Goal: Communication & Community: Answer question/provide support

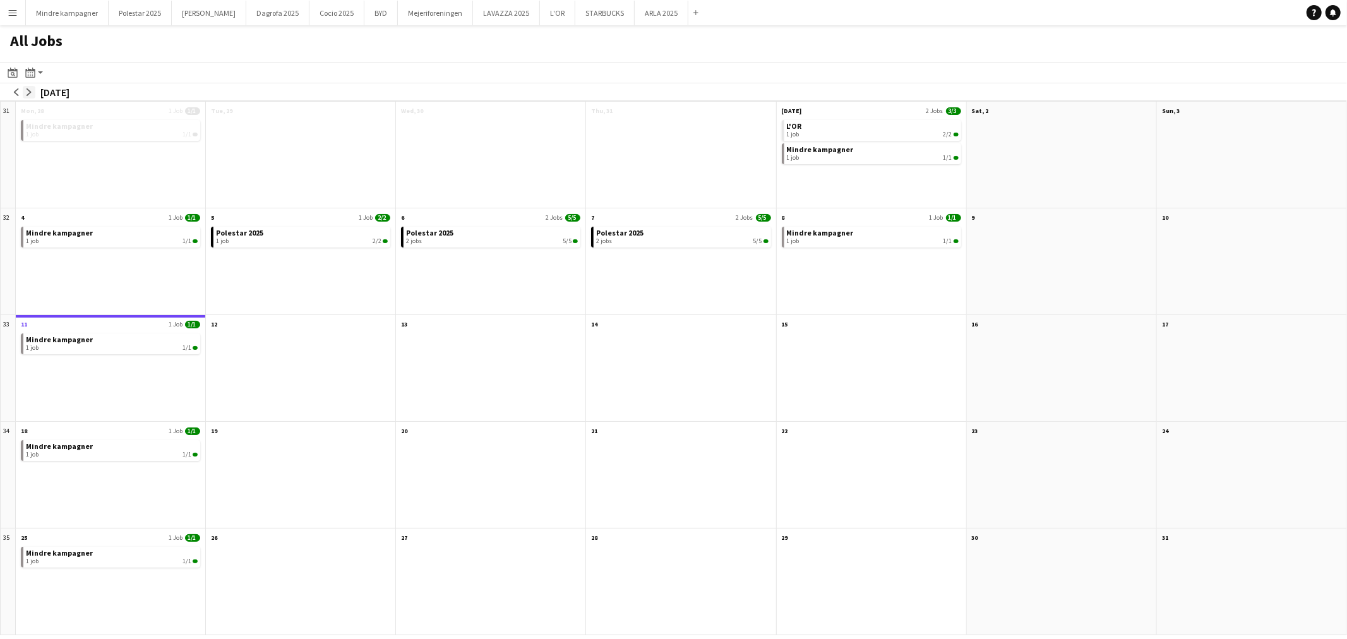
click at [30, 90] on app-icon "arrow-right" at bounding box center [29, 92] width 8 height 8
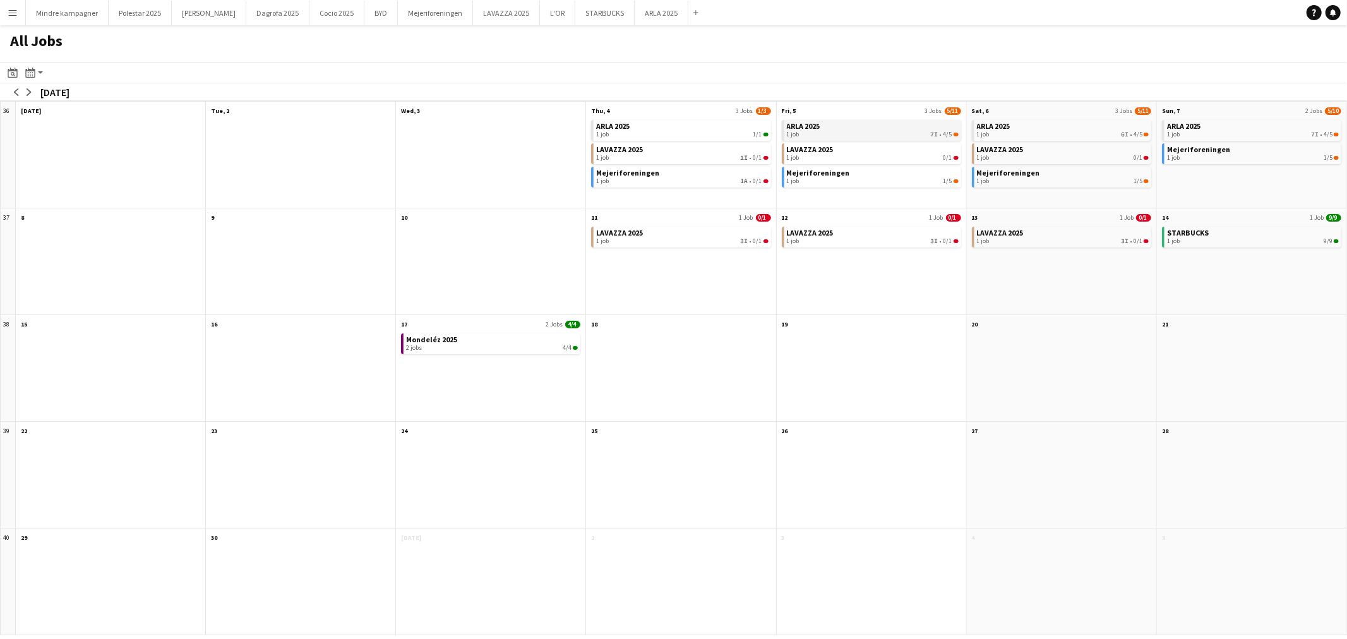
click at [834, 133] on div "1 job 7I • 4/5" at bounding box center [873, 135] width 172 height 8
click at [710, 236] on link "LAVAZZA 2025 1 job 3I • 0/1" at bounding box center [682, 236] width 172 height 18
click at [8, 13] on app-icon "Menu" at bounding box center [13, 13] width 10 height 10
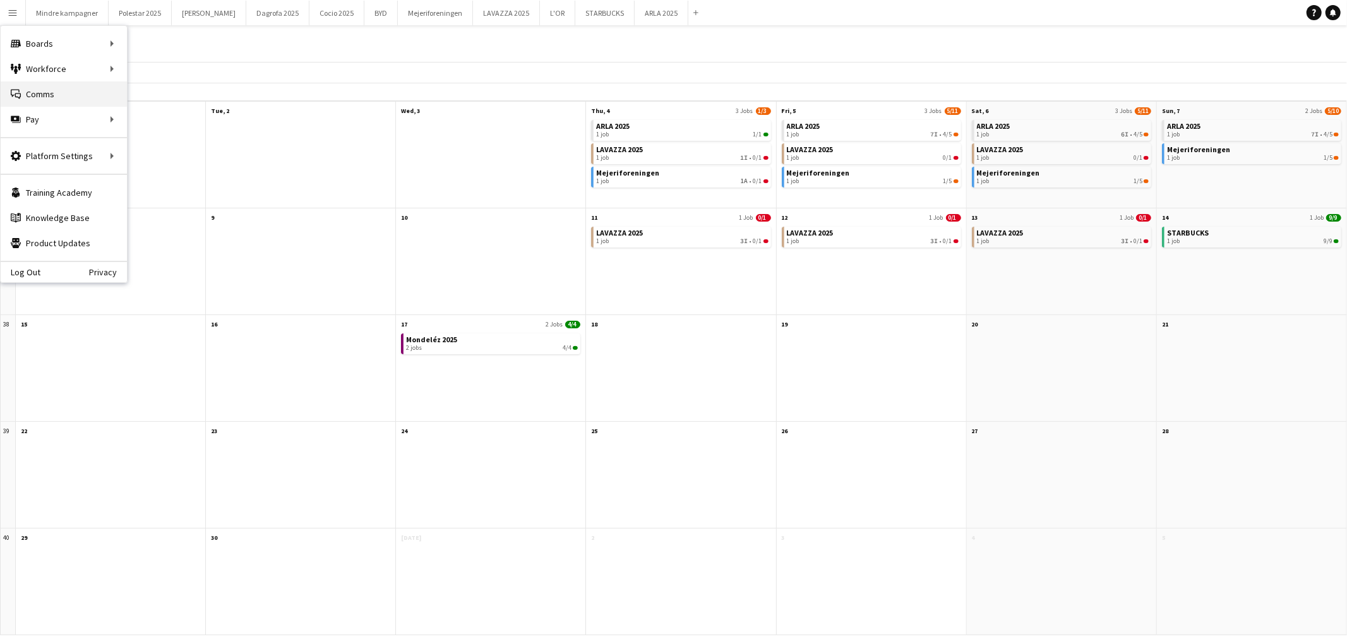
click at [27, 95] on link "Comms Comms" at bounding box center [64, 93] width 126 height 25
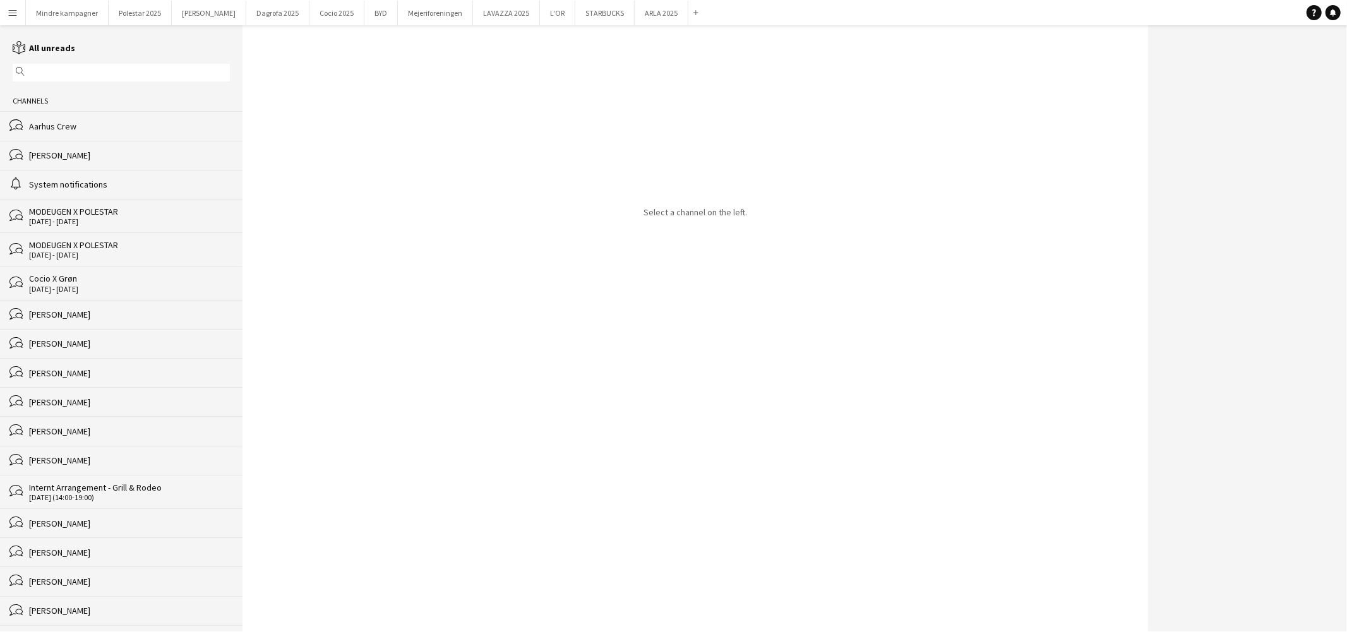
click at [47, 69] on input "text" at bounding box center [127, 72] width 199 height 11
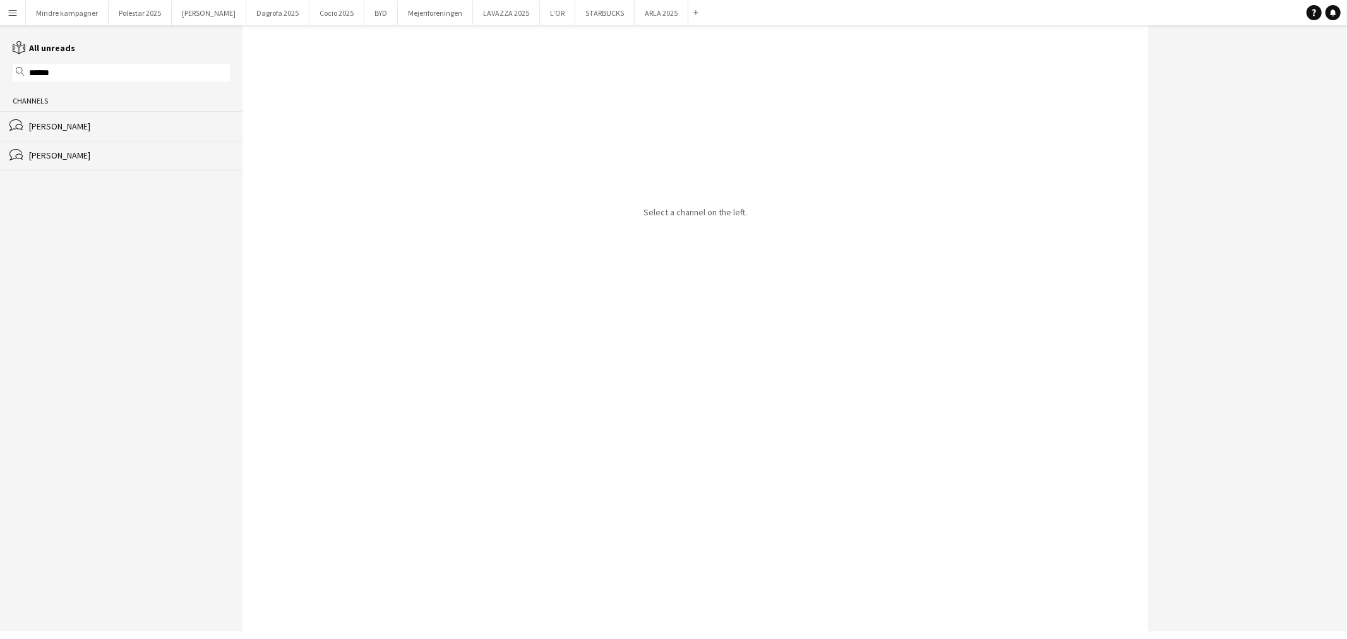
type input "******"
click at [84, 123] on div "[PERSON_NAME] [PERSON_NAME]" at bounding box center [129, 126] width 201 height 11
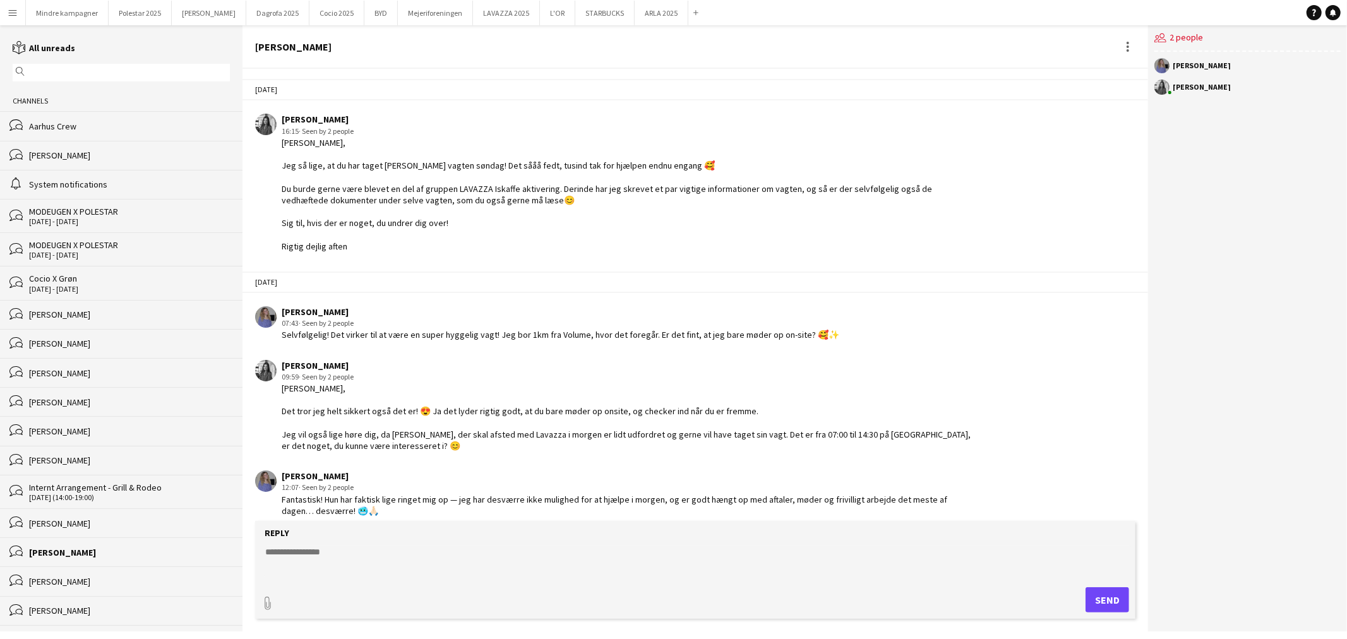
scroll to position [1430, 0]
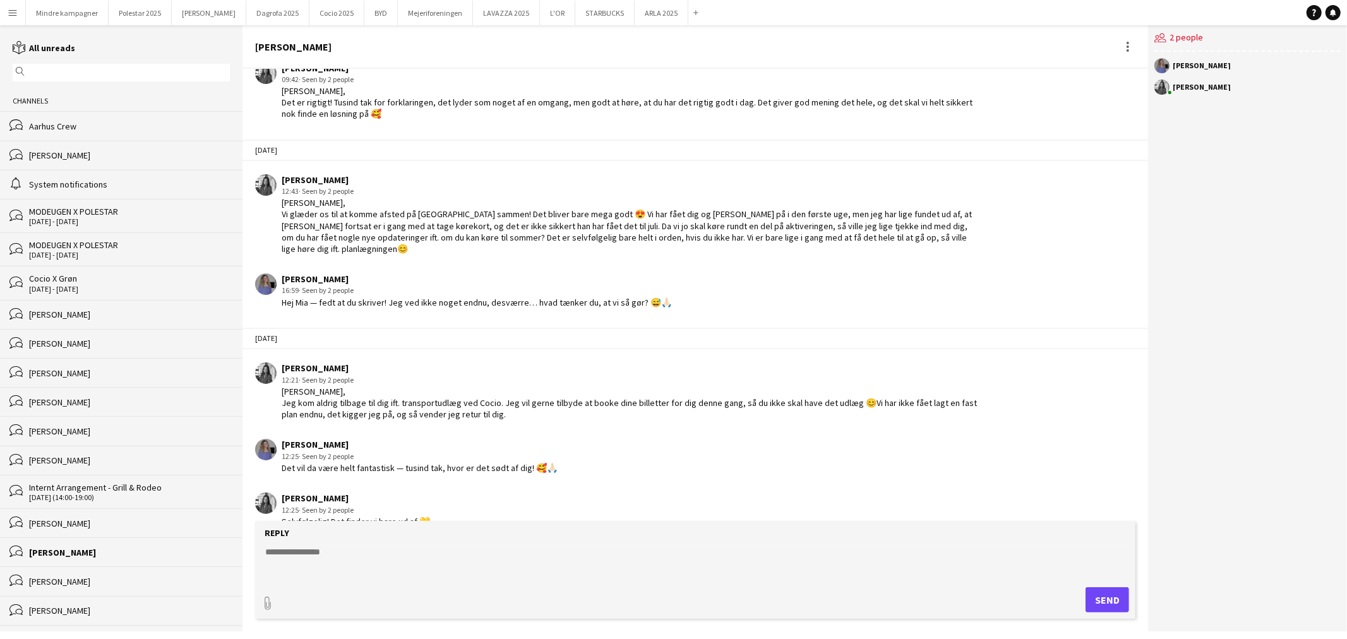
click at [313, 556] on textarea at bounding box center [698, 562] width 868 height 33
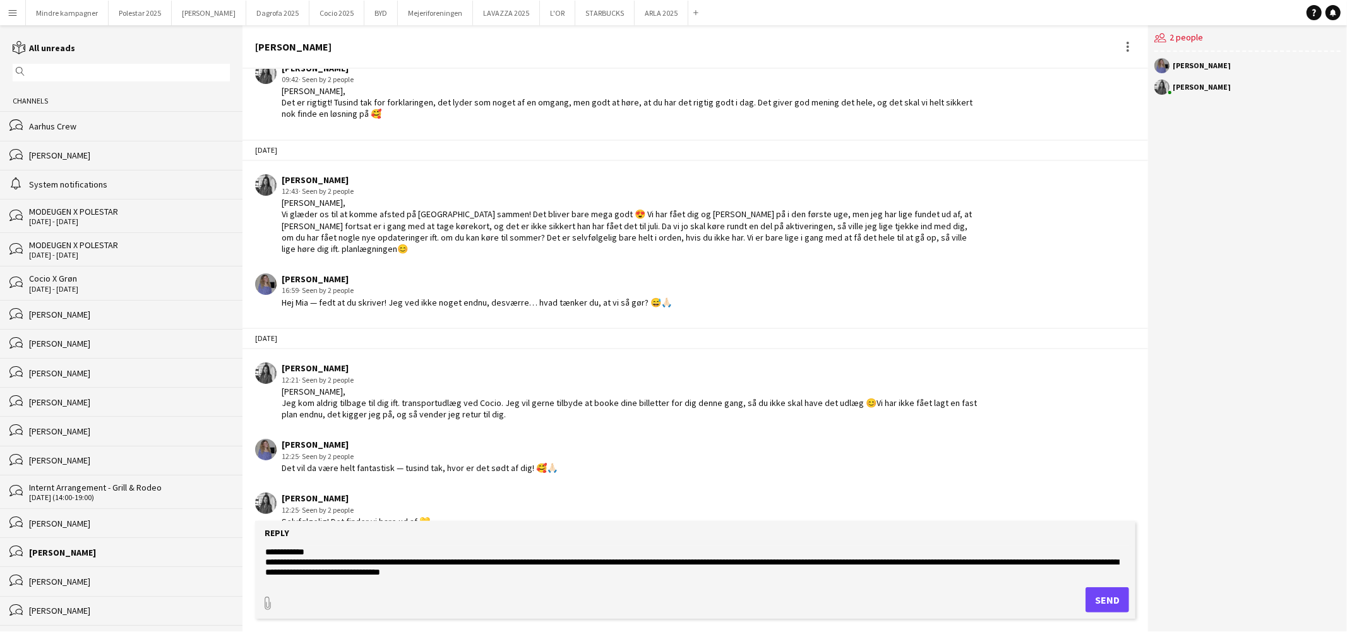
drag, startPoint x: 553, startPoint y: 573, endPoint x: 203, endPoint y: 518, distance: 354.9
click at [203, 518] on div "reading All unreads magnifier Channels bubbles Aarhus Crew bubbles Simon Zachar…" at bounding box center [673, 328] width 1347 height 606
paste textarea "**********"
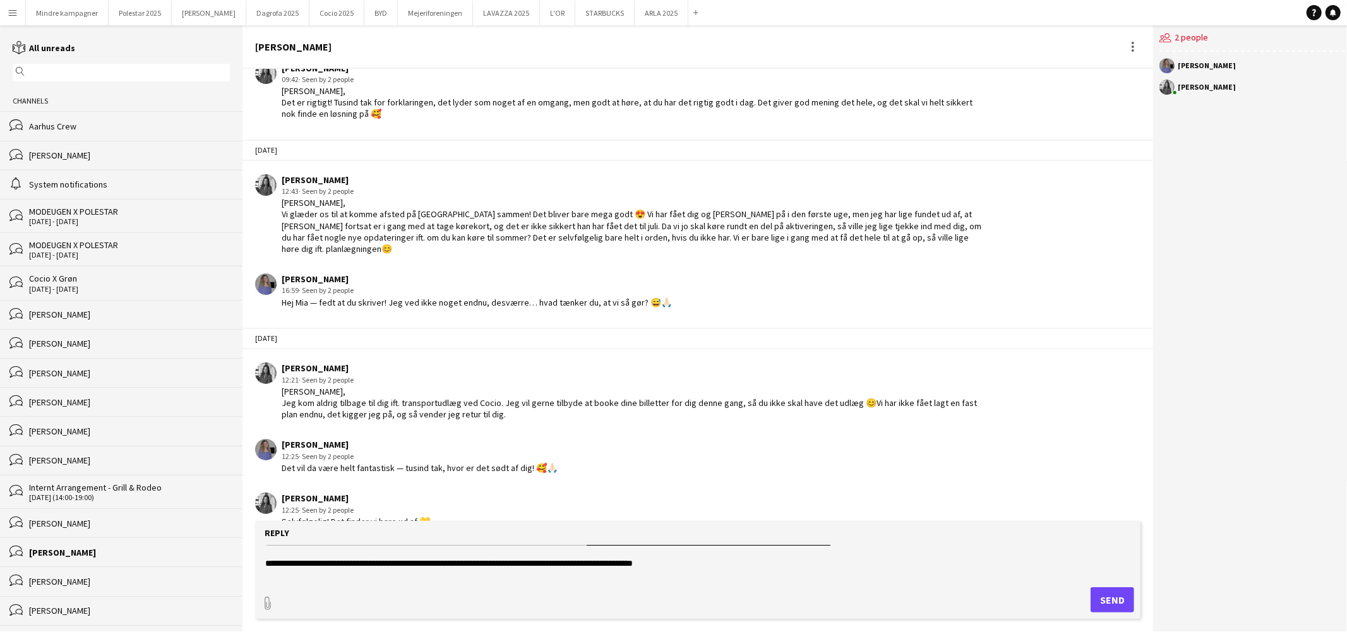
scroll to position [39, 0]
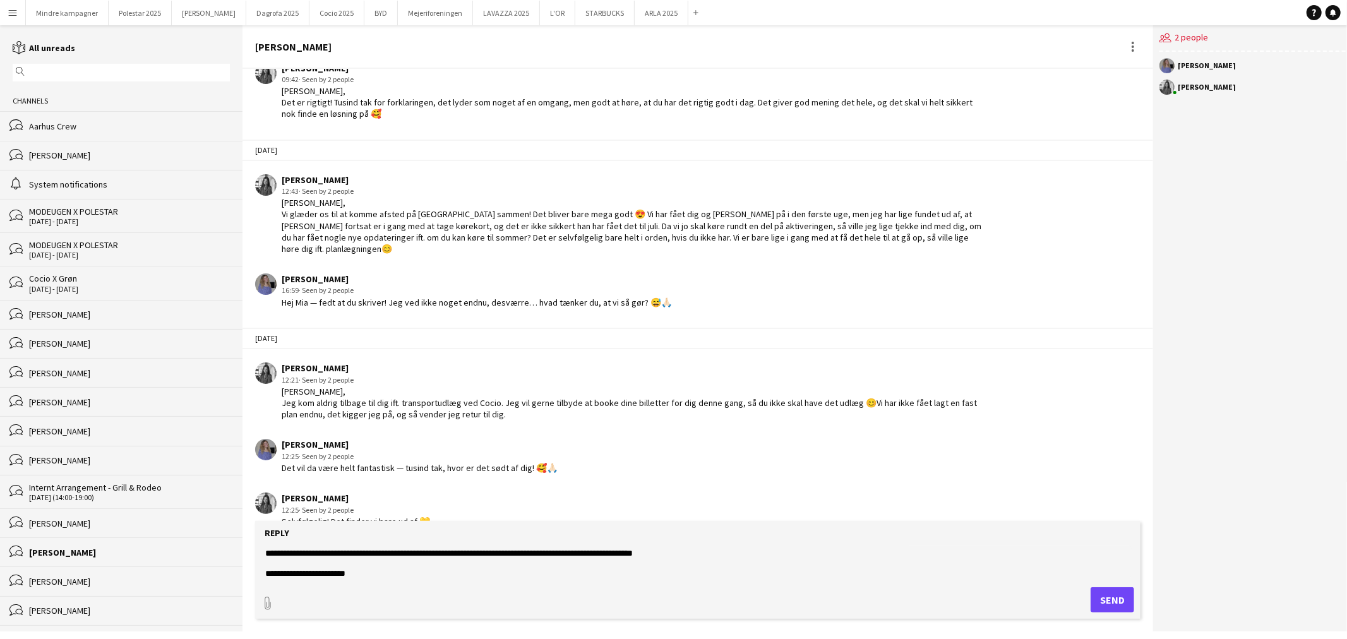
drag, startPoint x: 306, startPoint y: 575, endPoint x: 305, endPoint y: 585, distance: 10.8
click at [306, 575] on textarea "**********" at bounding box center [698, 562] width 868 height 33
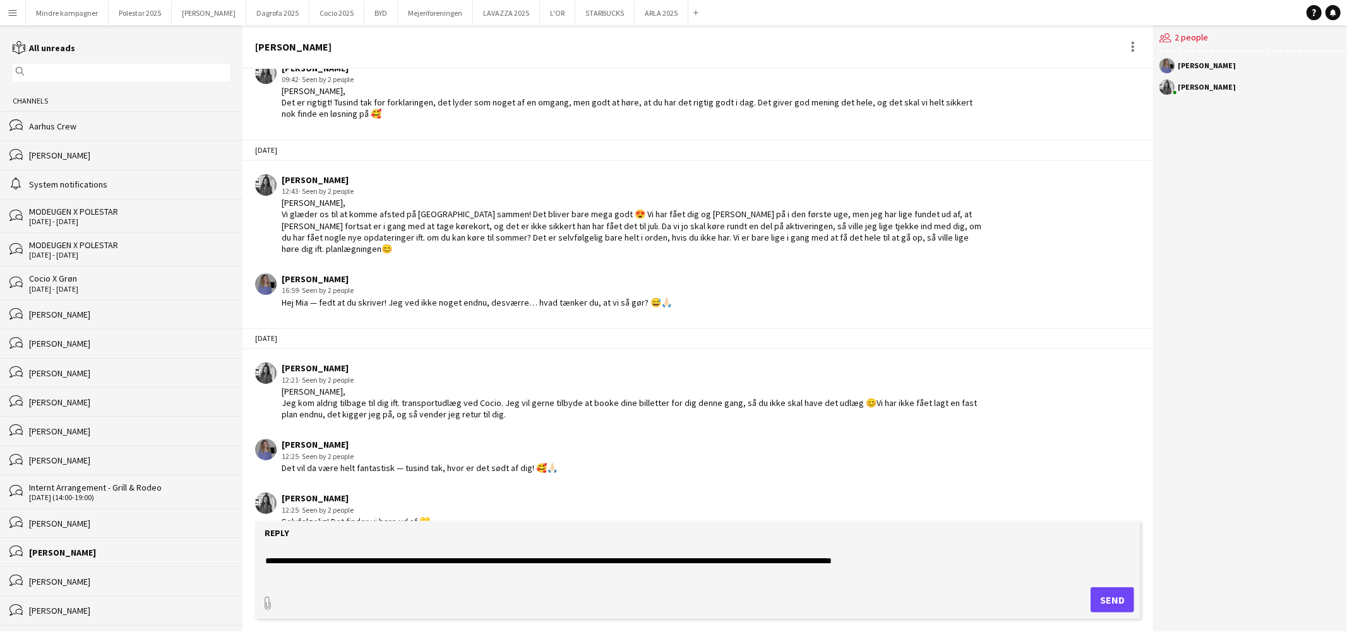
scroll to position [0, 0]
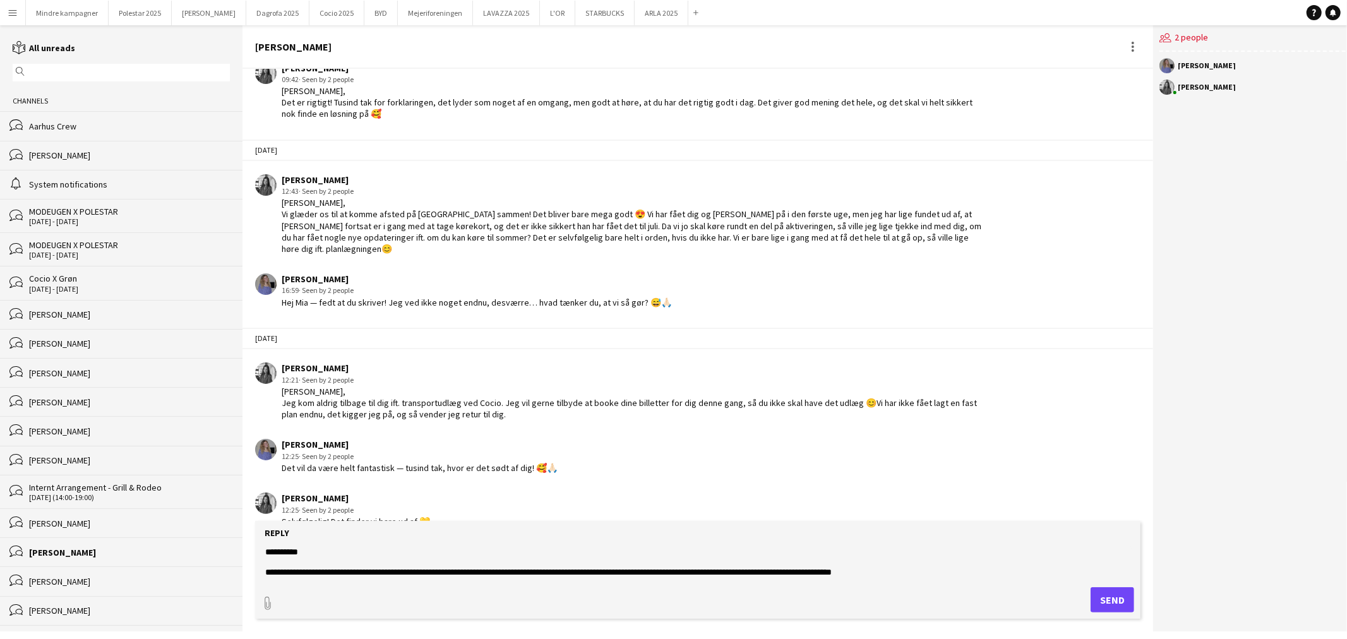
click at [304, 556] on textarea "**********" at bounding box center [698, 562] width 868 height 33
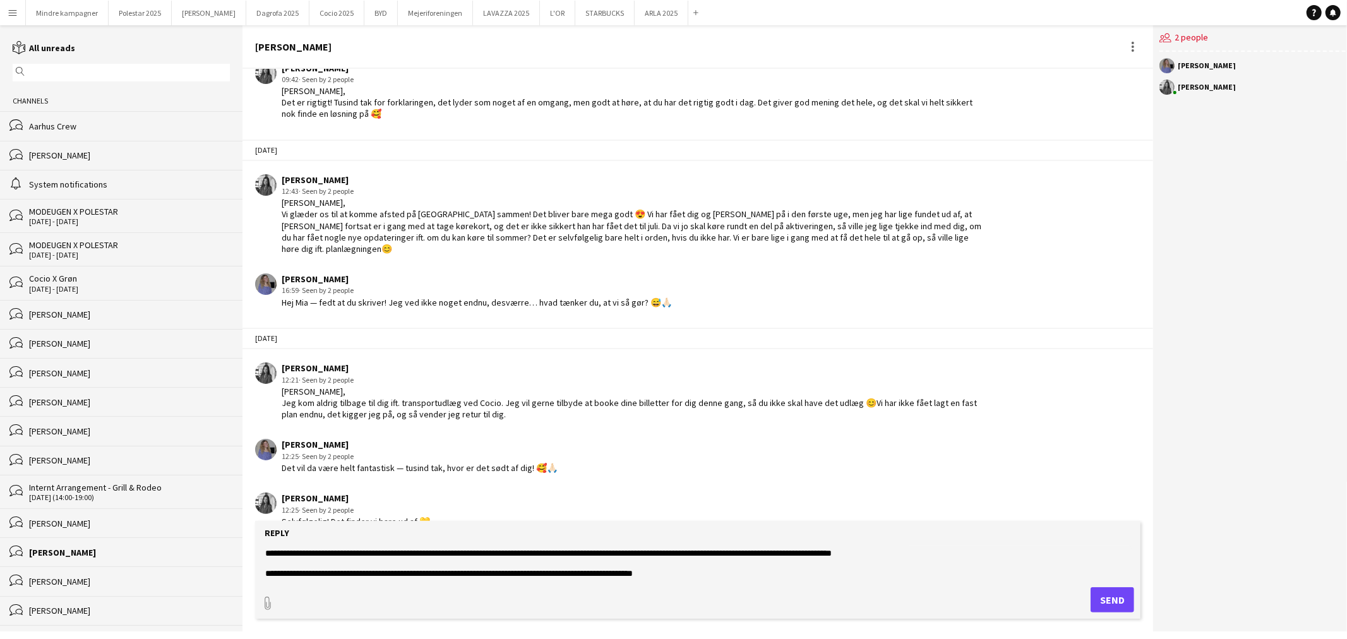
scroll to position [59, 0]
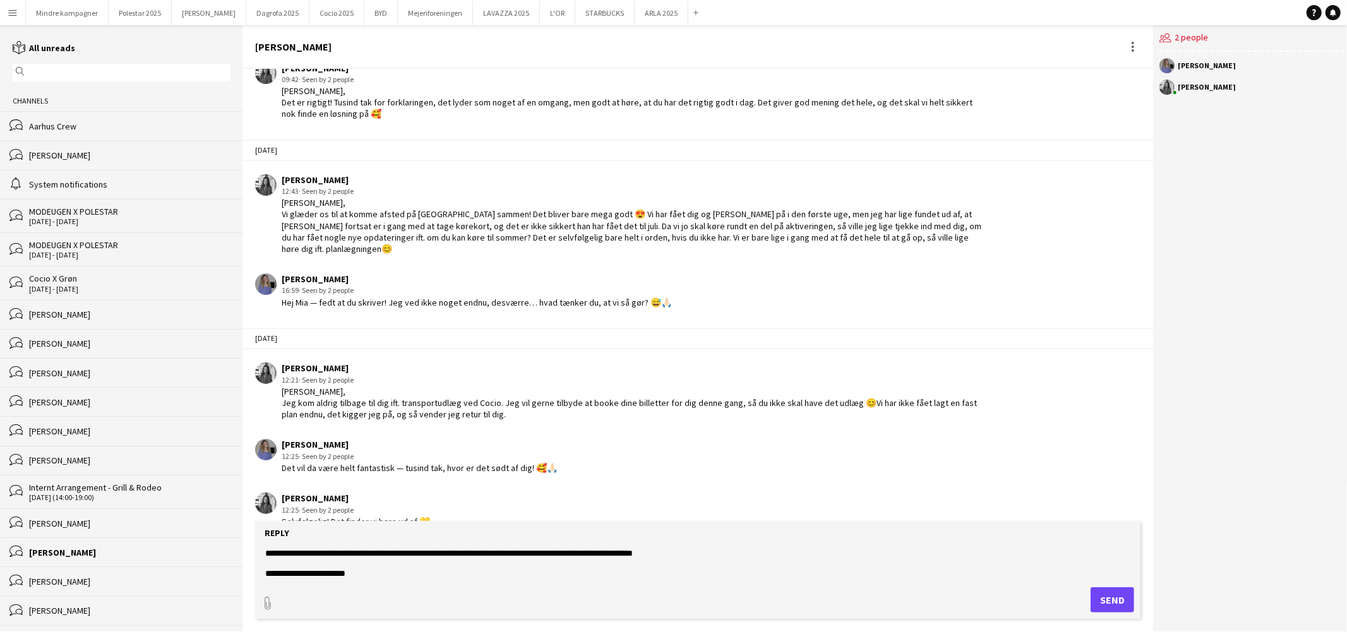
type textarea "**********"
click at [1099, 594] on button "Send" at bounding box center [1113, 599] width 44 height 25
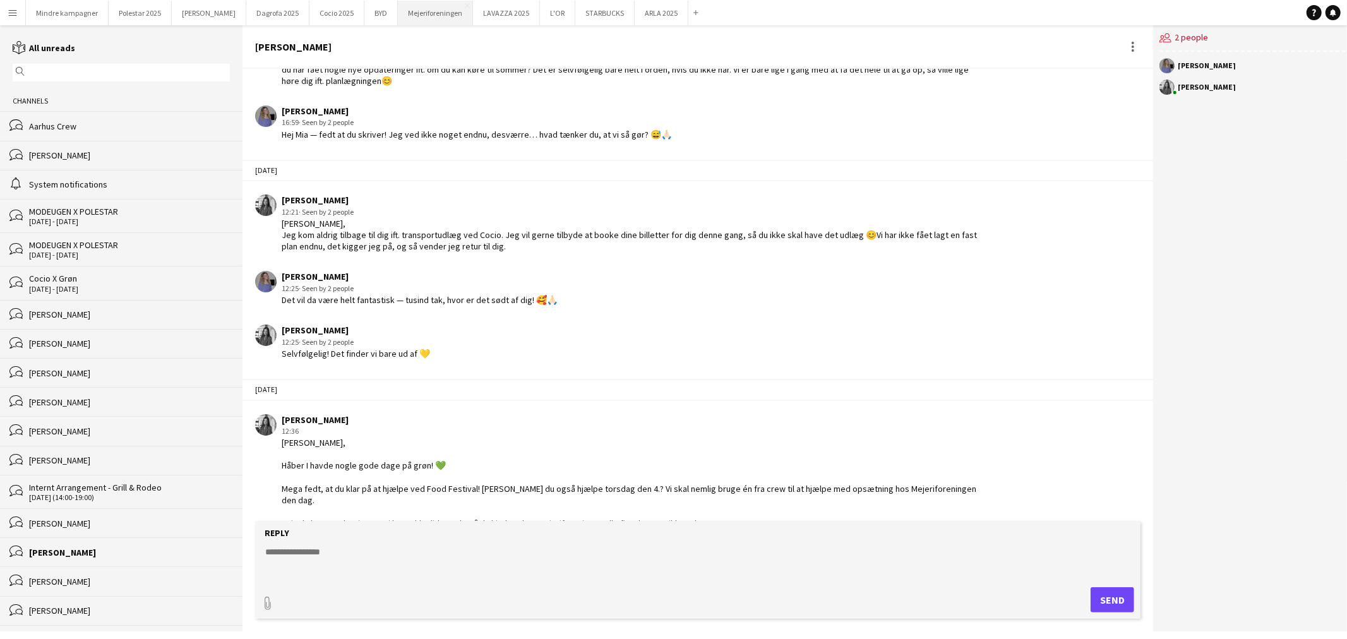
scroll to position [1663, 0]
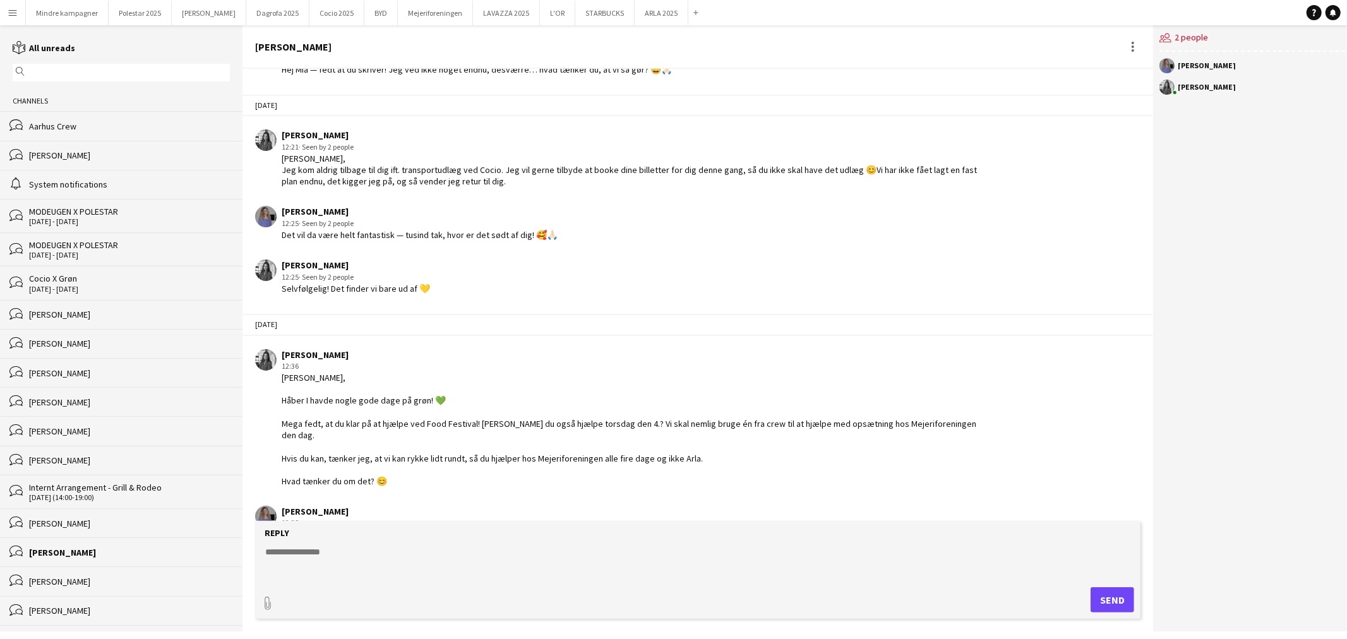
click at [314, 548] on textarea at bounding box center [698, 562] width 868 height 33
type textarea "*"
click at [287, 553] on textarea "**********" at bounding box center [698, 562] width 868 height 33
click at [413, 550] on textarea "**********" at bounding box center [698, 562] width 868 height 33
click at [536, 553] on textarea "**********" at bounding box center [698, 562] width 868 height 33
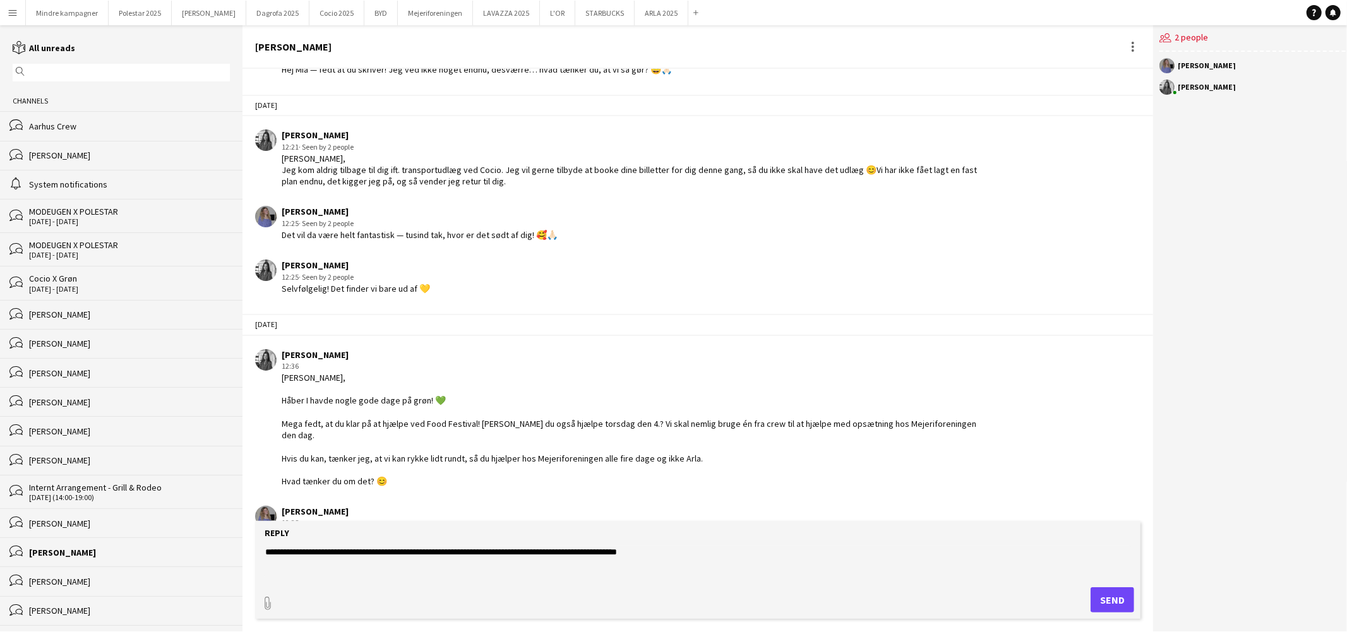
click at [691, 558] on textarea "**********" at bounding box center [698, 562] width 868 height 33
type textarea "**********"
click at [1106, 598] on button "Send" at bounding box center [1113, 599] width 44 height 25
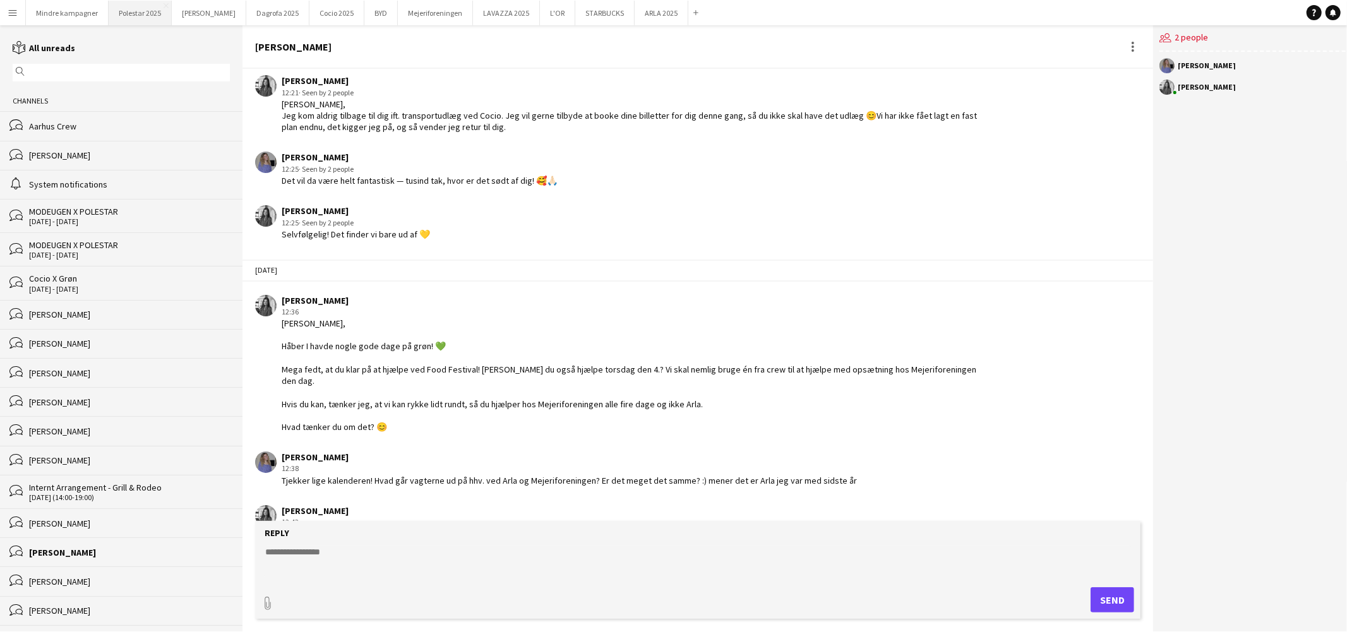
click at [144, 14] on button "Polestar 2025 Close" at bounding box center [140, 13] width 63 height 25
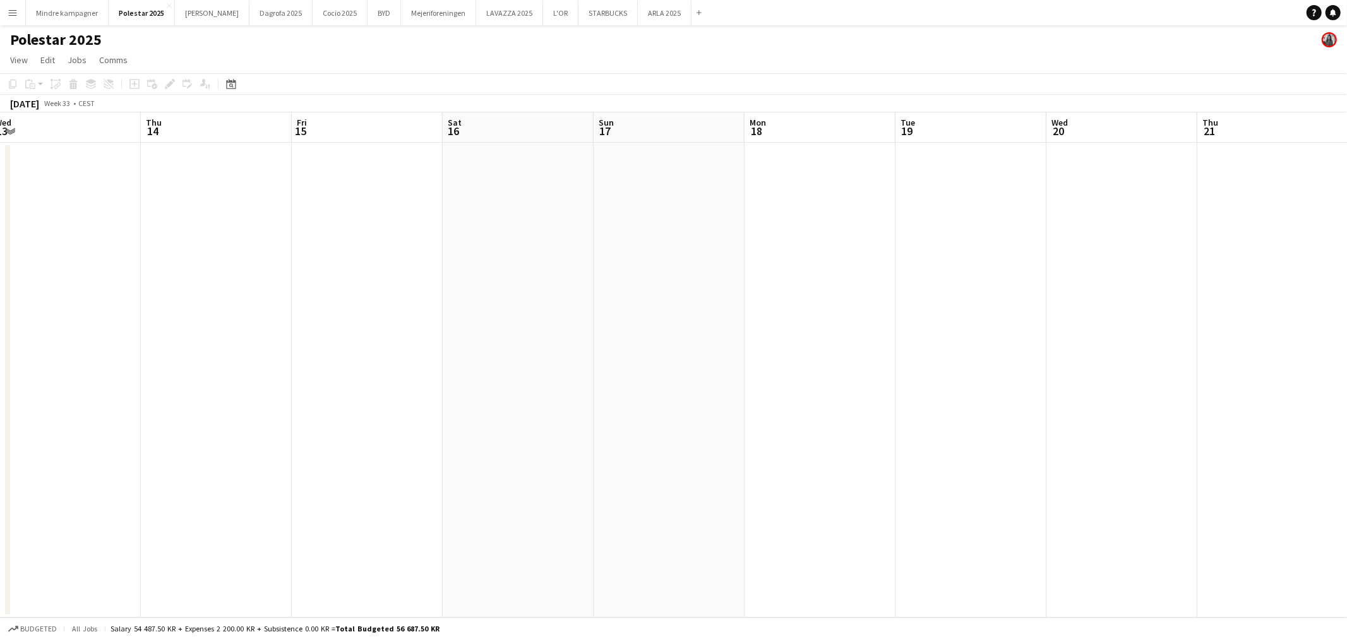
drag, startPoint x: 906, startPoint y: 395, endPoint x: 515, endPoint y: 384, distance: 391.0
click at [433, 405] on app-calendar-viewport "Sun 10 Mon 11 Tue 12 Wed 13 Thu 14 Fri 15 Sat 16 Sun 17 Mon 18 Tue 19 Wed 20 Th…" at bounding box center [673, 364] width 1347 height 505
drag, startPoint x: 1037, startPoint y: 425, endPoint x: 576, endPoint y: 438, distance: 461.2
click at [552, 442] on app-calendar-viewport "Sun 10 Mon 11 Tue 12 Wed 13 Thu 14 Fri 15 Sat 16 Sun 17 Mon 18 Tue 19 Wed 20 Th…" at bounding box center [673, 364] width 1347 height 505
drag, startPoint x: 969, startPoint y: 468, endPoint x: 603, endPoint y: 446, distance: 366.3
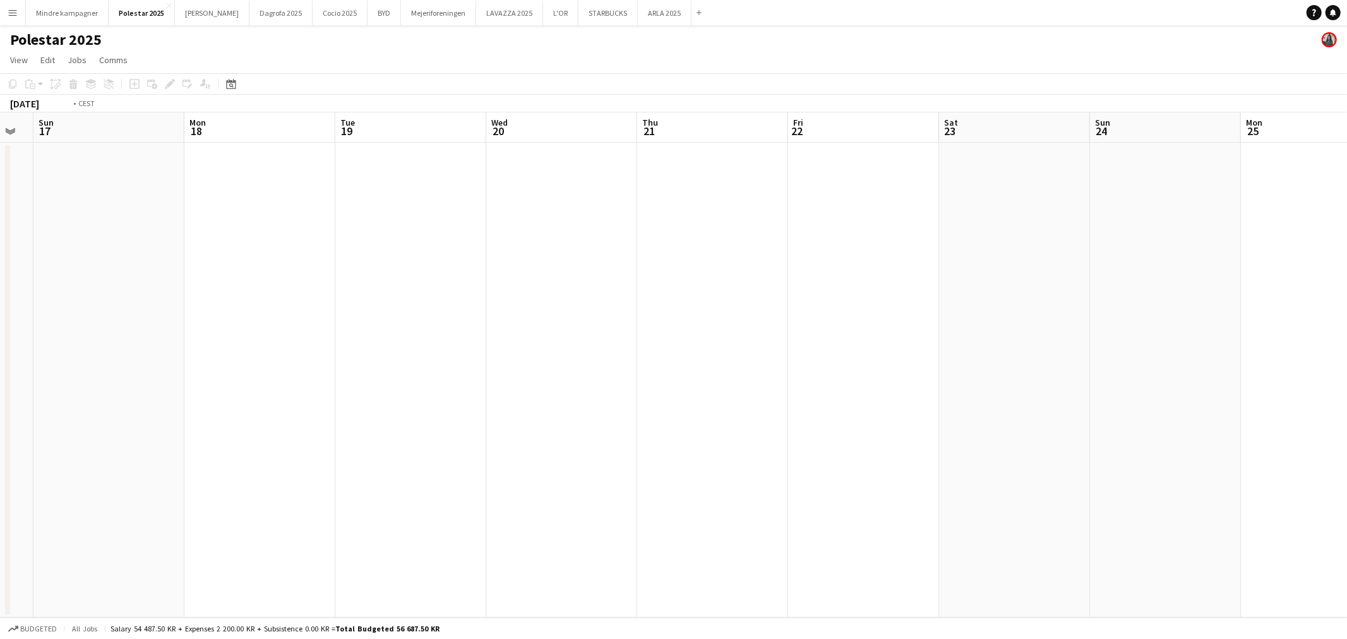
click at [493, 463] on app-calendar-viewport "Thu 14 Fri 15 Sat 16 Sun 17 Mon 18 Tue 19 Wed 20 Thu 21 Fri 22 Sat 23 Sun 24 Mo…" at bounding box center [673, 364] width 1347 height 505
drag, startPoint x: 783, startPoint y: 472, endPoint x: 1242, endPoint y: 399, distance: 464.8
click at [1228, 438] on app-calendar-viewport "Thu 21 Fri 22 Sat 23 Sun 24 Mon 25 Tue 26 Wed 27 Thu 28 Fri 29 Sat 30 Sun 31 Mo…" at bounding box center [673, 364] width 1347 height 505
drag, startPoint x: 539, startPoint y: 412, endPoint x: 945, endPoint y: 407, distance: 406.1
click at [909, 411] on app-calendar-viewport "Sun 17 Mon 18 Tue 19 Wed 20 Thu 21 Fri 22 Sat 23 Sun 24 Mon 25 Tue 26 Wed 27 Th…" at bounding box center [673, 364] width 1347 height 505
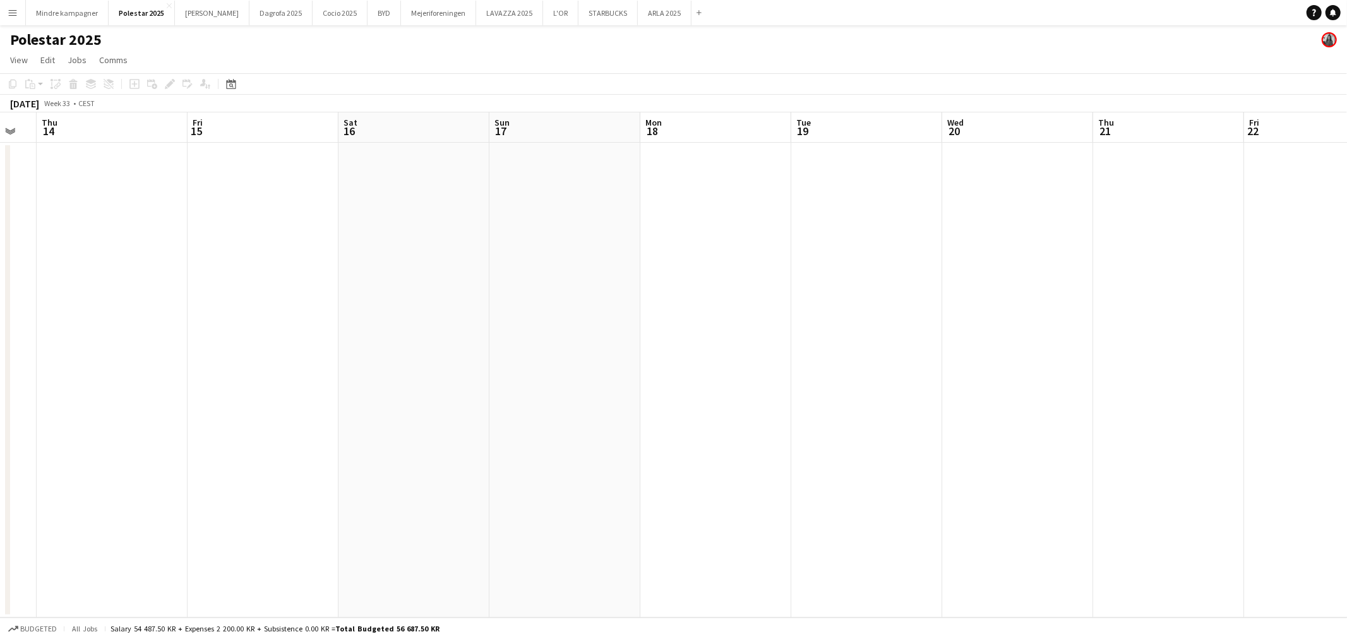
drag, startPoint x: 533, startPoint y: 356, endPoint x: 532, endPoint y: 363, distance: 7.7
click at [868, 350] on app-calendar-viewport "Tue 12 Wed 13 Thu 14 Fri 15 Sat 16 Sun 17 Mon 18 Tue 19 Wed 20 Thu 21 Fri 22 Sa…" at bounding box center [673, 364] width 1347 height 505
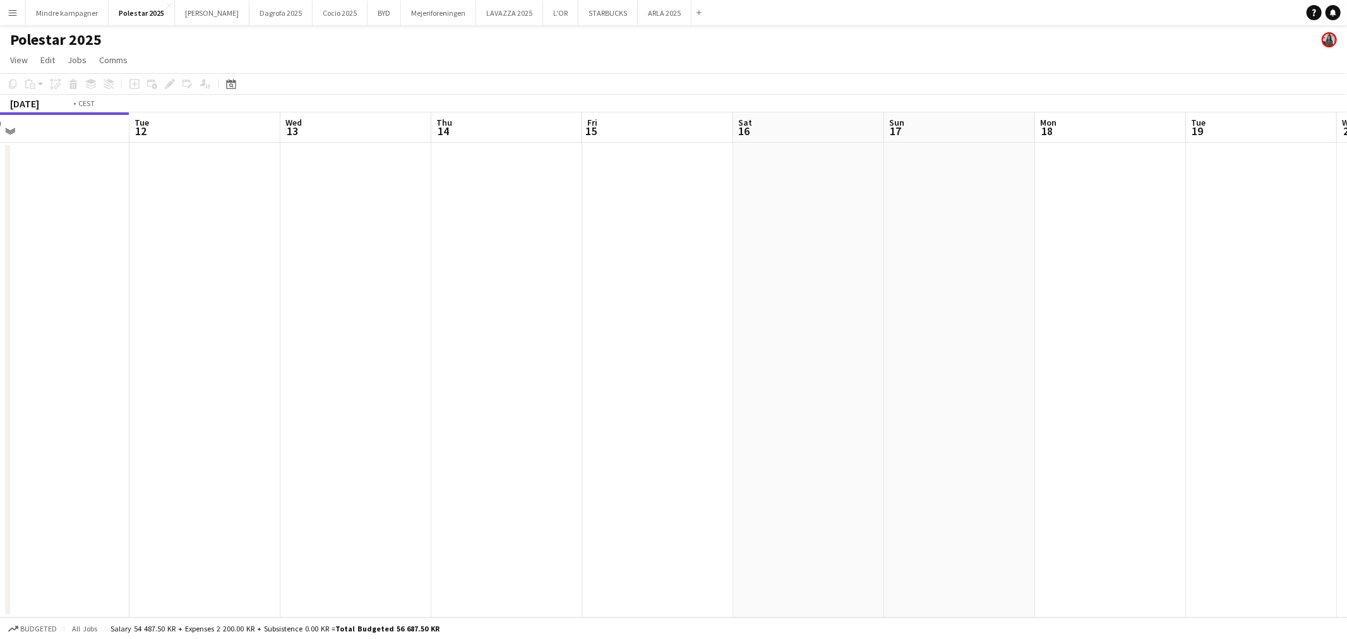
drag, startPoint x: 313, startPoint y: 401, endPoint x: 382, endPoint y: 407, distance: 69.1
click at [904, 403] on app-calendar-viewport "Sun 10 Mon 11 Tue 12 Wed 13 Thu 14 Fri 15 Sat 16 Sun 17 Mon 18 Tue 19 Wed 20 Th…" at bounding box center [673, 364] width 1347 height 505
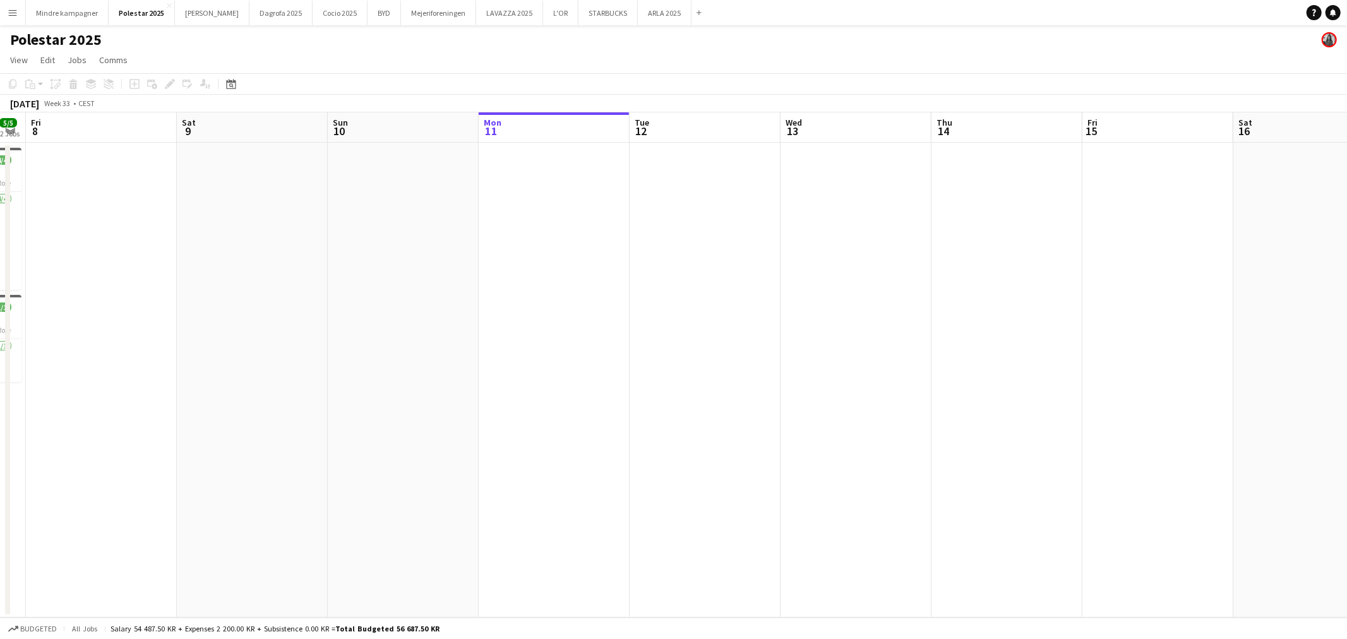
click at [941, 384] on app-calendar-viewport "Wed 6 5/5 2 Jobs Thu 7 5/5 2 Jobs Fri 8 Sat 9 Sun 10 Mon 11 Tue 12 Wed 13 Thu 1…" at bounding box center [673, 364] width 1347 height 505
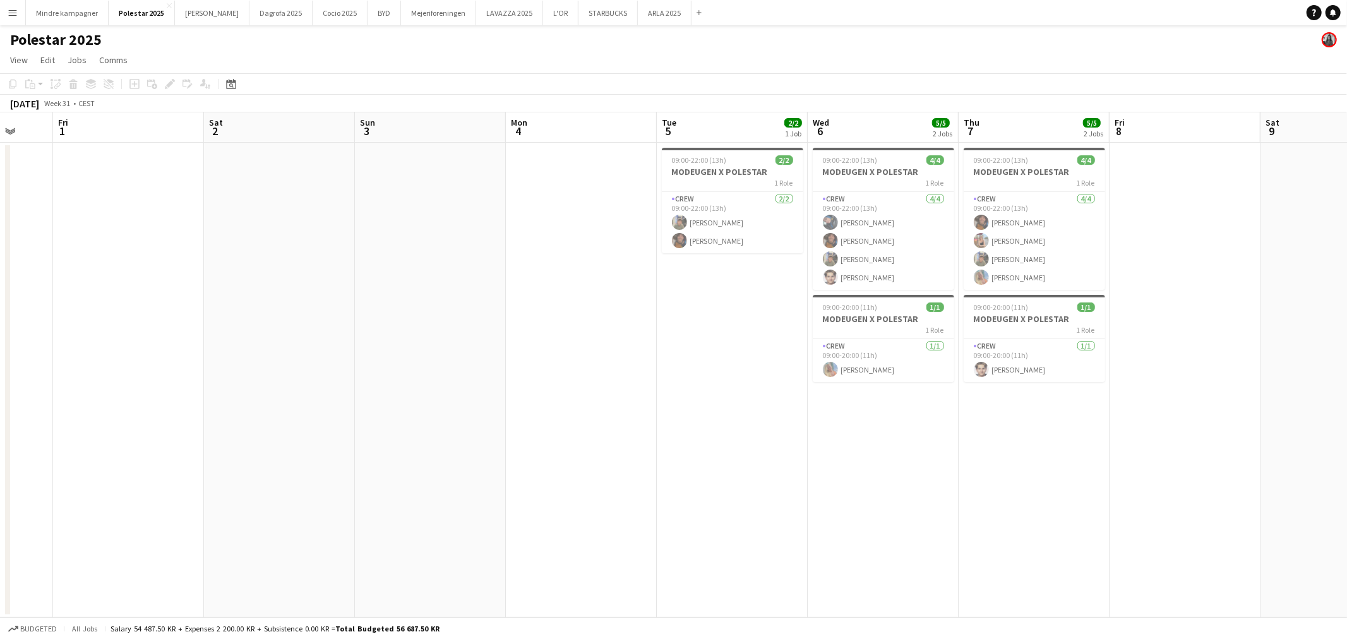
scroll to position [0, 400]
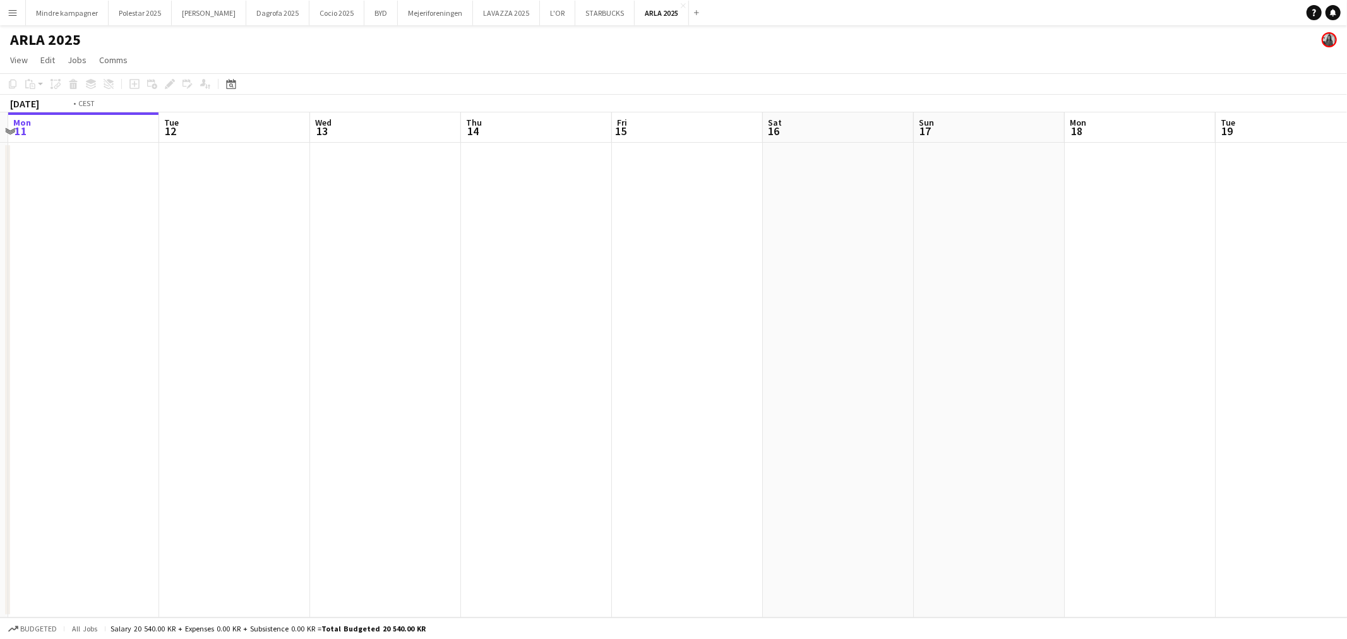
drag, startPoint x: 638, startPoint y: 356, endPoint x: 366, endPoint y: 358, distance: 272.2
click at [366, 358] on app-calendar-viewport "Fri 8 Sat 9 Sun 10 Mon 11 Tue 12 Wed 13 Thu 14 Fri 15 Sat 16 Sun 17 Mon 18 Tue …" at bounding box center [673, 364] width 1347 height 505
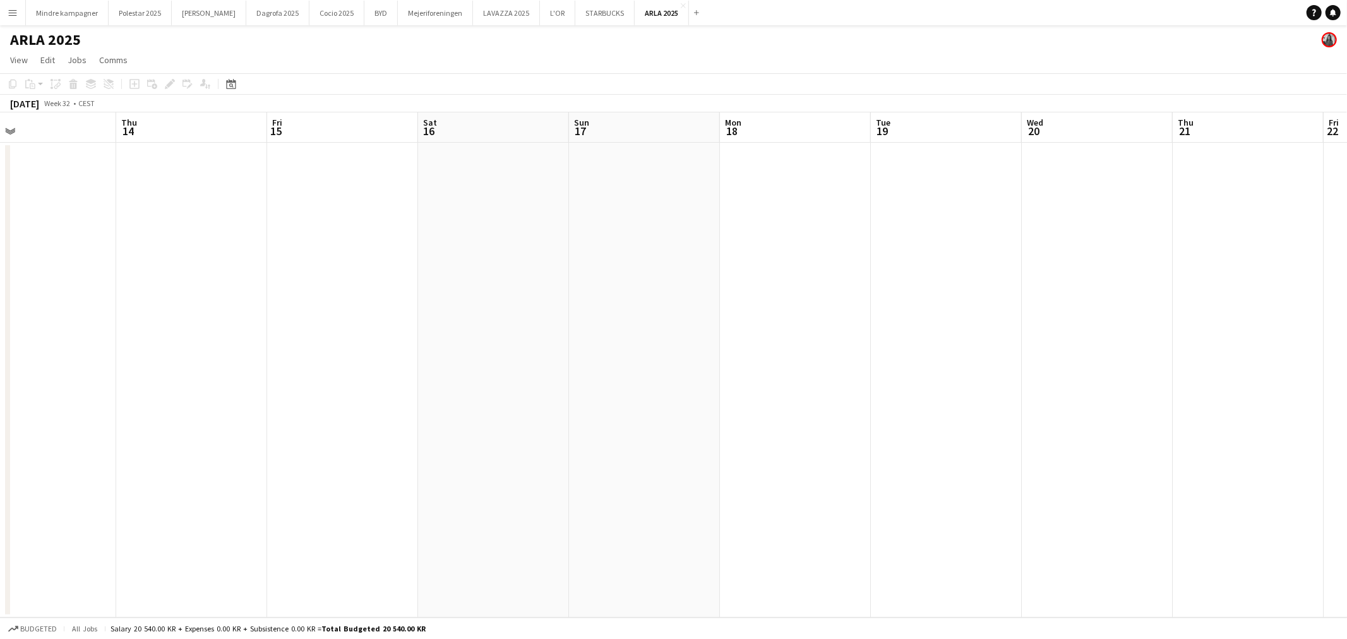
drag, startPoint x: 921, startPoint y: 373, endPoint x: 703, endPoint y: 361, distance: 217.5
click at [472, 371] on app-calendar-viewport "Sun 10 Mon 11 Tue 12 Wed 13 Thu 14 Fri 15 Sat 16 Sun 17 Mon 18 Tue 19 Wed 20 Th…" at bounding box center [673, 364] width 1347 height 505
drag, startPoint x: 981, startPoint y: 384, endPoint x: 818, endPoint y: 383, distance: 162.3
click at [407, 397] on app-calendar-viewport "Sun 17 Mon 18 Tue 19 Wed 20 Thu 21 Fri 22 Sat 23 Sun 24 Mon 25 Tue 26 Wed 27 Th…" at bounding box center [673, 364] width 1347 height 505
drag, startPoint x: 937, startPoint y: 395, endPoint x: 316, endPoint y: 379, distance: 620.3
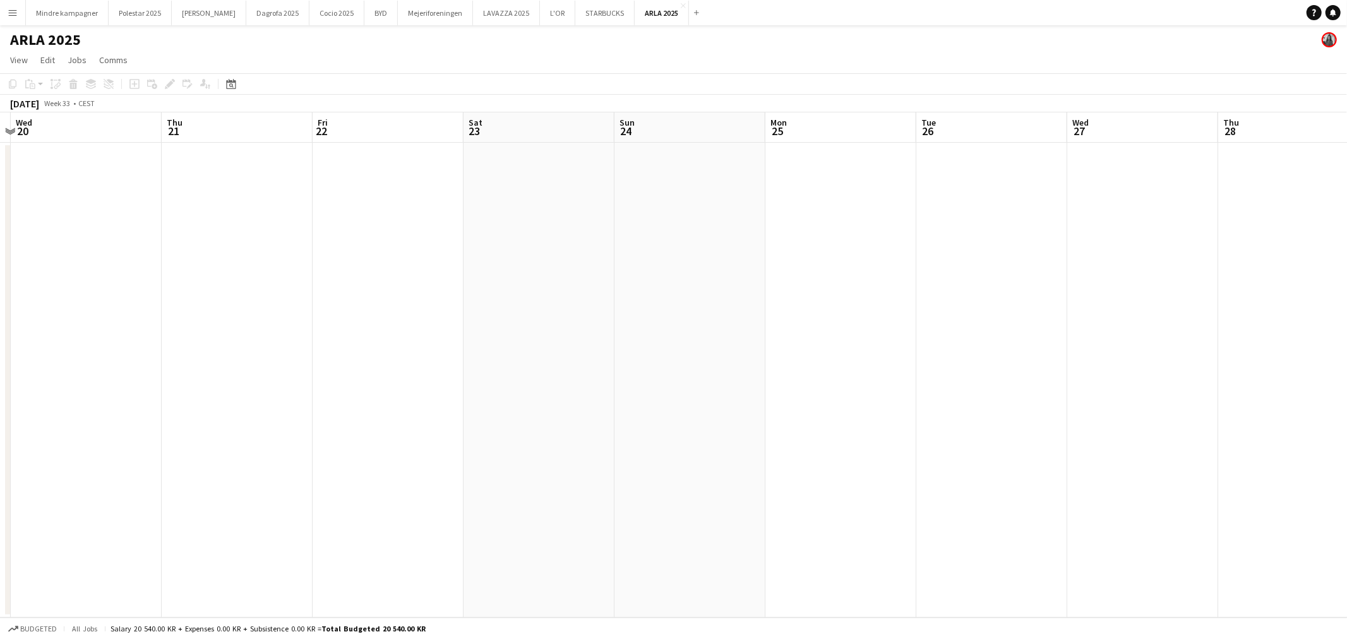
click at [295, 382] on app-calendar-viewport "Sun 17 Mon 18 Tue 19 Wed 20 Thu 21 Fri 22 Sat 23 Sun 24 Mon 25 Tue 26 Wed 27 Th…" at bounding box center [673, 364] width 1347 height 505
drag, startPoint x: 990, startPoint y: 399, endPoint x: 730, endPoint y: 398, distance: 259.5
click at [268, 393] on app-calendar-viewport "Sat 23 Sun 24 Mon 25 Tue 26 Wed 27 Thu 28 Fri 29 Sat 30 Sun 31 Mon 1 Tue 2 Wed …" at bounding box center [673, 364] width 1347 height 505
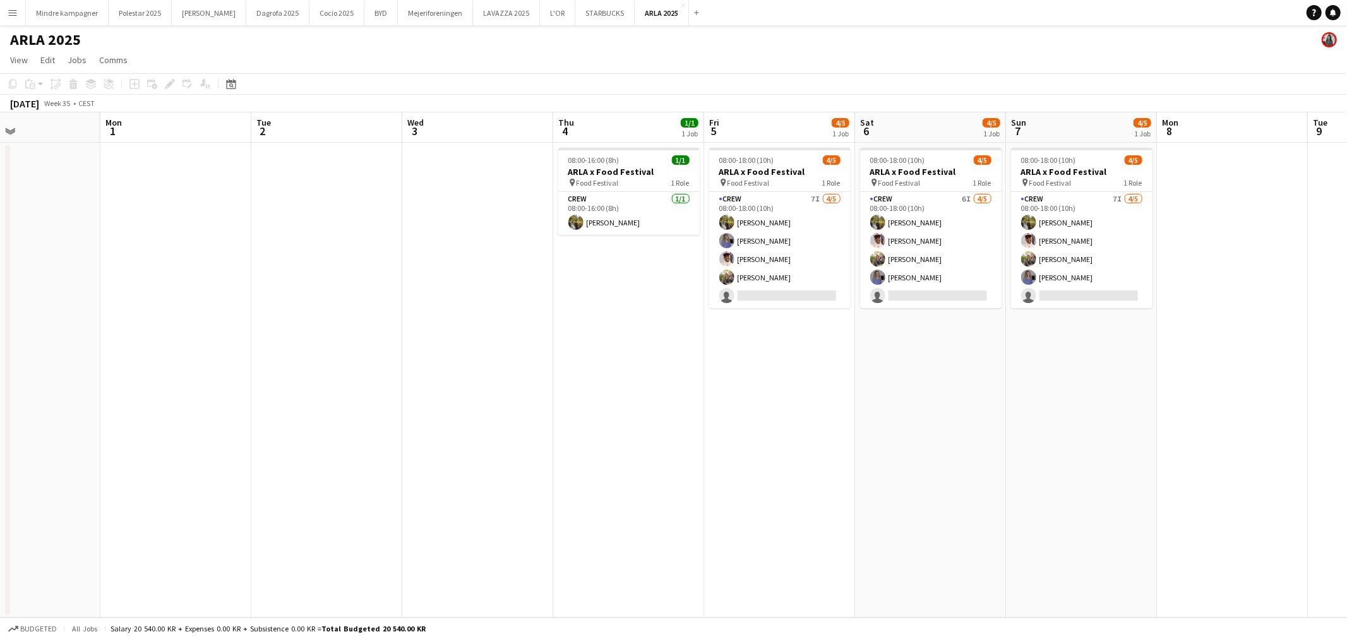
drag, startPoint x: 734, startPoint y: 424, endPoint x: 592, endPoint y: 424, distance: 142.1
click at [592, 424] on app-calendar-viewport "Thu 28 Fri 29 Sat 30 Sun 31 Mon 1 Tue 2 Wed 3 Thu 4 1/1 1 Job Fri 5 4/5 1 Job S…" at bounding box center [673, 364] width 1347 height 505
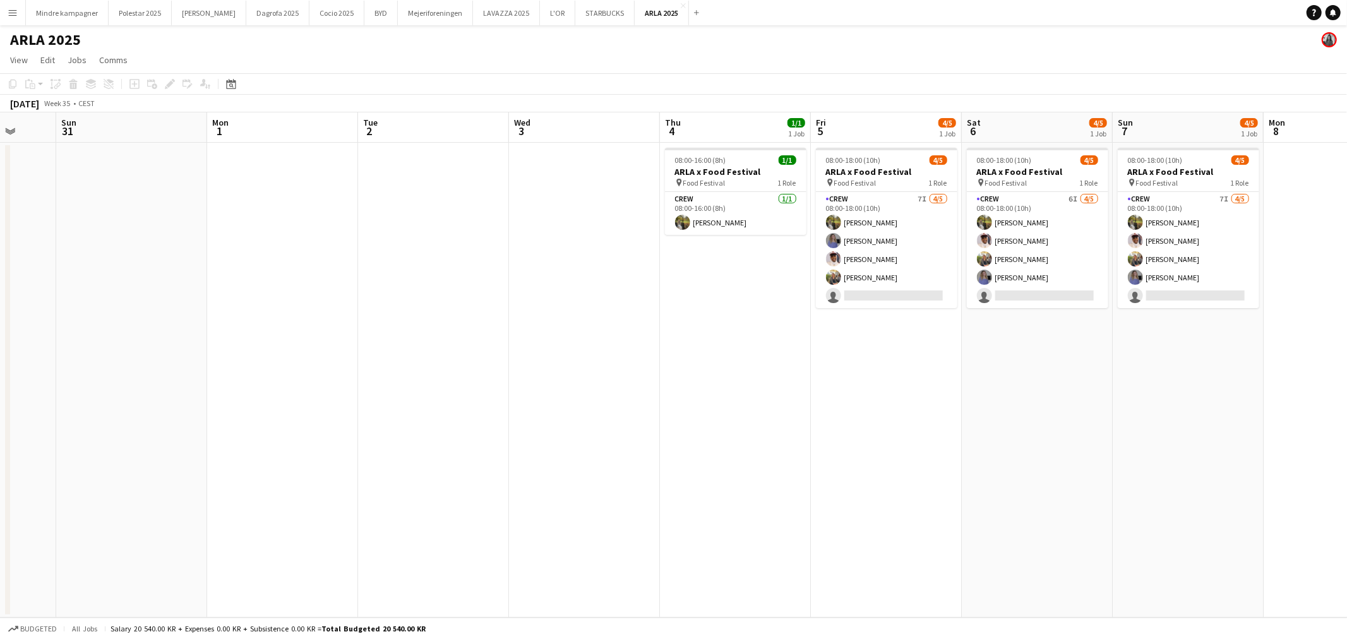
drag, startPoint x: 1069, startPoint y: 420, endPoint x: 1024, endPoint y: 428, distance: 45.6
click at [1024, 428] on app-calendar-viewport "Thu 28 Fri 29 Sat 30 Sun 31 Mon 1 Tue 2 Wed 3 Thu 4 1/1 1 Job Fri 5 4/5 1 Job S…" at bounding box center [673, 364] width 1347 height 505
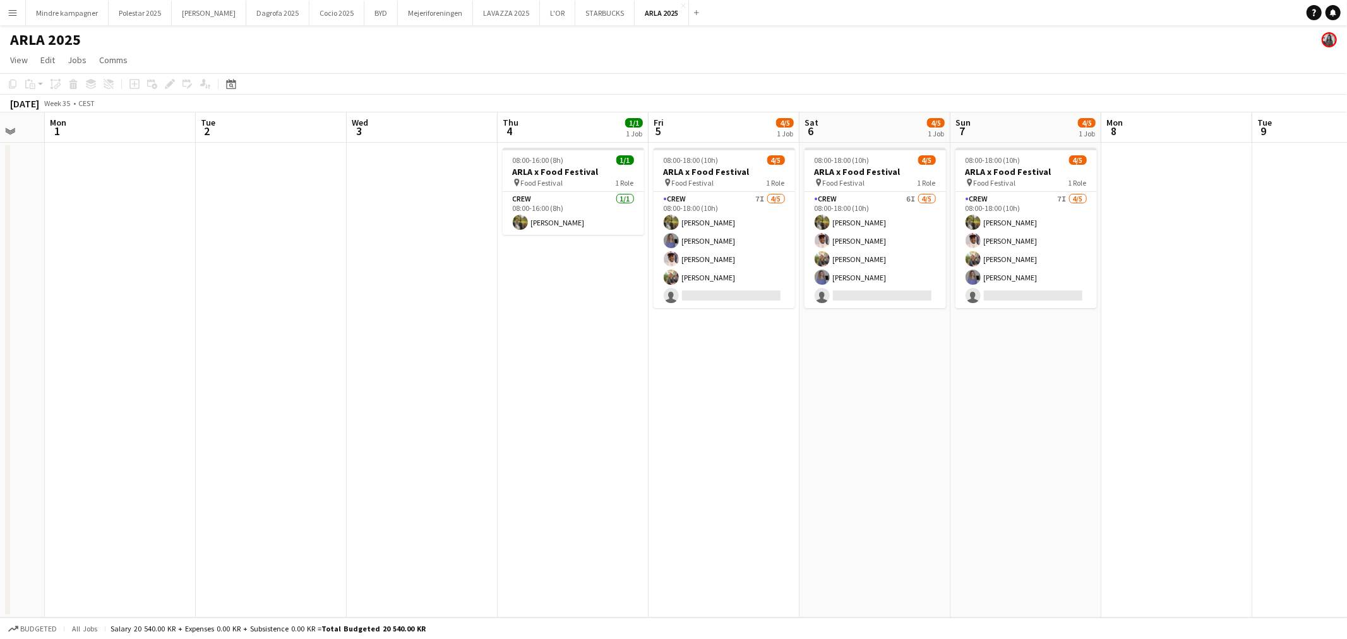
click at [11, 10] on app-icon "Menu" at bounding box center [13, 13] width 10 height 10
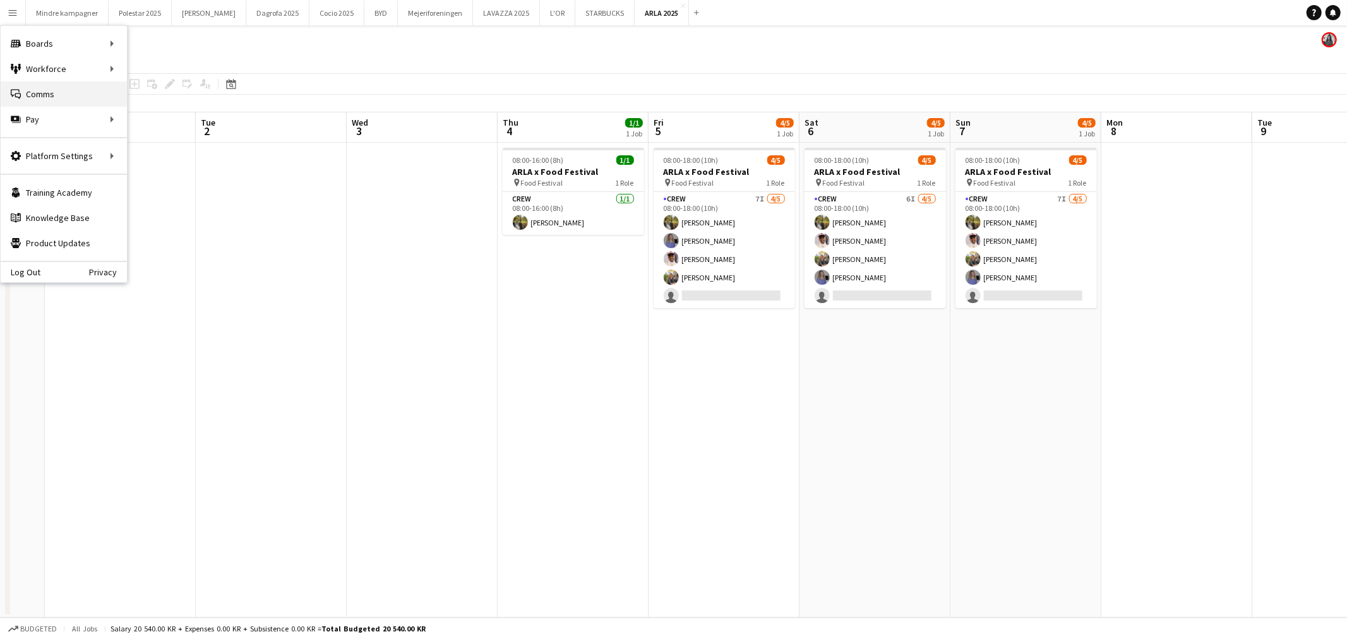
click at [68, 98] on link "Comms Comms" at bounding box center [64, 93] width 126 height 25
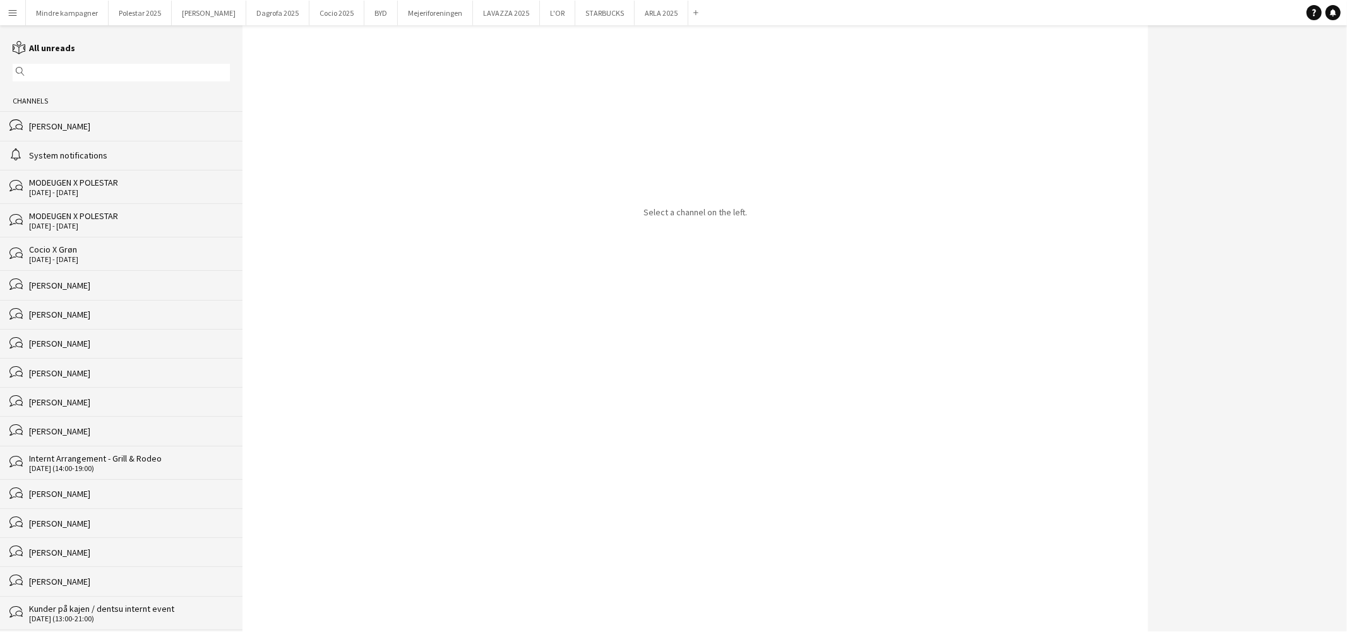
click at [40, 68] on input "text" at bounding box center [127, 72] width 199 height 11
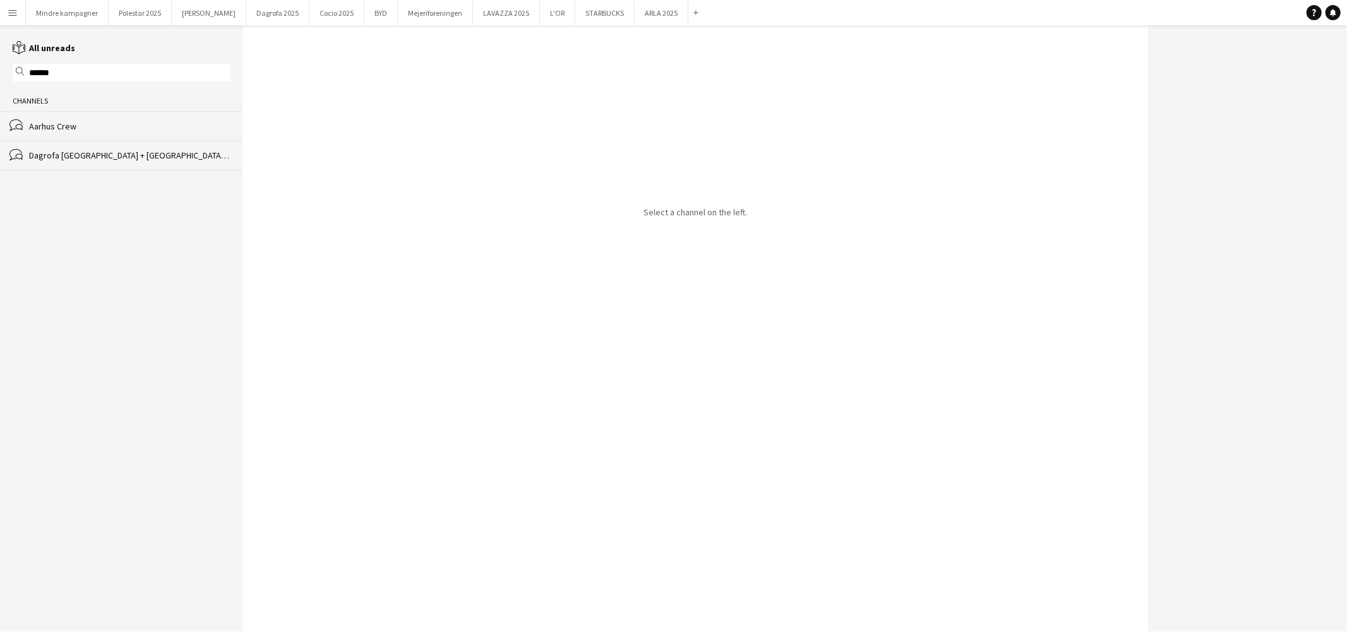
type input "******"
click at [86, 130] on div "Aarhus Crew" at bounding box center [129, 126] width 201 height 11
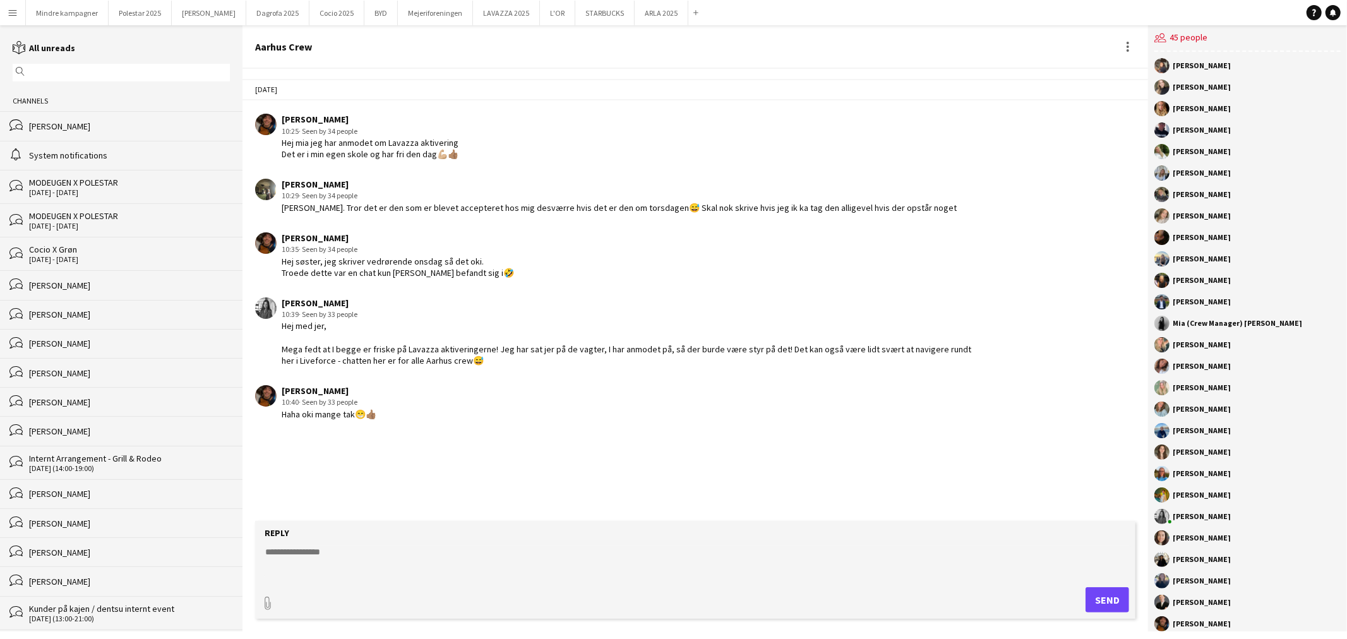
click at [368, 562] on textarea at bounding box center [698, 562] width 868 height 33
type textarea "**********"
click at [320, 551] on textarea at bounding box center [698, 562] width 868 height 33
paste textarea "**********"
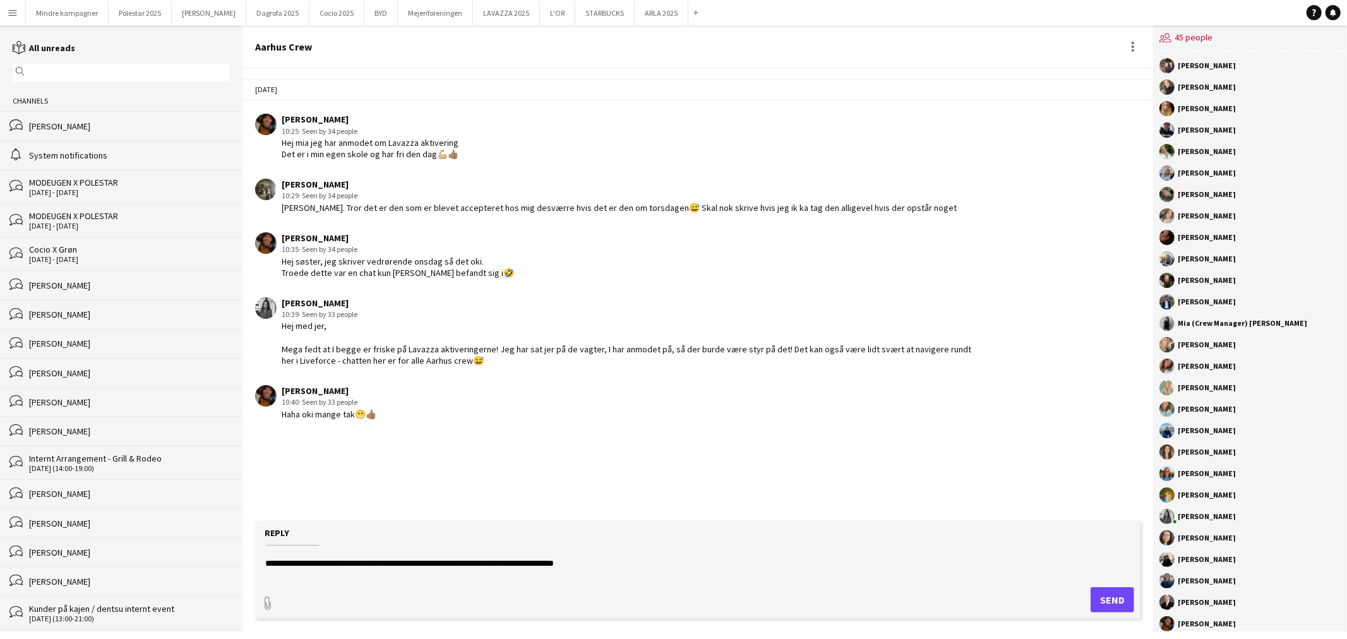
scroll to position [70, 0]
type textarea "**********"
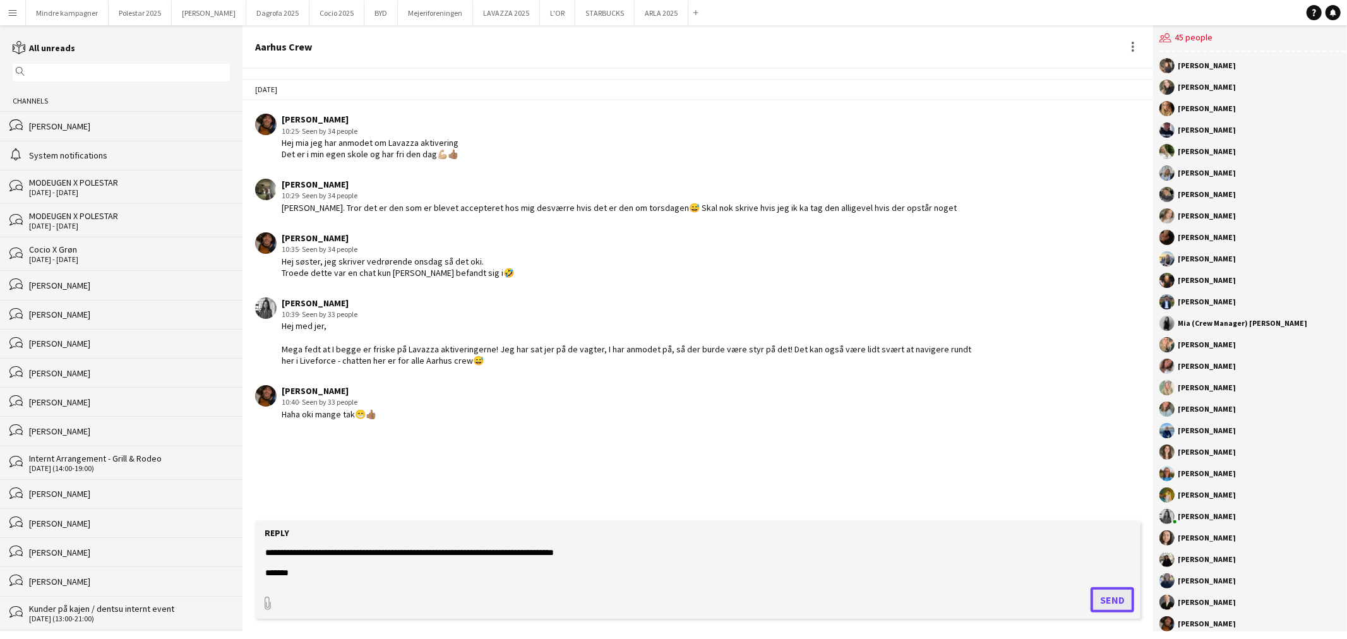
click at [1115, 597] on button "Send" at bounding box center [1113, 599] width 44 height 25
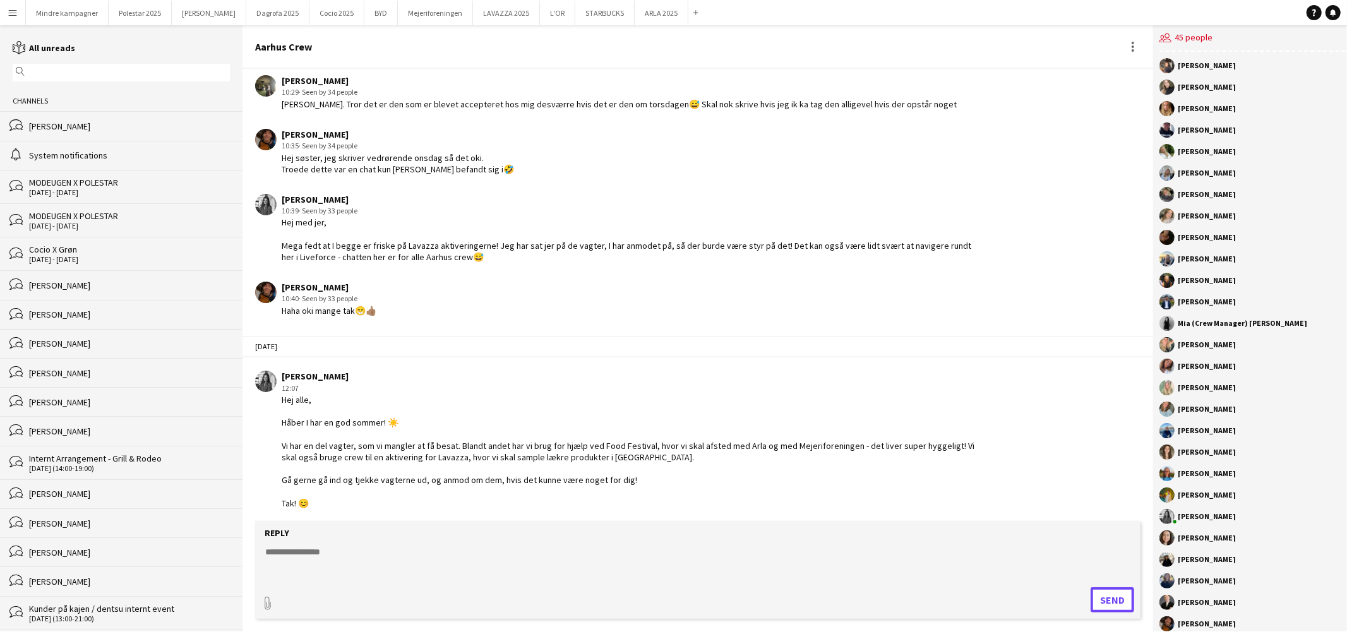
scroll to position [103, 0]
click at [68, 9] on button "Mindre kampagner Close" at bounding box center [67, 13] width 83 height 25
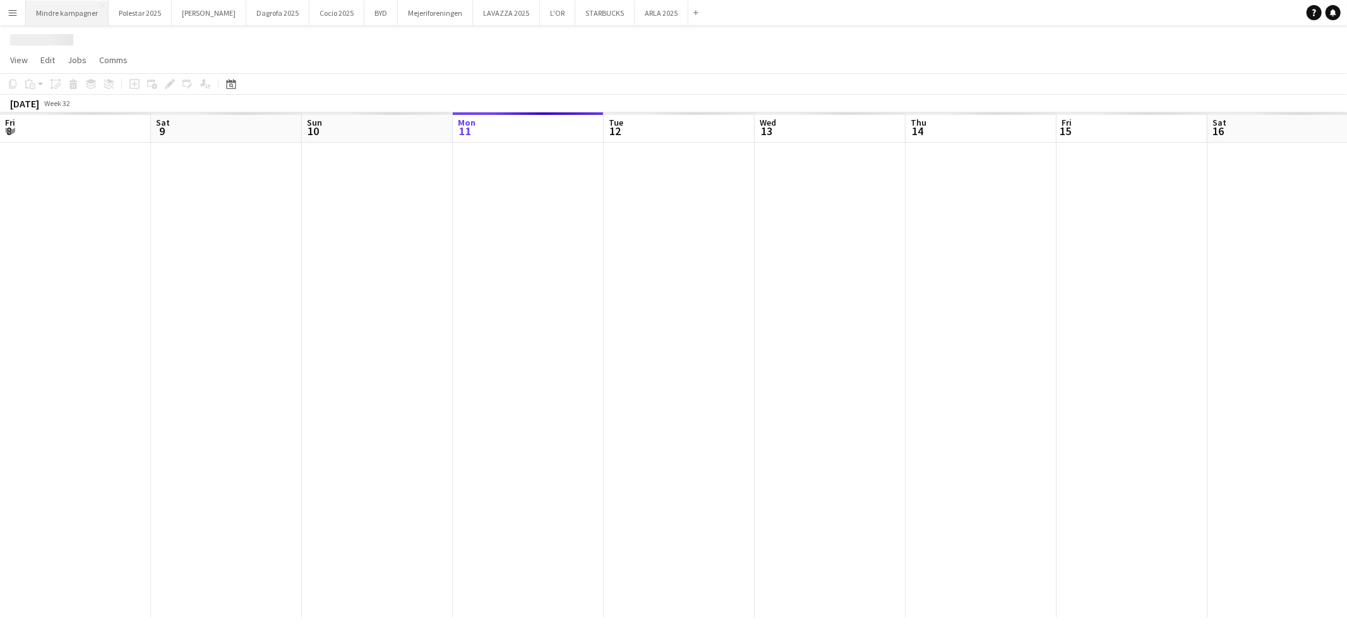
scroll to position [0, 301]
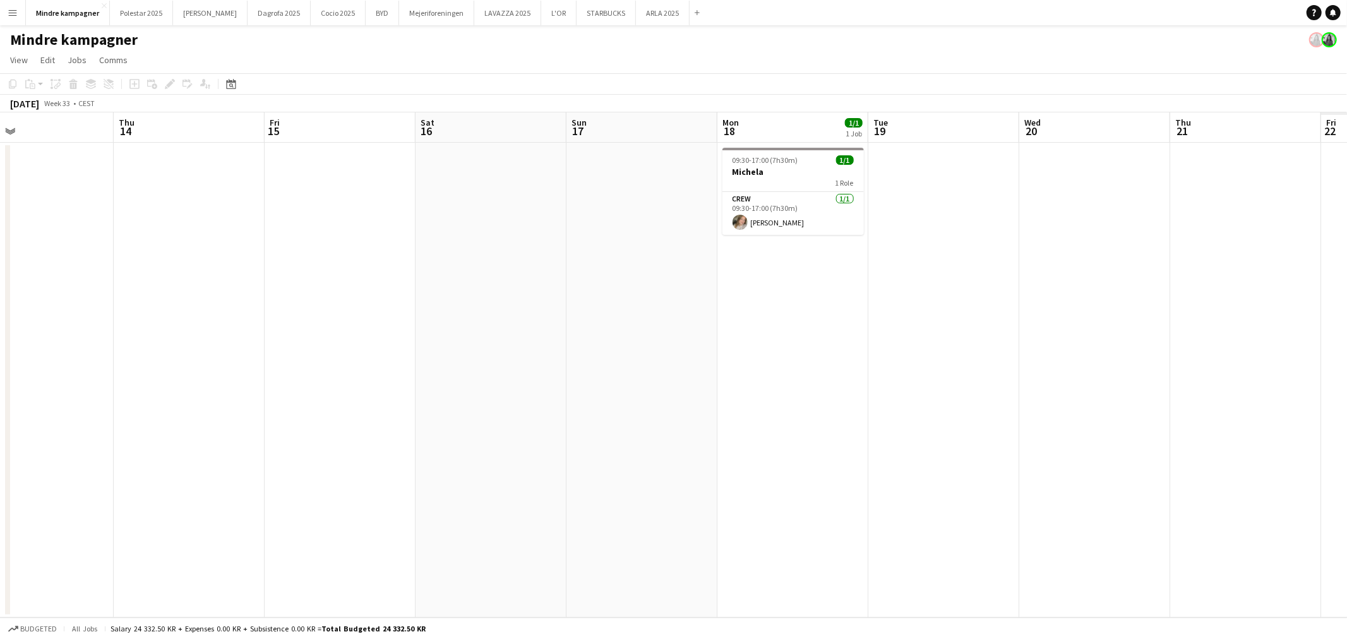
drag, startPoint x: 818, startPoint y: 380, endPoint x: 584, endPoint y: 378, distance: 234.3
click at [551, 376] on app-calendar-viewport "Sun 10 Mon 11 1/1 1 Job Tue 12 Wed 13 Thu 14 Fri 15 Sat 16 Sun 17 Mon 18 1/1 1 …" at bounding box center [673, 364] width 1347 height 505
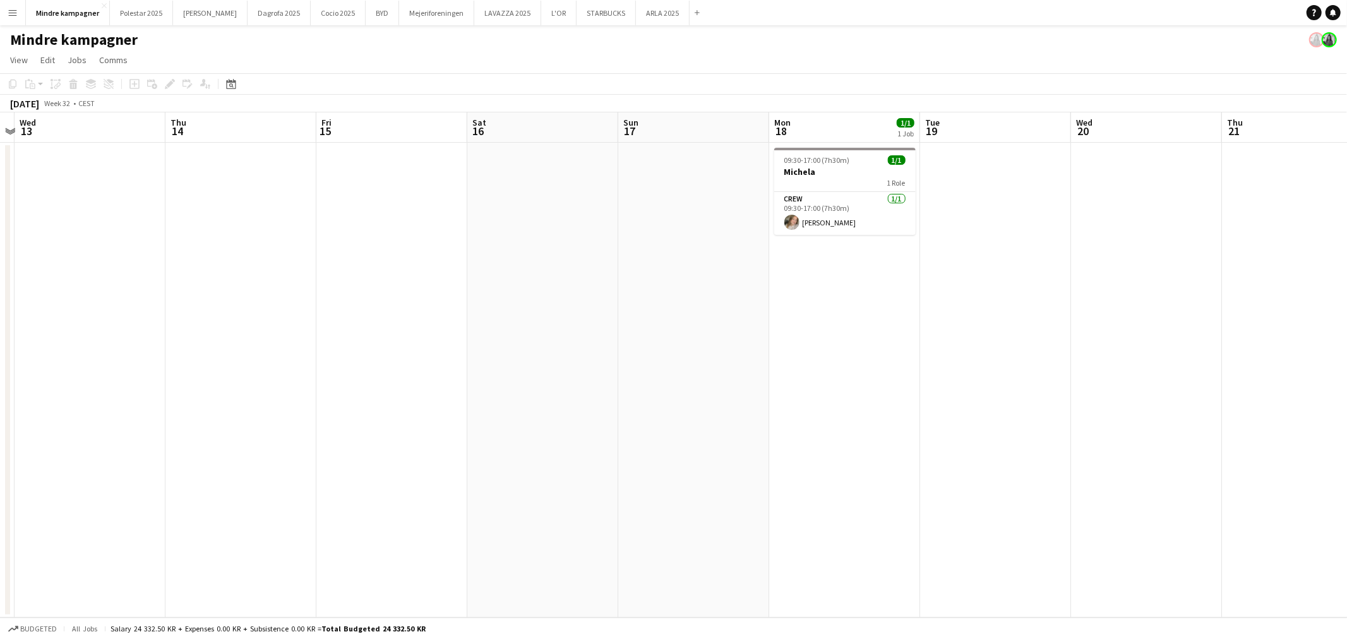
drag, startPoint x: 1128, startPoint y: 376, endPoint x: 594, endPoint y: 392, distance: 534.5
click at [529, 397] on app-calendar-viewport "Sun 10 Mon 11 1/1 1 Job Tue 12 Wed 13 Thu 14 Fri 15 Sat 16 Sun 17 Mon 18 1/1 1 …" at bounding box center [673, 364] width 1347 height 505
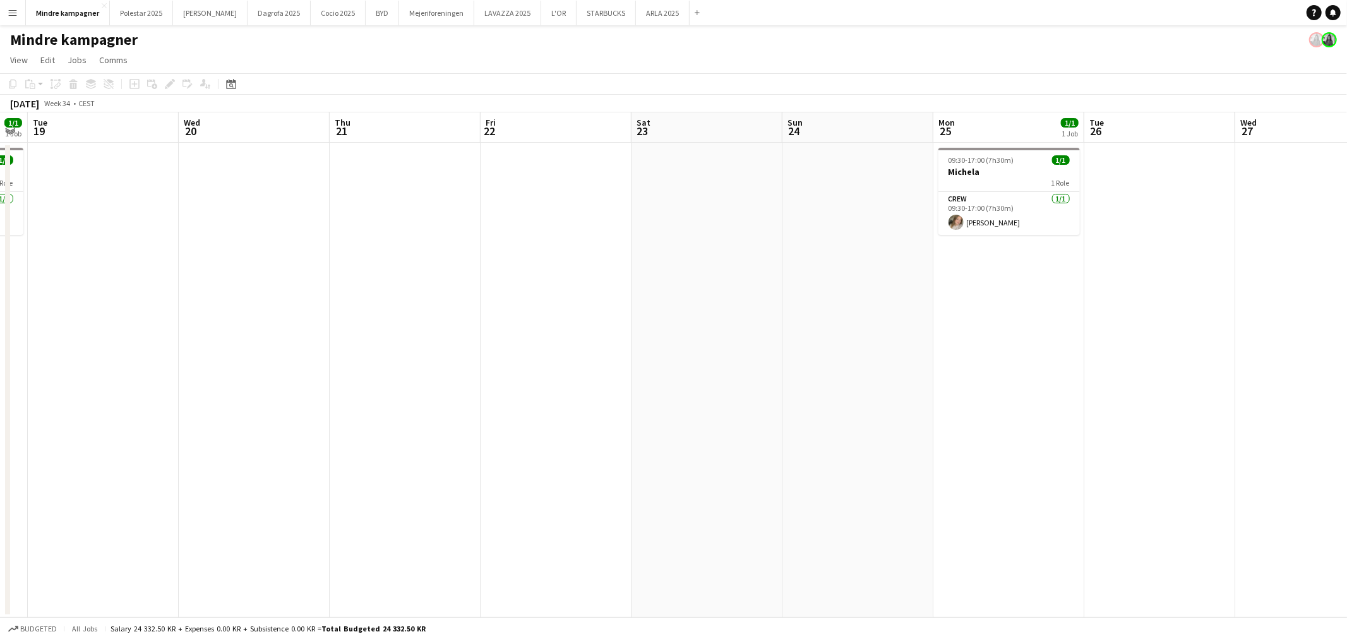
drag, startPoint x: 778, startPoint y: 421, endPoint x: 648, endPoint y: 430, distance: 130.4
click at [636, 434] on app-calendar-viewport "Sat 16 Sun 17 Mon 18 1/1 1 Job Tue 19 Wed 20 Thu 21 Fri 22 Sat 23 Sun 24 Mon 25…" at bounding box center [673, 364] width 1347 height 505
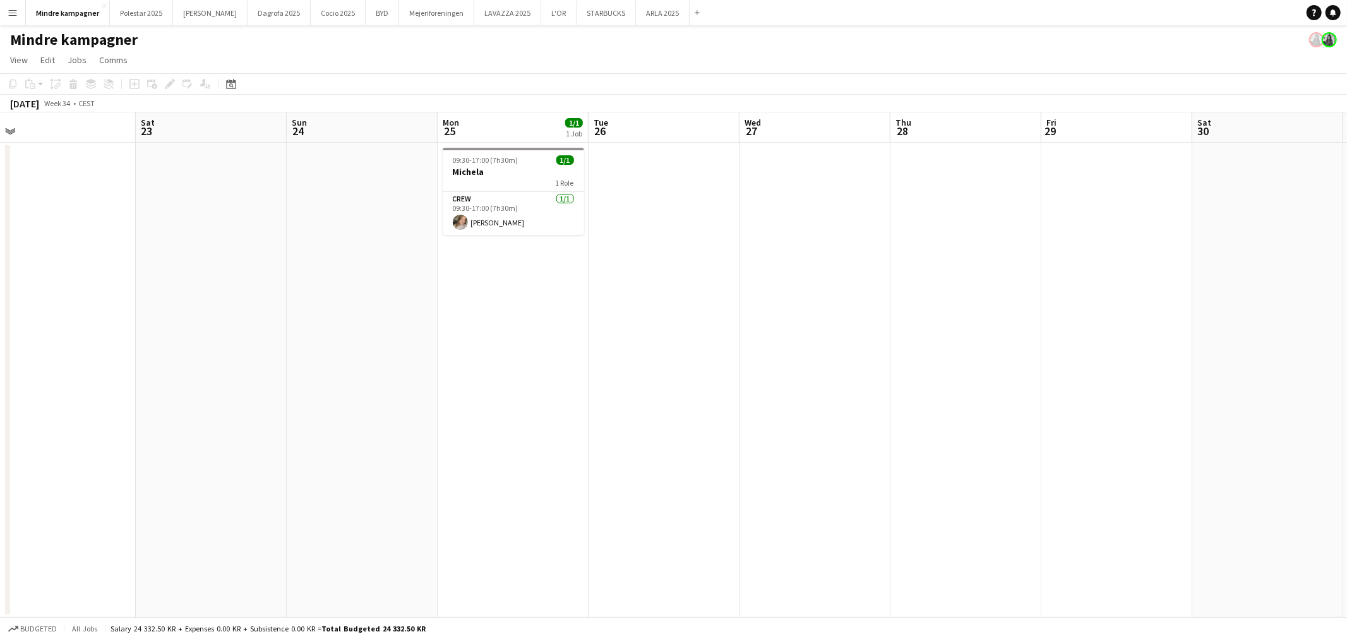
drag, startPoint x: 670, startPoint y: 436, endPoint x: 506, endPoint y: 423, distance: 164.7
click at [500, 428] on app-calendar-viewport "Tue 19 Wed 20 Thu 21 Fri 22 Sat 23 Sun 24 Mon 25 1/1 1 Job Tue 26 Wed 27 Thu 28…" at bounding box center [673, 364] width 1347 height 505
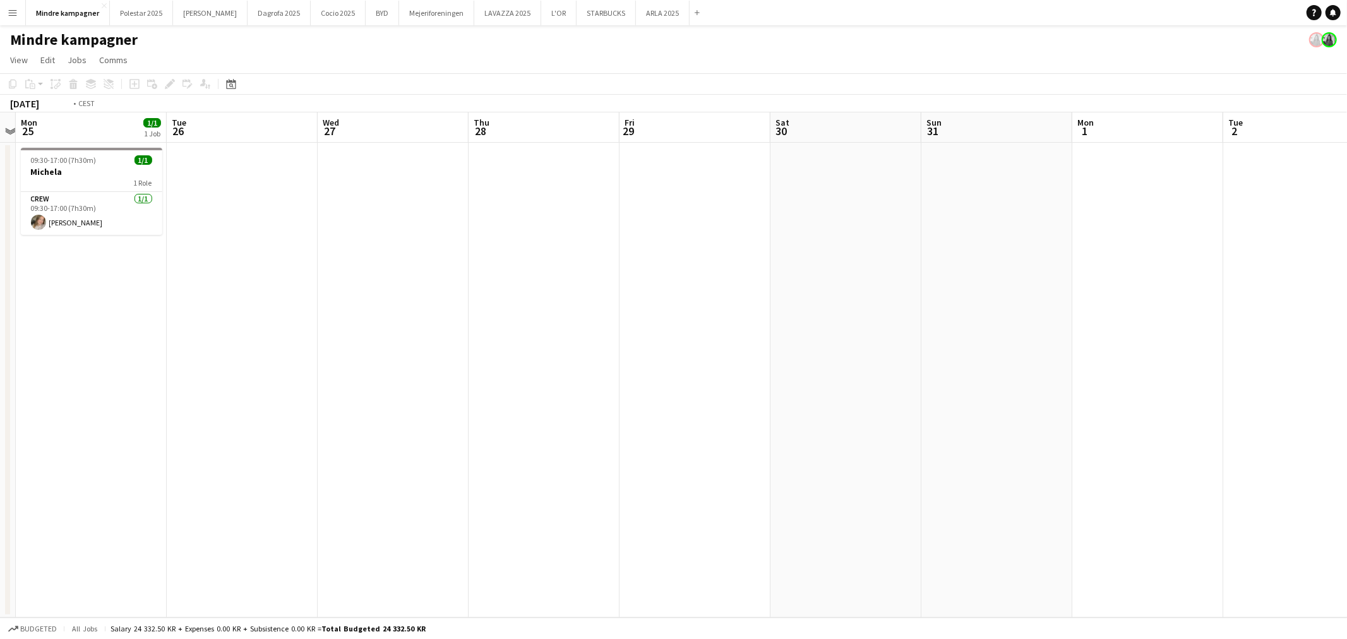
drag, startPoint x: 837, startPoint y: 414, endPoint x: 598, endPoint y: 410, distance: 239.4
click at [599, 410] on app-calendar-viewport "Fri 22 Sat 23 Sun 24 Mon 25 1/1 1 Job Tue 26 Wed 27 Thu 28 Fri 29 Sat 30 Sun 31…" at bounding box center [673, 364] width 1347 height 505
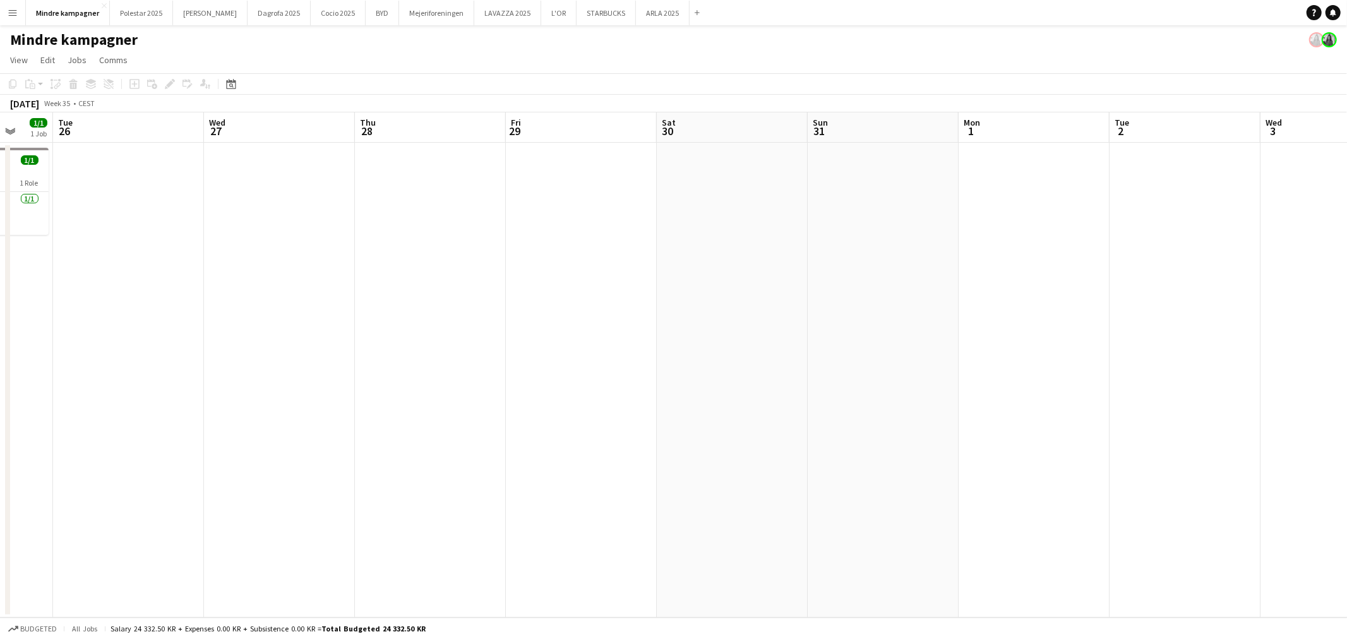
drag, startPoint x: 908, startPoint y: 373, endPoint x: 419, endPoint y: 407, distance: 490.0
click at [407, 409] on app-calendar-viewport "Sat 23 Sun 24 Mon 25 1/1 1 Job Tue 26 Wed 27 Thu 28 Fri 29 Sat 30 Sun 31 Mon 1 …" at bounding box center [673, 364] width 1347 height 505
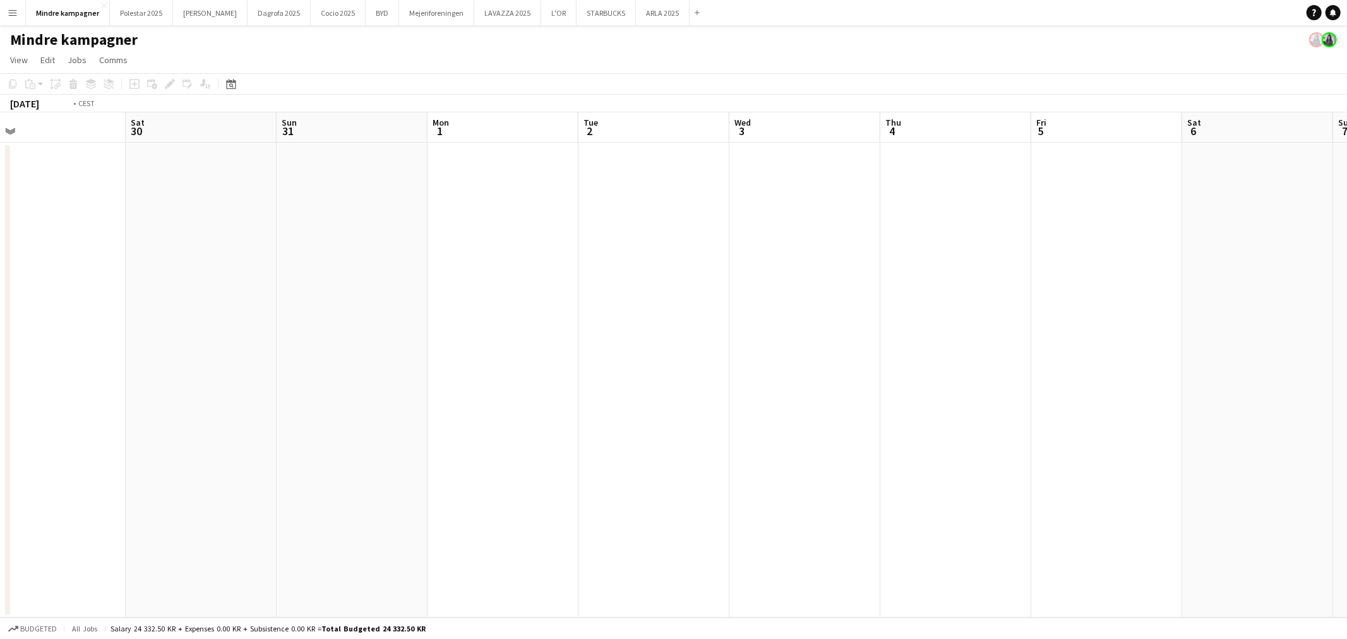
drag, startPoint x: 809, startPoint y: 404, endPoint x: 389, endPoint y: 398, distance: 420.0
click at [305, 406] on app-calendar-viewport "Tue 26 Wed 27 Thu 28 Fri 29 Sat 30 Sun 31 Mon 1 Tue 2 Wed 3 Thu 4 Fri 5 Sat 6 S…" at bounding box center [673, 364] width 1347 height 505
drag, startPoint x: 964, startPoint y: 394, endPoint x: 559, endPoint y: 414, distance: 405.9
click at [559, 414] on app-calendar-viewport "Mon 1 Tue 2 Wed 3 Thu 4 Fri 5 Sat 6 Sun 7 Mon 8 Tue 9 Wed 10 Thu 11 Fri 12 Sat …" at bounding box center [673, 364] width 1347 height 505
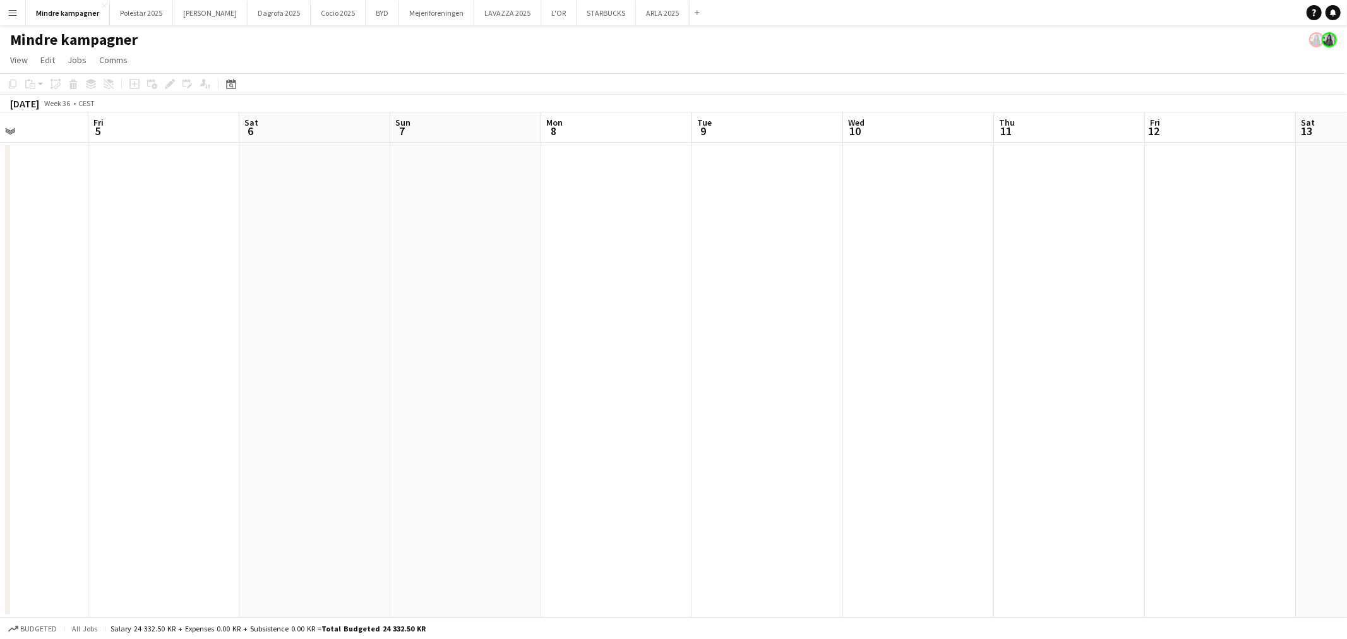
click at [5, 11] on button "Menu" at bounding box center [12, 12] width 25 height 25
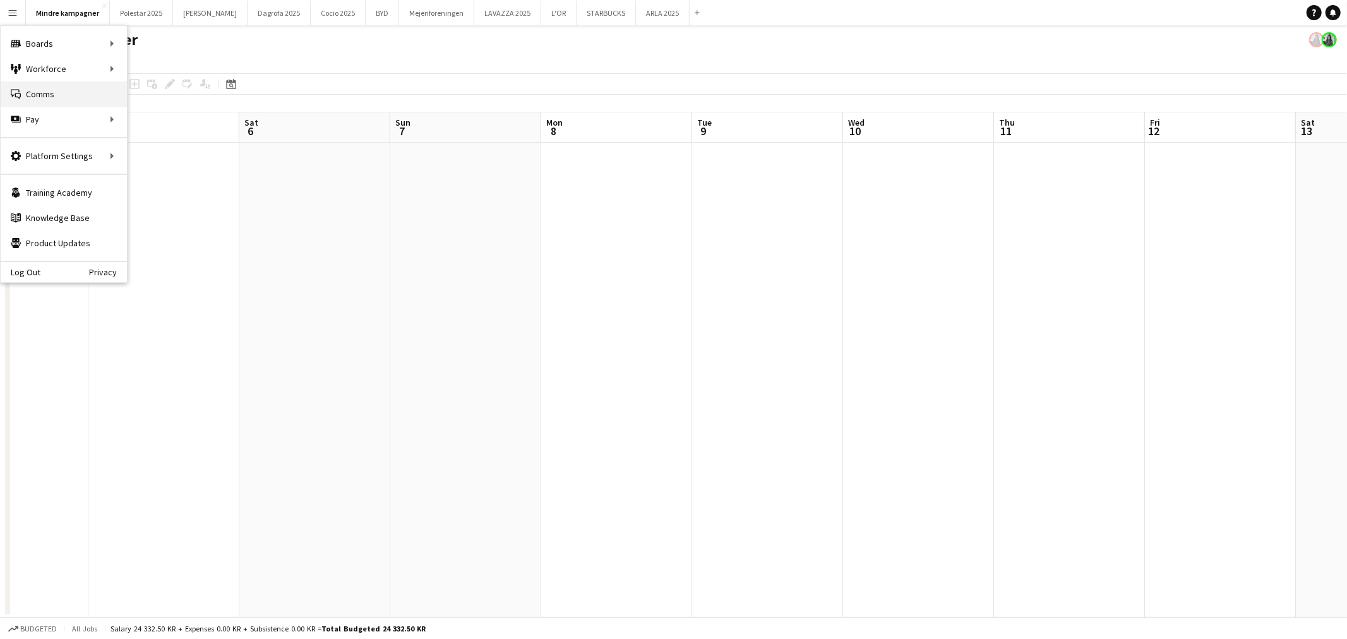
click at [59, 89] on link "Comms Comms" at bounding box center [64, 93] width 126 height 25
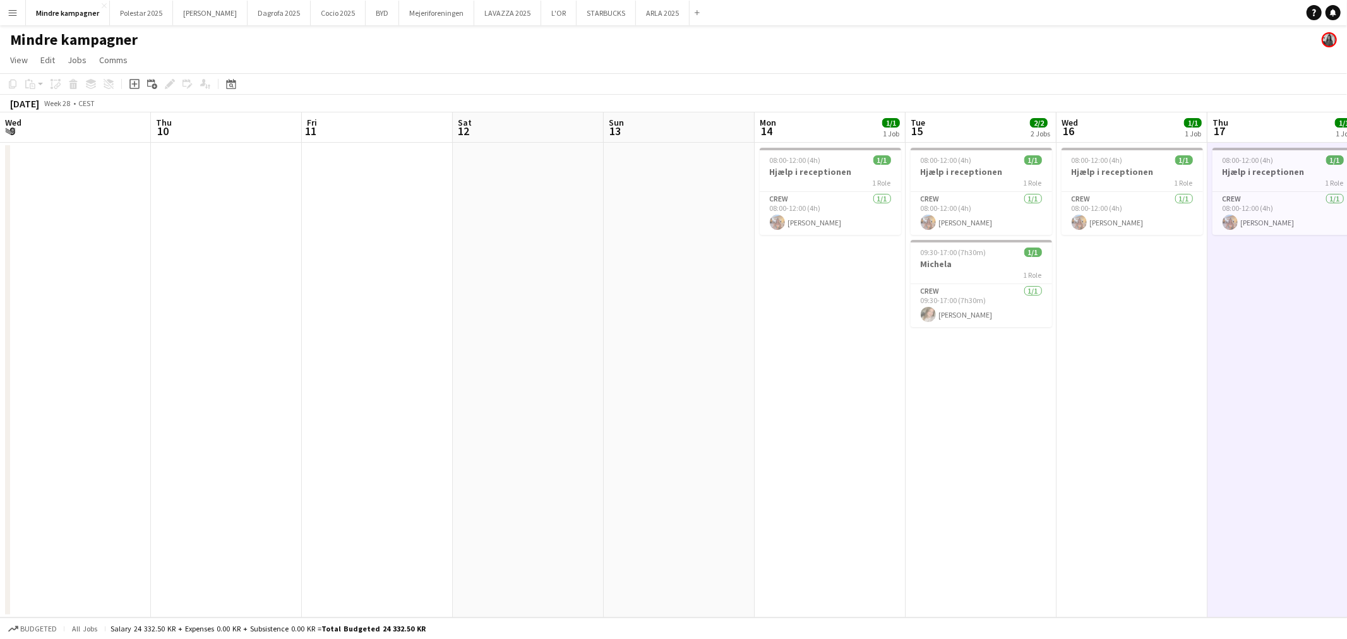
scroll to position [0, 320]
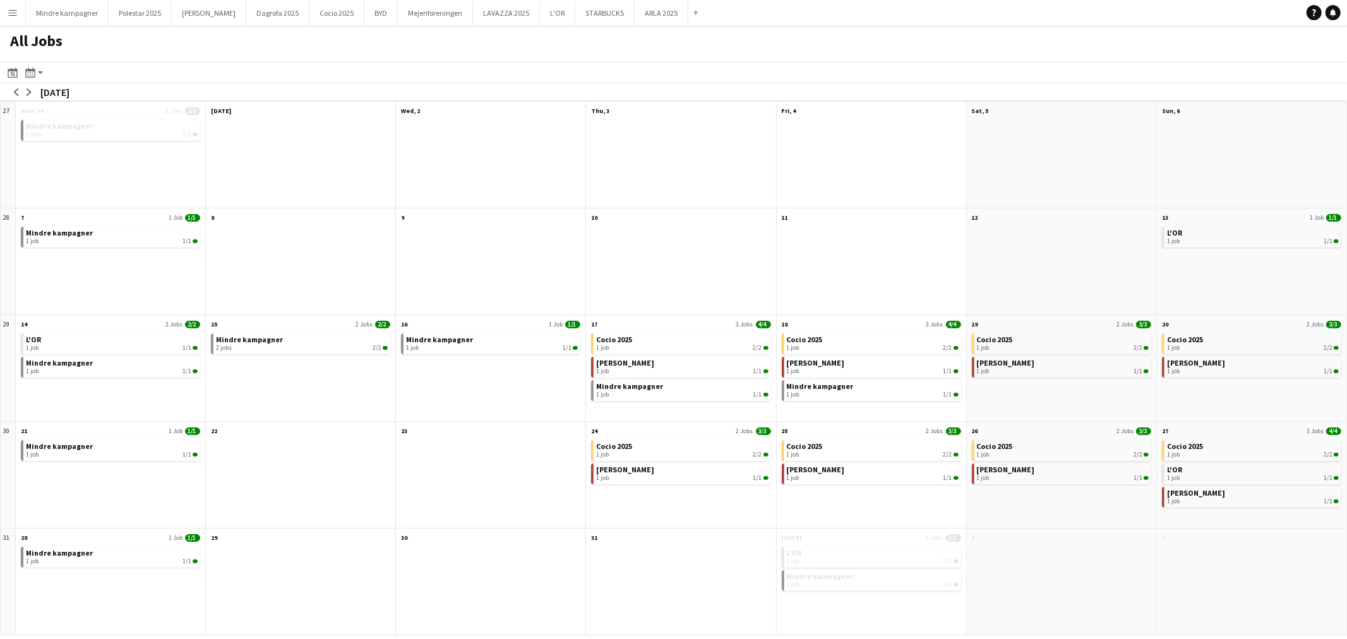
click at [13, 11] on app-icon "Menu" at bounding box center [13, 13] width 10 height 10
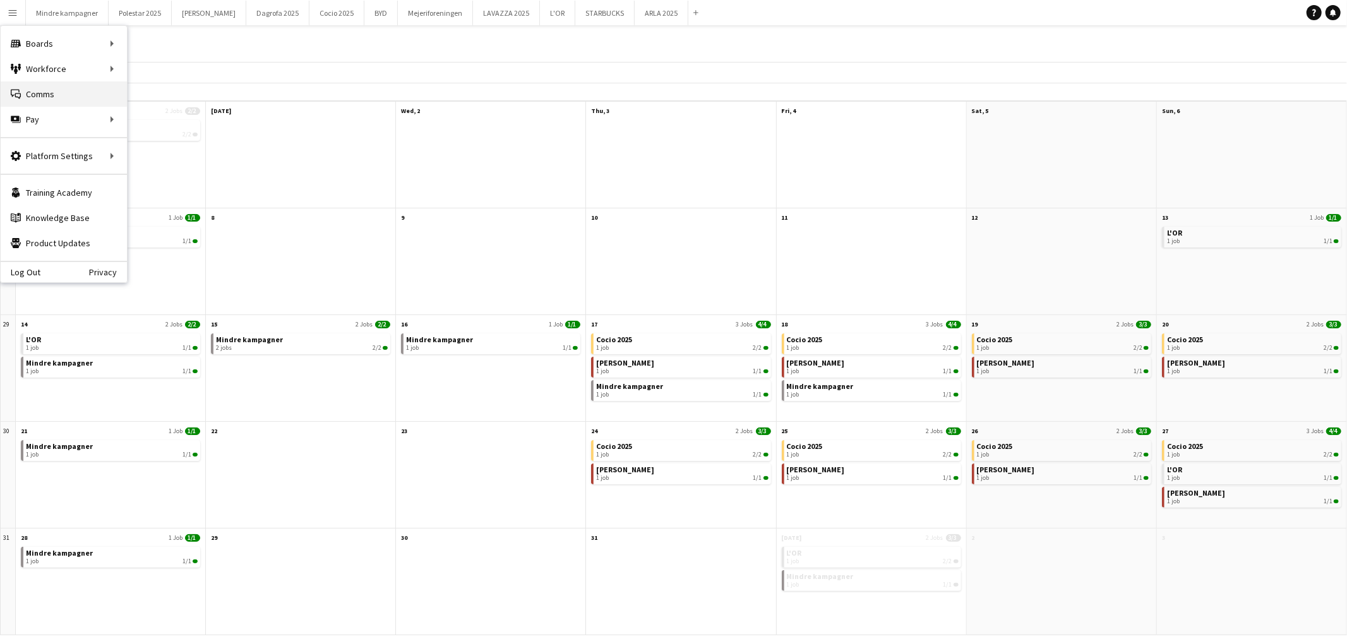
click at [41, 90] on link "Comms Comms" at bounding box center [64, 93] width 126 height 25
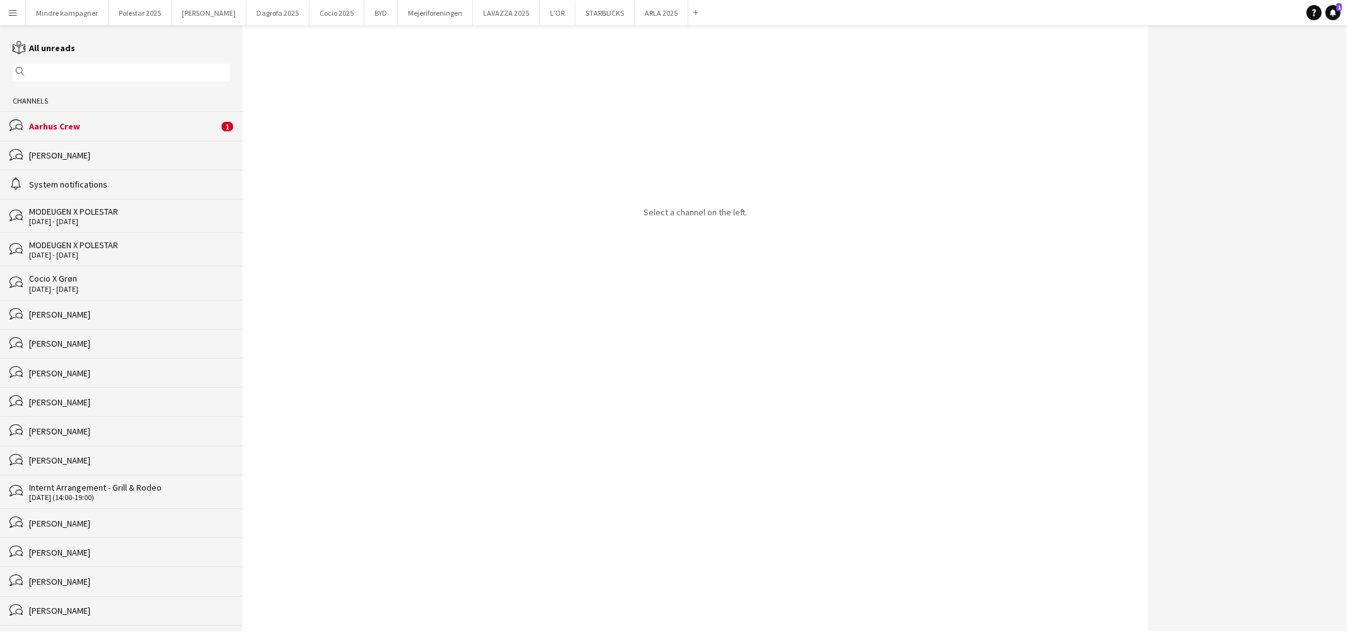
click at [63, 130] on div "Aarhus Crew" at bounding box center [123, 126] width 189 height 11
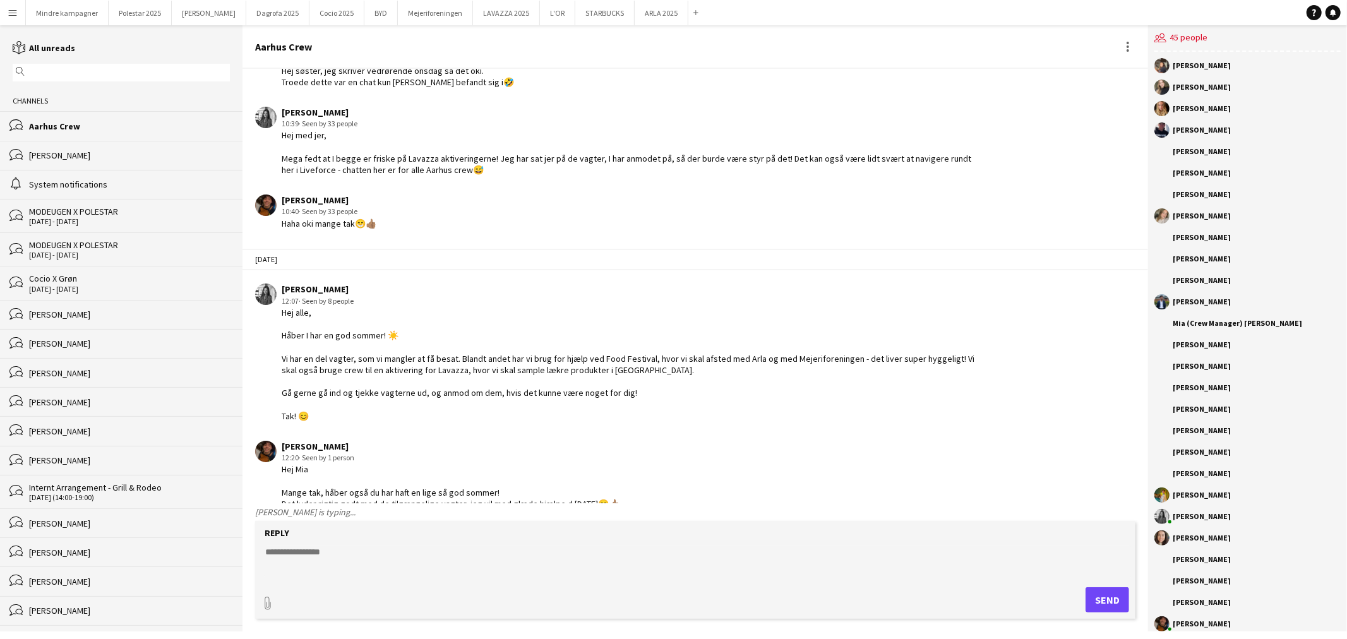
scroll to position [244, 0]
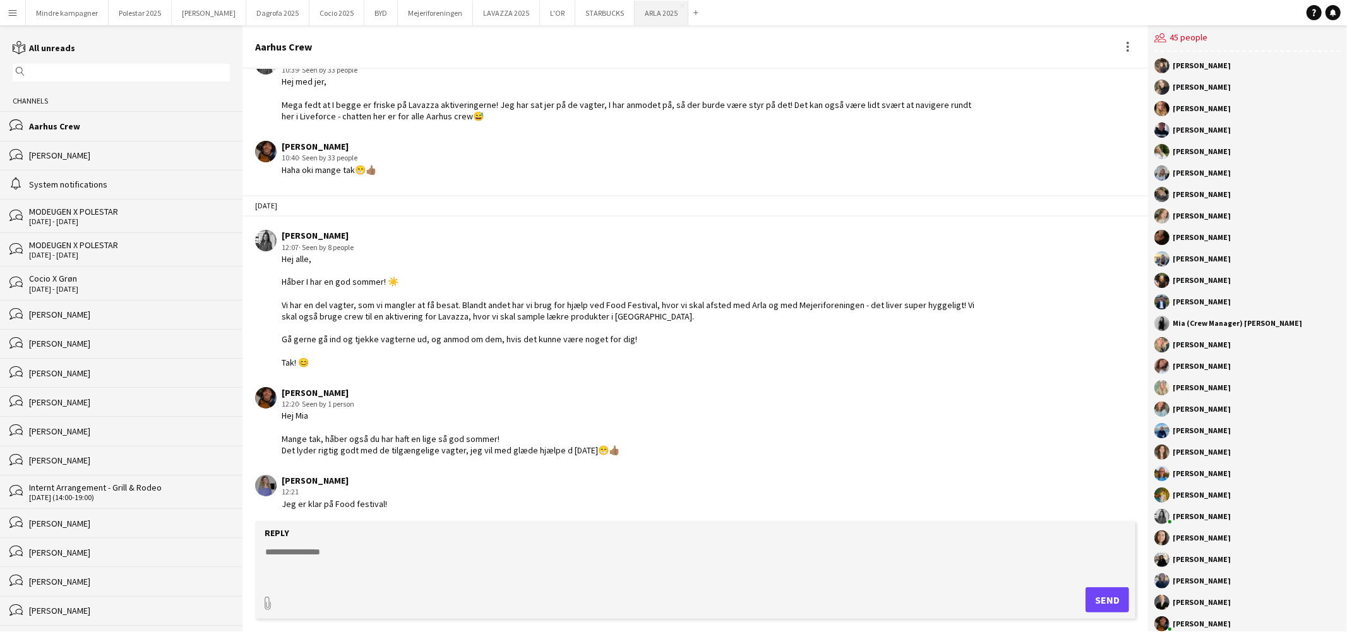
click at [635, 13] on button "ARLA 2025 Close" at bounding box center [662, 13] width 54 height 25
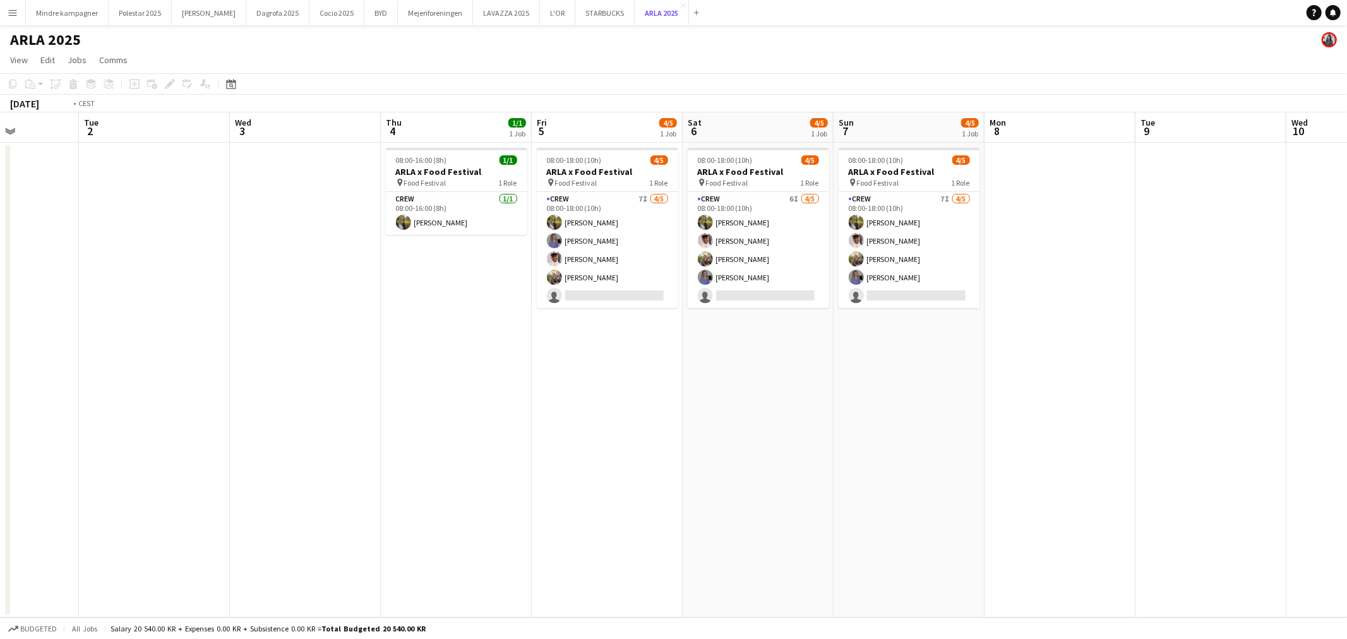
scroll to position [0, 421]
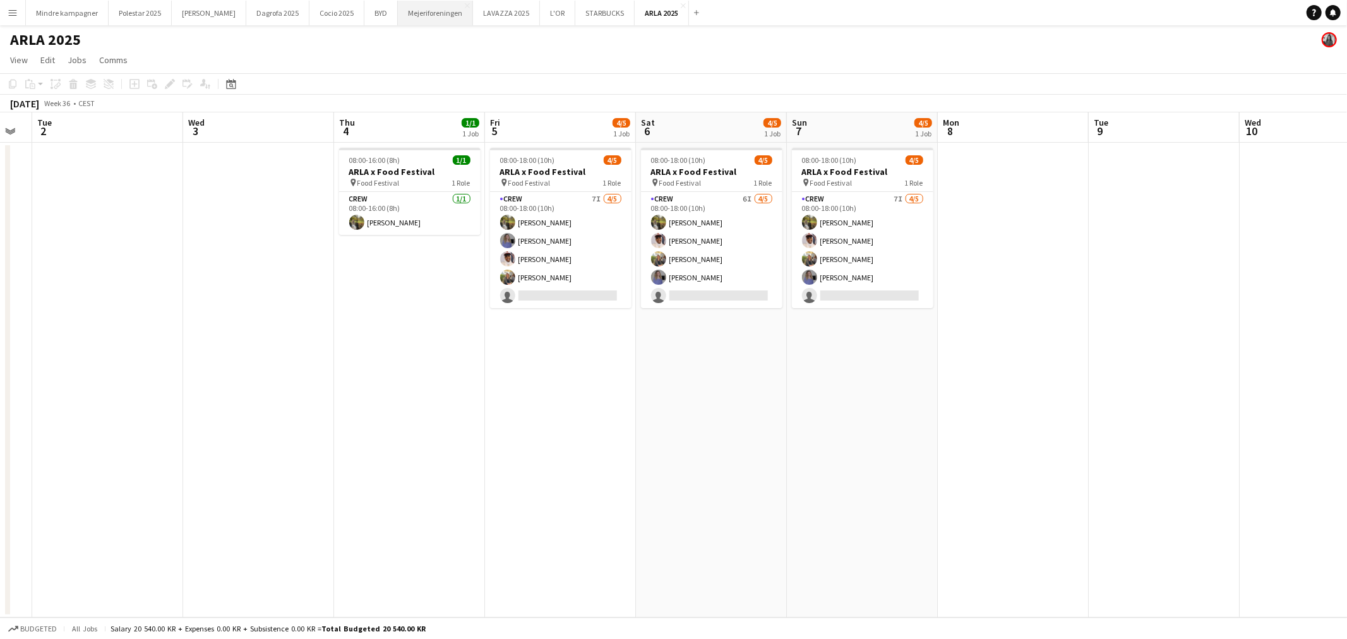
click at [398, 9] on button "Mejeriforeningen Close" at bounding box center [435, 13] width 75 height 25
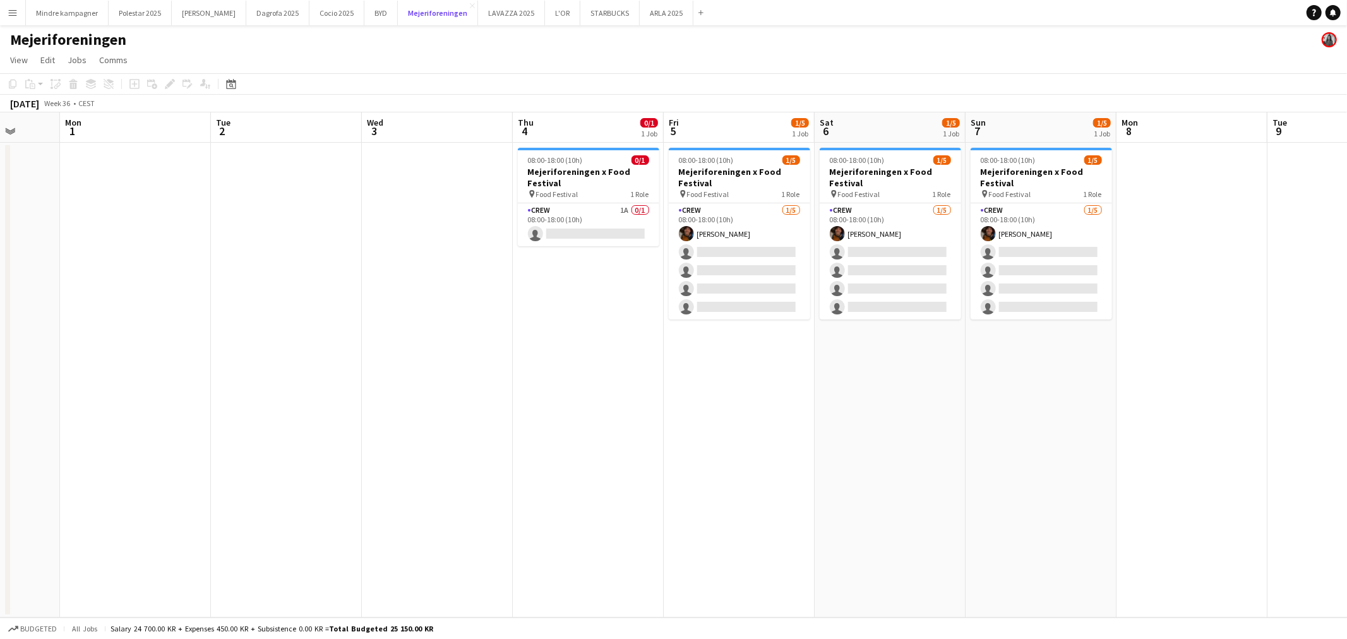
scroll to position [0, 501]
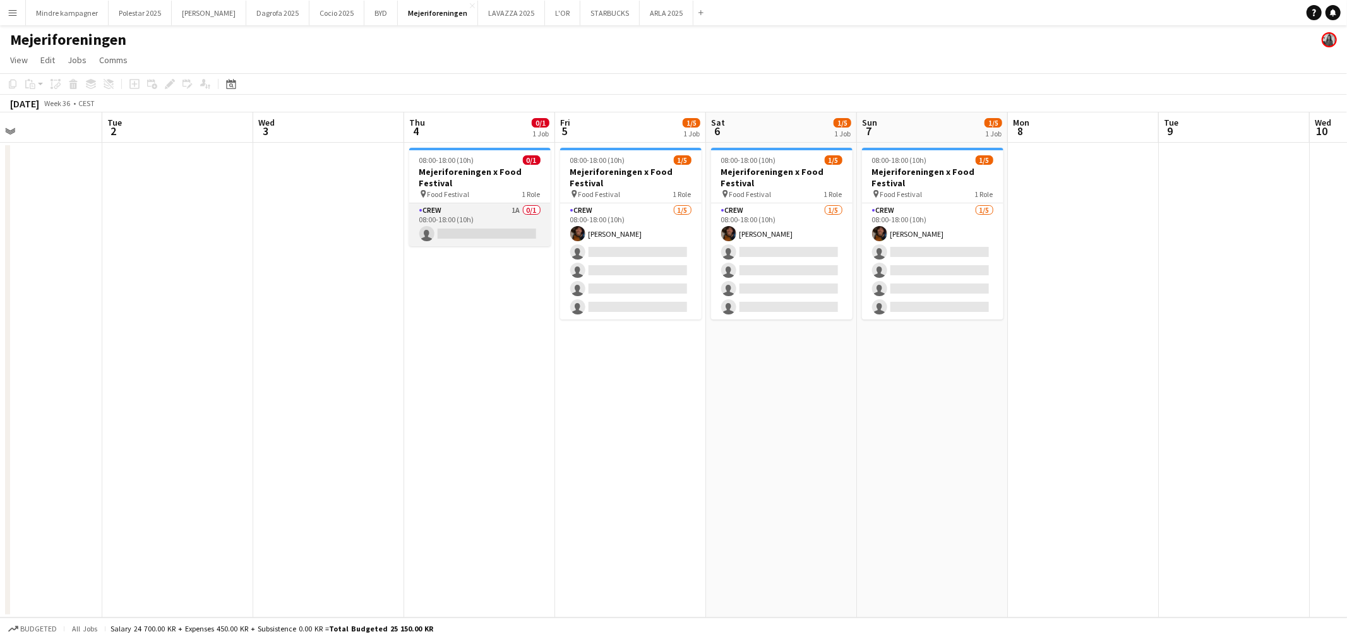
click at [489, 212] on app-card-role "Crew 1A 0/1 08:00-18:00 (10h) single-neutral-actions" at bounding box center [479, 224] width 141 height 43
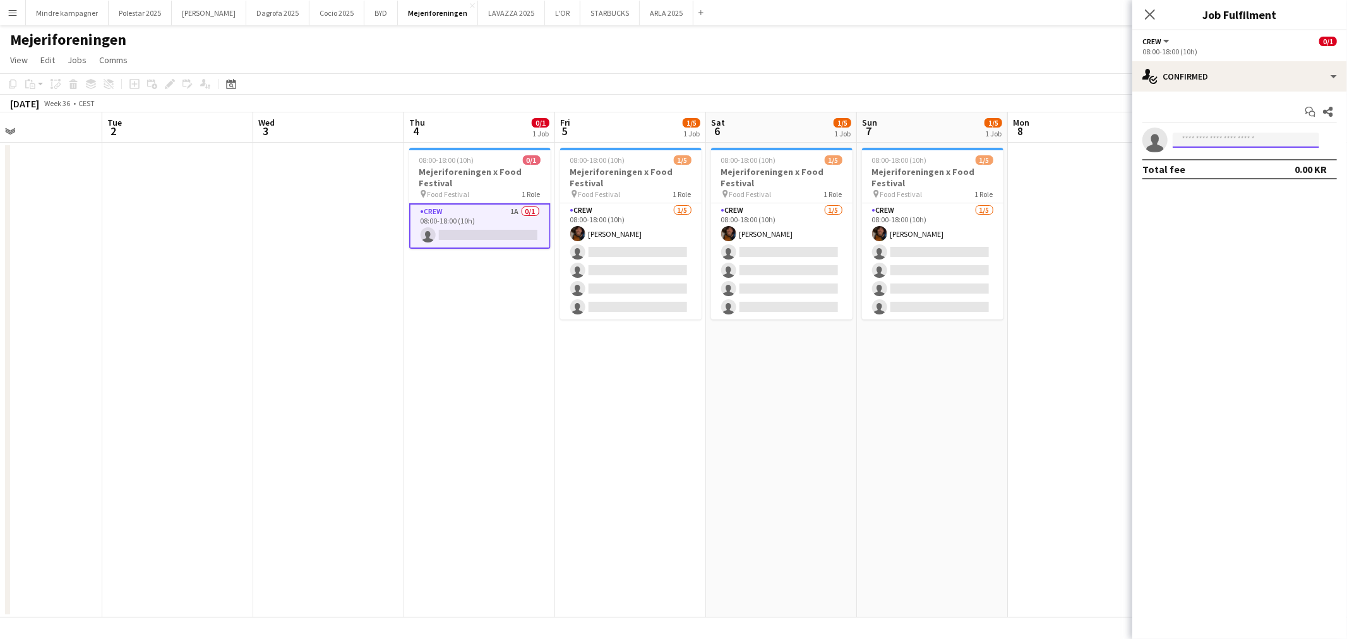
click at [1216, 138] on input at bounding box center [1246, 140] width 147 height 15
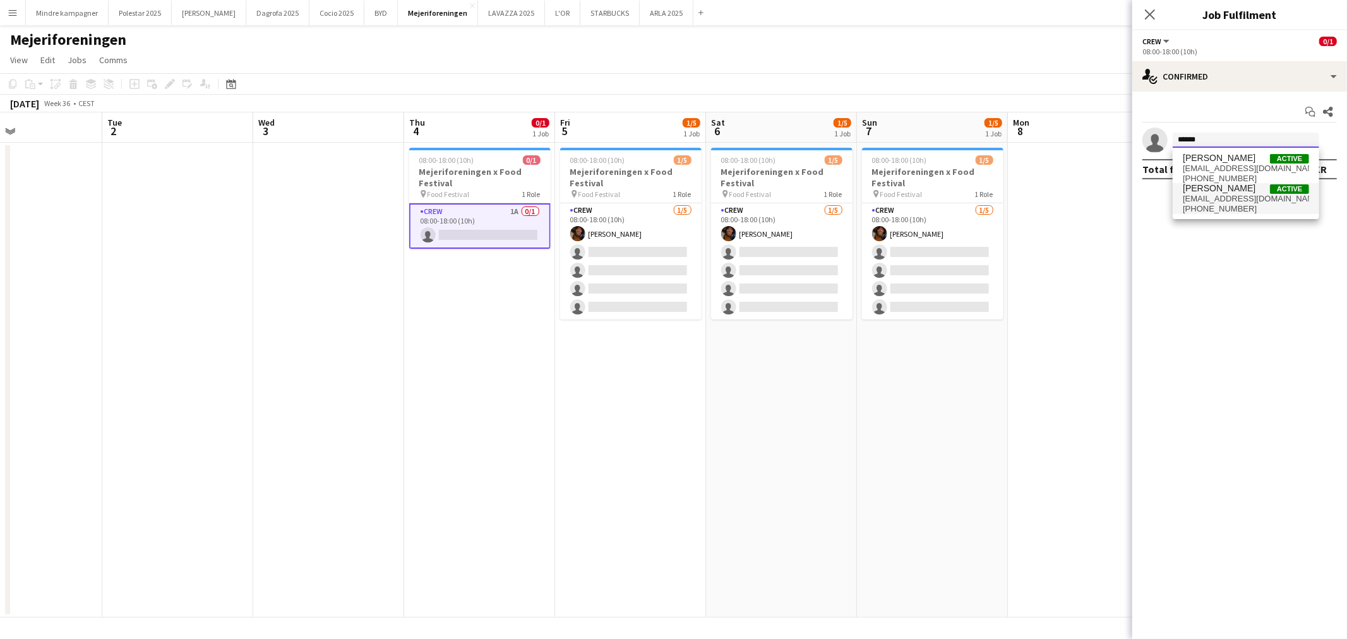
type input "******"
click at [1221, 202] on span "astnon@gmail.com" at bounding box center [1246, 199] width 126 height 10
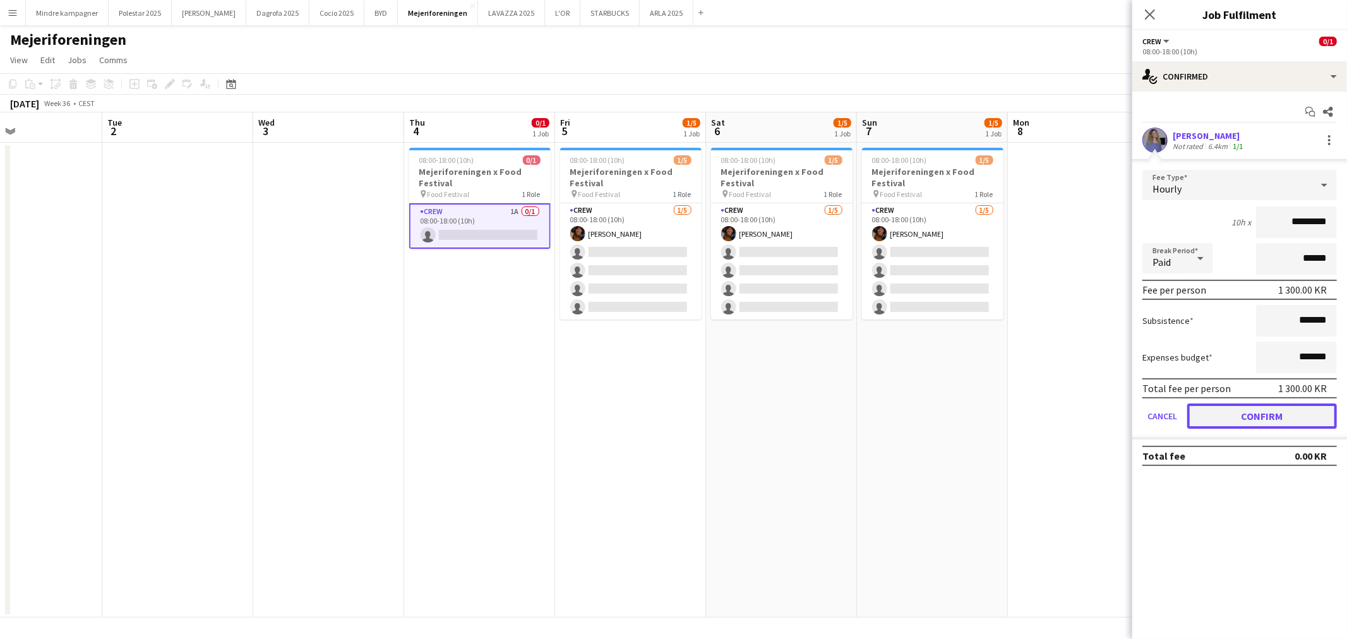
click at [1273, 414] on button "Confirm" at bounding box center [1262, 416] width 150 height 25
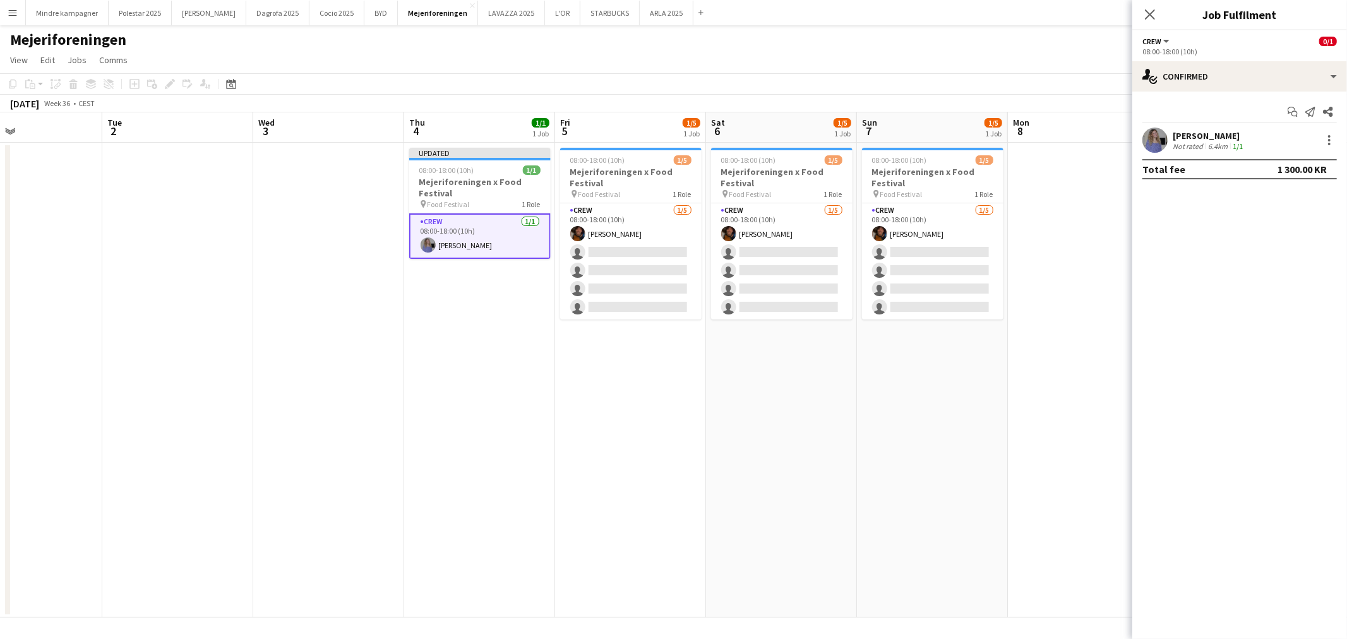
click at [986, 447] on app-date-cell "08:00-18:00 (10h) 1/5 Mejeriforeningen x Food Festival pin Food Festival 1 Role…" at bounding box center [932, 380] width 151 height 475
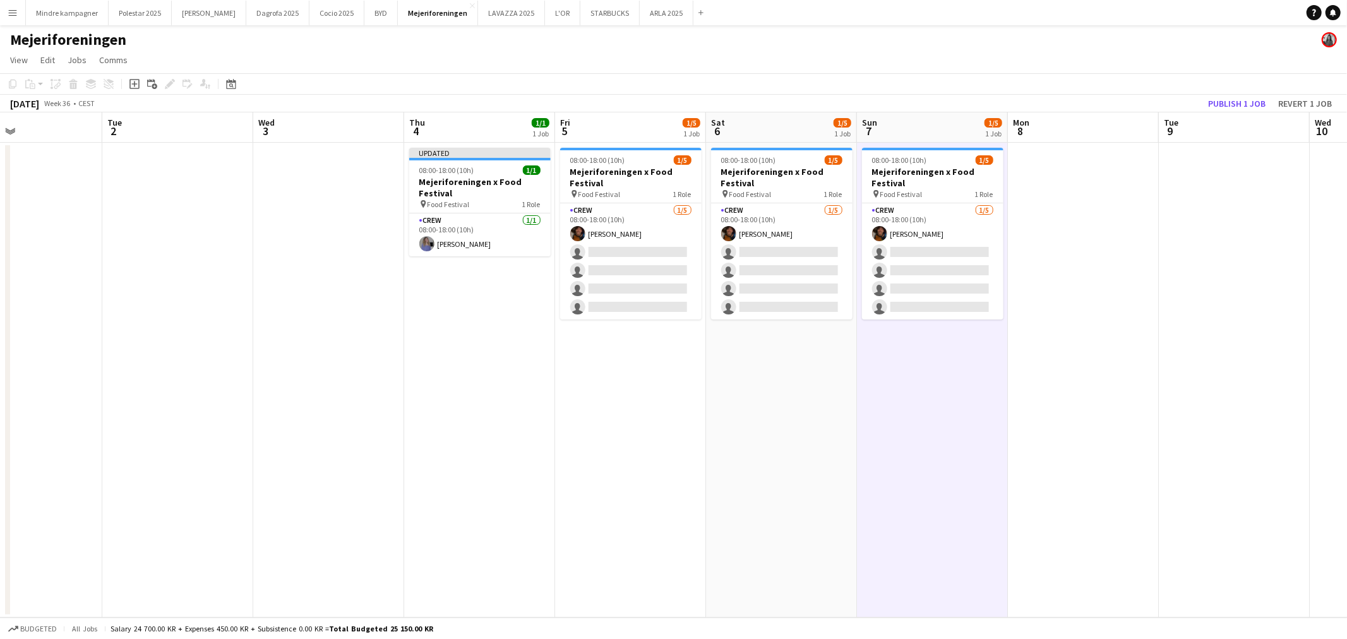
click at [8, 13] on app-icon "Menu" at bounding box center [13, 13] width 10 height 10
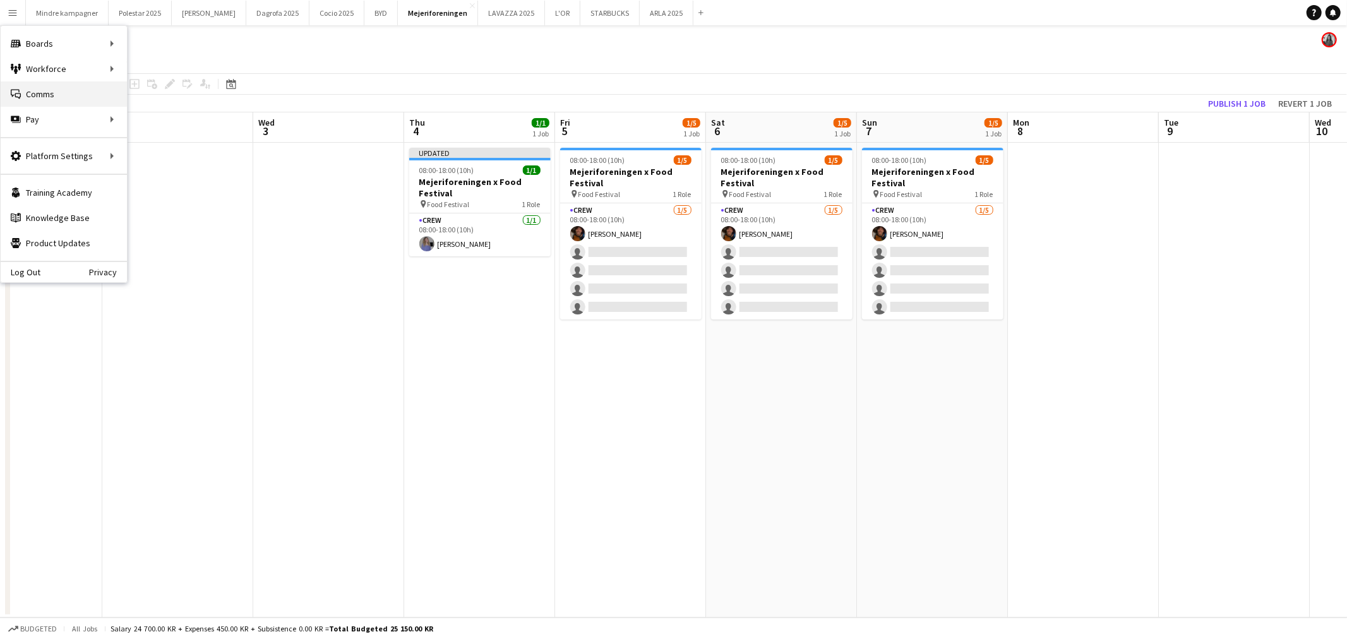
click at [52, 95] on link "Comms Comms" at bounding box center [64, 93] width 126 height 25
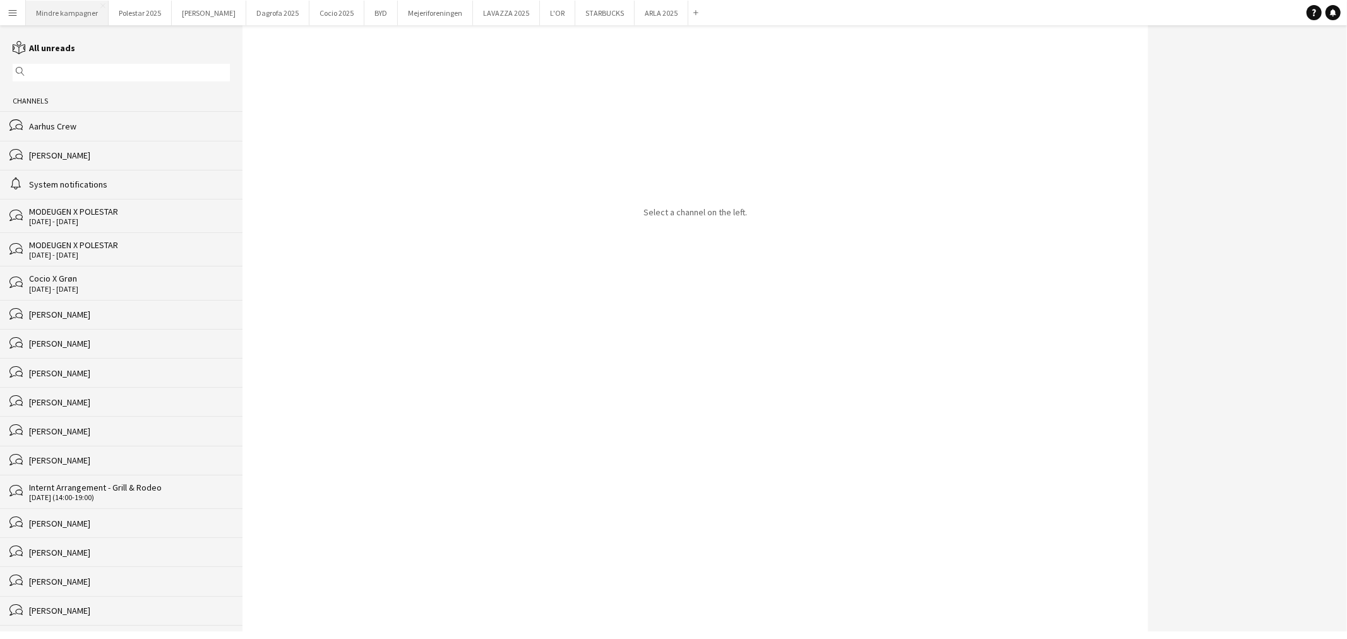
click at [57, 11] on button "Mindre kampagner Close" at bounding box center [67, 13] width 83 height 25
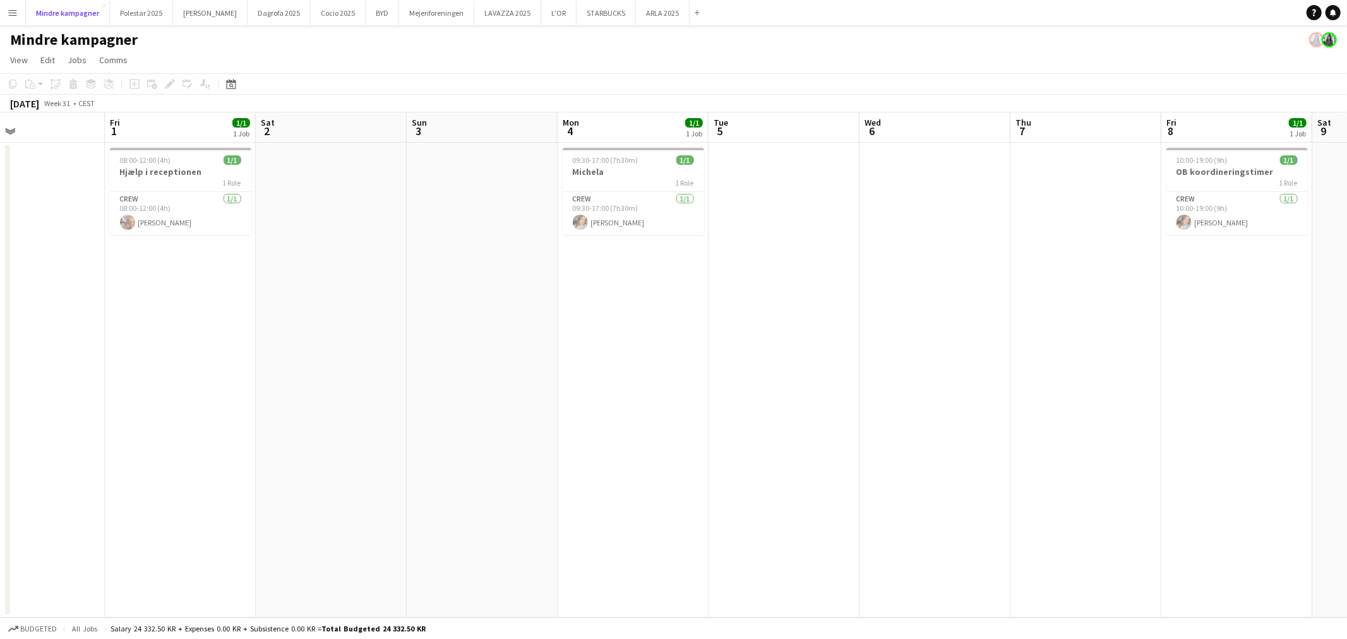
scroll to position [0, 337]
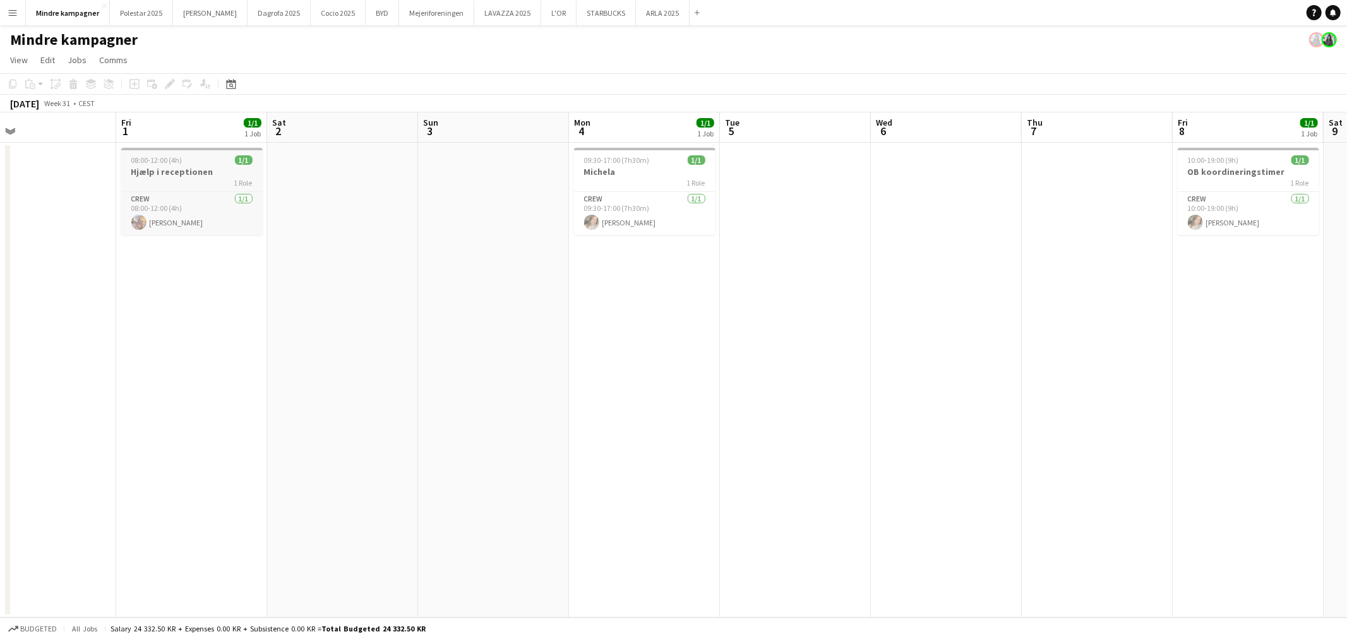
click at [183, 169] on h3 "Hjælp i receptionen" at bounding box center [191, 171] width 141 height 11
click at [167, 78] on div "Edit" at bounding box center [169, 83] width 15 height 15
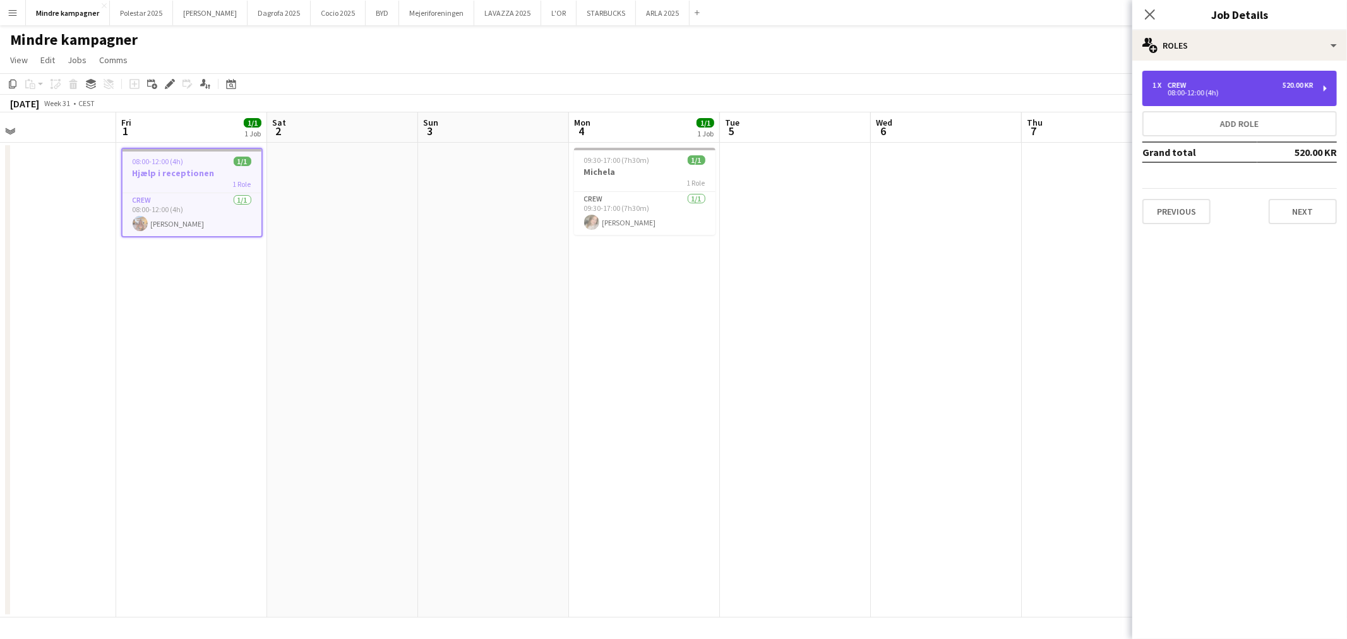
click at [1214, 90] on div "08:00-12:00 (4h)" at bounding box center [1232, 93] width 161 height 6
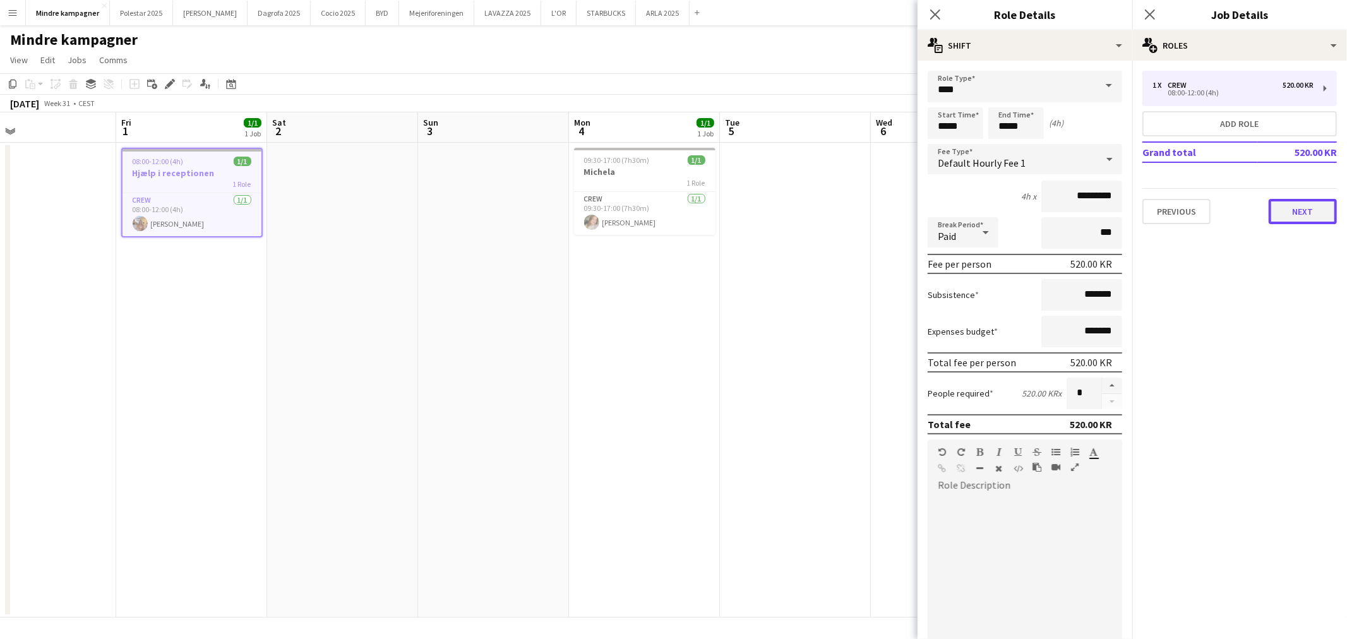
click at [1314, 210] on button "Next" at bounding box center [1303, 211] width 68 height 25
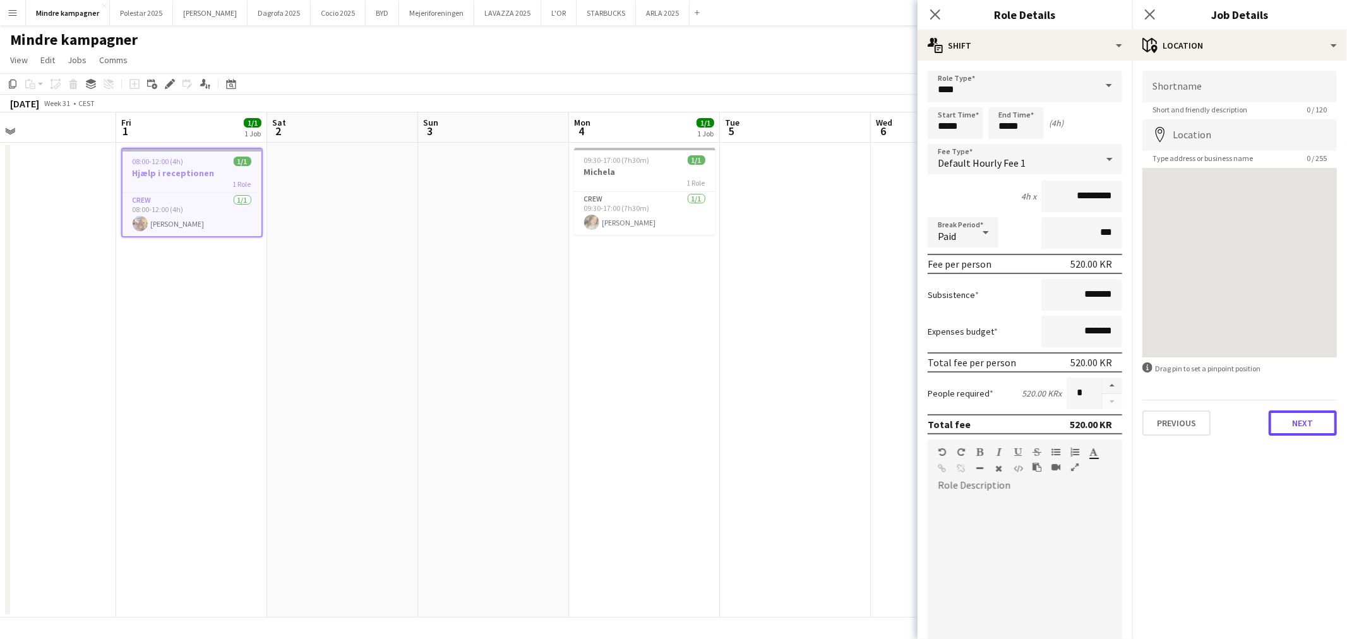
click at [1312, 417] on button "Next" at bounding box center [1303, 422] width 68 height 25
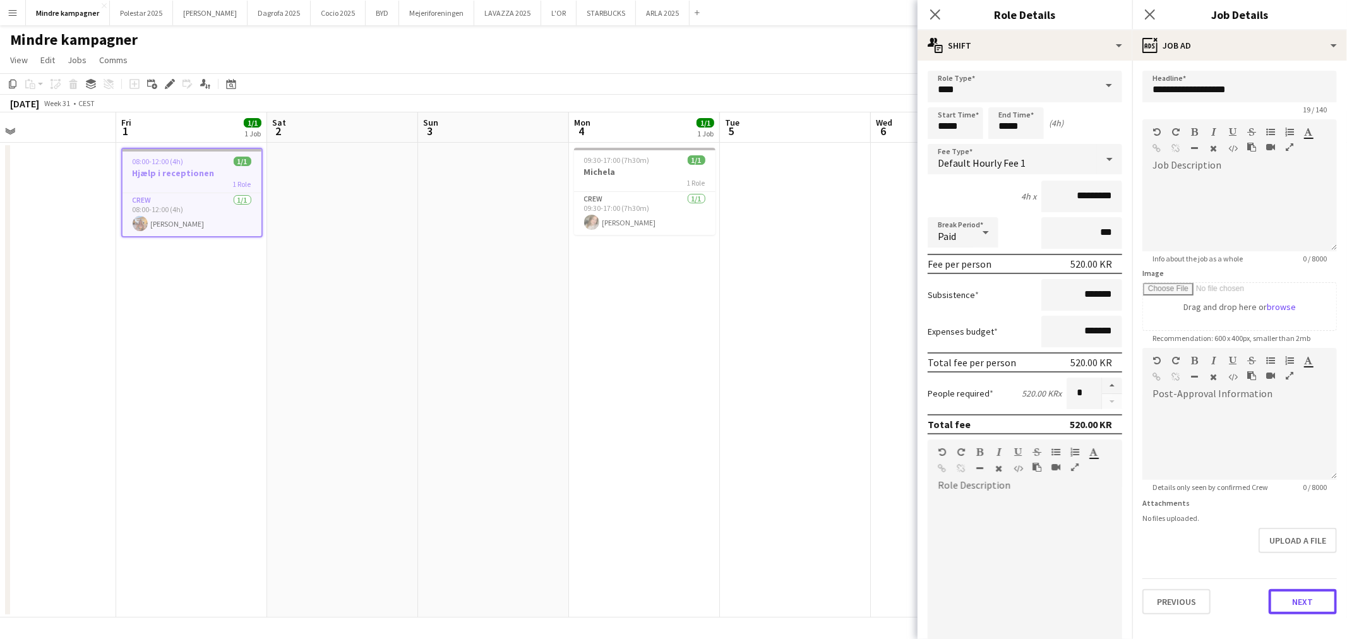
click at [1308, 595] on button "Next" at bounding box center [1303, 601] width 68 height 25
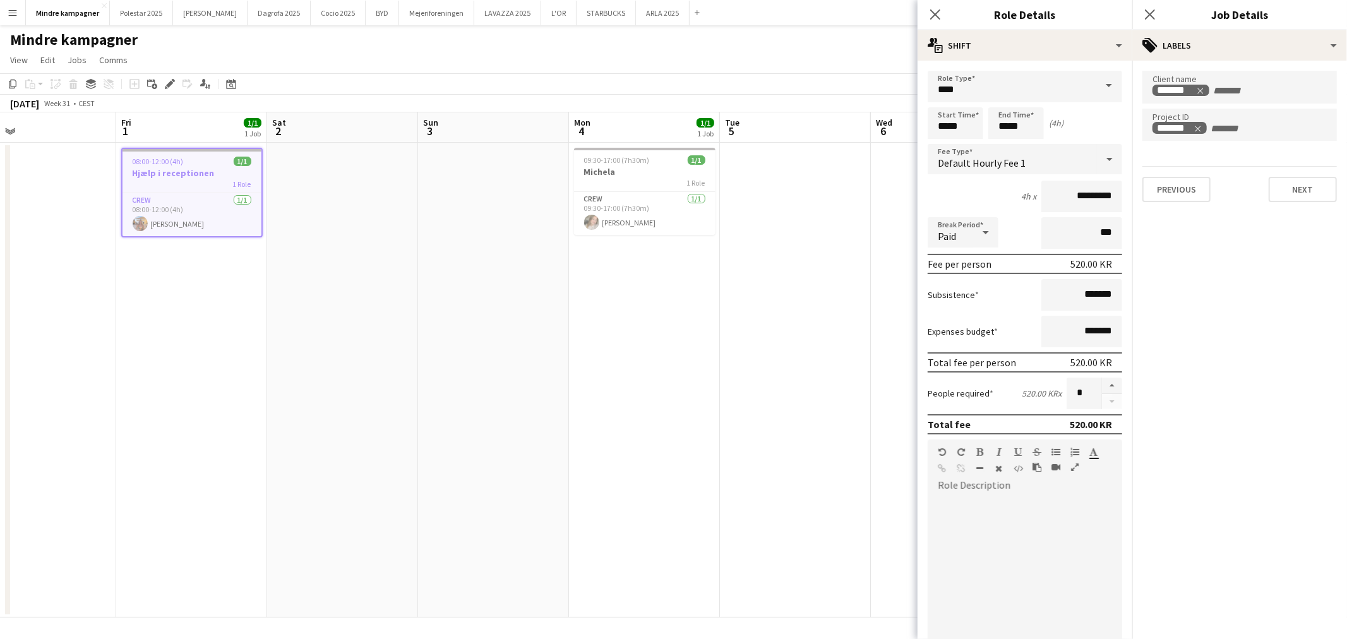
click at [679, 433] on app-date-cell "09:30-17:00 (7h30m) 1/1 Michela 1 Role Crew 1/1 09:30-17:00 (7h30m) Michela Chr…" at bounding box center [644, 380] width 151 height 475
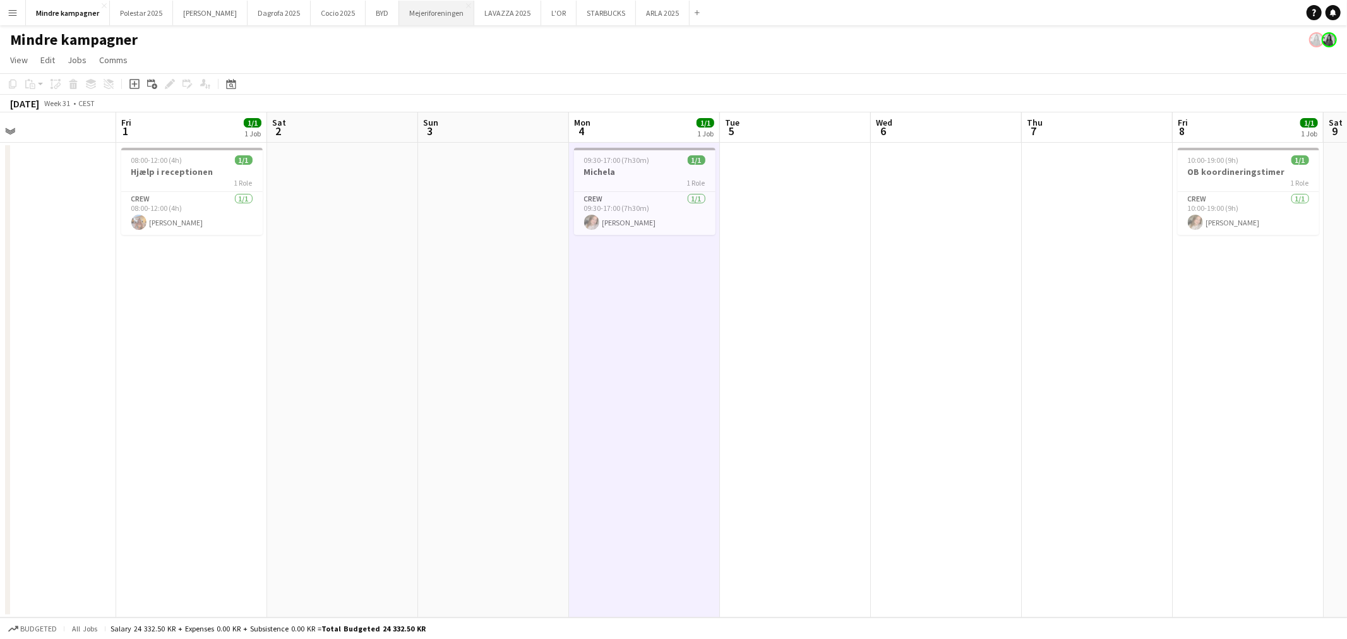
click at [399, 11] on button "Mejeriforeningen Close" at bounding box center [436, 13] width 75 height 25
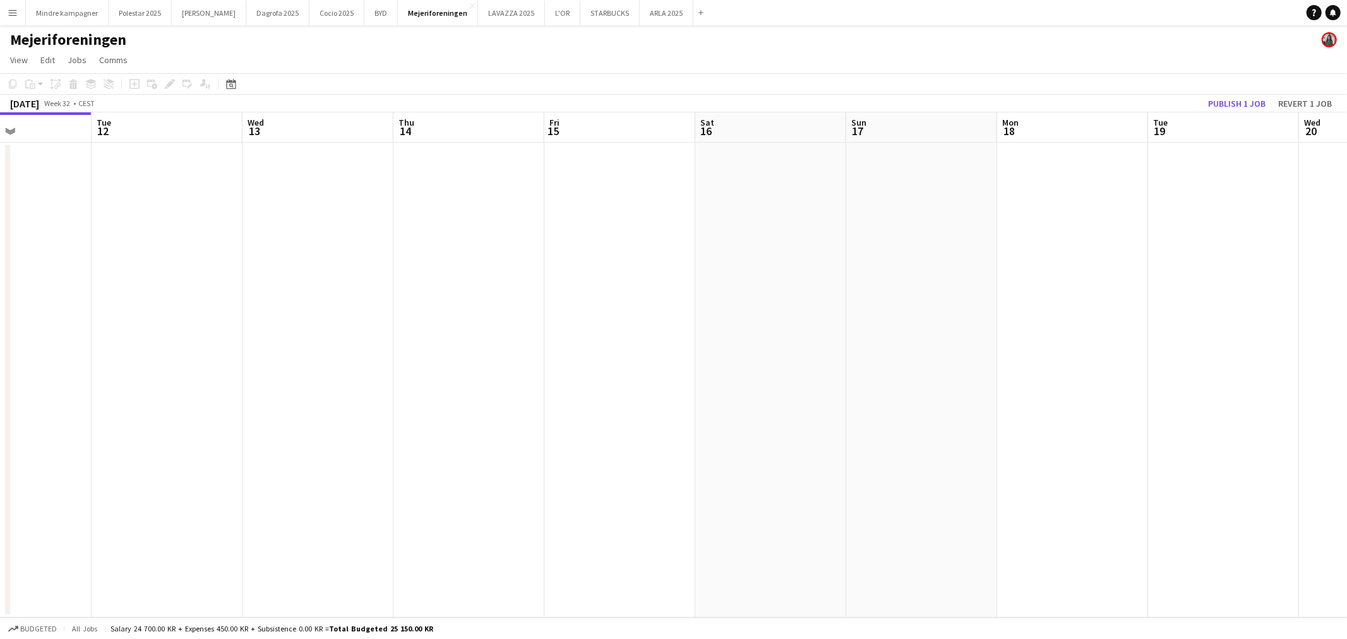
drag, startPoint x: 809, startPoint y: 313, endPoint x: 283, endPoint y: 308, distance: 526.1
click at [284, 308] on app-calendar-viewport "Fri 8 Sat 9 Sun 10 Mon 11 Tue 12 Wed 13 Thu 14 Fri 15 Sat 16 Sun 17 Mon 18 Tue …" at bounding box center [673, 364] width 1347 height 505
drag, startPoint x: 730, startPoint y: 313, endPoint x: 436, endPoint y: 318, distance: 294.3
click at [436, 318] on app-calendar-viewport "Wed 13 Thu 14 Fri 15 Sat 16 Sun 17 Mon 18 Tue 19 Wed 20 Thu 21 Fri 22 Sat 23 Su…" at bounding box center [673, 364] width 1347 height 505
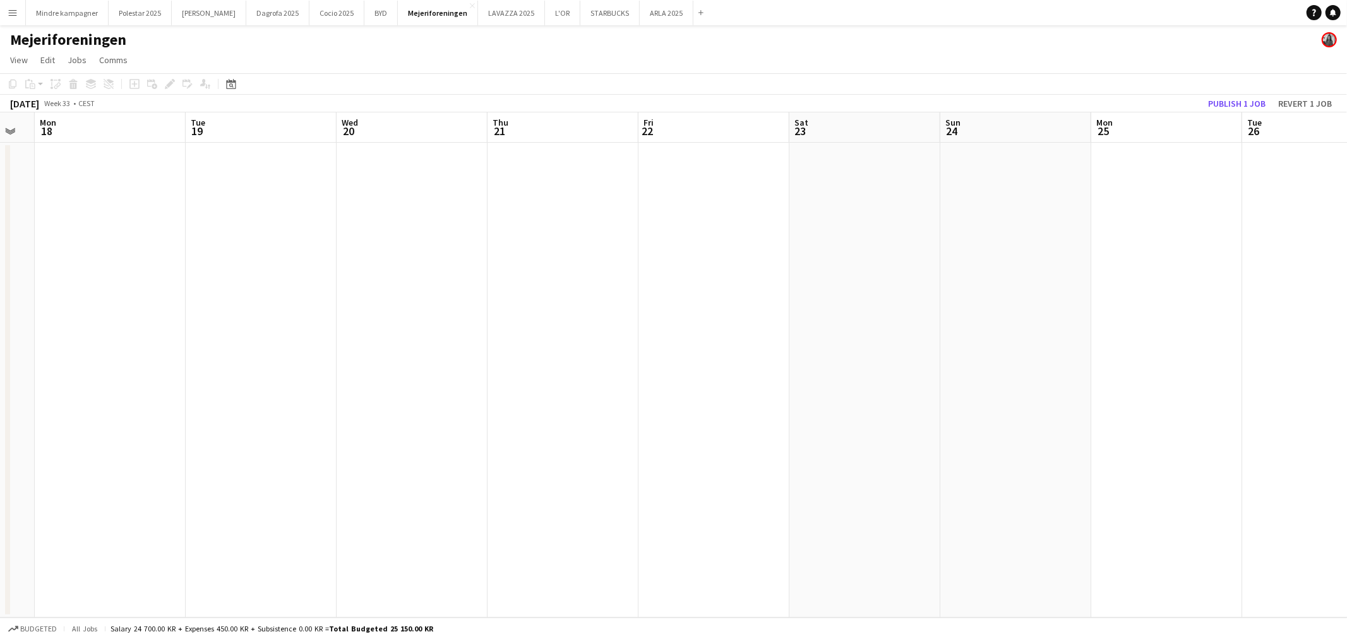
drag, startPoint x: 988, startPoint y: 316, endPoint x: 345, endPoint y: 307, distance: 643.6
click at [339, 307] on app-calendar-viewport "Fri 15 Sat 16 Sun 17 Mon 18 Tue 19 Wed 20 Thu 21 Fri 22 Sat 23 Sun 24 Mon 25 Tu…" at bounding box center [673, 364] width 1347 height 505
drag, startPoint x: 1149, startPoint y: 317, endPoint x: 553, endPoint y: 327, distance: 596.9
click at [548, 327] on app-calendar-viewport "Mon 18 Tue 19 Wed 20 Thu 21 Fri 22 Sat 23 Sun 24 Mon 25 Tue 26 Wed 27 Thu 28 Fr…" at bounding box center [673, 364] width 1347 height 505
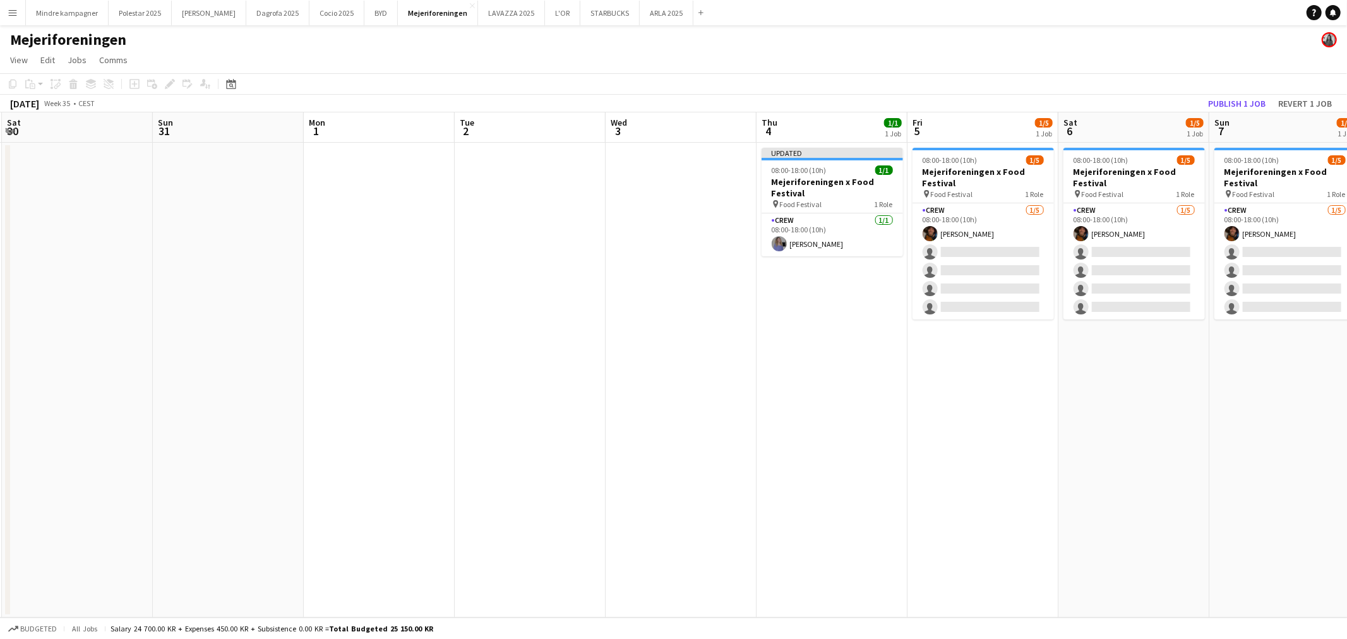
drag, startPoint x: 1079, startPoint y: 323, endPoint x: 822, endPoint y: 337, distance: 257.4
click at [587, 341] on app-calendar-viewport "Wed 27 Thu 28 Fri 29 Sat 30 Sun 31 Mon 1 Tue 2 Wed 3 Thu 4 1/1 1 Job Fri 5 1/5 …" at bounding box center [673, 364] width 1347 height 505
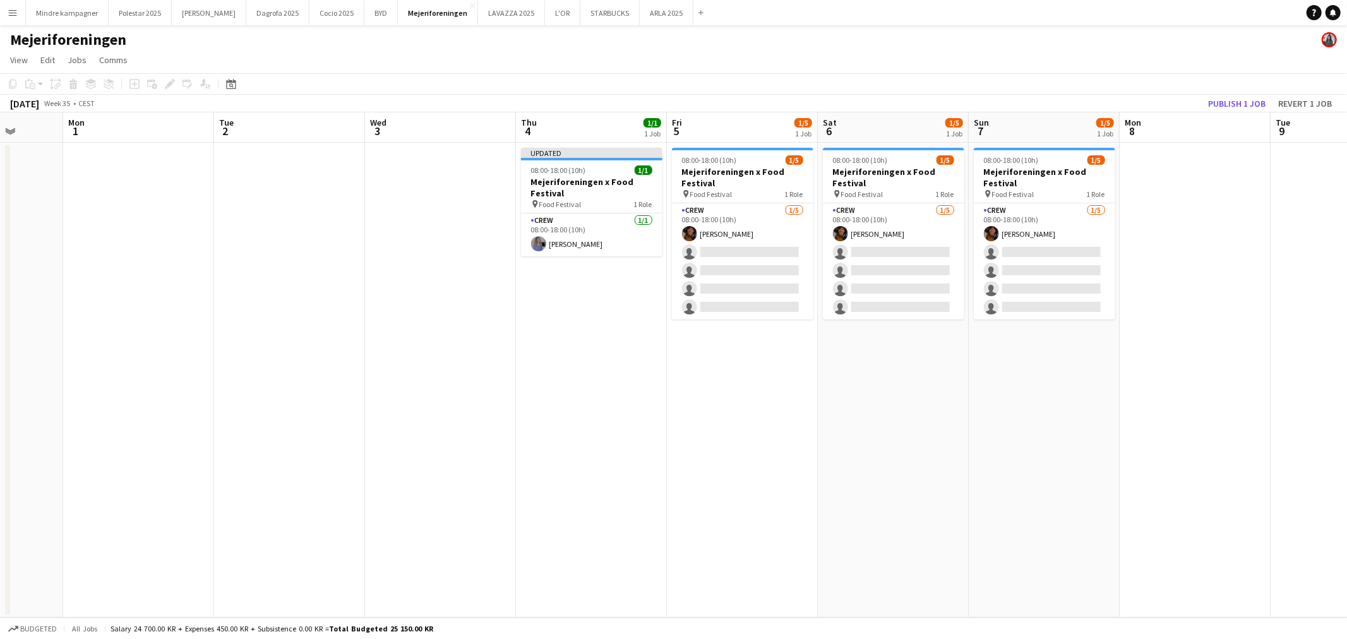
scroll to position [0, 512]
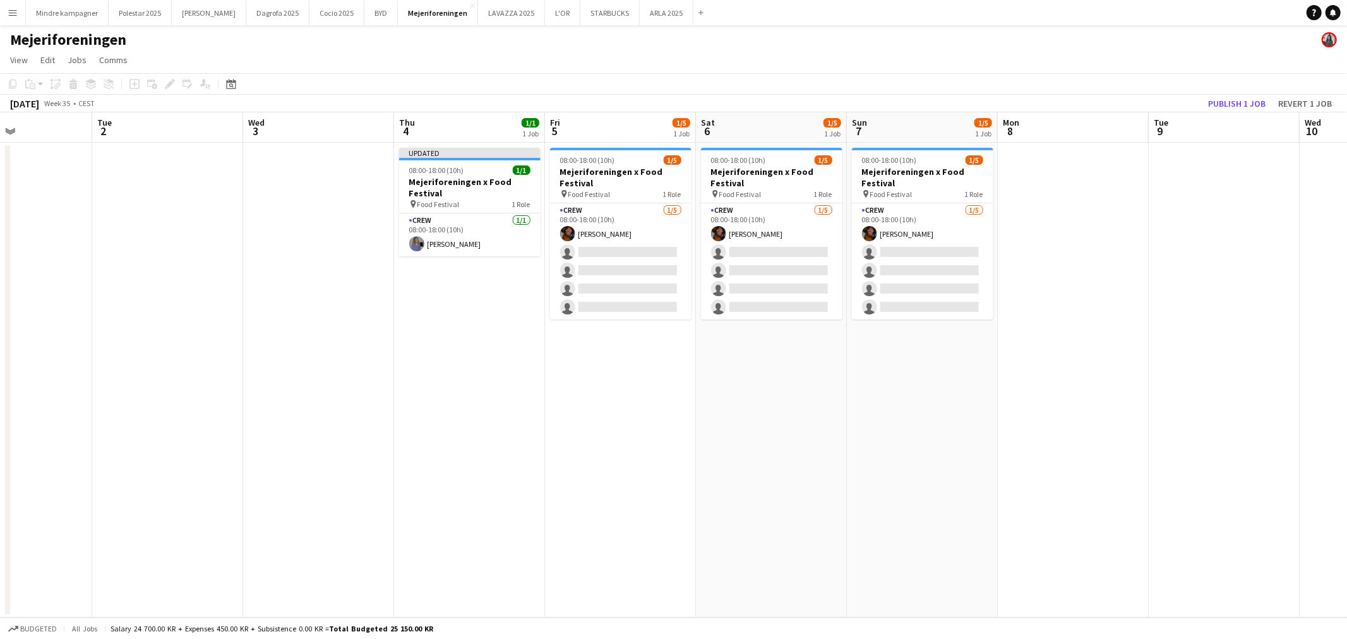
drag, startPoint x: 724, startPoint y: 377, endPoint x: 674, endPoint y: 377, distance: 49.9
click at [674, 377] on app-calendar-viewport "Fri 29 Sat 30 Sun 31 Mon 1 Tue 2 Wed 3 Thu 4 1/1 1 Job Fri 5 1/5 1 Job Sat 6 1/…" at bounding box center [673, 364] width 1347 height 505
click at [13, 8] on app-icon "Menu" at bounding box center [13, 13] width 10 height 10
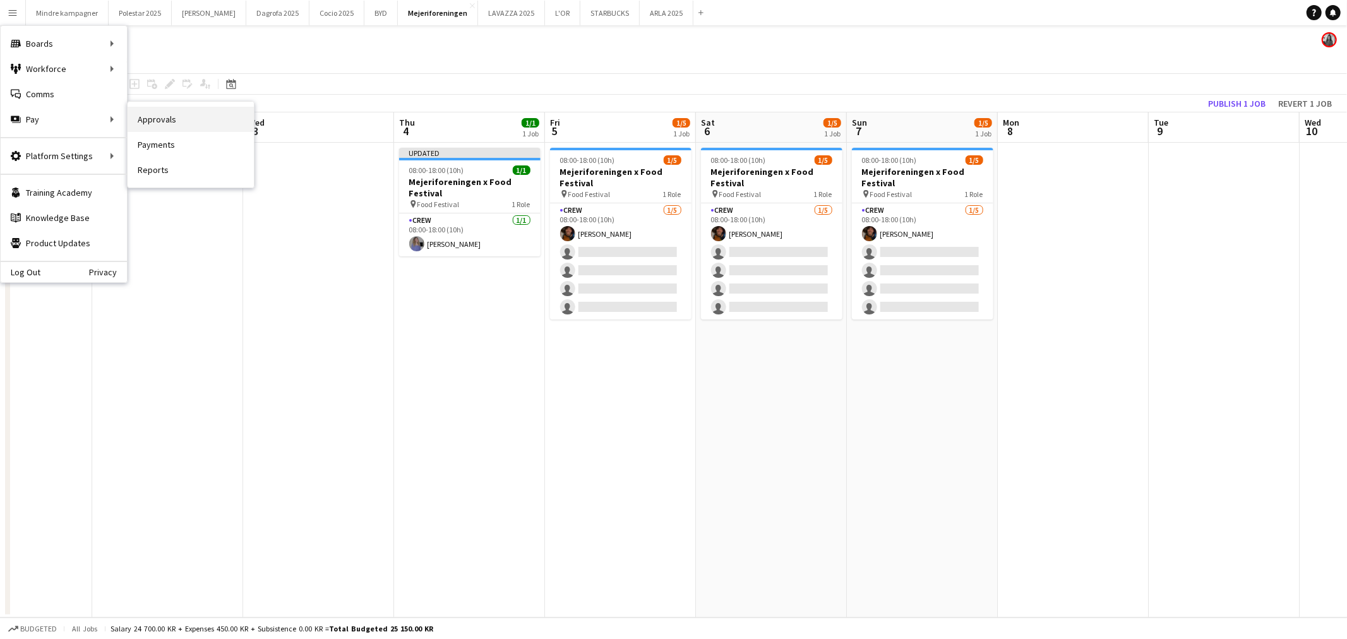
click at [153, 117] on link "Approvals" at bounding box center [191, 119] width 126 height 25
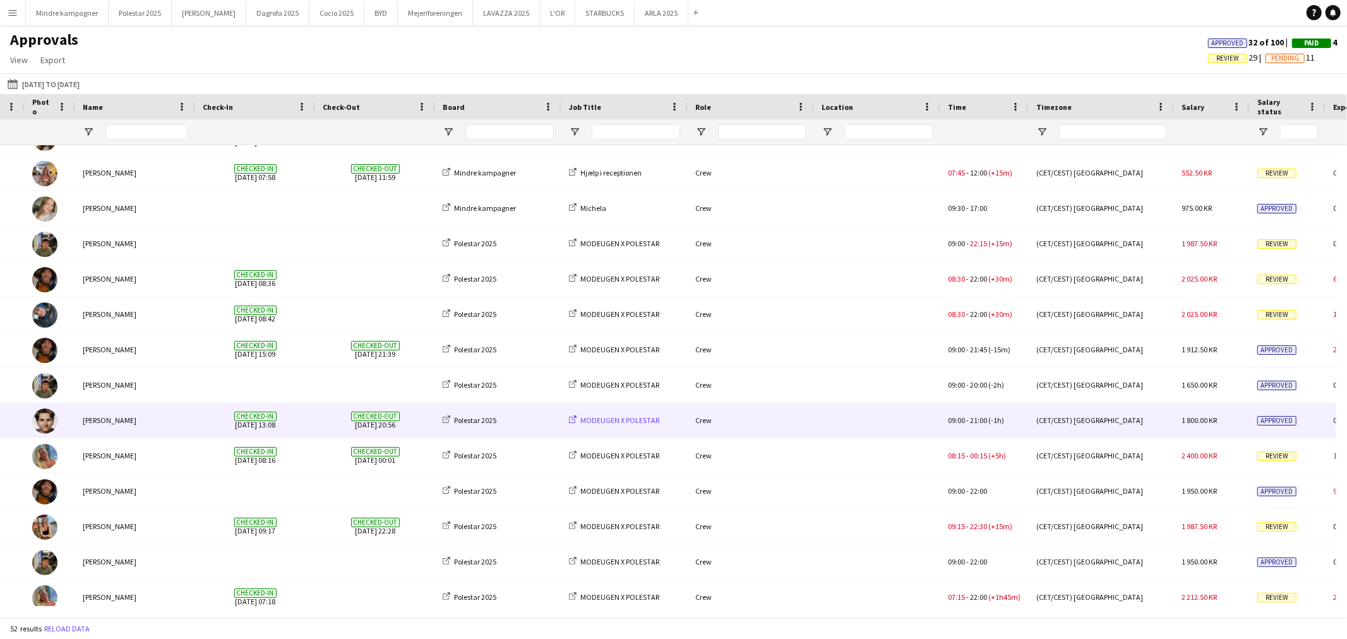
scroll to position [0, 116]
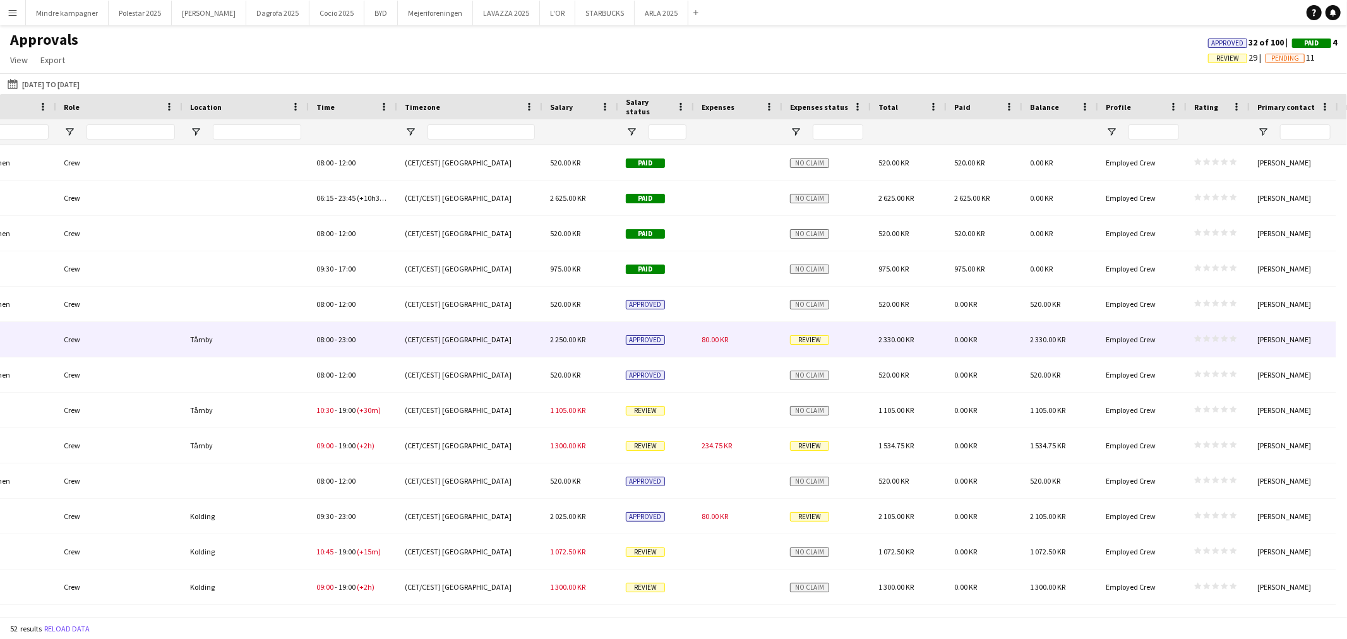
click at [721, 338] on span "80.00 KR" at bounding box center [715, 339] width 27 height 9
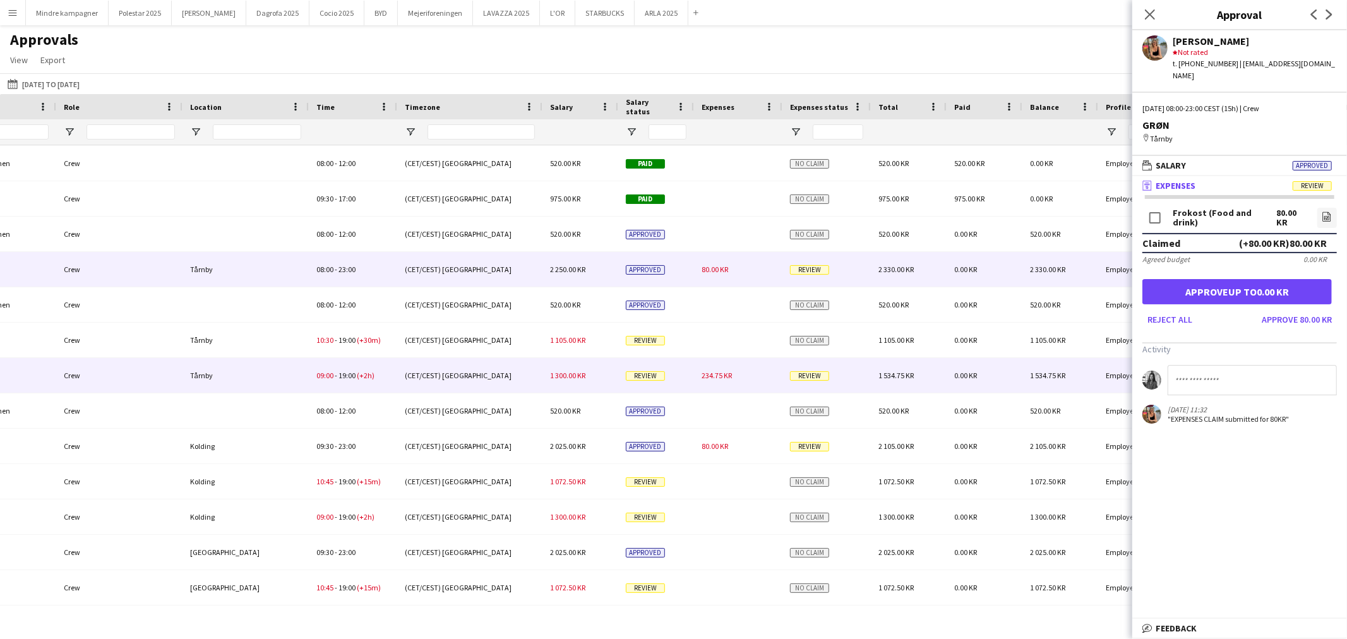
click at [719, 380] on span "234.75 KR" at bounding box center [717, 375] width 30 height 9
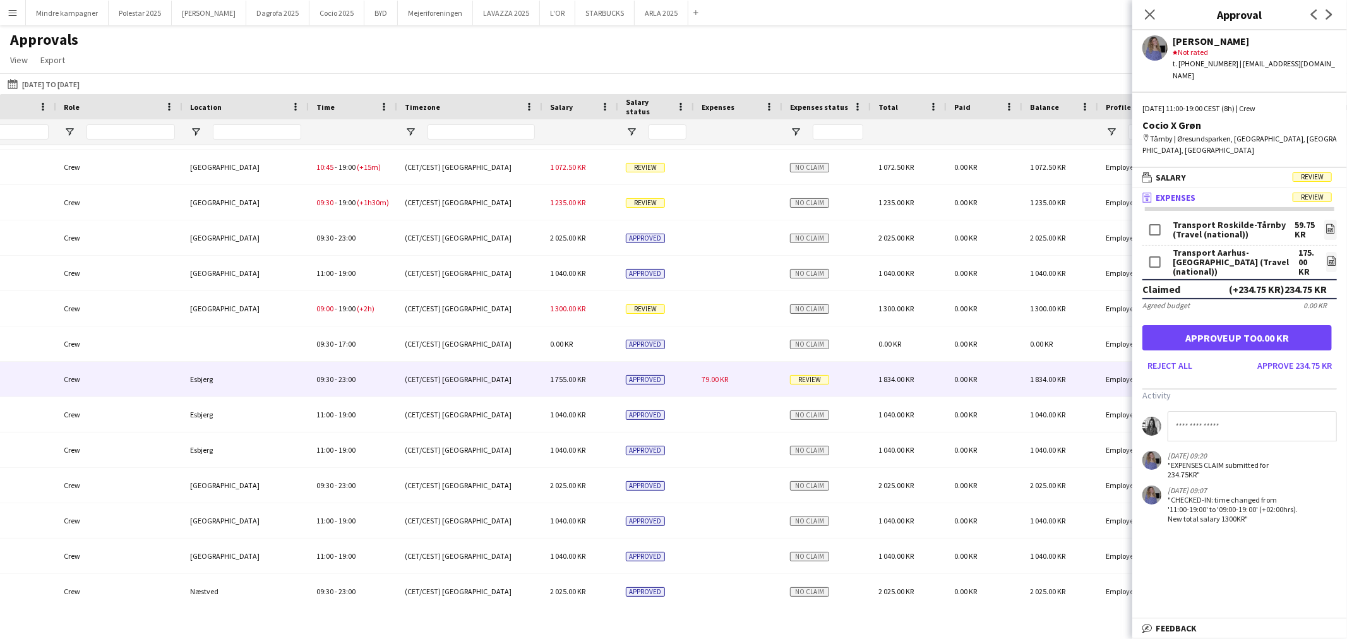
click at [746, 383] on div "79.00 KR" at bounding box center [738, 379] width 88 height 35
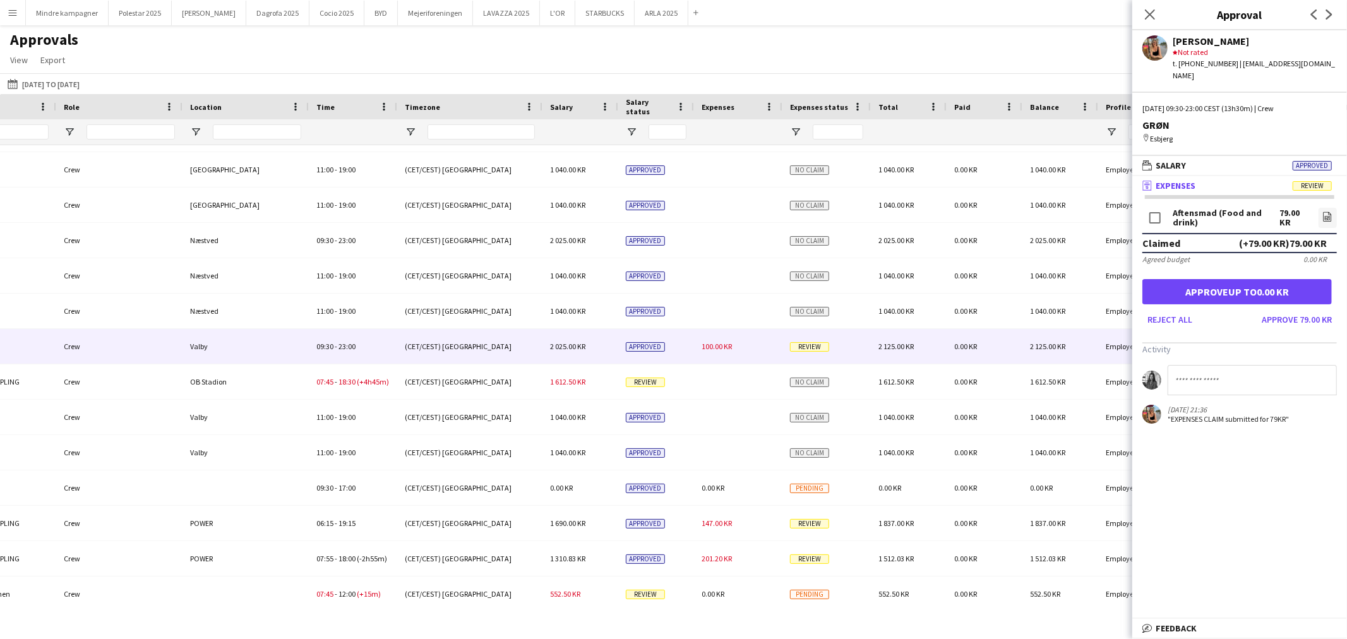
click at [727, 356] on div "100.00 KR" at bounding box center [738, 346] width 88 height 35
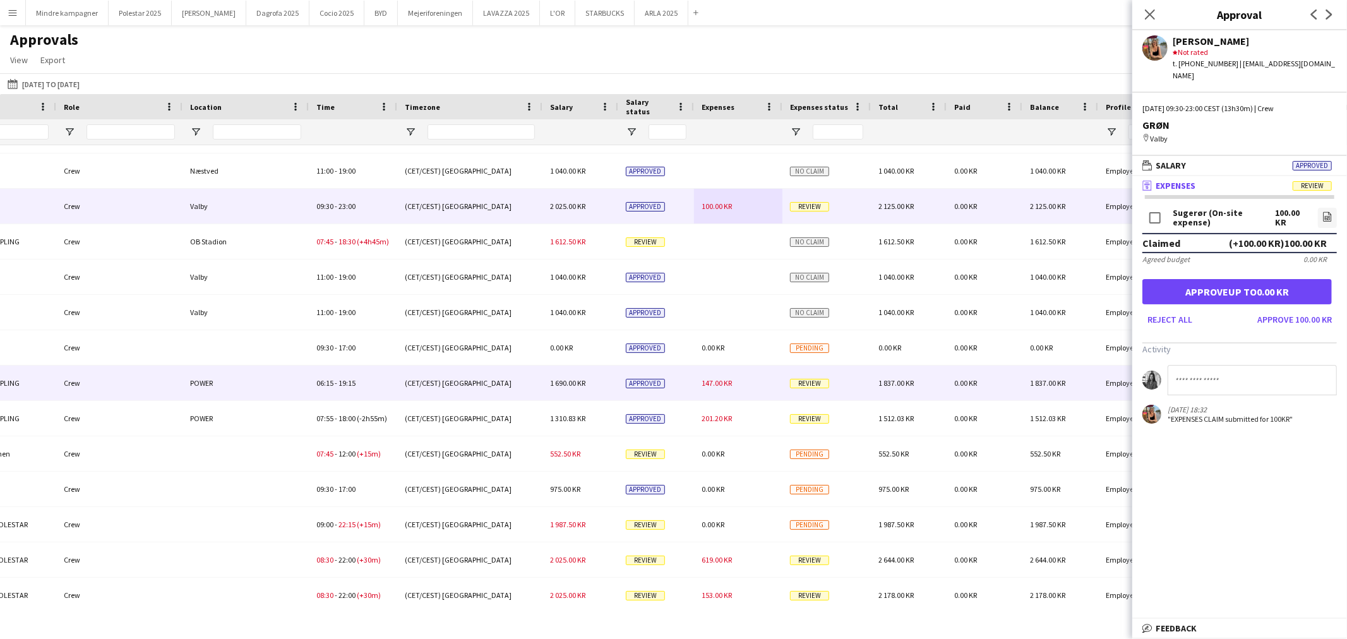
click at [735, 388] on div "147.00 KR" at bounding box center [738, 383] width 88 height 35
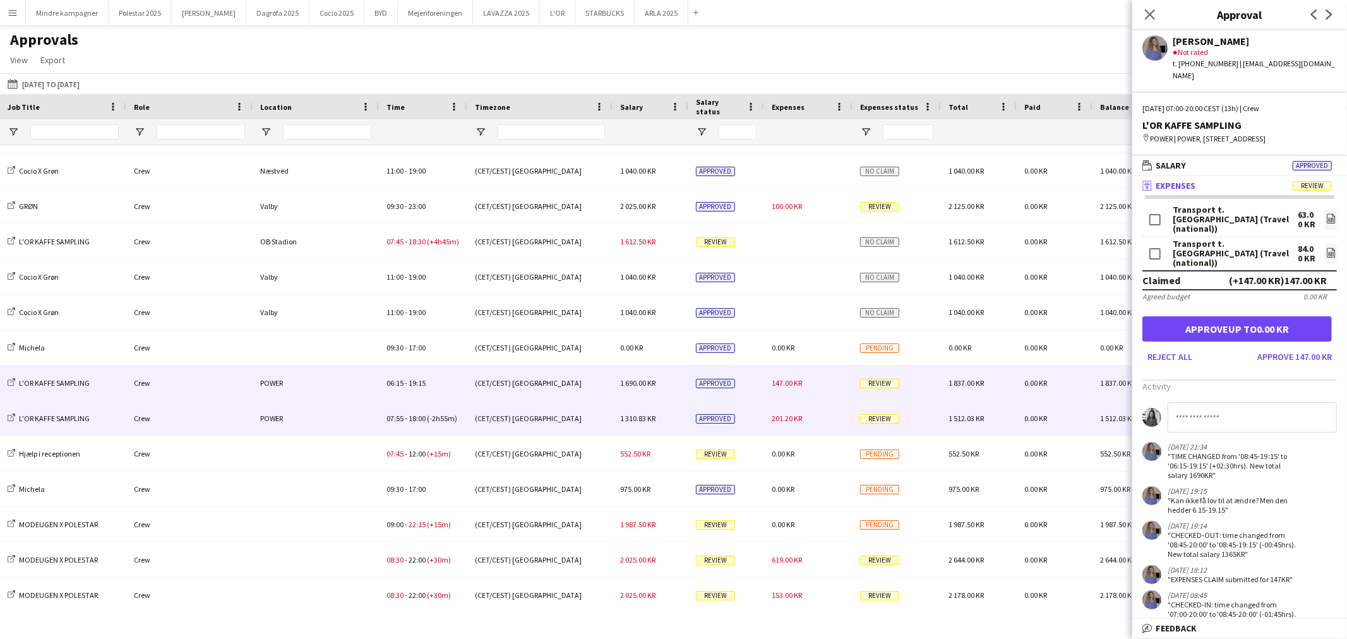
click at [793, 422] on span "201.20 KR" at bounding box center [787, 418] width 30 height 9
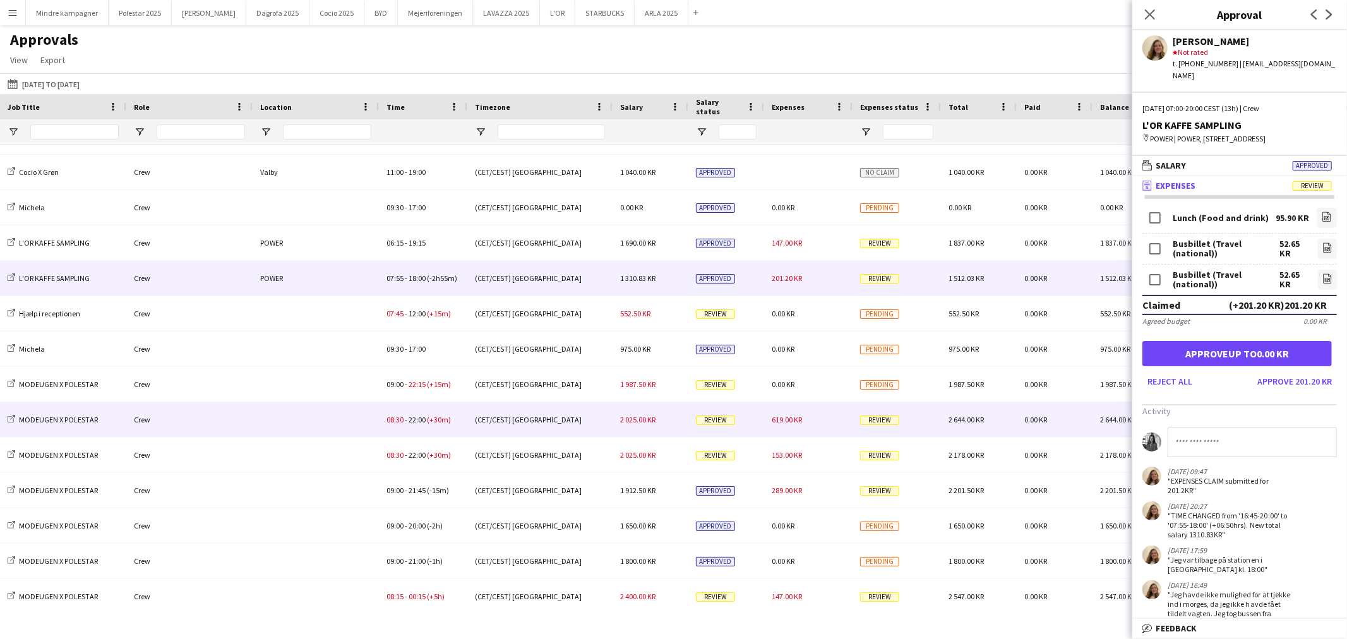
click at [809, 430] on div "619.00 KR" at bounding box center [808, 419] width 88 height 35
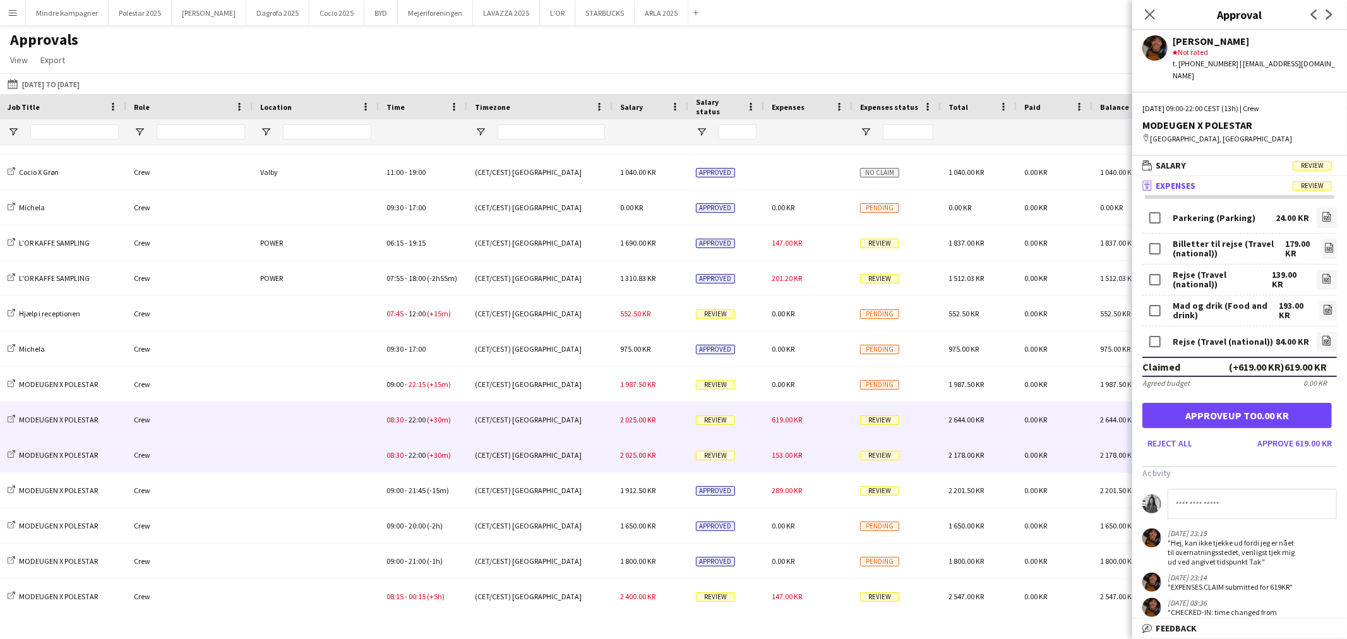
click at [815, 452] on div "153.00 KR" at bounding box center [808, 455] width 88 height 35
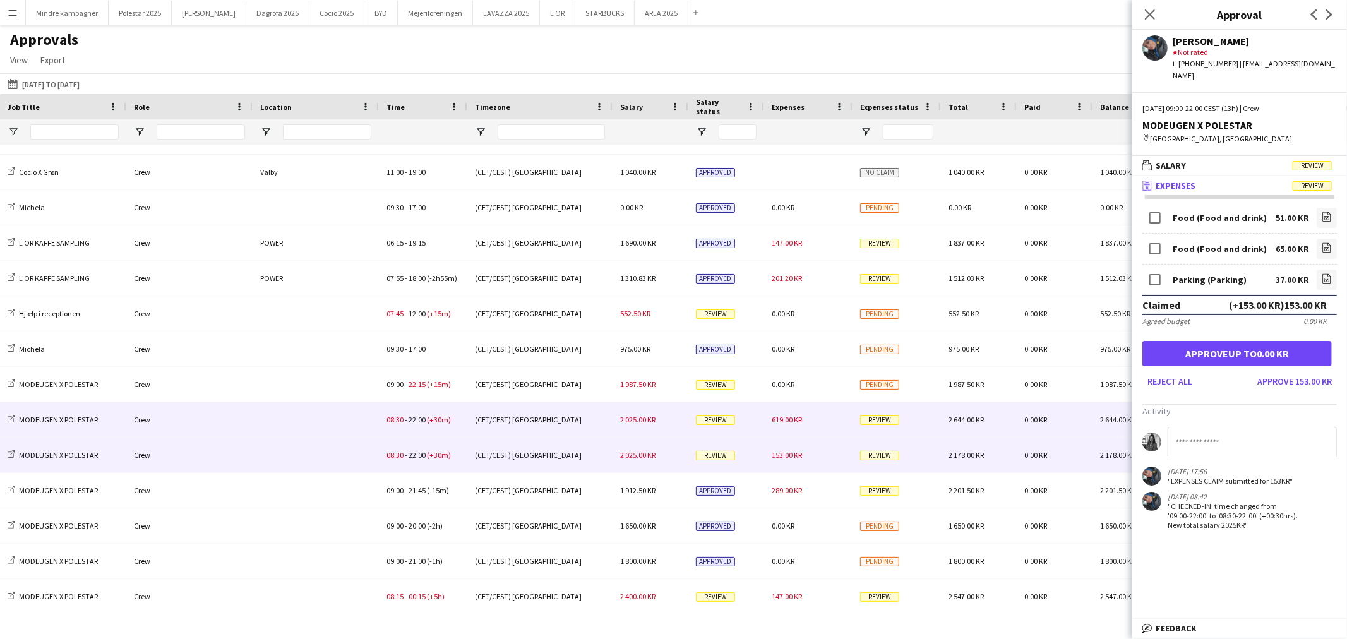
click at [806, 424] on div "619.00 KR" at bounding box center [808, 419] width 88 height 35
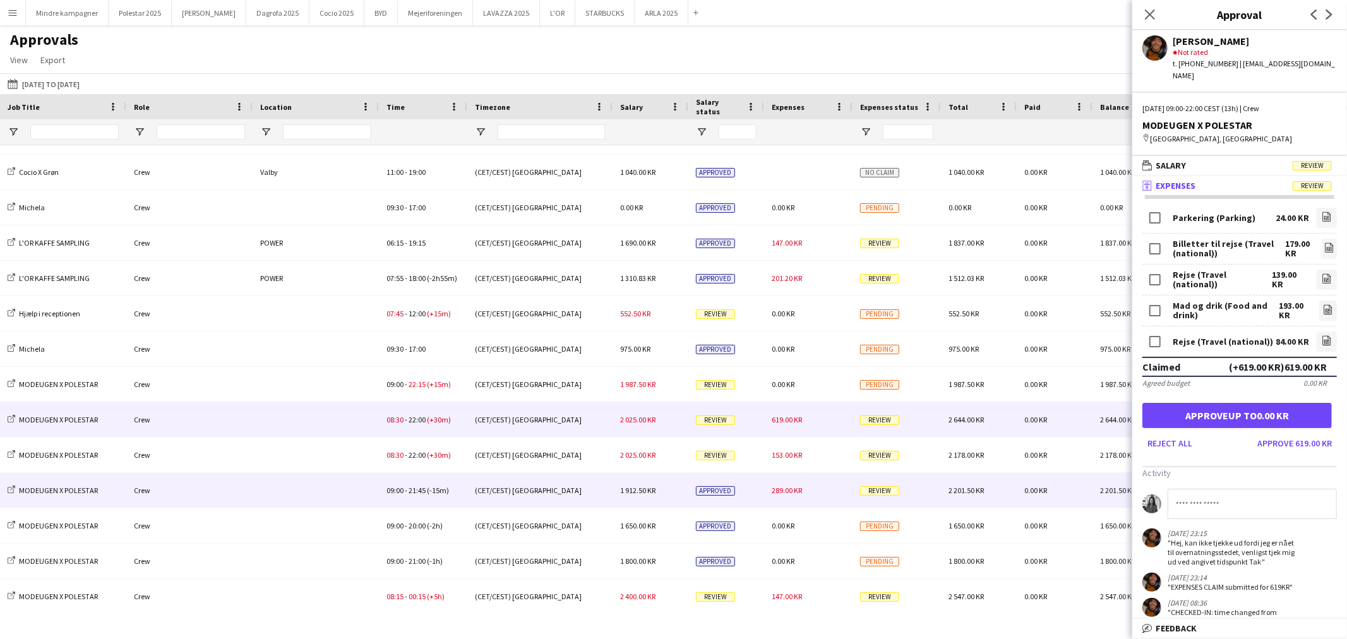
click at [803, 494] on div "289.00 KR" at bounding box center [808, 490] width 88 height 35
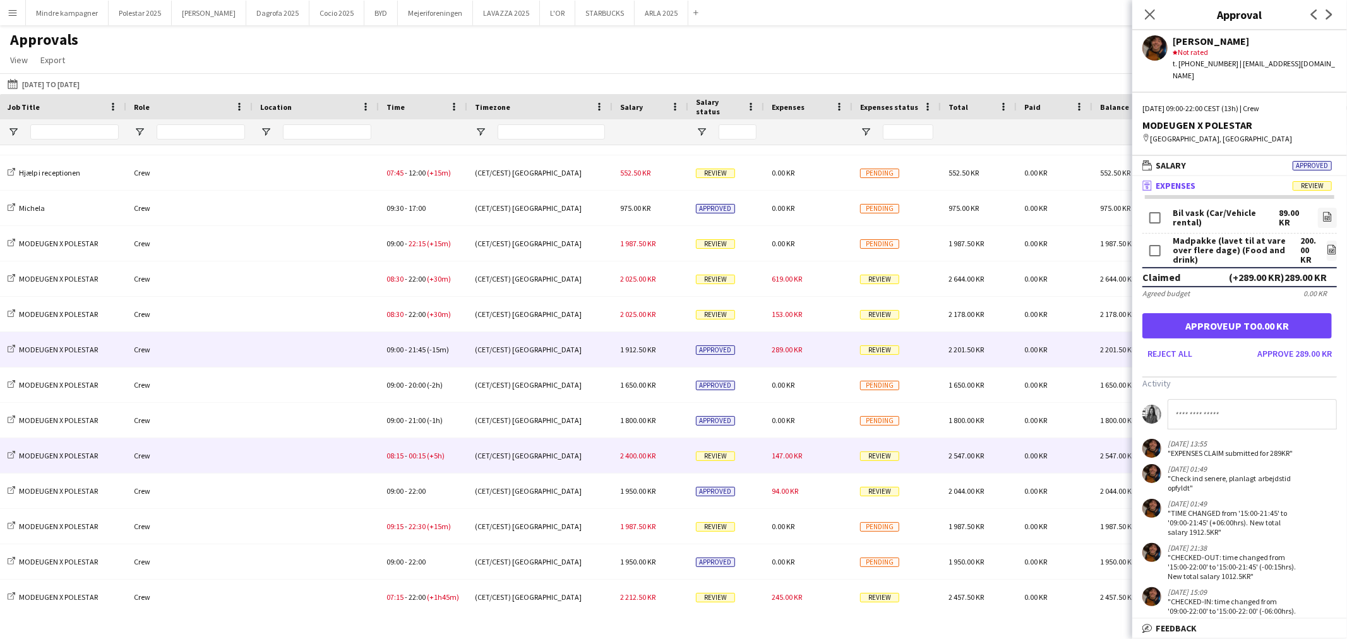
click at [805, 465] on div "147.00 KR" at bounding box center [808, 455] width 88 height 35
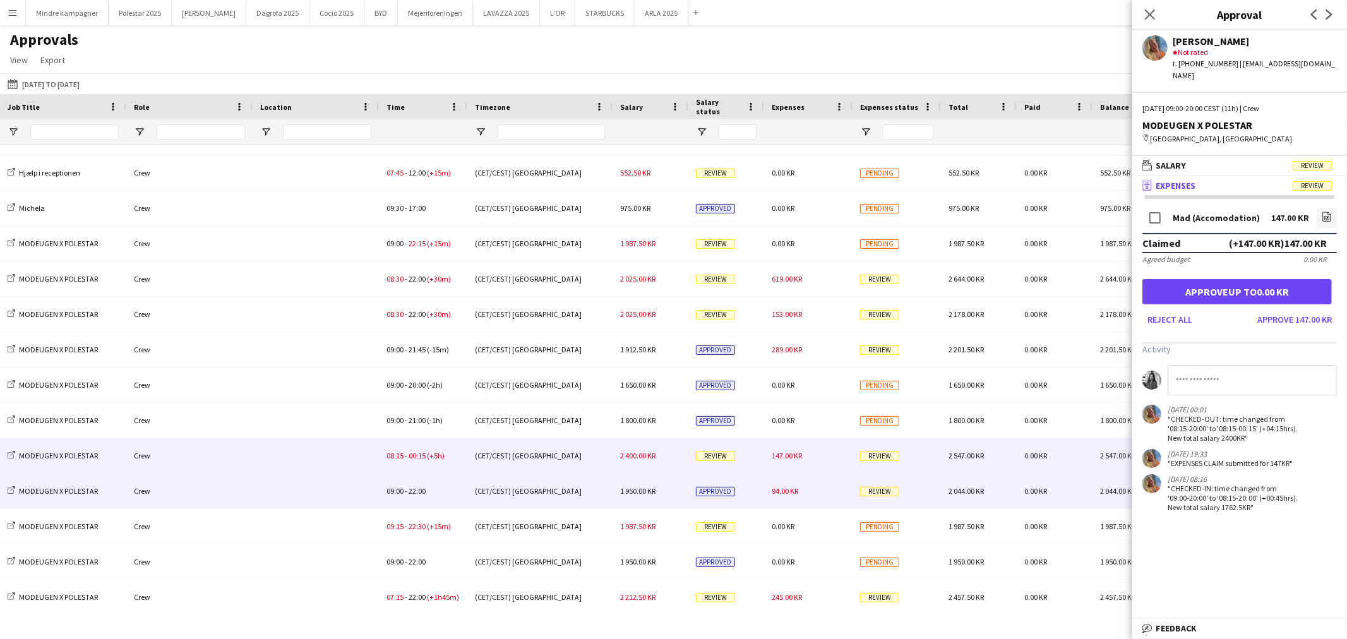
click at [808, 491] on div "94.00 KR" at bounding box center [808, 491] width 88 height 35
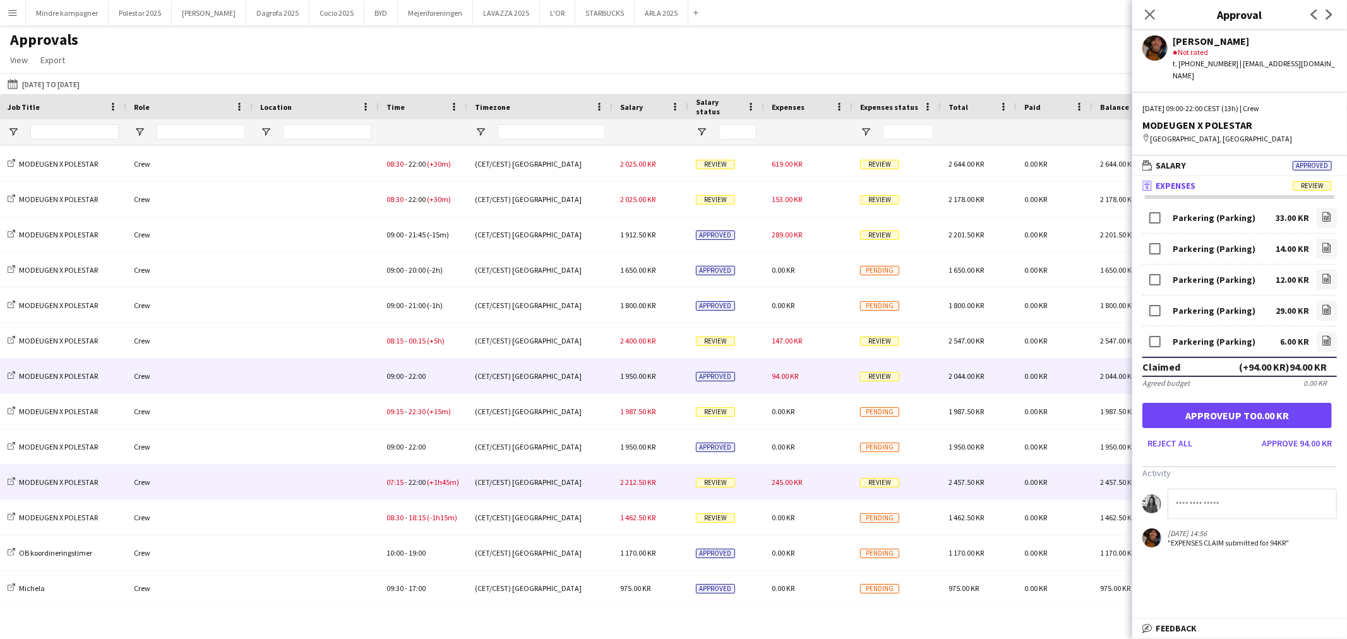
click at [800, 486] on span "245.00 KR" at bounding box center [787, 481] width 30 height 9
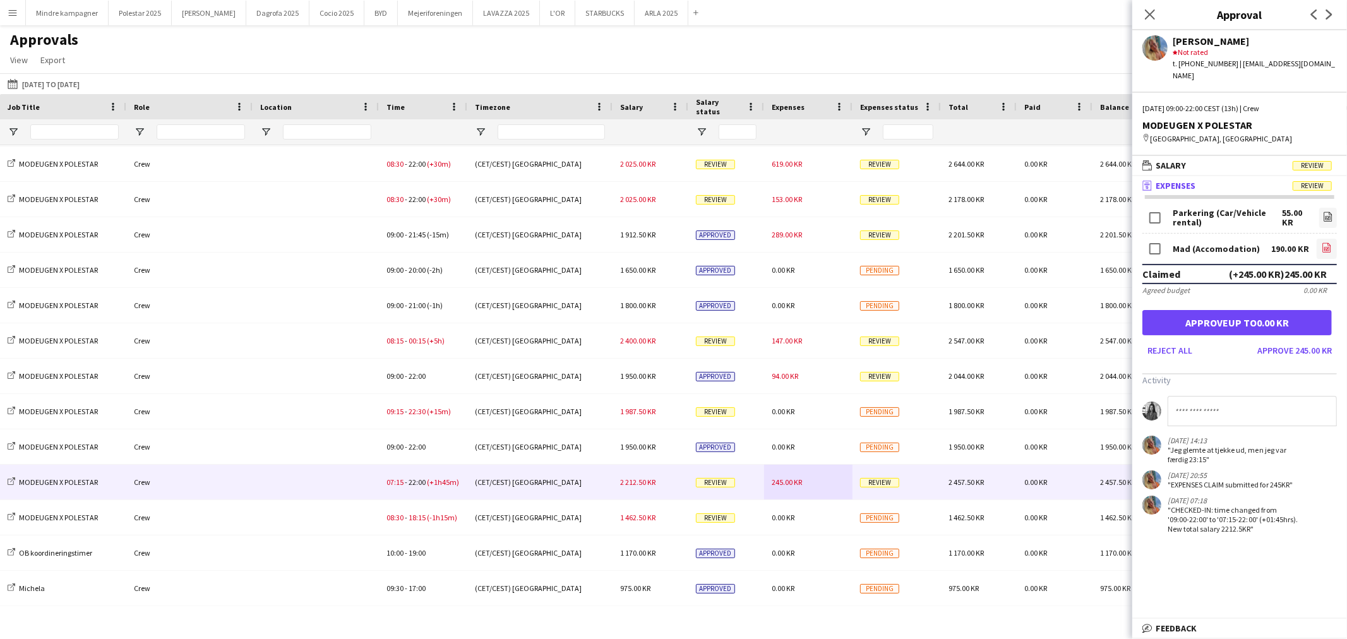
click at [1329, 242] on icon "file-image" at bounding box center [1327, 247] width 10 height 10
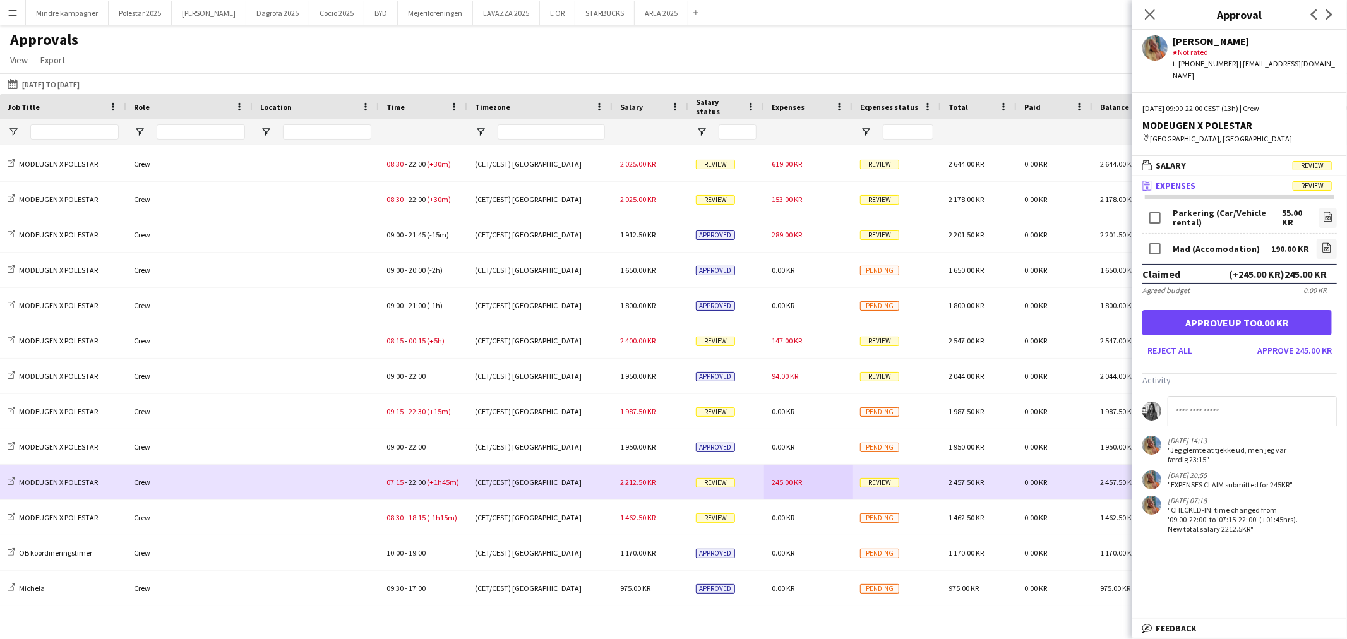
scroll to position [1308, 0]
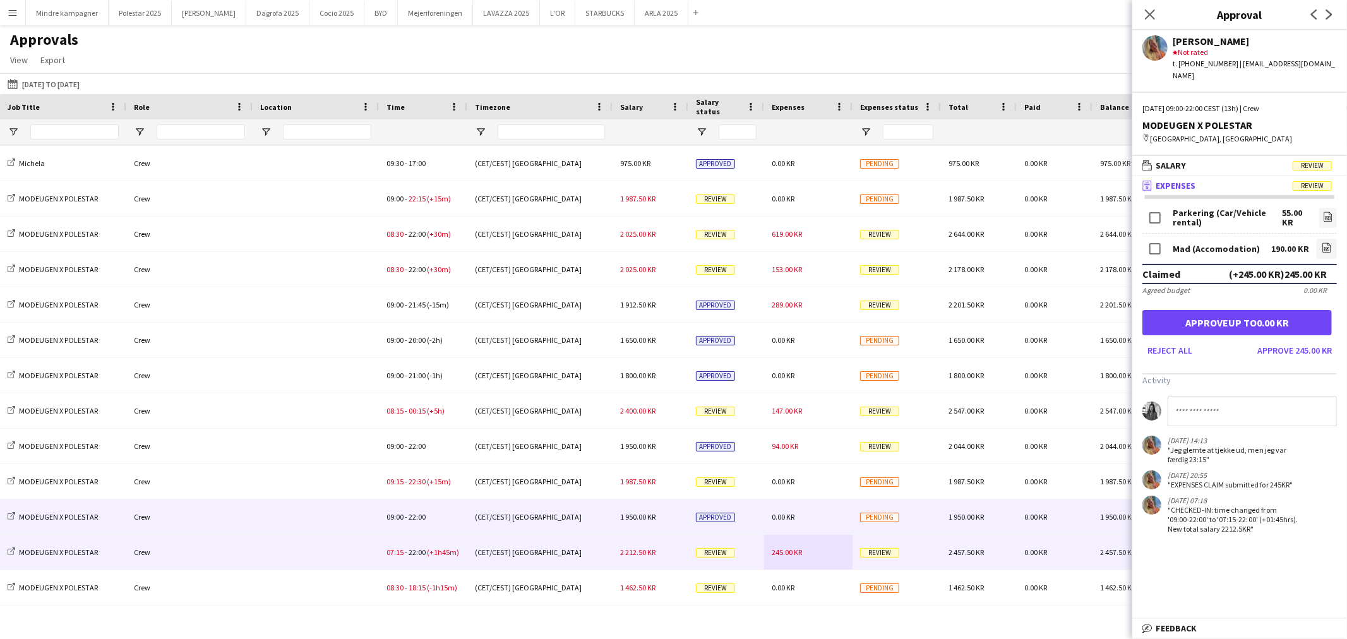
click at [807, 507] on div "0.00 KR" at bounding box center [808, 517] width 88 height 35
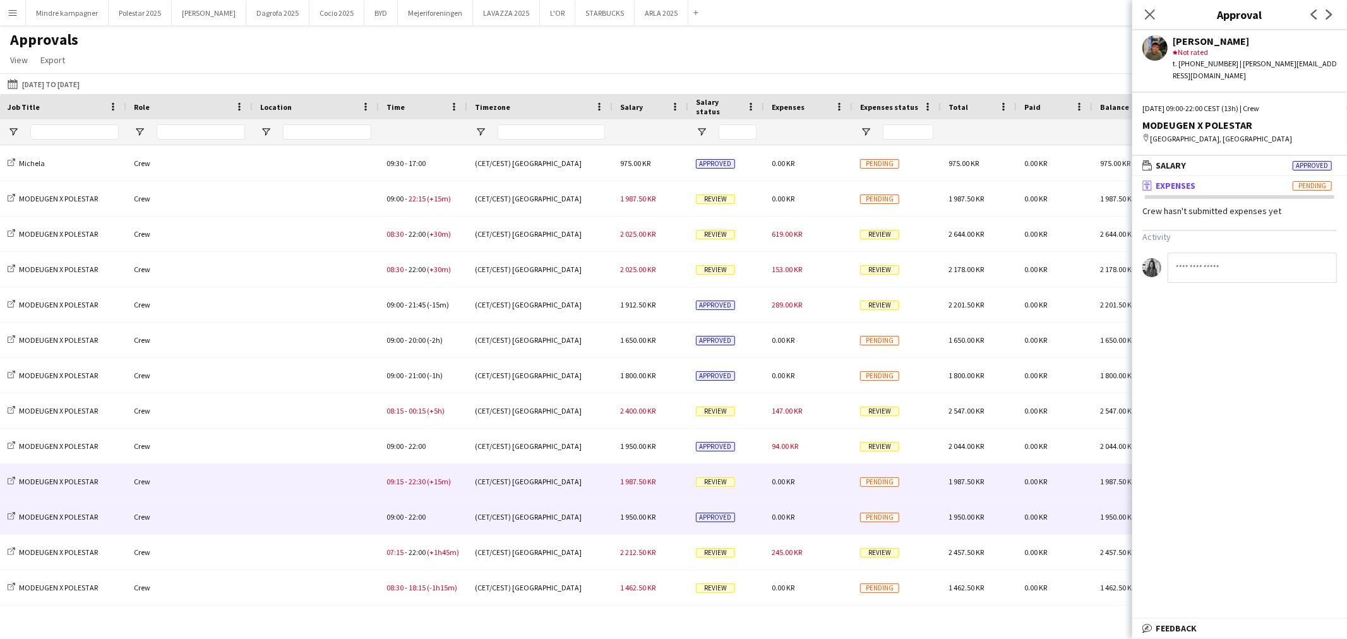
click at [803, 485] on div "0.00 KR" at bounding box center [808, 481] width 88 height 35
click at [803, 517] on div "0.00 KR" at bounding box center [808, 517] width 88 height 35
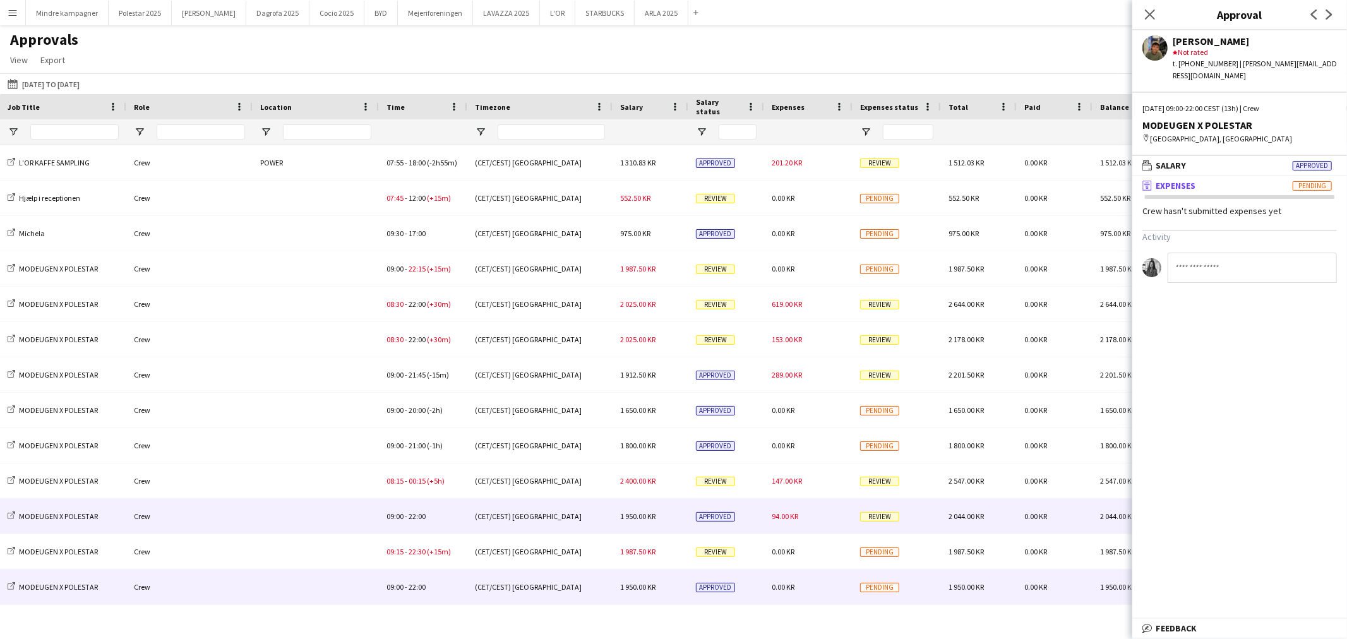
scroll to position [1238, 0]
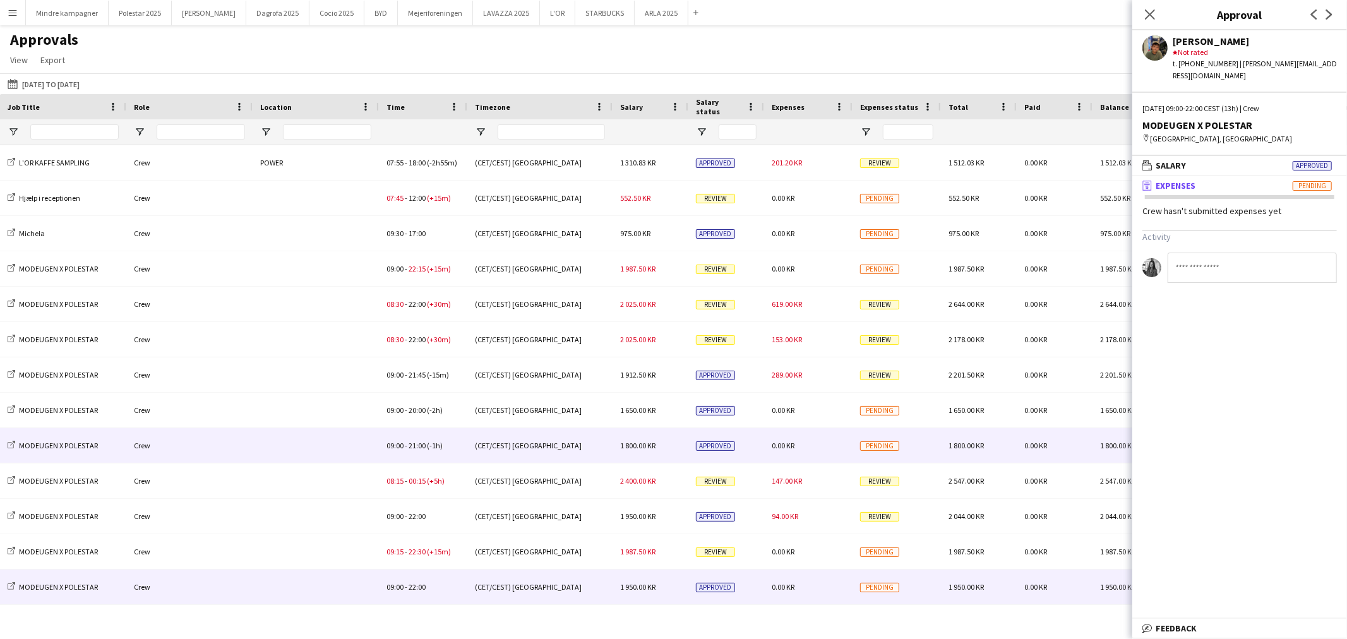
click at [806, 440] on div "0.00 KR" at bounding box center [808, 445] width 88 height 35
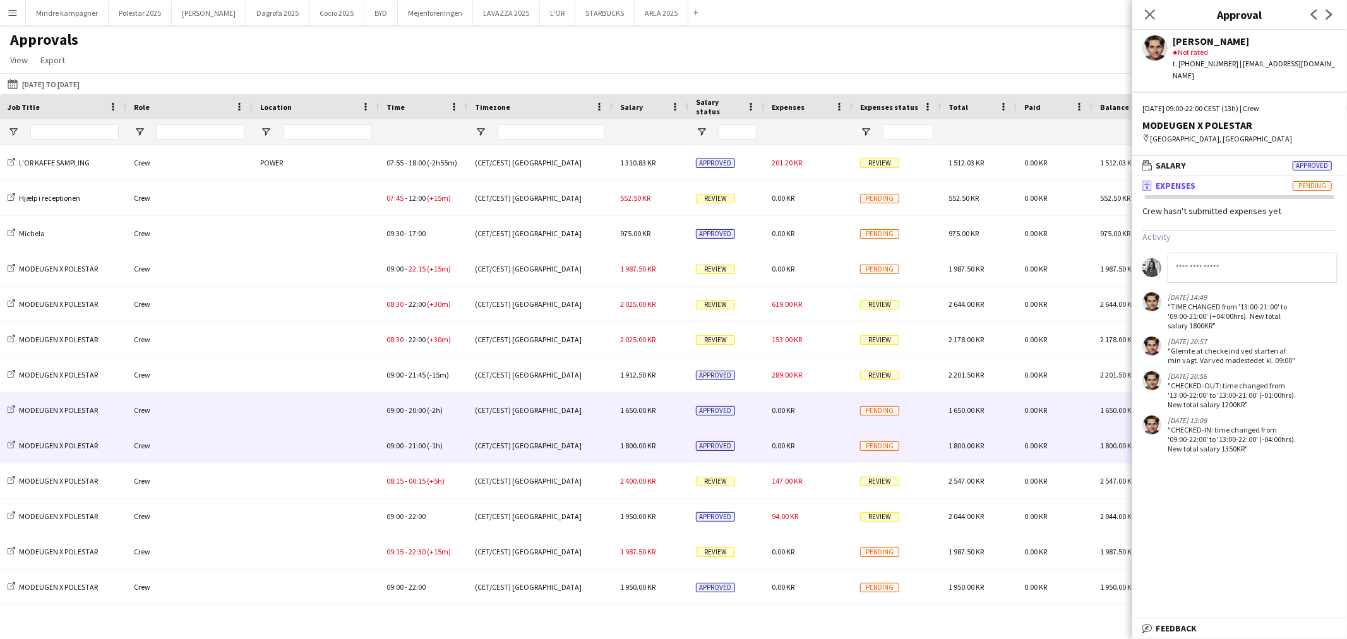
click at [800, 411] on div "0.00 KR" at bounding box center [808, 410] width 88 height 35
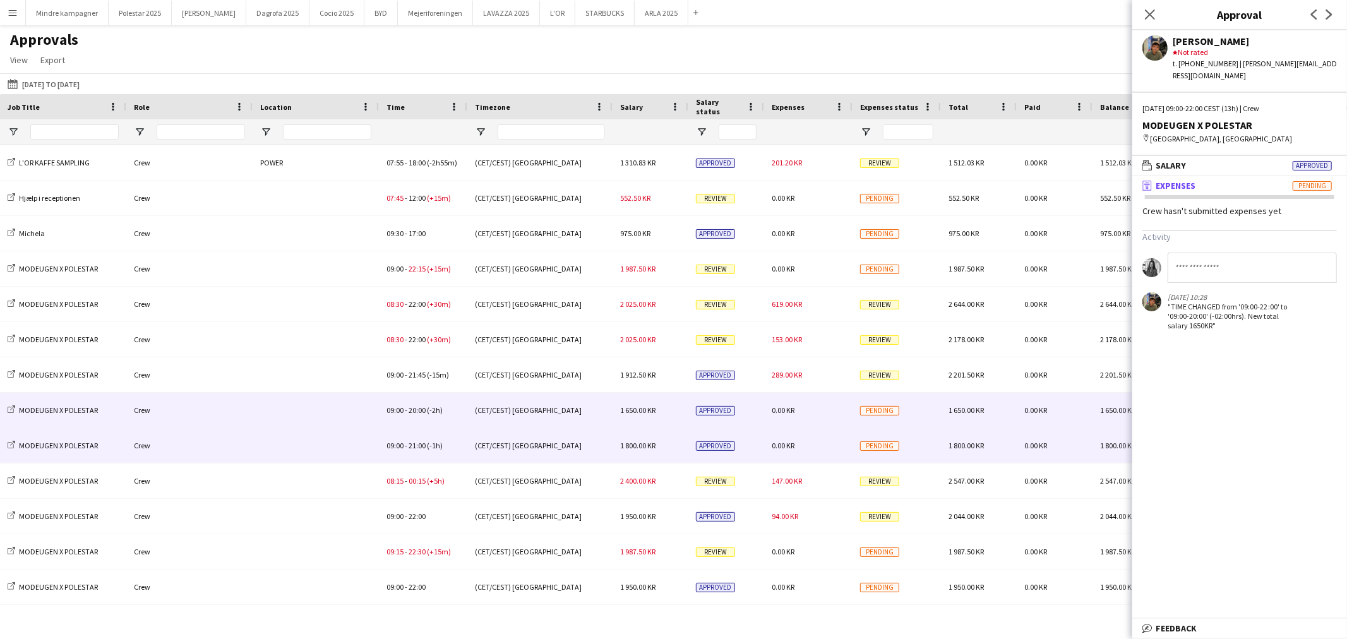
click at [786, 444] on span "0.00 KR" at bounding box center [783, 445] width 23 height 9
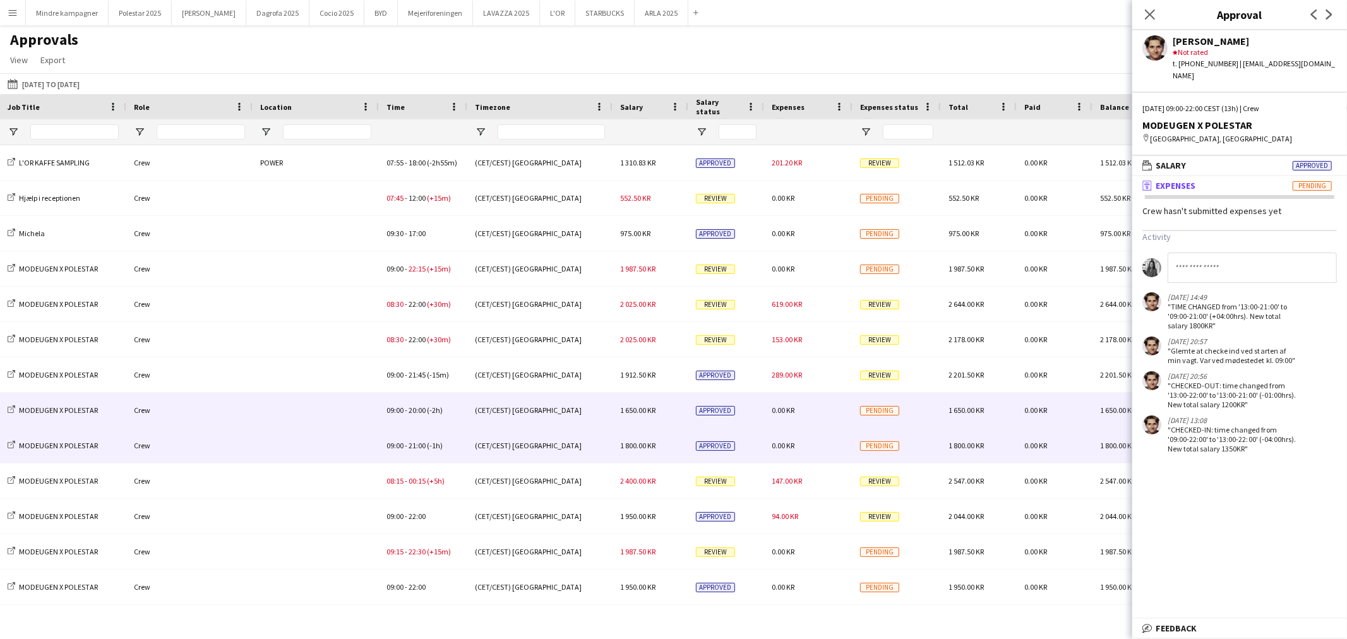
click at [805, 418] on div "0.00 KR" at bounding box center [808, 410] width 88 height 35
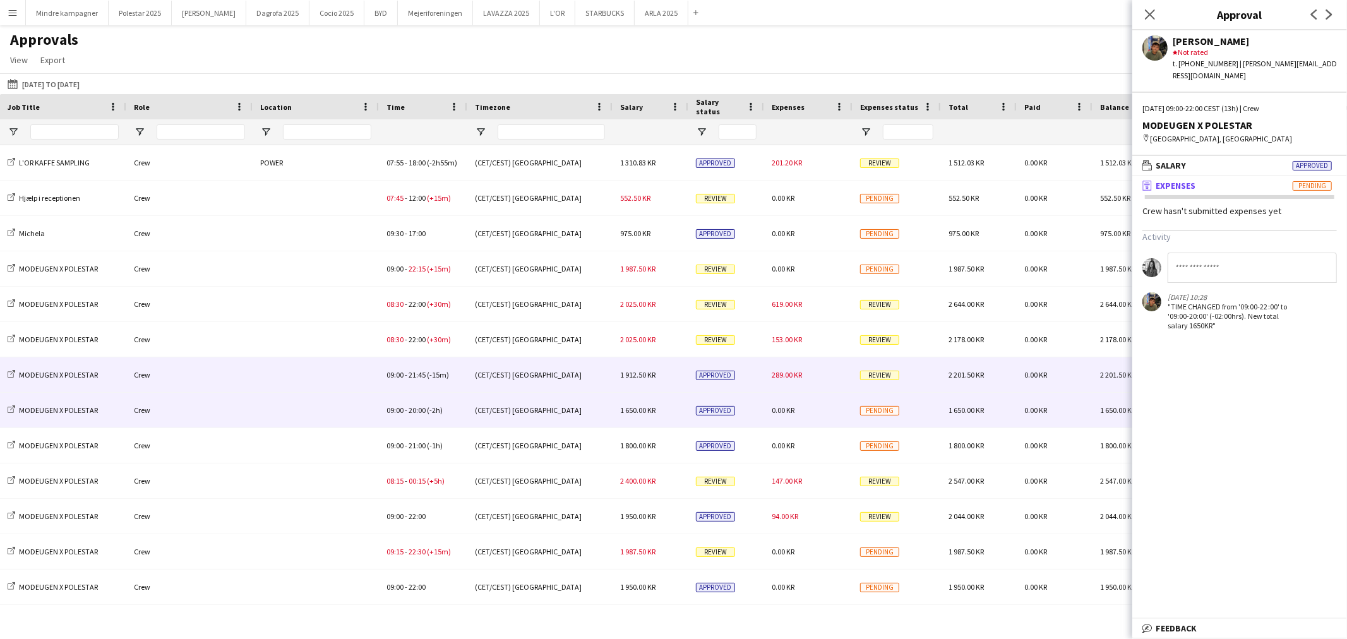
click at [809, 378] on div "289.00 KR" at bounding box center [808, 374] width 88 height 35
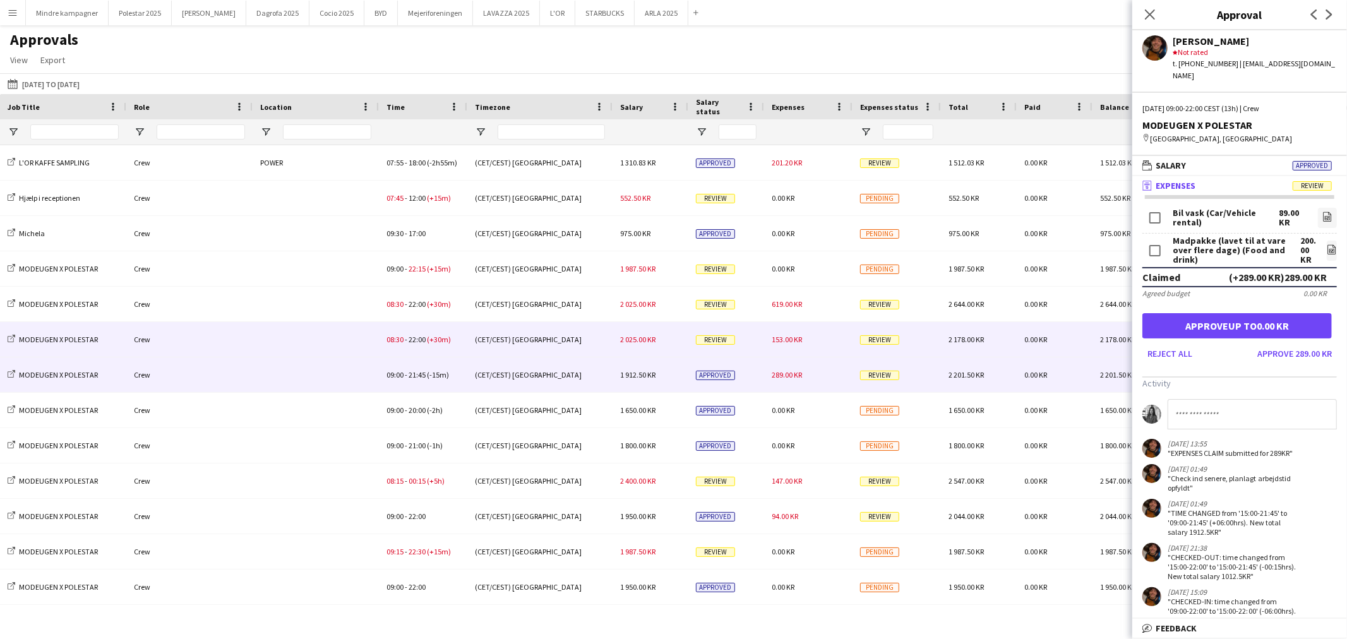
click at [812, 335] on div "153.00 KR" at bounding box center [808, 339] width 88 height 35
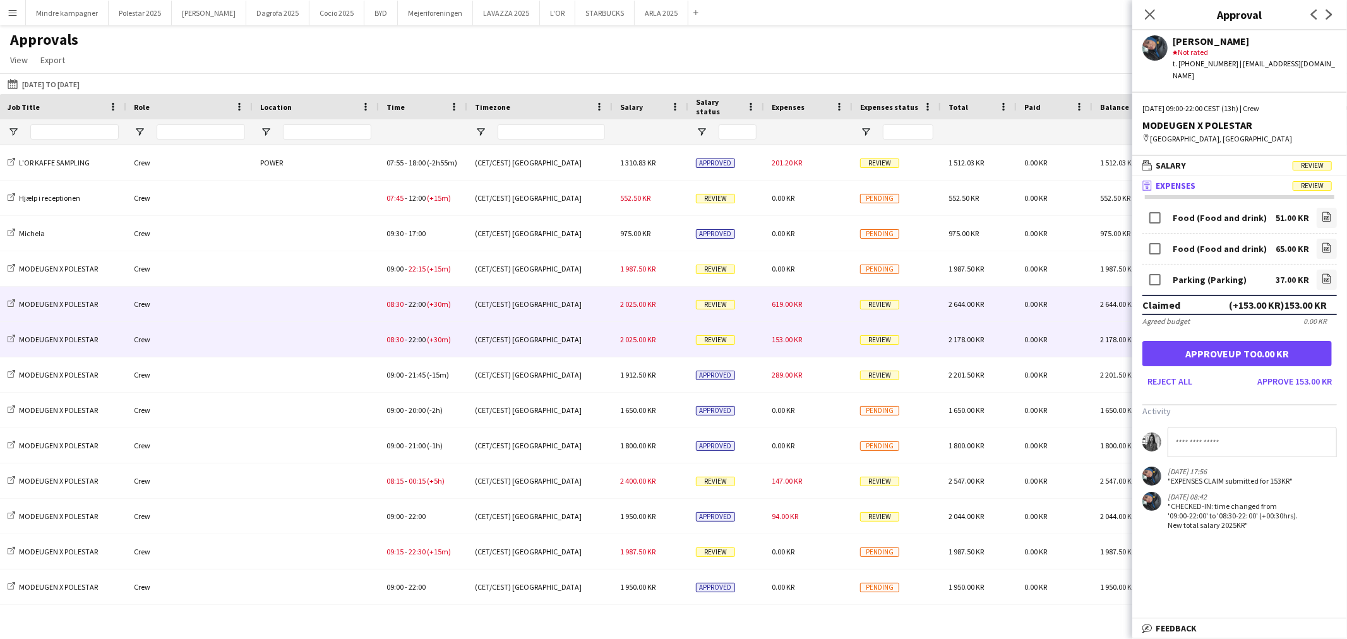
click at [801, 295] on div "619.00 KR" at bounding box center [808, 304] width 88 height 35
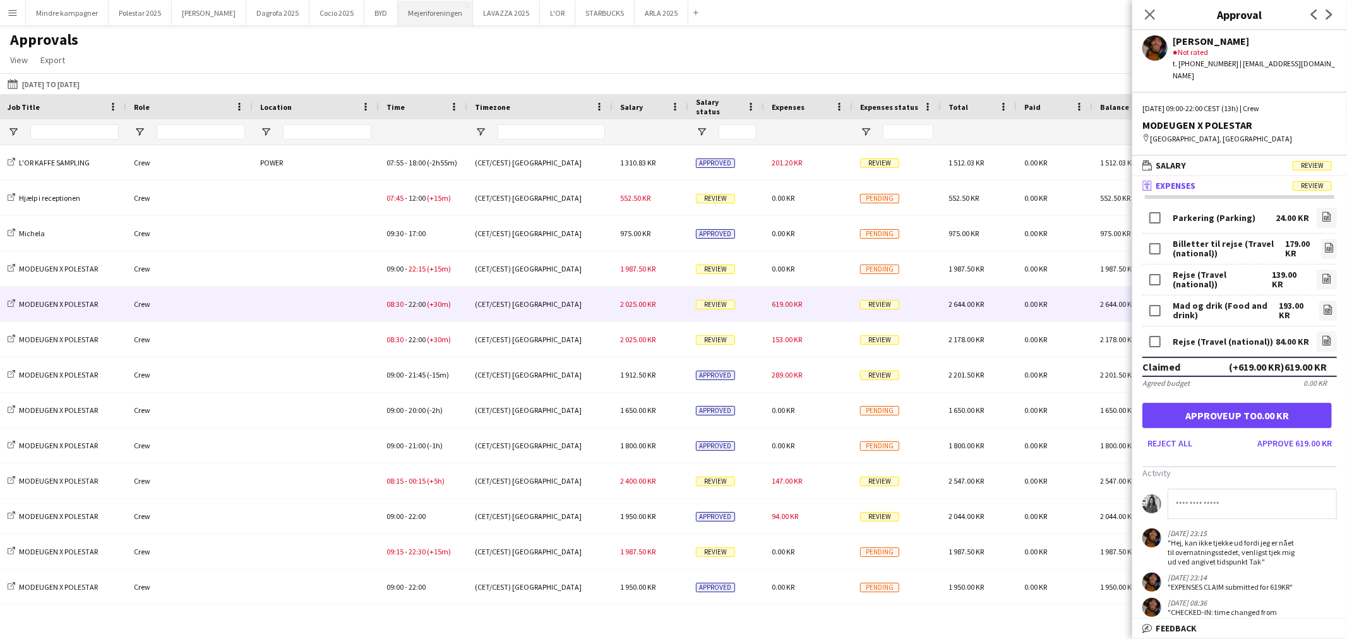
click at [411, 15] on button "Mejeriforeningen Close" at bounding box center [435, 13] width 75 height 25
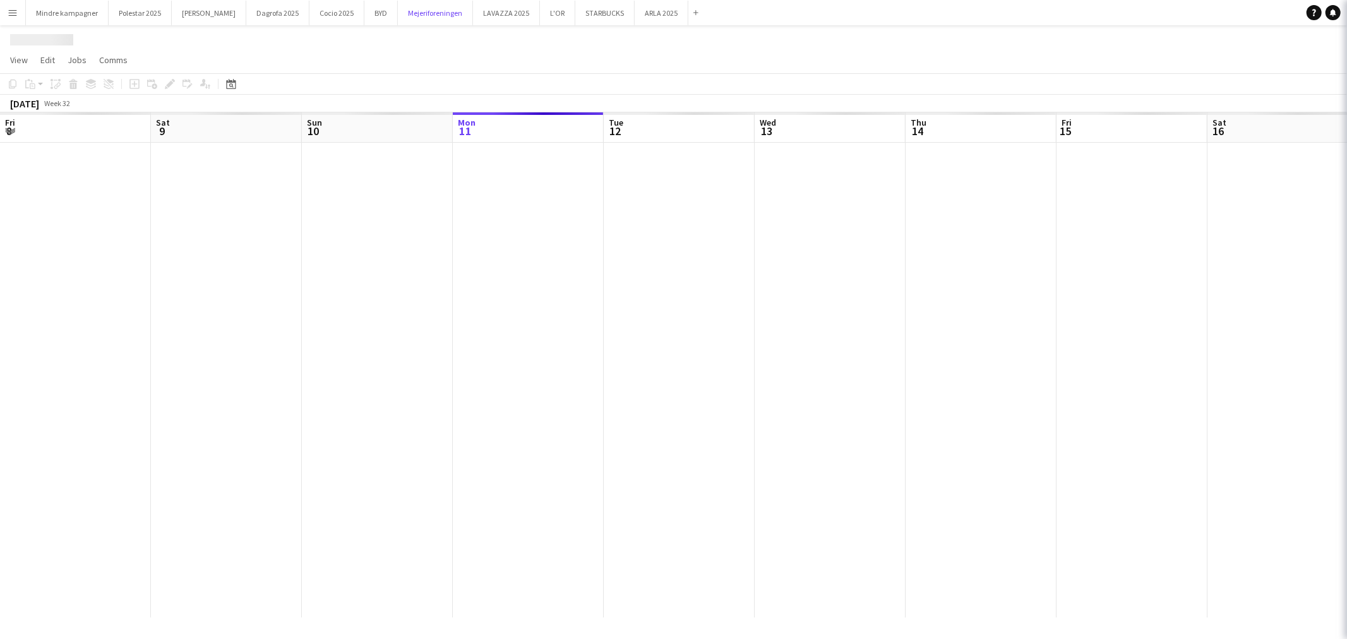
scroll to position [0, 301]
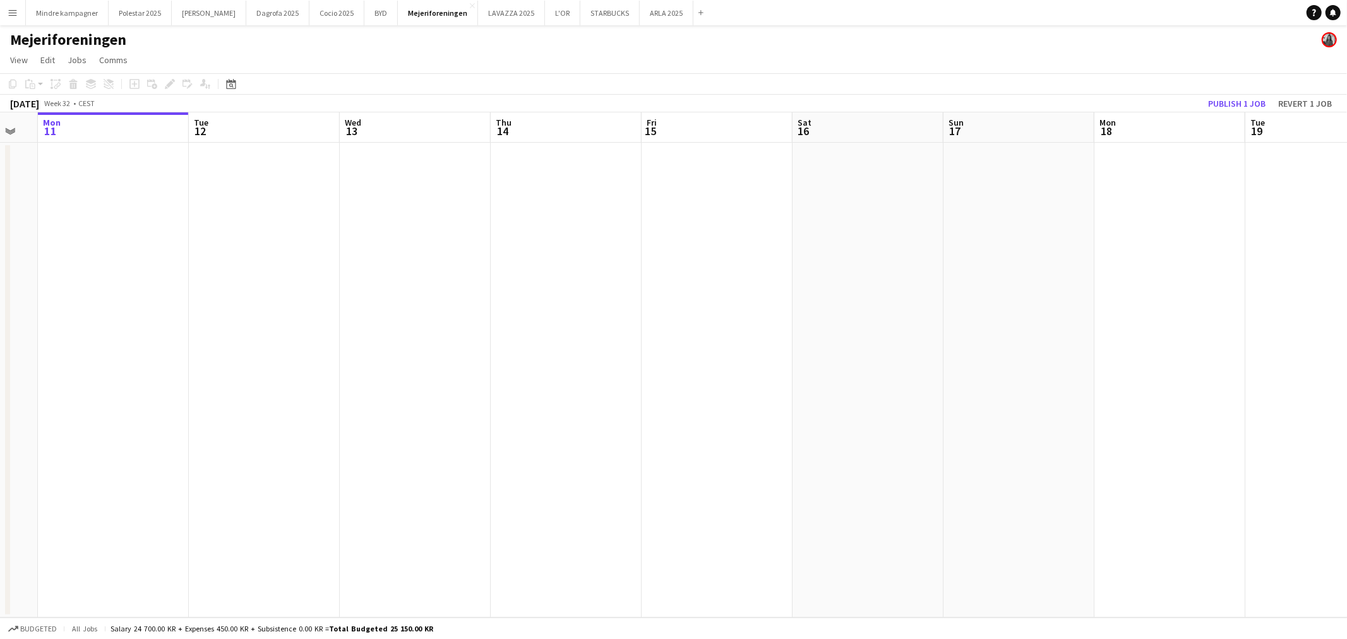
drag, startPoint x: 685, startPoint y: 433, endPoint x: 986, endPoint y: 465, distance: 302.3
click at [424, 445] on app-calendar-viewport "Fri 8 Sat 9 Sun 10 Mon 11 Tue 12 Wed 13 Thu 14 Fri 15 Sat 16 Sun 17 Mon 18 Tue …" at bounding box center [673, 364] width 1347 height 505
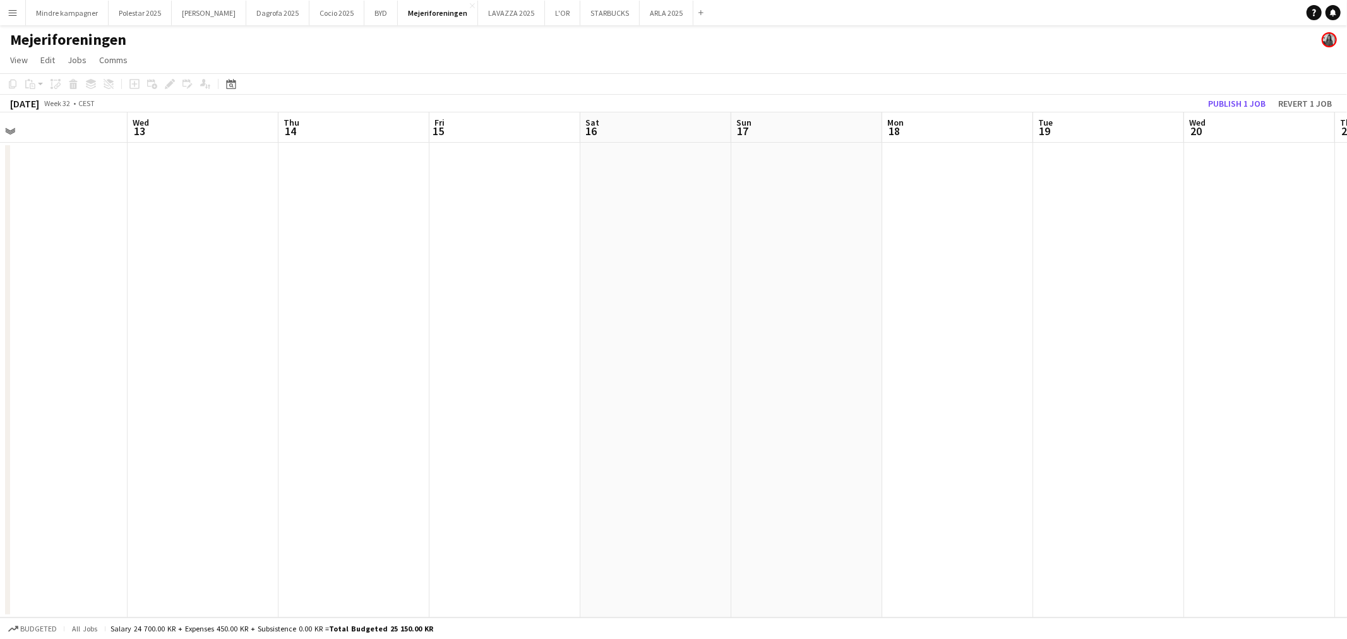
drag, startPoint x: 1037, startPoint y: 469, endPoint x: 887, endPoint y: 447, distance: 151.2
click at [402, 453] on app-calendar-viewport "Sun 10 Mon 11 Tue 12 Wed 13 Thu 14 Fri 15 Sat 16 Sun 17 Mon 18 Tue 19 Wed 20 Th…" at bounding box center [673, 364] width 1347 height 505
click at [213, 431] on app-calendar-viewport "Fri 15 Sat 16 Sun 17 Mon 18 Tue 19 Wed 20 Thu 21 Fri 22 Sat 23 Sun 24 Mon 25 Tu…" at bounding box center [673, 364] width 1347 height 505
drag, startPoint x: 1053, startPoint y: 433, endPoint x: 304, endPoint y: 393, distance: 750.0
click at [208, 395] on app-calendar-viewport "Wed 20 Thu 21 Fri 22 Sat 23 Sun 24 Mon 25 Tue 26 Wed 27 Thu 28 Fri 29 Sat 30 Su…" at bounding box center [673, 364] width 1347 height 505
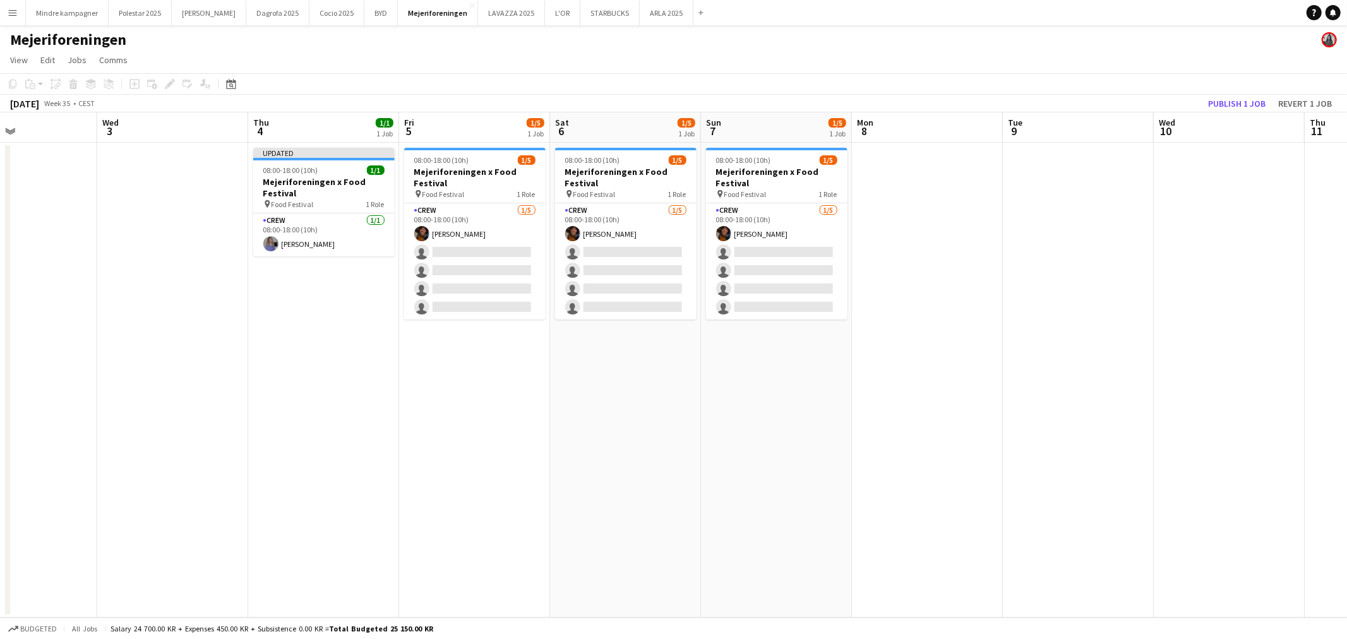
drag, startPoint x: 751, startPoint y: 409, endPoint x: 373, endPoint y: 405, distance: 378.9
click at [373, 405] on app-calendar-viewport "Sat 30 Sun 31 Mon 1 Tue 2 Wed 3 Thu 4 1/1 1 Job Fri 5 1/5 1 Job Sat 6 1/5 1 Job…" at bounding box center [673, 364] width 1347 height 505
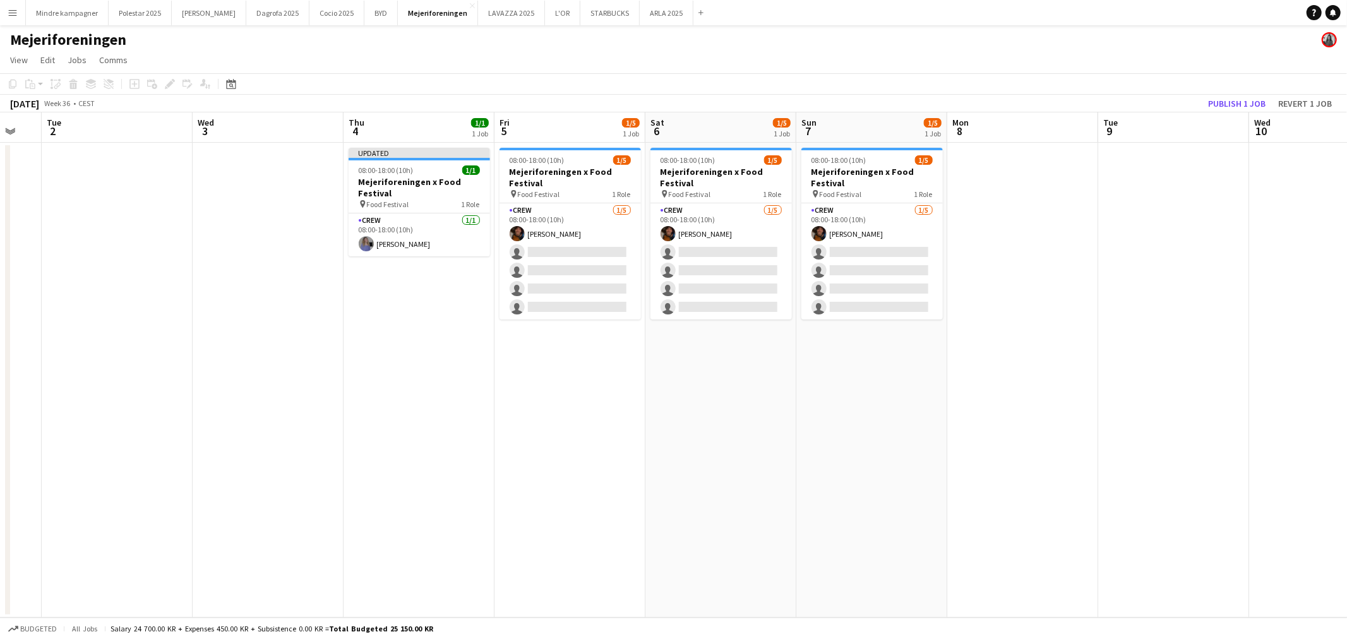
scroll to position [0, 407]
drag, startPoint x: 329, startPoint y: 412, endPoint x: 428, endPoint y: 424, distance: 99.2
click at [428, 424] on app-calendar-viewport "Sat 30 Sun 31 Mon 1 Tue 2 Wed 3 Thu 4 1/1 1 Job Fri 5 1/5 1 Job Sat 6 1/5 1 Job…" at bounding box center [673, 364] width 1347 height 505
click at [640, 14] on button "ARLA 2025 Close" at bounding box center [667, 13] width 54 height 25
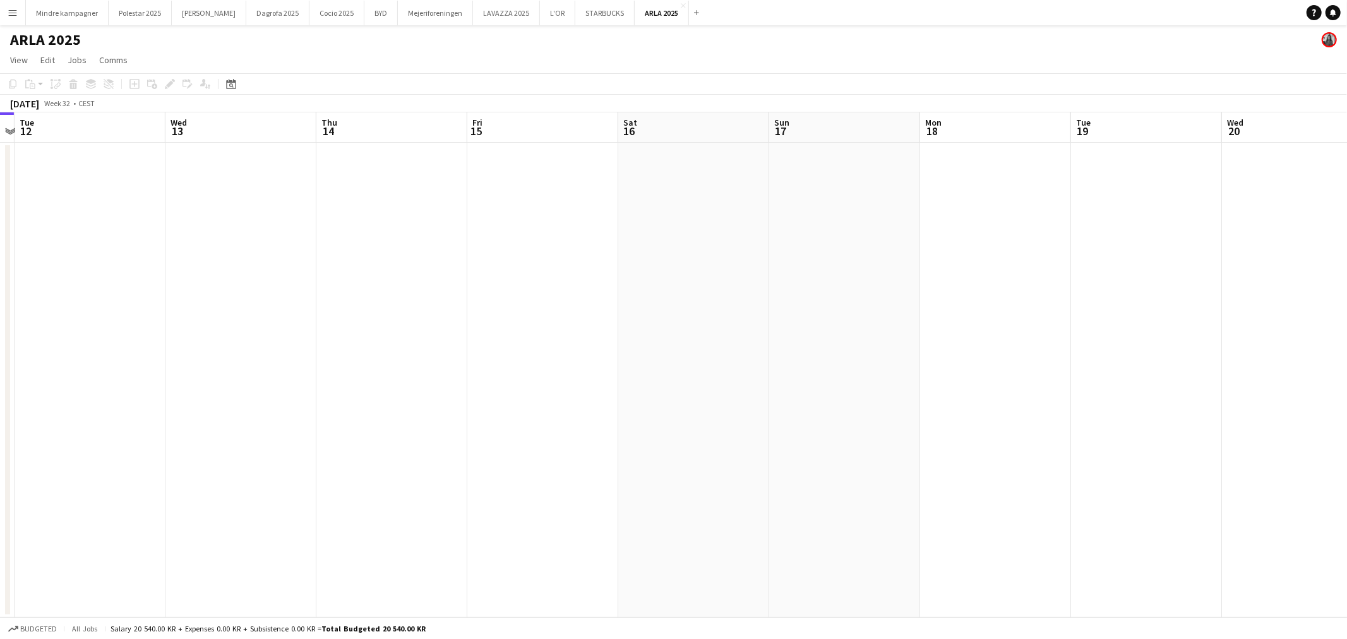
drag, startPoint x: 1077, startPoint y: 377, endPoint x: 817, endPoint y: 362, distance: 261.2
click at [590, 383] on app-calendar-viewport "Sat 9 Sun 10 Mon 11 Tue 12 Wed 13 Thu 14 Fri 15 Sat 16 Sun 17 Mon 18 Tue 19 Wed…" at bounding box center [673, 364] width 1347 height 505
drag, startPoint x: 1068, startPoint y: 380, endPoint x: 865, endPoint y: 310, distance: 214.5
click at [405, 354] on app-calendar-viewport "Mon 11 Tue 12 Wed 13 Thu 14 Fri 15 Sat 16 Sun 17 Mon 18 Tue 19 Wed 20 Thu 21 Fr…" at bounding box center [673, 364] width 1347 height 505
drag, startPoint x: 561, startPoint y: 375, endPoint x: 872, endPoint y: 333, distance: 314.2
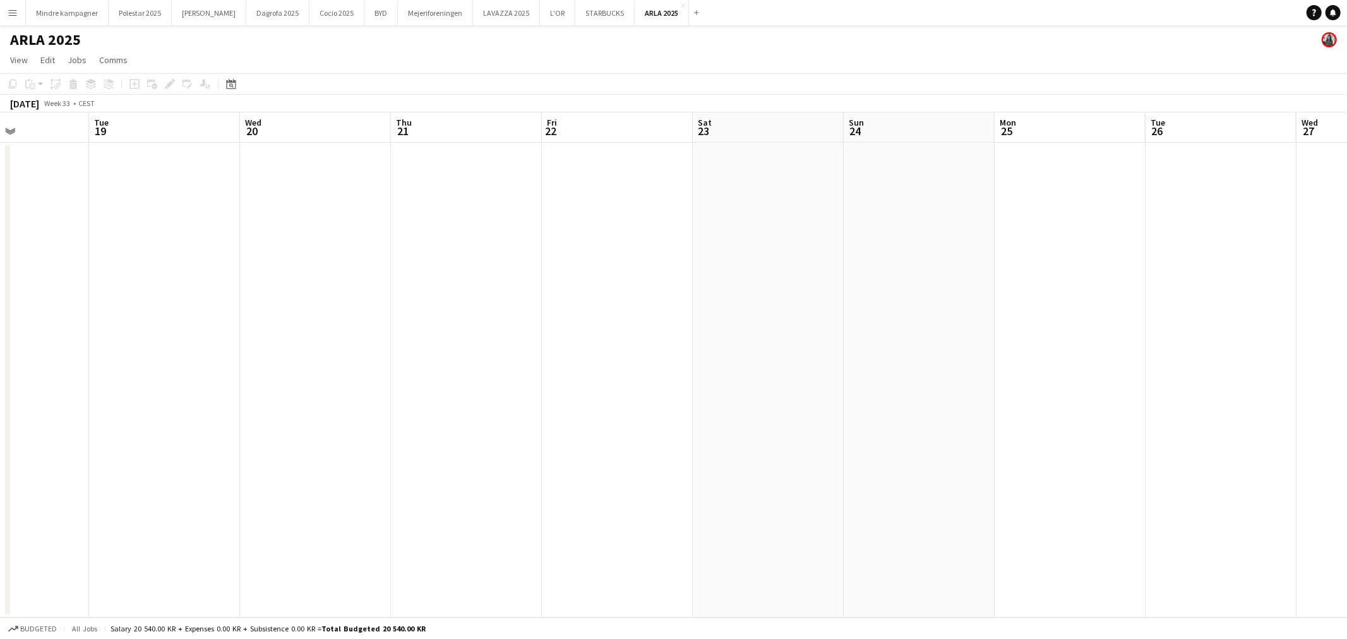
click at [505, 367] on app-calendar-viewport "Fri 15 Sat 16 Sun 17 Mon 18 Tue 19 Wed 20 Thu 21 Fri 22 Sat 23 Sun 24 Mon 25 Tu…" at bounding box center [673, 364] width 1347 height 505
drag, startPoint x: 1163, startPoint y: 350, endPoint x: 419, endPoint y: 335, distance: 744.7
click at [343, 356] on app-calendar-viewport "Wed 20 Thu 21 Fri 22 Sat 23 Sun 24 Mon 25 Tue 26 Wed 27 Thu 28 Fri 29 Sat 30 Su…" at bounding box center [673, 364] width 1347 height 505
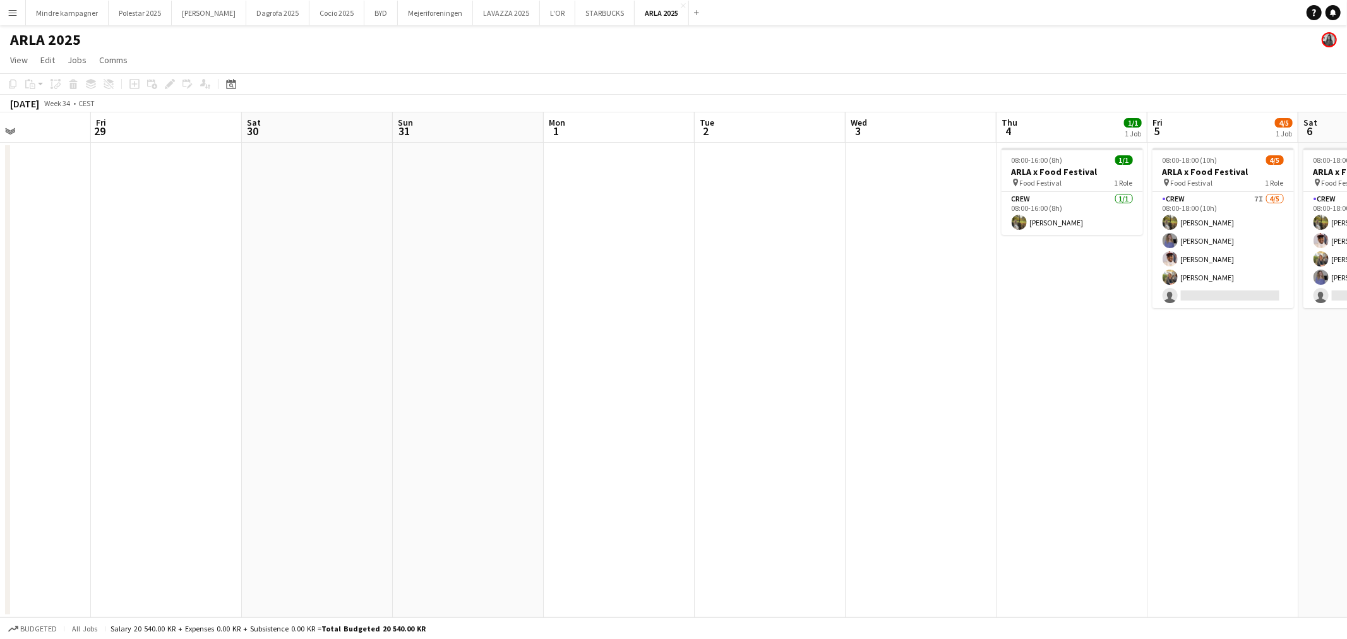
drag, startPoint x: 650, startPoint y: 357, endPoint x: 503, endPoint y: 351, distance: 147.9
click at [337, 363] on app-calendar-viewport "Mon 25 Tue 26 Wed 27 Thu 28 Fri 29 Sat 30 Sun 31 Mon 1 Tue 2 Wed 3 Thu 4 1/1 1 …" at bounding box center [673, 364] width 1347 height 505
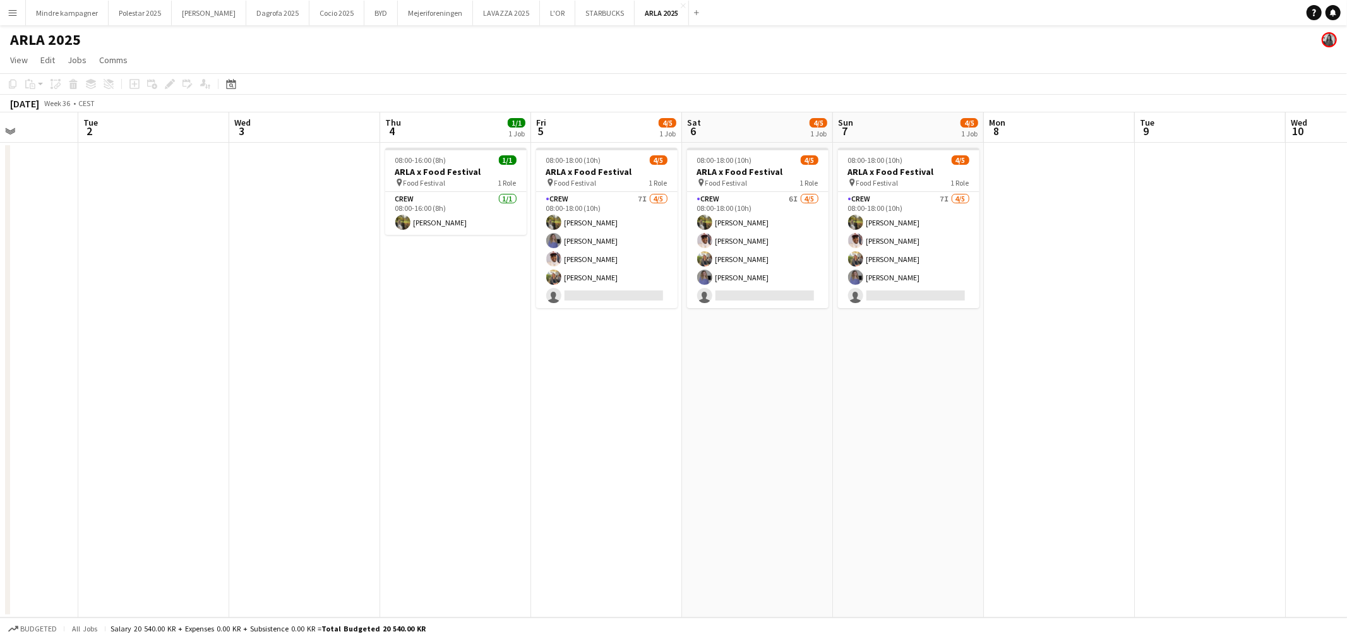
click at [683, 371] on app-calendar-viewport "Sat 30 Sun 31 Mon 1 Tue 2 Wed 3 Thu 4 1/1 1 Job Fri 5 4/5 1 Job Sat 6 4/5 1 Job…" at bounding box center [673, 364] width 1347 height 505
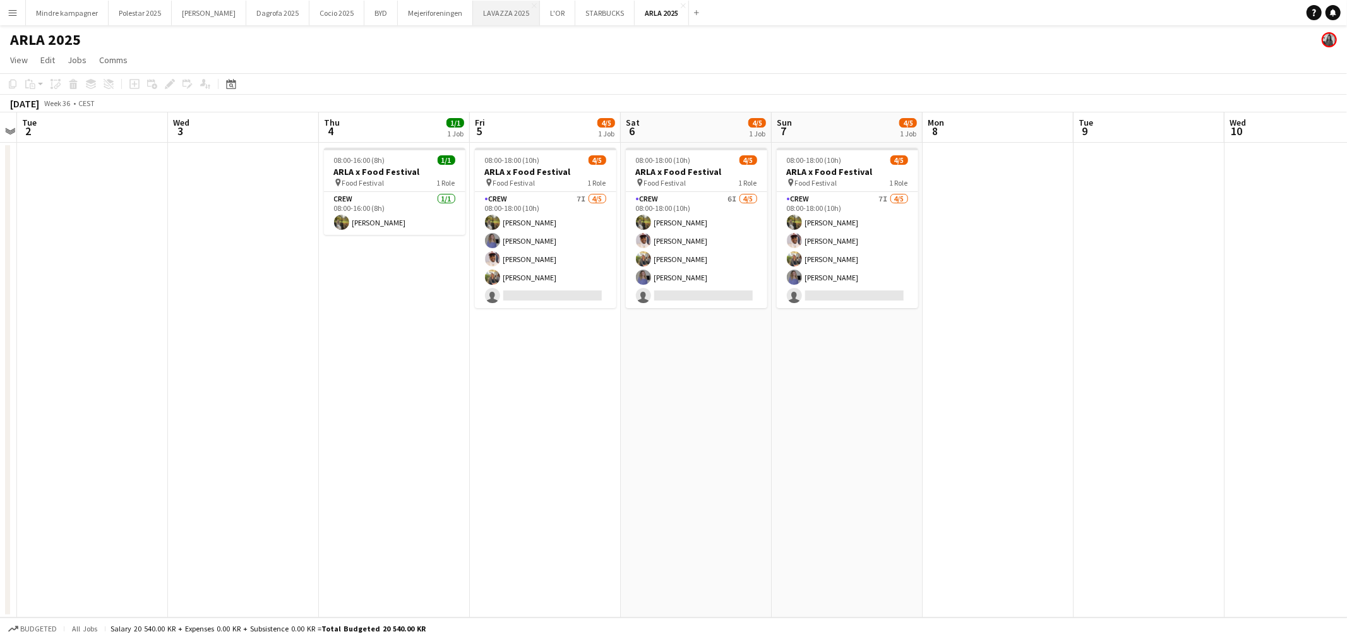
click at [473, 18] on button "LAVAZZA 2025 Close" at bounding box center [506, 13] width 67 height 25
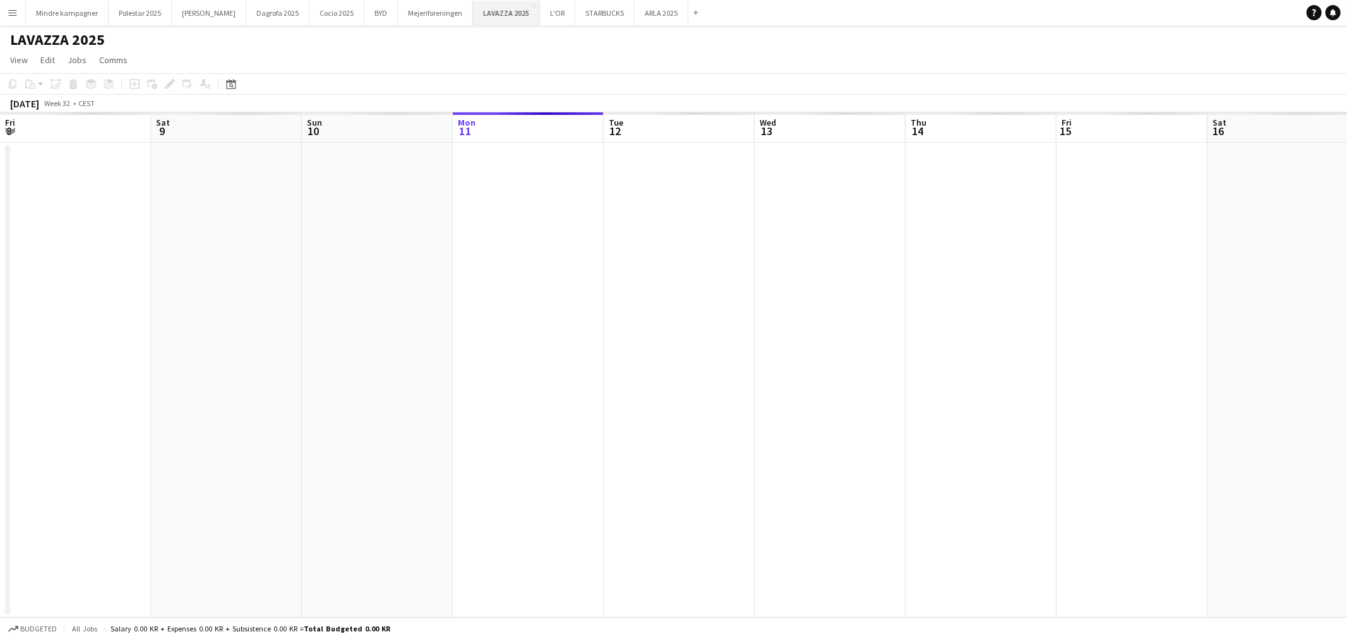
scroll to position [0, 301]
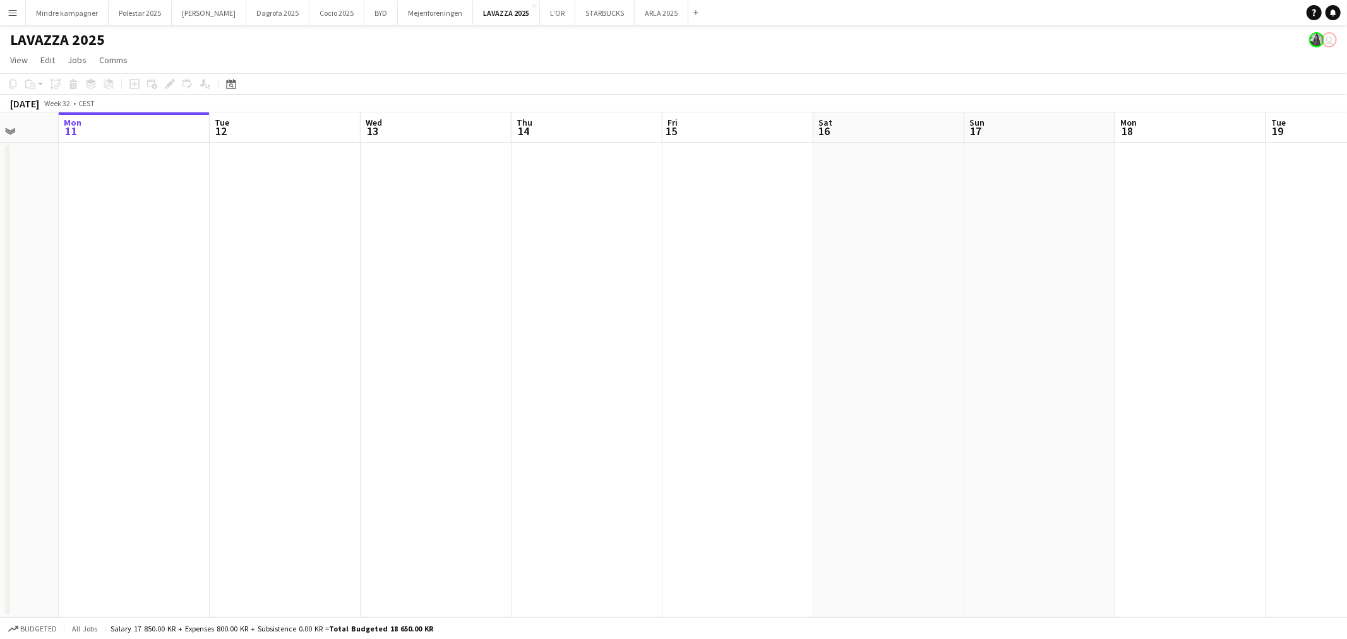
drag, startPoint x: 796, startPoint y: 376, endPoint x: 624, endPoint y: 363, distance: 172.9
click at [628, 364] on app-calendar-viewport "Fri 8 Sat 9 Sun 10 Mon 11 Tue 12 Wed 13 Thu 14 Fri 15 Sat 16 Sun 17 Mon 18 Tue …" at bounding box center [673, 364] width 1347 height 505
drag, startPoint x: 842, startPoint y: 382, endPoint x: 645, endPoint y: 344, distance: 200.6
click at [513, 341] on app-calendar-viewport "Sat 9 Sun 10 Mon 11 Tue 12 Wed 13 Thu 14 Fri 15 Sat 16 Sun 17 Mon 18 Tue 19 Wed…" at bounding box center [673, 364] width 1347 height 505
drag, startPoint x: 621, startPoint y: 355, endPoint x: 642, endPoint y: 356, distance: 21.5
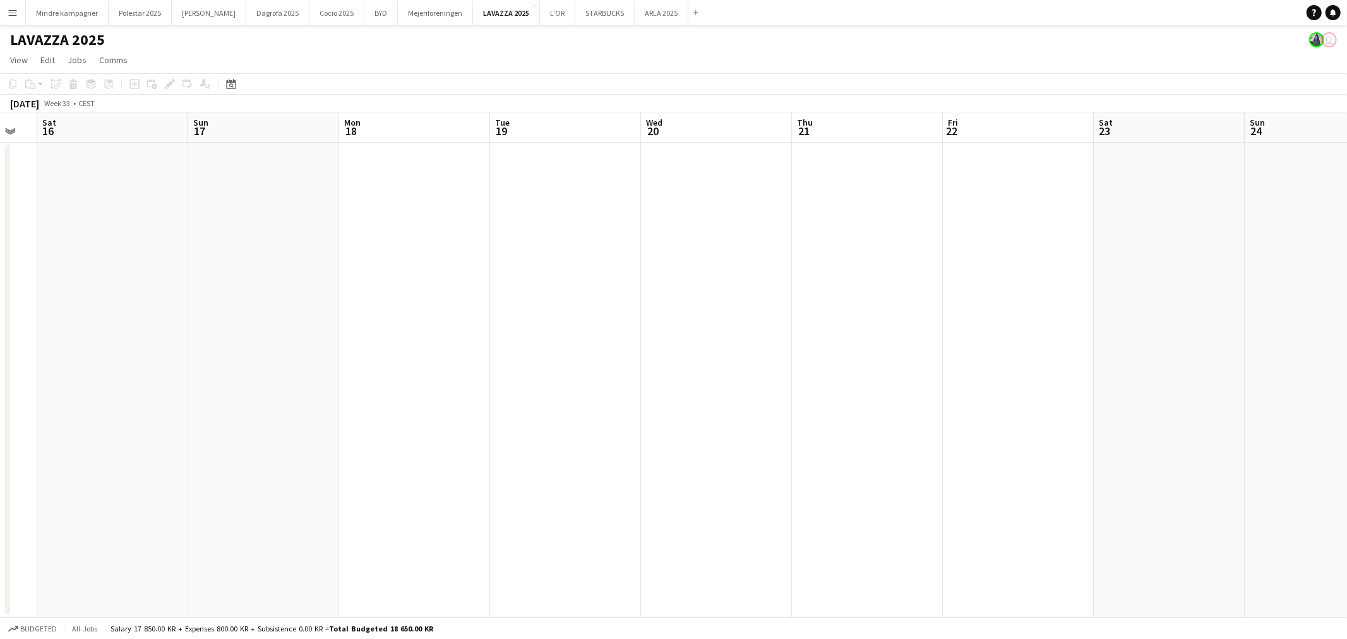
click at [556, 347] on app-calendar-viewport "Wed 13 Thu 14 Fri 15 Sat 16 Sun 17 Mon 18 Tue 19 Wed 20 Thu 21 Fri 22 Sat 23 Su…" at bounding box center [673, 364] width 1347 height 505
drag, startPoint x: 809, startPoint y: 383, endPoint x: 450, endPoint y: 364, distance: 359.8
click at [450, 364] on app-calendar-viewport "Wed 13 Thu 14 Fri 15 Sat 16 Sun 17 Mon 18 Tue 19 Wed 20 Thu 21 Fri 22 Sat 23 Su…" at bounding box center [673, 364] width 1347 height 505
drag, startPoint x: 784, startPoint y: 377, endPoint x: 590, endPoint y: 359, distance: 194.1
click at [445, 365] on app-calendar-viewport "Sat 16 Sun 17 Mon 18 Tue 19 Wed 20 Thu 21 Fri 22 Sat 23 Sun 24 Mon 25 Tue 26 We…" at bounding box center [673, 364] width 1347 height 505
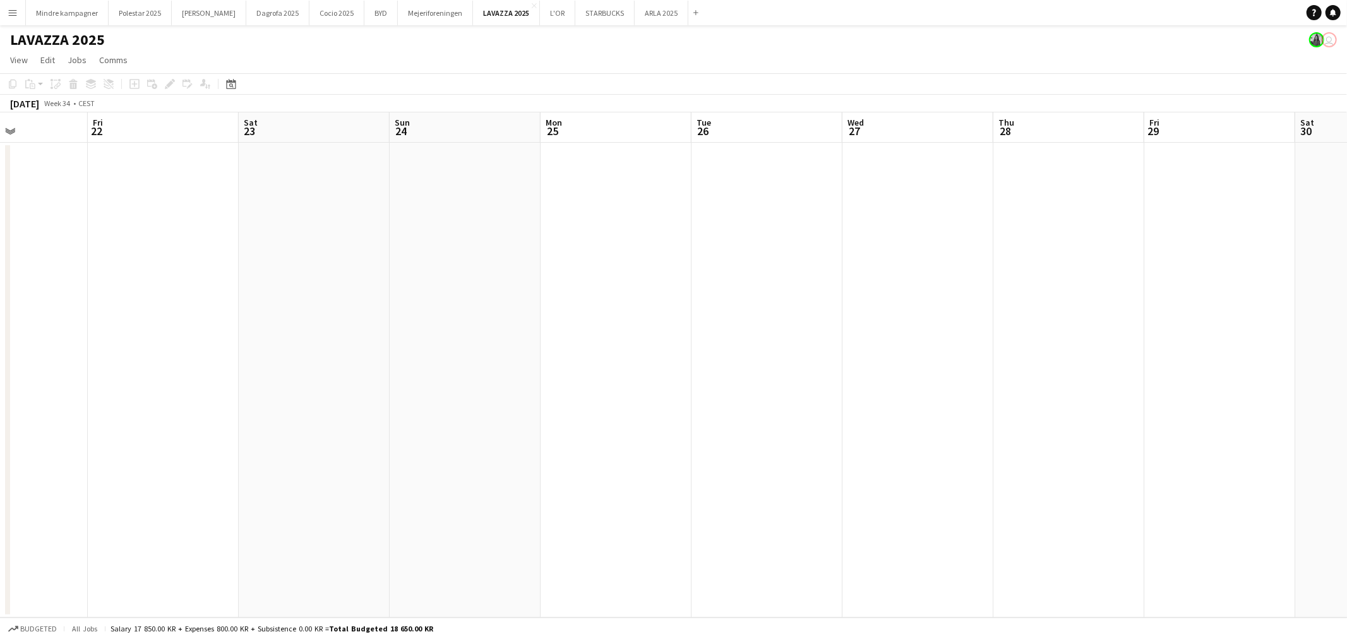
drag, startPoint x: 823, startPoint y: 370, endPoint x: 408, endPoint y: 323, distance: 417.6
click at [369, 326] on app-calendar-viewport "Mon 18 Tue 19 Wed 20 Thu 21 Fri 22 Sat 23 Sun 24 Mon 25 Tue 26 Wed 27 Thu 28 Fr…" at bounding box center [673, 364] width 1347 height 505
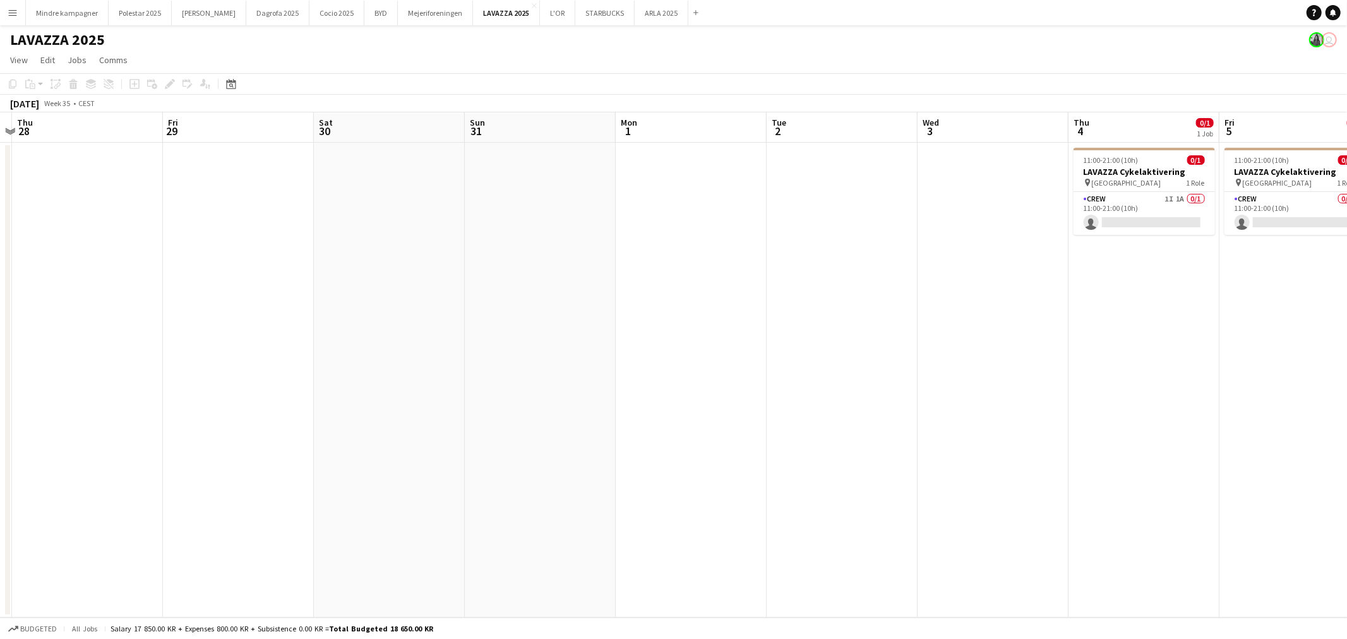
drag, startPoint x: 873, startPoint y: 354, endPoint x: 235, endPoint y: 331, distance: 638.2
click at [235, 331] on app-calendar-viewport "Mon 25 Tue 26 Wed 27 Thu 28 Fri 29 Sat 30 Sun 31 Mon 1 Tue 2 Wed 3 Thu 4 0/1 1 …" at bounding box center [673, 364] width 1347 height 505
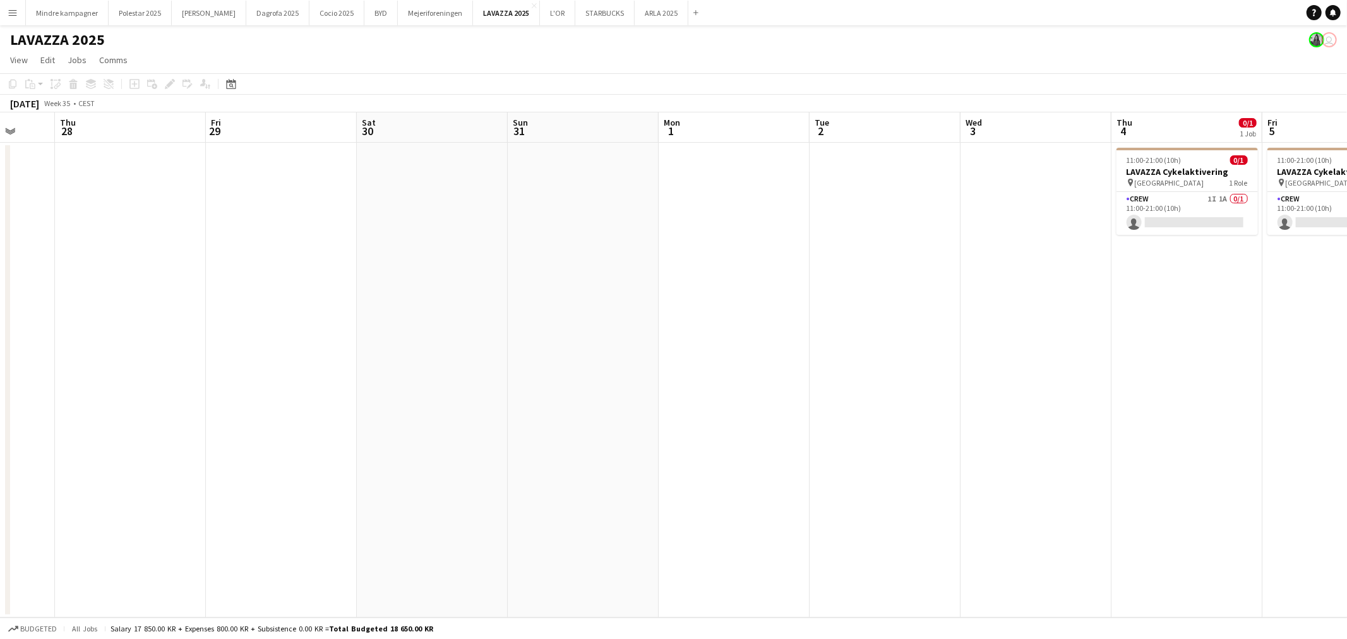
drag, startPoint x: 774, startPoint y: 379, endPoint x: 230, endPoint y: 332, distance: 546.4
click at [230, 332] on app-calendar-viewport "Mon 25 Tue 26 Wed 27 Thu 28 Fri 29 Sat 30 Sun 31 Mon 1 Tue 2 Wed 3 Thu 4 0/1 1 …" at bounding box center [673, 364] width 1347 height 505
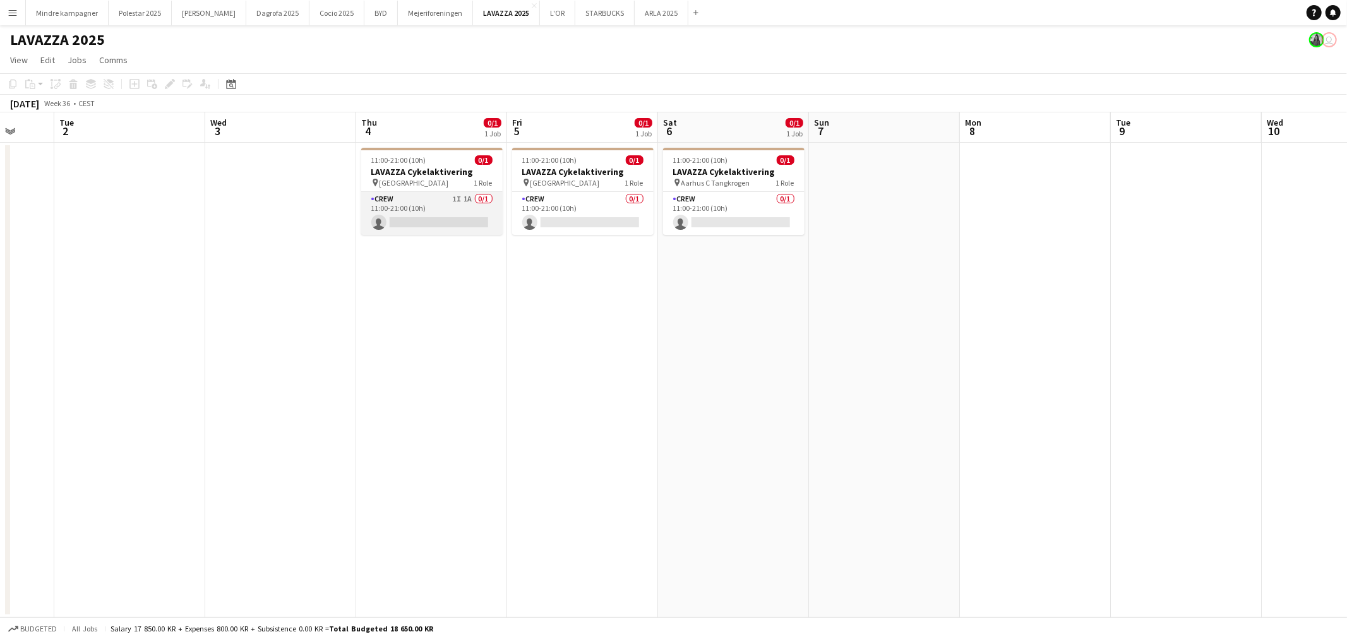
click at [438, 206] on app-card-role "Crew 1I 1A 0/1 11:00-21:00 (10h) single-neutral-actions" at bounding box center [431, 213] width 141 height 43
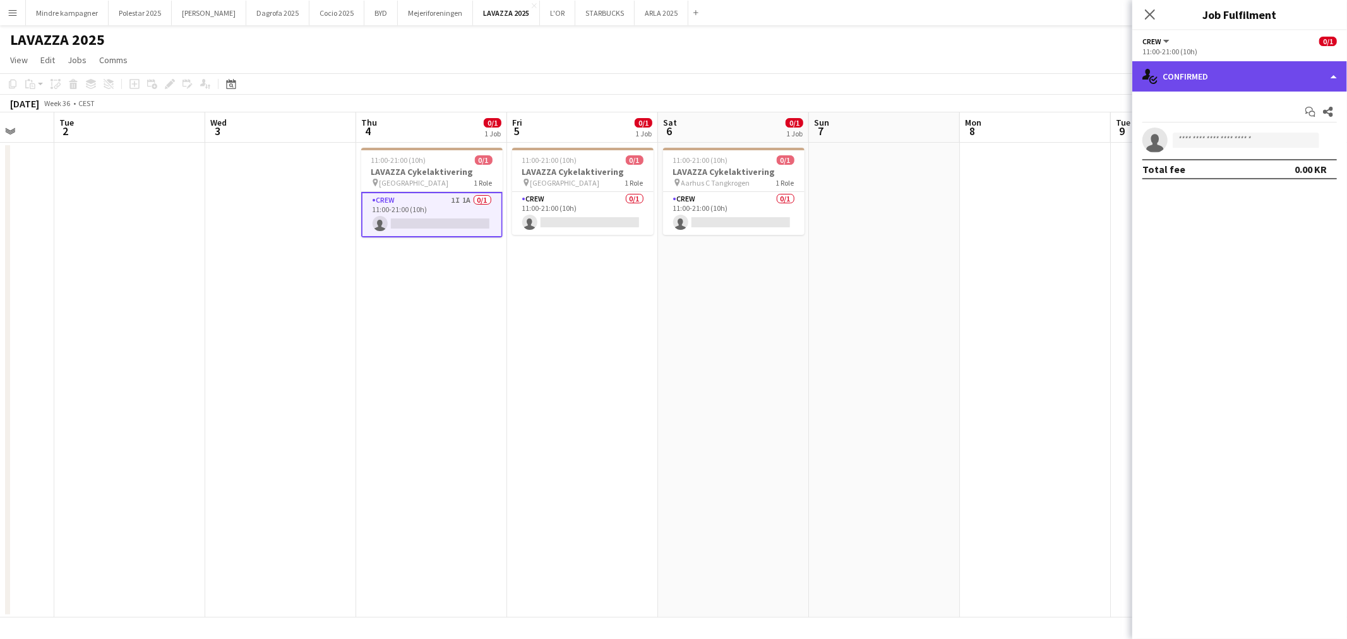
click at [1259, 73] on div "single-neutral-actions-check-2 Confirmed" at bounding box center [1239, 76] width 215 height 30
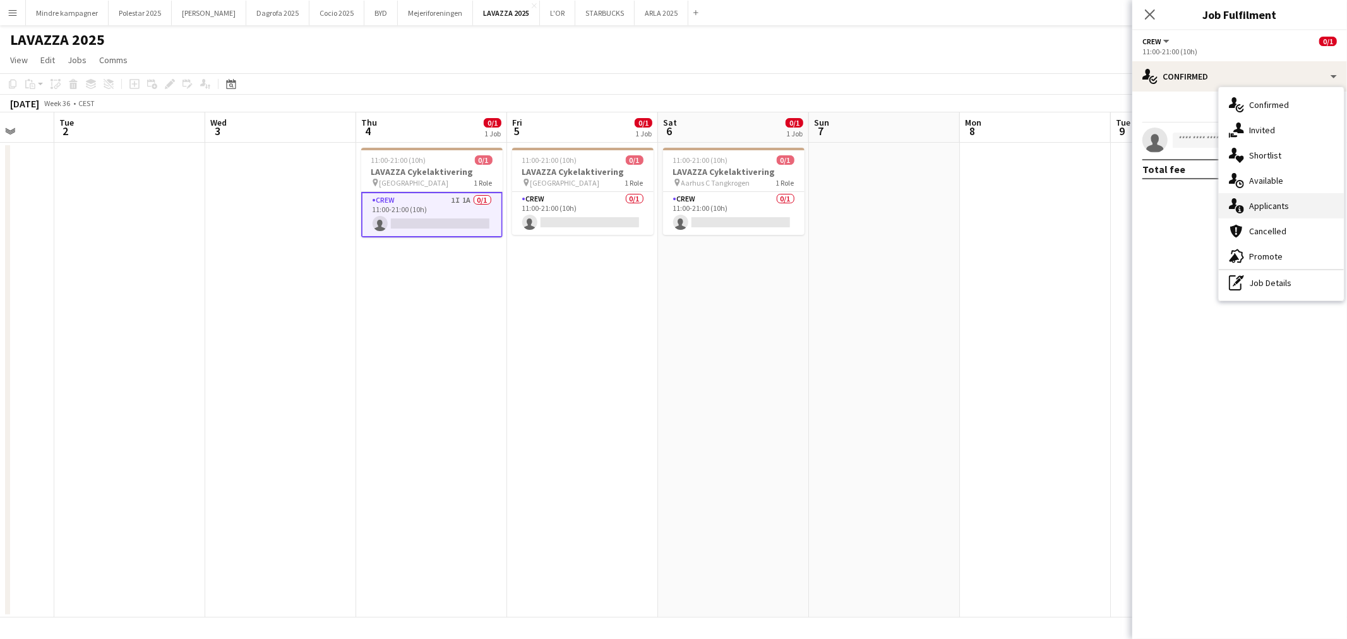
click at [1271, 203] on div "single-neutral-actions-information Applicants" at bounding box center [1281, 205] width 125 height 25
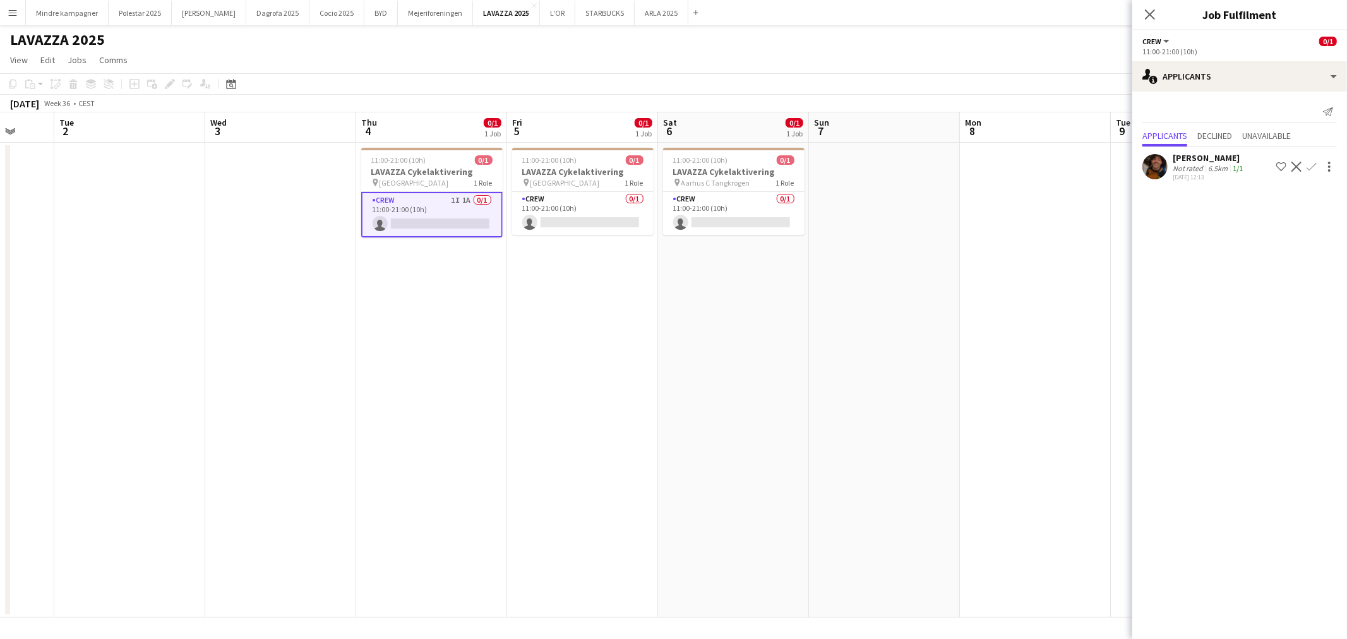
click at [893, 380] on app-date-cell at bounding box center [884, 380] width 151 height 475
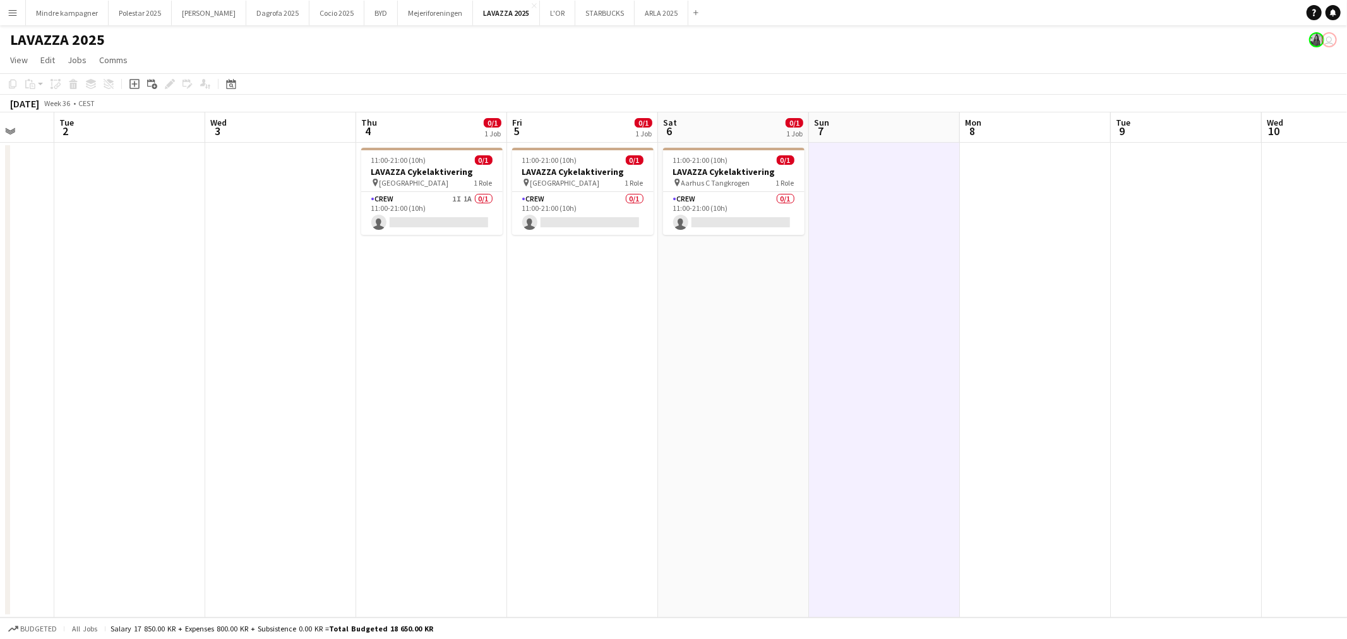
scroll to position [0, 393]
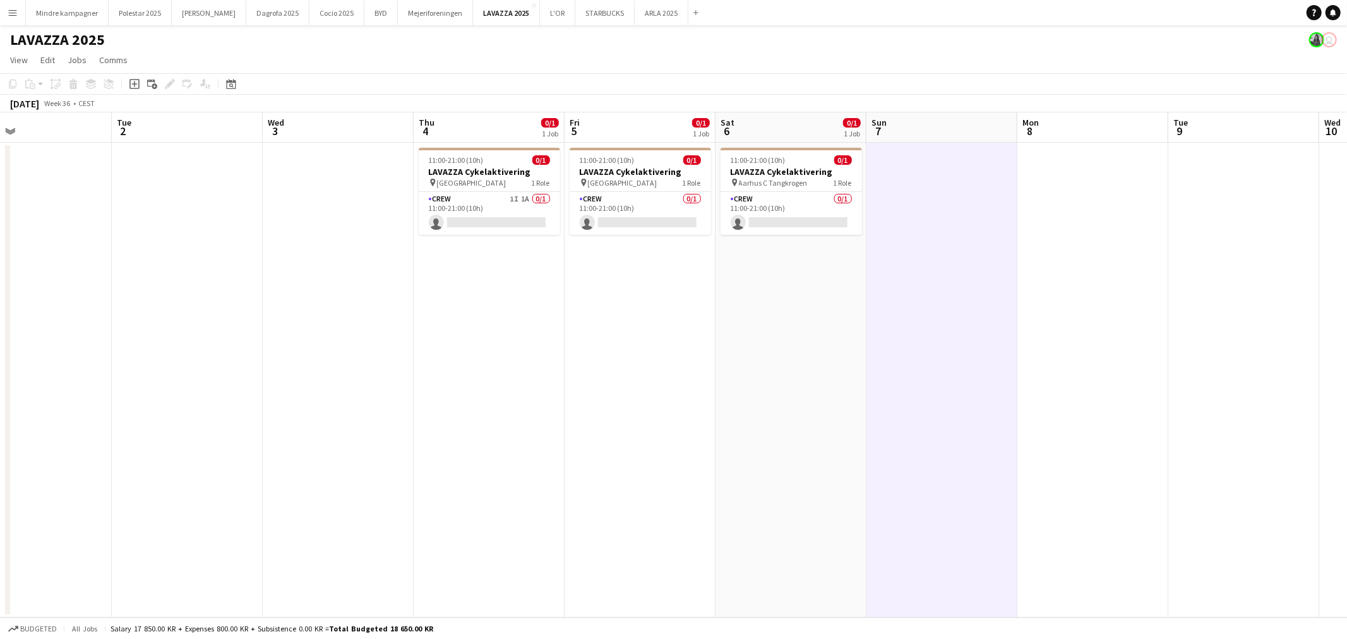
drag, startPoint x: 293, startPoint y: 392, endPoint x: 422, endPoint y: 402, distance: 129.2
click at [410, 402] on app-calendar-viewport "Sat 30 Sun 31 Mon 1 Tue 2 Wed 3 Thu 4 0/1 1 Job Fri 5 0/1 1 Job Sat 6 0/1 1 Job…" at bounding box center [673, 364] width 1347 height 505
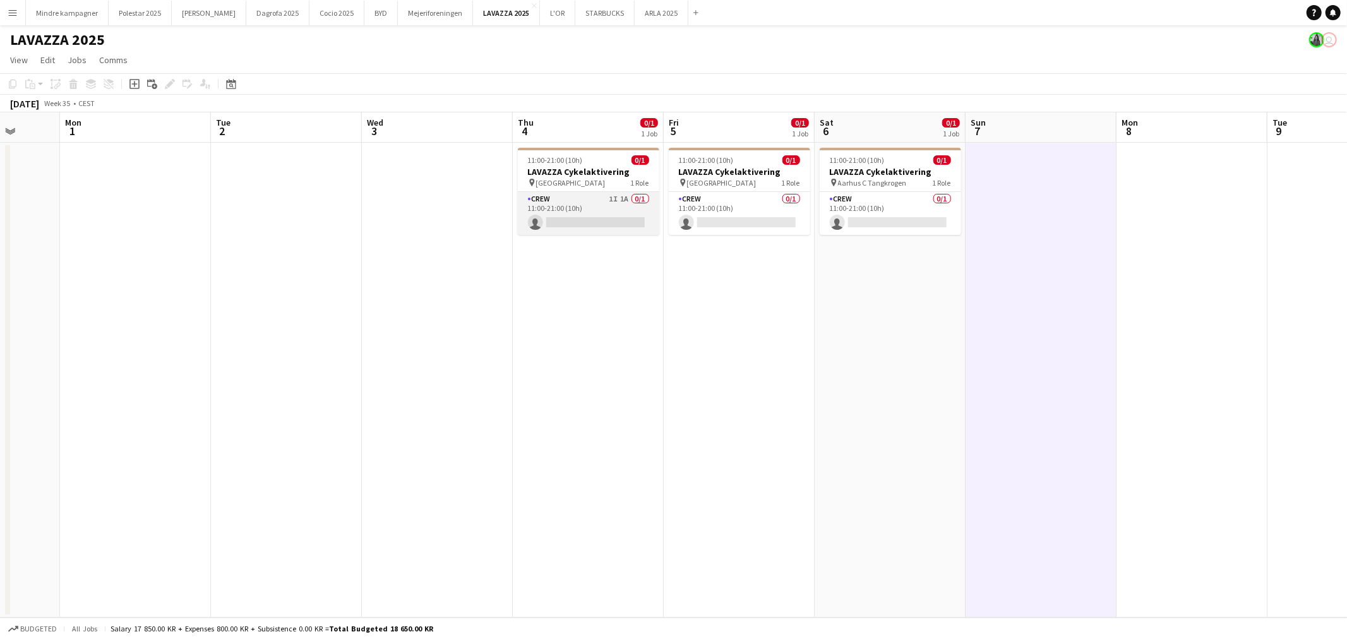
click at [548, 206] on app-card-role "Crew 1I 1A 0/1 11:00-21:00 (10h) single-neutral-actions" at bounding box center [588, 213] width 141 height 43
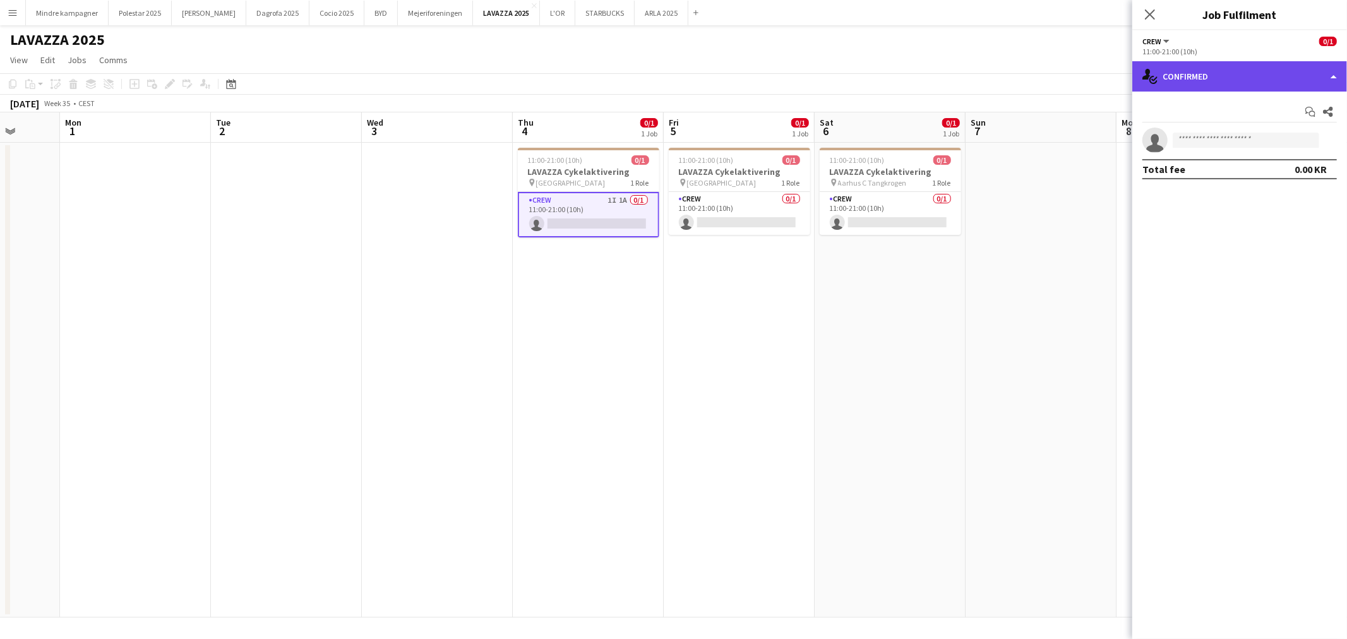
click at [1255, 72] on div "single-neutral-actions-check-2 Confirmed" at bounding box center [1239, 76] width 215 height 30
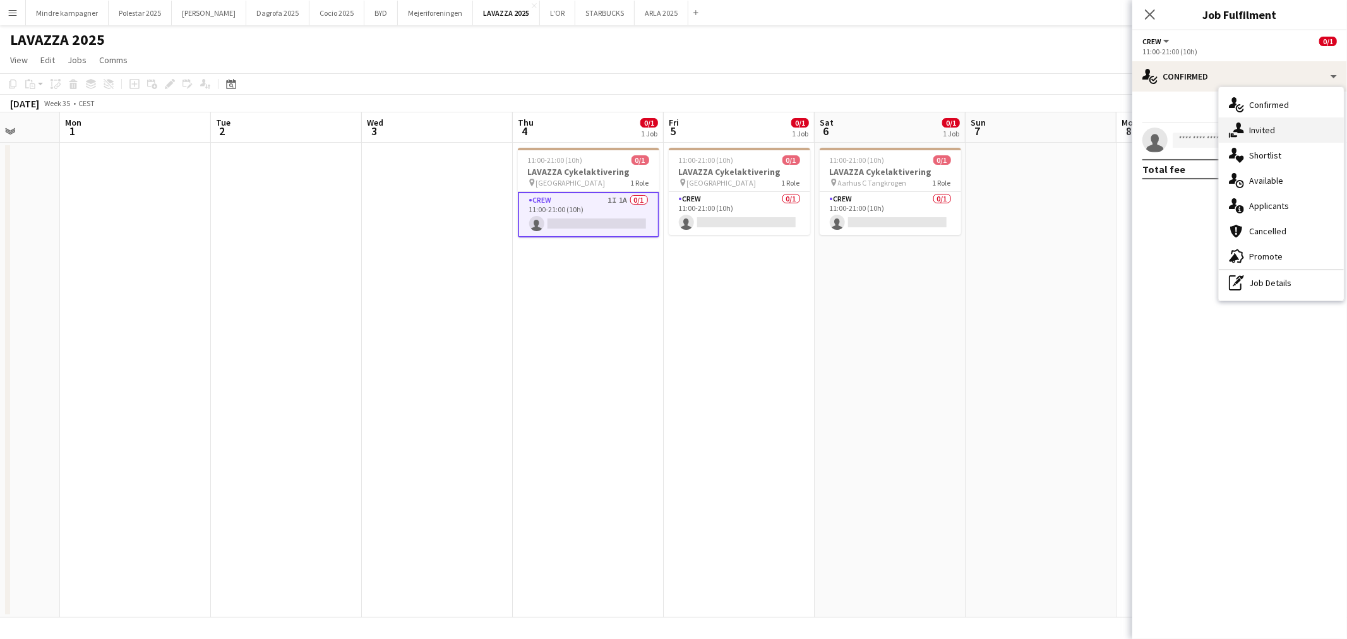
click at [1274, 129] on div "single-neutral-actions-share-1 Invited" at bounding box center [1281, 129] width 125 height 25
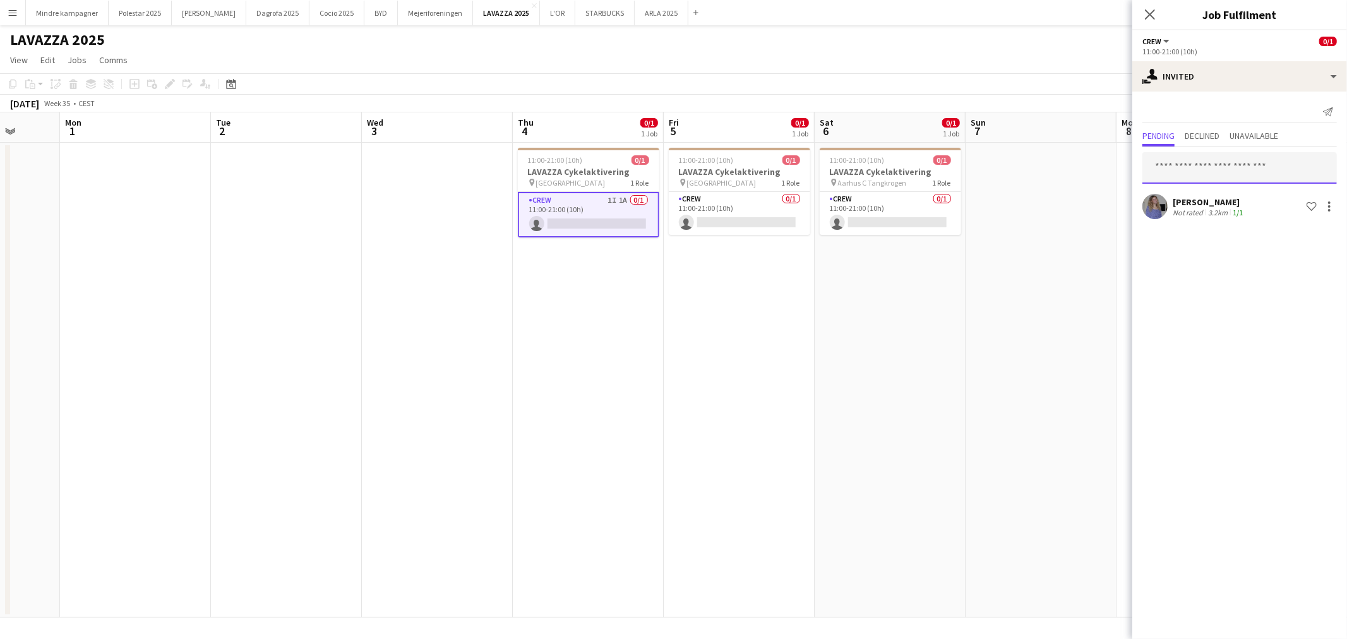
click at [1212, 174] on input "text" at bounding box center [1239, 168] width 195 height 32
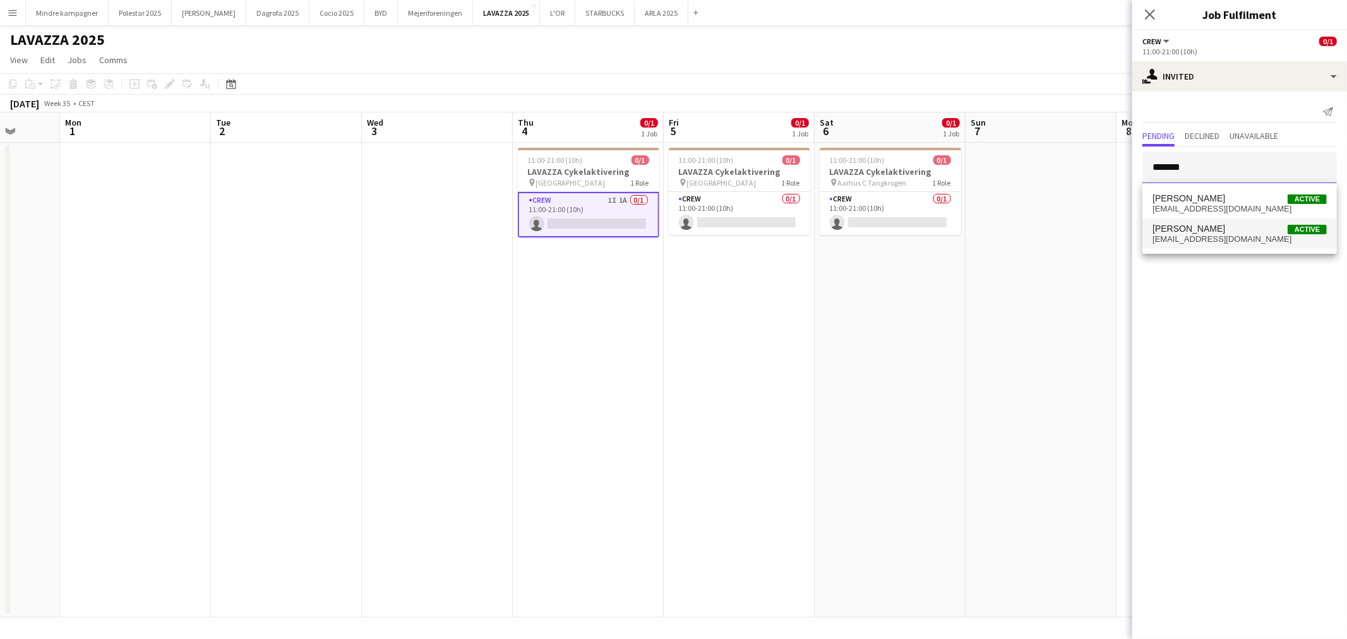
type input "*******"
click at [1200, 228] on span "[PERSON_NAME]" at bounding box center [1188, 229] width 73 height 11
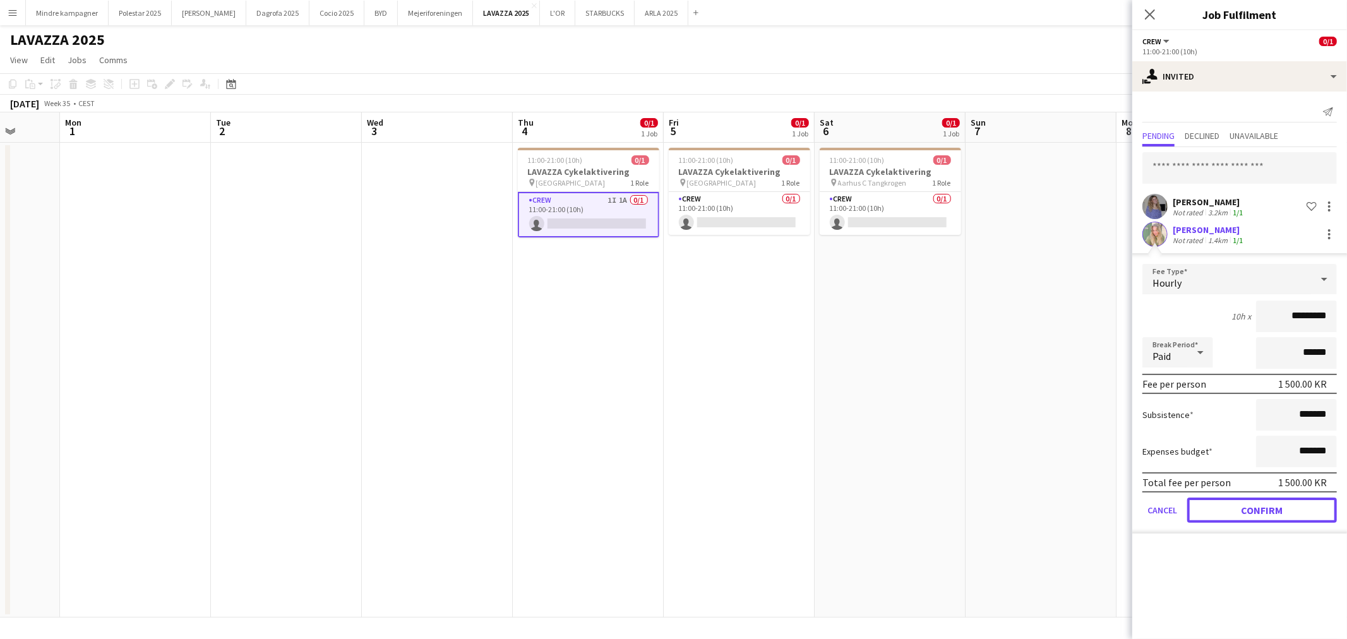
drag, startPoint x: 1283, startPoint y: 507, endPoint x: 1268, endPoint y: 503, distance: 15.6
click at [1283, 507] on button "Confirm" at bounding box center [1262, 510] width 150 height 25
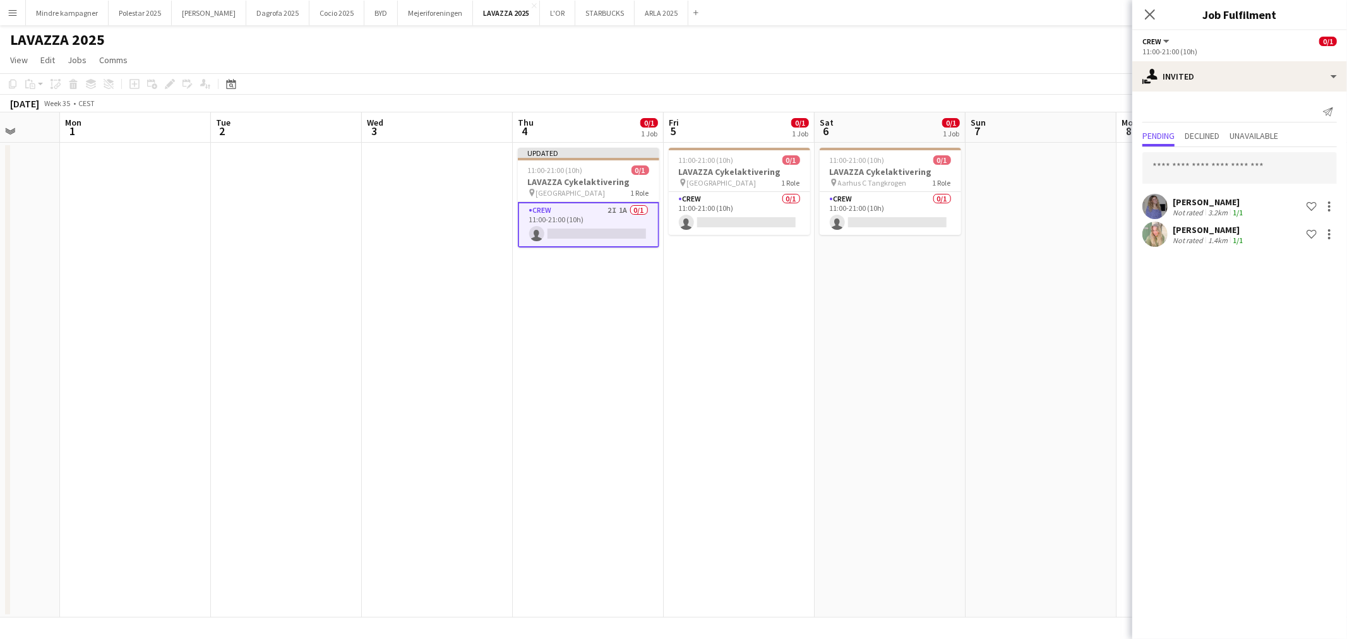
click at [1052, 413] on app-date-cell at bounding box center [1041, 380] width 151 height 475
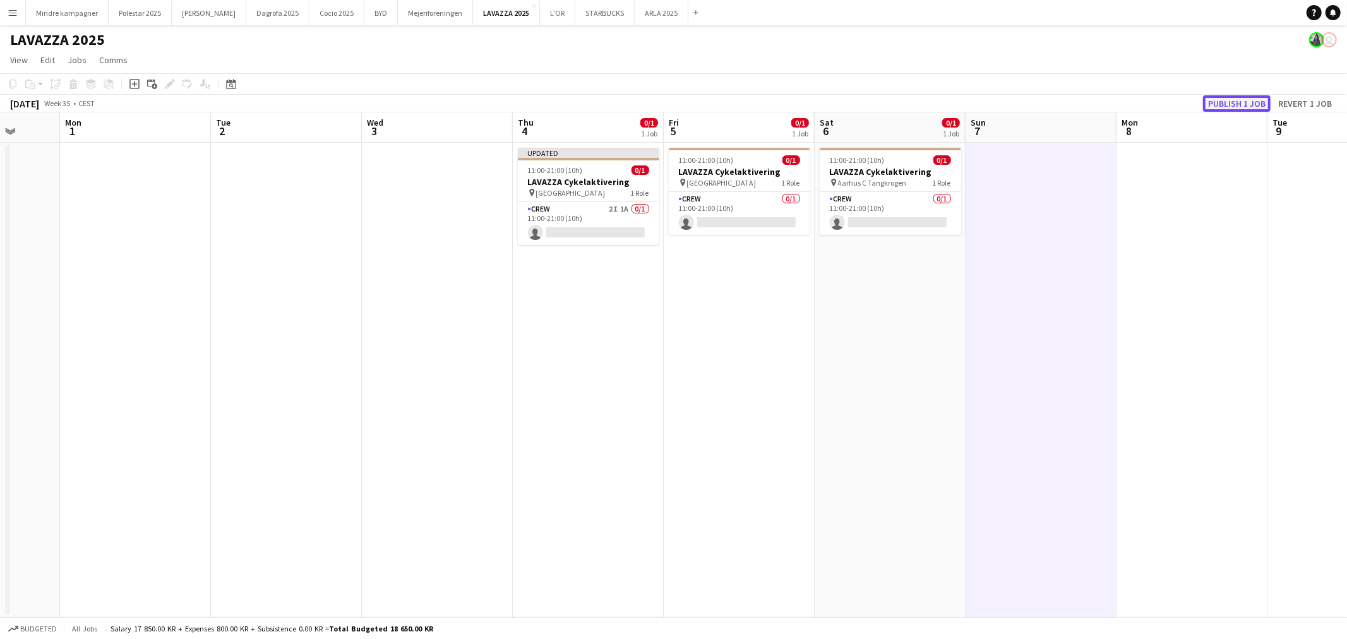
click at [1247, 104] on button "Publish 1 job" at bounding box center [1237, 103] width 68 height 16
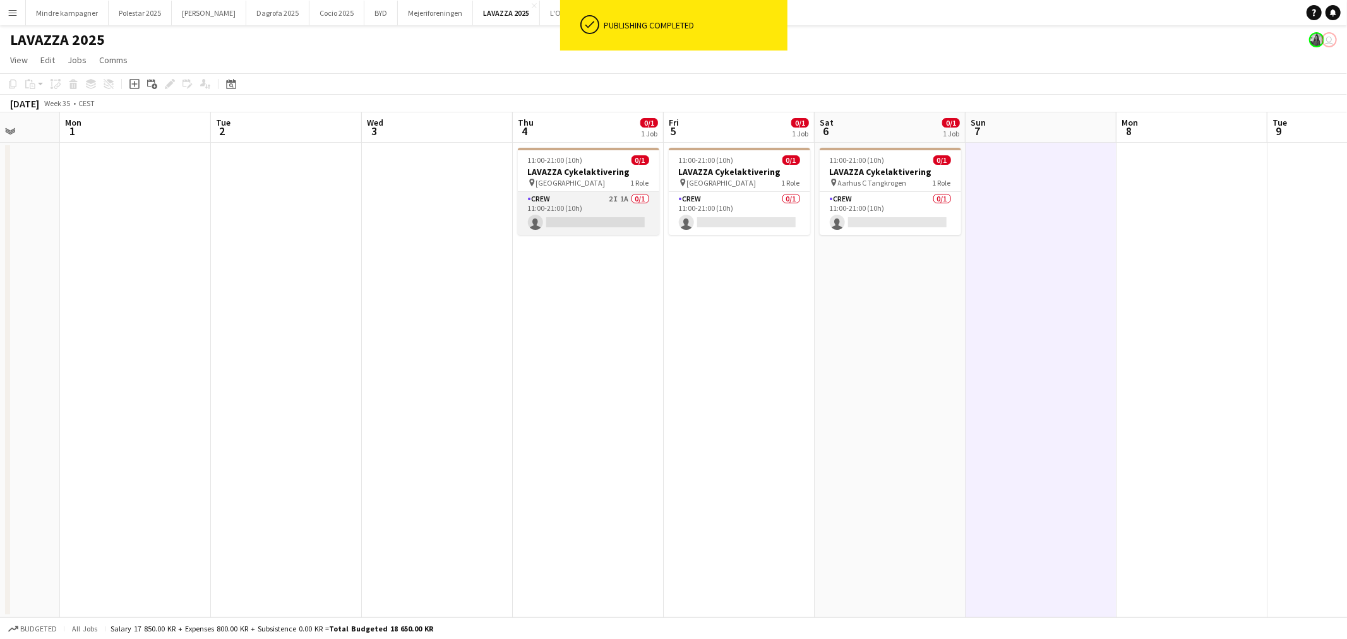
click at [578, 202] on app-card-role "Crew 2I 1A 0/1 11:00-21:00 (10h) single-neutral-actions" at bounding box center [588, 213] width 141 height 43
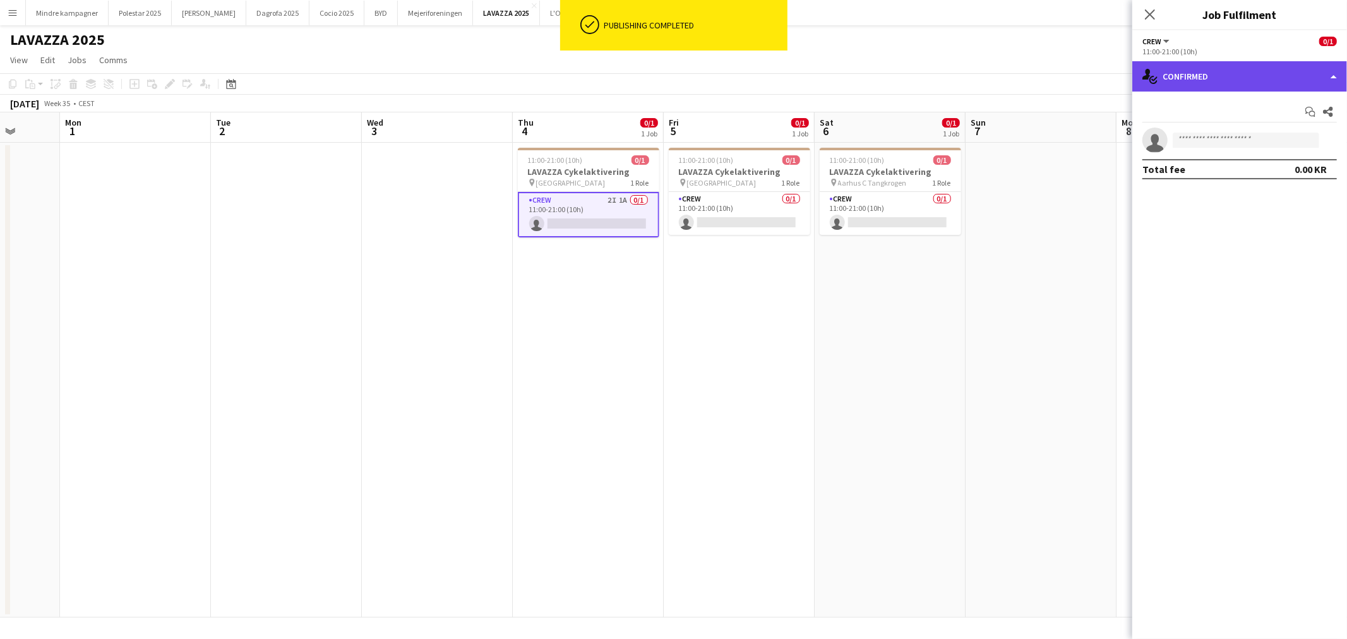
click at [1204, 69] on div "single-neutral-actions-check-2 Confirmed" at bounding box center [1239, 76] width 215 height 30
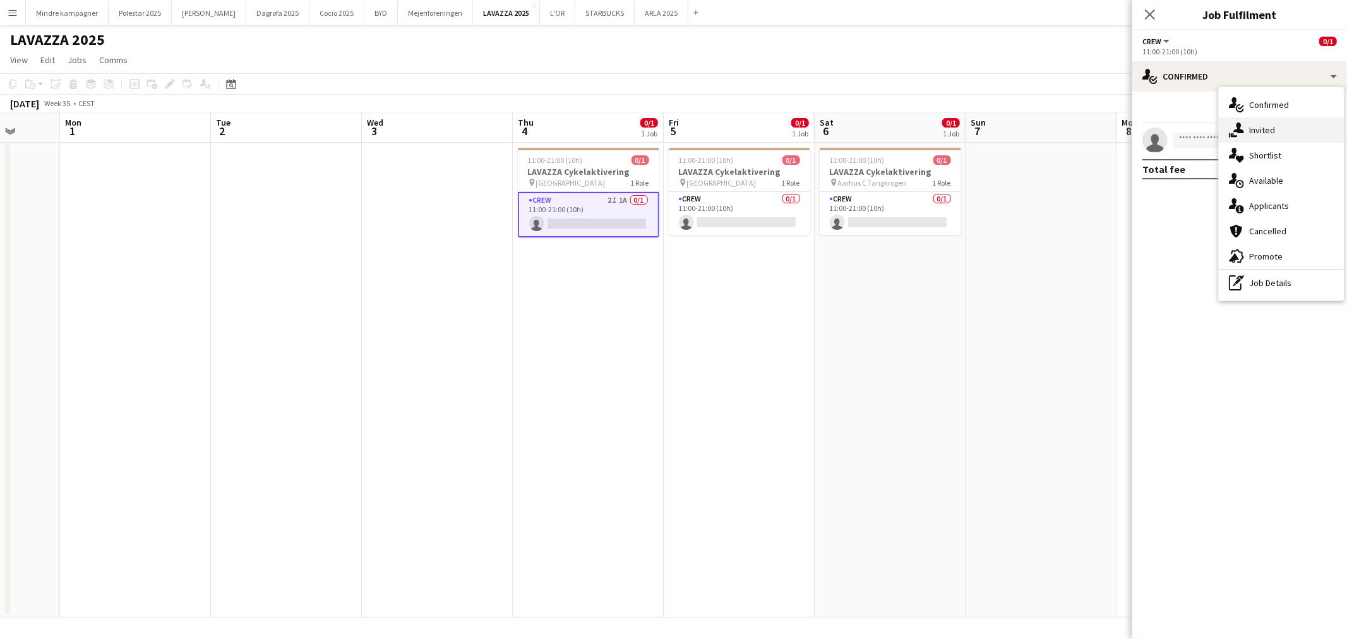
click at [1268, 130] on div "single-neutral-actions-share-1 Invited" at bounding box center [1281, 129] width 125 height 25
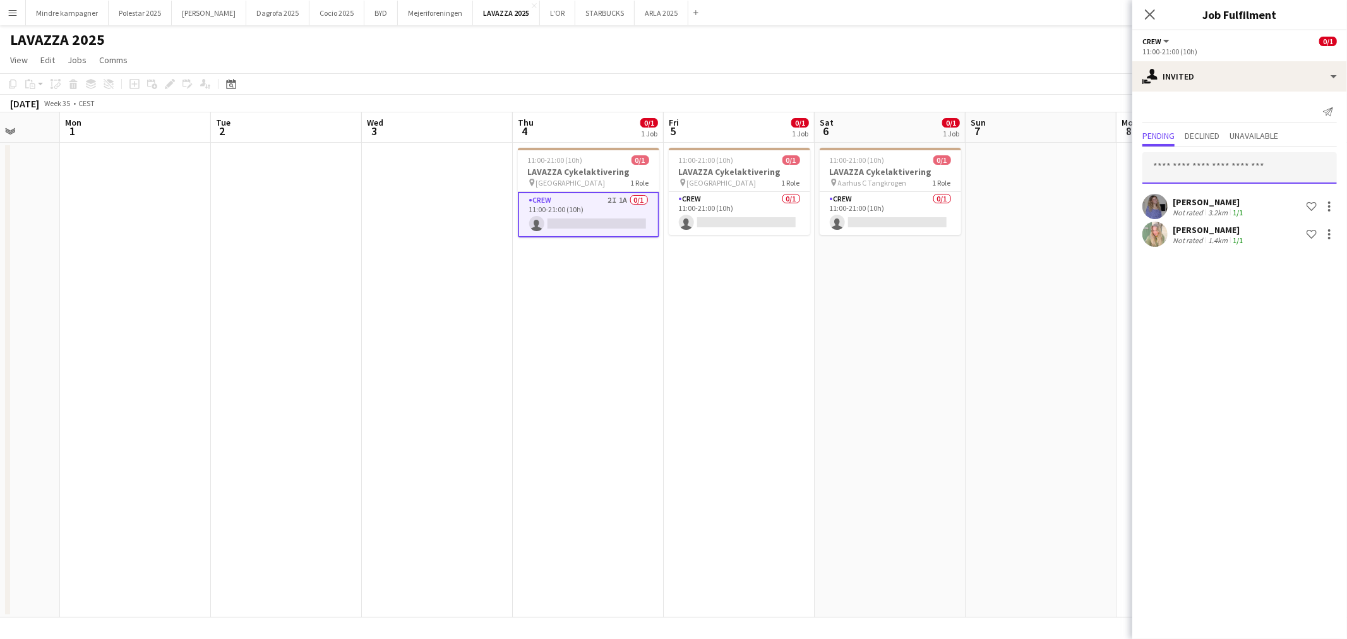
click at [1203, 173] on input "text" at bounding box center [1239, 168] width 195 height 32
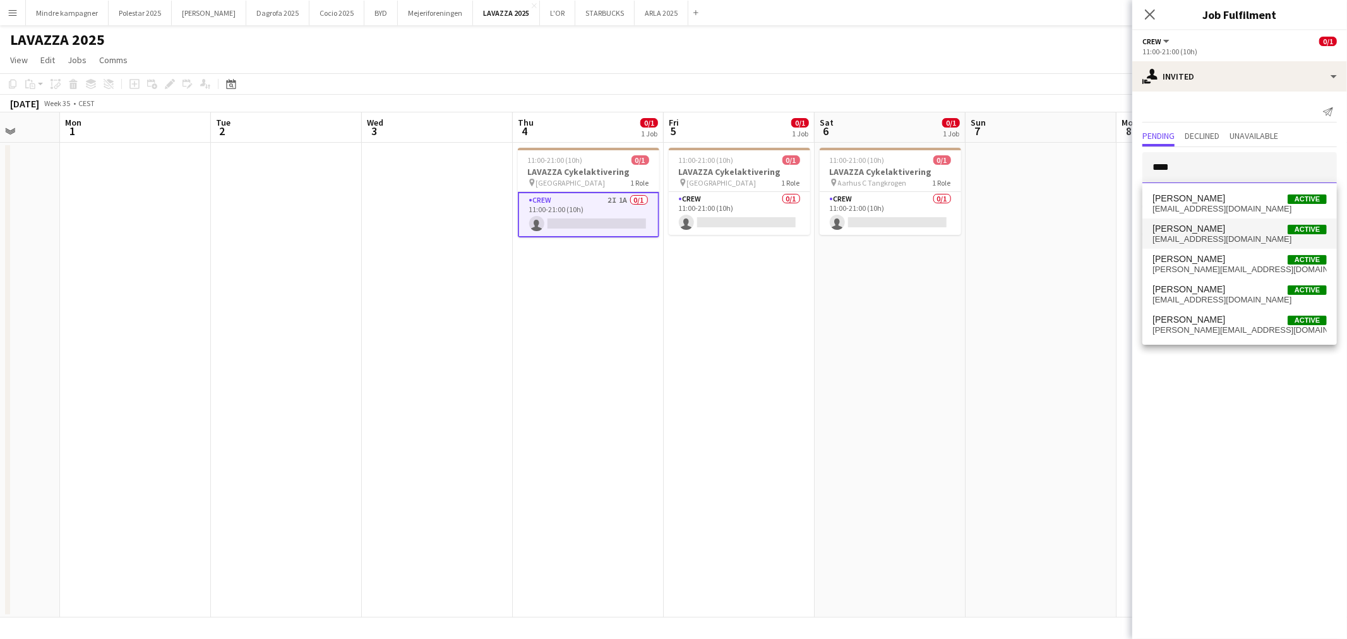
type input "****"
click at [1211, 218] on mat-option "Emilie Klestrup Madsen Active emilieklestrup@live.dk" at bounding box center [1239, 233] width 195 height 30
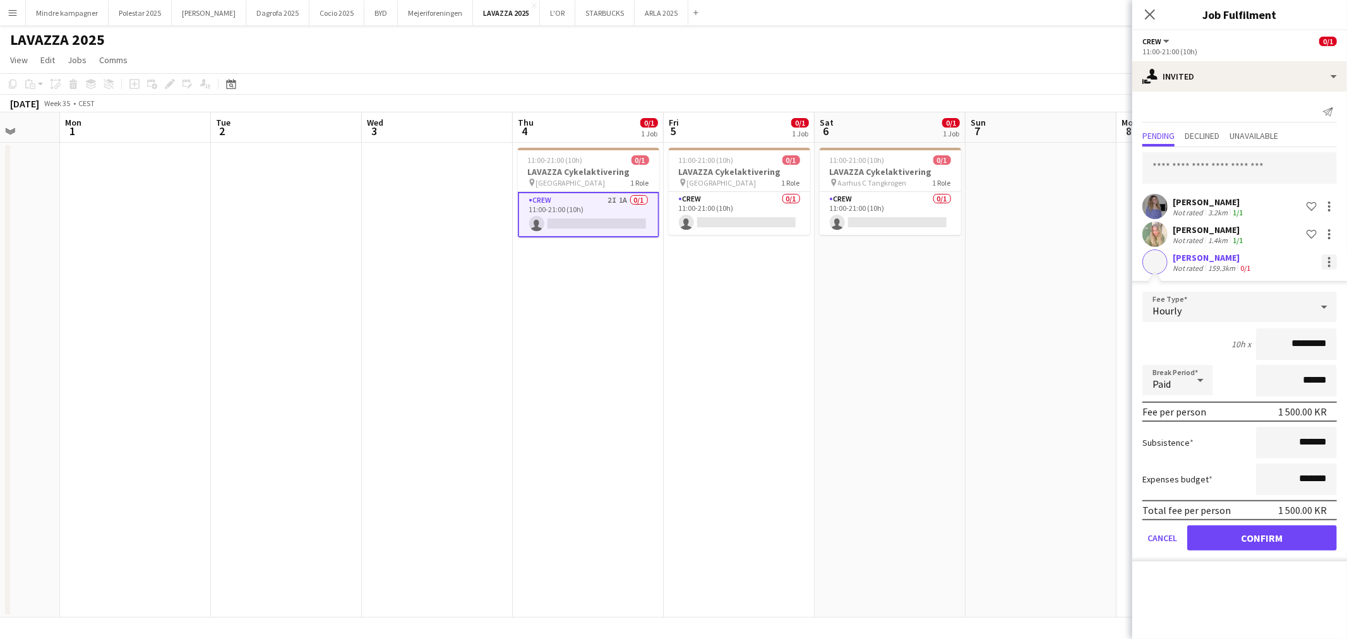
click at [1330, 261] on div at bounding box center [1329, 262] width 3 height 3
click at [1290, 371] on span "Cancel invitation" at bounding box center [1289, 375] width 74 height 11
click at [1044, 466] on app-date-cell at bounding box center [1041, 380] width 151 height 475
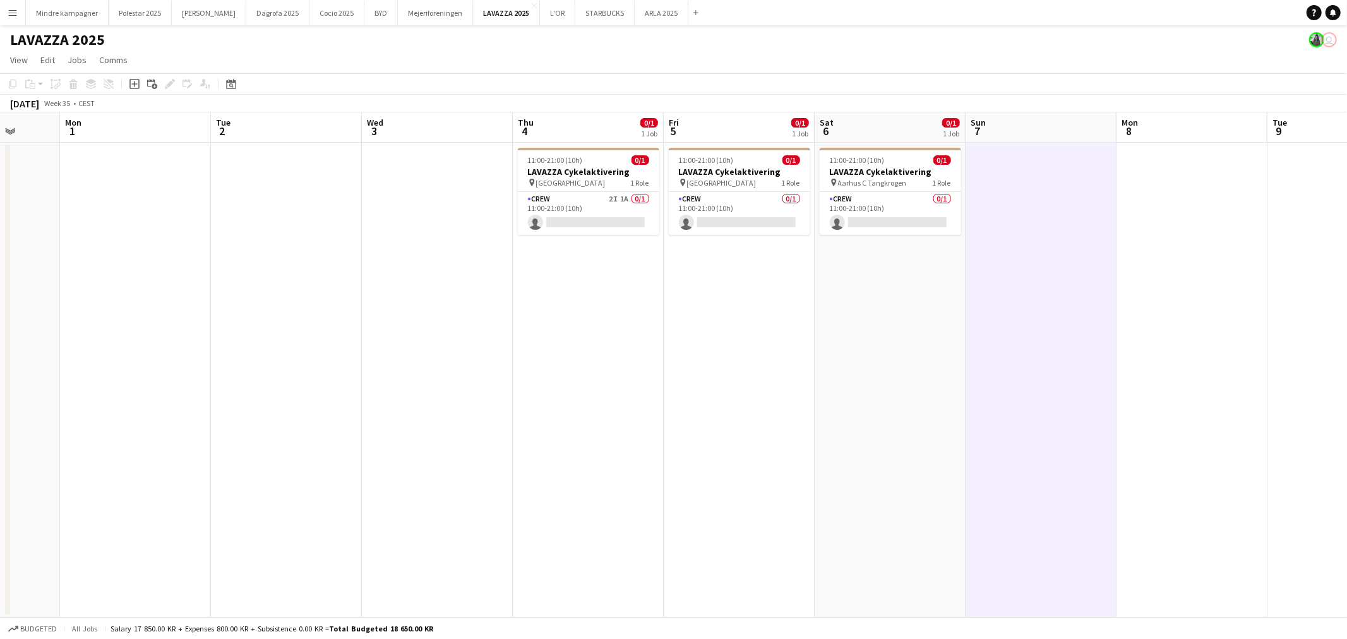
drag, startPoint x: 1177, startPoint y: 411, endPoint x: 753, endPoint y: 434, distance: 424.3
click at [758, 434] on app-calendar-viewport "Fri 29 Sat 30 Sun 31 Mon 1 Tue 2 Wed 3 Thu 4 0/1 1 Job Fri 5 0/1 1 Job Sat 6 0/…" at bounding box center [673, 364] width 1347 height 505
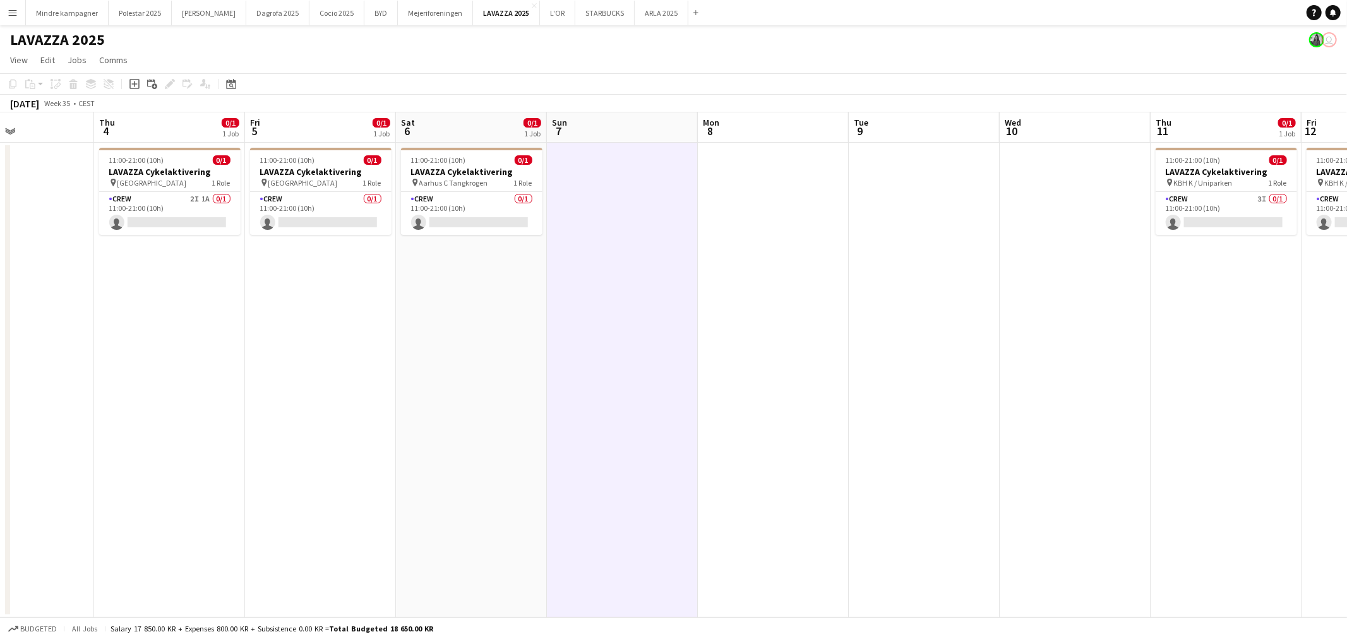
drag, startPoint x: 1099, startPoint y: 472, endPoint x: 832, endPoint y: 470, distance: 267.1
click at [832, 470] on app-calendar-viewport "Sun 31 Mon 1 Tue 2 Wed 3 Thu 4 0/1 1 Job Fri 5 0/1 1 Job Sat 6 0/1 1 Job Sun 7 …" at bounding box center [673, 364] width 1347 height 505
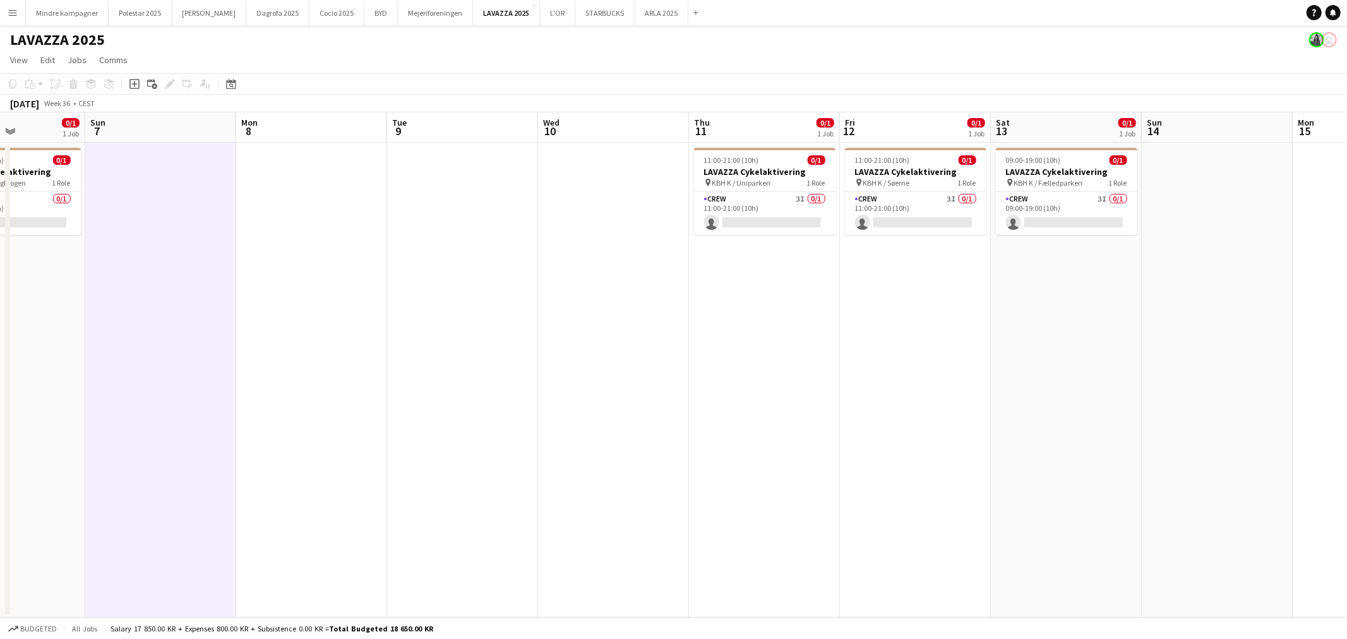
scroll to position [0, 380]
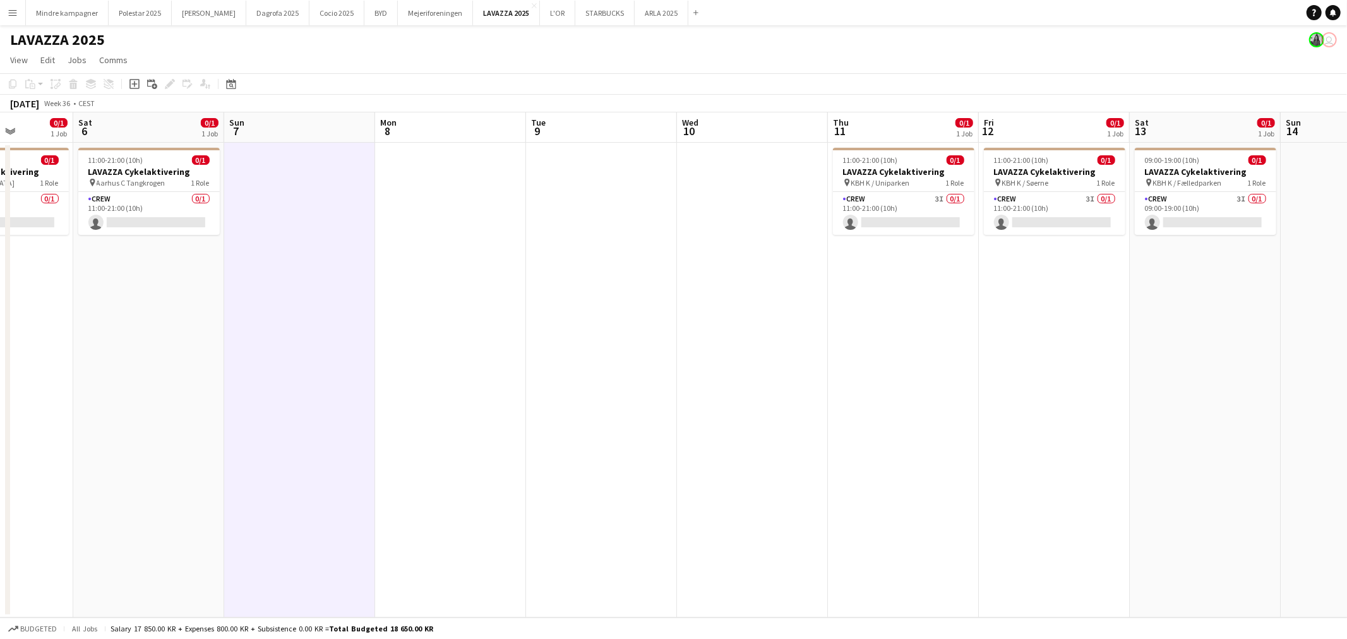
drag, startPoint x: 983, startPoint y: 446, endPoint x: 951, endPoint y: 448, distance: 31.7
click at [951, 448] on app-calendar-viewport "Wed 3 Thu 4 0/1 1 Job Fri 5 0/1 1 Job Sat 6 0/1 1 Job Sun 7 Mon 8 Tue 9 Wed 10 …" at bounding box center [673, 364] width 1347 height 505
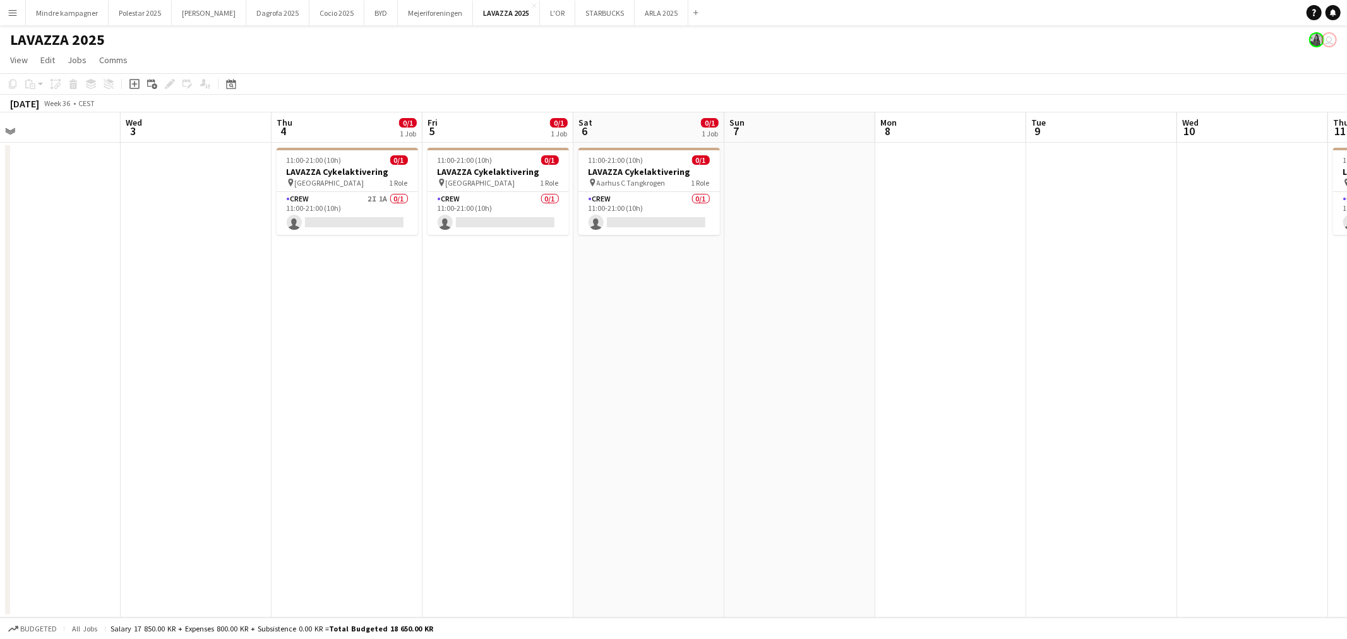
scroll to position [0, 281]
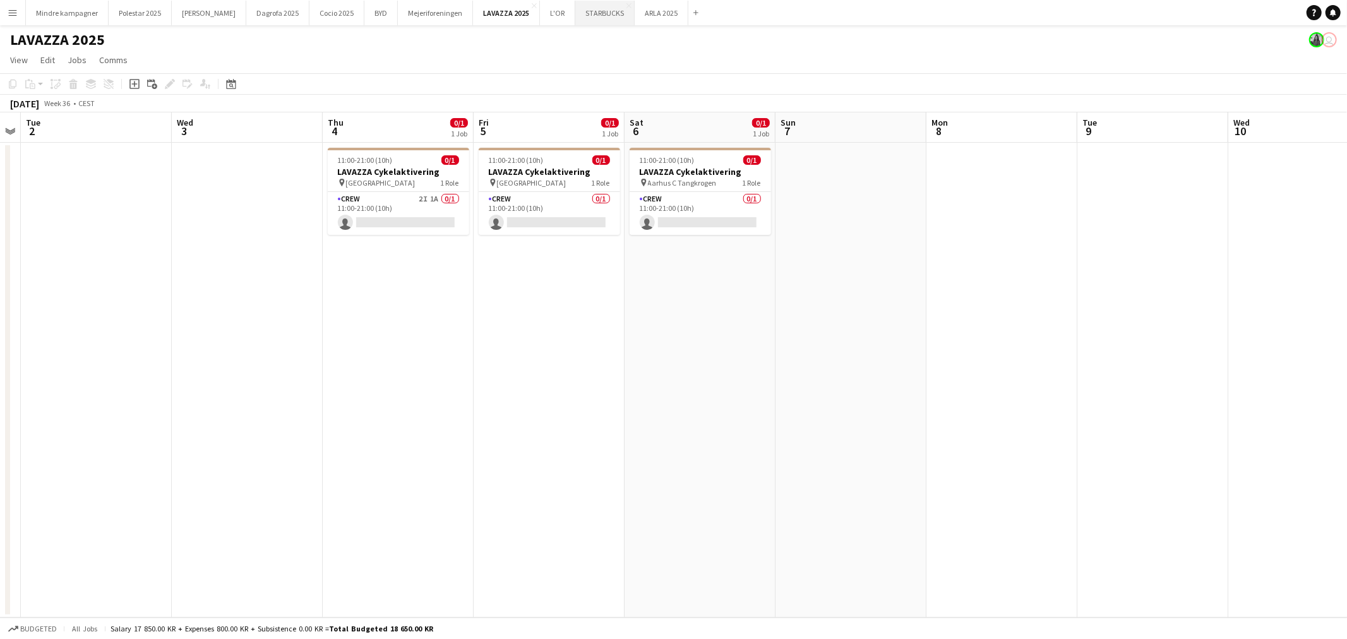
click at [575, 13] on button "STARBUCKS Close" at bounding box center [604, 13] width 59 height 25
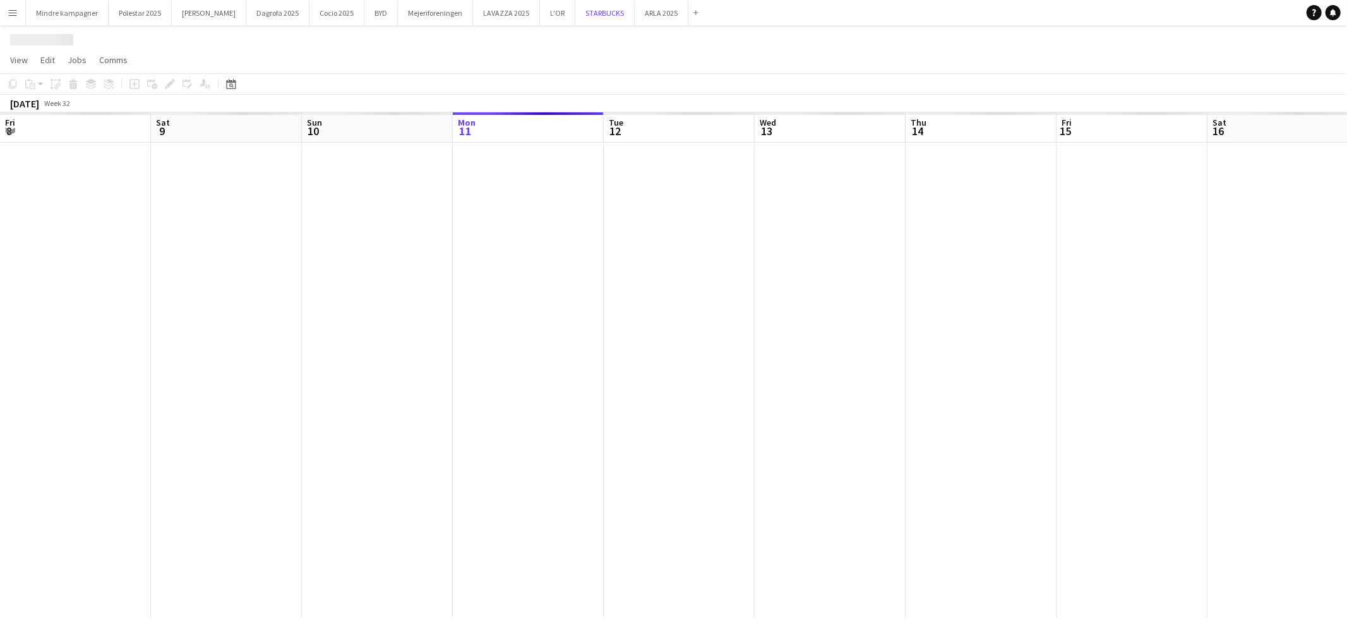
scroll to position [0, 301]
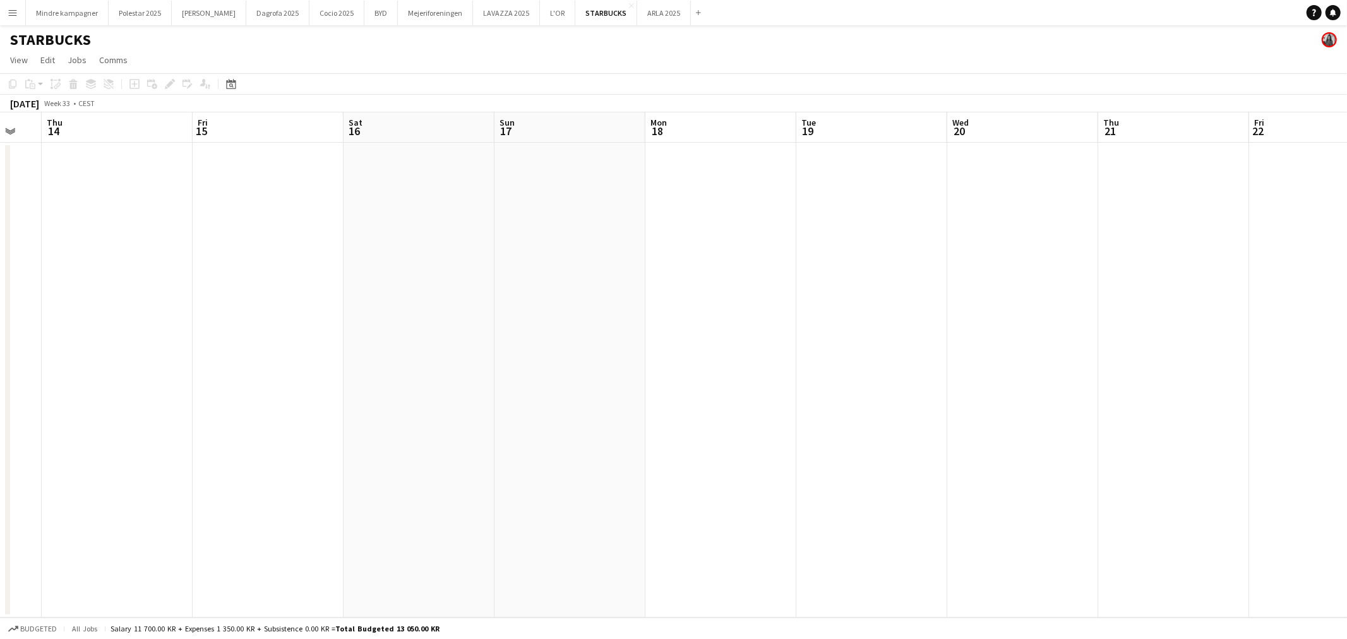
drag, startPoint x: 924, startPoint y: 358, endPoint x: 388, endPoint y: 354, distance: 535.5
click at [388, 354] on app-calendar-viewport "Mon 11 Tue 12 Wed 13 Thu 14 Fri 15 Sat 16 Sun 17 Mon 18 Tue 19 Wed 20 Thu 21 Fr…" at bounding box center [673, 364] width 1347 height 505
click at [605, 442] on app-calendar-viewport "Thu 14 Fri 15 Sat 16 Sun 17 Mon 18 Tue 19 Wed 20 Thu 21 Fri 22 Sat 23 Sun 24 Mo…" at bounding box center [673, 364] width 1347 height 505
drag, startPoint x: 990, startPoint y: 437, endPoint x: 728, endPoint y: 386, distance: 266.4
click at [466, 419] on app-calendar-viewport "Sun 17 Mon 18 Tue 19 Wed 20 Thu 21 Fri 22 Sat 23 Sun 24 Mon 25 Tue 26 Wed 27 Th…" at bounding box center [673, 364] width 1347 height 505
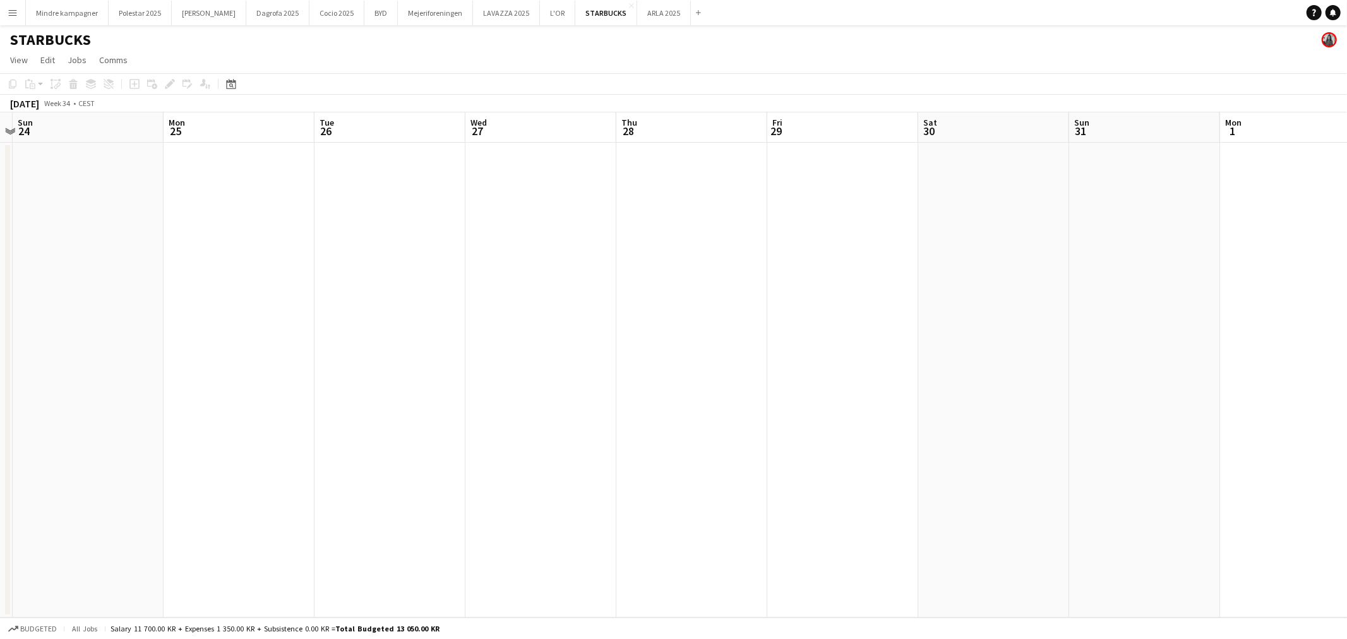
drag, startPoint x: 928, startPoint y: 409, endPoint x: 844, endPoint y: 429, distance: 86.4
click at [782, 430] on app-calendar-viewport "Thu 21 Fri 22 Sat 23 Sun 24 Mon 25 Tue 26 Wed 27 Thu 28 Fri 29 Sat 30 Sun 31 Mo…" at bounding box center [673, 364] width 1347 height 505
click at [548, 433] on app-calendar-viewport "Sat 23 Sun 24 Mon 25 Tue 26 Wed 27 Thu 28 Fri 29 Sat 30 Sun 31 Mon 1 Tue 2 Wed …" at bounding box center [673, 364] width 1347 height 505
drag, startPoint x: 1242, startPoint y: 431, endPoint x: 648, endPoint y: 430, distance: 594.2
click at [657, 430] on app-calendar-viewport "Wed 27 Thu 28 Fri 29 Sat 30 Sun 31 Mon 1 Tue 2 Wed 3 Thu 4 Fri 5 Sat 6 Sun 7 Mo…" at bounding box center [673, 364] width 1347 height 505
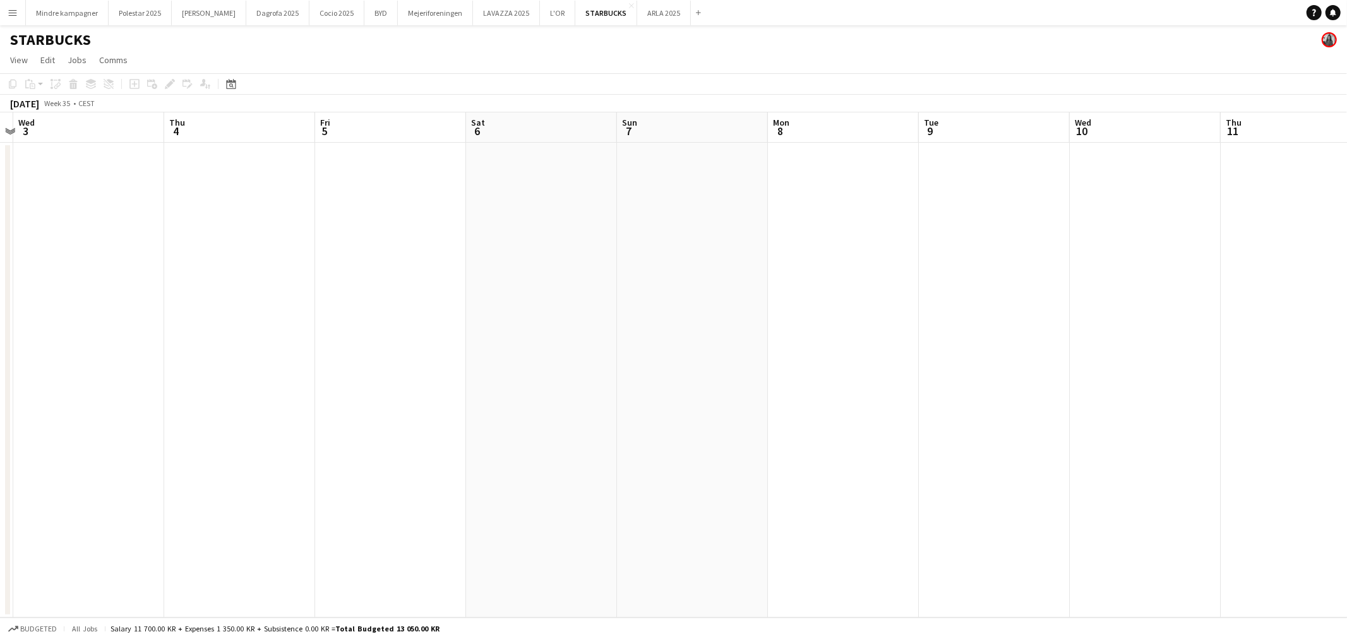
click at [575, 409] on app-calendar-viewport "Sun 31 Mon 1 Tue 2 Wed 3 Thu 4 Fri 5 Sat 6 Sun 7 Mon 8 Tue 9 Wed 10 Thu 11 Fri …" at bounding box center [673, 364] width 1347 height 505
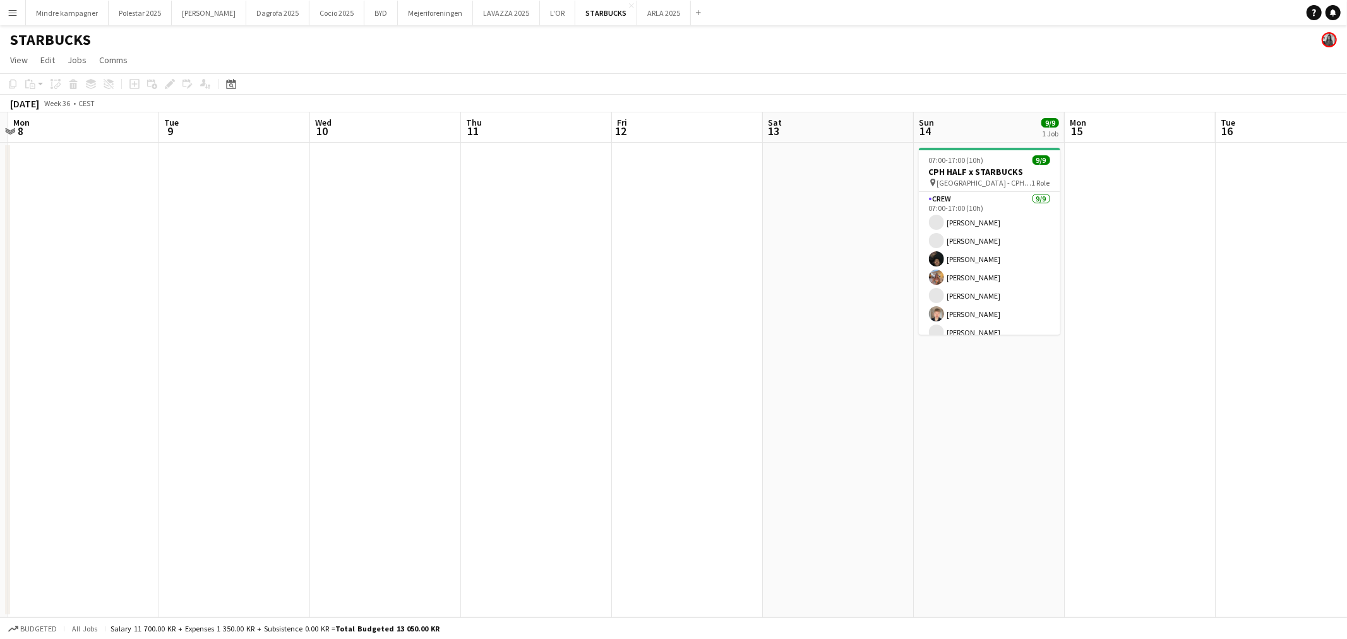
drag, startPoint x: 678, startPoint y: 405, endPoint x: 588, endPoint y: 405, distance: 89.7
click at [589, 405] on app-calendar-viewport "Fri 5 Sat 6 Sun 7 Mon 8 Tue 9 Wed 10 Thu 11 Fri 12 Sat 13 Sun 14 9/9 1 Job Mon …" at bounding box center [673, 364] width 1347 height 505
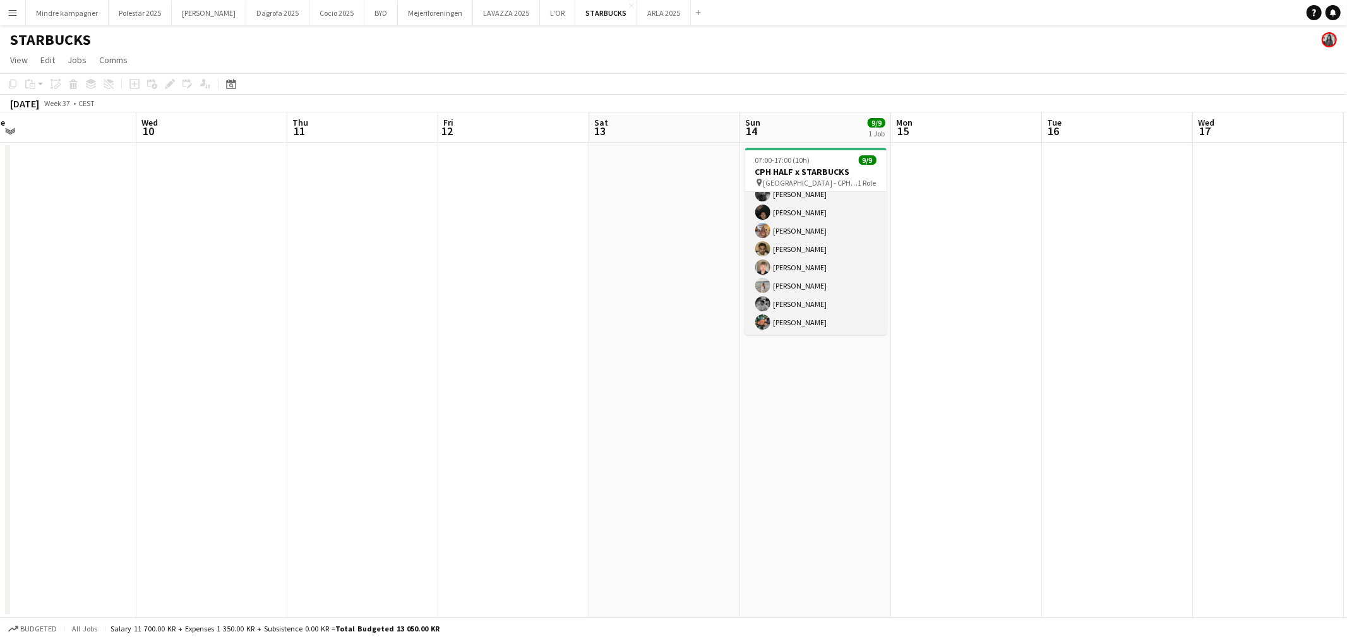
scroll to position [0, 0]
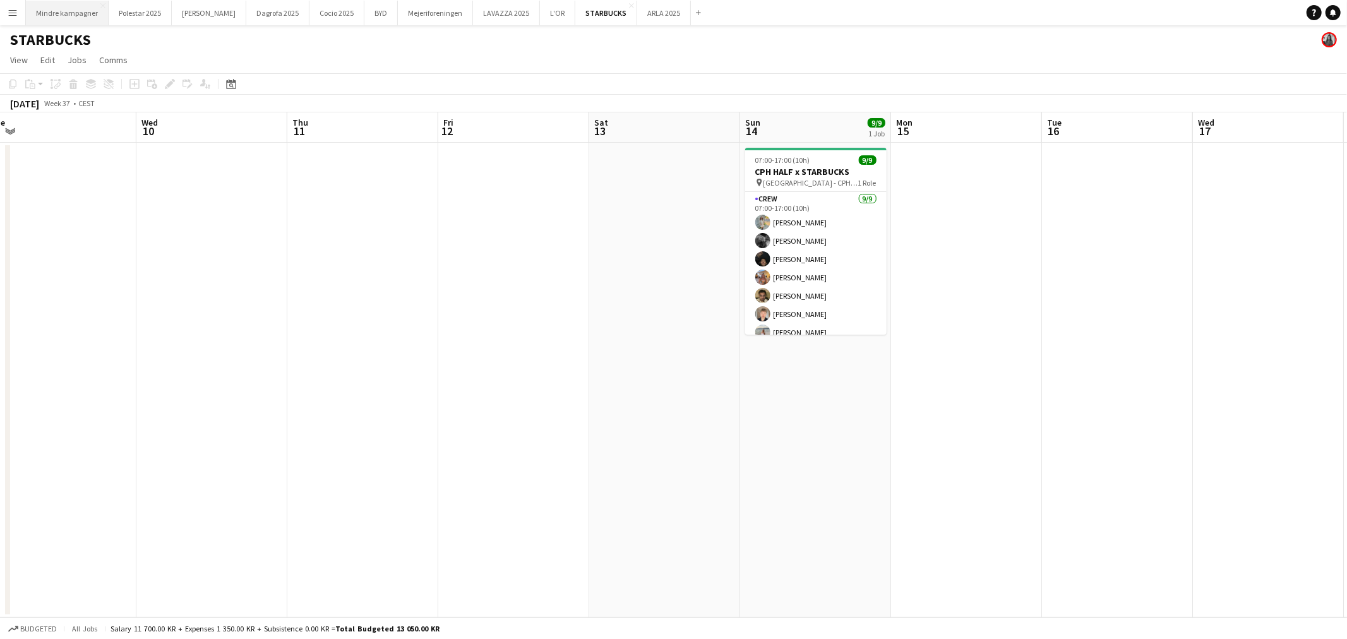
drag, startPoint x: 60, startPoint y: 16, endPoint x: 65, endPoint y: 24, distance: 9.6
click at [60, 16] on button "Mindre kampagner Close" at bounding box center [67, 13] width 83 height 25
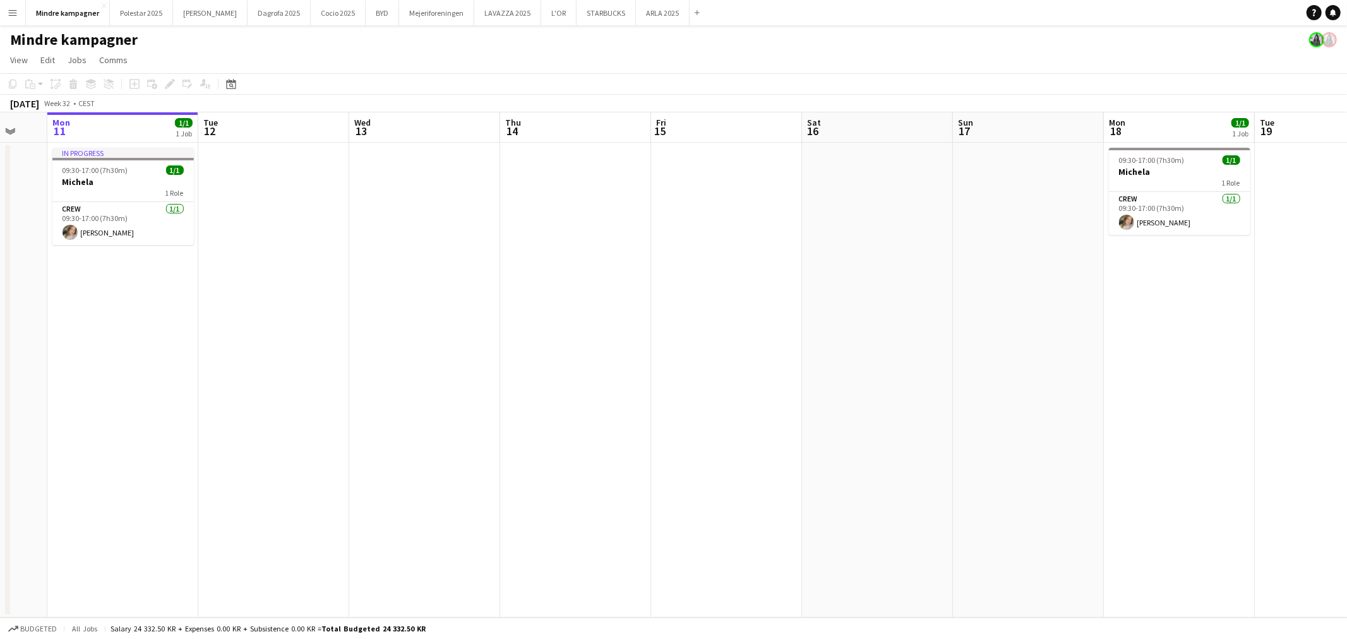
click at [430, 316] on app-calendar-viewport "Fri 8 1/1 1 Job Sat 9 Sun 10 Mon 11 1/1 1 Job Tue 12 Wed 13 Thu 14 Fri 15 Sat 1…" at bounding box center [673, 364] width 1347 height 505
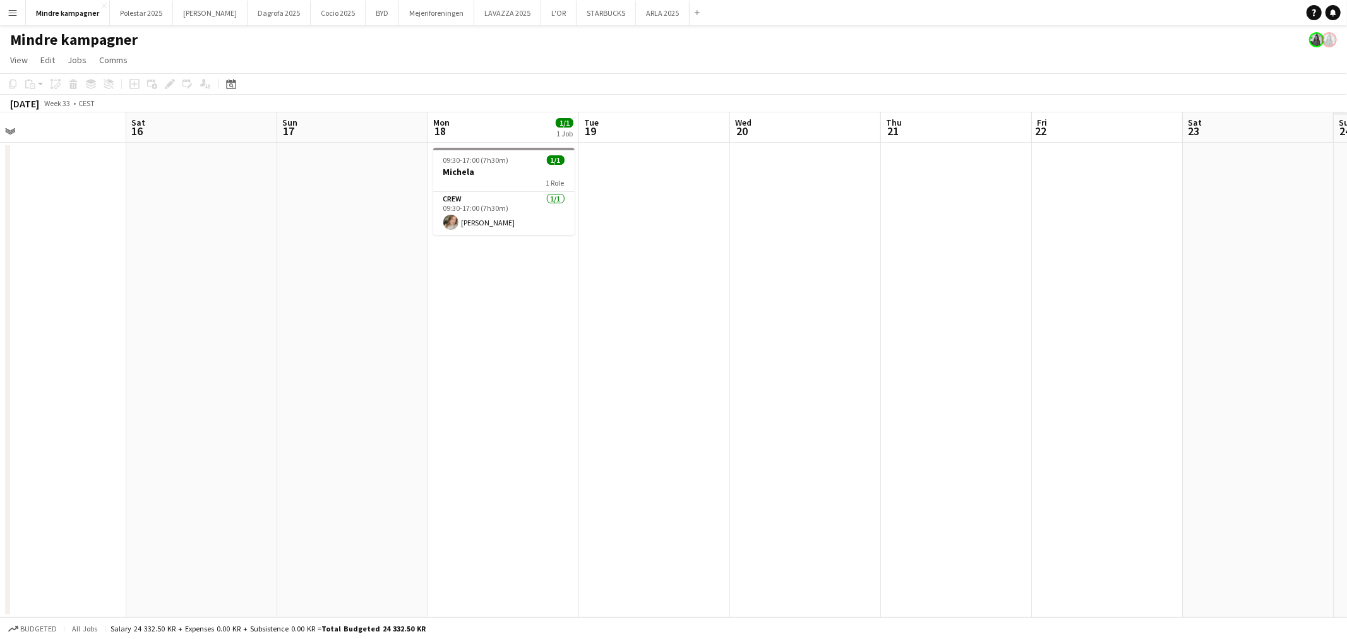
drag, startPoint x: 443, startPoint y: 360, endPoint x: 705, endPoint y: 383, distance: 263.1
click at [228, 392] on app-calendar-viewport "Wed 13 Thu 14 Fri 15 Sat 16 Sun 17 Mon 18 1/1 1 Job Tue 19 Wed 20 Thu 21 Fri 22…" at bounding box center [673, 364] width 1347 height 505
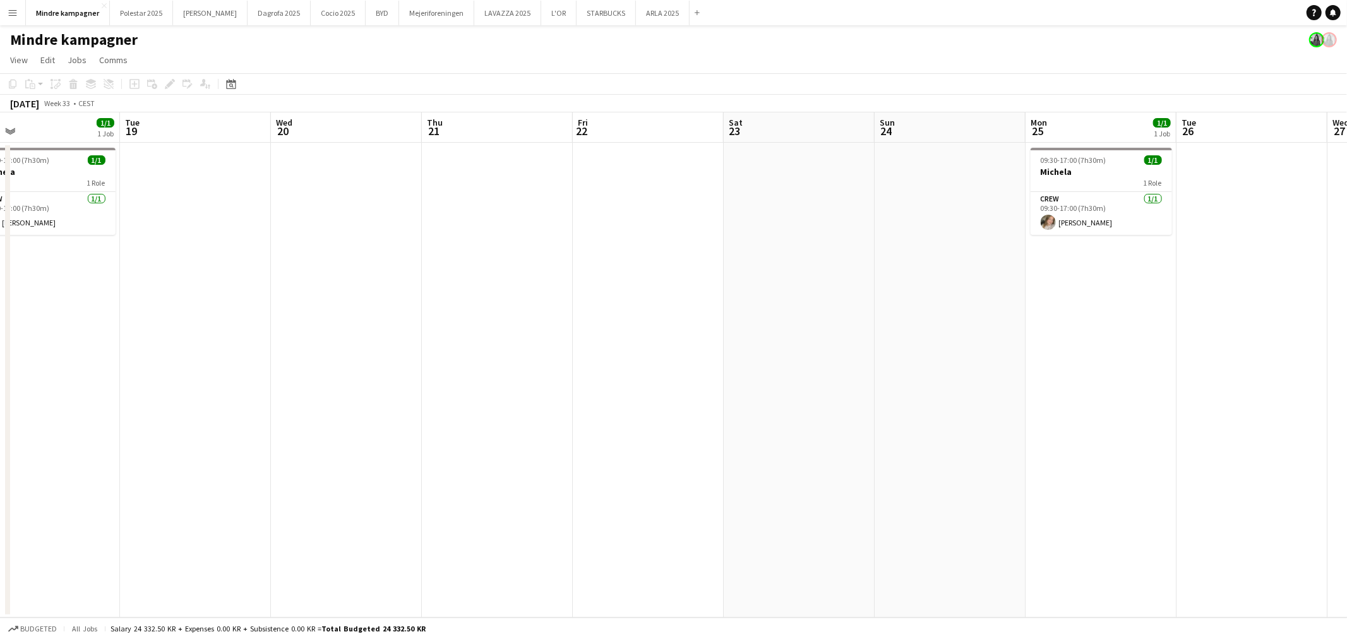
drag, startPoint x: 1015, startPoint y: 398, endPoint x: 861, endPoint y: 405, distance: 154.9
click at [862, 405] on app-calendar-viewport "Fri 15 Sat 16 Sun 17 Mon 18 1/1 1 Job Tue 19 Wed 20 Thu 21 Fri 22 Sat 23 Sun 24…" at bounding box center [673, 364] width 1347 height 505
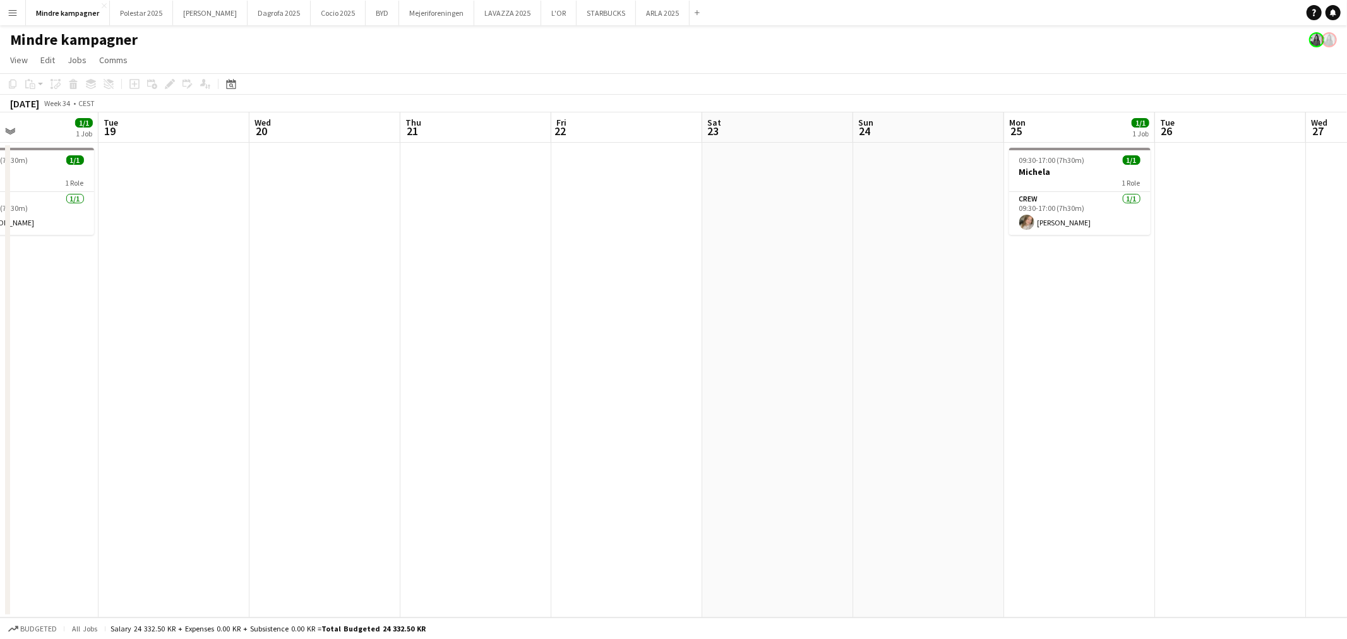
click at [13, 8] on app-icon "Menu" at bounding box center [13, 13] width 10 height 10
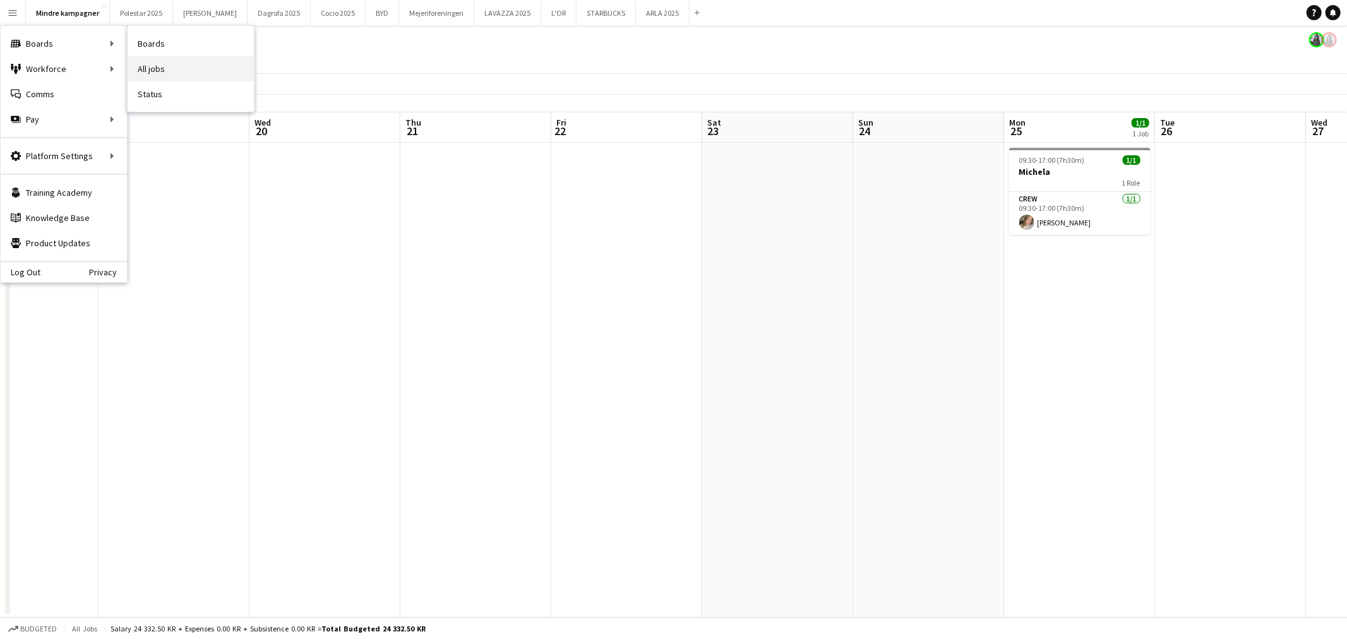
click at [159, 72] on link "All jobs" at bounding box center [191, 68] width 126 height 25
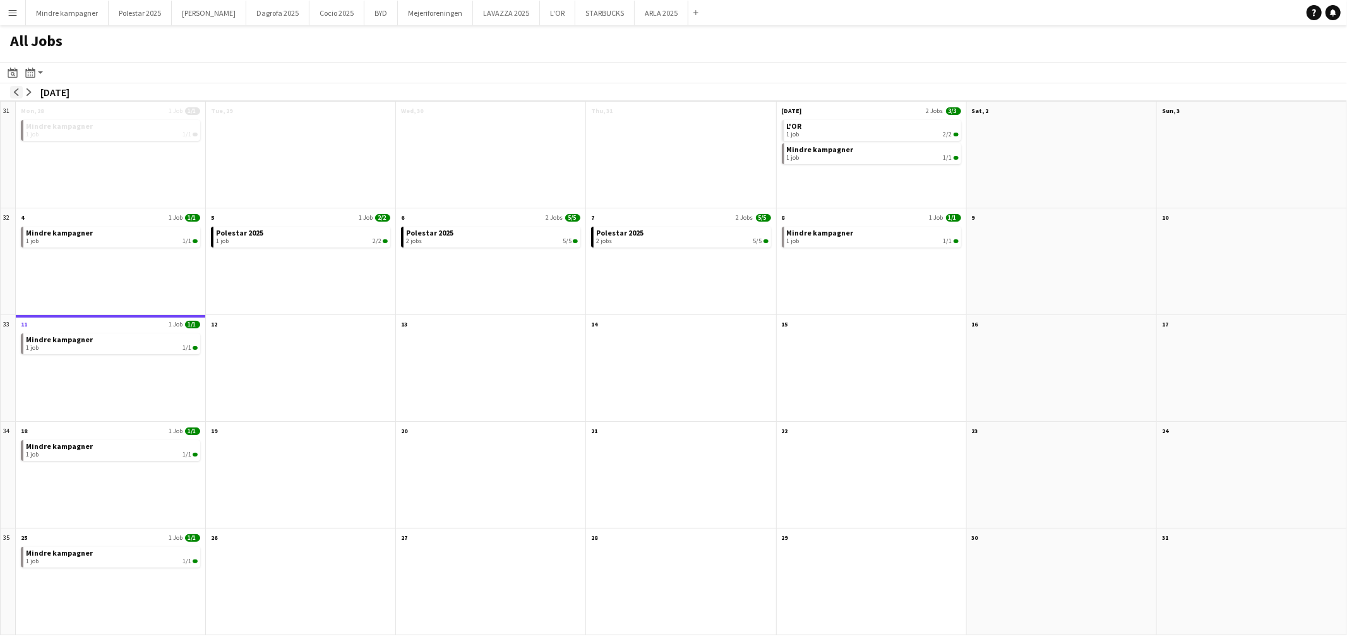
click at [20, 93] on app-icon "arrow-left" at bounding box center [17, 92] width 8 height 8
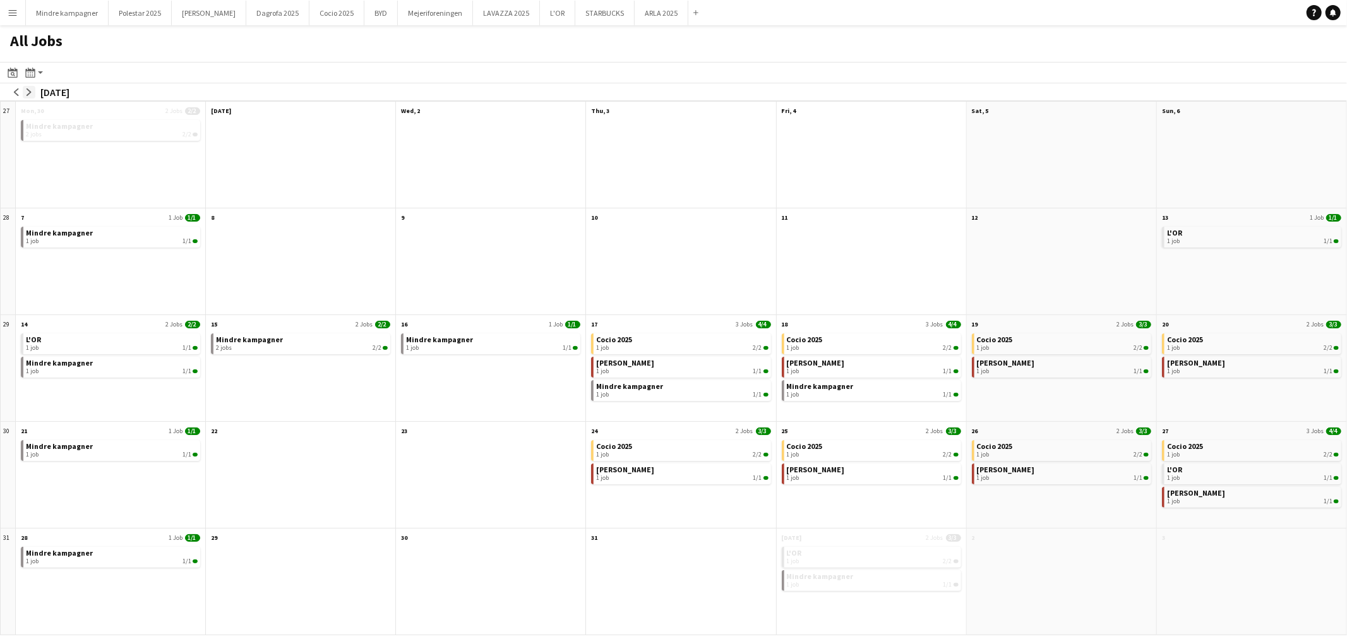
click at [27, 95] on app-icon "arrow-right" at bounding box center [29, 92] width 8 height 8
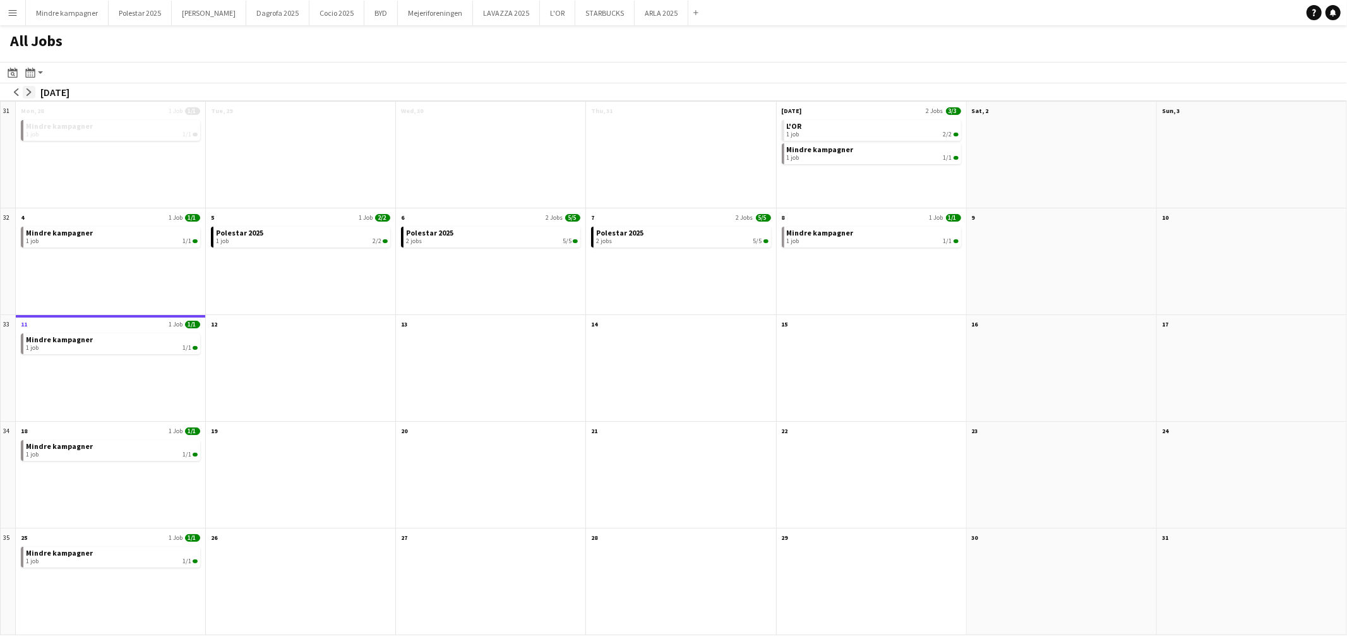
click at [32, 88] on app-icon "arrow-right" at bounding box center [29, 92] width 8 height 8
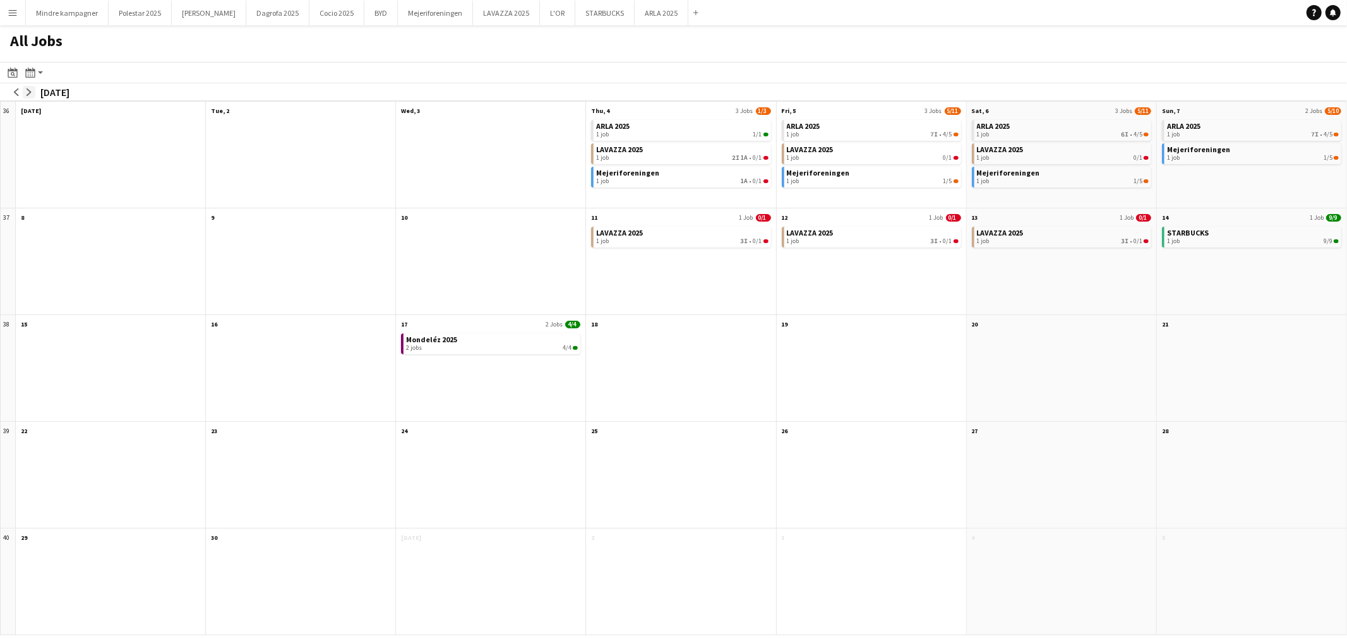
click at [32, 88] on app-icon "arrow-right" at bounding box center [29, 92] width 8 height 8
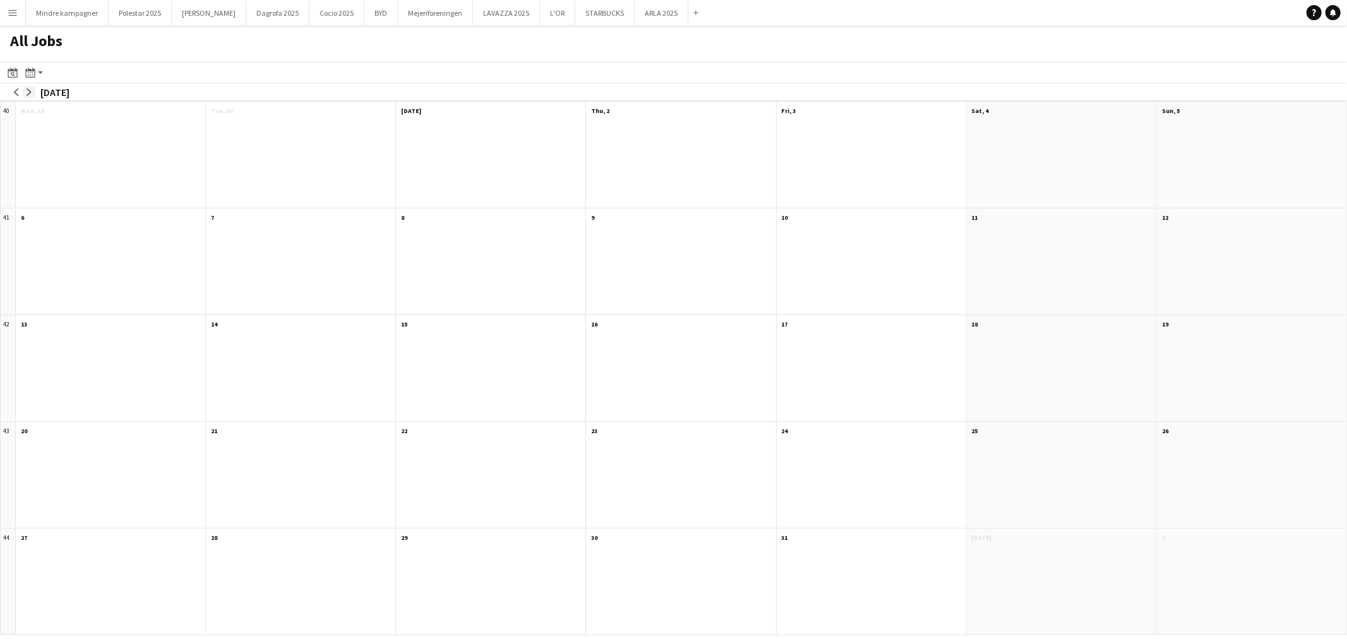
click at [32, 88] on app-icon "arrow-right" at bounding box center [29, 92] width 8 height 8
click at [15, 93] on app-icon "arrow-left" at bounding box center [17, 92] width 8 height 8
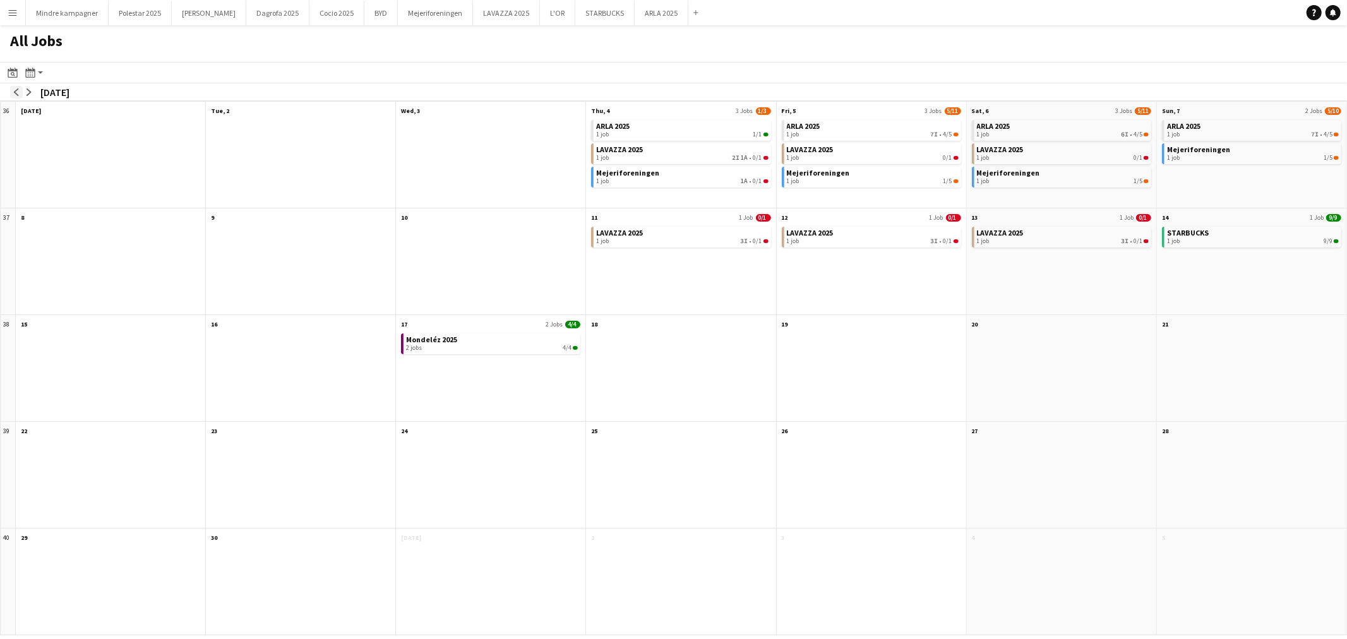
click at [15, 93] on app-icon "arrow-left" at bounding box center [17, 92] width 8 height 8
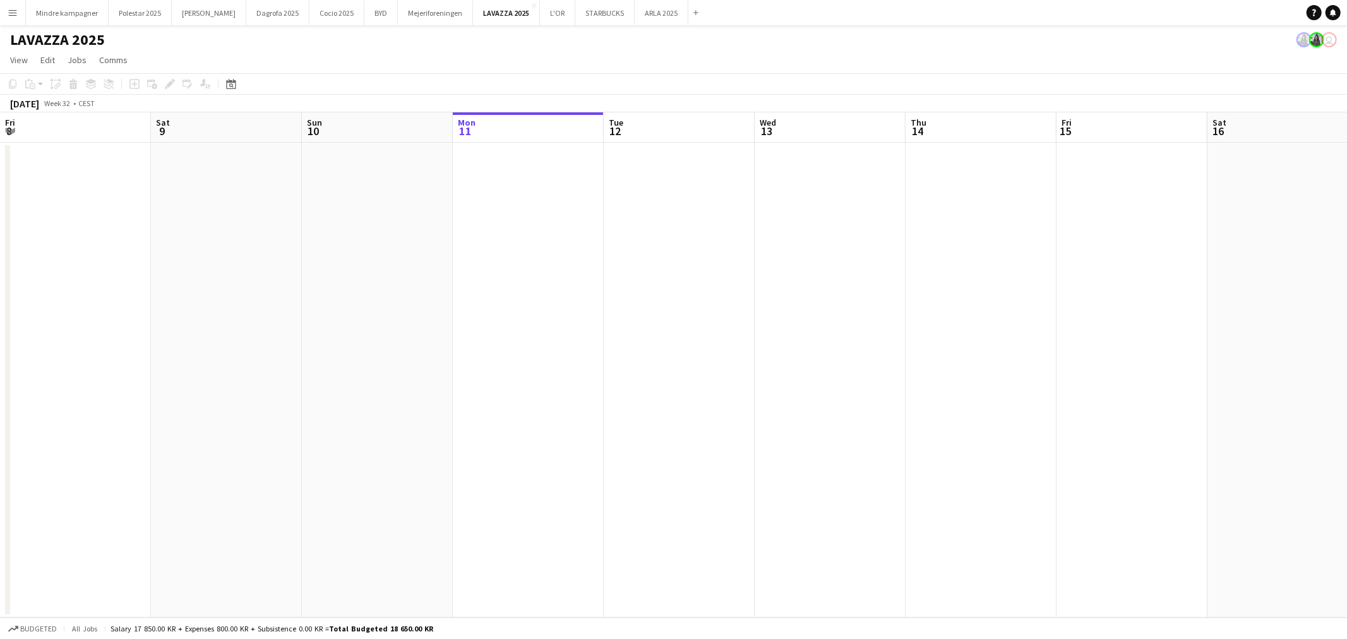
scroll to position [0, 301]
click at [13, 14] on app-icon "Menu" at bounding box center [13, 13] width 10 height 10
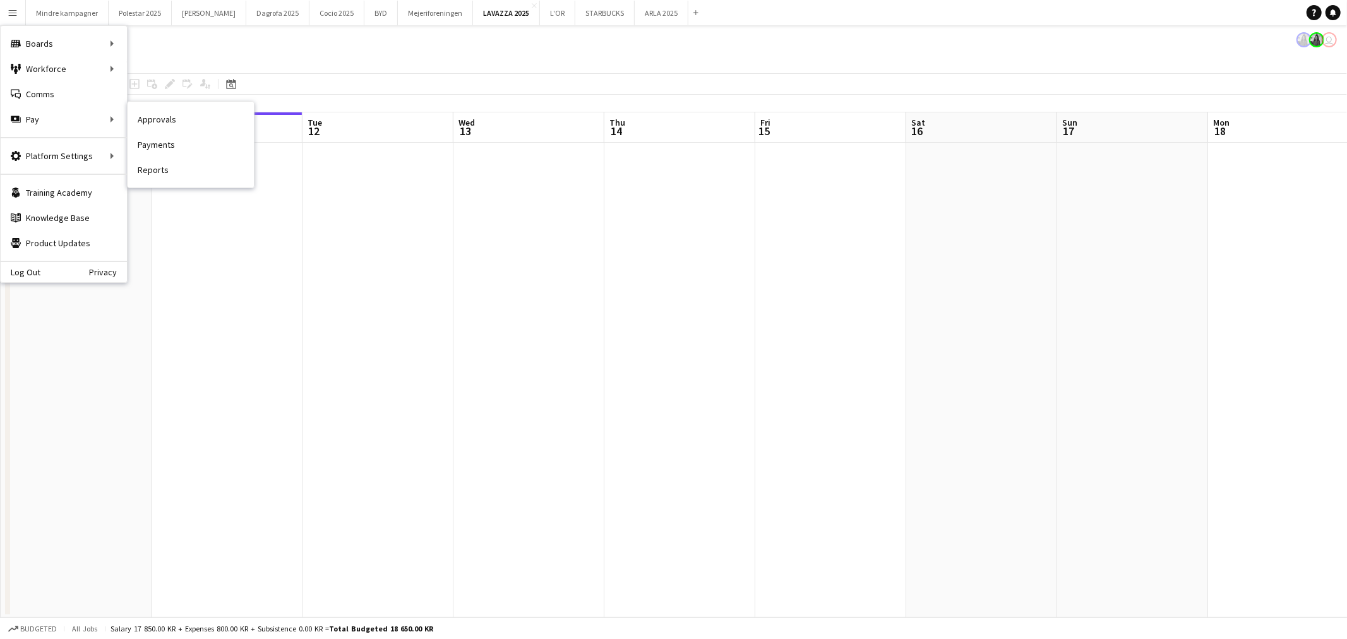
drag, startPoint x: 174, startPoint y: 120, endPoint x: 177, endPoint y: 135, distance: 15.4
click at [174, 120] on link "Approvals" at bounding box center [191, 119] width 126 height 25
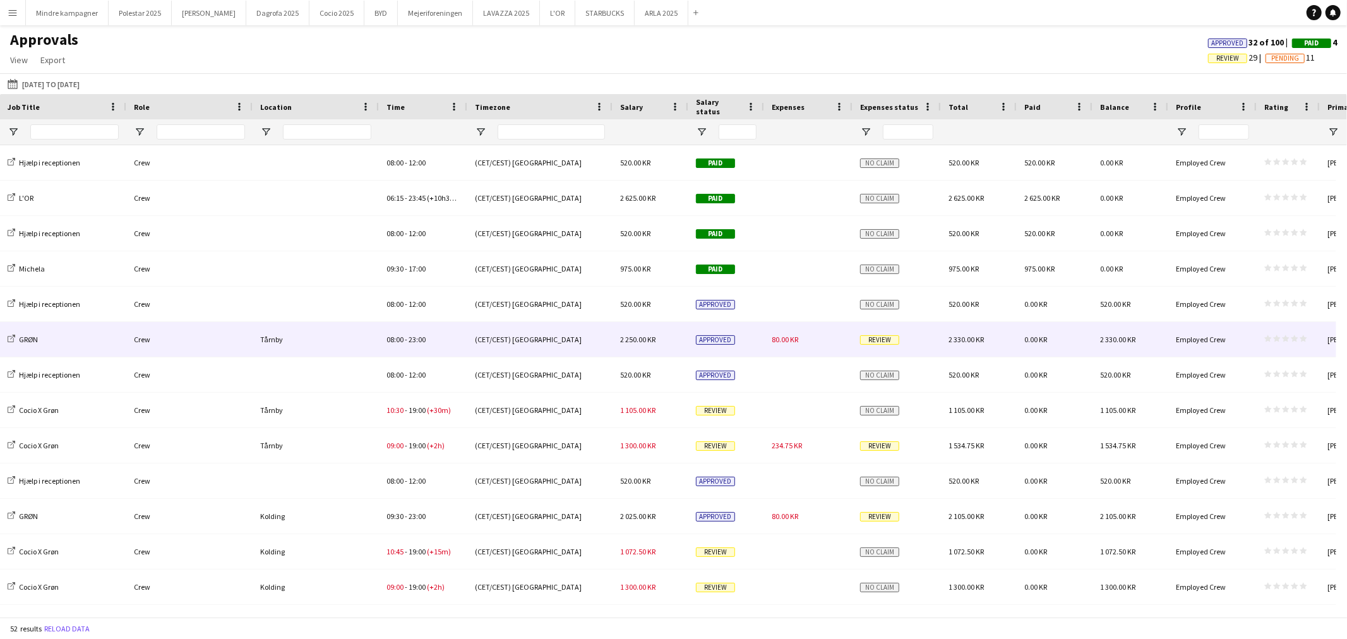
click at [809, 346] on div "80.00 KR" at bounding box center [808, 339] width 88 height 35
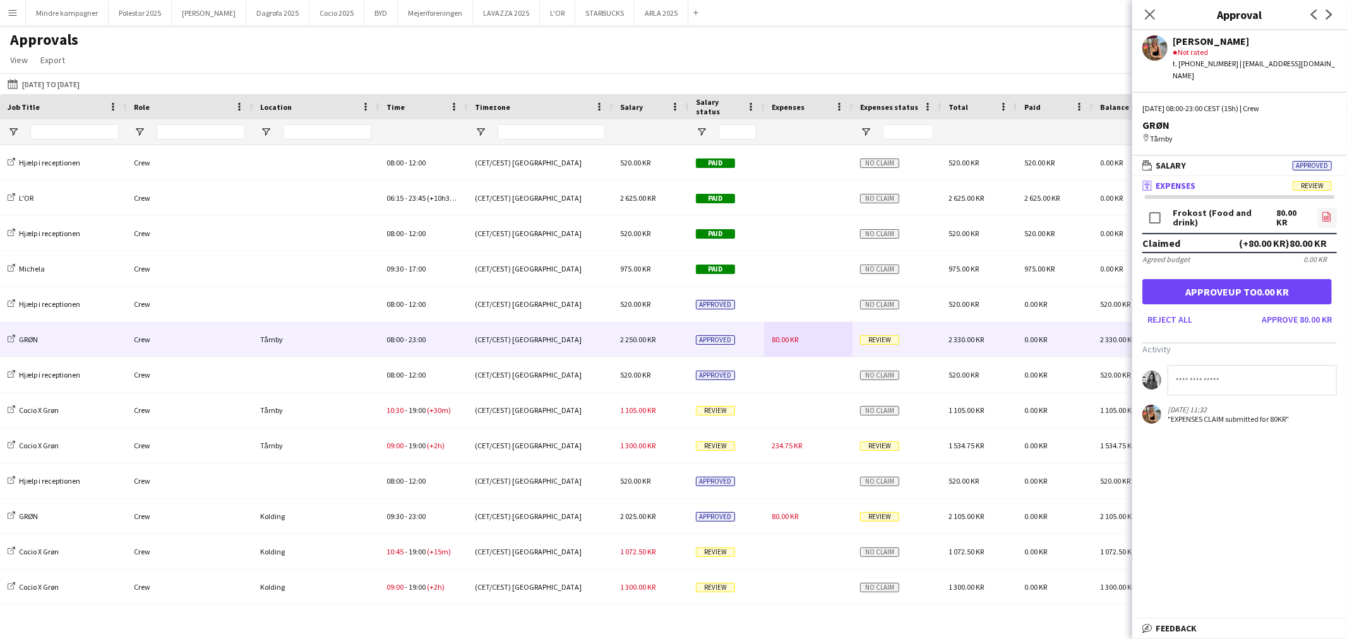
click at [1325, 212] on icon "file-image" at bounding box center [1327, 217] width 10 height 10
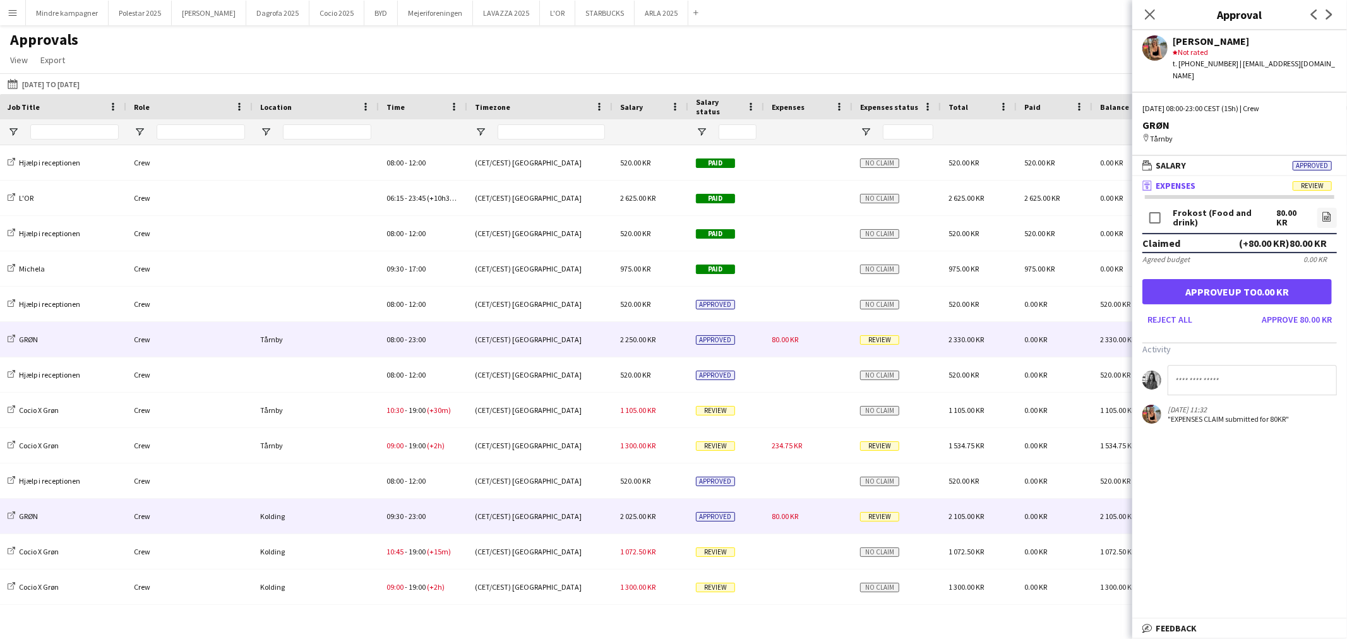
click at [808, 518] on div "80.00 KR" at bounding box center [808, 516] width 88 height 35
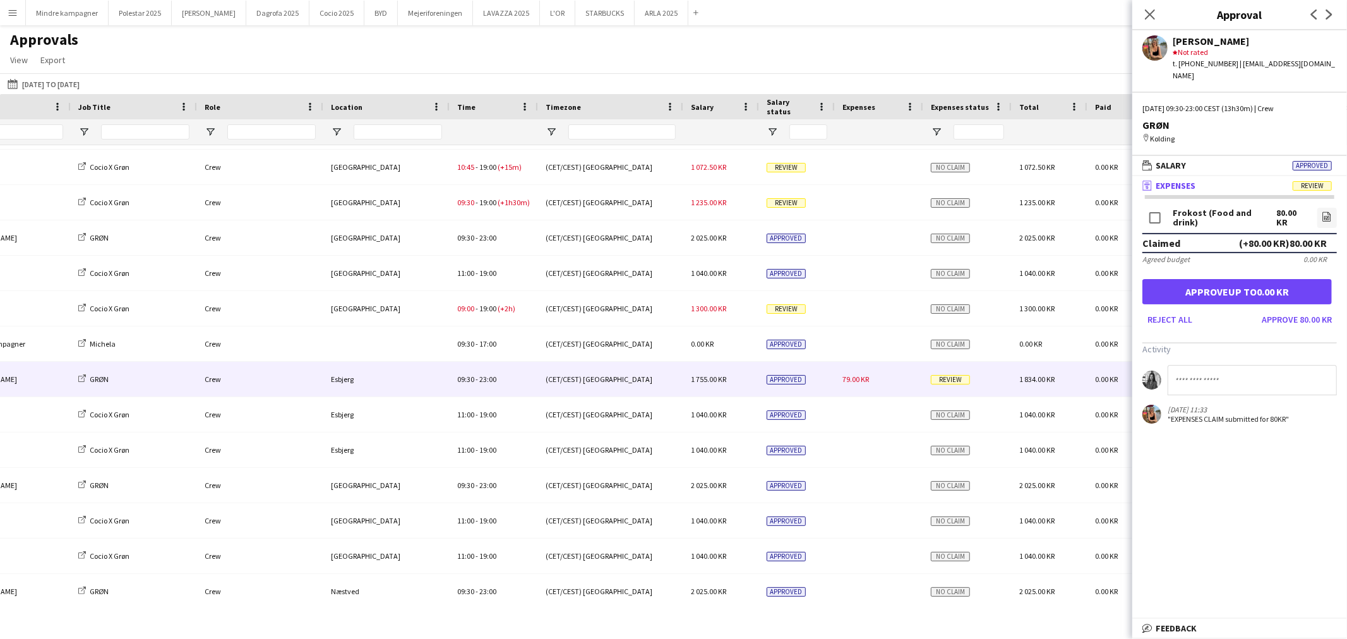
click at [863, 376] on span "79.00 KR" at bounding box center [855, 378] width 27 height 9
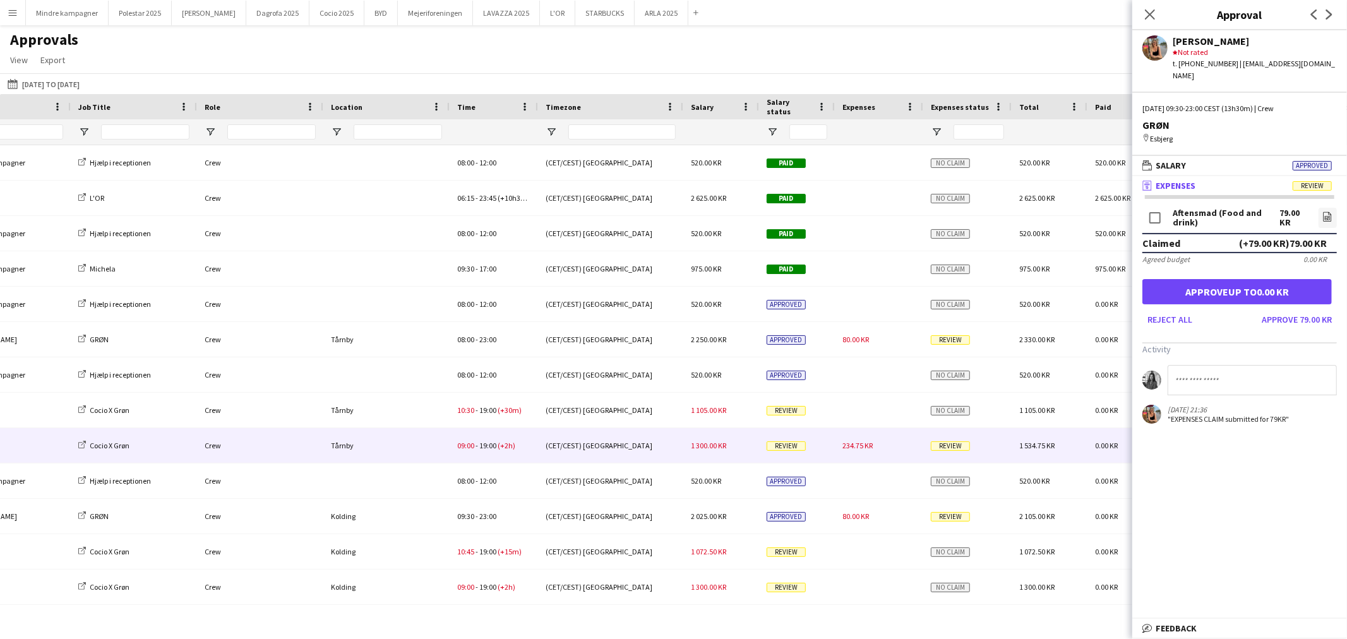
click at [859, 445] on span "234.75 KR" at bounding box center [857, 445] width 30 height 9
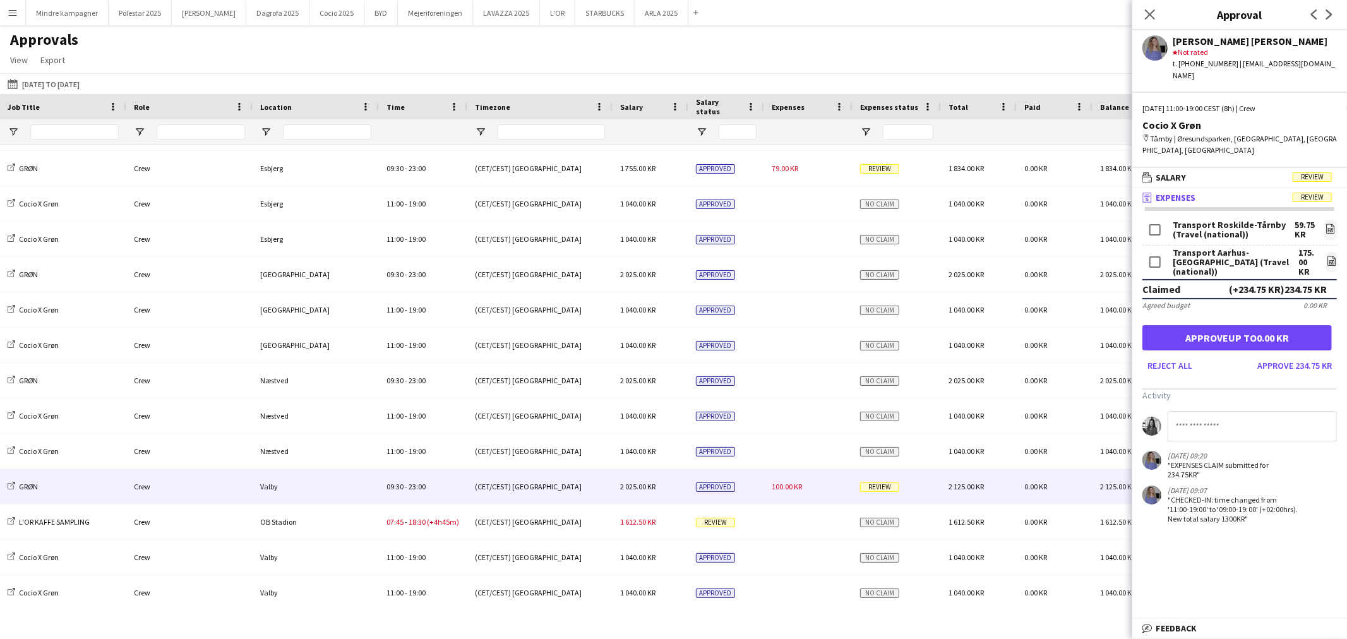
click at [815, 485] on div "100.00 KR" at bounding box center [808, 486] width 88 height 35
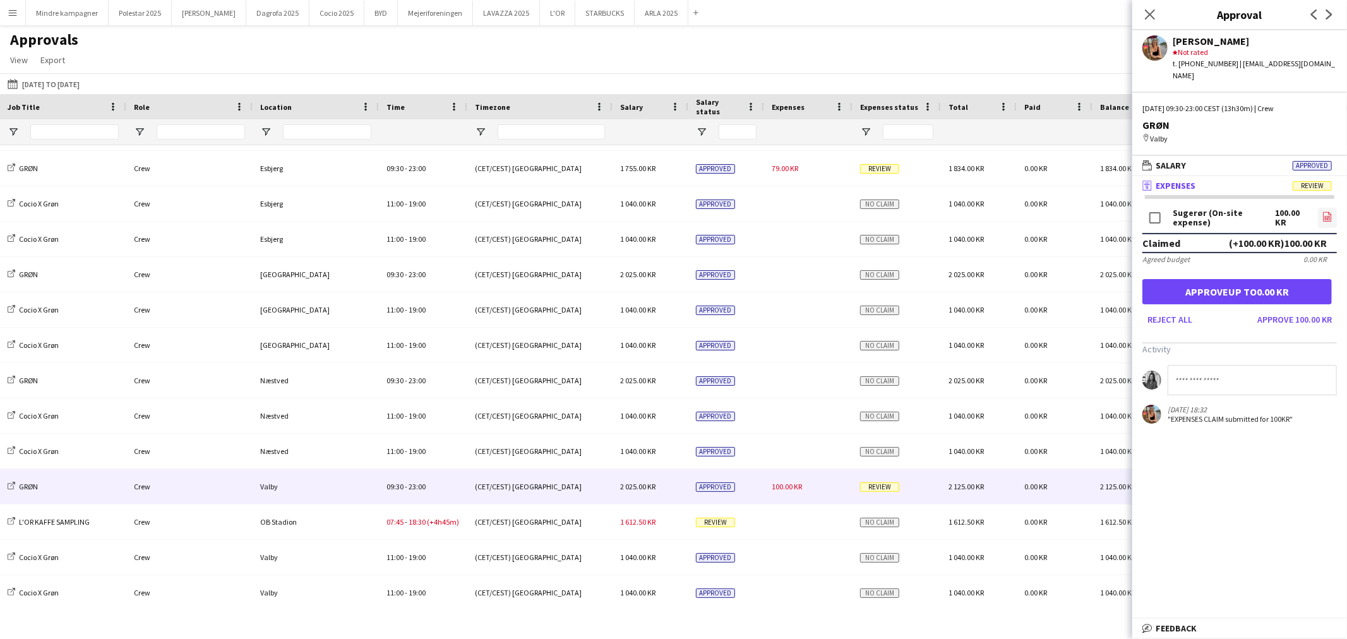
click at [1327, 212] on icon "file-image" at bounding box center [1327, 217] width 10 height 10
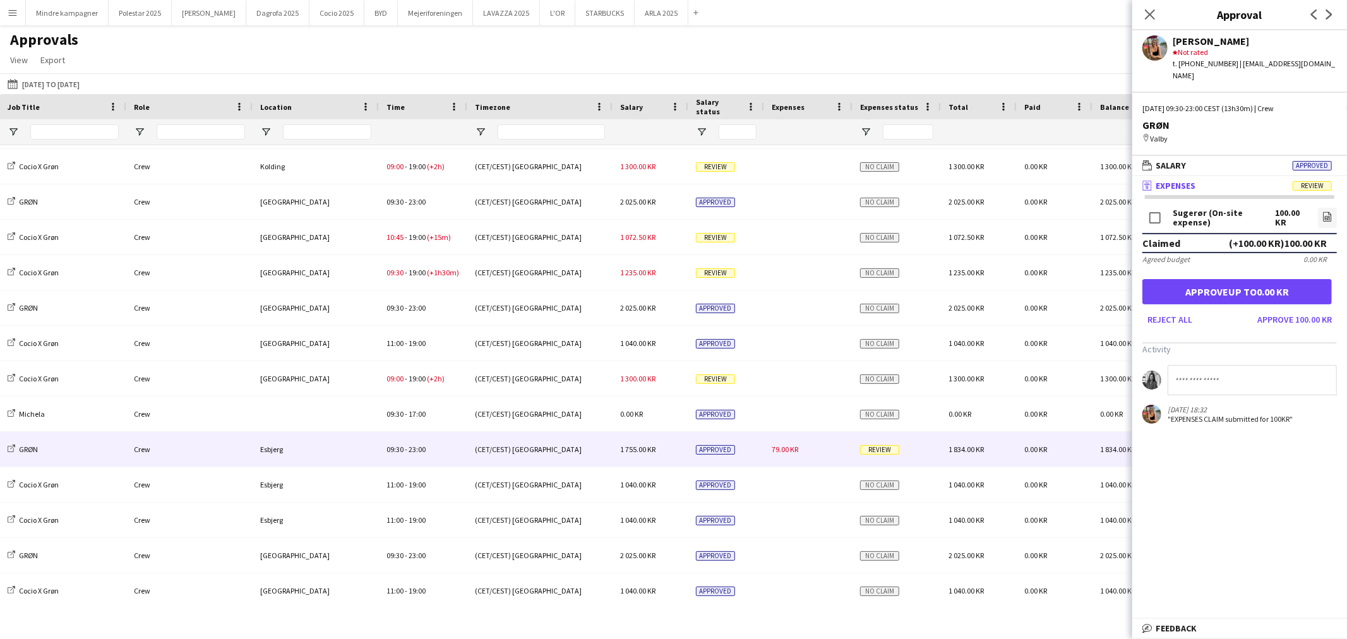
click at [779, 458] on div "79.00 KR" at bounding box center [808, 449] width 88 height 35
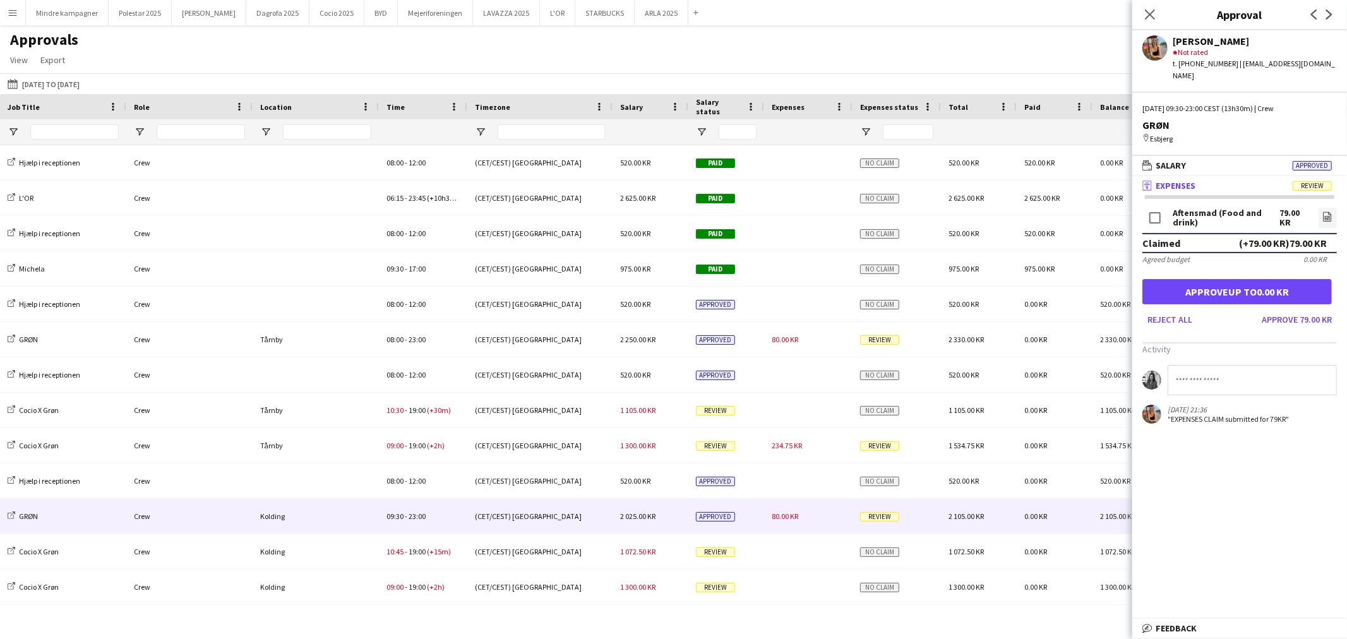
click at [796, 512] on span "80.00 KR" at bounding box center [785, 516] width 27 height 9
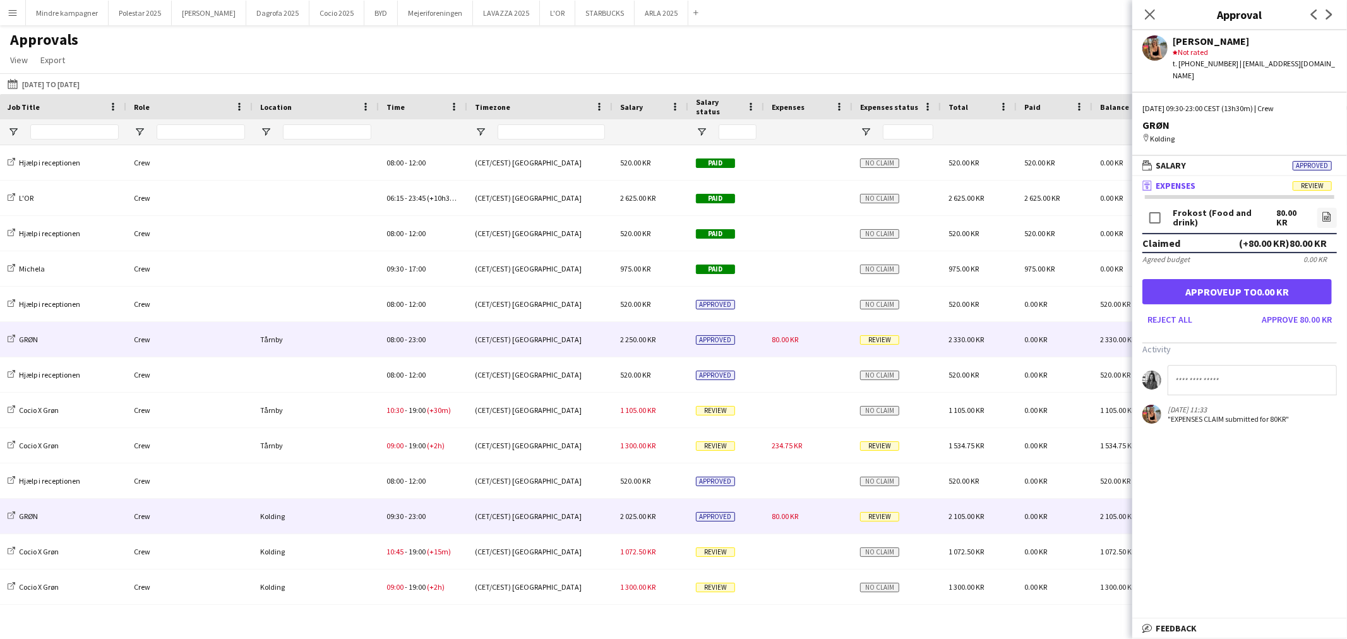
click at [793, 337] on span "80.00 KR" at bounding box center [785, 339] width 27 height 9
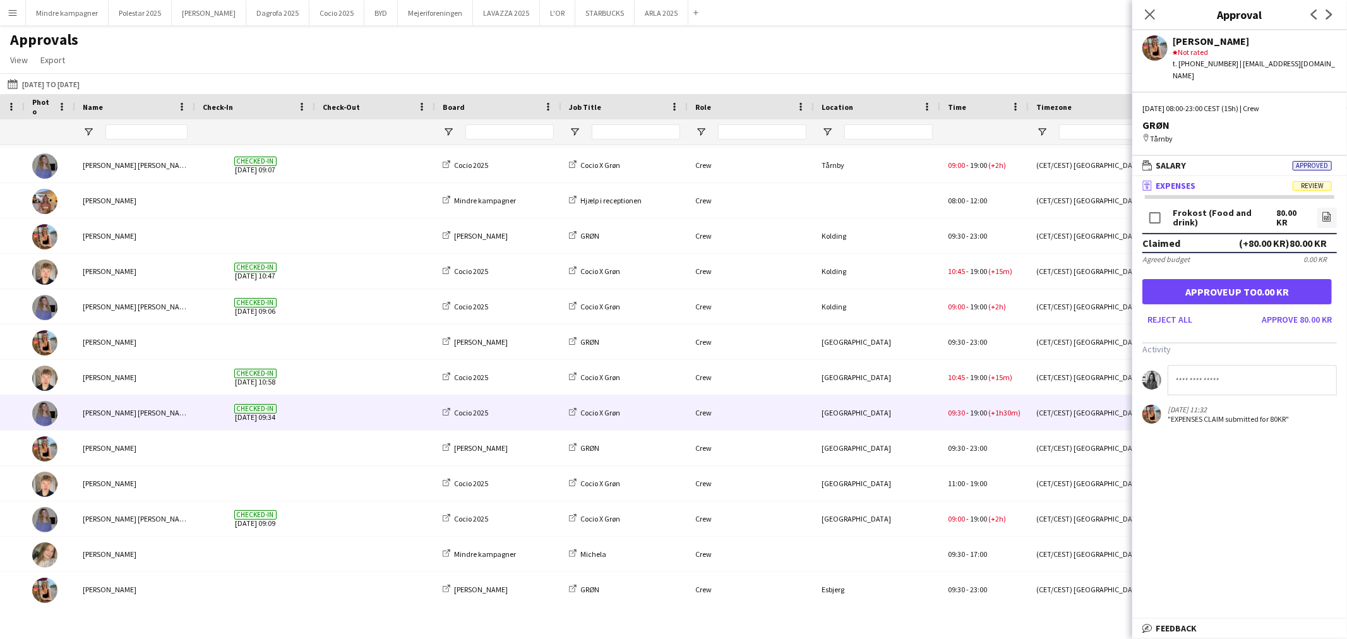
click at [900, 409] on div "[GEOGRAPHIC_DATA]" at bounding box center [877, 412] width 126 height 35
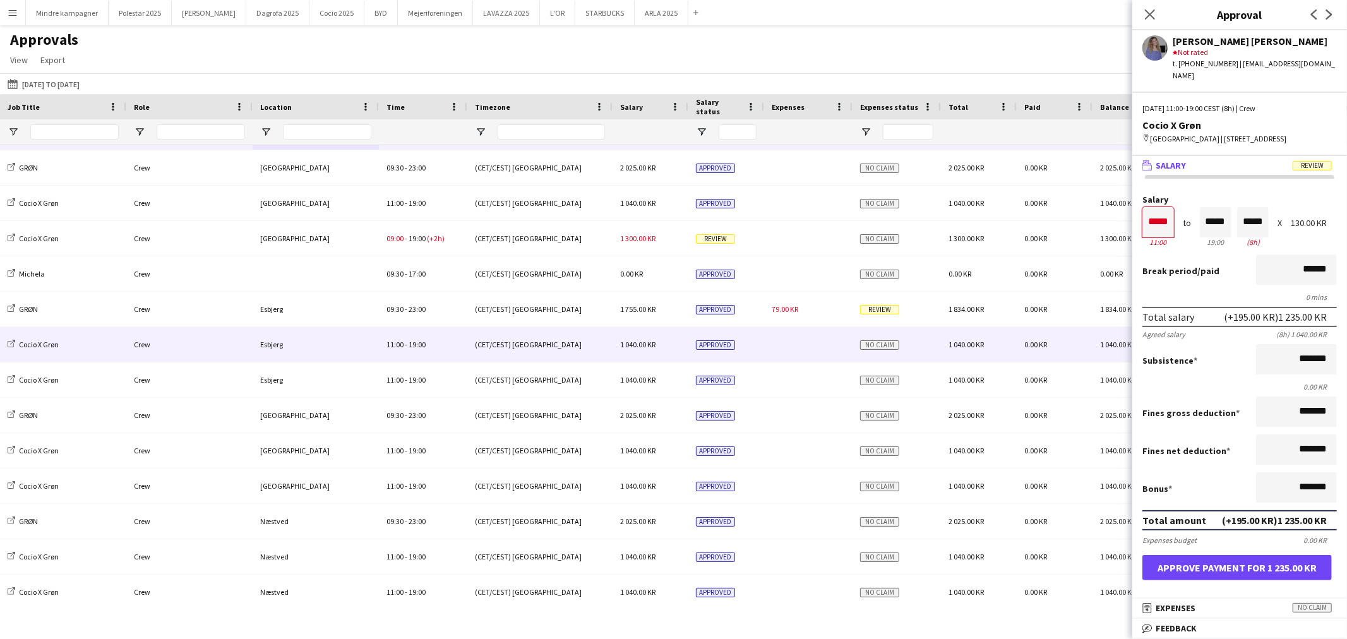
click at [813, 369] on div at bounding box center [808, 379] width 88 height 35
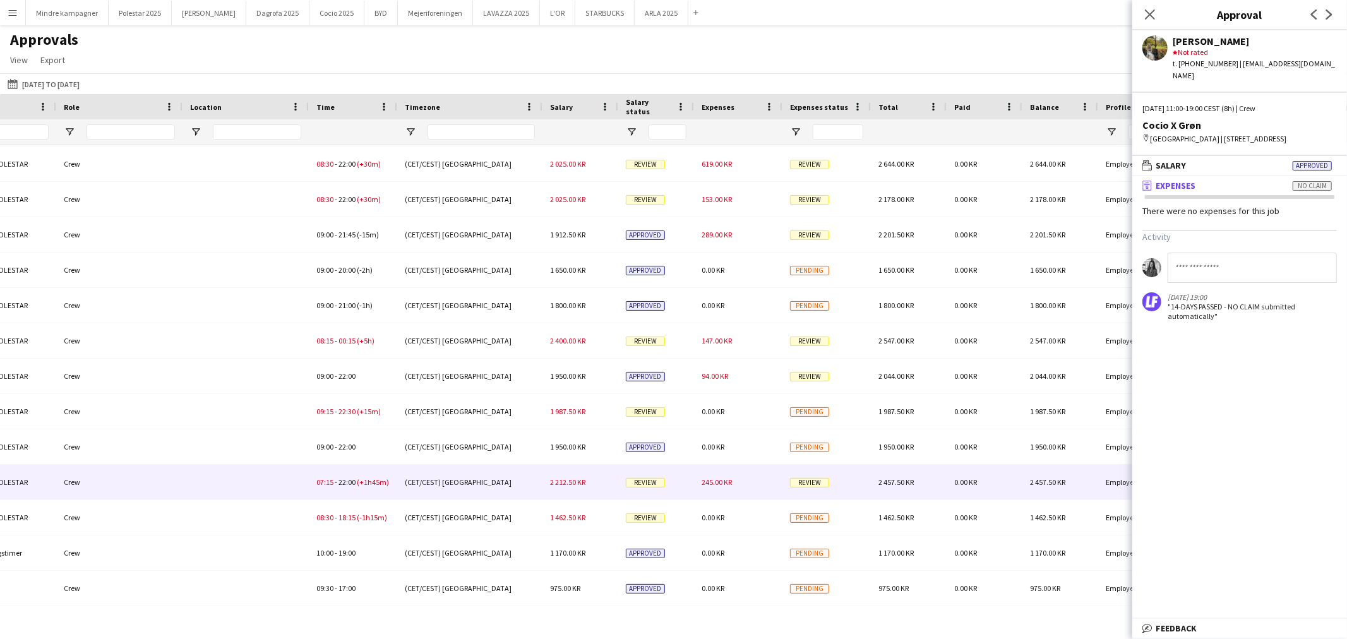
click at [757, 486] on div "245.00 KR" at bounding box center [738, 482] width 88 height 35
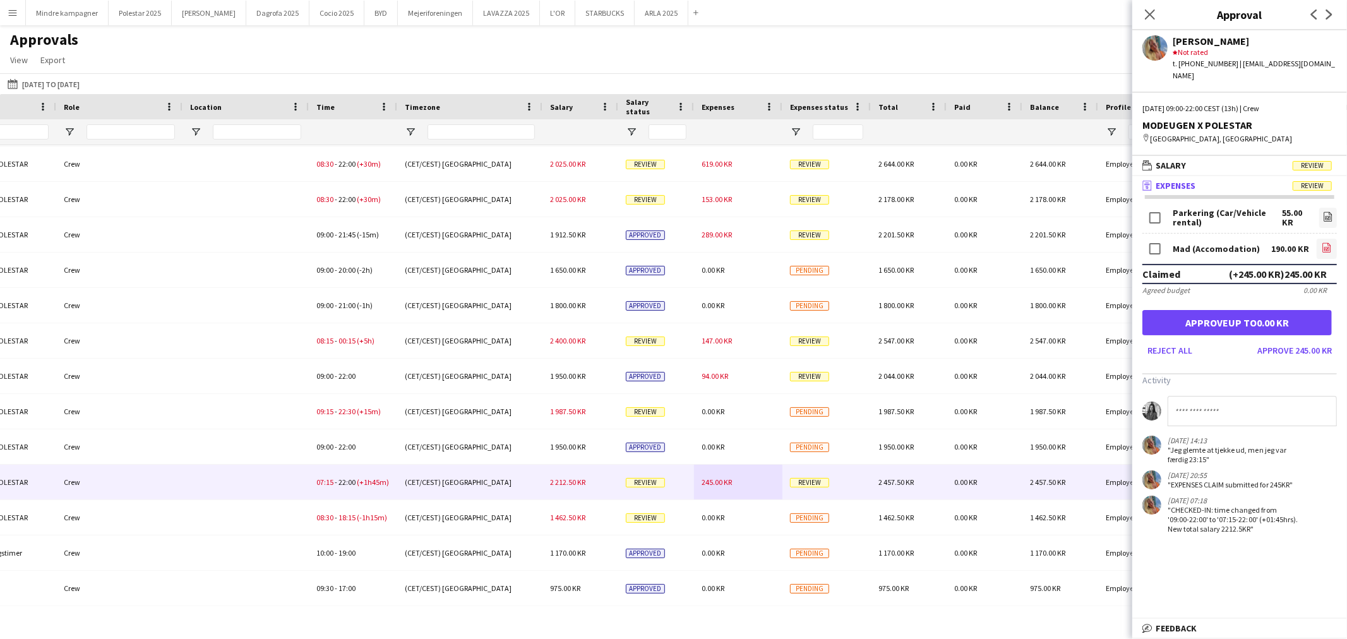
click at [1329, 242] on icon "file-image" at bounding box center [1327, 247] width 10 height 10
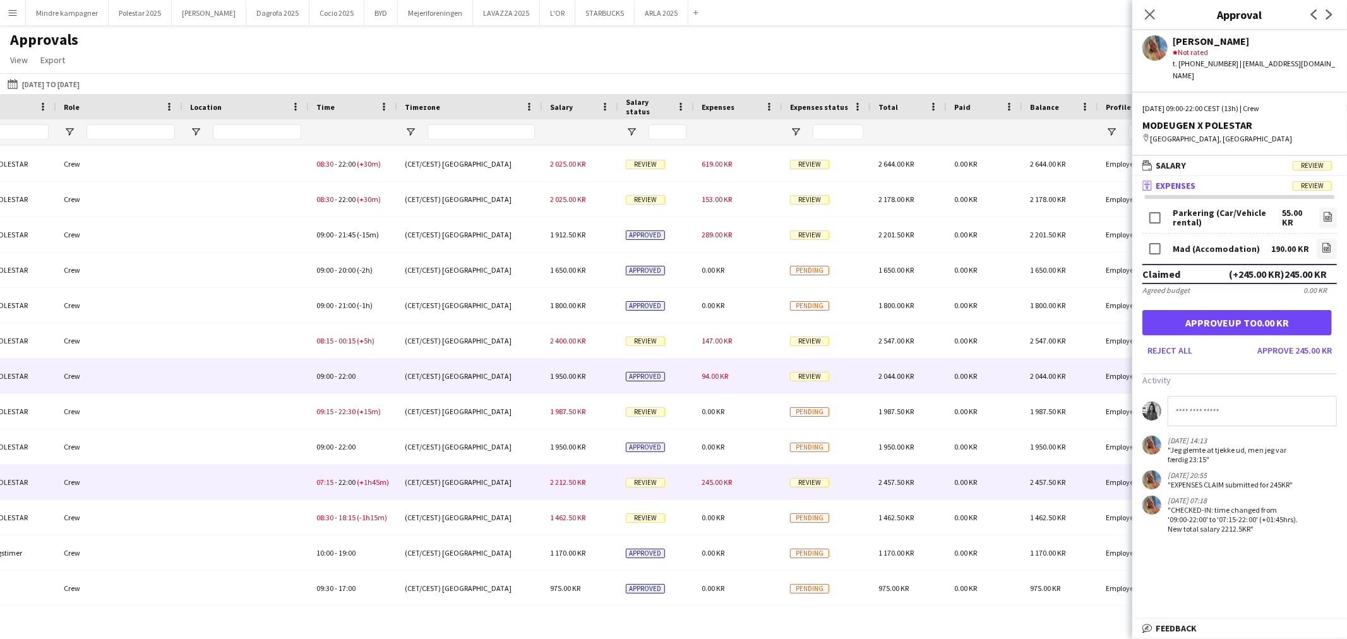
click at [731, 379] on div "94.00 KR" at bounding box center [738, 376] width 88 height 35
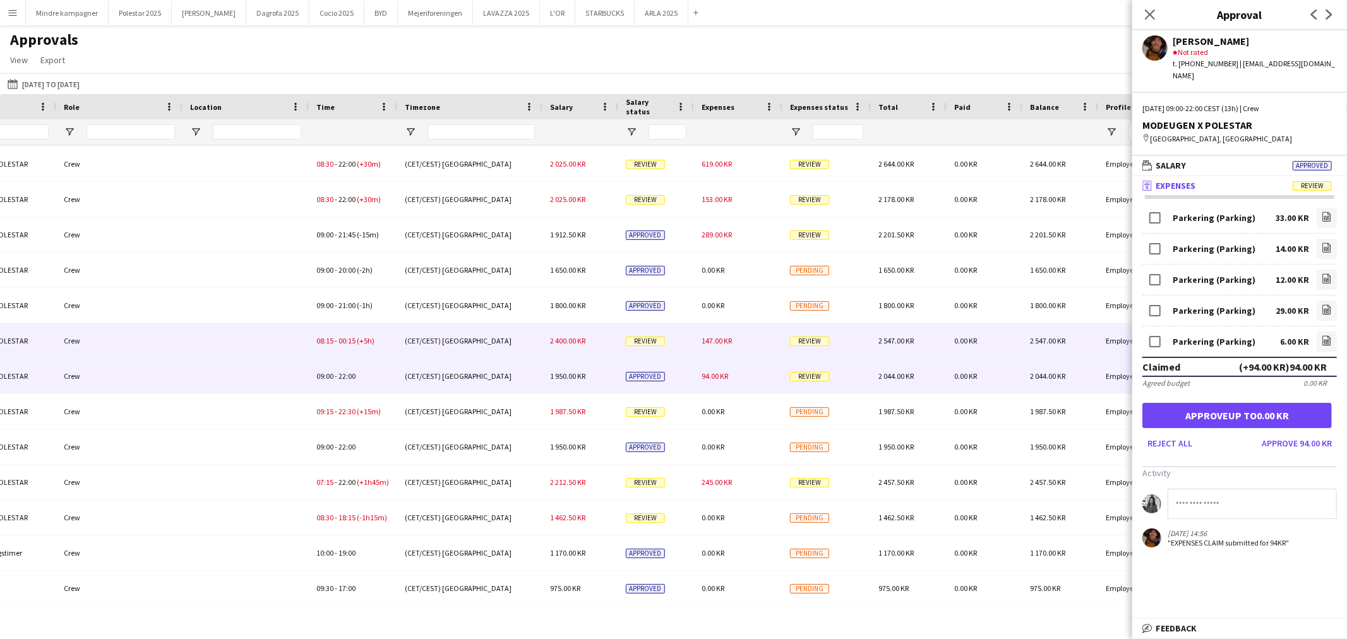
click at [753, 345] on div "147.00 KR" at bounding box center [738, 340] width 88 height 35
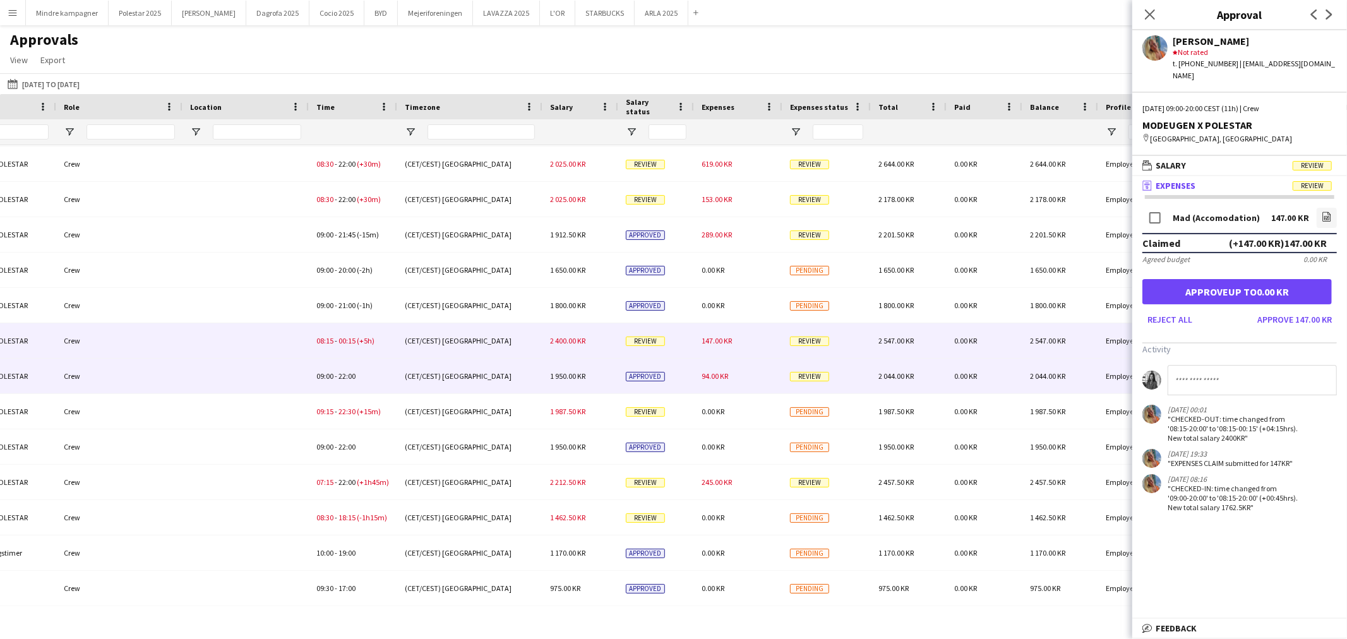
click at [740, 376] on div "94.00 KR" at bounding box center [738, 376] width 88 height 35
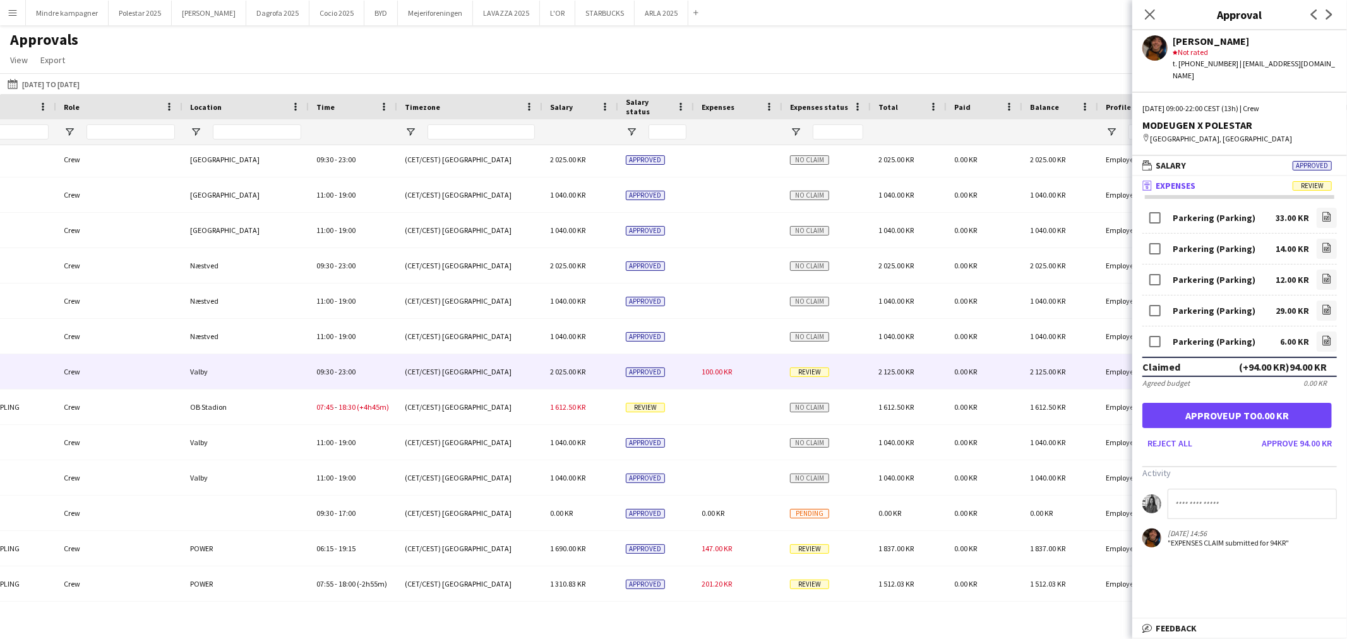
click at [717, 375] on span "100.00 KR" at bounding box center [717, 371] width 30 height 9
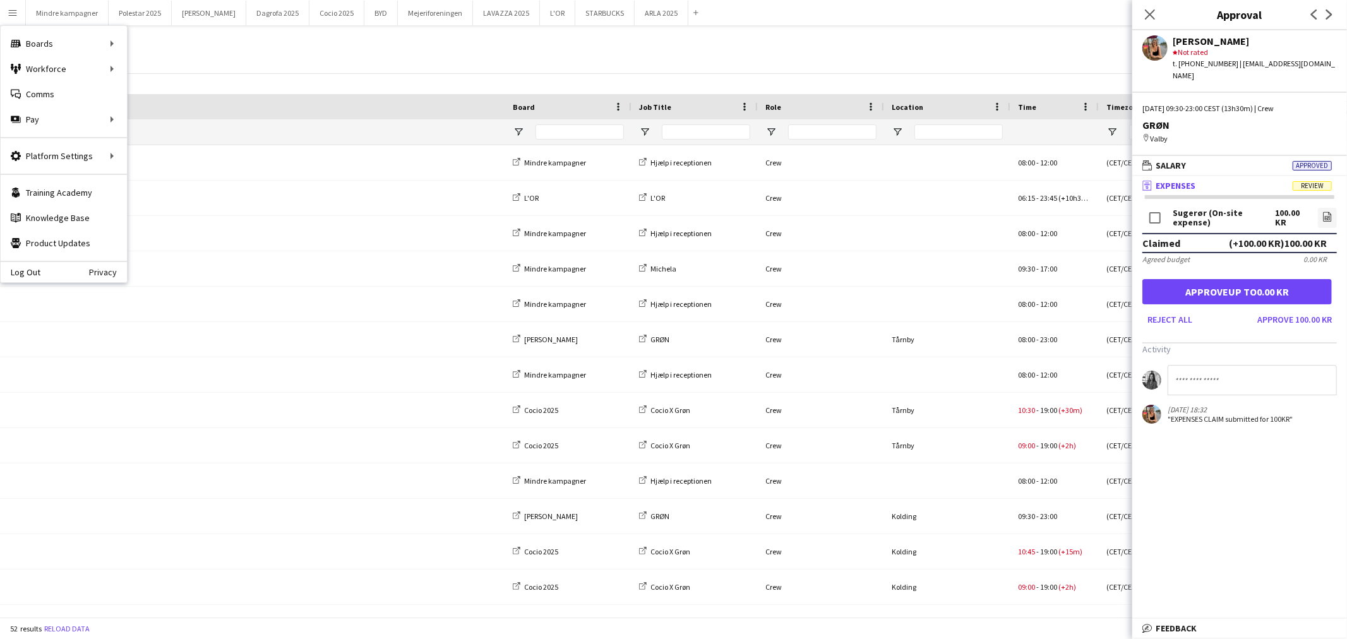
scroll to position [0, 702]
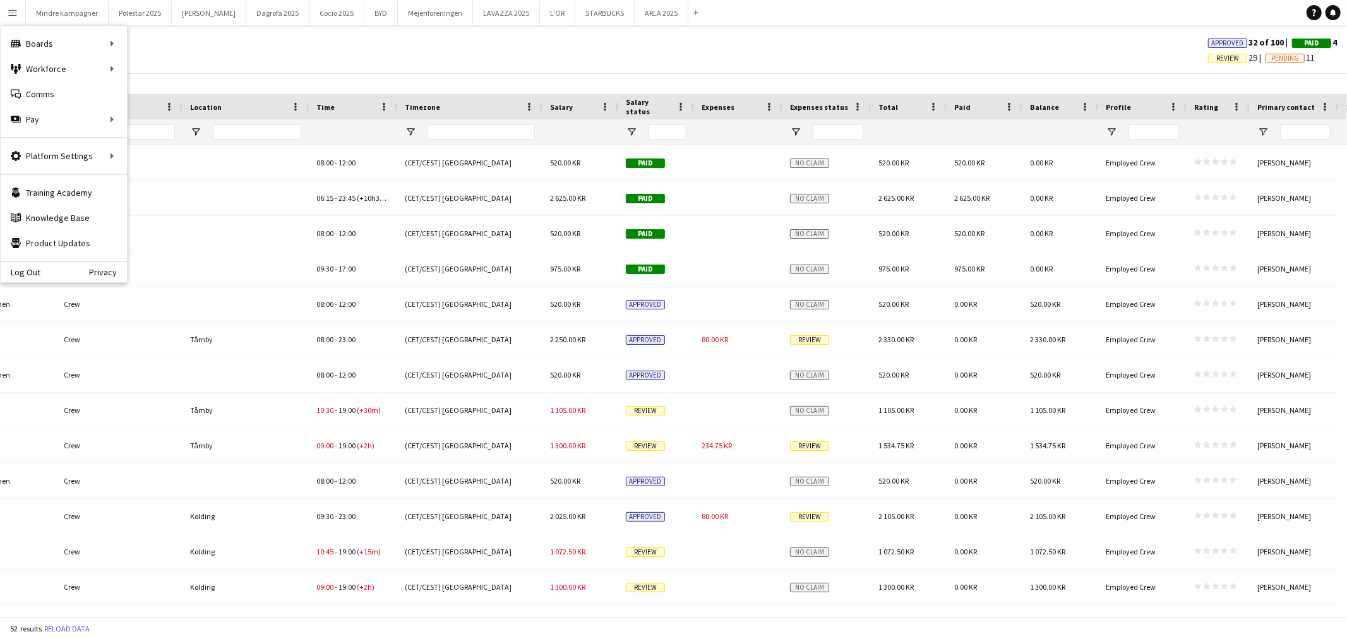
click at [11, 14] on app-icon "Menu" at bounding box center [13, 13] width 10 height 10
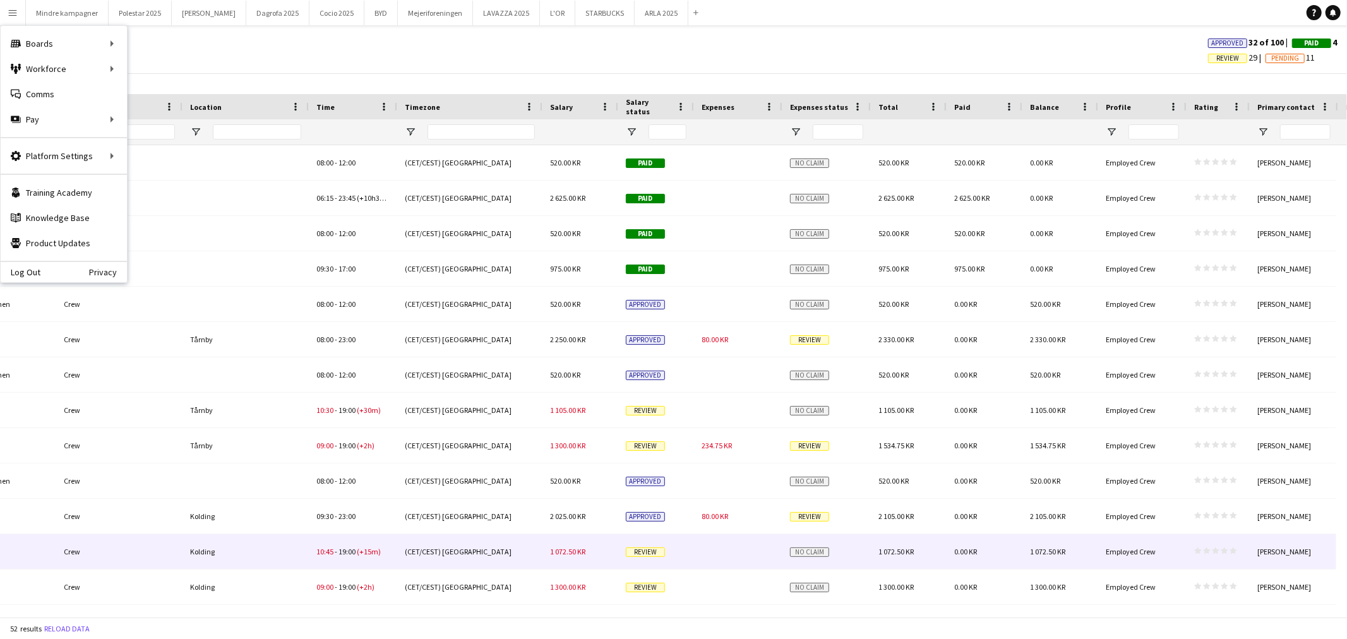
click at [746, 565] on div at bounding box center [738, 551] width 88 height 35
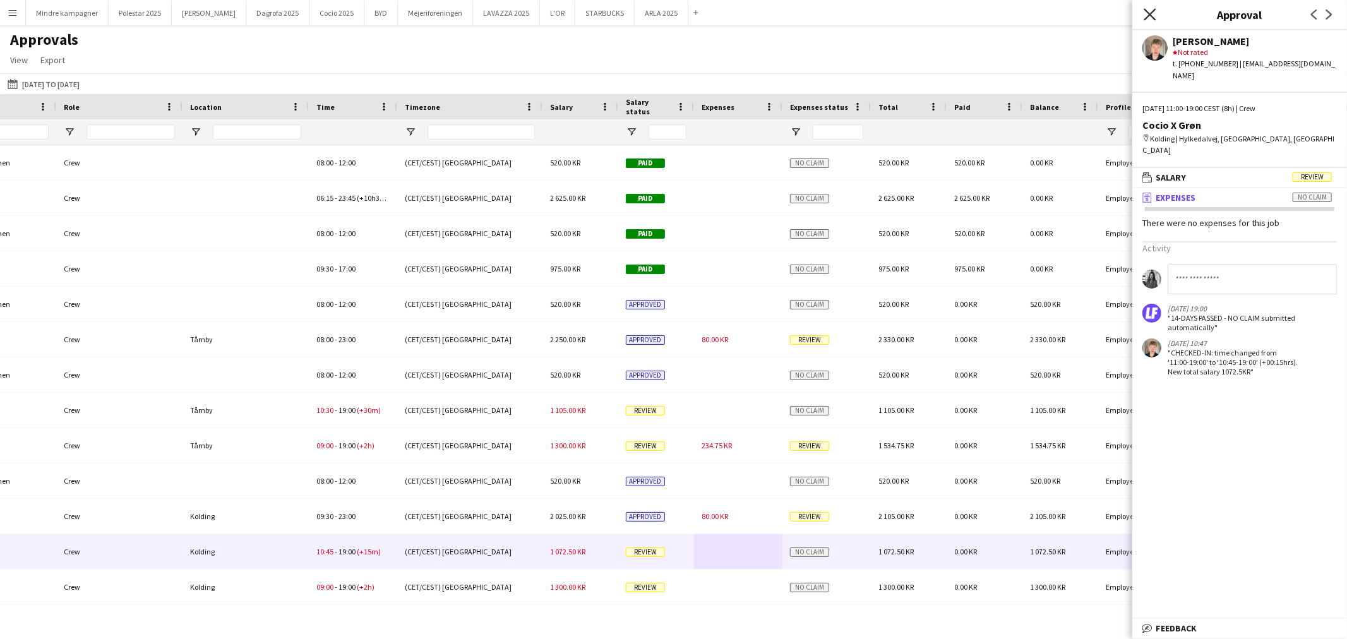
click at [1152, 10] on icon "Close pop-in" at bounding box center [1150, 14] width 12 height 12
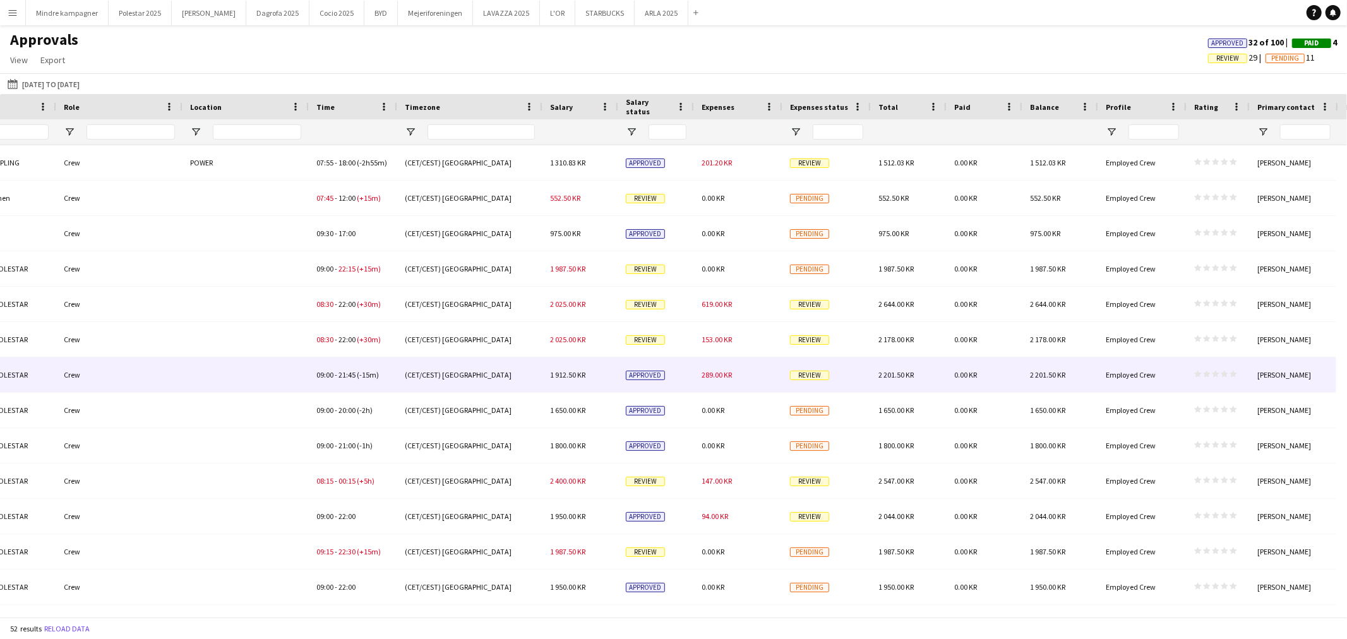
scroll to position [0, 0]
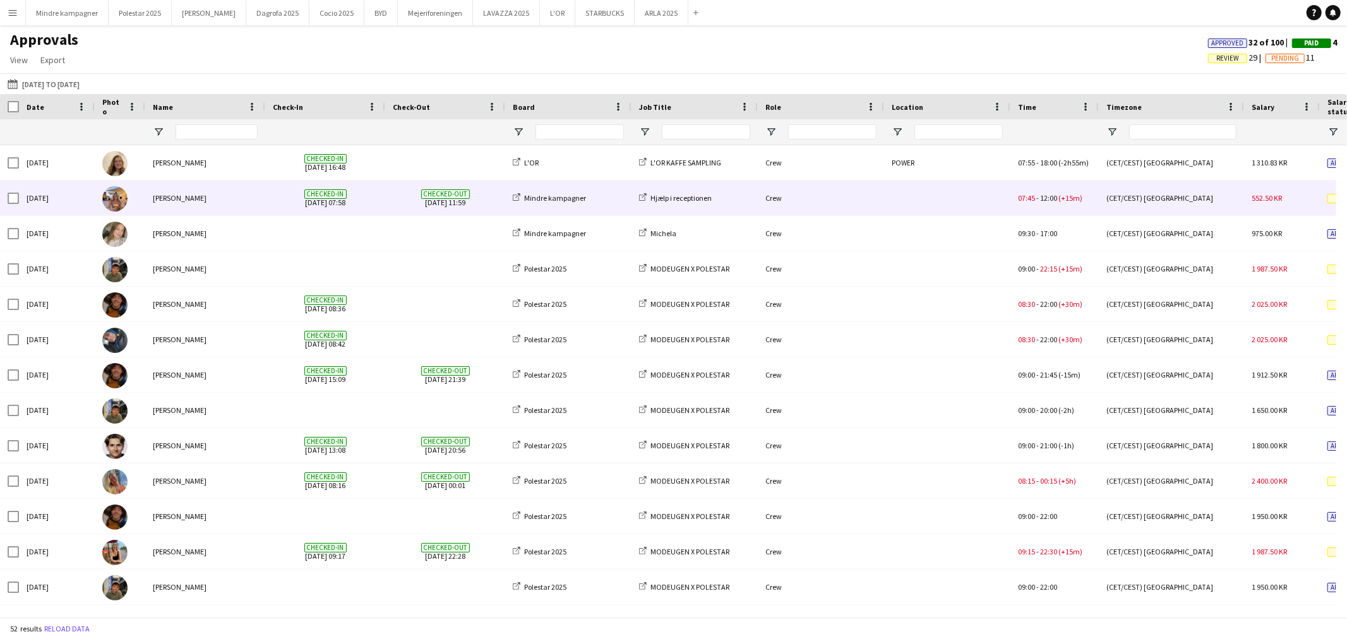
click at [974, 205] on div at bounding box center [947, 198] width 126 height 35
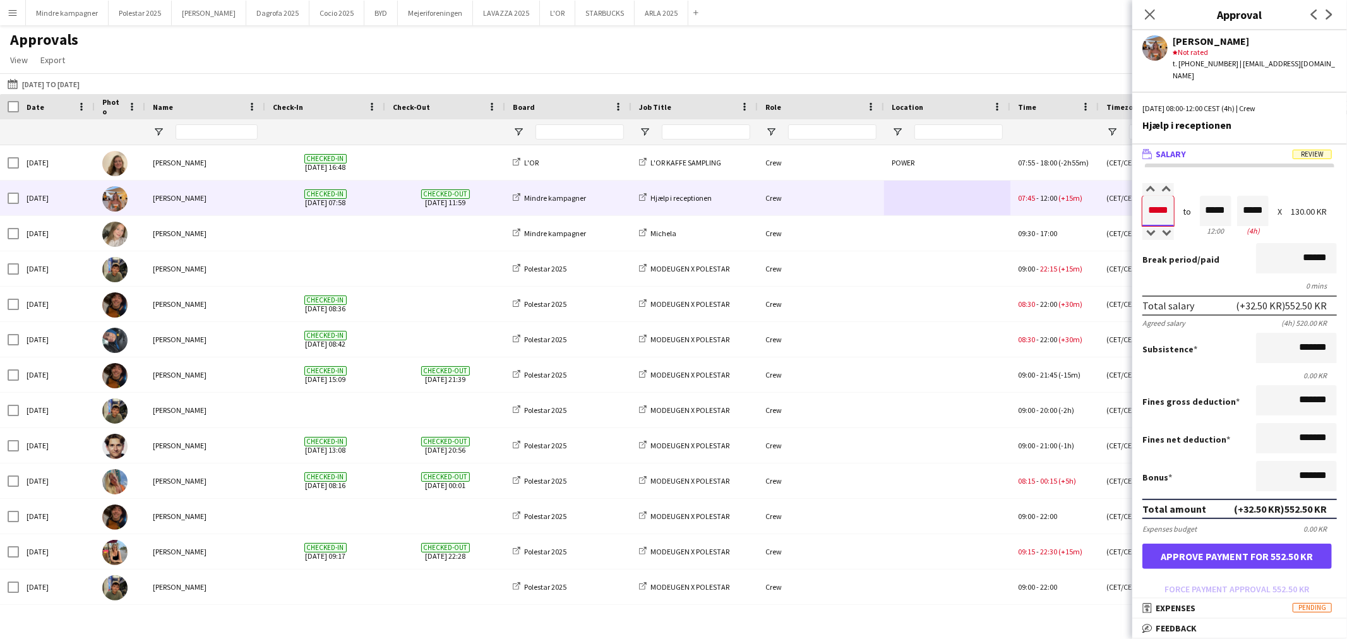
click at [1152, 198] on input "*****" at bounding box center [1158, 211] width 32 height 30
type input "*****"
click at [1172, 183] on div at bounding box center [1166, 189] width 16 height 13
type input "*****"
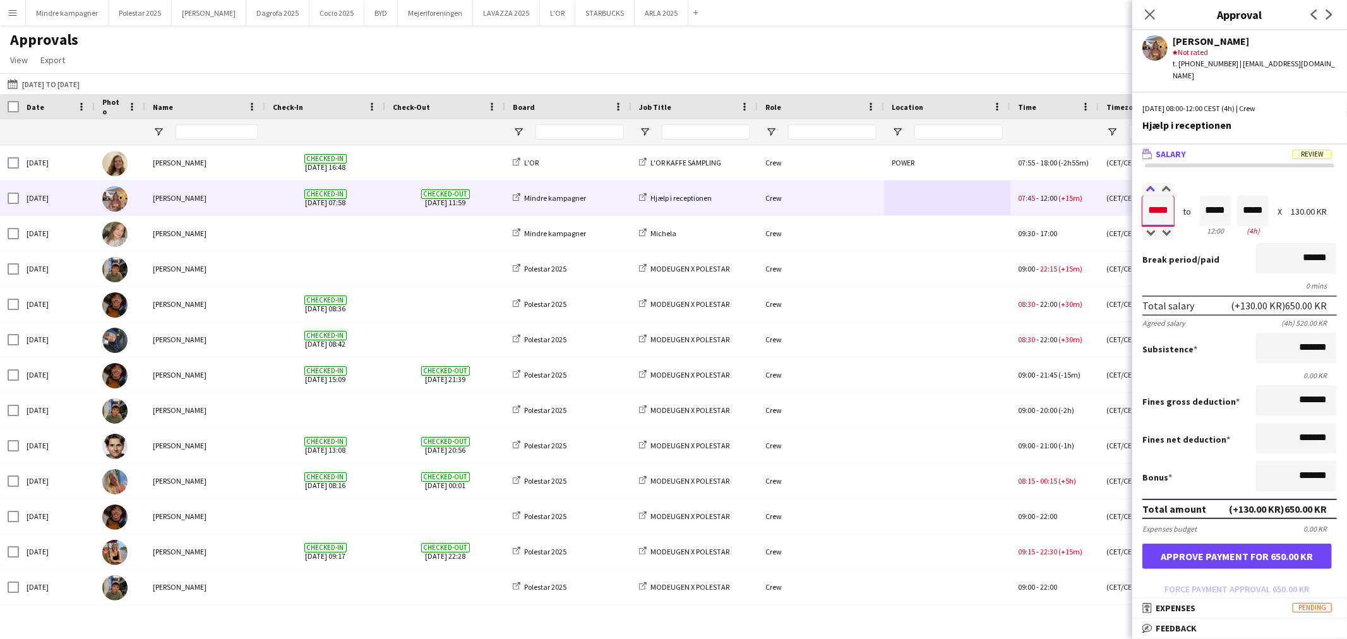
type input "*****"
click at [1146, 183] on div at bounding box center [1150, 189] width 16 height 13
click at [1253, 544] on button "Approve payment for 520.00 KR" at bounding box center [1236, 556] width 189 height 25
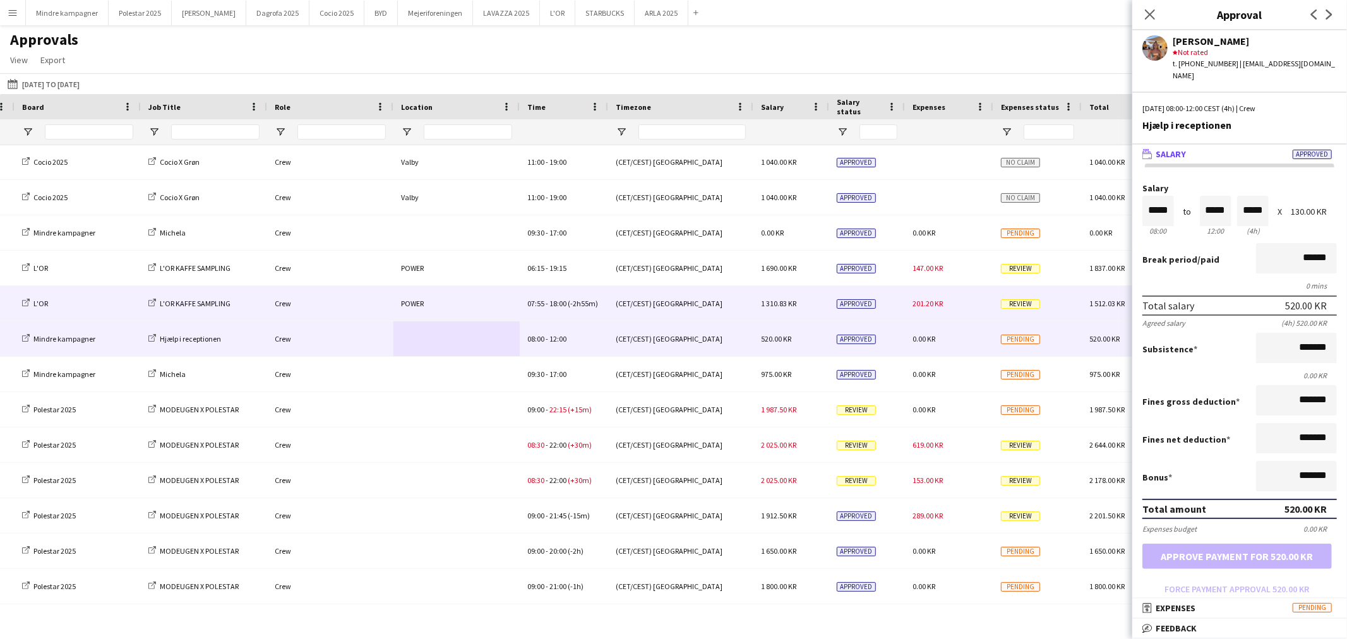
click at [930, 304] on span "201.20 KR" at bounding box center [928, 303] width 30 height 9
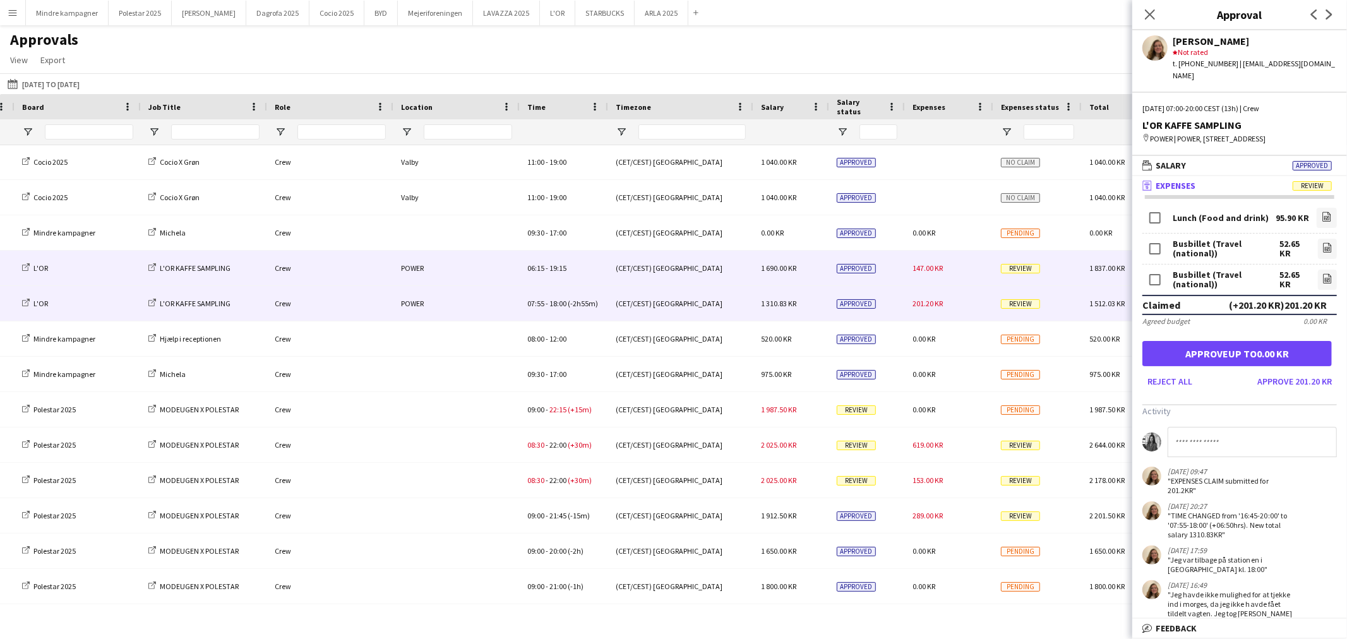
click at [957, 272] on div "147.00 KR" at bounding box center [949, 268] width 88 height 35
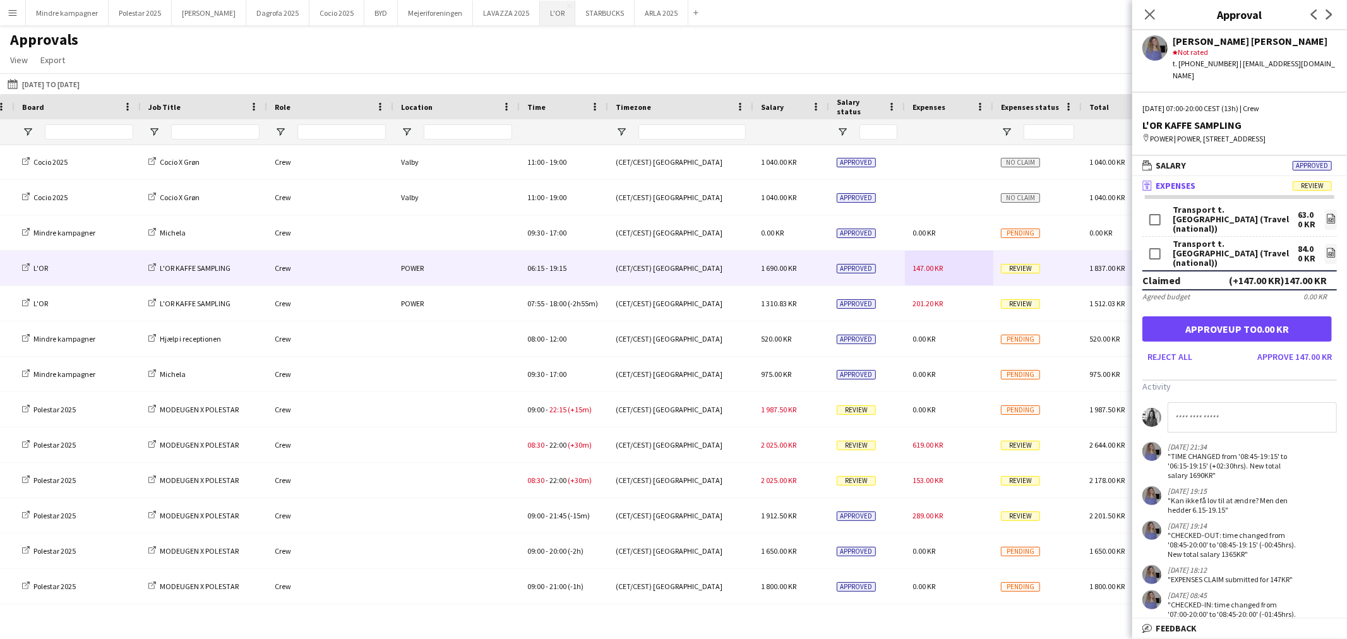
click at [540, 14] on button "L'OR Close" at bounding box center [557, 13] width 35 height 25
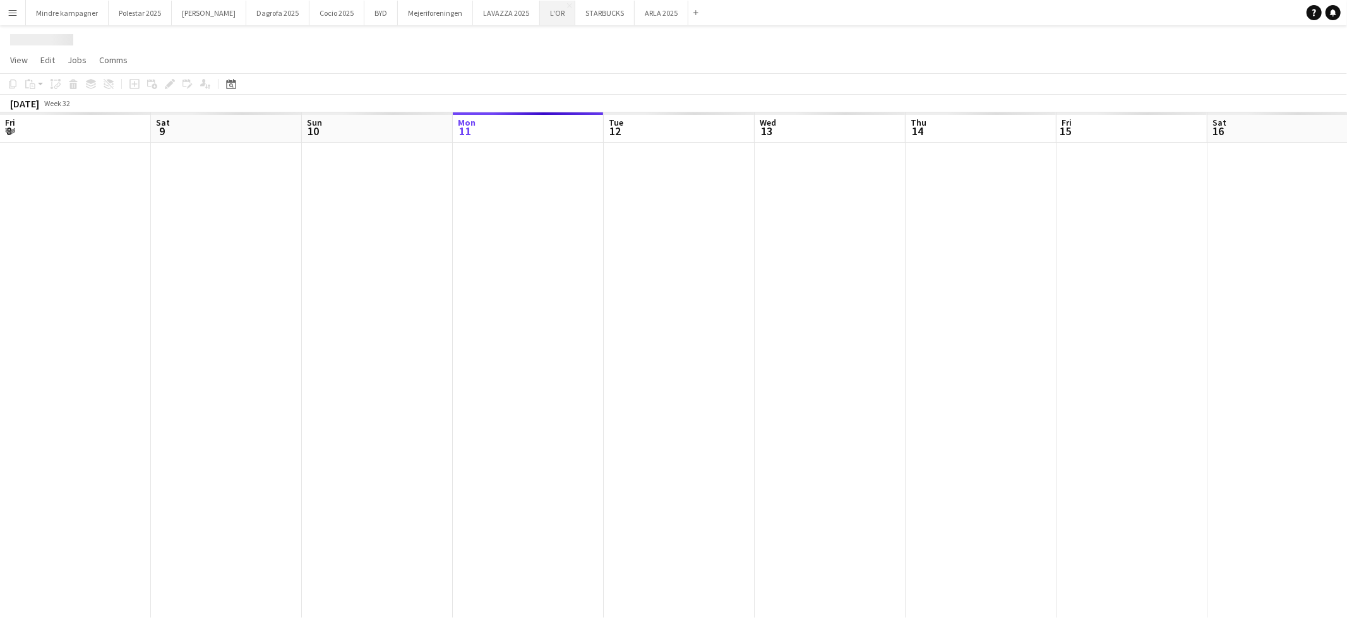
scroll to position [0, 301]
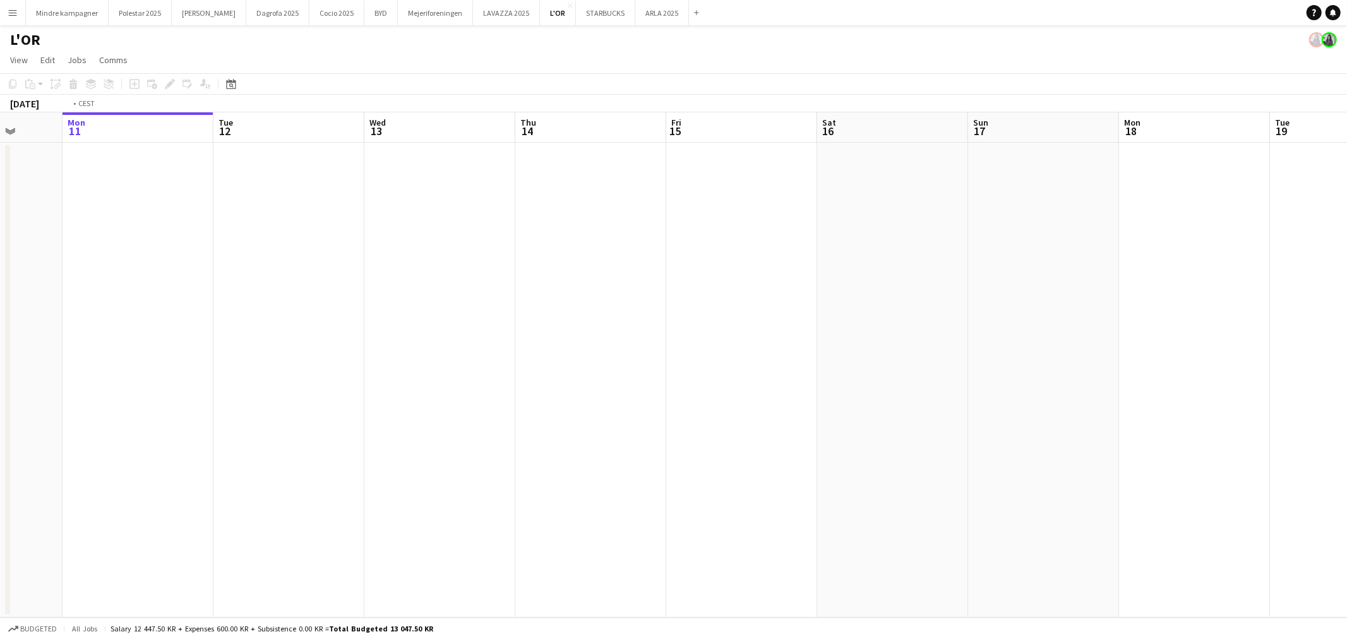
drag, startPoint x: 624, startPoint y: 402, endPoint x: 635, endPoint y: 395, distance: 13.3
click at [261, 407] on app-calendar-viewport "Fri 8 Sat 9 Sun 10 Mon 11 Tue 12 Wed 13 Thu 14 Fri 15 Sat 16 Sun 17 Mon 18 Tue …" at bounding box center [673, 364] width 1347 height 505
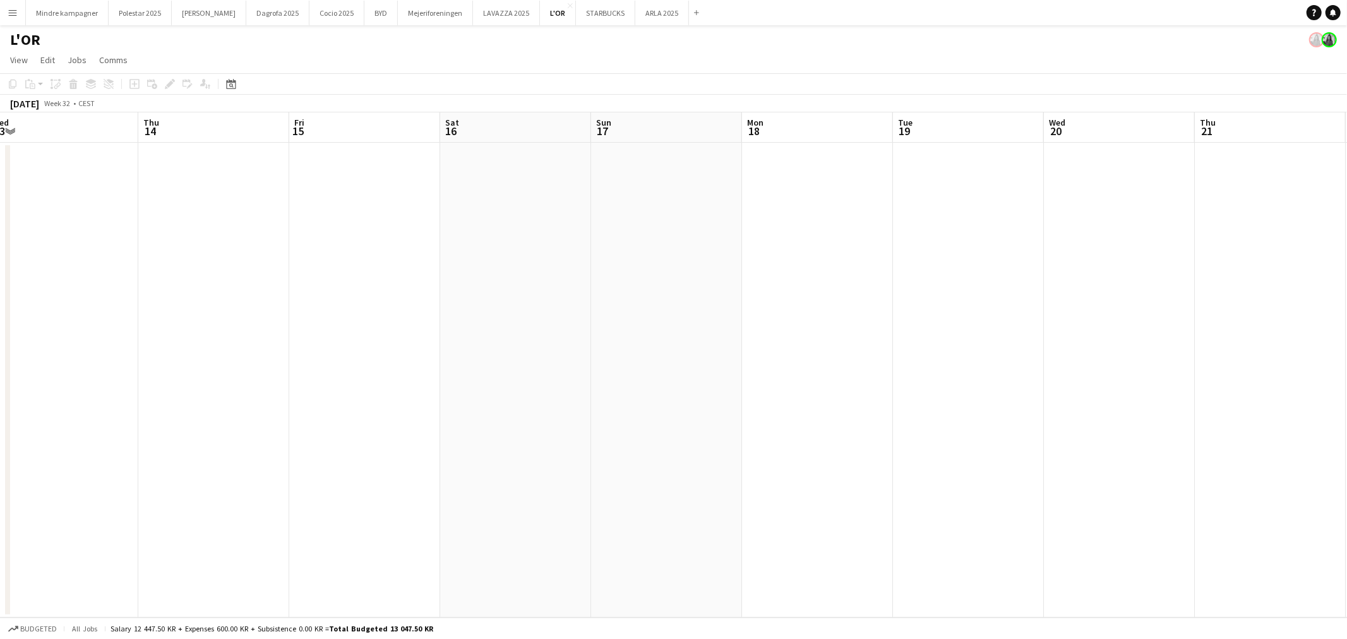
drag, startPoint x: 661, startPoint y: 425, endPoint x: 527, endPoint y: 415, distance: 134.3
click at [434, 427] on app-calendar-viewport "Sun 10 Mon 11 Tue 12 Wed 13 Thu 14 Fri 15 Sat 16 Sun 17 Mon 18 Tue 19 Wed 20 Th…" at bounding box center [673, 364] width 1347 height 505
drag, startPoint x: 756, startPoint y: 416, endPoint x: 381, endPoint y: 421, distance: 375.2
click at [381, 421] on app-calendar-viewport "Sat 16 Sun 17 Mon 18 Tue 19 Wed 20 Thu 21 Fri 22 Sat 23 Sun 24 Mon 25 Tue 26 We…" at bounding box center [673, 364] width 1347 height 505
drag, startPoint x: 633, startPoint y: 424, endPoint x: 982, endPoint y: 428, distance: 349.2
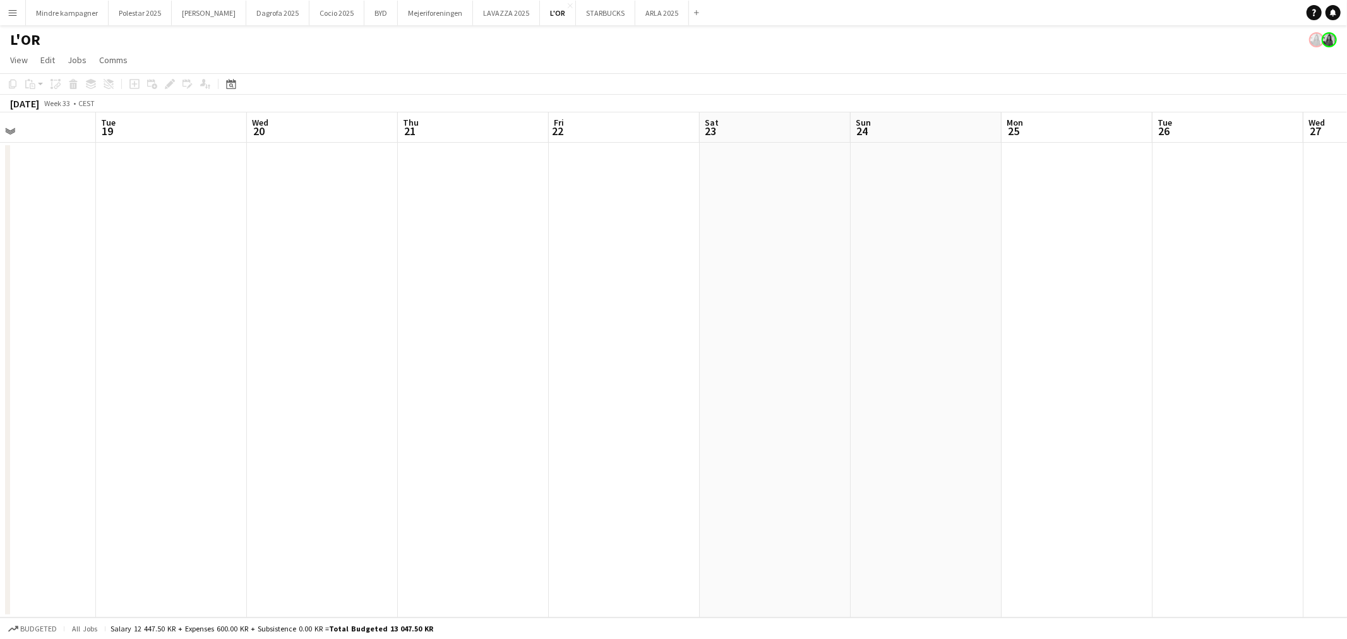
click at [979, 428] on app-calendar-viewport "Sat 16 Sun 17 Mon 18 Tue 19 Wed 20 Thu 21 Fri 22 Sat 23 Sun 24 Mon 25 Tue 26 We…" at bounding box center [673, 364] width 1347 height 505
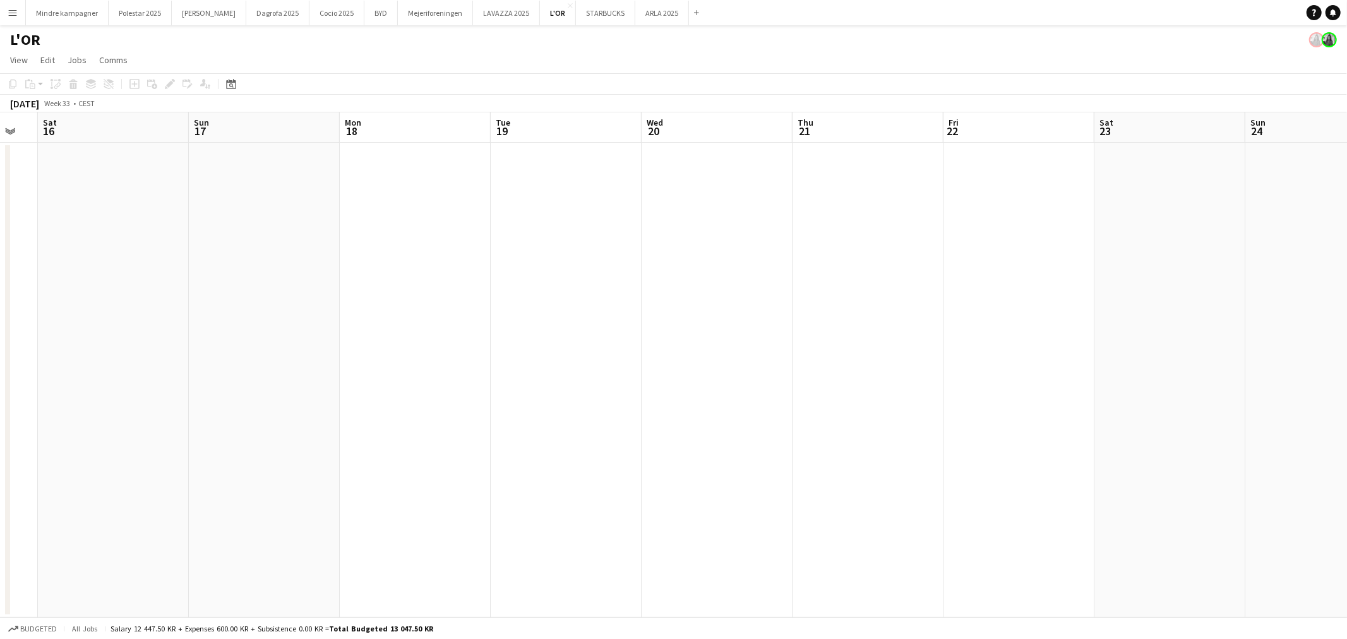
drag, startPoint x: 395, startPoint y: 424, endPoint x: 871, endPoint y: 426, distance: 476.8
click at [860, 426] on app-calendar-viewport "Thu 14 Fri 15 Sat 16 Sun 17 Mon 18 Tue 19 Wed 20 Thu 21 Fri 22 Sat 23 Sun 24 Mo…" at bounding box center [673, 364] width 1347 height 505
drag, startPoint x: 552, startPoint y: 441, endPoint x: 724, endPoint y: 419, distance: 173.7
click at [894, 446] on app-calendar-viewport "Mon 11 Tue 12 Wed 13 Thu 14 Fri 15 Sat 16 Sun 17 Mon 18 Tue 19 Wed 20 Thu 21 Fr…" at bounding box center [673, 364] width 1347 height 505
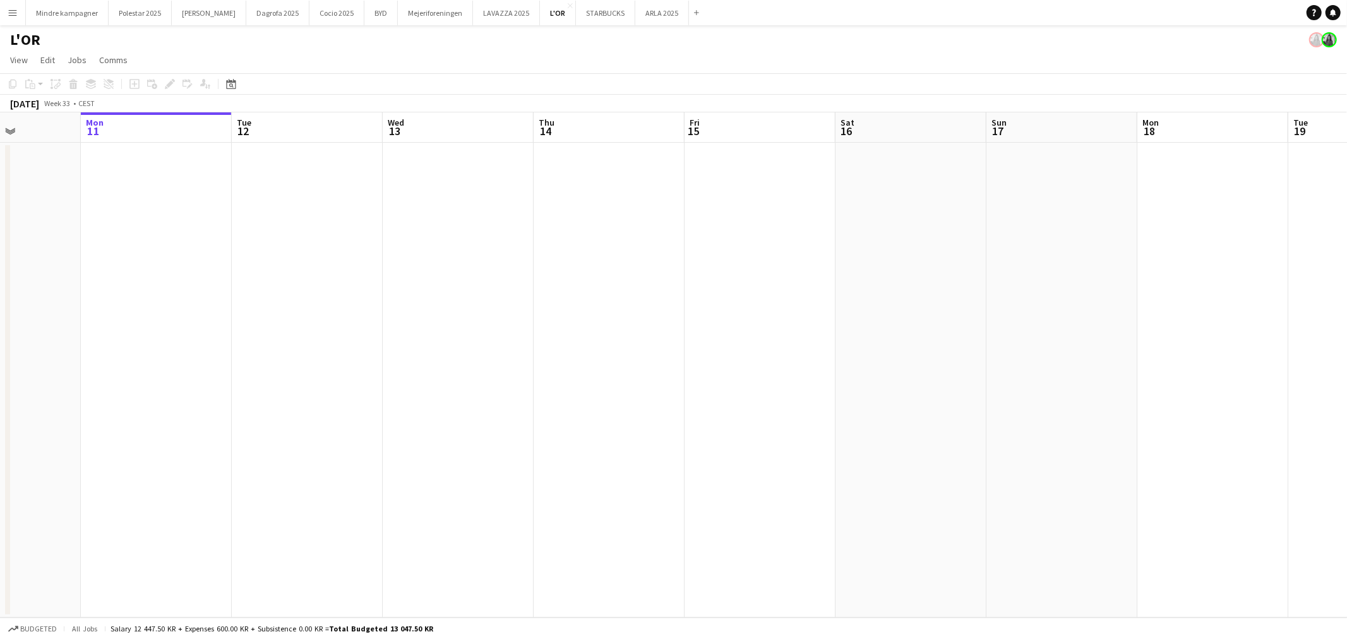
drag, startPoint x: 774, startPoint y: 446, endPoint x: 1056, endPoint y: 421, distance: 282.8
click at [1058, 428] on app-calendar-viewport "Fri 8 Sat 9 Sun 10 Mon 11 Tue 12 Wed 13 Thu 14 Fri 15 Sat 16 Sun 17 Mon 18 Tue …" at bounding box center [673, 364] width 1347 height 505
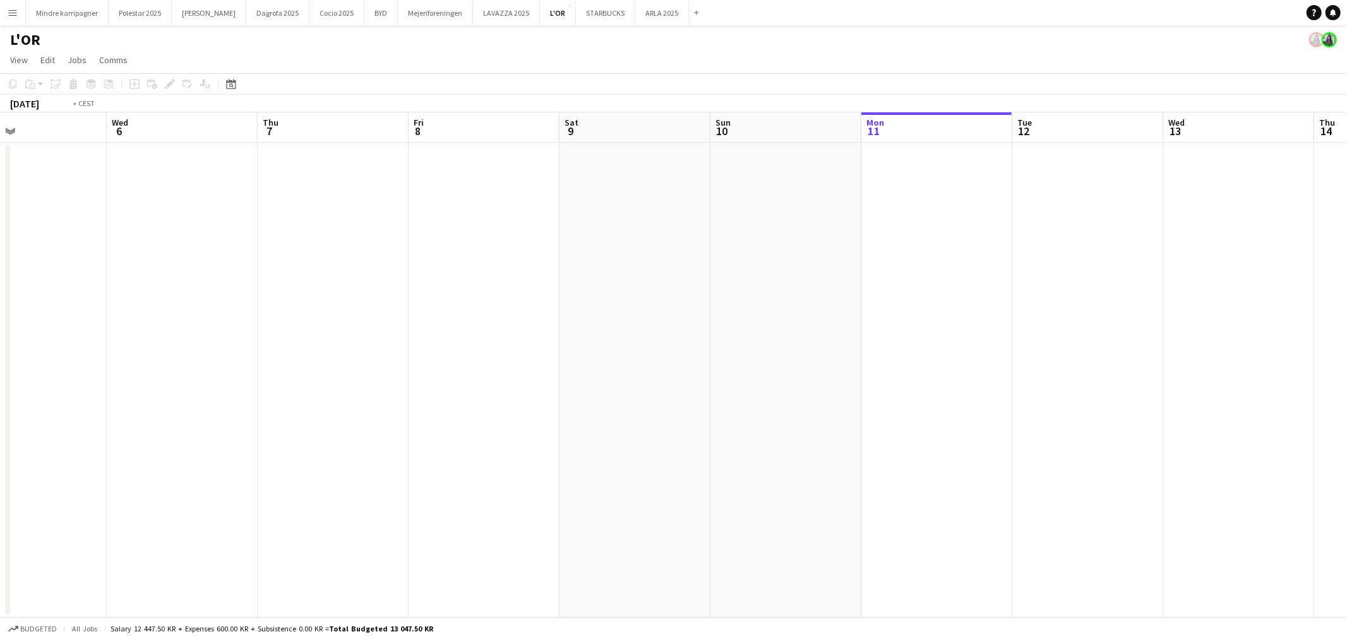
drag, startPoint x: 796, startPoint y: 412, endPoint x: 976, endPoint y: 413, distance: 180.6
click at [976, 413] on app-calendar-viewport "Sun 3 Mon 4 Tue 5 Wed 6 Thu 7 Fri 8 Sat 9 Sun 10 Mon 11 Tue 12 Wed 13 Thu 14 Fr…" at bounding box center [673, 364] width 1347 height 505
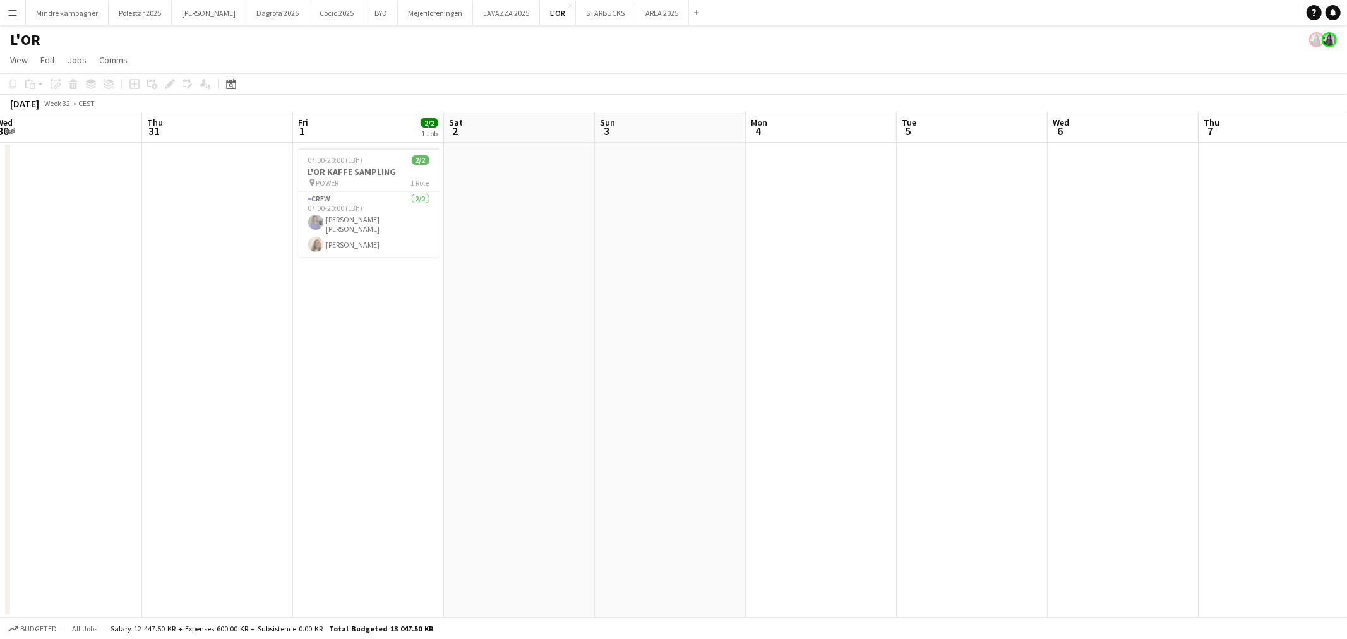
drag, startPoint x: 796, startPoint y: 403, endPoint x: 912, endPoint y: 402, distance: 116.2
click at [904, 402] on app-calendar-viewport "Mon 28 Tue 29 Wed 30 Thu 31 Fri 1 2/2 1 Job Sat 2 Sun 3 Mon 4 Tue 5 Wed 6 Thu 7…" at bounding box center [673, 364] width 1347 height 505
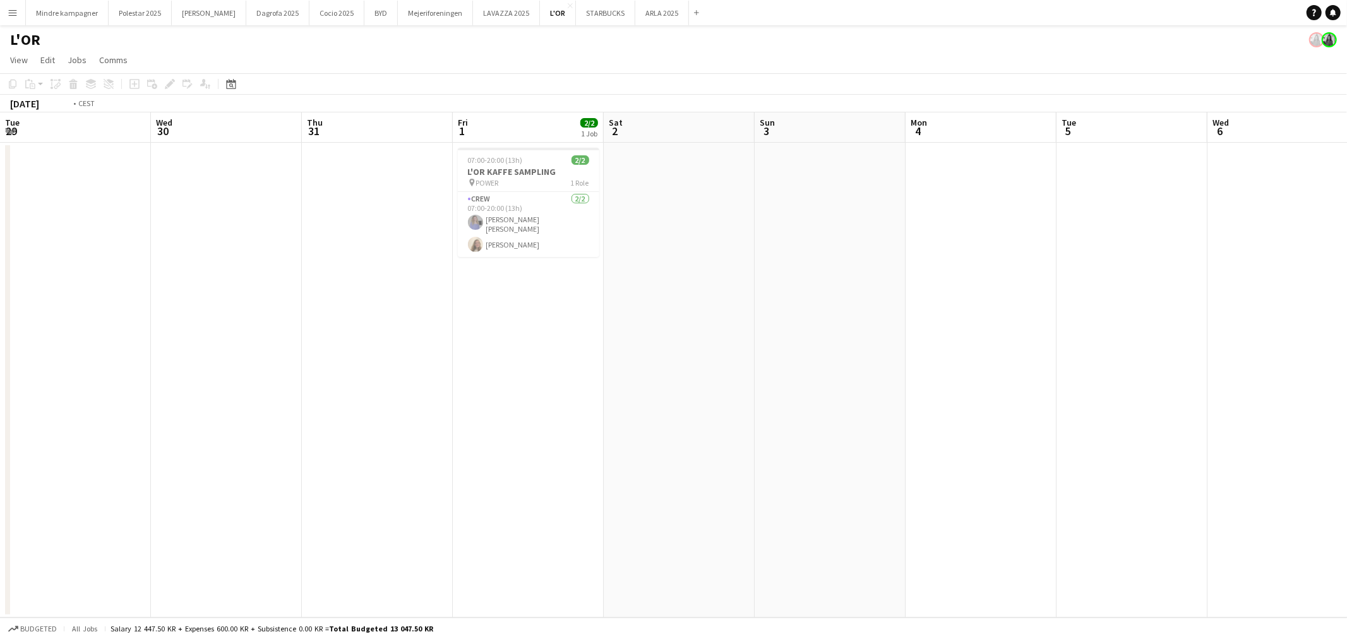
drag, startPoint x: 362, startPoint y: 395, endPoint x: 943, endPoint y: 411, distance: 581.8
click at [945, 411] on app-calendar-viewport "Sun 27 1/1 1 Job Mon 28 Tue 29 Wed 30 Thu 31 Fri 1 2/2 1 Job Sat 2 Sun 3 Mon 4 …" at bounding box center [673, 364] width 1347 height 505
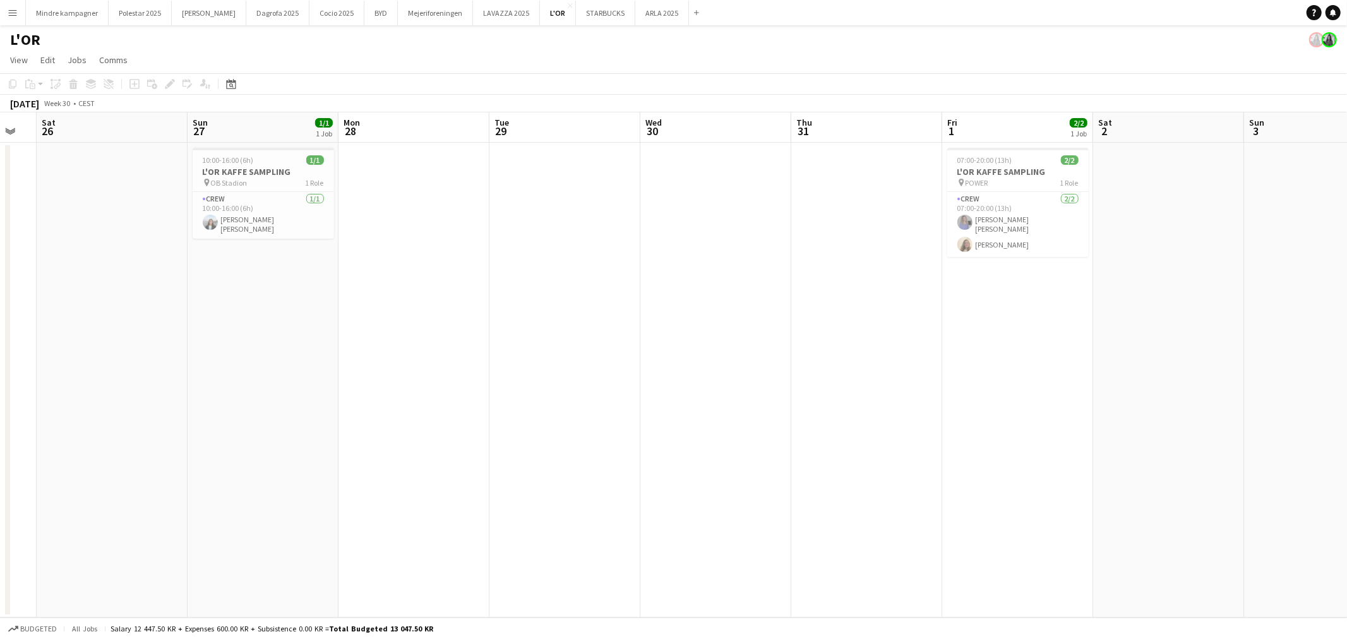
scroll to position [0, 356]
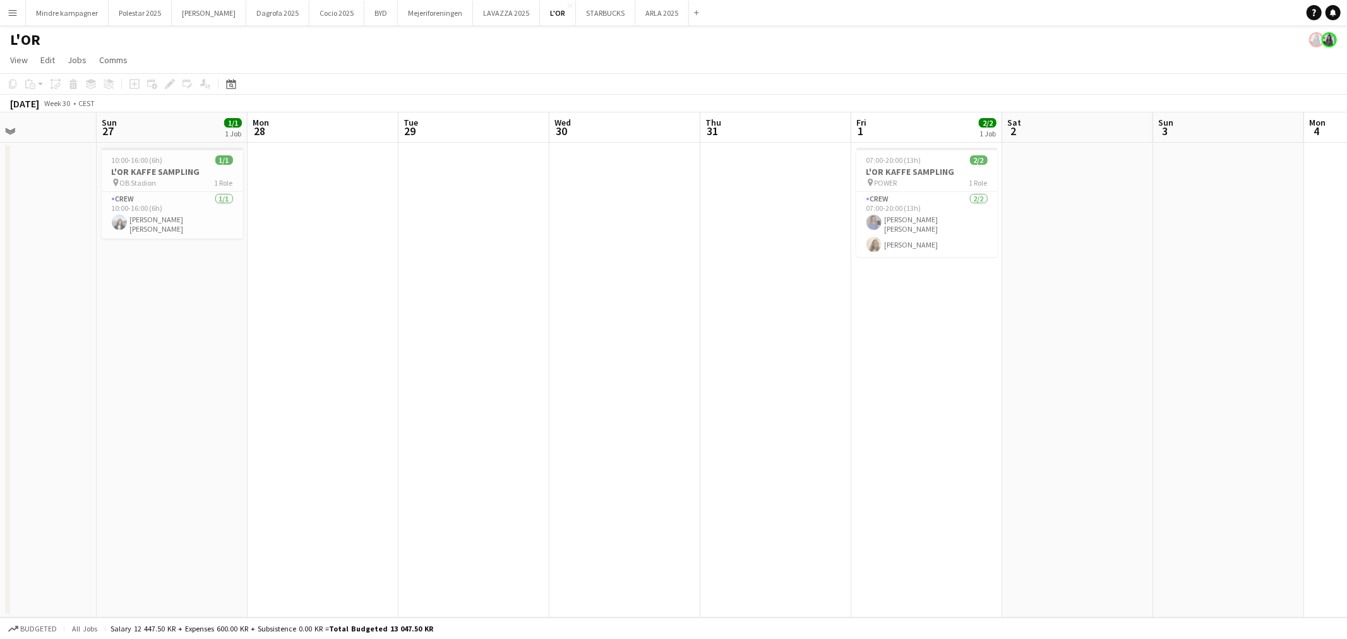
drag, startPoint x: 1031, startPoint y: 364, endPoint x: 964, endPoint y: 381, distance: 69.2
click at [964, 381] on app-calendar-viewport "Thu 24 Fri 25 Sat 26 Sun 27 1/1 1 Job Mon 28 Tue 29 Wed 30 Thu 31 Fri 1 2/2 1 J…" at bounding box center [673, 364] width 1347 height 505
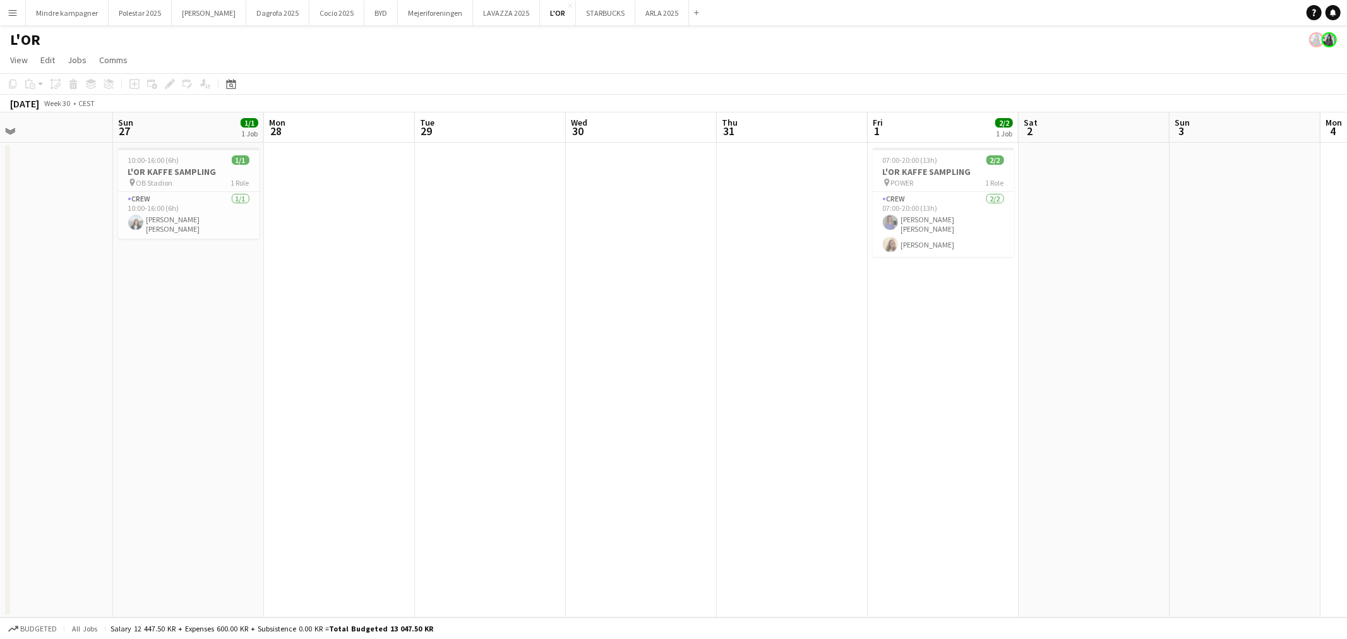
scroll to position [0, 310]
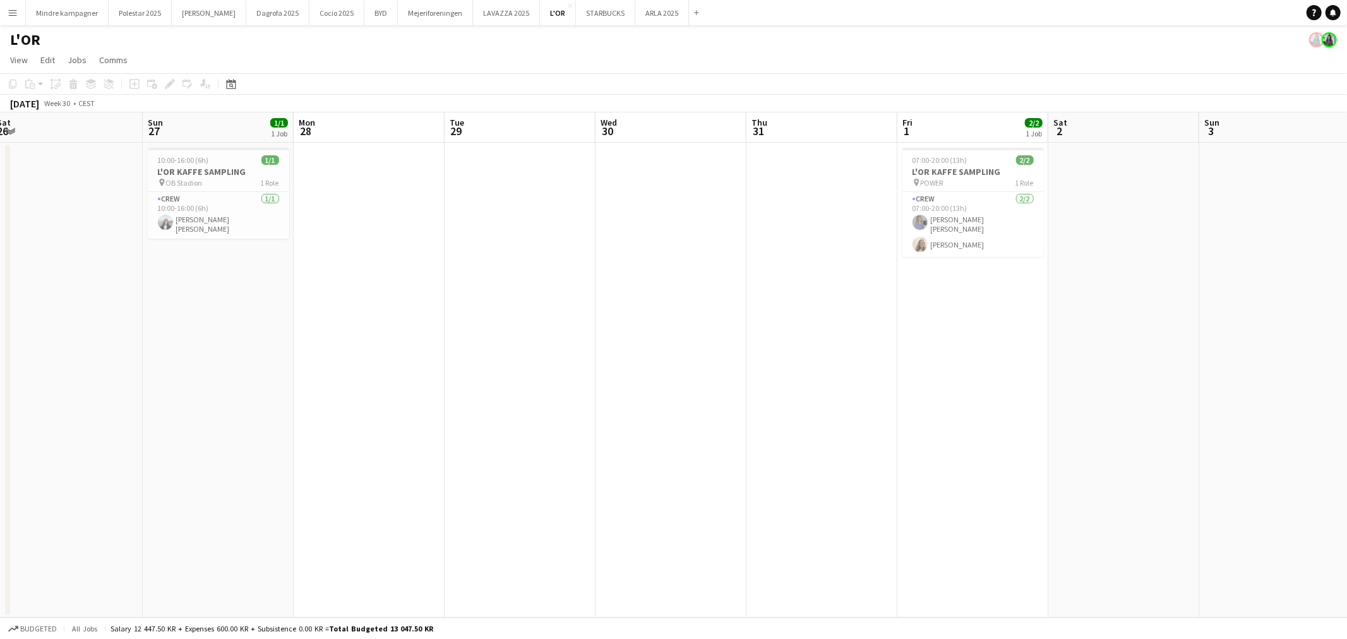
drag, startPoint x: 388, startPoint y: 389, endPoint x: 419, endPoint y: 392, distance: 31.0
click at [419, 392] on app-calendar-viewport "Thu 24 Fri 25 Sat 26 Sun 27 1/1 1 Job Mon 28 Tue 29 Wed 30 Thu 31 Fri 1 2/2 1 J…" at bounding box center [673, 364] width 1347 height 505
click at [186, 159] on span "10:00-16:00 (6h)" at bounding box center [183, 159] width 51 height 9
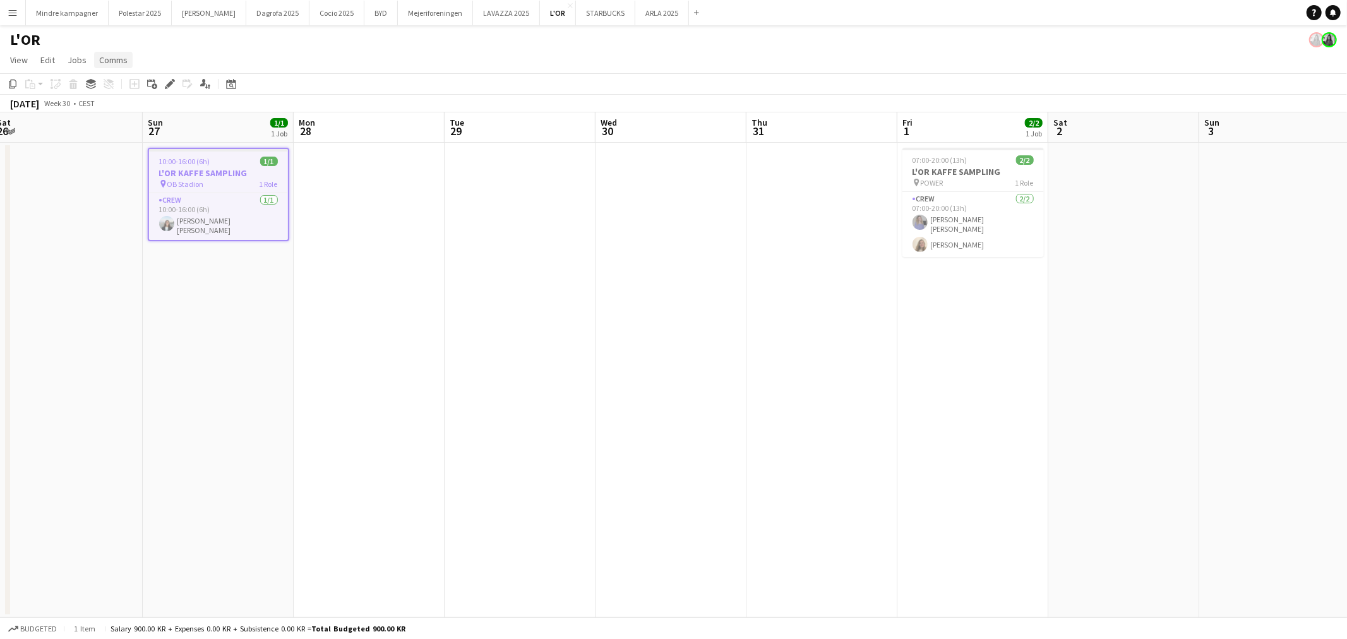
click at [114, 56] on span "Comms" at bounding box center [113, 59] width 28 height 11
click at [131, 114] on span "Create chat" at bounding box center [126, 113] width 44 height 11
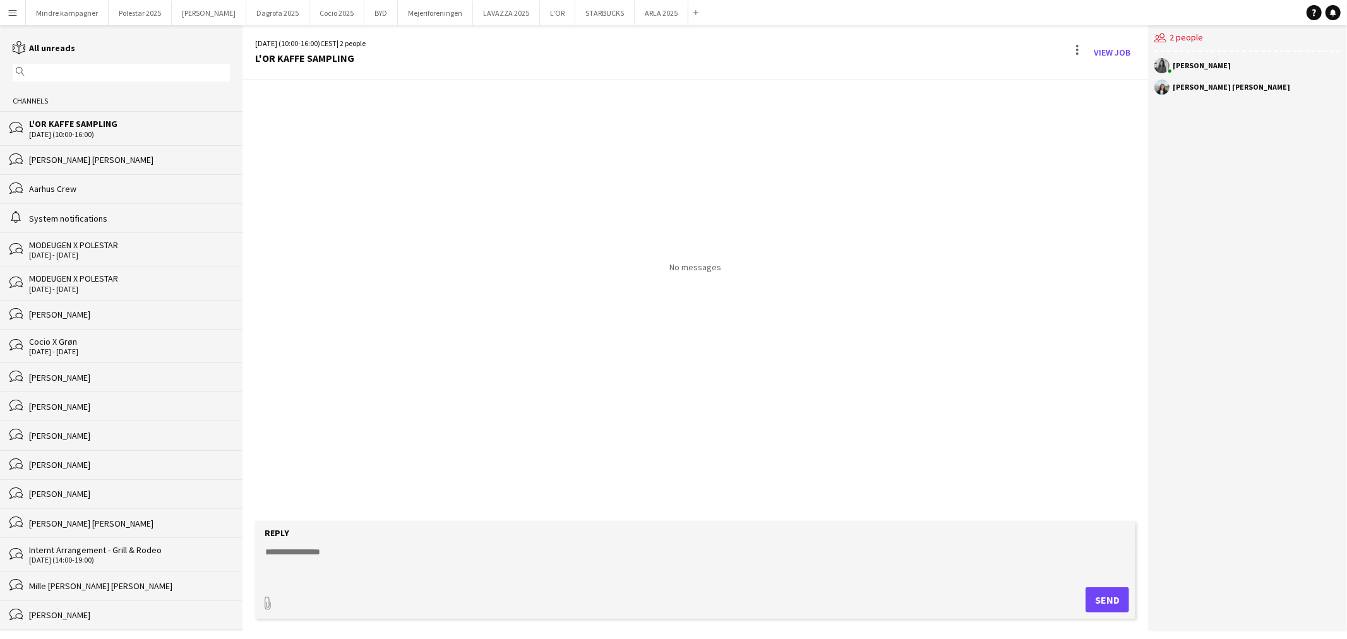
click at [308, 554] on textarea at bounding box center [698, 562] width 868 height 33
type textarea "**********"
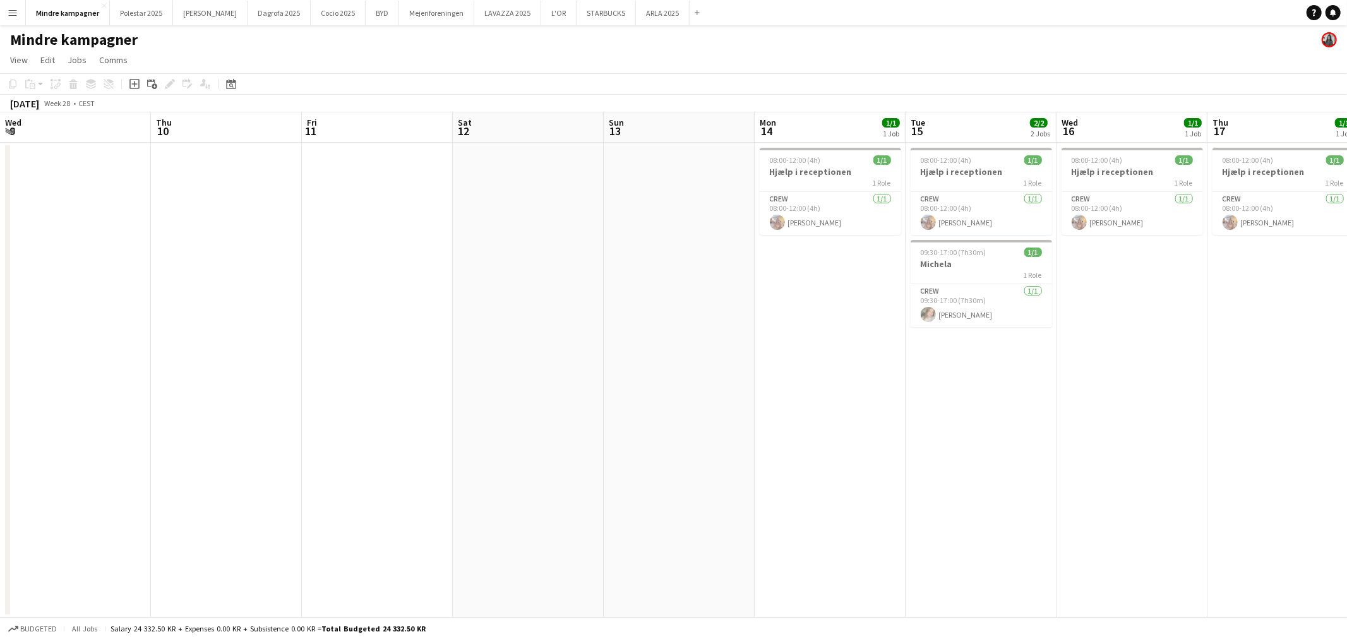
scroll to position [0, 320]
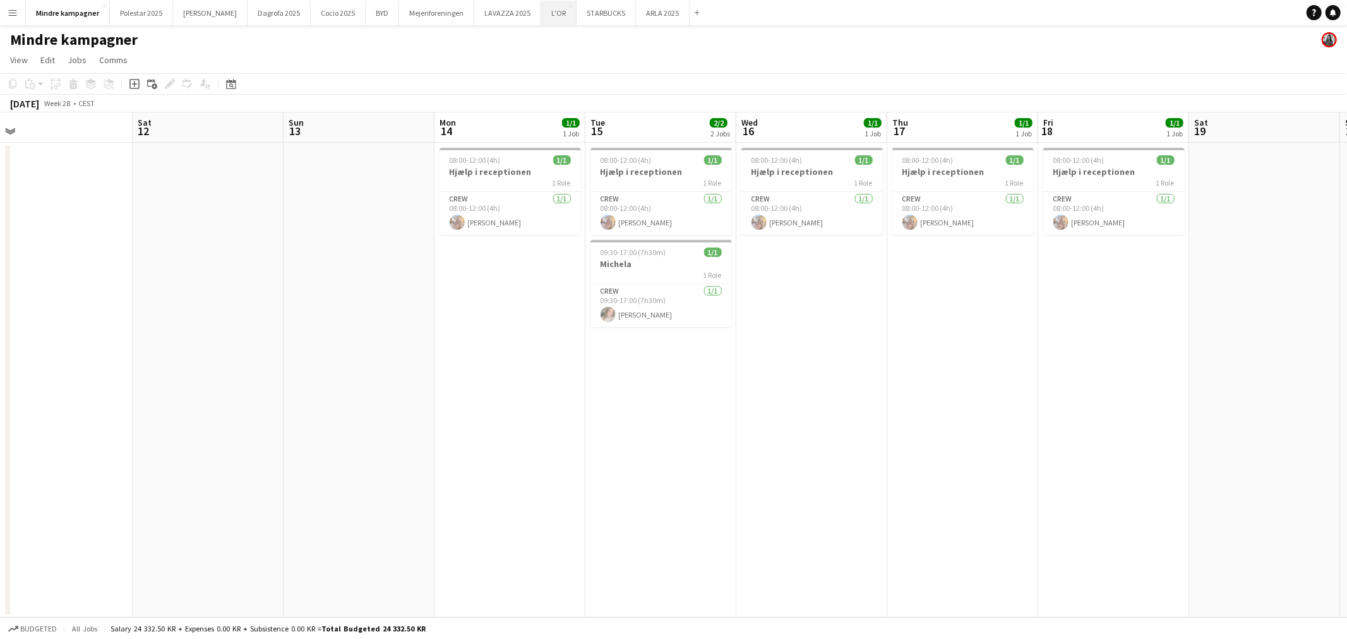
click at [541, 11] on button "L'OR Close" at bounding box center [558, 13] width 35 height 25
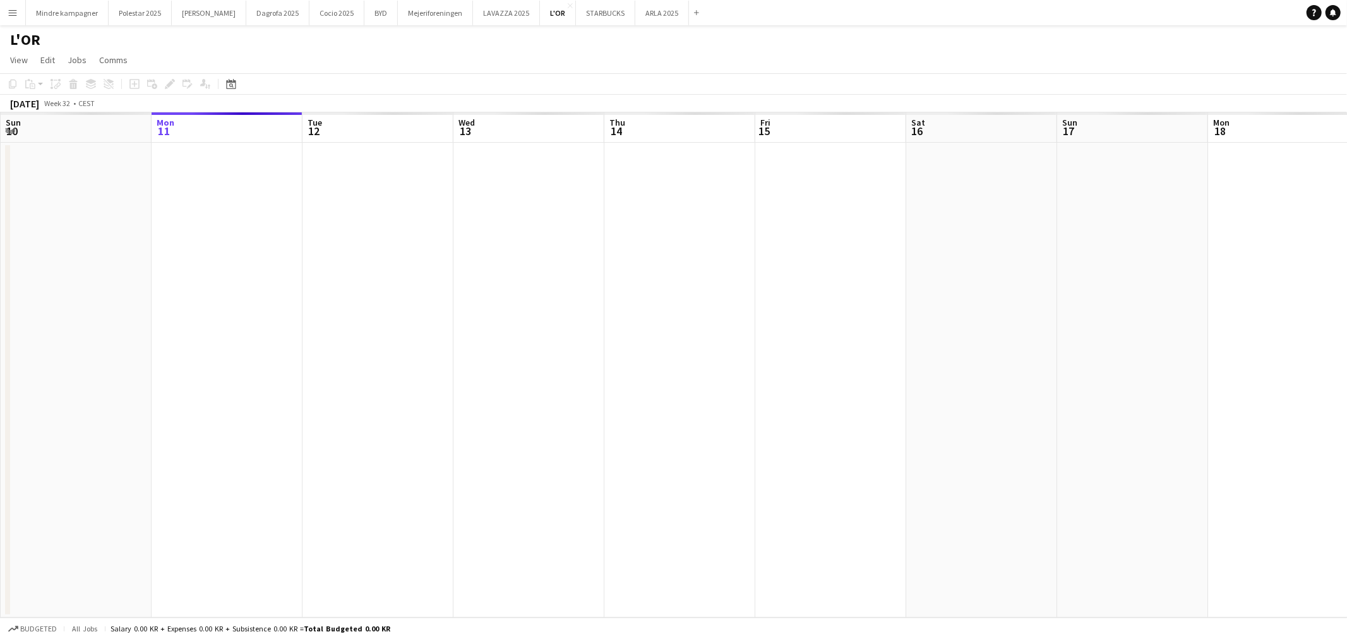
drag, startPoint x: 472, startPoint y: 364, endPoint x: 937, endPoint y: 333, distance: 465.9
click at [881, 338] on app-calendar-viewport "Fri 8 Sat 9 Sun 10 Mon 11 Tue 12 Wed 13 Thu 14 Fri 15 Sat 16 Sun 17 Mon 18 Tue …" at bounding box center [673, 364] width 1347 height 505
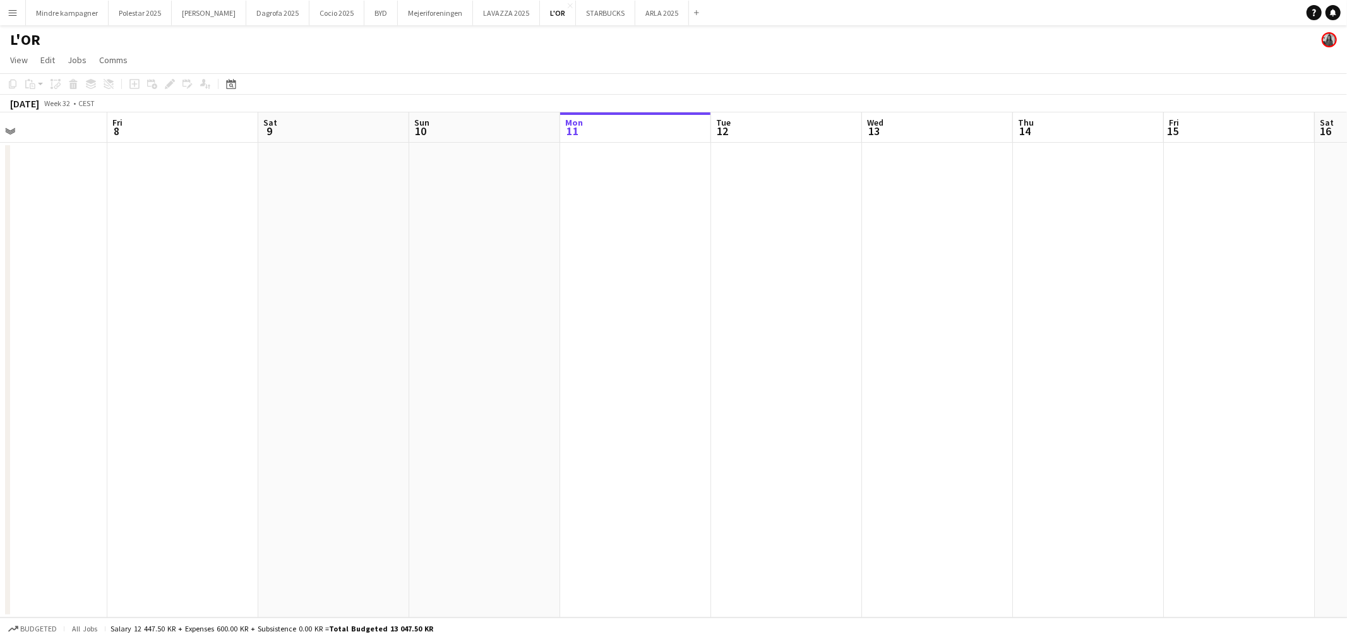
drag, startPoint x: 332, startPoint y: 362, endPoint x: 760, endPoint y: 349, distance: 428.4
click at [760, 349] on app-calendar-viewport "Tue 5 Wed 6 Thu 7 Fri 8 Sat 9 Sun 10 Mon 11 Tue 12 Wed 13 Thu 14 Fri 15 Sat 16 …" at bounding box center [673, 364] width 1347 height 505
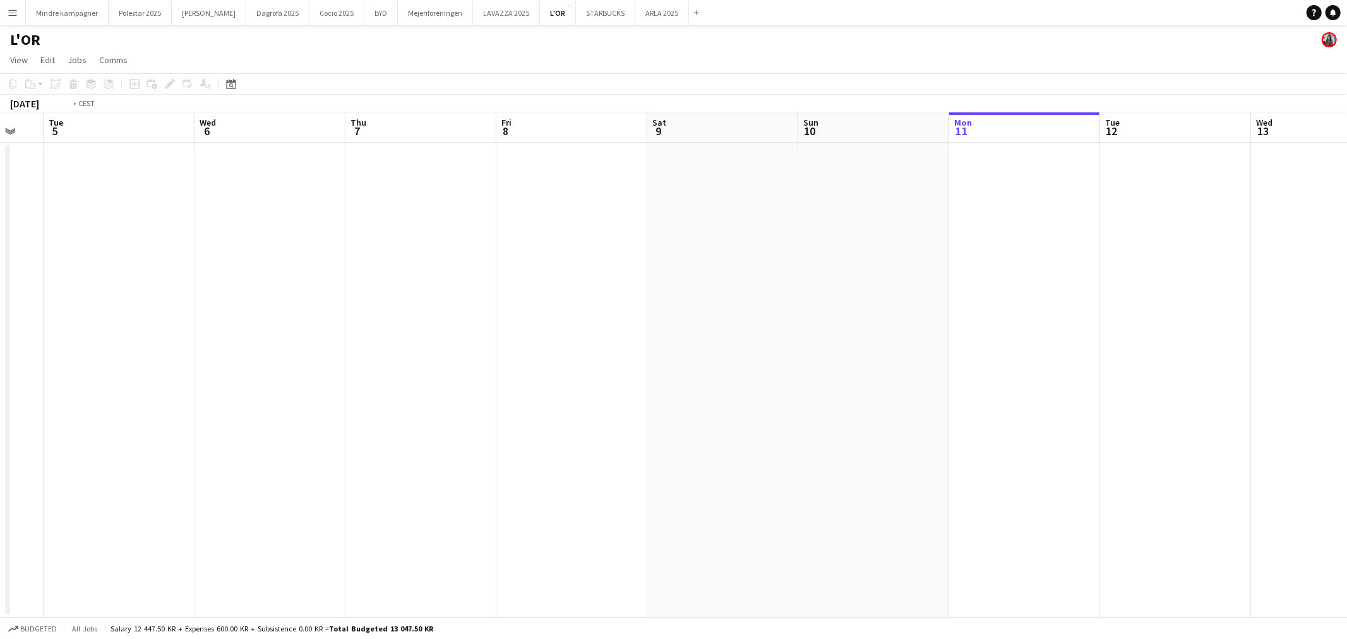
drag, startPoint x: 411, startPoint y: 379, endPoint x: 899, endPoint y: 369, distance: 487.6
click at [813, 370] on app-calendar-viewport "Sat 2 Sun 3 Mon 4 Tue 5 Wed 6 Thu 7 Fri 8 Sat 9 Sun 10 Mon 11 Tue 12 Wed 13 Thu…" at bounding box center [673, 364] width 1347 height 505
drag, startPoint x: 300, startPoint y: 383, endPoint x: 772, endPoint y: 382, distance: 471.7
click at [709, 384] on app-calendar-viewport "Thu 31 Fri 1 2/2 1 Job Sat 2 Sun 3 Mon 4 Tue 5 Wed 6 Thu 7 Fri 8 Sat 9 Sun 10 M…" at bounding box center [673, 364] width 1347 height 505
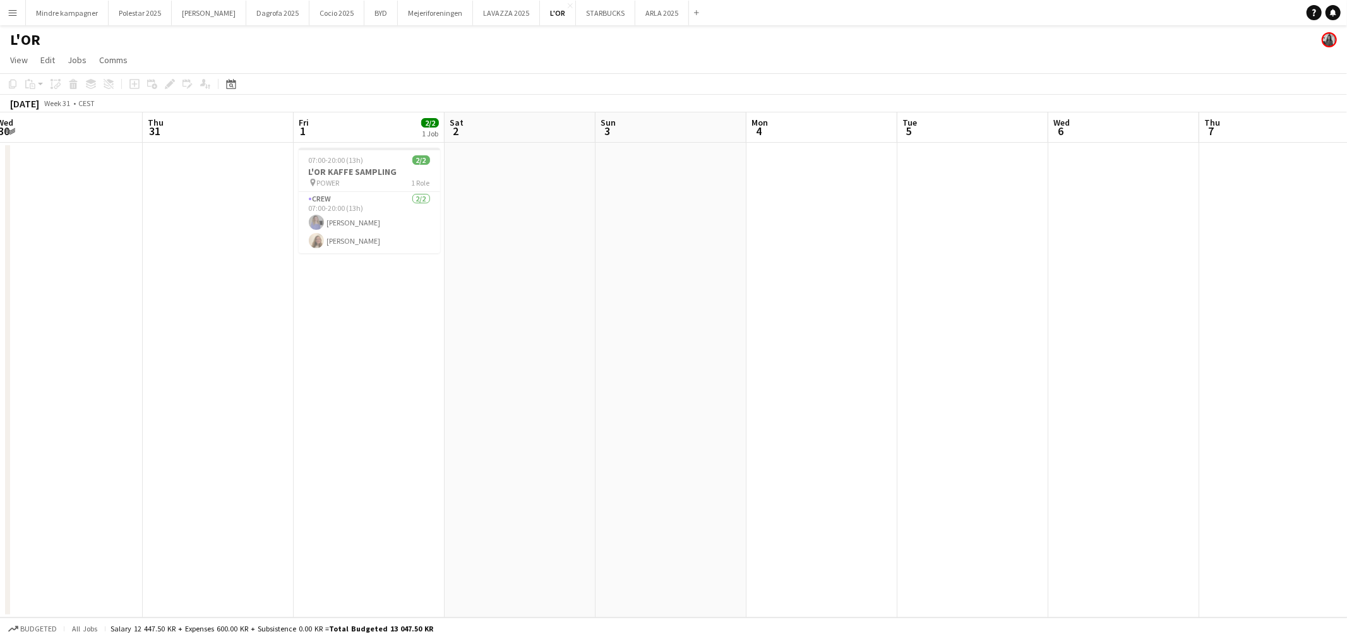
drag, startPoint x: 380, startPoint y: 404, endPoint x: 548, endPoint y: 402, distance: 168.0
click at [543, 402] on app-calendar-viewport "Mon 28 Tue 29 Wed 30 Thu 31 Fri 1 2/2 1 Job Sat 2 Sun 3 Mon 4 Tue 5 Wed 6 Thu 7…" at bounding box center [673, 364] width 1347 height 505
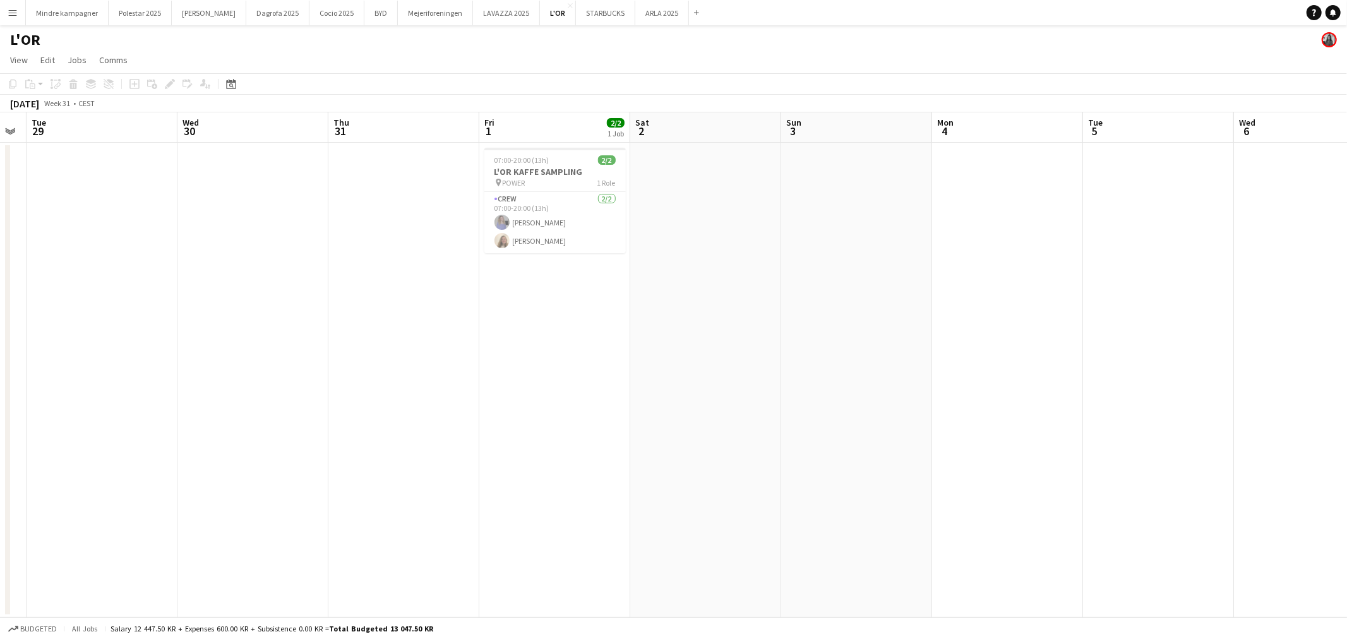
drag, startPoint x: 373, startPoint y: 345, endPoint x: 558, endPoint y: 352, distance: 185.2
click at [546, 352] on app-calendar-viewport "Sun 27 1/1 1 Job Mon 28 Tue 29 Wed 30 Thu 31 Fri 1 2/2 1 Job Sat 2 Sun 3 Mon 4 …" at bounding box center [673, 364] width 1347 height 505
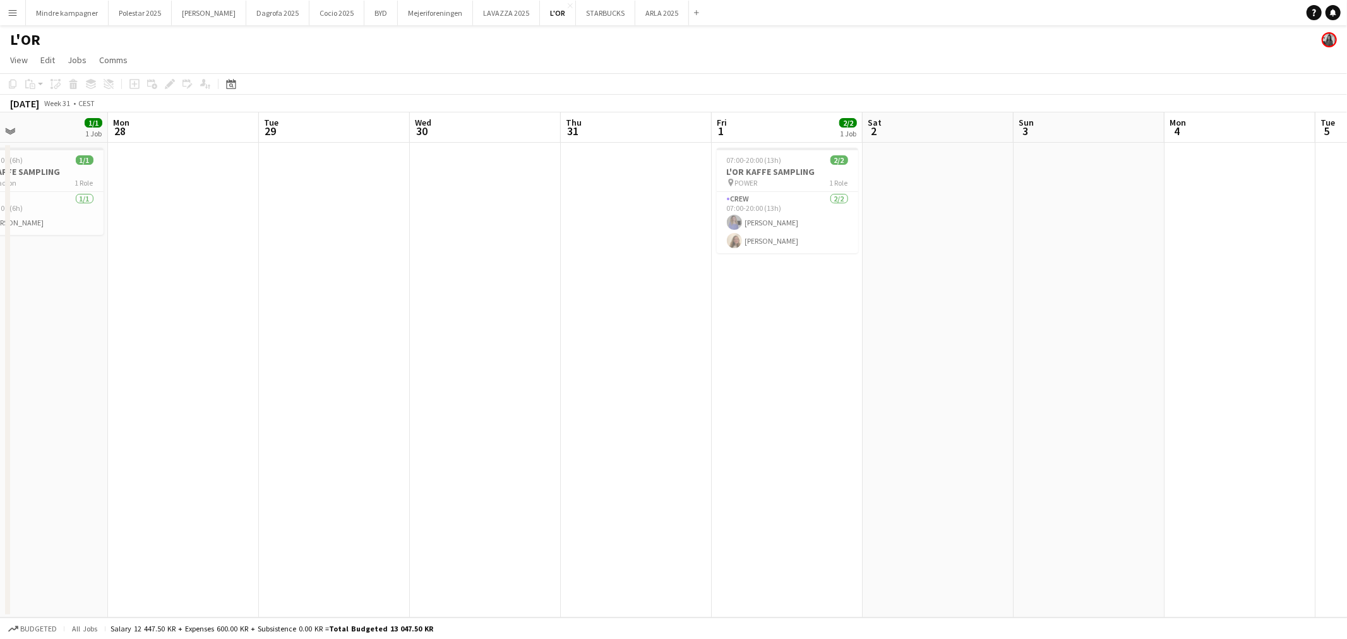
drag, startPoint x: 366, startPoint y: 405, endPoint x: 705, endPoint y: 374, distance: 340.5
click at [701, 374] on app-calendar-viewport "Fri 25 Sat 26 Sun 27 1/1 1 Job Mon 28 Tue 29 Wed 30 Thu 31 Fri 1 2/2 1 Job Sat …" at bounding box center [673, 364] width 1347 height 505
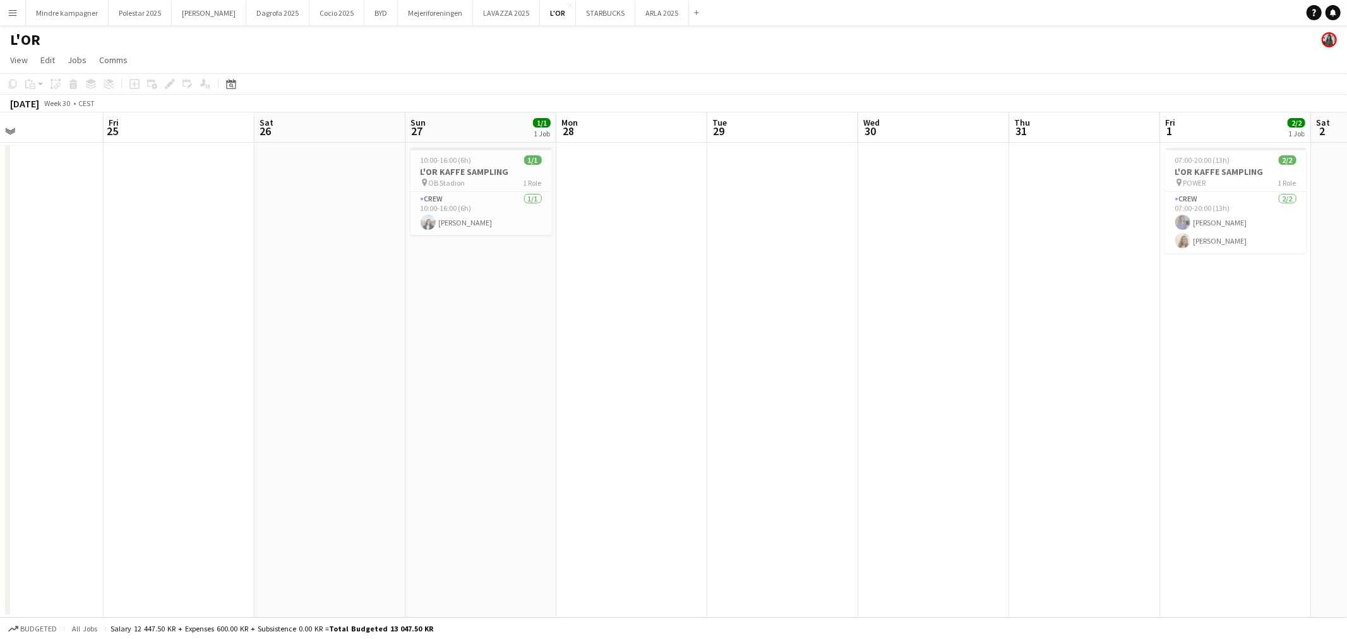
drag, startPoint x: 424, startPoint y: 424, endPoint x: 634, endPoint y: 423, distance: 210.3
click at [634, 423] on app-calendar-viewport "Tue 22 Wed 23 Thu 24 Fri 25 Sat 26 Sun 27 1/1 1 Job Mon 28 Tue 29 Wed 30 Thu 31…" at bounding box center [673, 364] width 1347 height 505
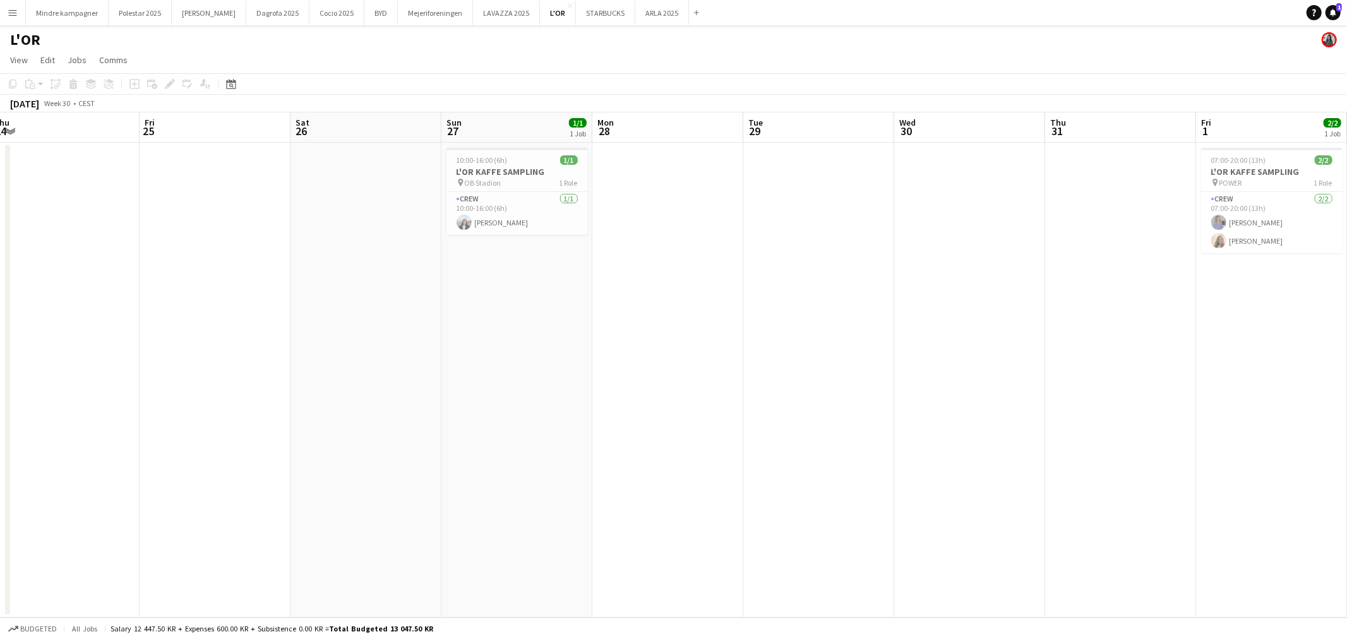
scroll to position [0, 324]
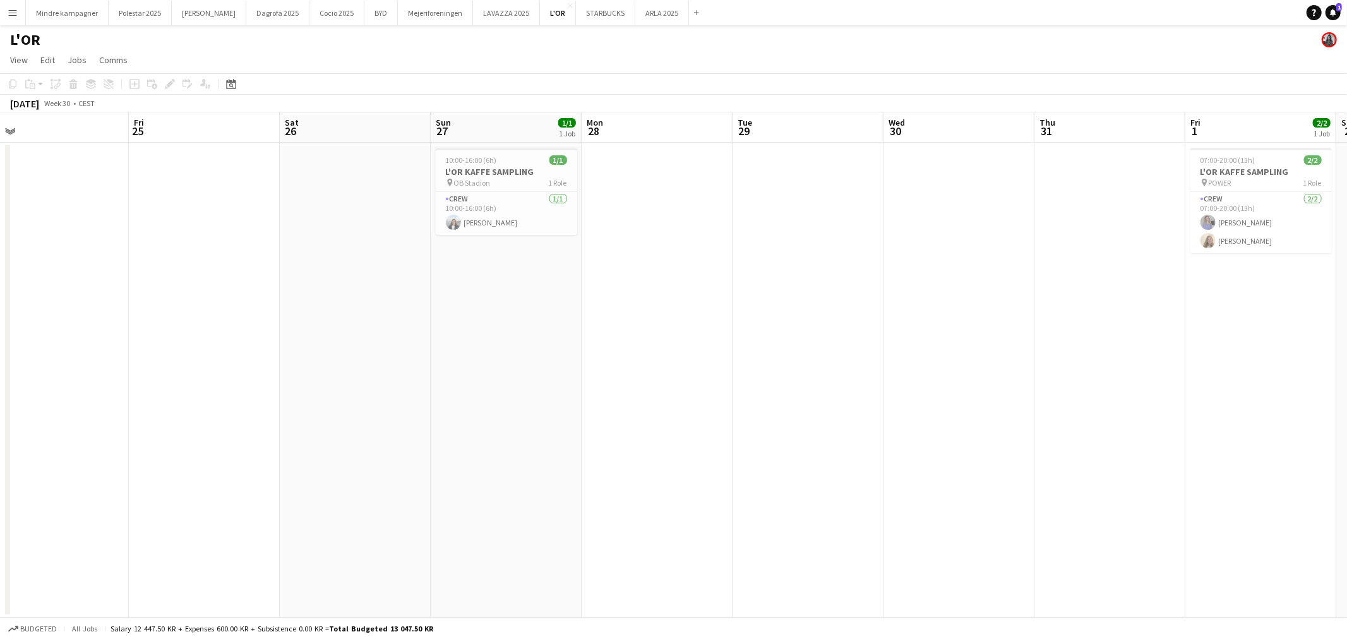
drag, startPoint x: 933, startPoint y: 392, endPoint x: 882, endPoint y: 405, distance: 52.8
click at [882, 405] on app-calendar-viewport "Tue 22 Wed 23 Thu 24 Fri 25 Sat 26 Sun 27 1/1 1 Job Mon 28 Tue 29 Wed 30 Thu 31…" at bounding box center [673, 364] width 1347 height 505
click at [4, 8] on button "Menu" at bounding box center [12, 12] width 25 height 25
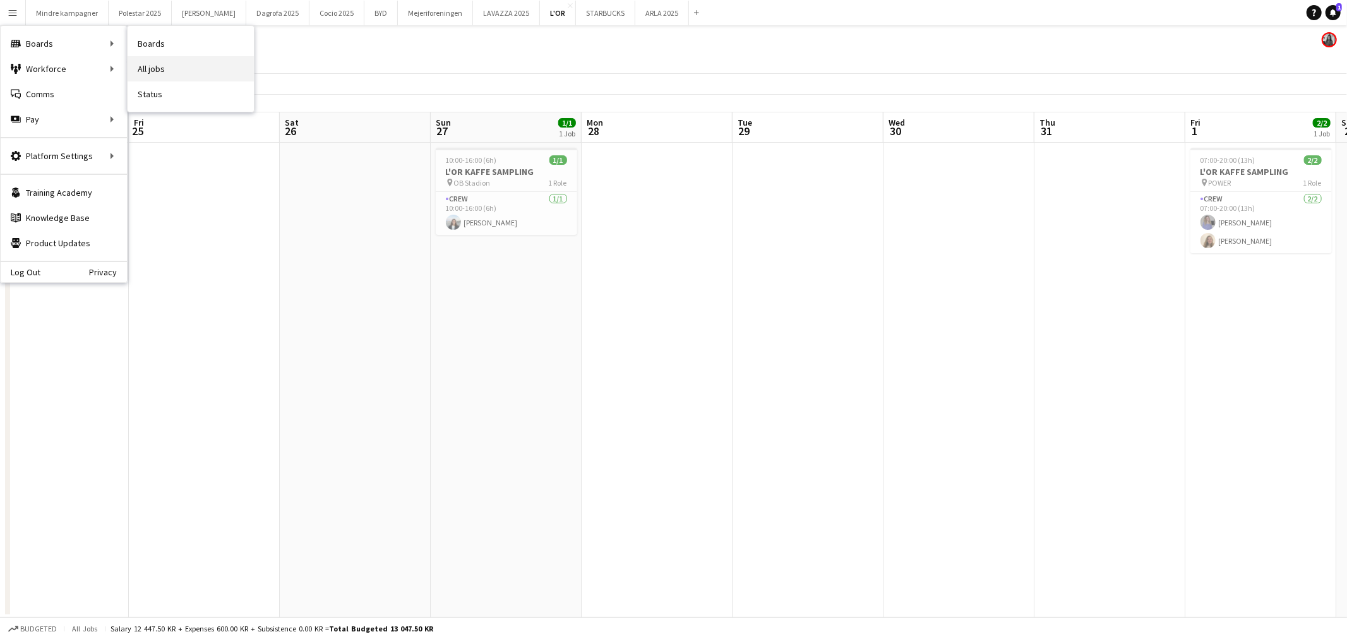
click at [169, 69] on link "All jobs" at bounding box center [191, 68] width 126 height 25
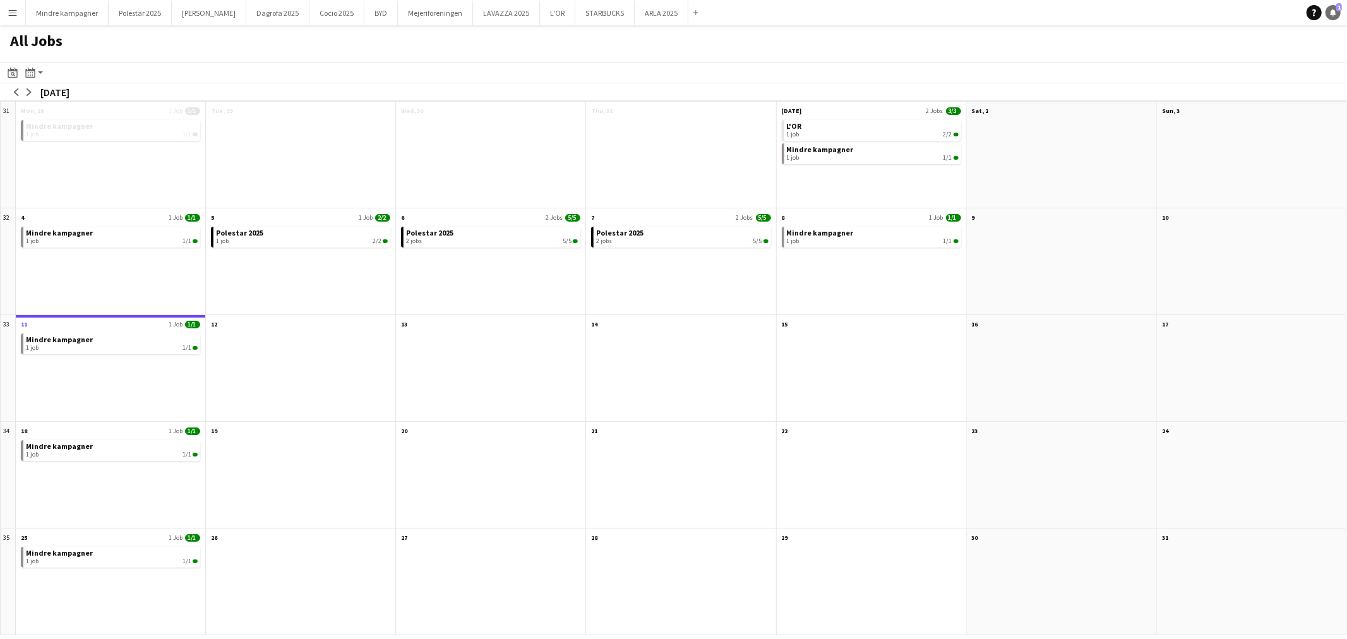
click at [1329, 11] on icon "Notifications" at bounding box center [1333, 13] width 8 height 8
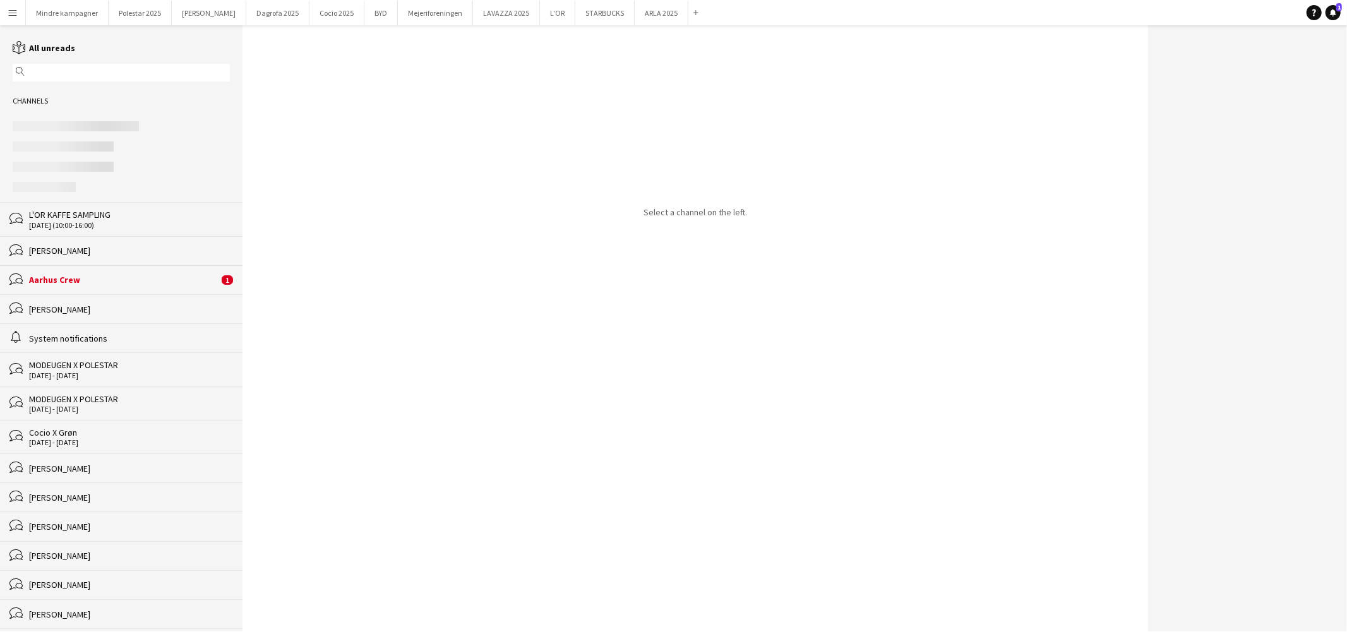
click at [83, 280] on div "Aarhus Crew" at bounding box center [123, 279] width 189 height 11
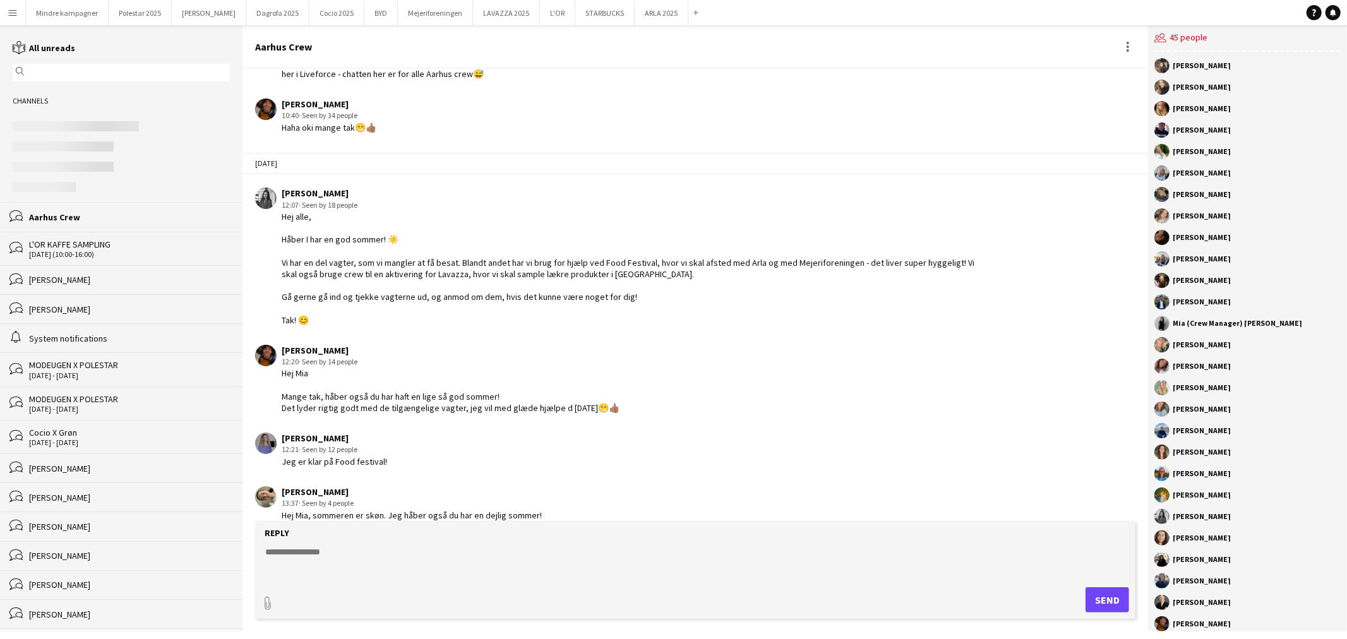
scroll to position [332, 0]
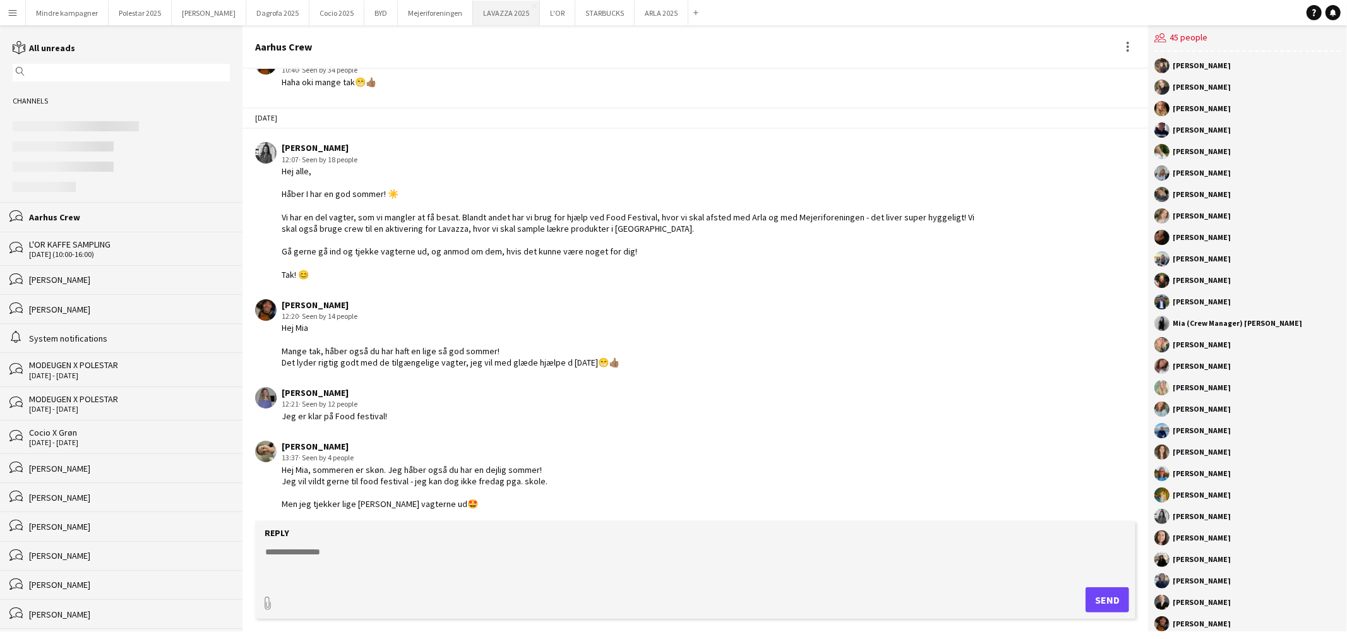
click at [473, 9] on button "LAVAZZA 2025 Close" at bounding box center [506, 13] width 67 height 25
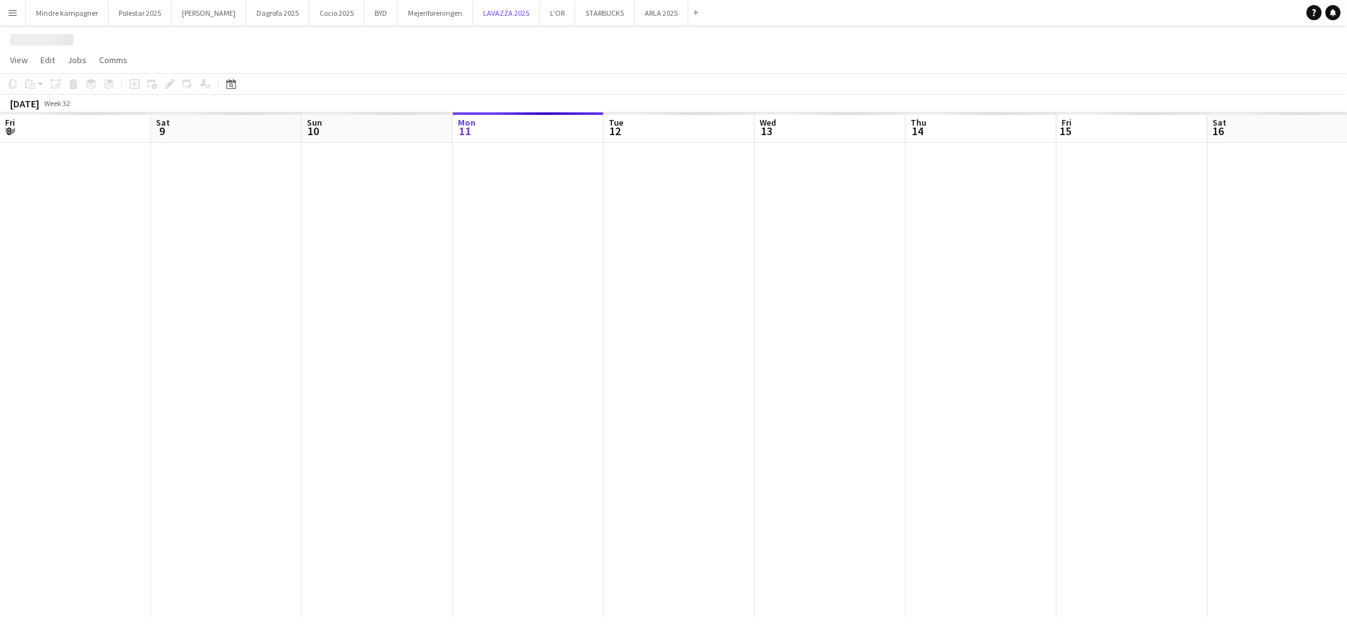
scroll to position [0, 301]
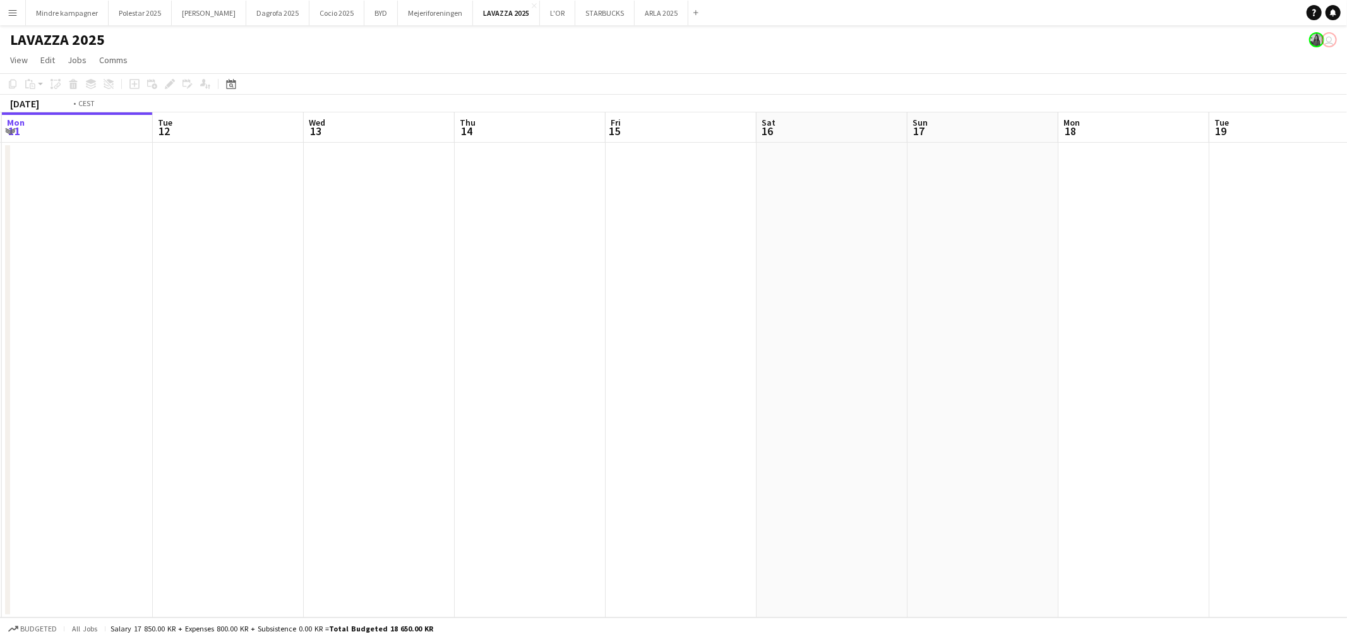
drag, startPoint x: 778, startPoint y: 414, endPoint x: 568, endPoint y: 413, distance: 209.7
click at [450, 422] on app-calendar-viewport "Fri 8 Sat 9 Sun 10 Mon 11 Tue 12 Wed 13 Thu 14 Fri 15 Sat 16 Sun 17 Mon 18 Tue …" at bounding box center [673, 364] width 1347 height 505
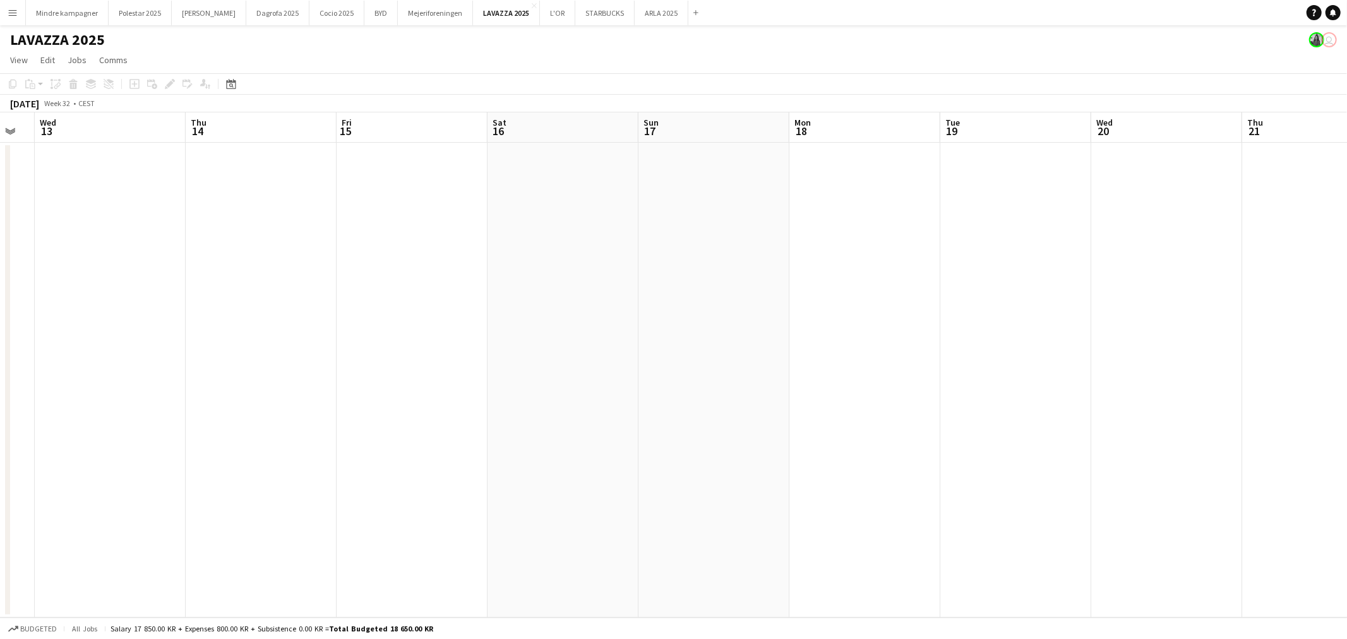
drag, startPoint x: 830, startPoint y: 431, endPoint x: 506, endPoint y: 419, distance: 324.2
click at [499, 419] on app-calendar-viewport "Sun 10 Mon 11 Tue 12 Wed 13 Thu 14 Fri 15 Sat 16 Sun 17 Mon 18 Tue 19 Wed 20 Th…" at bounding box center [673, 364] width 1347 height 505
drag, startPoint x: 1063, startPoint y: 434, endPoint x: 771, endPoint y: 433, distance: 291.8
click at [771, 433] on app-calendar-viewport "Fri 15 Sat 16 Sun 17 Mon 18 Tue 19 Wed 20 Thu 21 Fri 22 Sat 23 Sun 24 Mon 25 Tu…" at bounding box center [673, 364] width 1347 height 505
drag, startPoint x: 384, startPoint y: 402, endPoint x: 308, endPoint y: 402, distance: 76.4
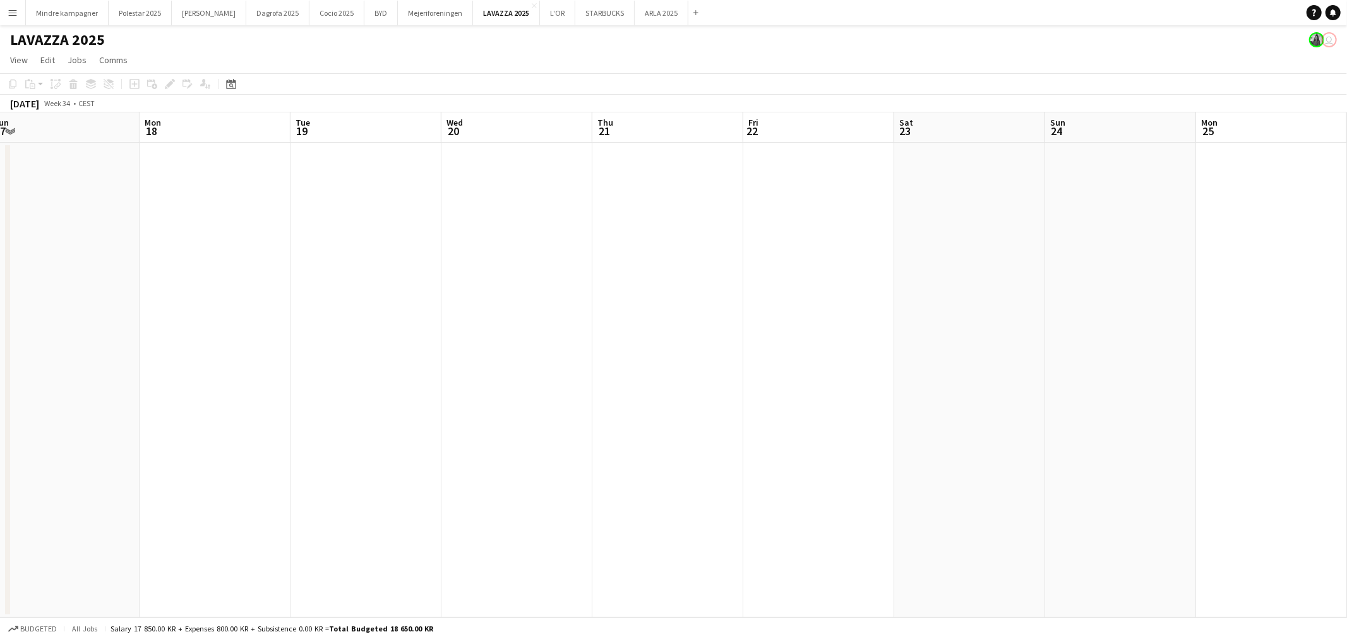
click at [308, 402] on app-calendar-viewport "Fri 15 Sat 16 Sun 17 Mon 18 Tue 19 Wed 20 Thu 21 Fri 22 Sat 23 Sun 24 Mon 25 Tu…" at bounding box center [673, 364] width 1347 height 505
drag, startPoint x: 887, startPoint y: 443, endPoint x: 284, endPoint y: 380, distance: 606.4
click at [308, 395] on app-calendar-viewport "Tue 19 Wed 20 Thu 21 Fri 22 Sat 23 Sun 24 Mon 25 Tue 26 Wed 27 Thu 28 Fri 29 Sa…" at bounding box center [673, 364] width 1347 height 505
drag, startPoint x: 674, startPoint y: 411, endPoint x: 714, endPoint y: 390, distance: 45.5
click at [667, 408] on app-calendar-viewport "Sat 23 Sun 24 Mon 25 Tue 26 Wed 27 Thu 28 Fri 29 Sat 30 Sun 31 Mon 1 Tue 2 Wed …" at bounding box center [673, 364] width 1347 height 505
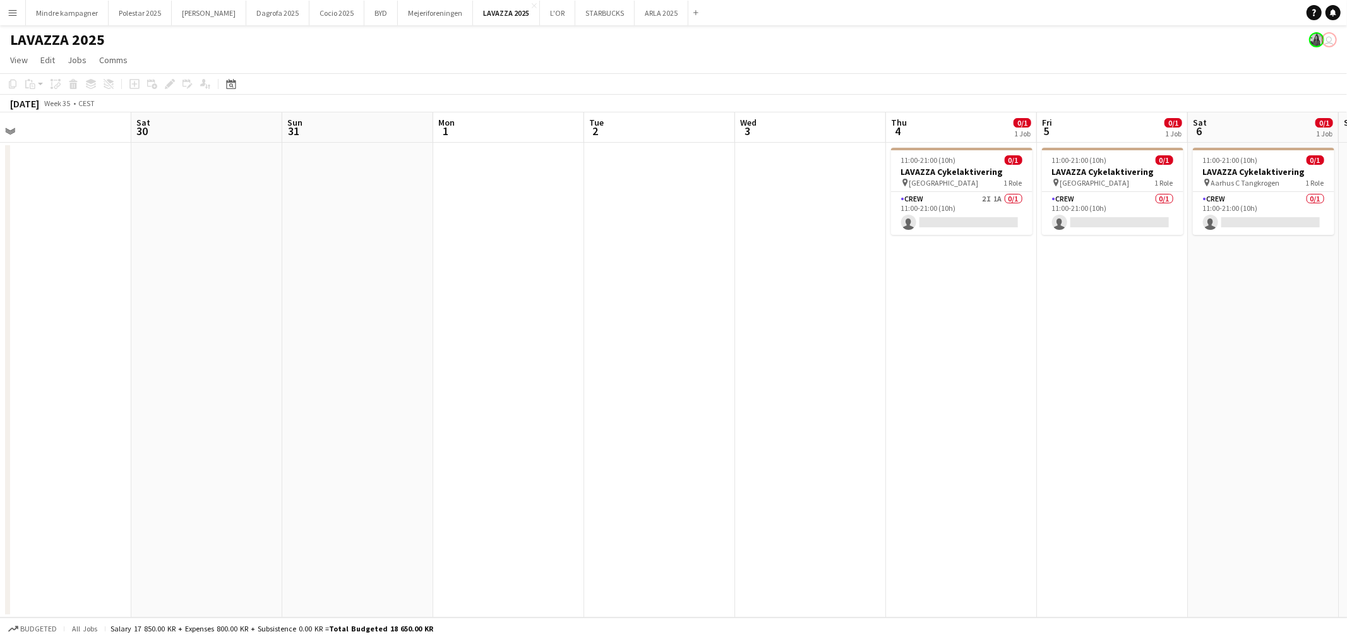
scroll to position [0, 500]
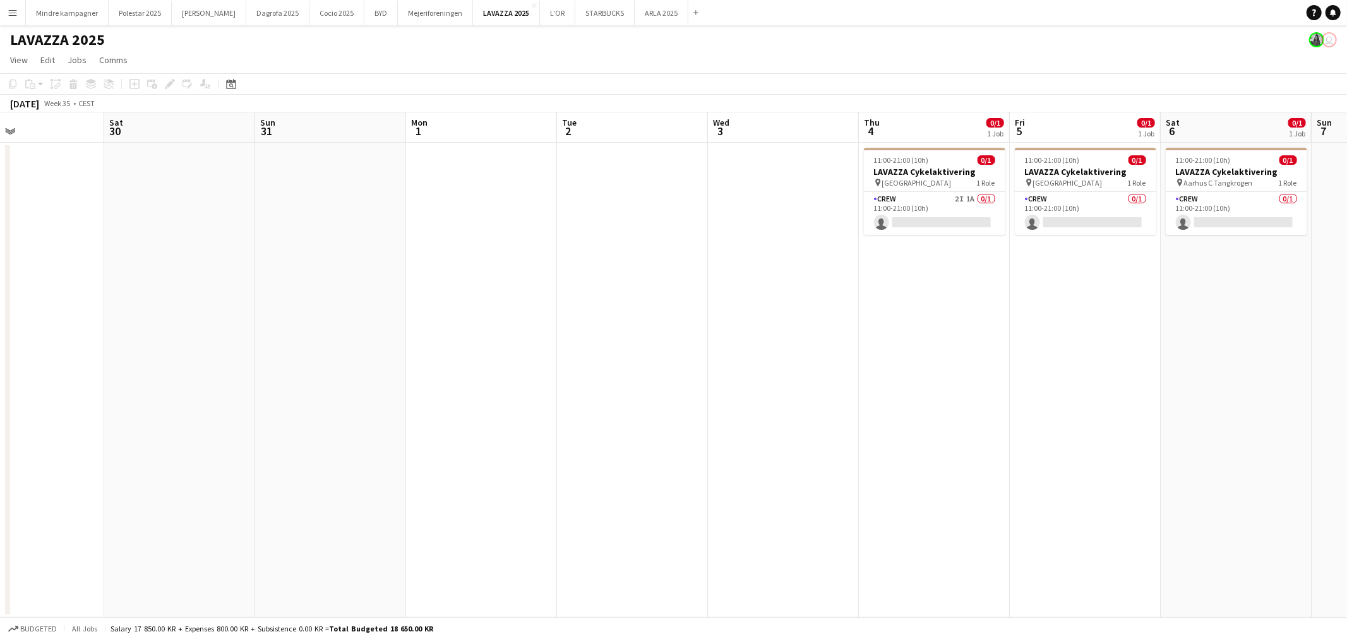
drag, startPoint x: 1110, startPoint y: 406, endPoint x: 1029, endPoint y: 428, distance: 83.6
click at [1029, 428] on app-calendar-viewport "Tue 26 Wed 27 Thu 28 Fri 29 Sat 30 Sun 31 Mon 1 Tue 2 Wed 3 Thu 4 0/1 1 Job Fri…" at bounding box center [673, 364] width 1347 height 505
drag, startPoint x: 1106, startPoint y: 381, endPoint x: 1017, endPoint y: 363, distance: 91.4
click at [1033, 378] on app-calendar-viewport "Tue 26 Wed 27 Thu 28 Fri 29 Sat 30 Sun 31 Mon 1 Tue 2 Wed 3 Thu 4 0/1 1 Job Fri…" at bounding box center [673, 364] width 1347 height 505
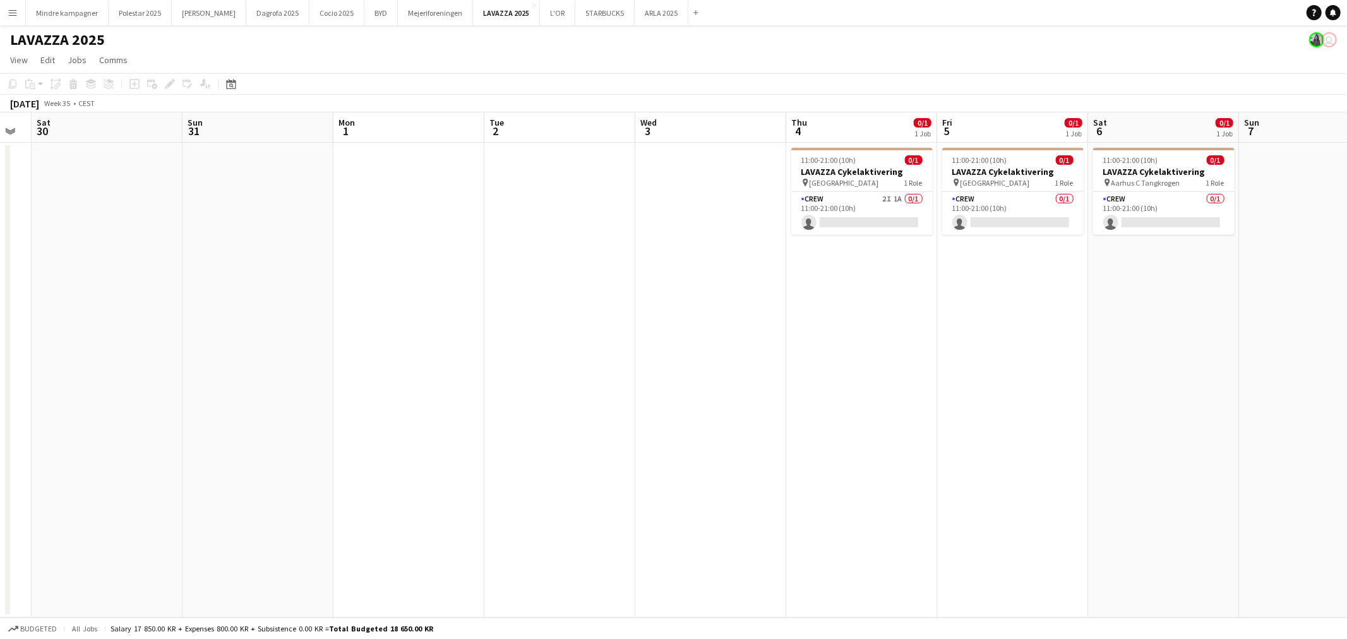
scroll to position [0, 420]
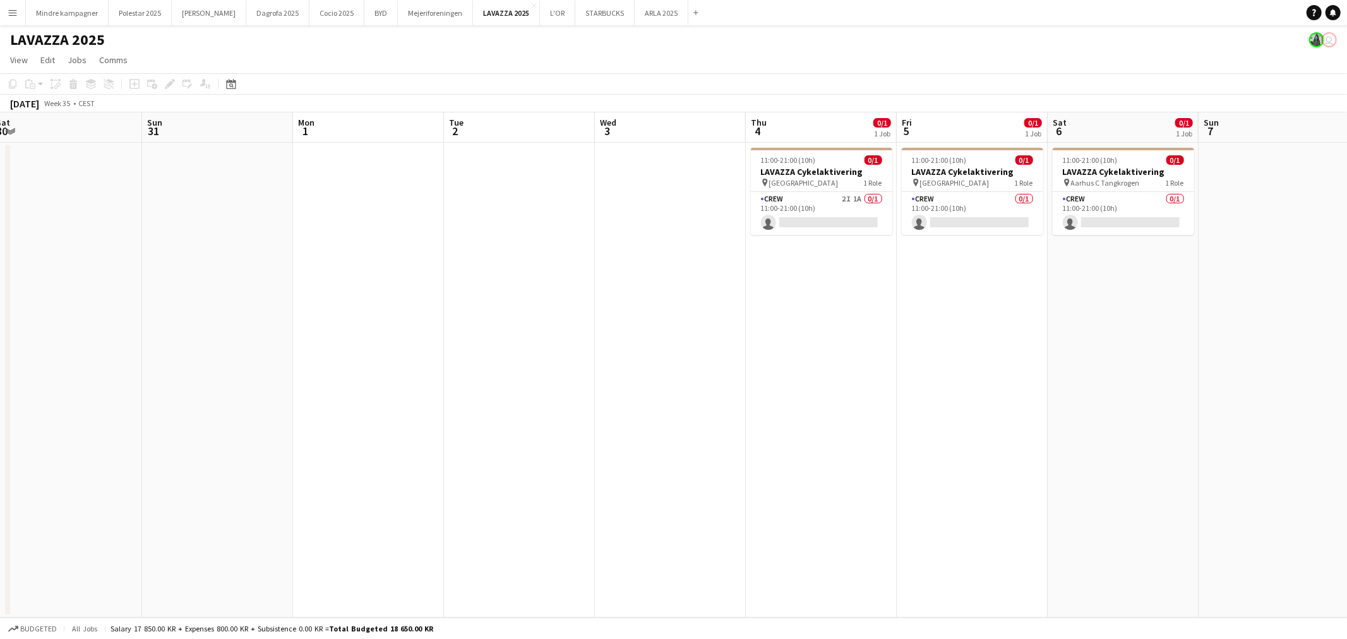
drag, startPoint x: 1068, startPoint y: 409, endPoint x: 935, endPoint y: 421, distance: 133.2
click at [951, 421] on app-calendar-viewport "Wed 27 Thu 28 Fri 29 Sat 30 Sun 31 Mon 1 Tue 2 Wed 3 Thu 4 0/1 1 Job Fri 5 0/1 …" at bounding box center [673, 364] width 1347 height 505
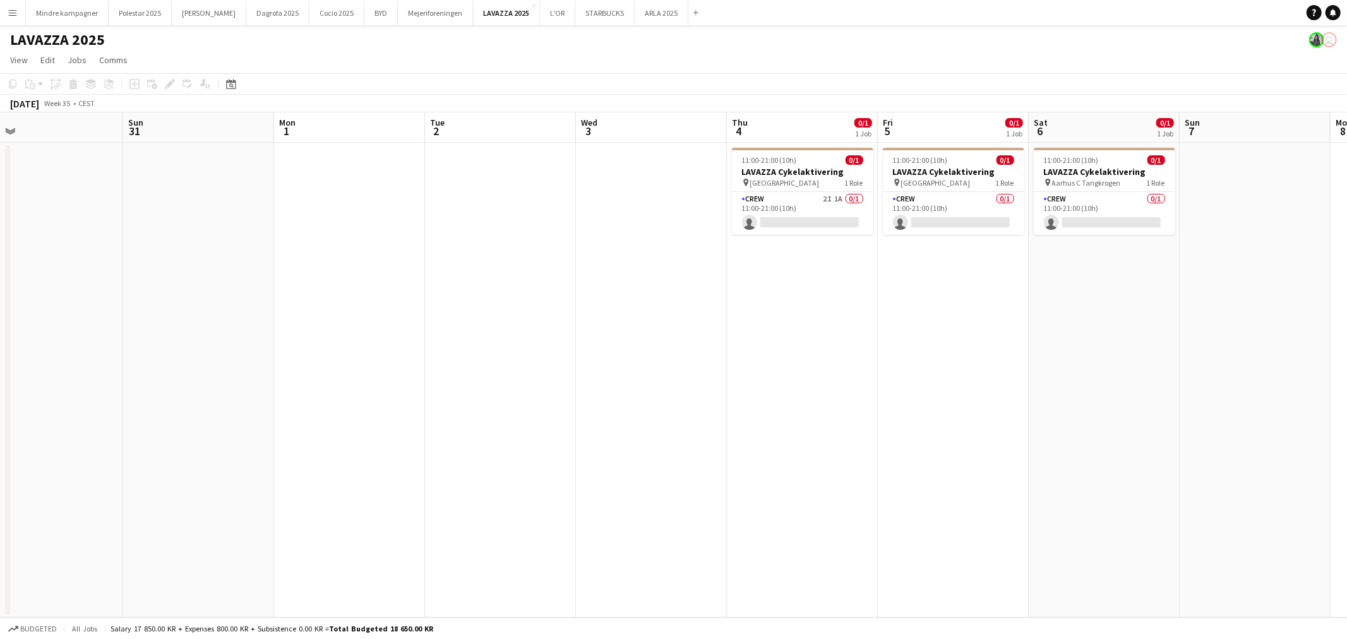
drag, startPoint x: 326, startPoint y: 349, endPoint x: 622, endPoint y: 364, distance: 296.6
click at [614, 364] on app-calendar-viewport "Thu 28 Fri 29 Sat 30 Sun 31 Mon 1 Tue 2 Wed 3 Thu 4 0/1 1 Job Fri 5 0/1 1 Job S…" at bounding box center [673, 364] width 1347 height 505
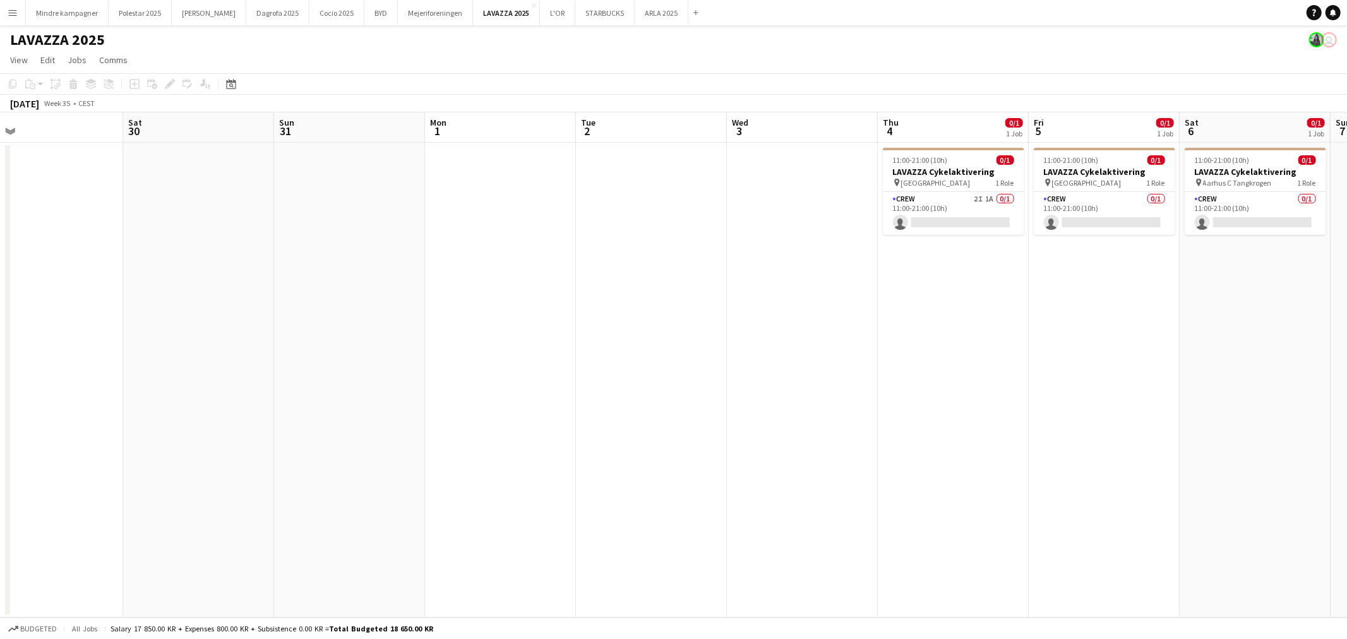
scroll to position [0, 283]
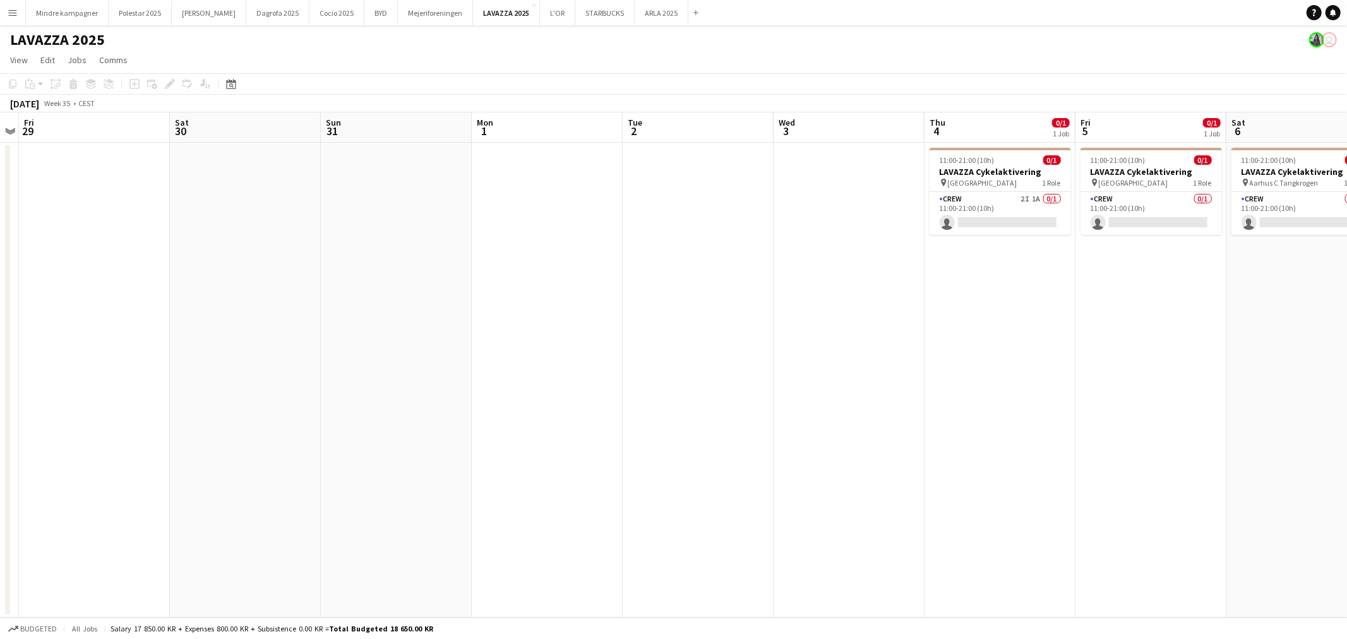
click at [5, 7] on button "Menu" at bounding box center [12, 12] width 25 height 25
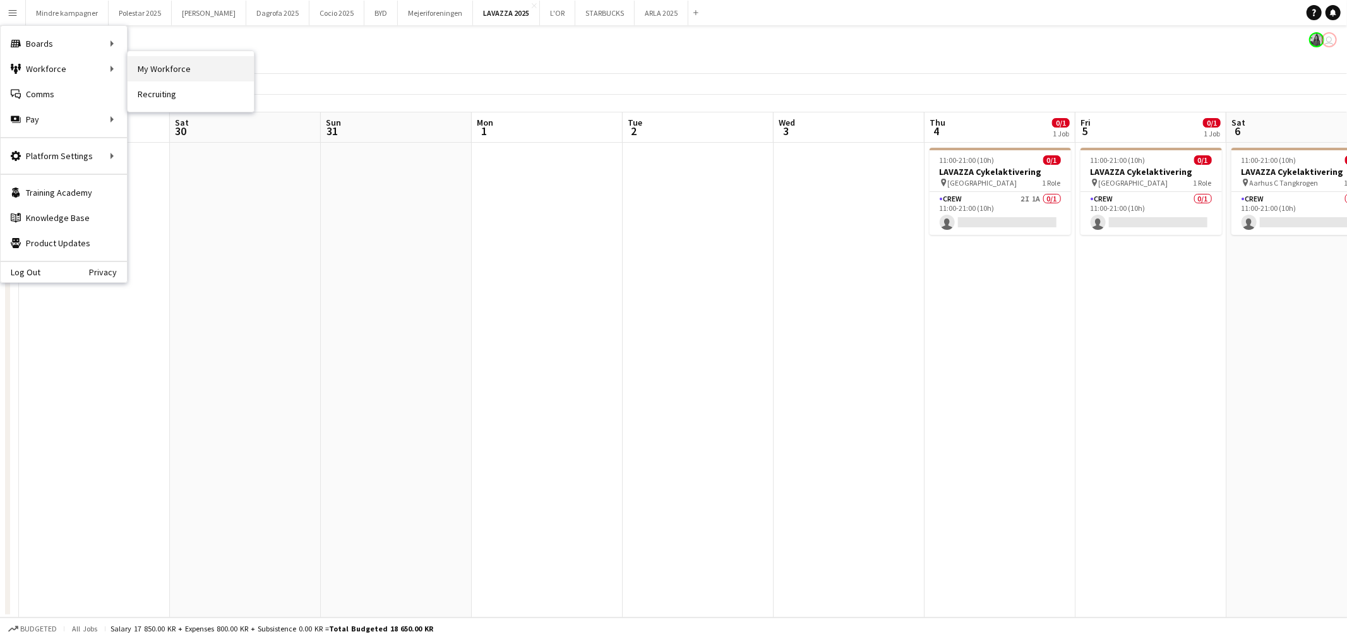
click at [173, 69] on link "My Workforce" at bounding box center [191, 68] width 126 height 25
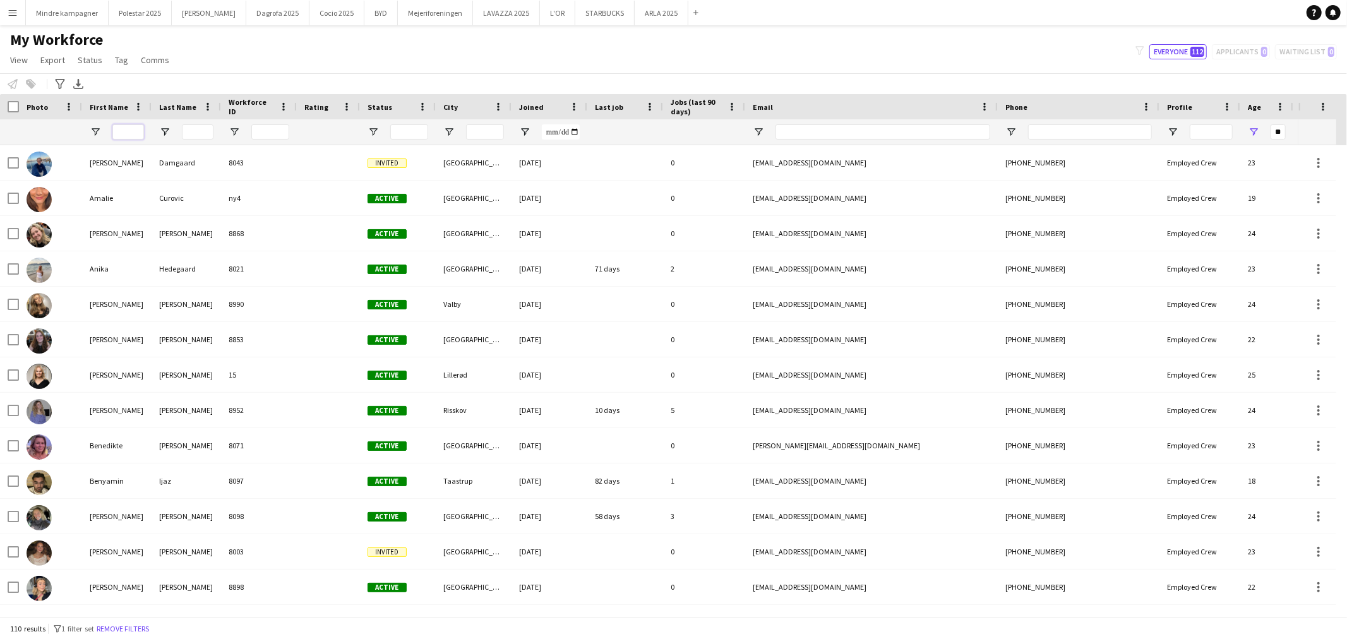
click at [123, 134] on input "First Name Filter Input" at bounding box center [128, 131] width 32 height 15
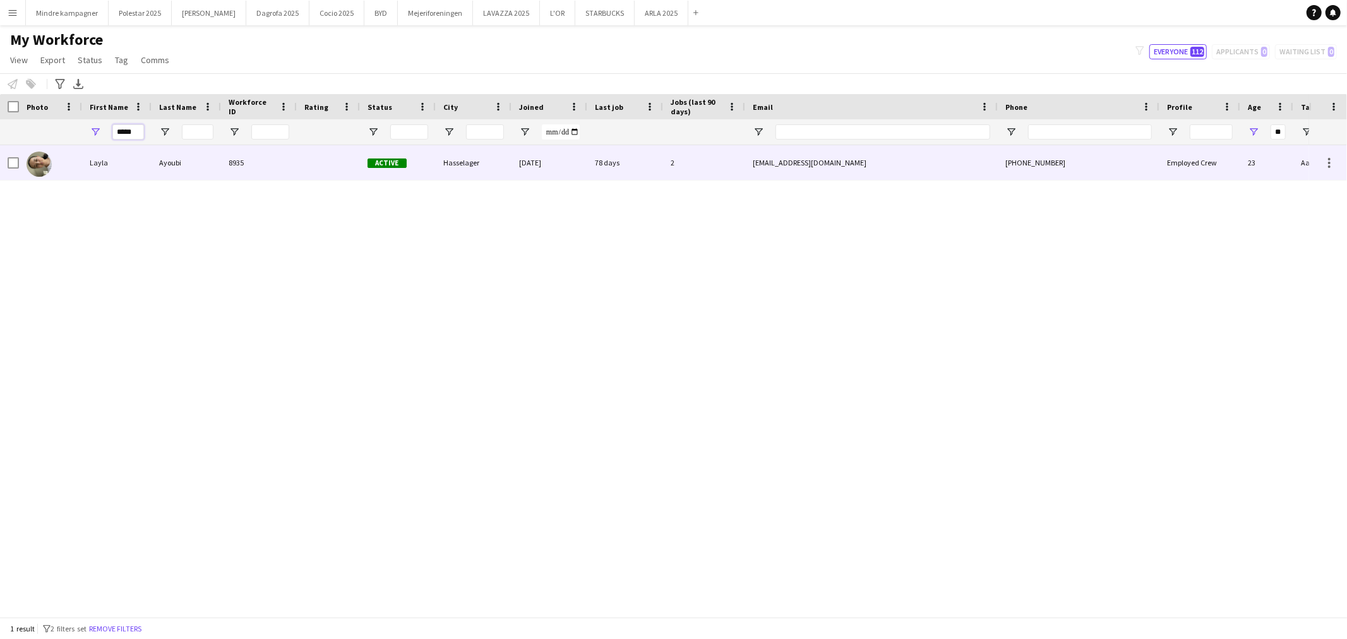
type input "*****"
click at [99, 157] on div "Layla" at bounding box center [116, 162] width 69 height 35
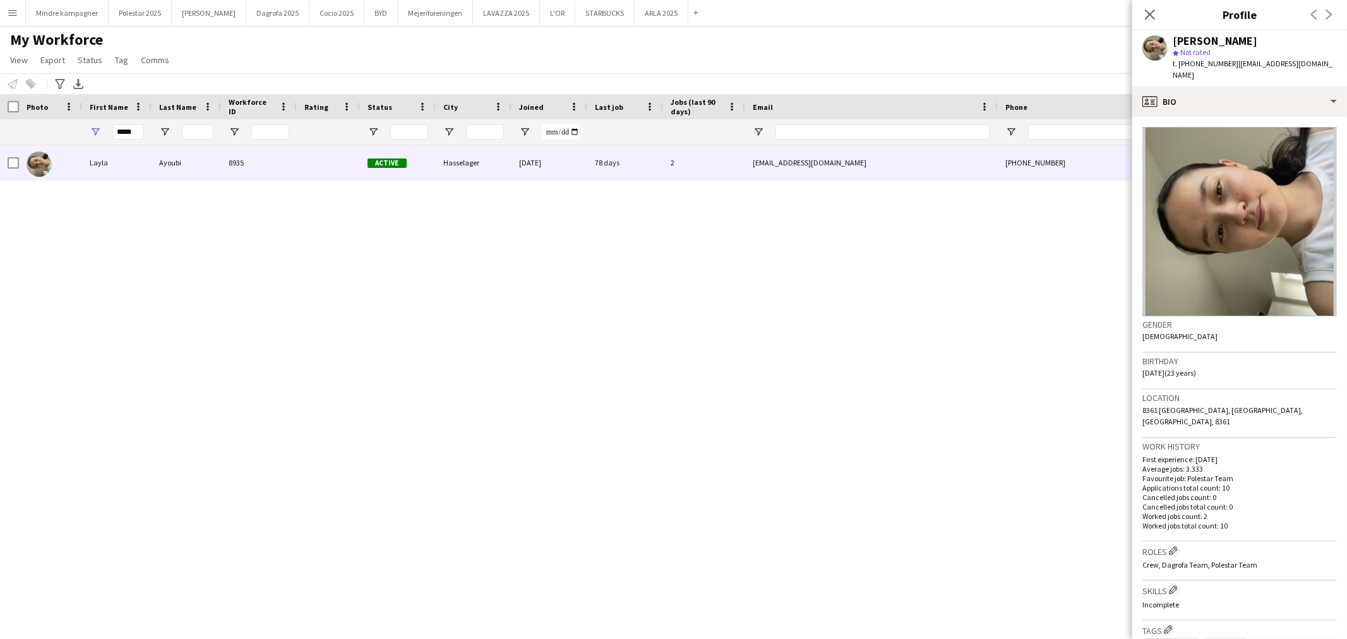
click at [547, 344] on div "[PERSON_NAME] 8935 Active Hasselager [DATE] 78 days 2 [EMAIL_ADDRESS][DOMAIN_NA…" at bounding box center [654, 375] width 1309 height 461
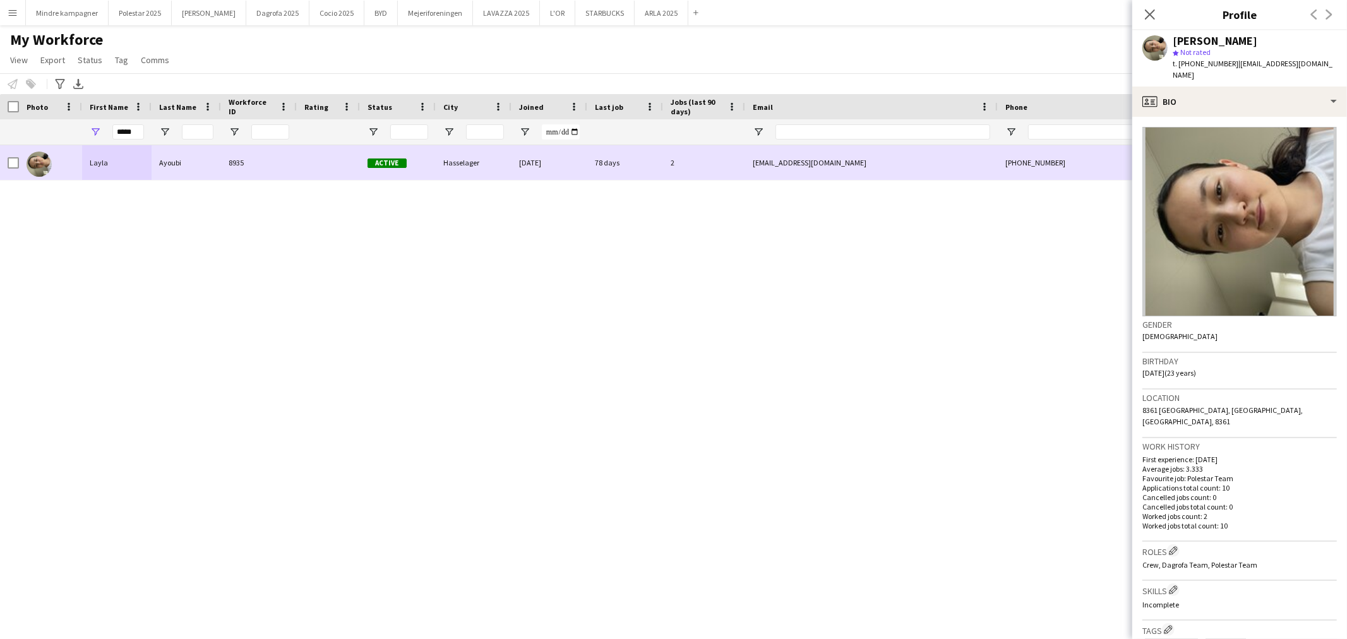
click at [964, 160] on div "[EMAIL_ADDRESS][DOMAIN_NAME]" at bounding box center [871, 162] width 253 height 35
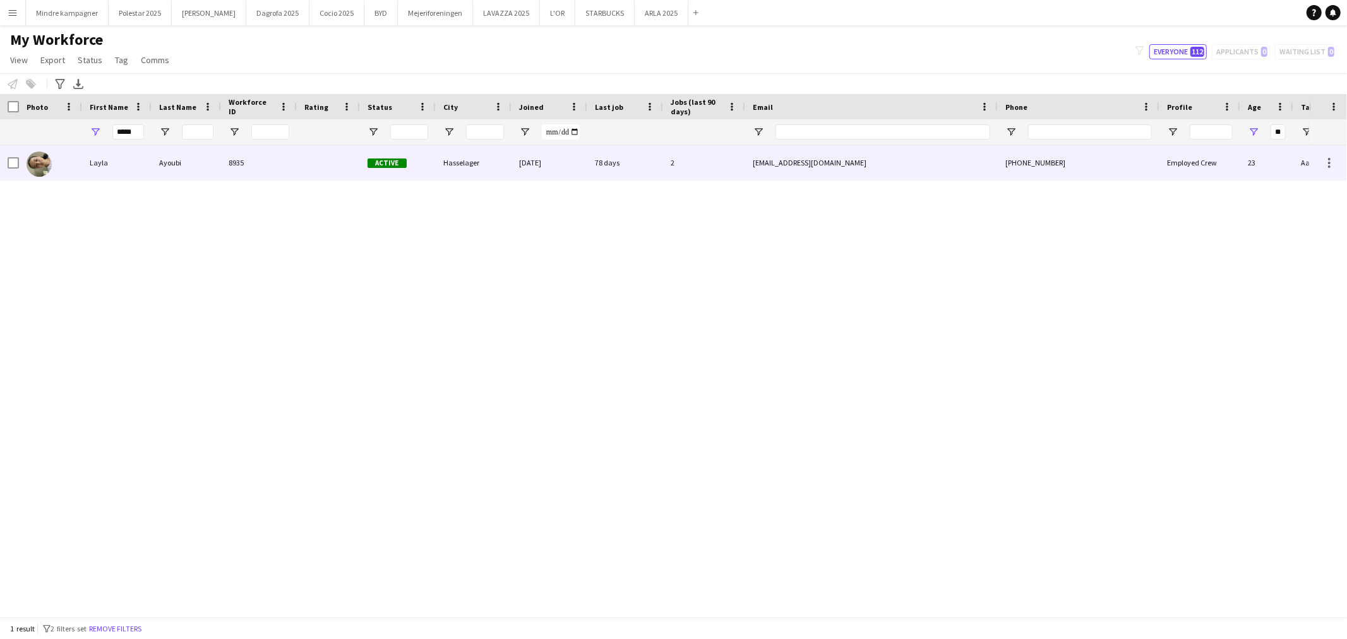
click at [918, 166] on div "[EMAIL_ADDRESS][DOMAIN_NAME]" at bounding box center [871, 162] width 253 height 35
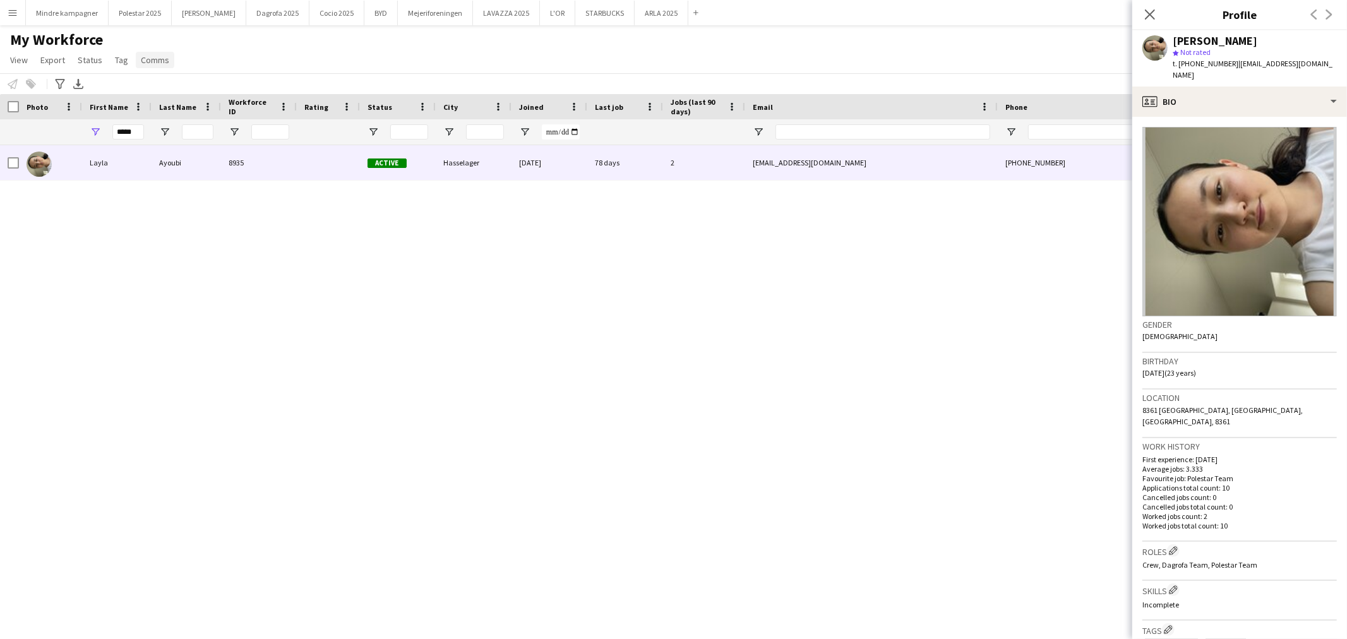
click at [149, 59] on span "Comms" at bounding box center [155, 59] width 28 height 11
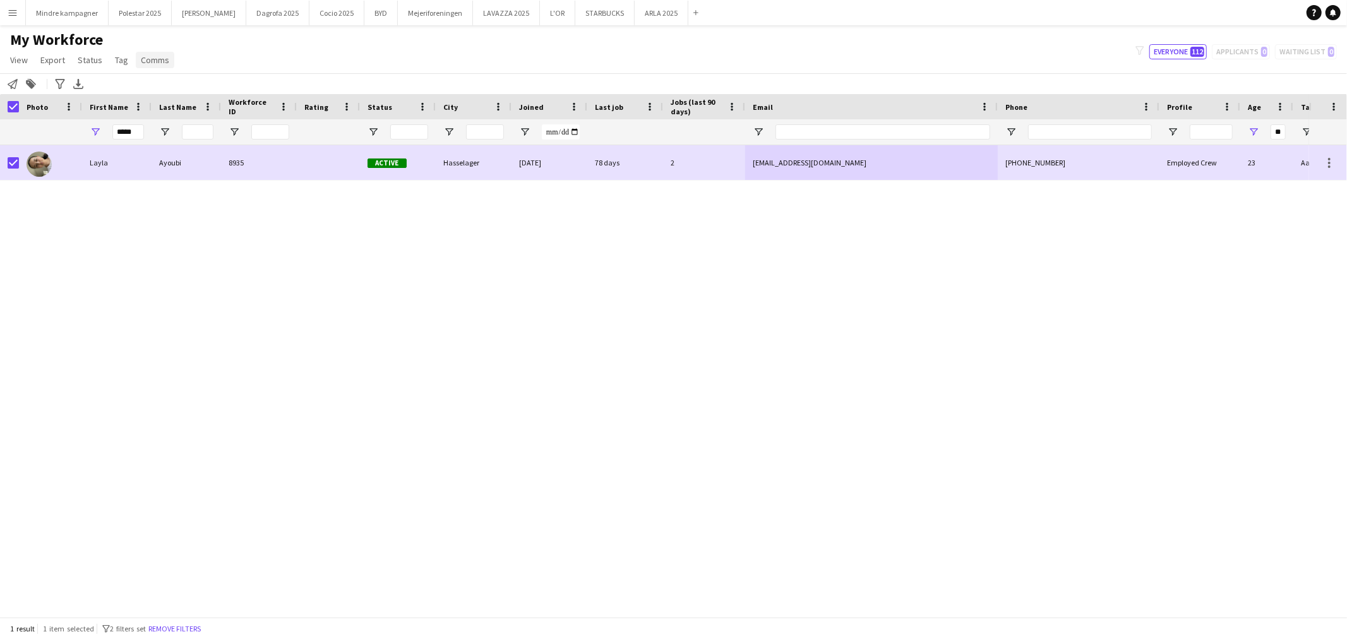
click at [149, 57] on span "Comms" at bounding box center [155, 59] width 28 height 11
click at [155, 81] on link "Send notification" at bounding box center [178, 87] width 88 height 27
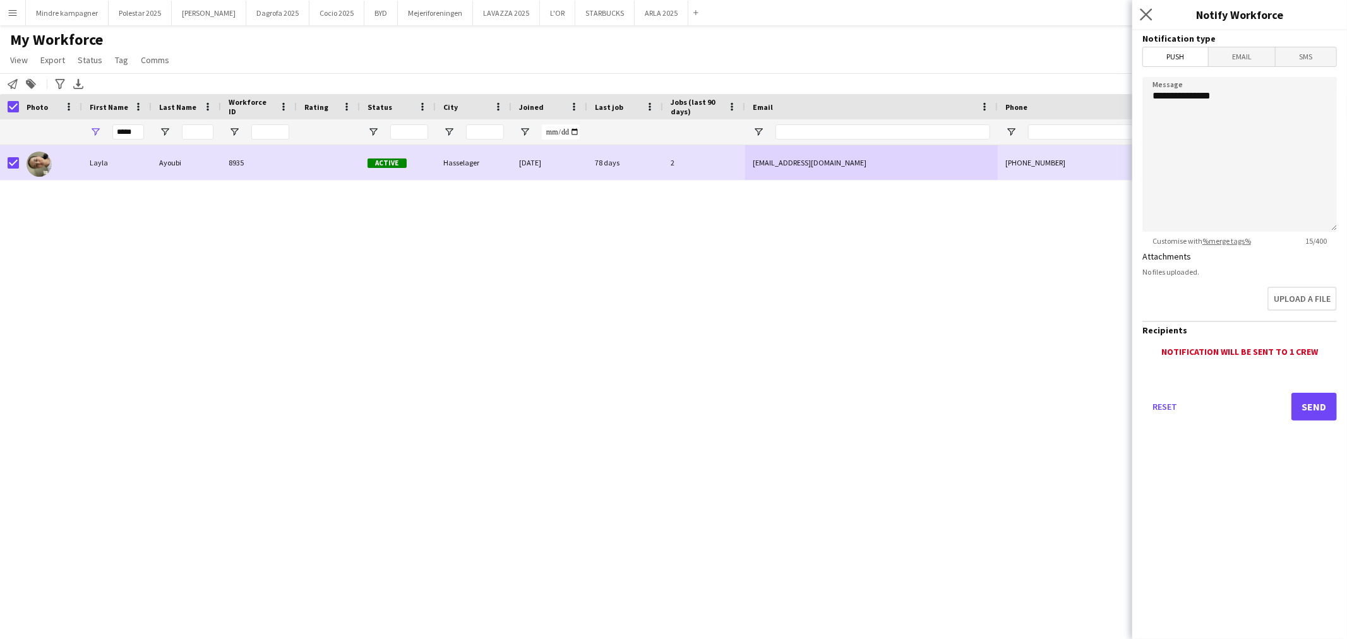
click at [1139, 10] on app-icon "Close pop-in" at bounding box center [1146, 15] width 18 height 18
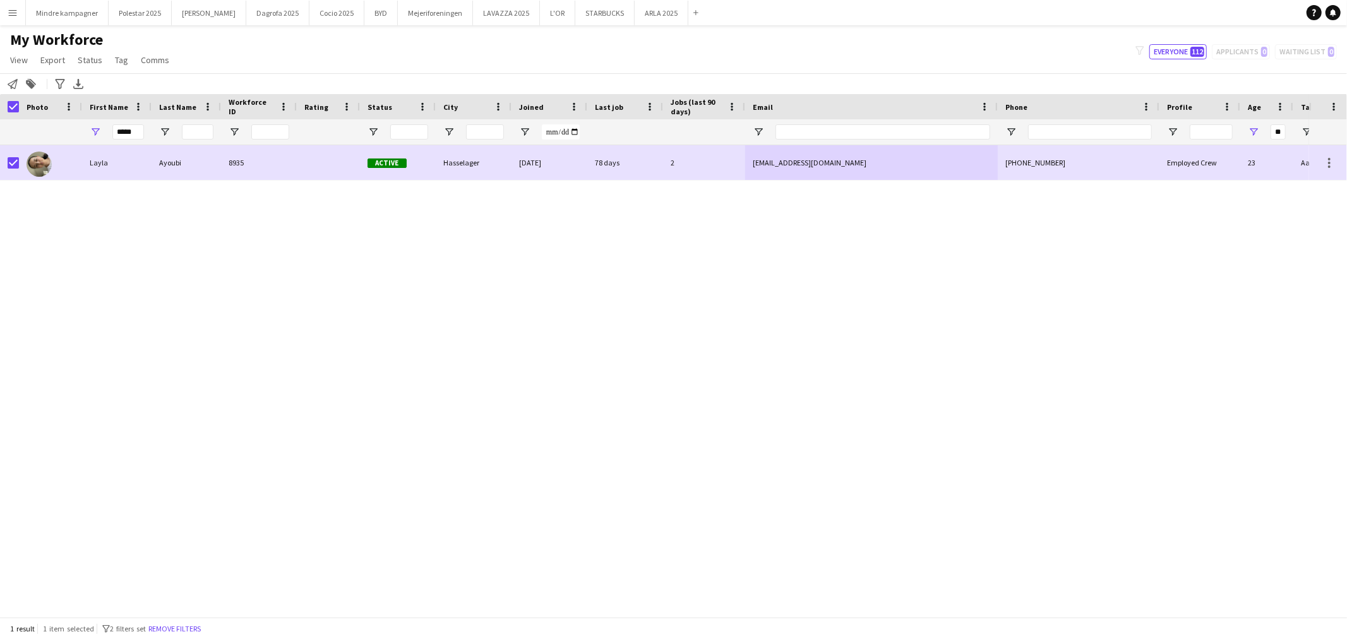
click at [120, 237] on div "[PERSON_NAME] 8935 Active Hasselager [DATE] 78 days 2 [EMAIL_ADDRESS][DOMAIN_NA…" at bounding box center [654, 375] width 1309 height 461
click at [20, 9] on button "Menu" at bounding box center [12, 12] width 25 height 25
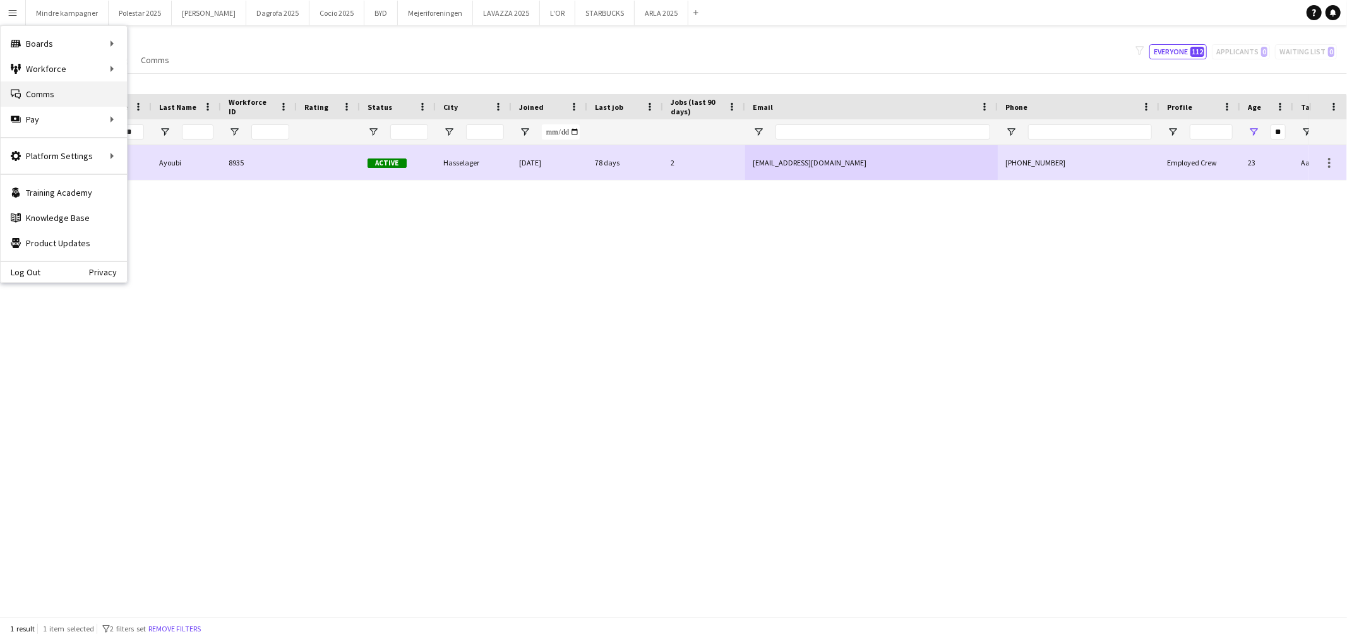
click at [42, 93] on link "Comms Comms" at bounding box center [64, 93] width 126 height 25
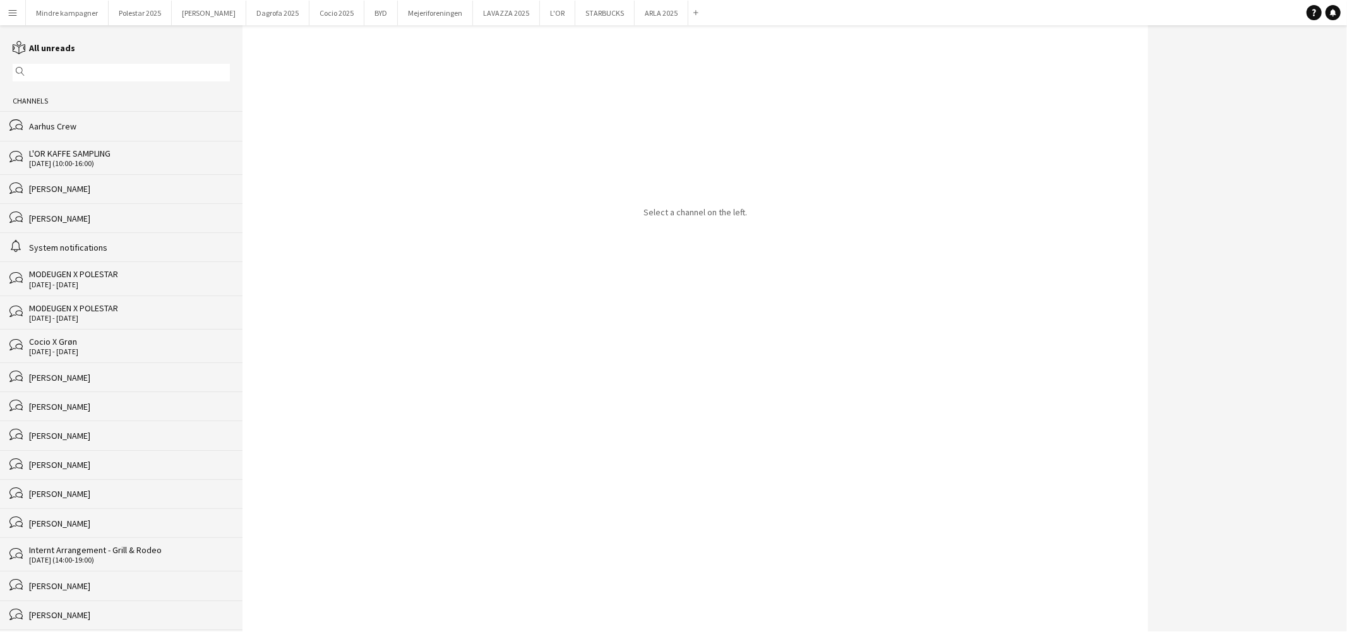
click at [101, 51] on div "reading All unreads" at bounding box center [121, 47] width 242 height 13
click at [85, 76] on input "text" at bounding box center [127, 72] width 199 height 11
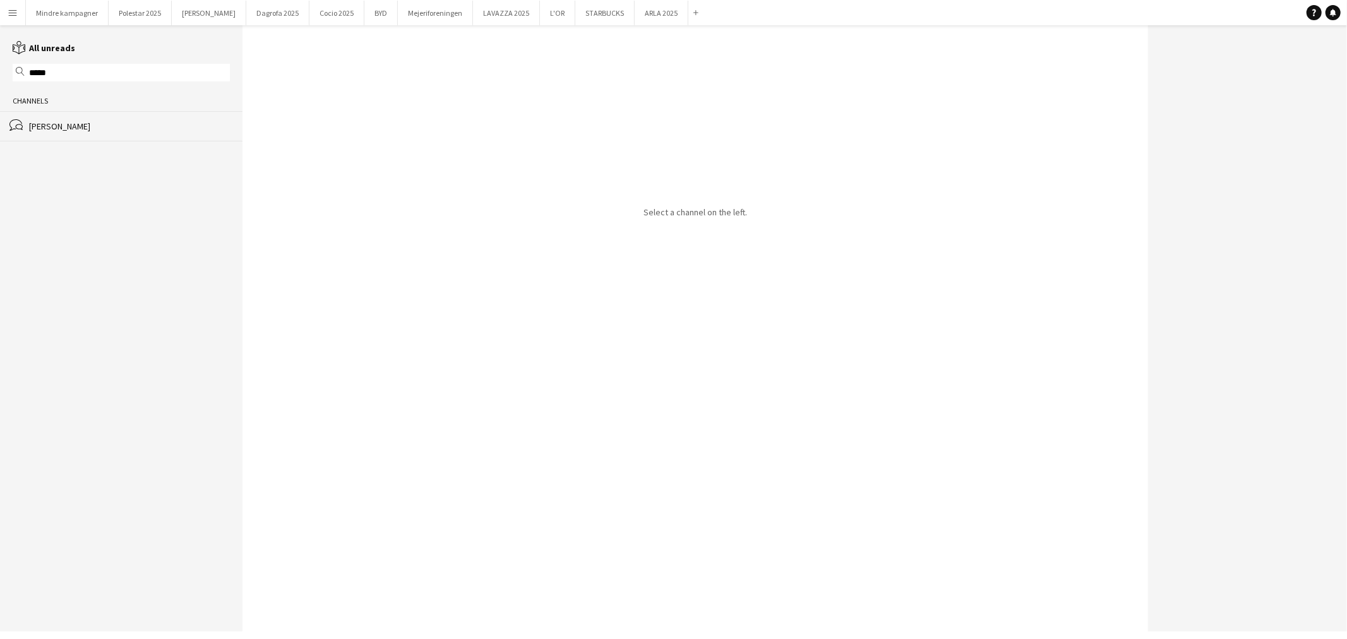
type input "*****"
click at [98, 124] on div "[PERSON_NAME]" at bounding box center [129, 126] width 201 height 11
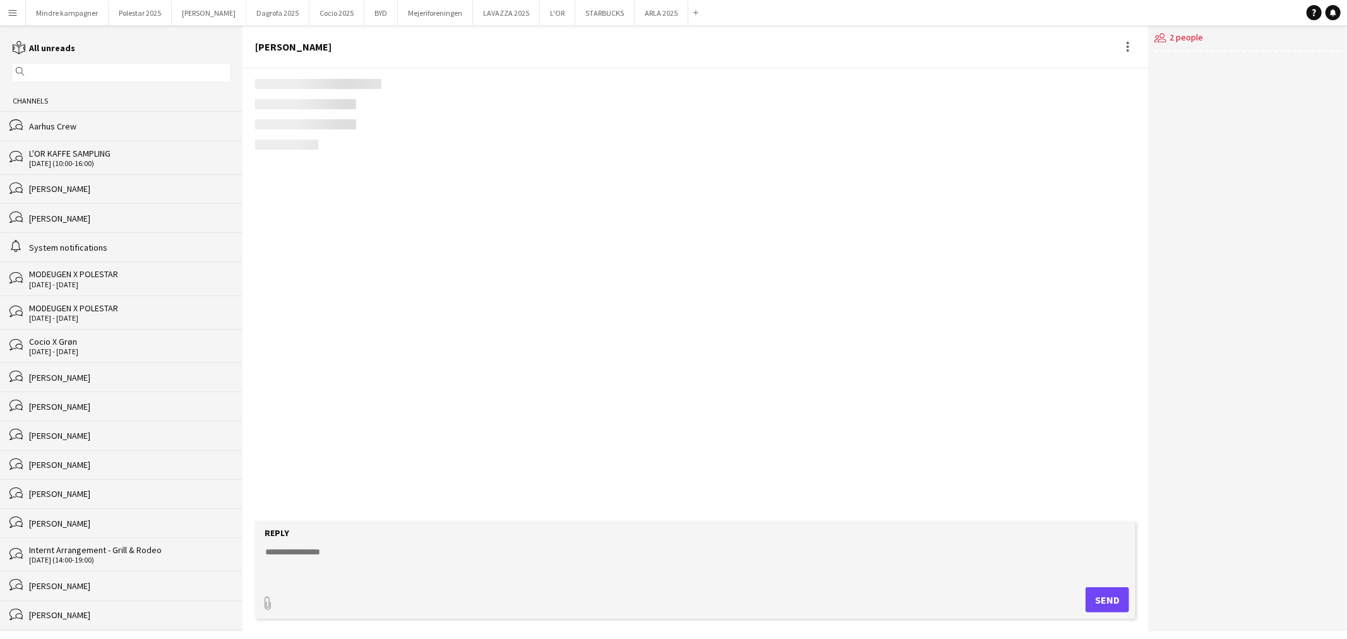
scroll to position [1949, 0]
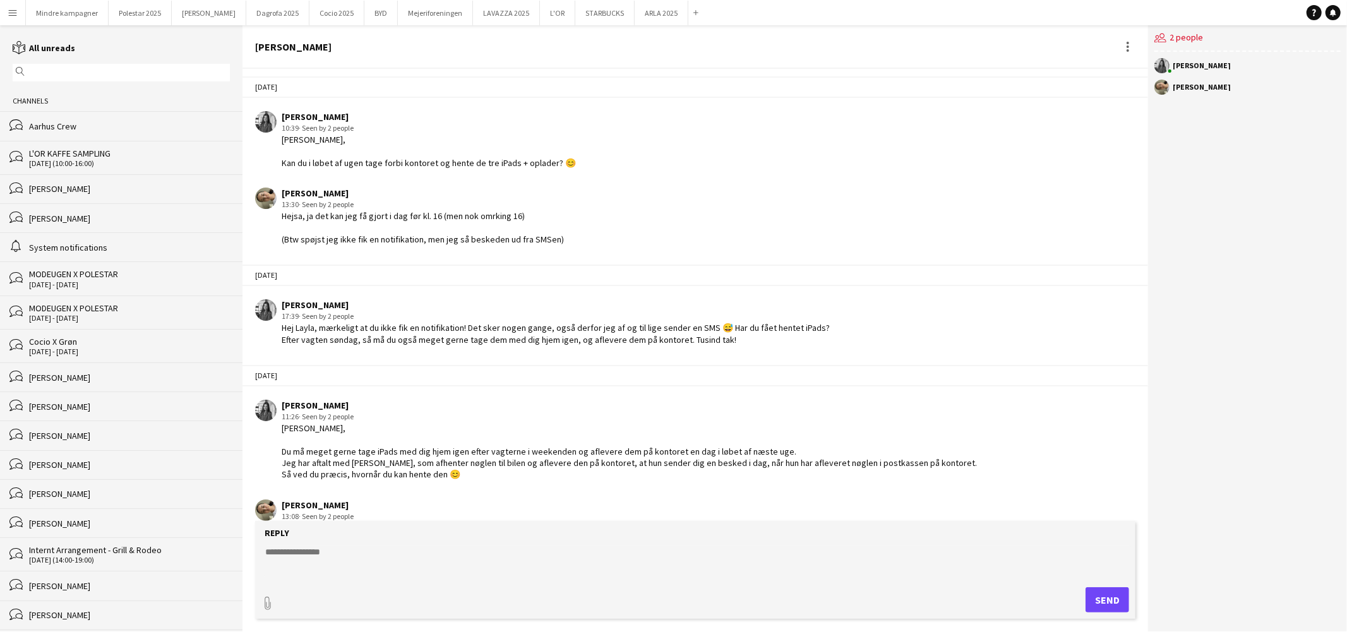
click at [364, 566] on textarea at bounding box center [698, 562] width 868 height 33
click at [556, 571] on textarea "**********" at bounding box center [698, 562] width 868 height 33
click at [404, 572] on textarea "**********" at bounding box center [698, 562] width 868 height 33
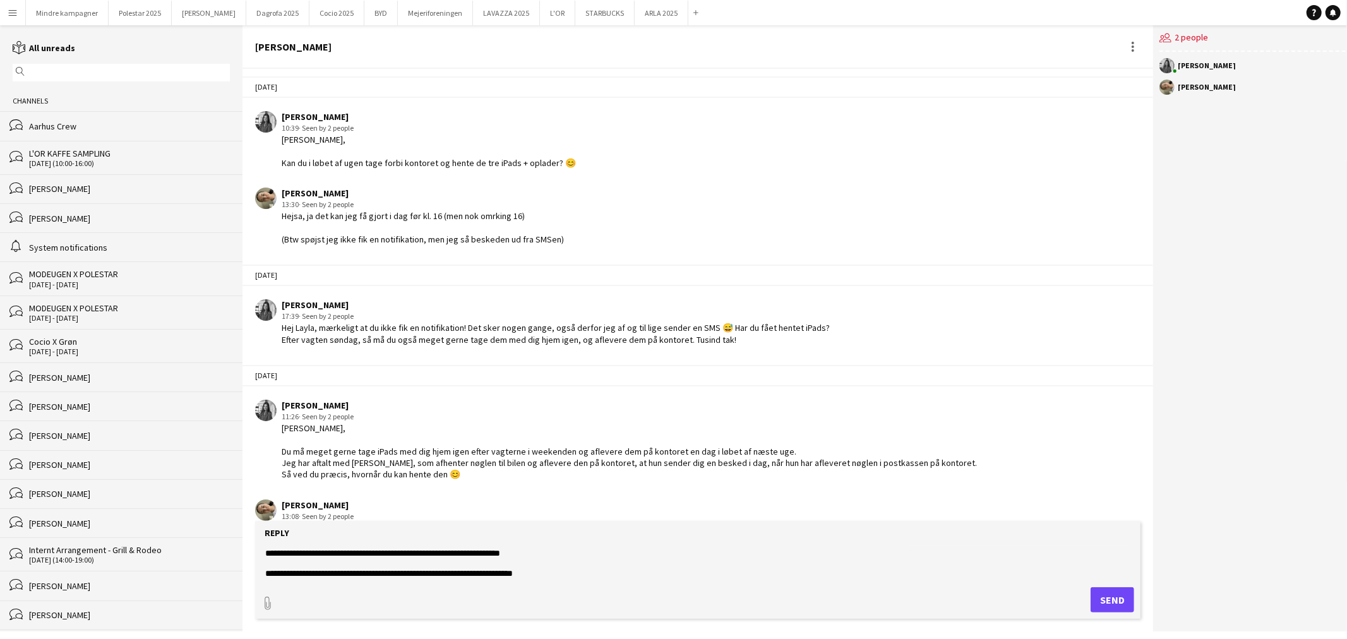
click at [573, 552] on textarea "**********" at bounding box center [698, 562] width 868 height 33
drag, startPoint x: 402, startPoint y: 557, endPoint x: 292, endPoint y: 561, distance: 109.9
click at [292, 561] on textarea "**********" at bounding box center [698, 562] width 868 height 33
click at [338, 564] on textarea "**********" at bounding box center [698, 562] width 868 height 33
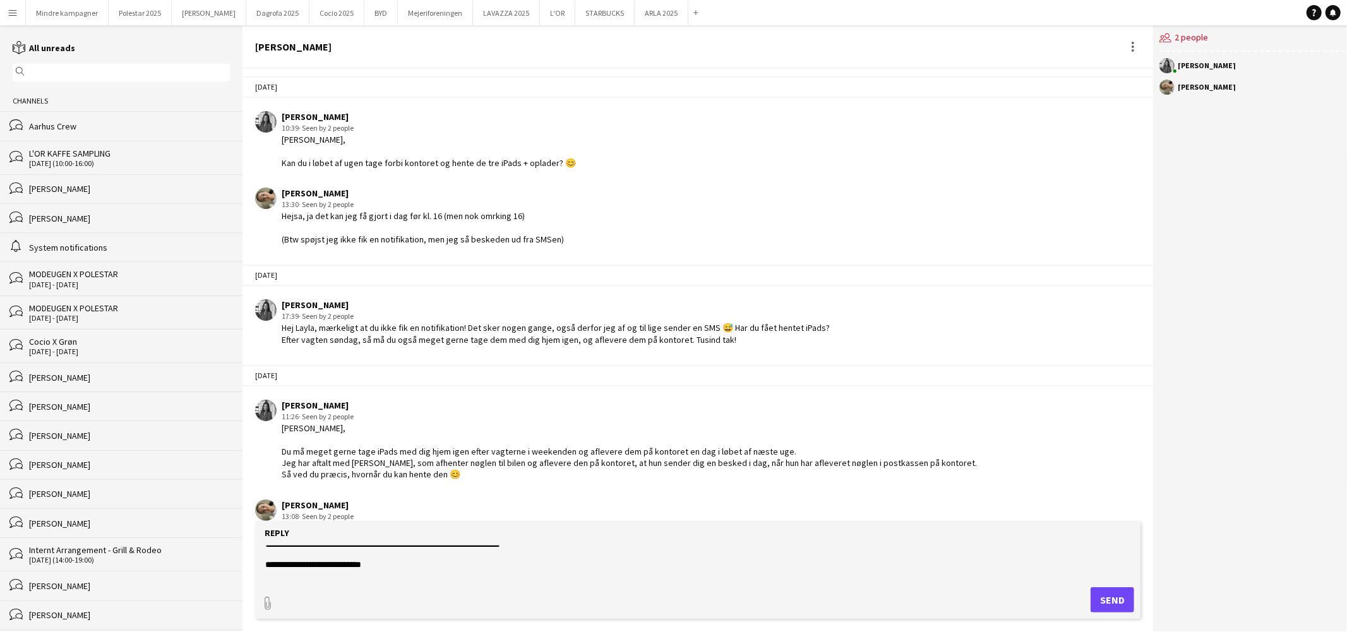
drag, startPoint x: 386, startPoint y: 557, endPoint x: 281, endPoint y: 566, distance: 105.8
click at [281, 566] on textarea "**********" at bounding box center [698, 562] width 868 height 33
click at [561, 571] on textarea "**********" at bounding box center [698, 562] width 868 height 33
click at [464, 570] on textarea "**********" at bounding box center [698, 562] width 868 height 33
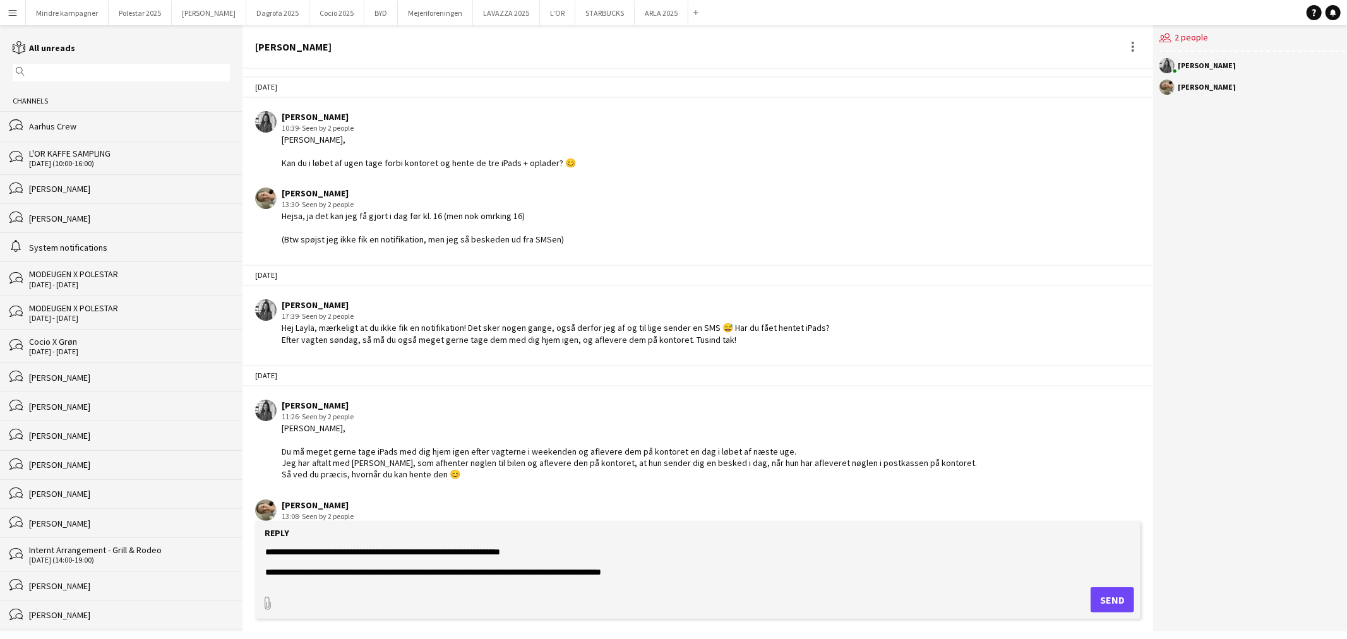
click at [653, 568] on textarea "**********" at bounding box center [698, 562] width 868 height 33
type textarea "**********"
click at [1118, 598] on button "Send" at bounding box center [1113, 599] width 44 height 25
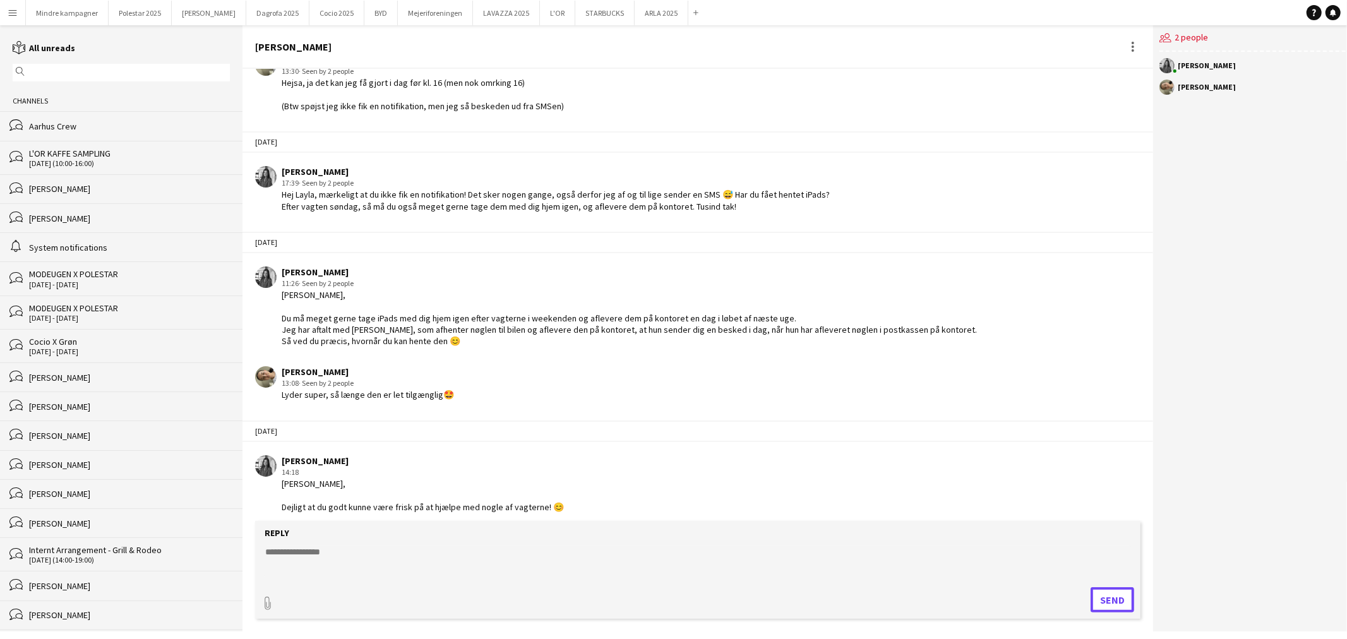
scroll to position [2148, 0]
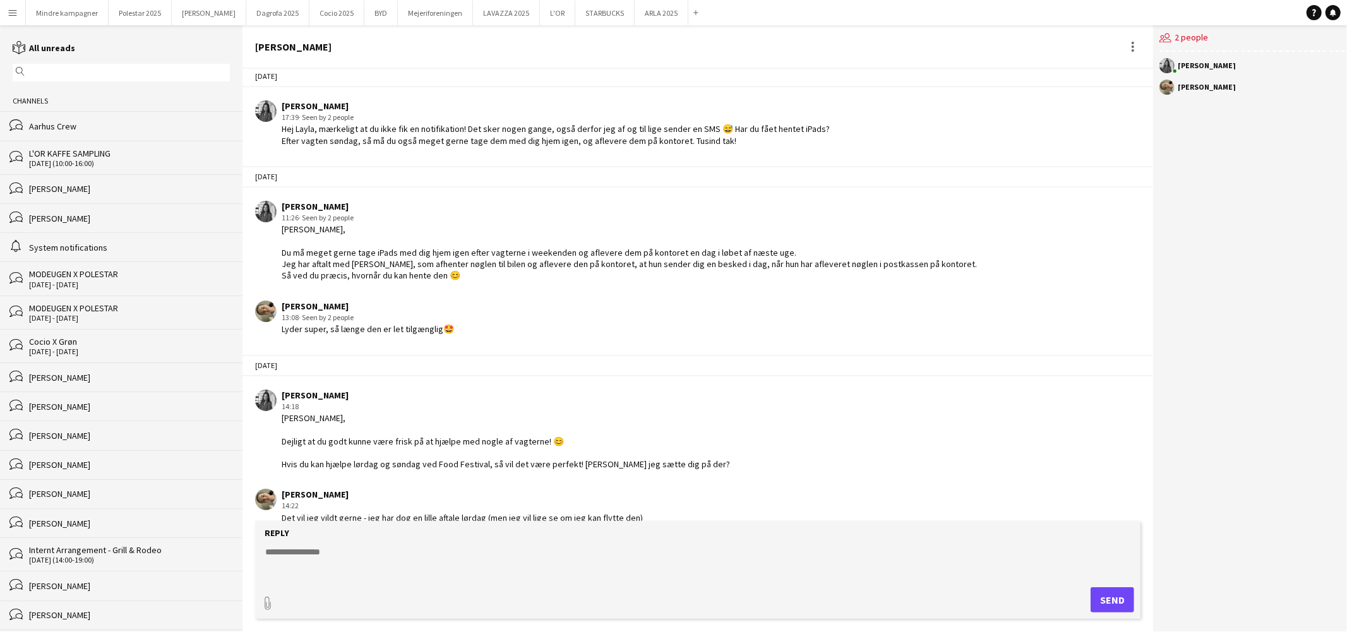
click at [74, 72] on input "text" at bounding box center [127, 72] width 199 height 11
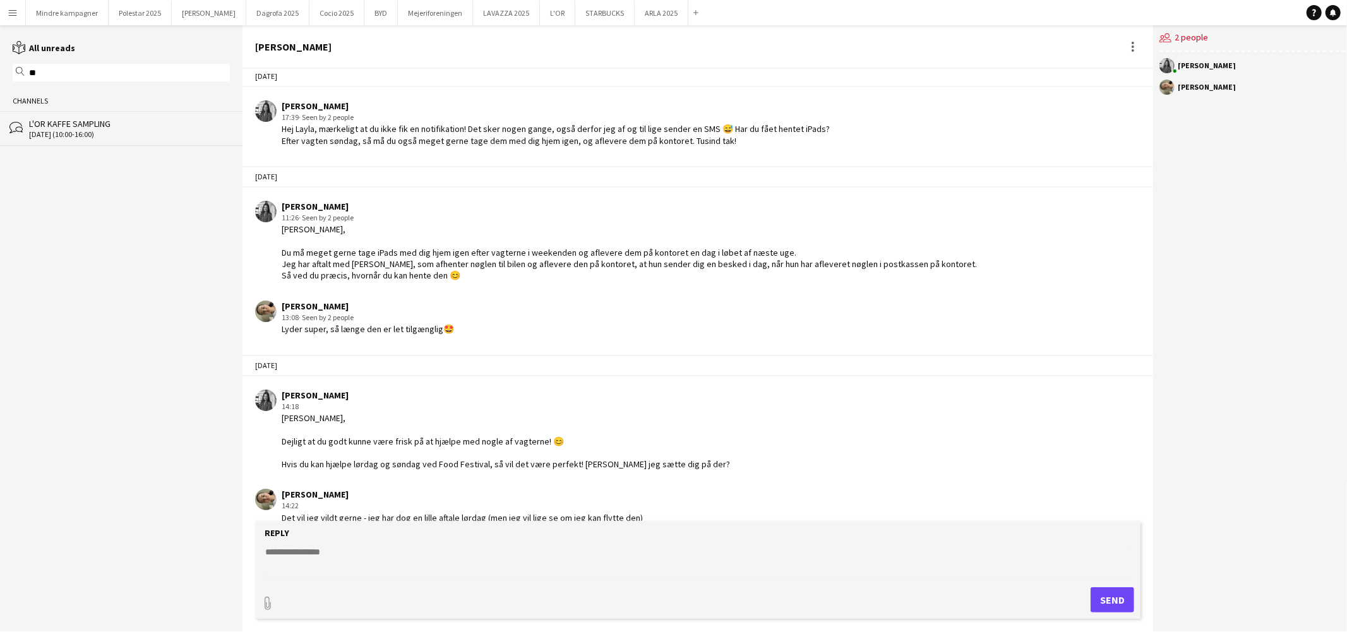
type input "*"
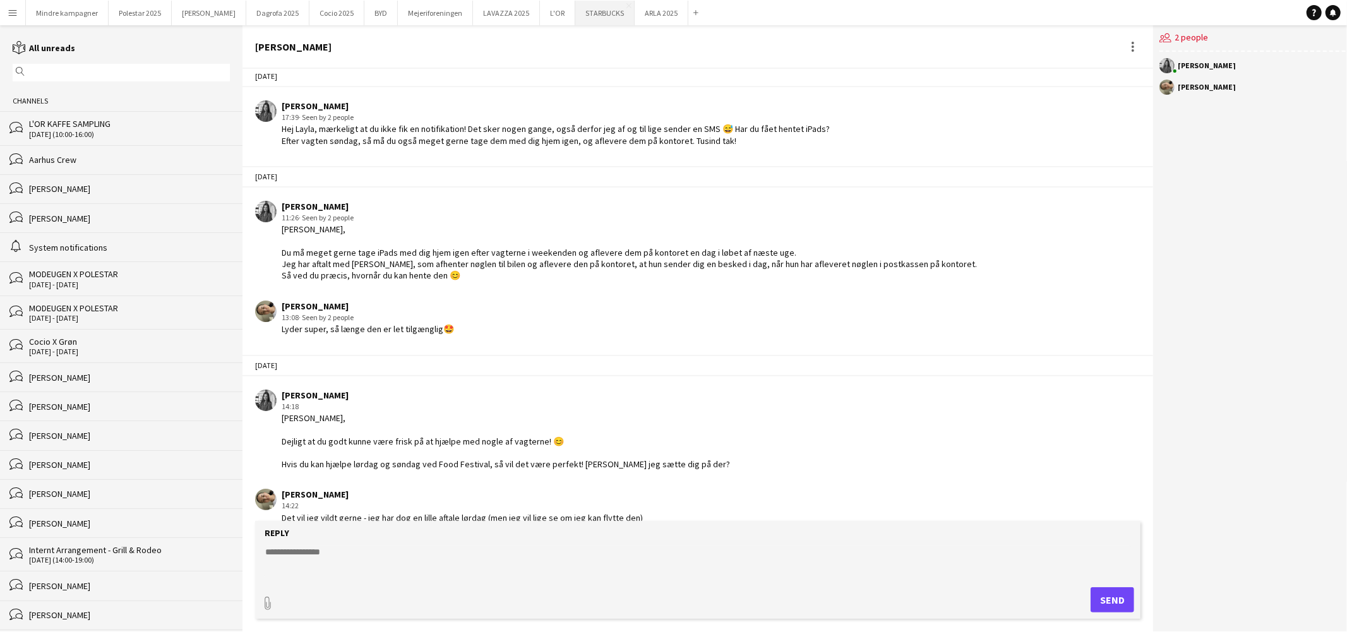
scroll to position [2213, 0]
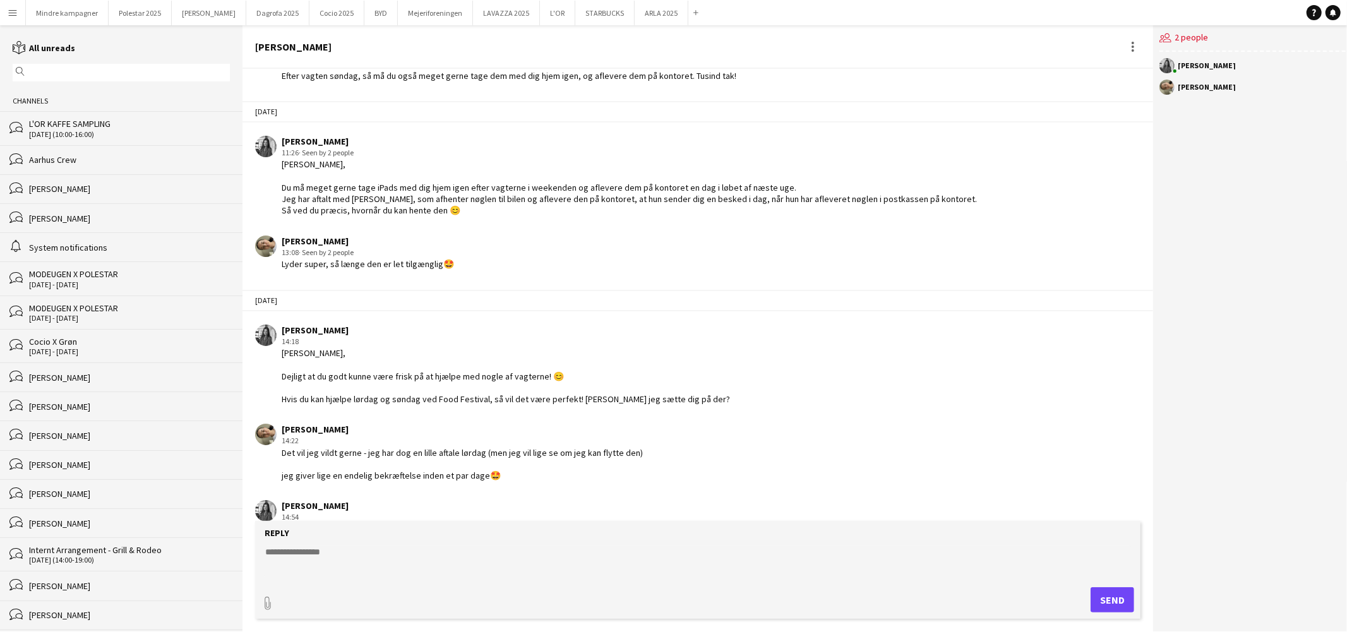
click at [14, 8] on app-icon "Menu" at bounding box center [13, 13] width 10 height 10
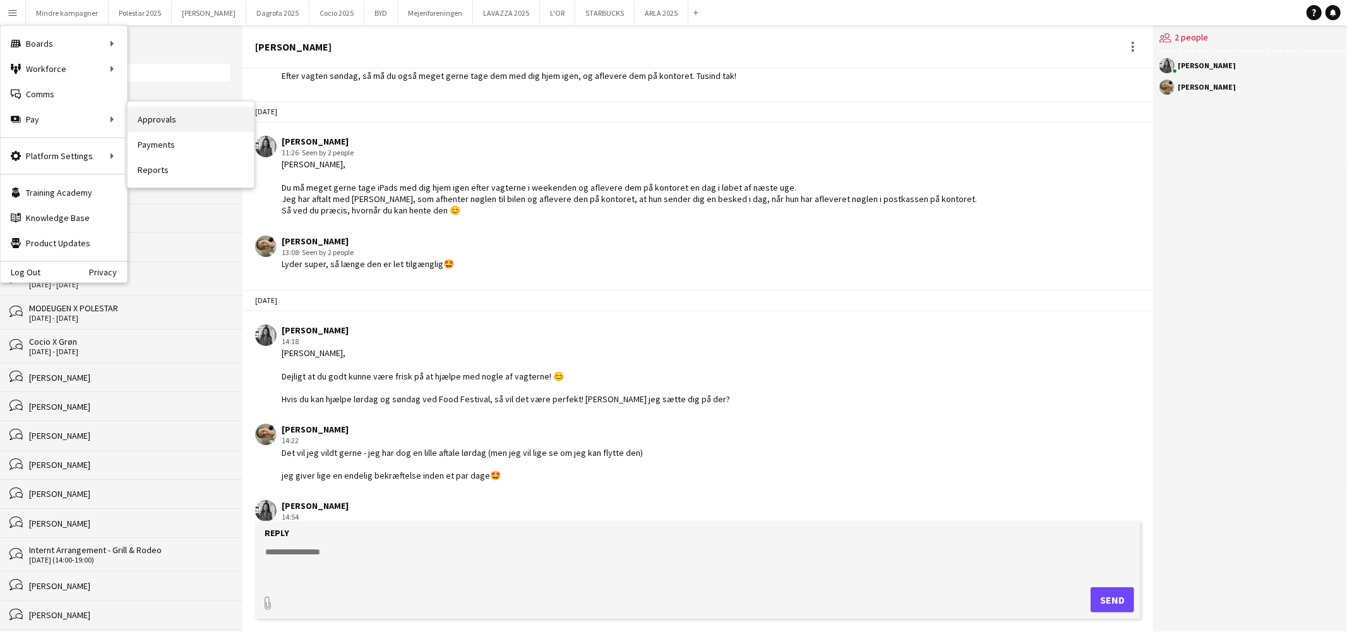
click at [172, 123] on link "Approvals" at bounding box center [191, 119] width 126 height 25
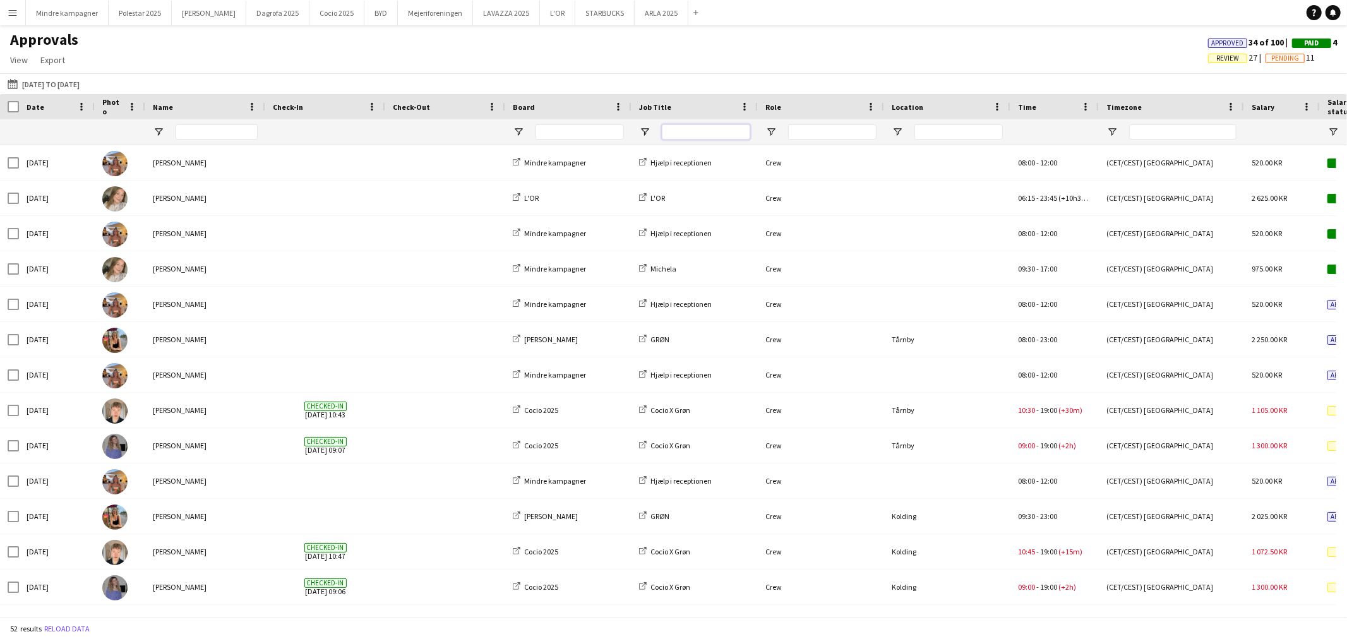
click at [696, 129] on input "Job Title Filter Input" at bounding box center [706, 131] width 88 height 15
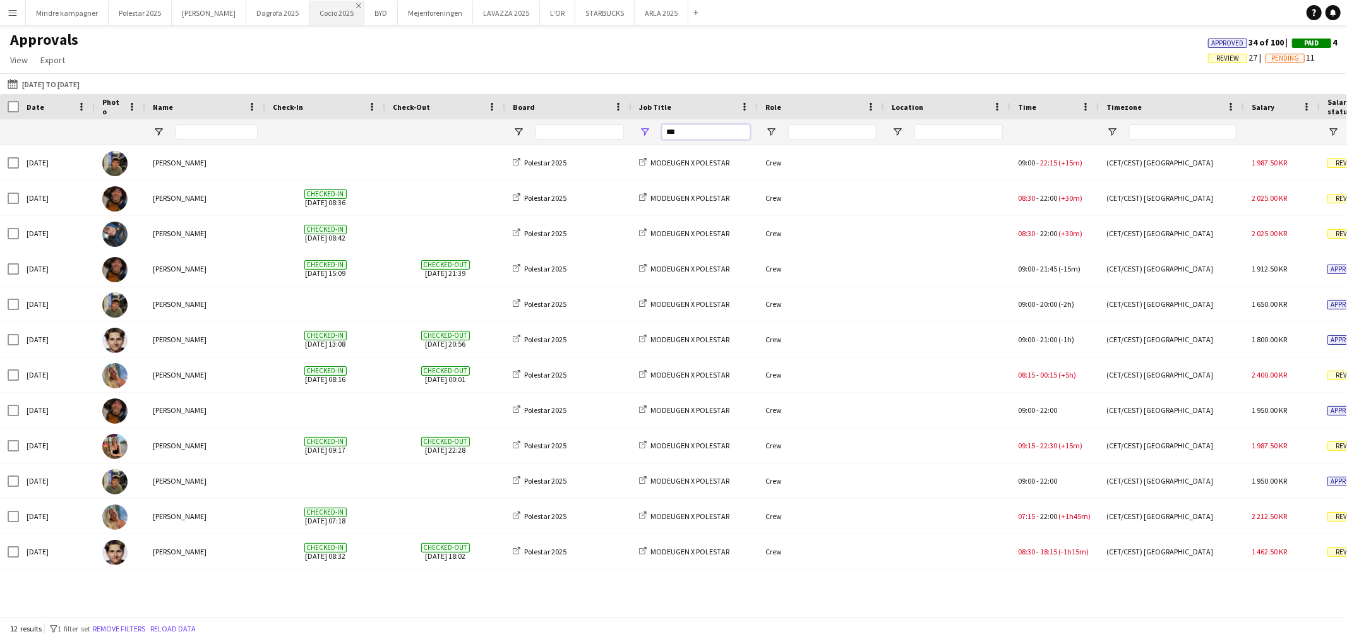
type input "***"
click at [16, 10] on app-icon "Menu" at bounding box center [13, 13] width 10 height 10
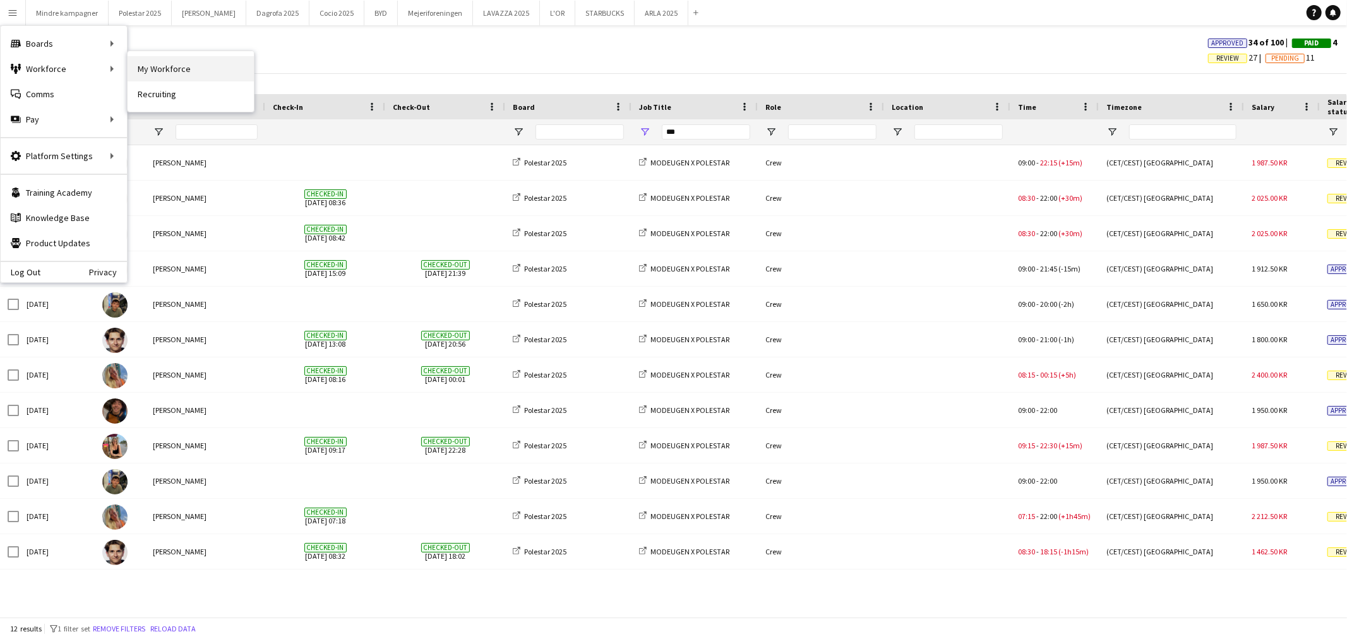
click at [162, 57] on link "My Workforce" at bounding box center [191, 68] width 126 height 25
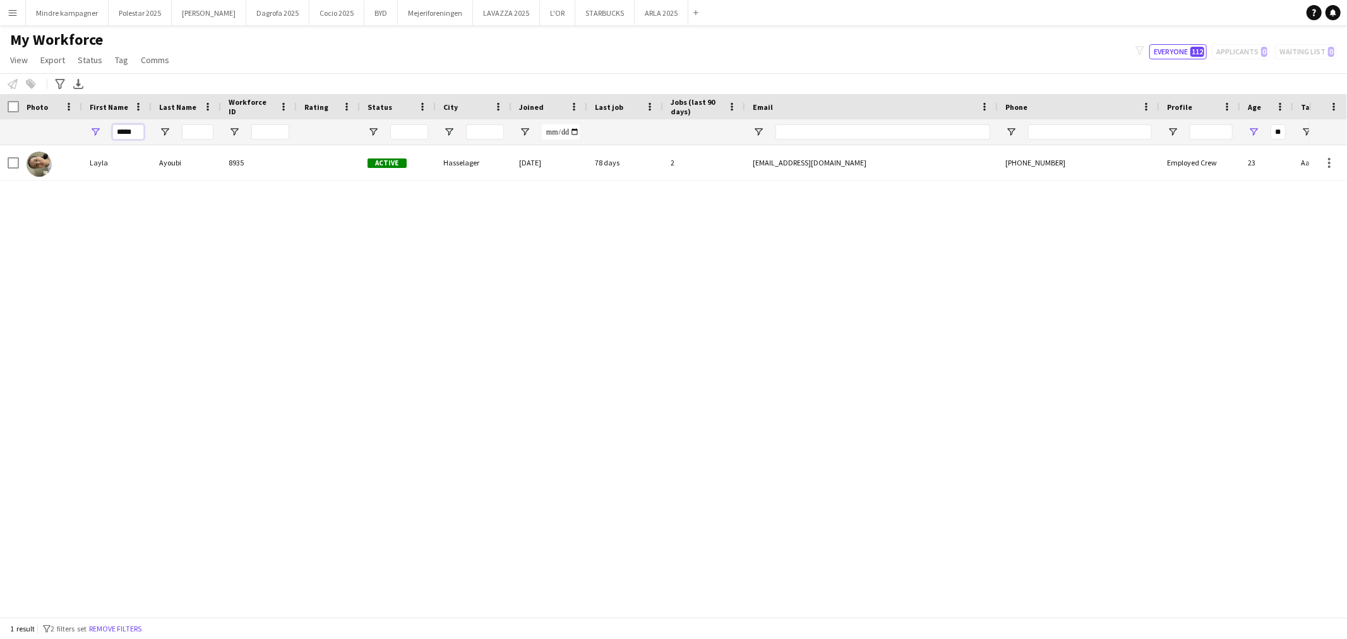
click at [123, 133] on input "*****" at bounding box center [128, 131] width 32 height 15
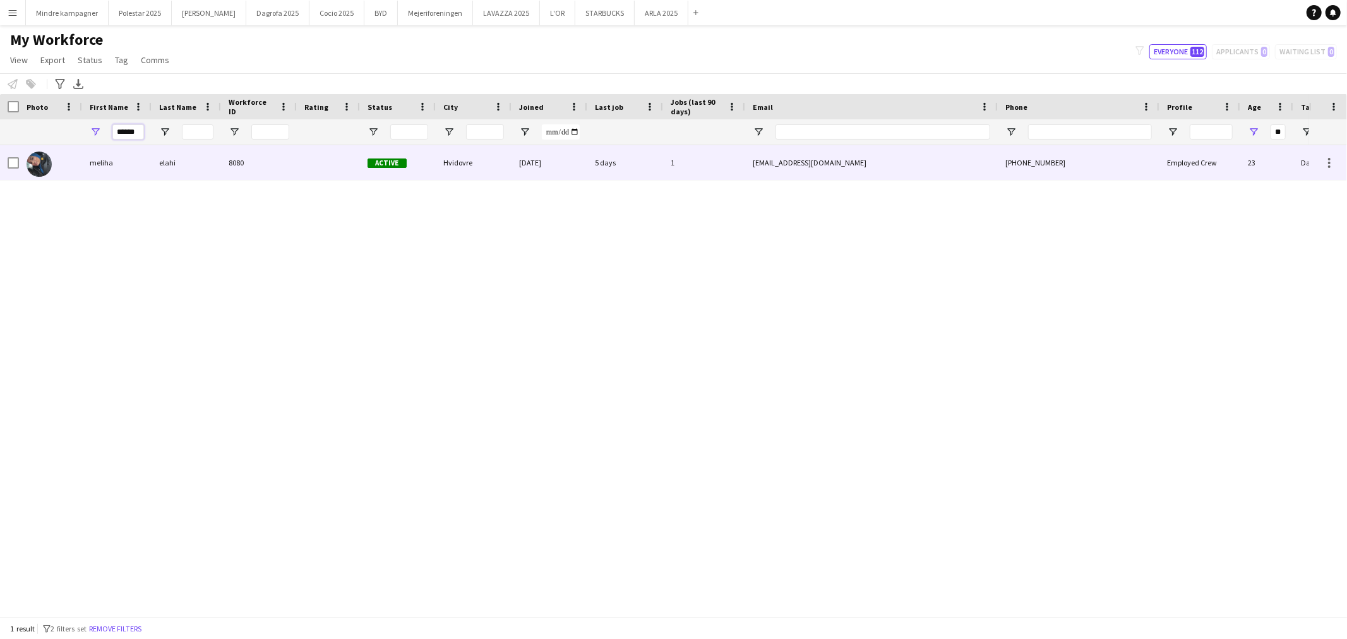
type input "******"
click at [115, 159] on div "meliha" at bounding box center [116, 162] width 69 height 35
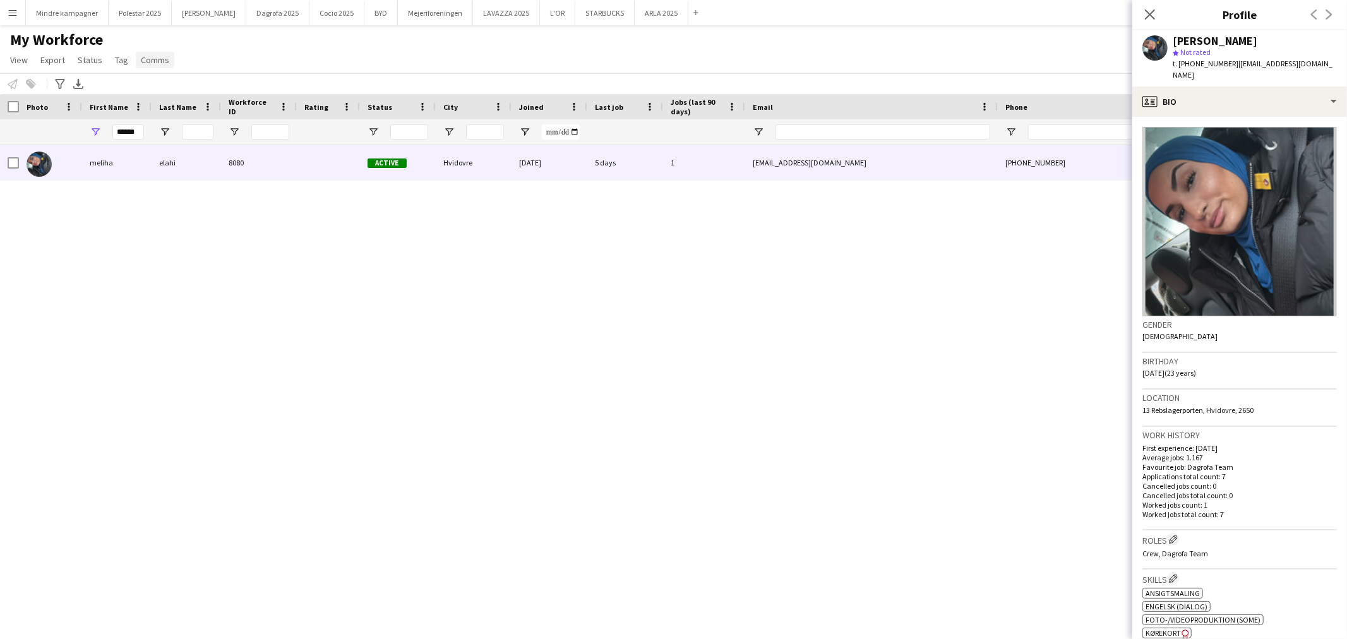
click at [162, 59] on span "Comms" at bounding box center [155, 59] width 28 height 11
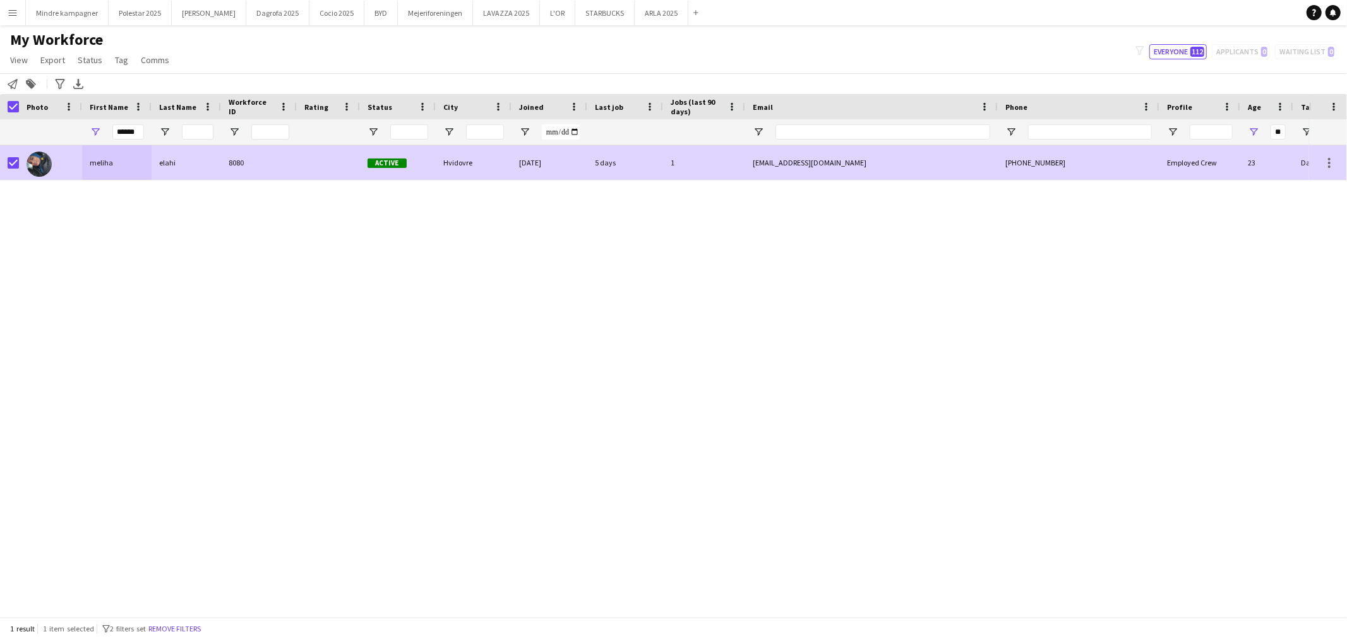
click at [1037, 171] on div "[PHONE_NUMBER]" at bounding box center [1079, 162] width 162 height 35
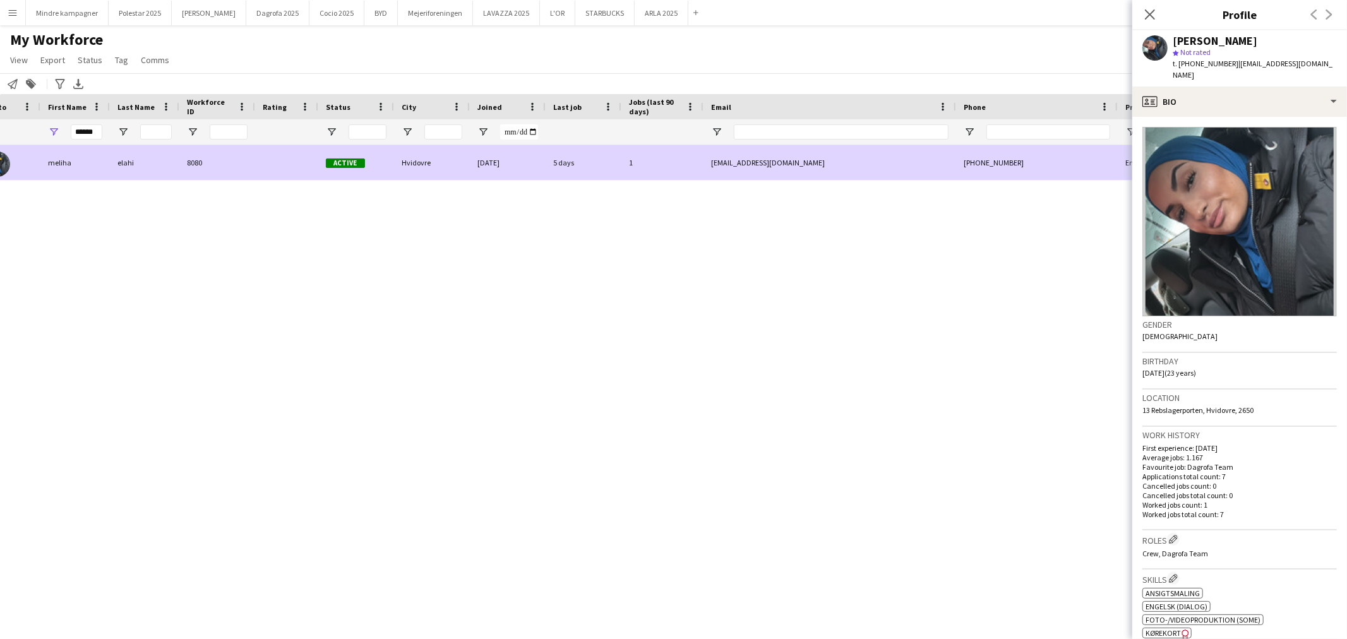
scroll to position [0, 59]
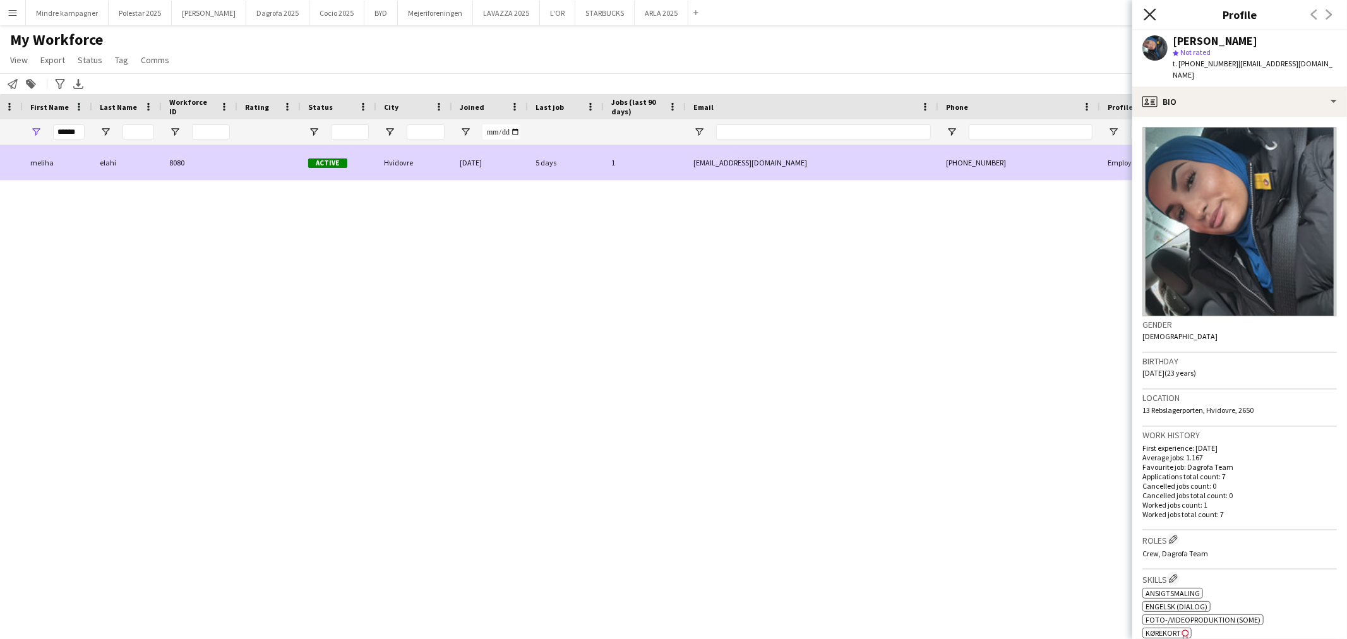
click at [1151, 13] on icon at bounding box center [1150, 14] width 12 height 12
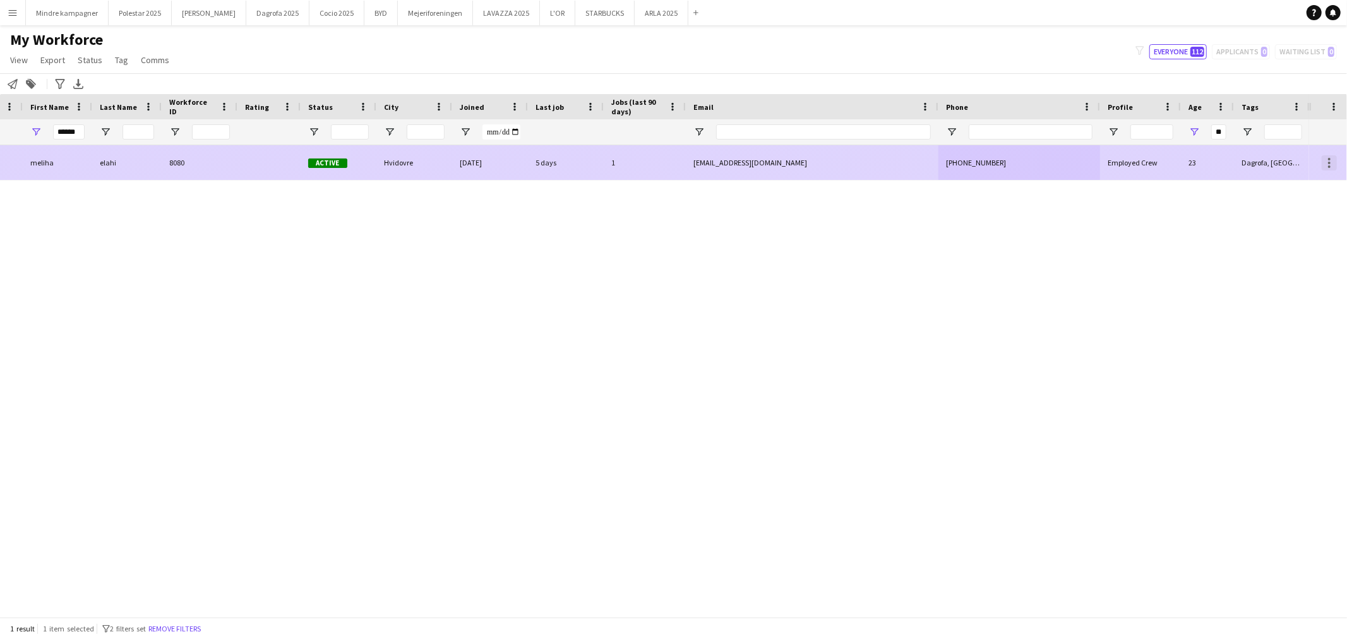
click at [1325, 161] on div at bounding box center [1329, 162] width 15 height 15
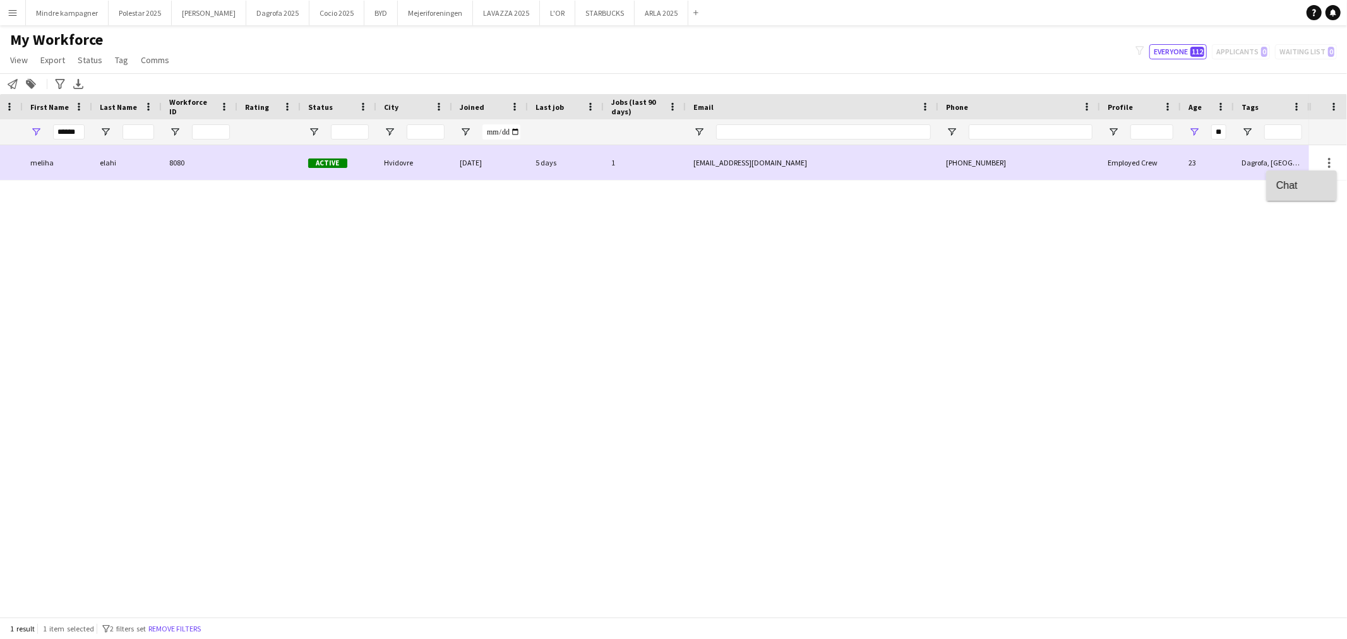
click at [1303, 189] on span "Chat" at bounding box center [1301, 184] width 51 height 11
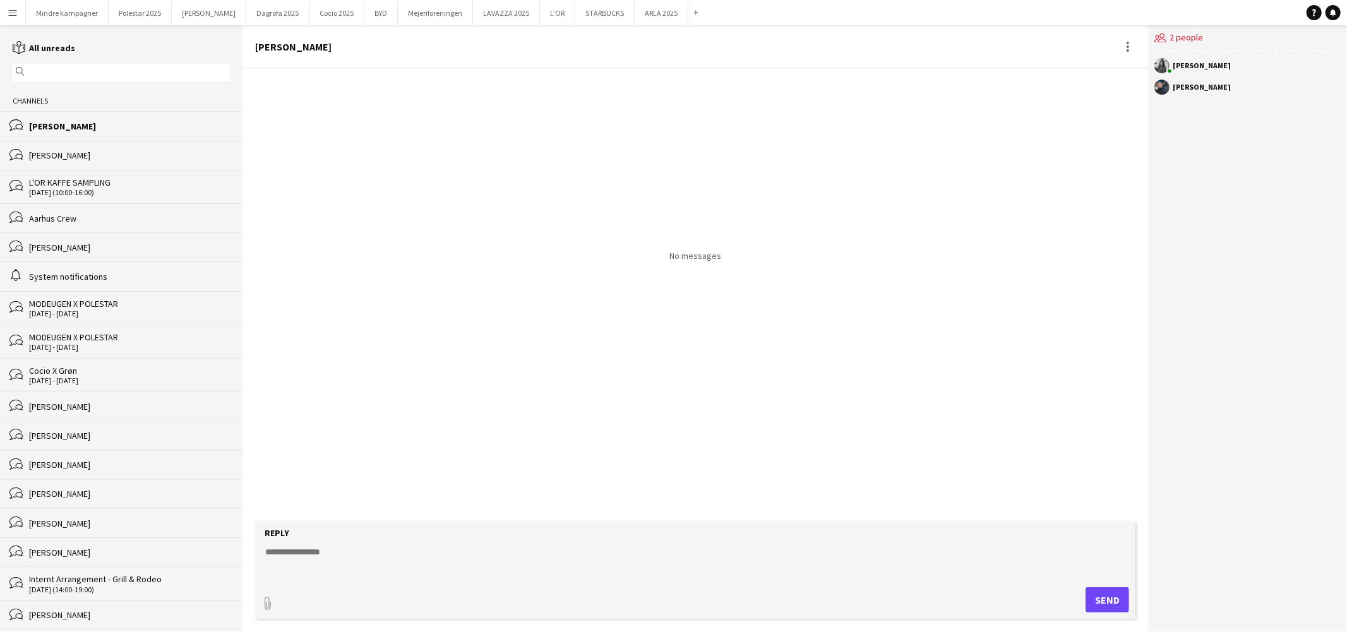
click at [318, 556] on textarea at bounding box center [698, 562] width 868 height 33
paste textarea "**********"
type textarea "**********"
paste textarea "**********"
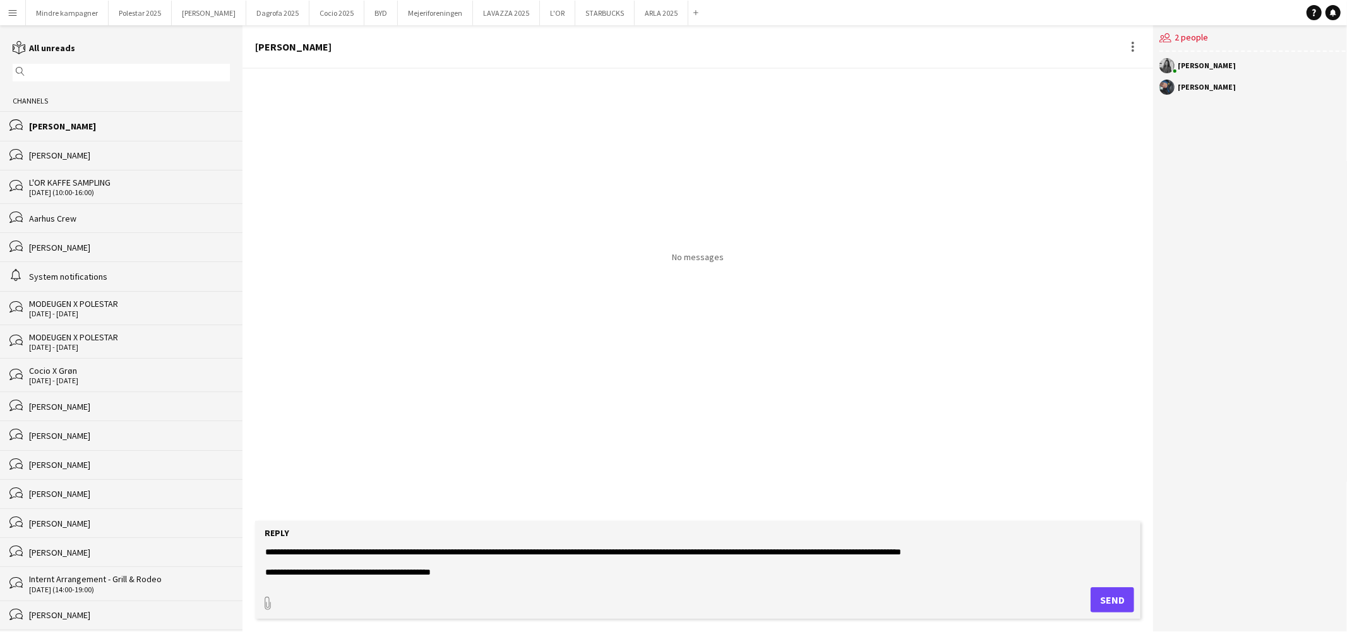
scroll to position [10, 0]
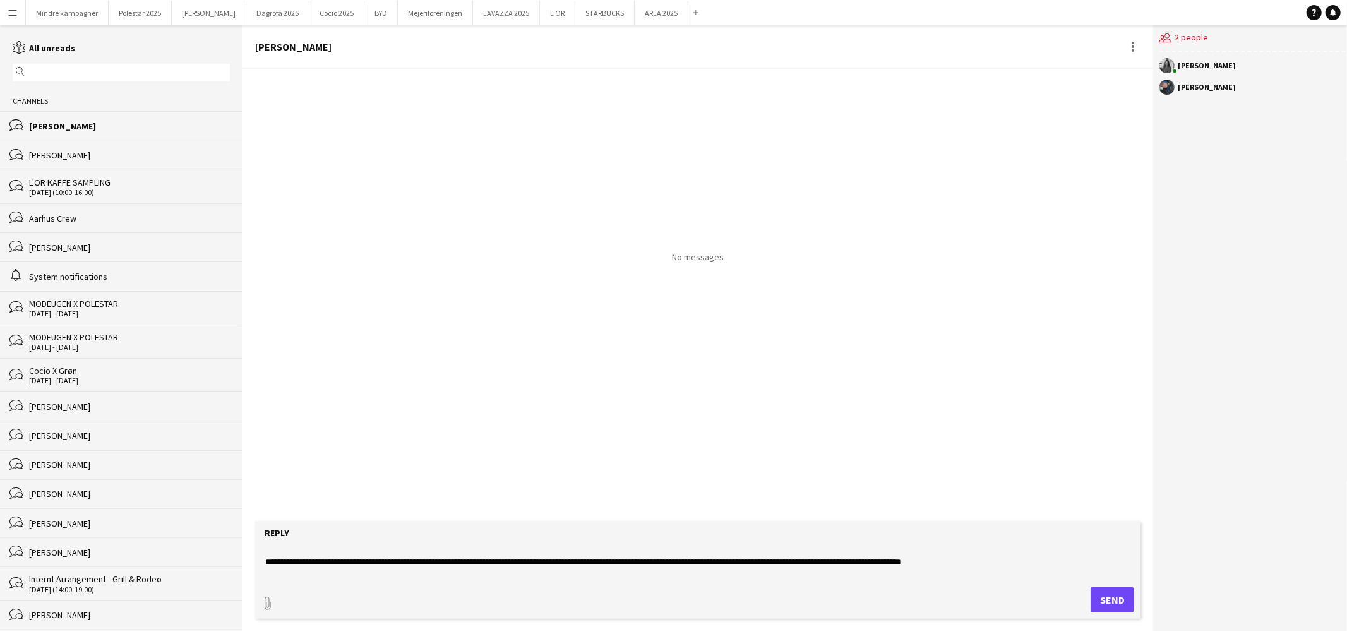
click at [961, 564] on textarea "**********" at bounding box center [698, 562] width 868 height 33
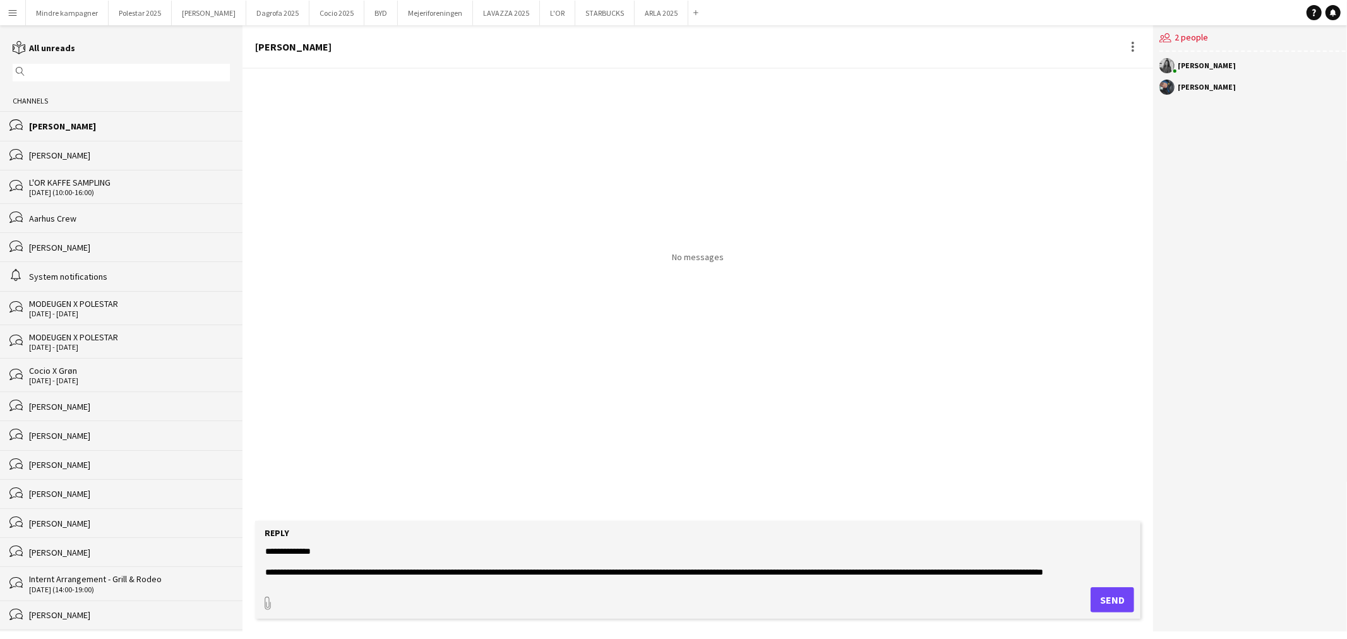
scroll to position [91, 0]
type textarea "**********"
click at [1113, 603] on button "Send" at bounding box center [1113, 599] width 44 height 25
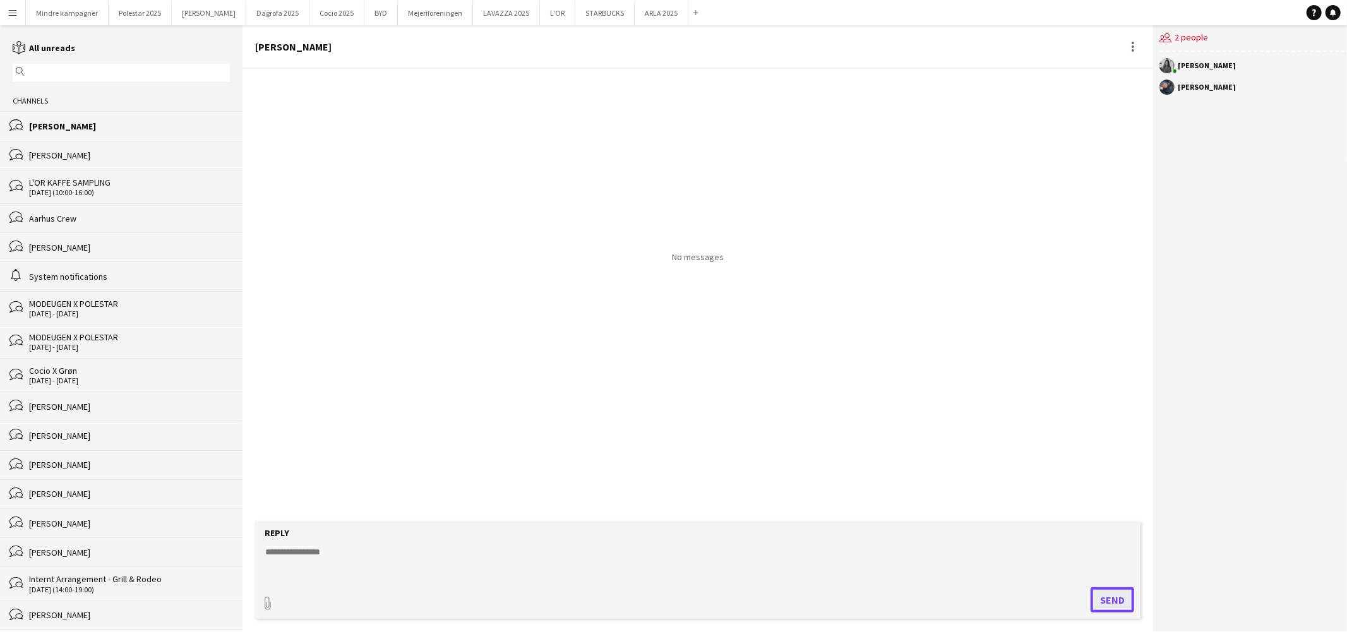
scroll to position [0, 0]
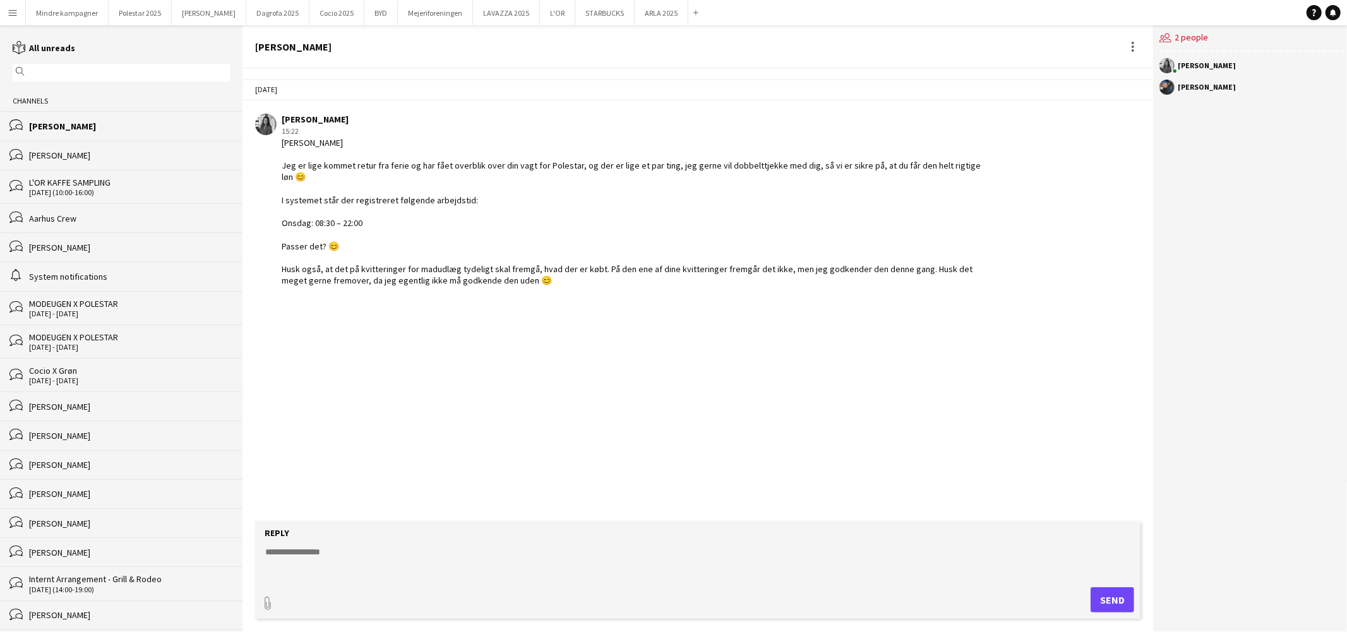
click at [45, 71] on input "text" at bounding box center [127, 72] width 199 height 11
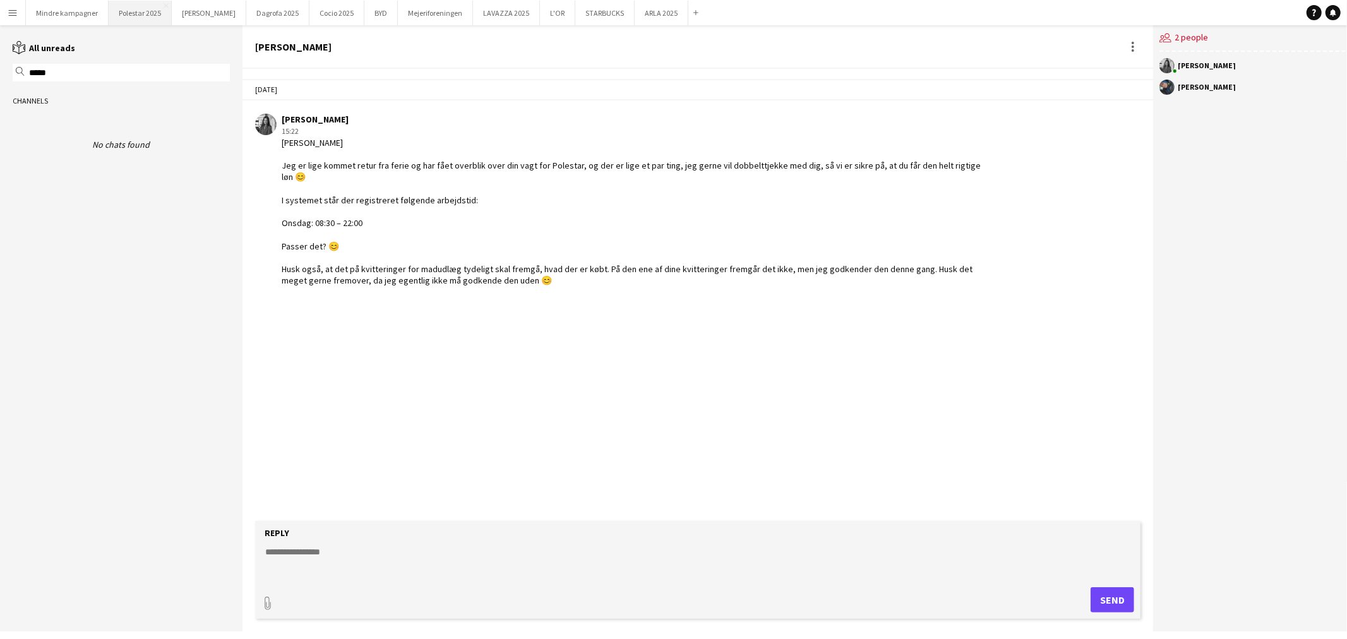
type input "*****"
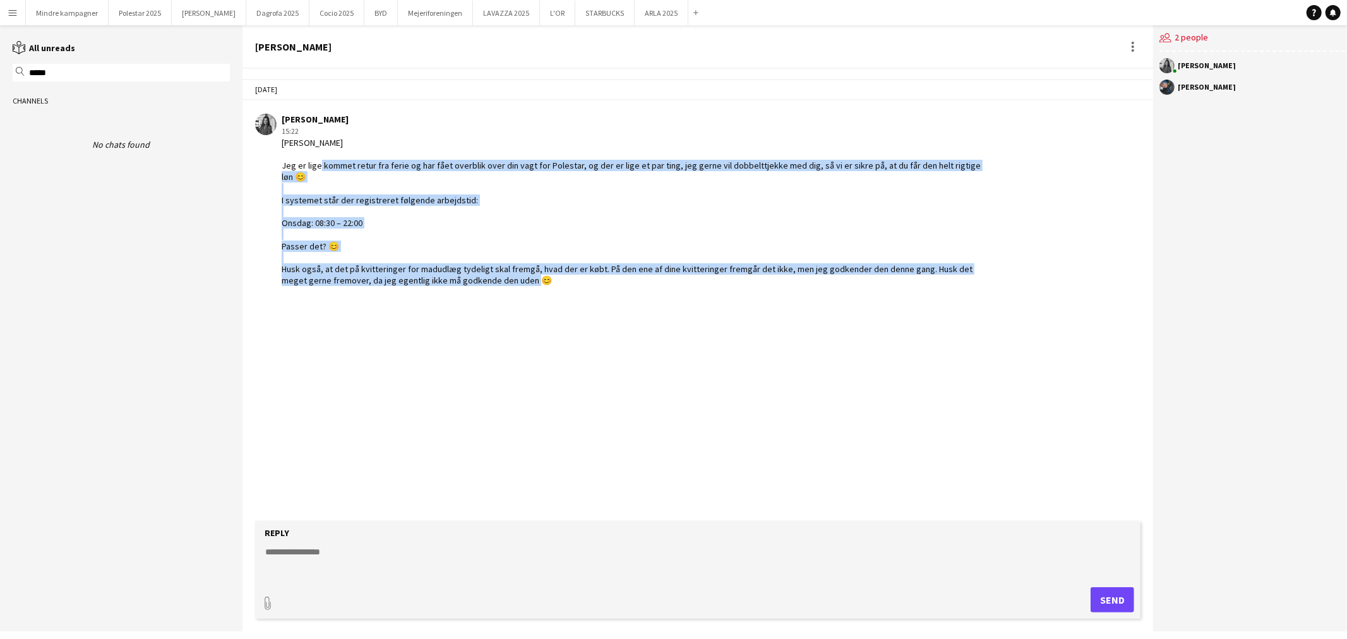
drag, startPoint x: 561, startPoint y: 268, endPoint x: 326, endPoint y: 168, distance: 255.5
click at [326, 168] on div "Hej Meliha Jeg er lige kommet retur fra ferie og har fået overblik over din vag…" at bounding box center [633, 212] width 702 height 150
click at [395, 247] on div "Hej Meliha Jeg er lige kommet retur fra ferie og har fået overblik over din vag…" at bounding box center [633, 212] width 702 height 150
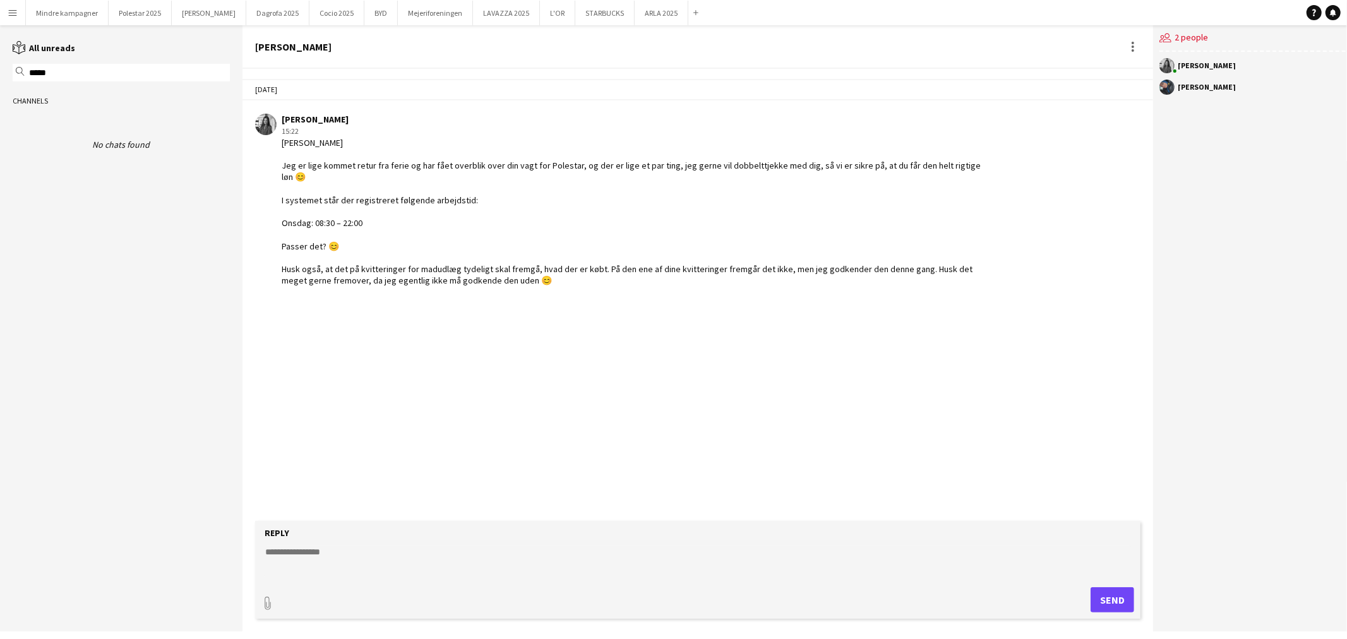
click at [45, 69] on input "*****" at bounding box center [127, 72] width 199 height 11
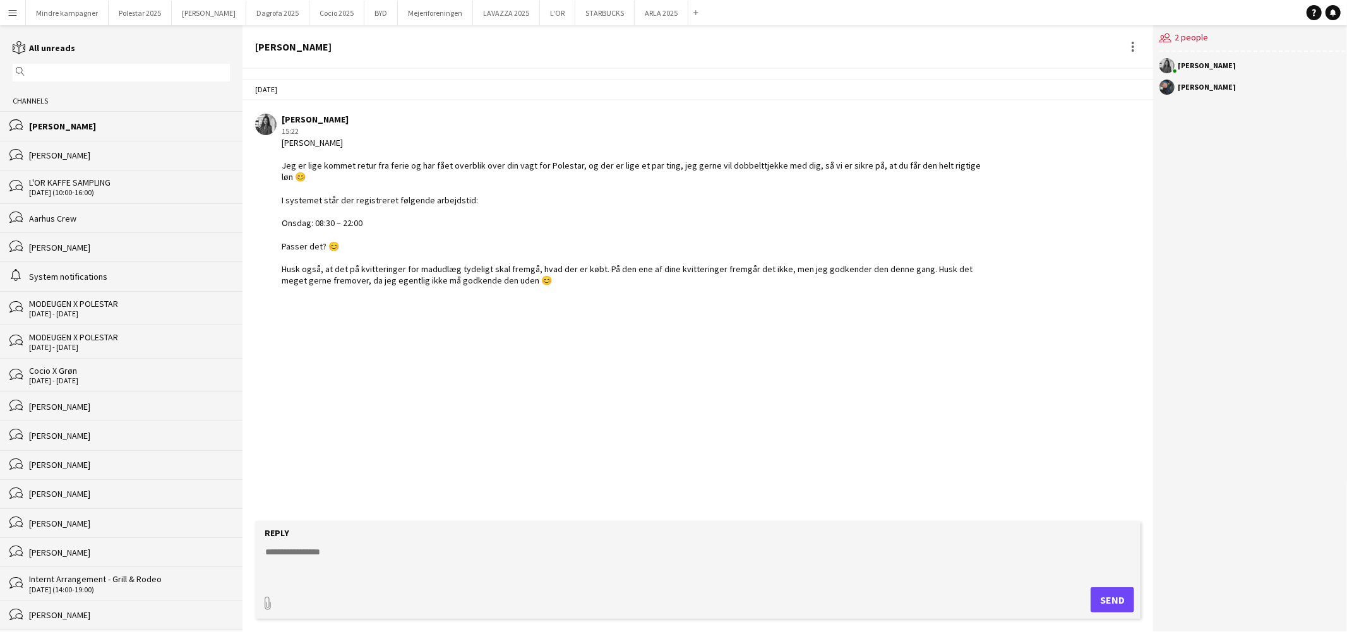
click at [66, 153] on div "[PERSON_NAME]" at bounding box center [129, 155] width 201 height 11
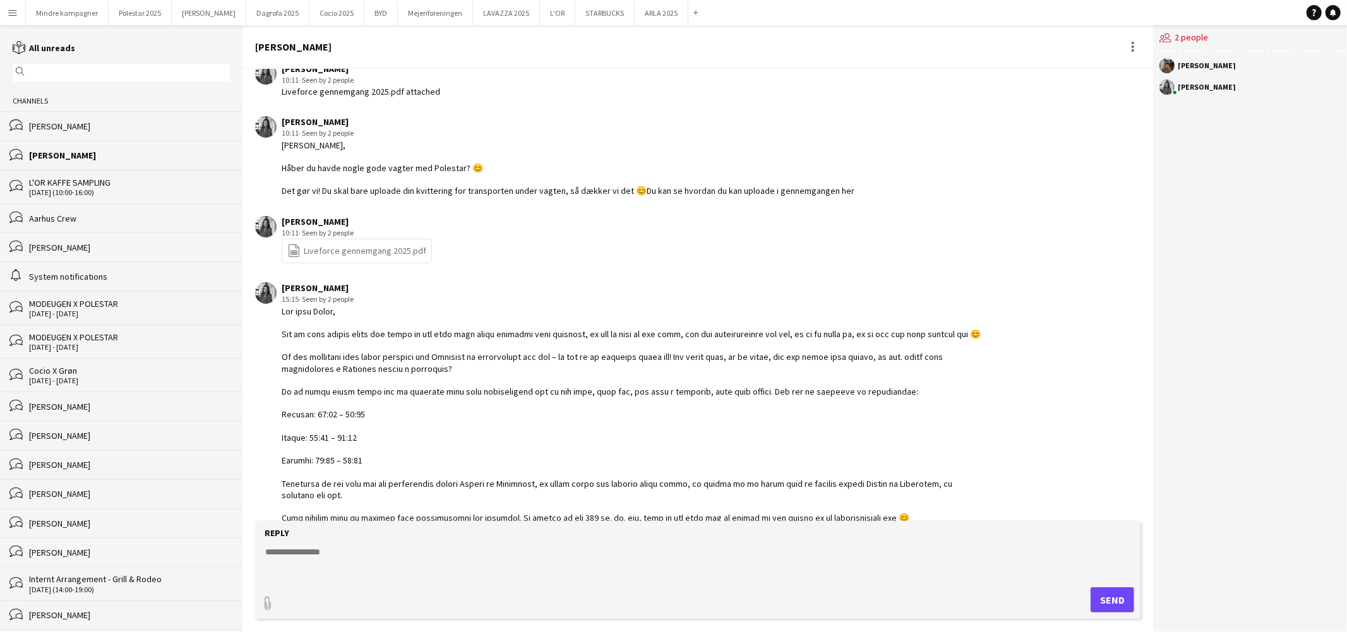
scroll to position [1165, 0]
click at [81, 131] on div "[PERSON_NAME]" at bounding box center [129, 126] width 201 height 11
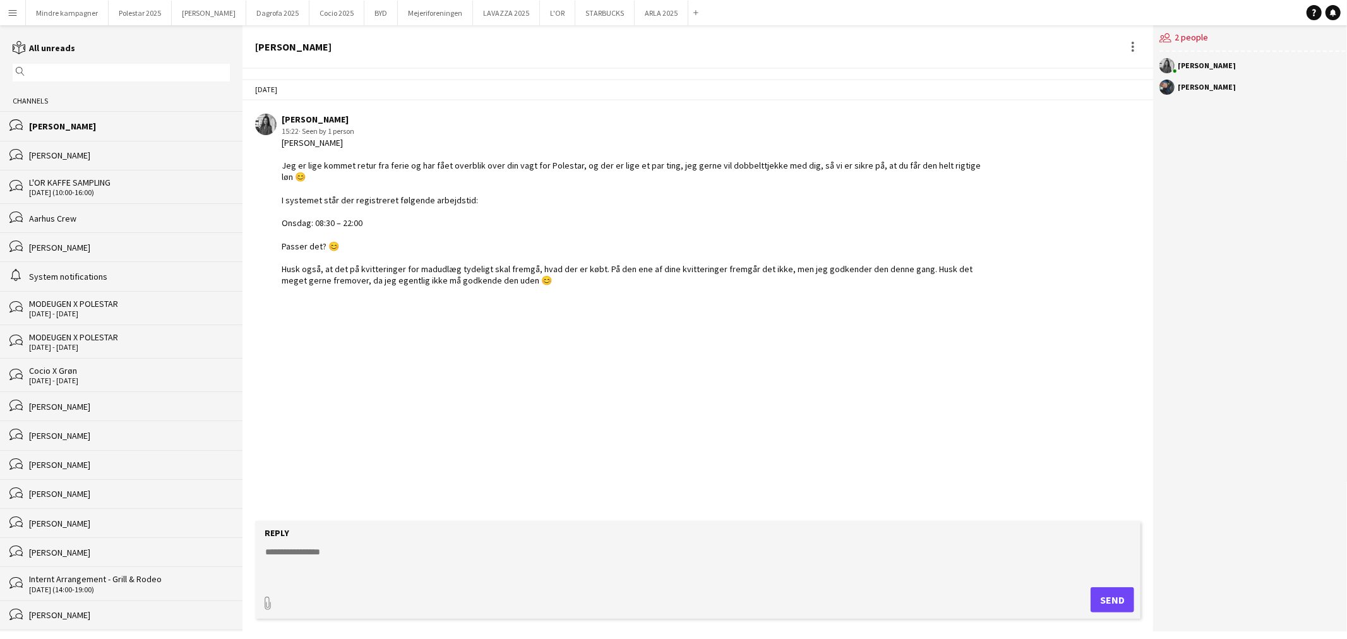
click at [10, 15] on app-icon "Menu" at bounding box center [13, 13] width 10 height 10
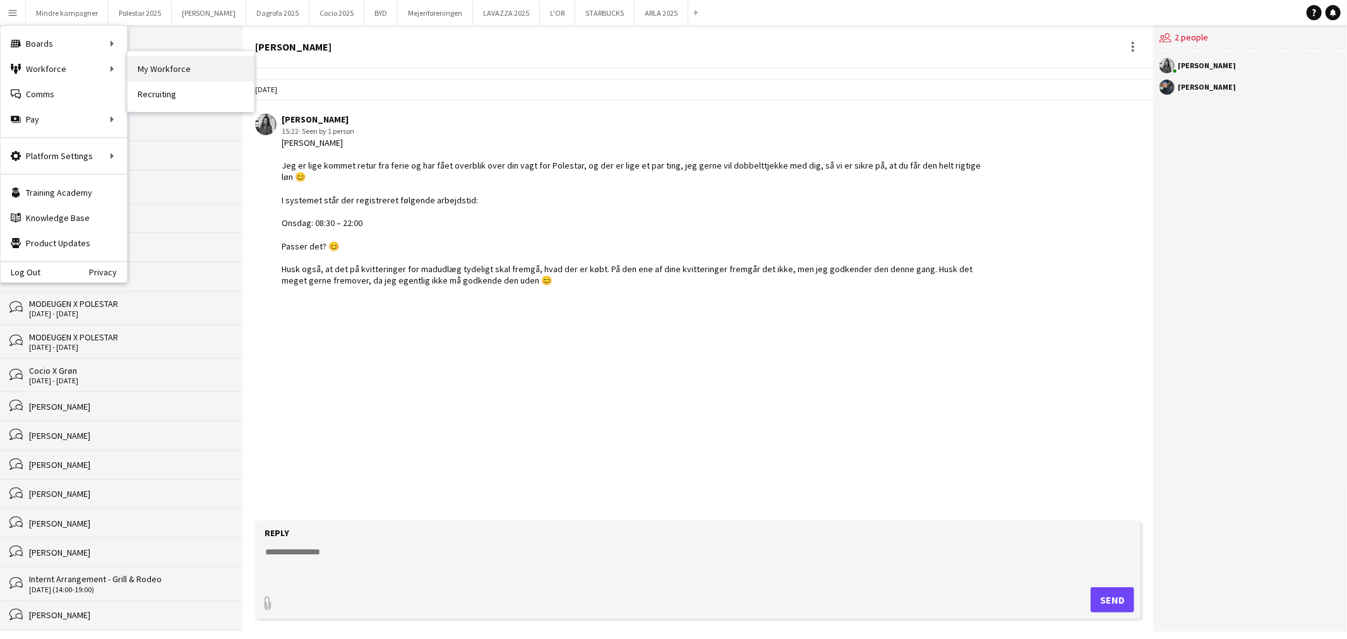
click at [147, 65] on link "My Workforce" at bounding box center [191, 68] width 126 height 25
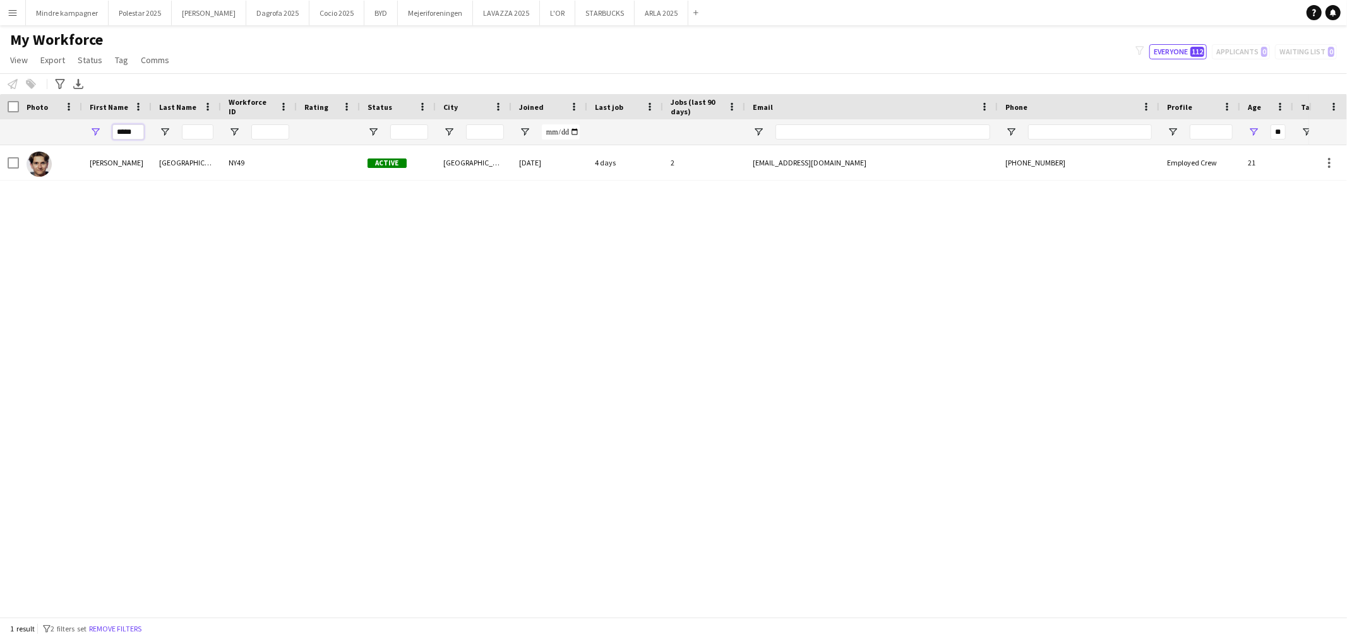
click at [129, 126] on input "*****" at bounding box center [128, 131] width 32 height 15
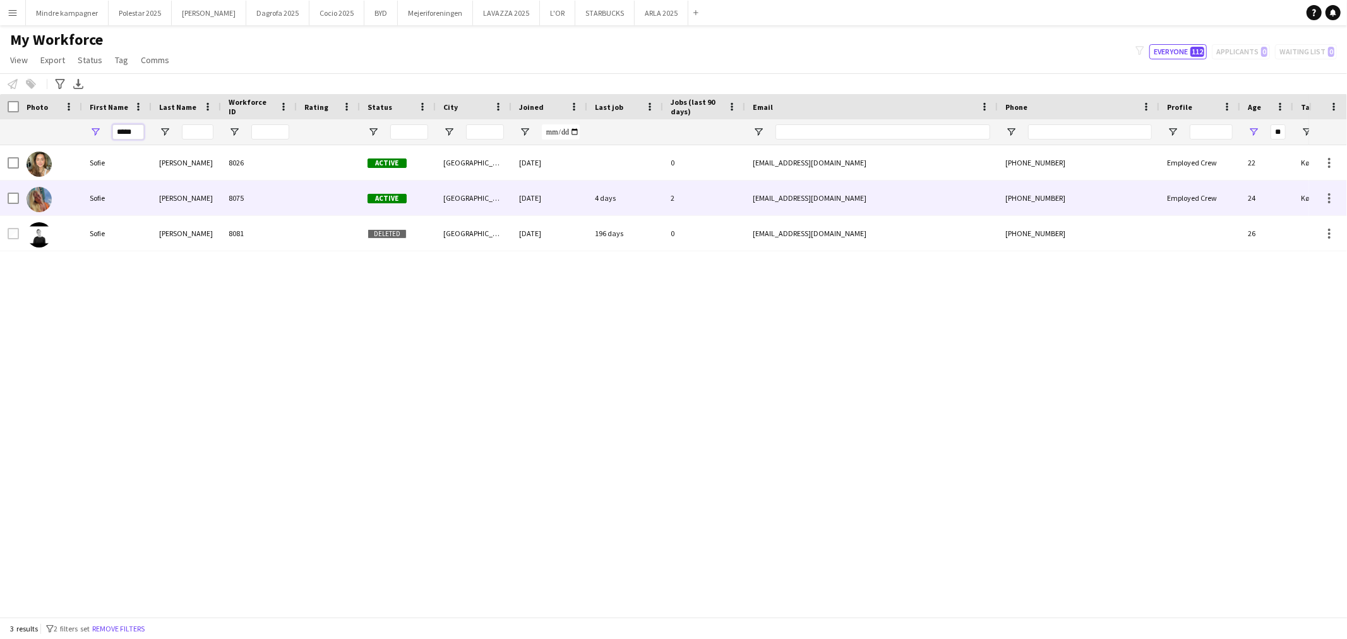
type input "*****"
click at [114, 194] on div "Sofie" at bounding box center [116, 198] width 69 height 35
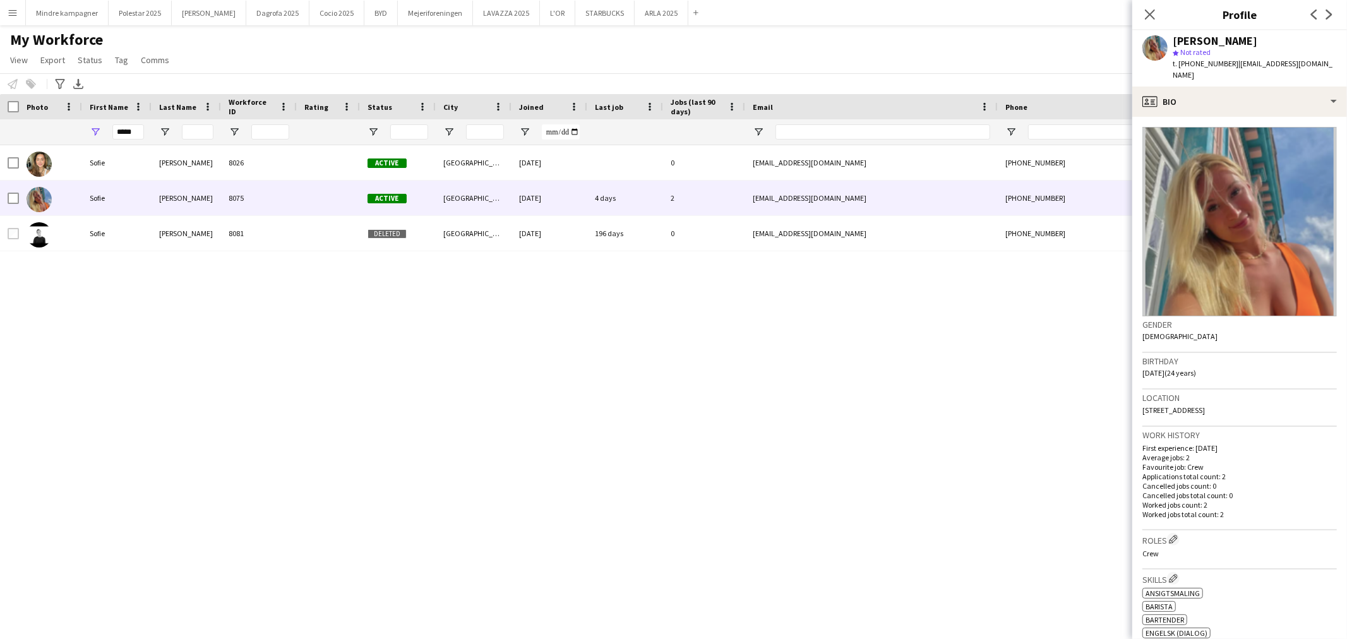
click at [733, 354] on div "Sofie Contreras Hegnby 8026 Active København 22-01-2025 0 sofie03hegnby@gmail.c…" at bounding box center [654, 375] width 1309 height 461
click at [1147, 10] on icon "Close pop-in" at bounding box center [1150, 14] width 12 height 12
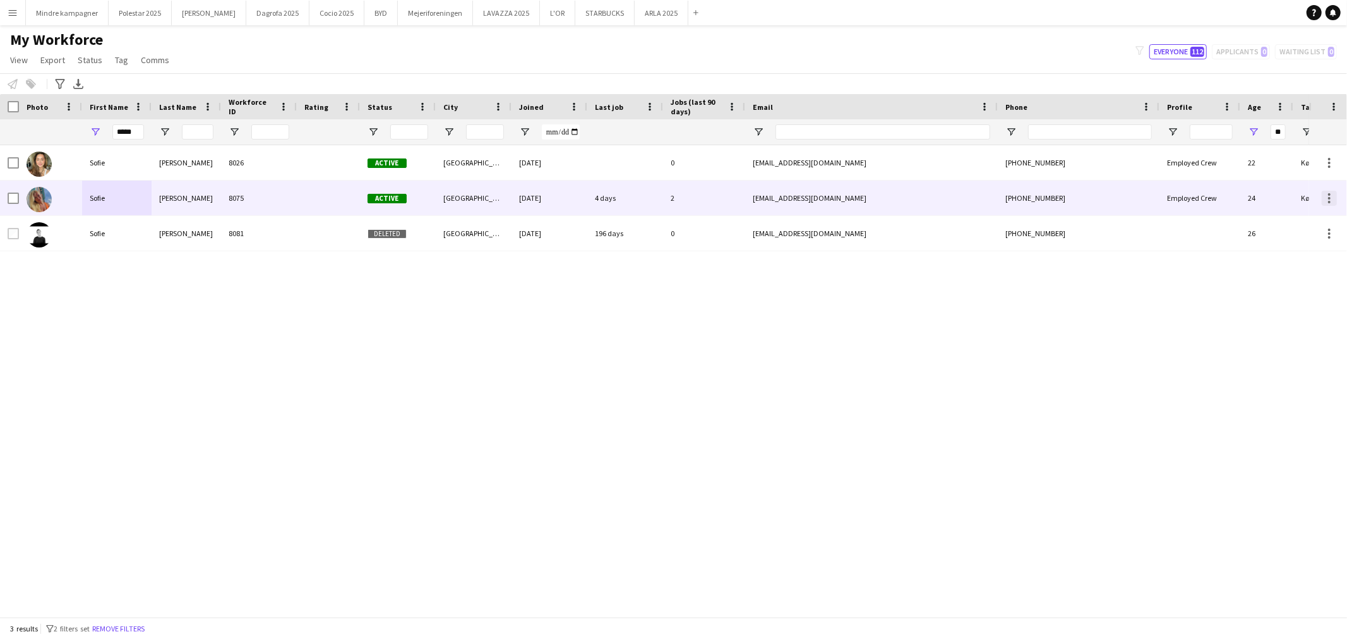
click at [1331, 197] on div at bounding box center [1329, 198] width 15 height 15
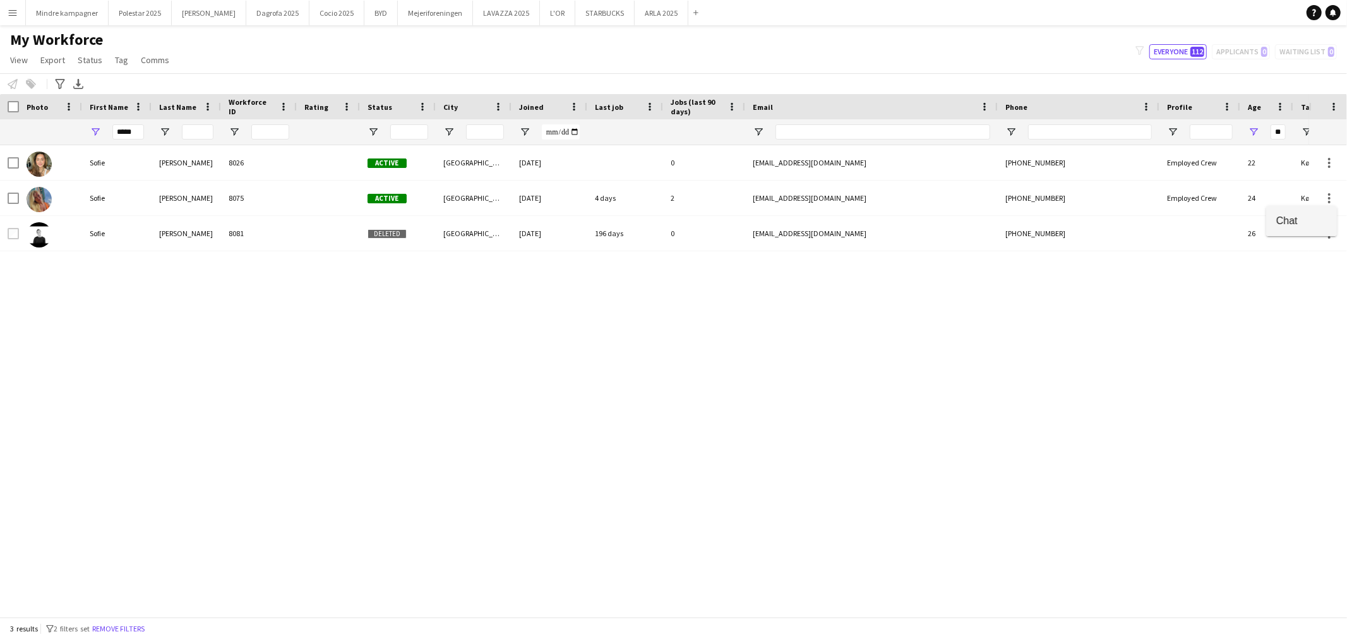
click at [1302, 222] on span "Chat" at bounding box center [1301, 220] width 51 height 11
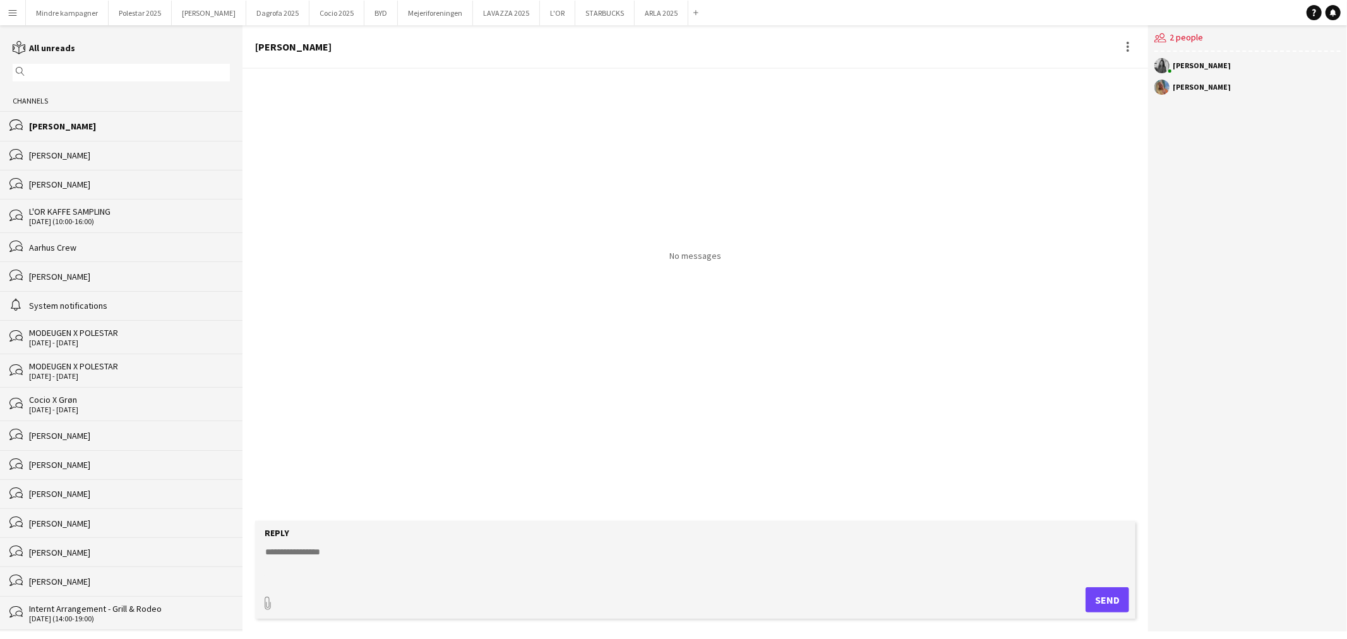
click at [329, 557] on textarea at bounding box center [698, 562] width 868 height 33
paste textarea "**********"
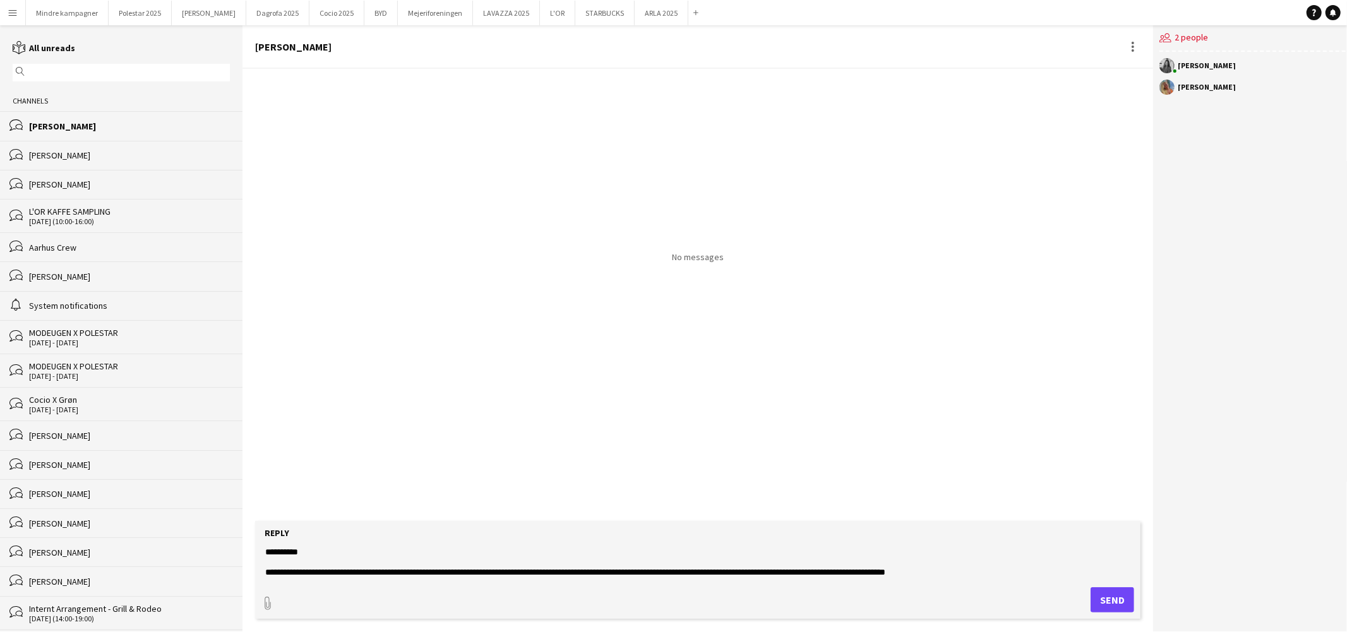
click at [329, 554] on textarea "**********" at bounding box center [698, 562] width 868 height 33
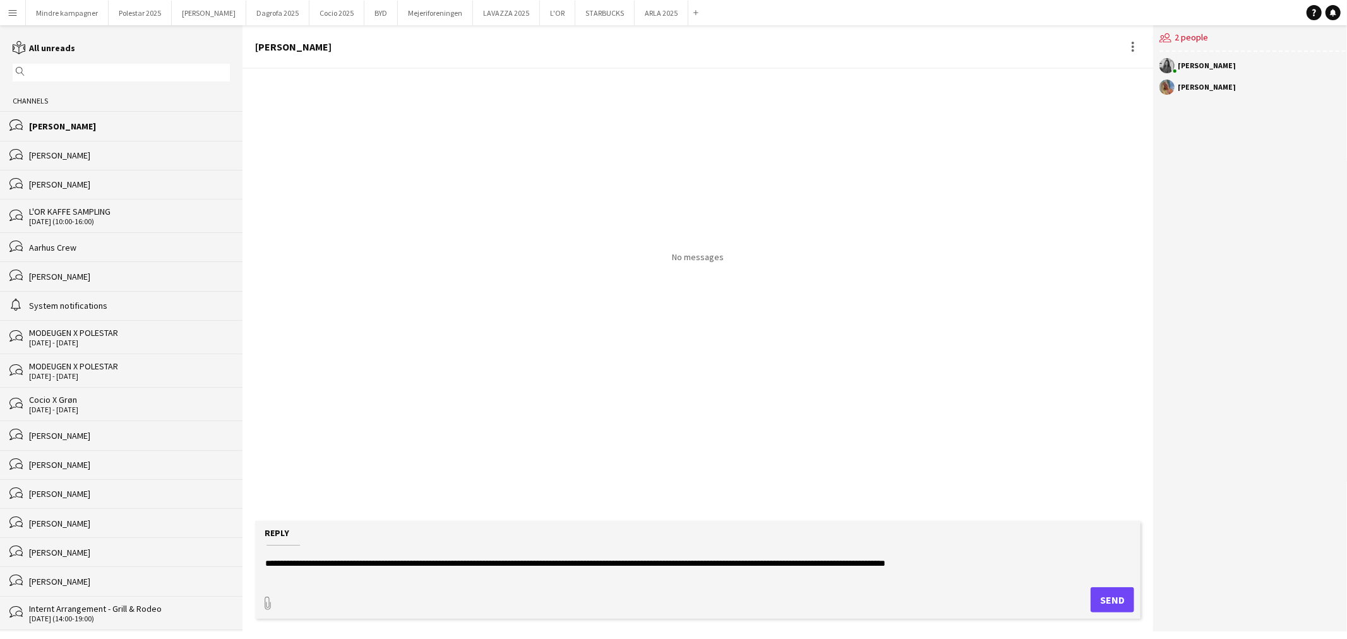
click at [530, 561] on textarea "**********" at bounding box center [698, 562] width 868 height 33
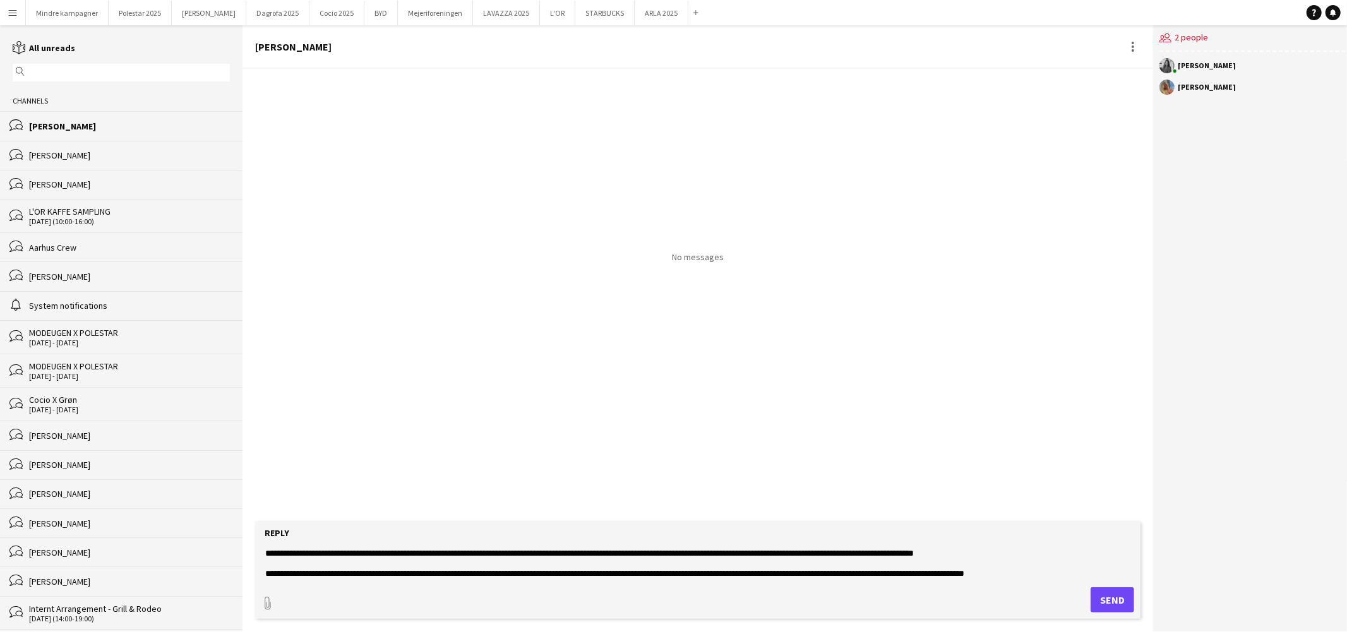
scroll to position [102, 0]
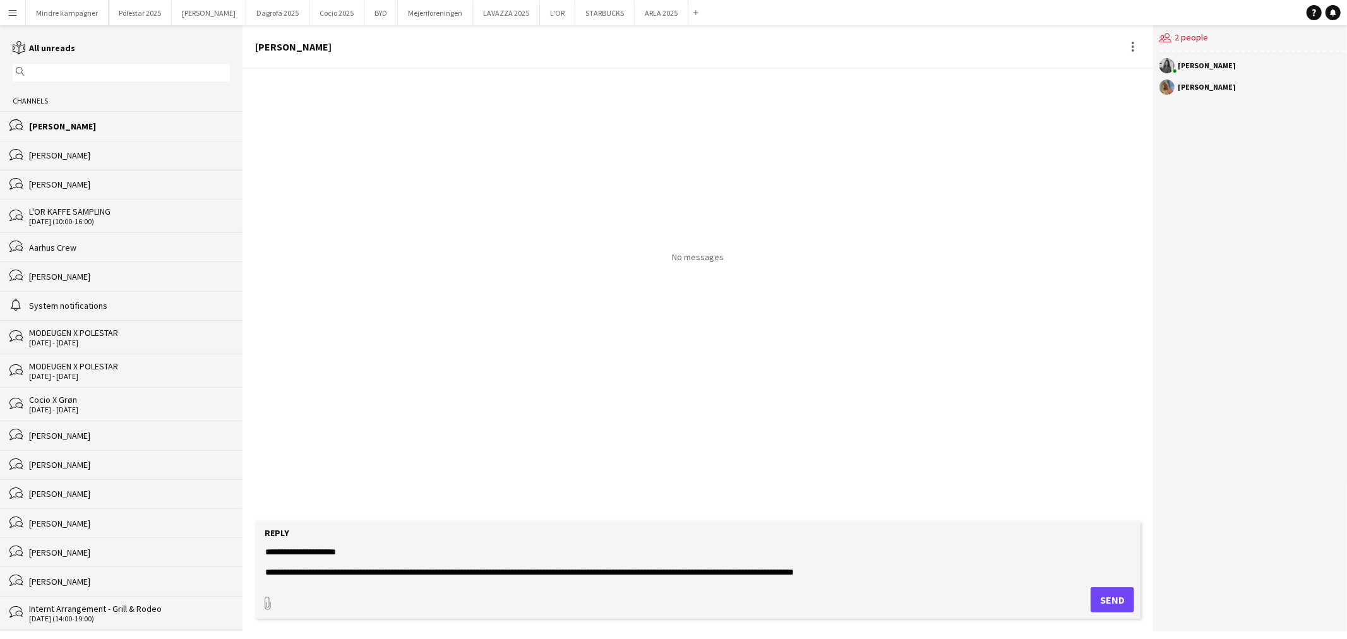
drag, startPoint x: 264, startPoint y: 572, endPoint x: 467, endPoint y: 560, distance: 203.7
click at [467, 560] on textarea "**********" at bounding box center [698, 562] width 868 height 33
click at [469, 564] on textarea "**********" at bounding box center [698, 562] width 868 height 33
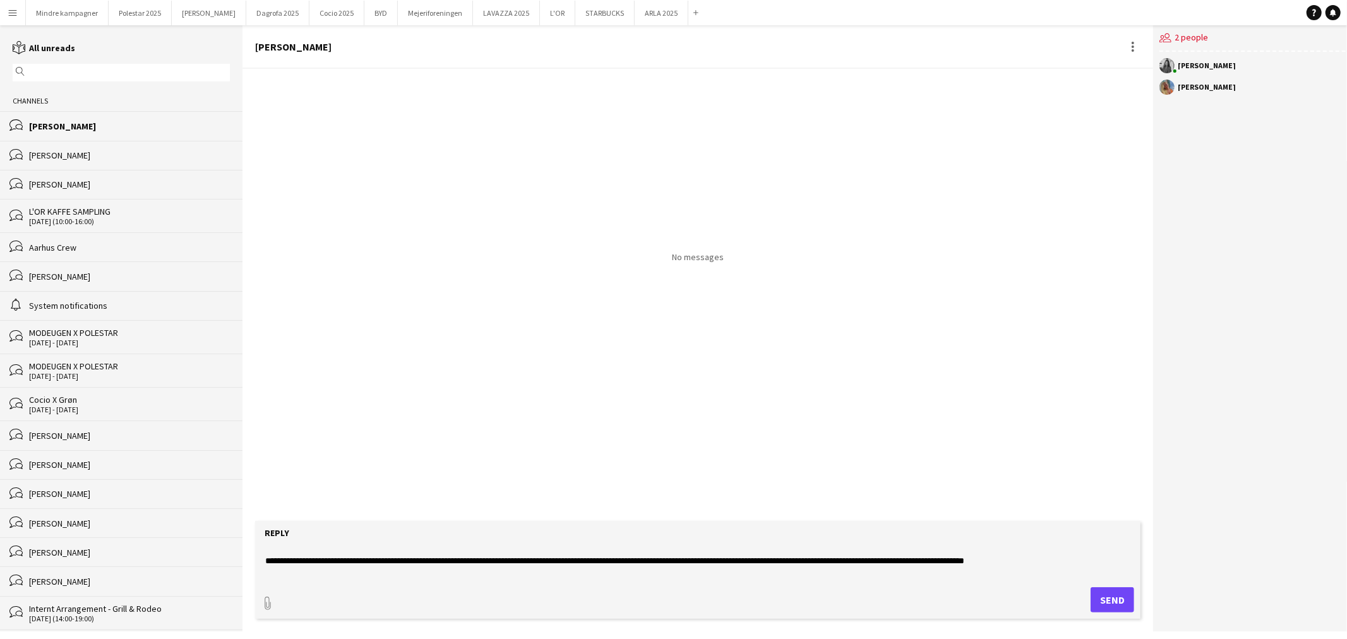
click at [1055, 560] on textarea "**********" at bounding box center [698, 562] width 868 height 33
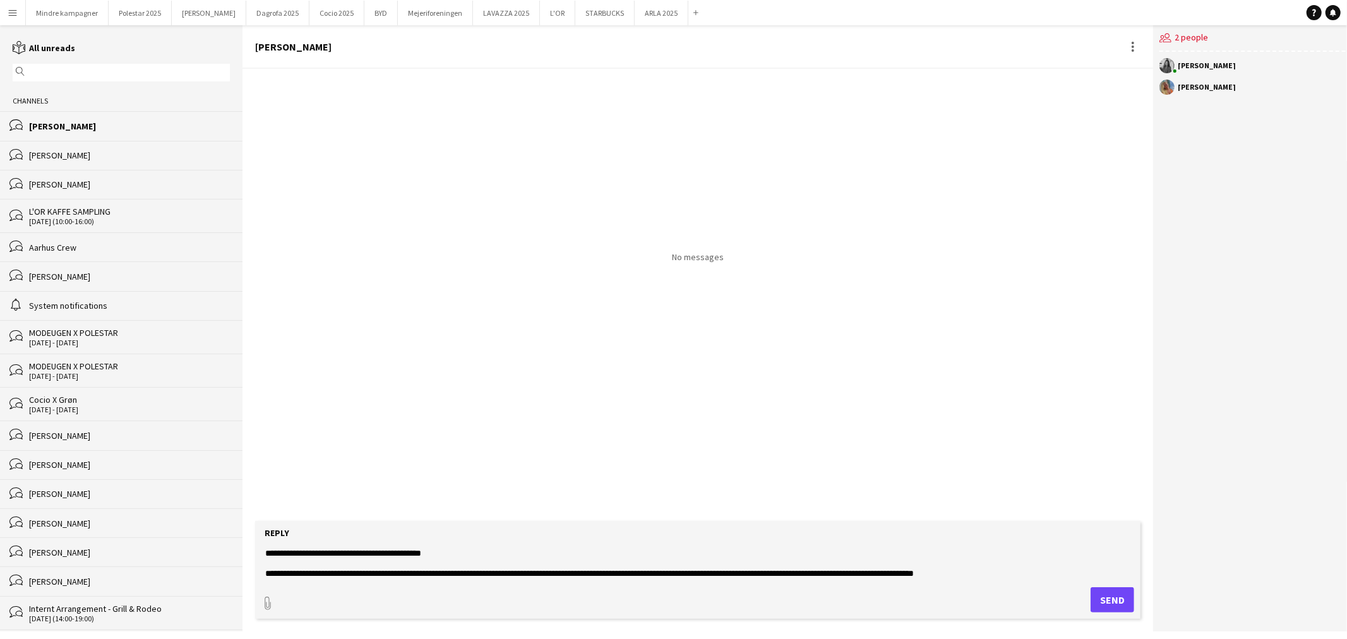
scroll to position [29, 0]
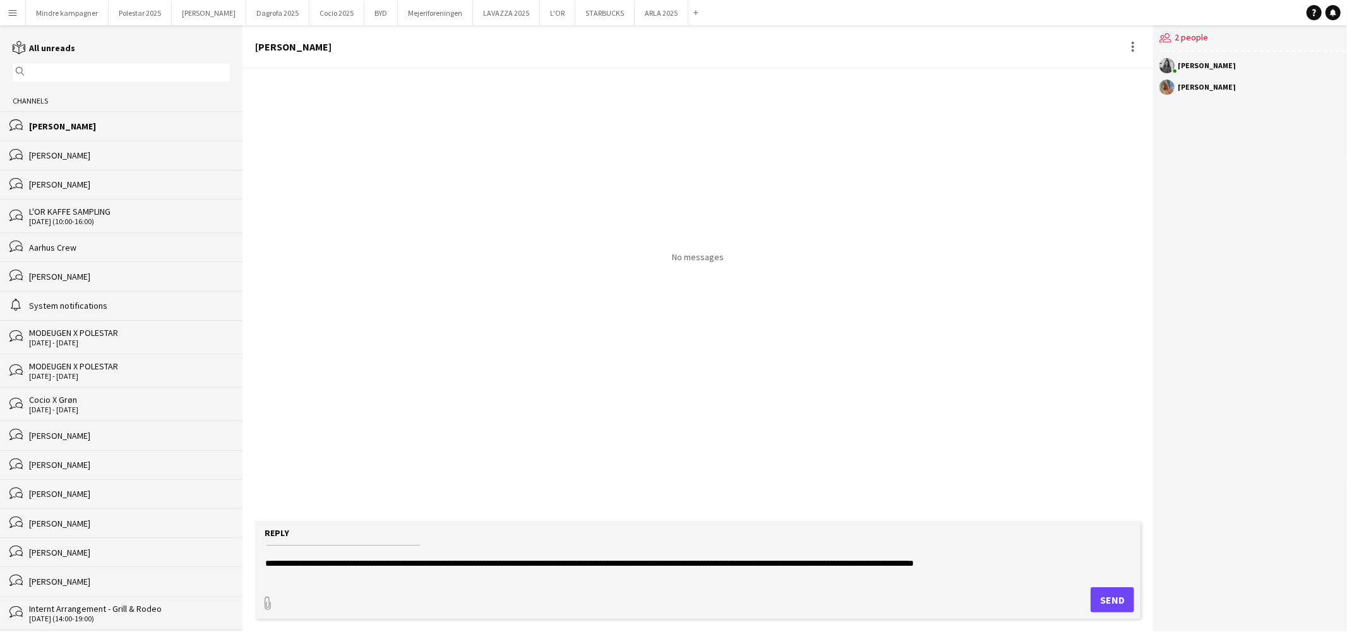
click at [564, 559] on textarea "**********" at bounding box center [698, 562] width 868 height 33
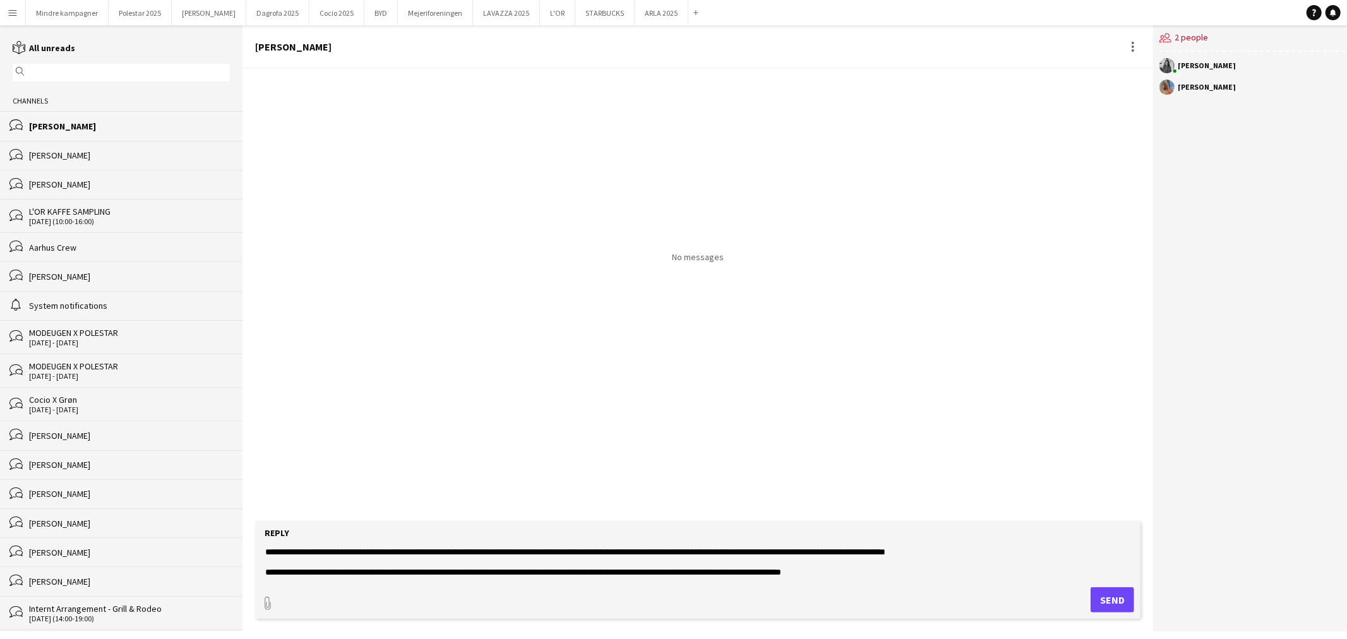
scroll to position [30, 0]
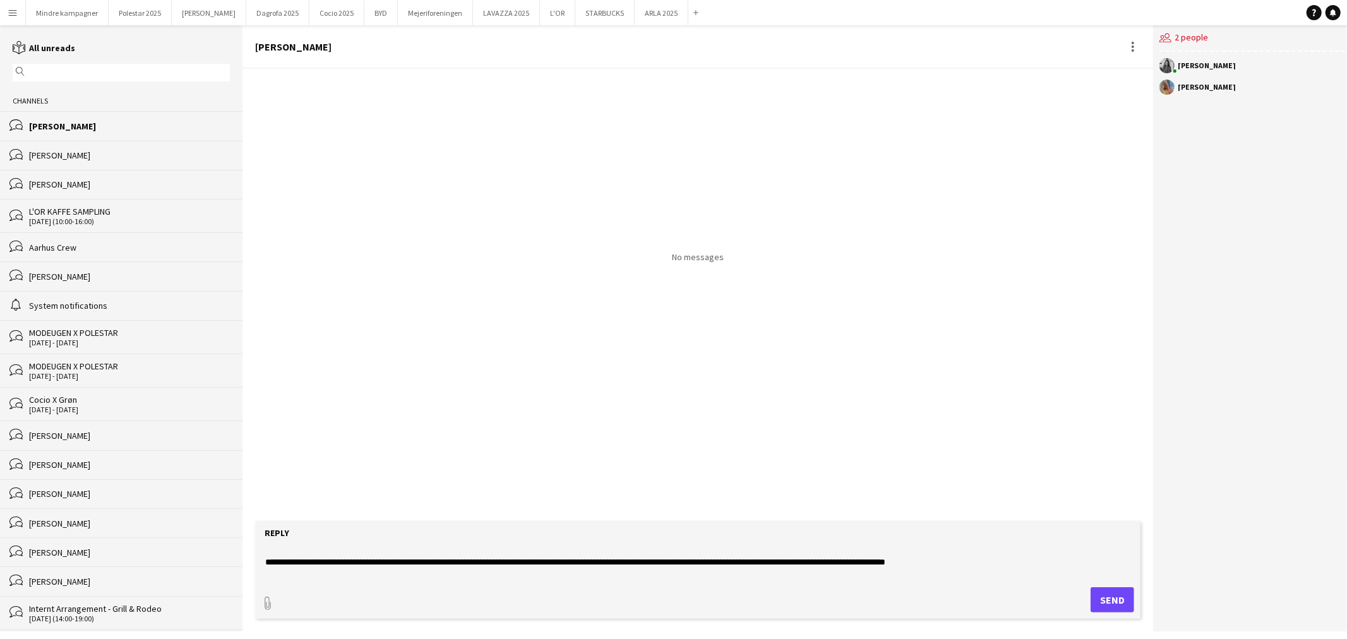
click at [892, 556] on textarea "**********" at bounding box center [698, 562] width 868 height 33
click at [874, 559] on textarea "**********" at bounding box center [698, 562] width 868 height 33
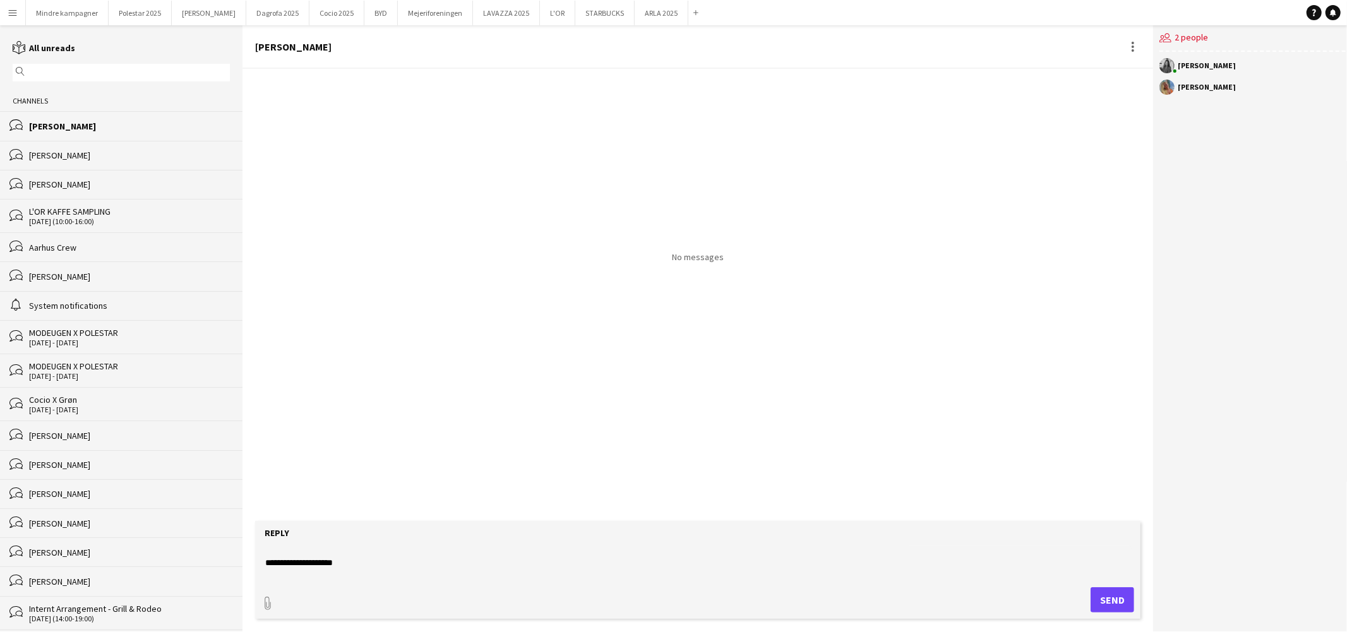
scroll to position [80, 0]
click at [347, 550] on textarea "**********" at bounding box center [698, 562] width 868 height 33
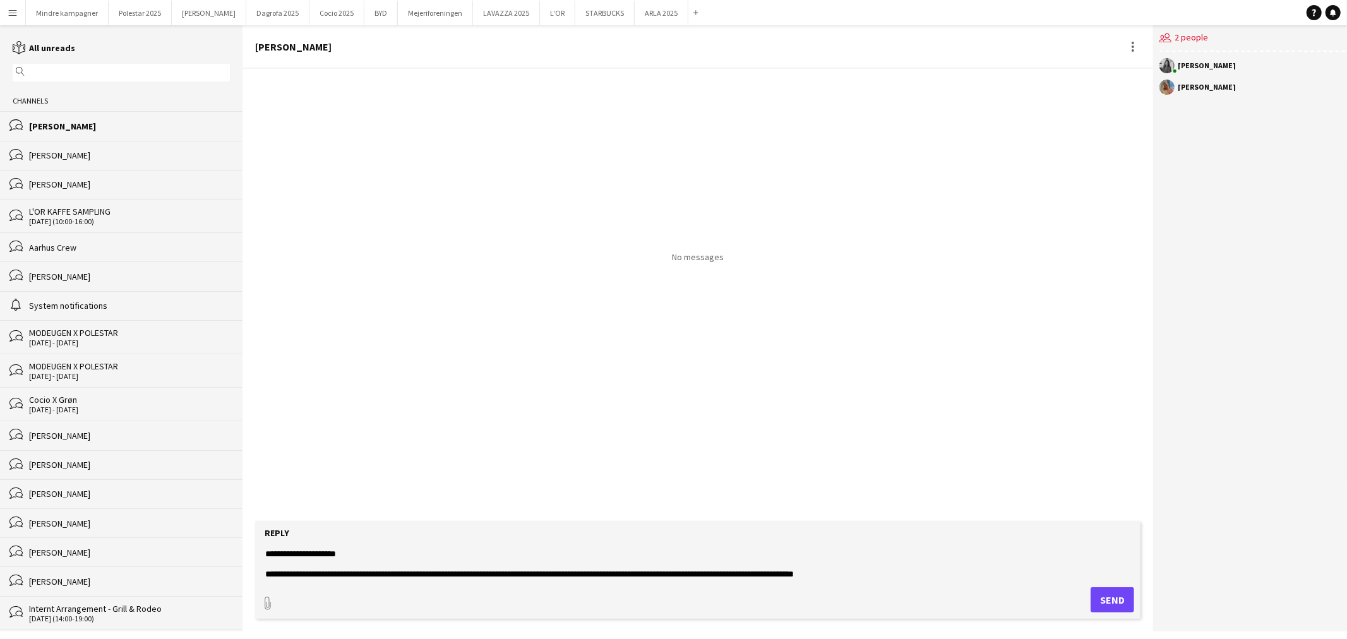
scroll to position [102, 0]
click at [892, 571] on textarea "**********" at bounding box center [698, 562] width 868 height 33
paste textarea "**********"
click at [470, 563] on textarea "**********" at bounding box center [698, 562] width 868 height 33
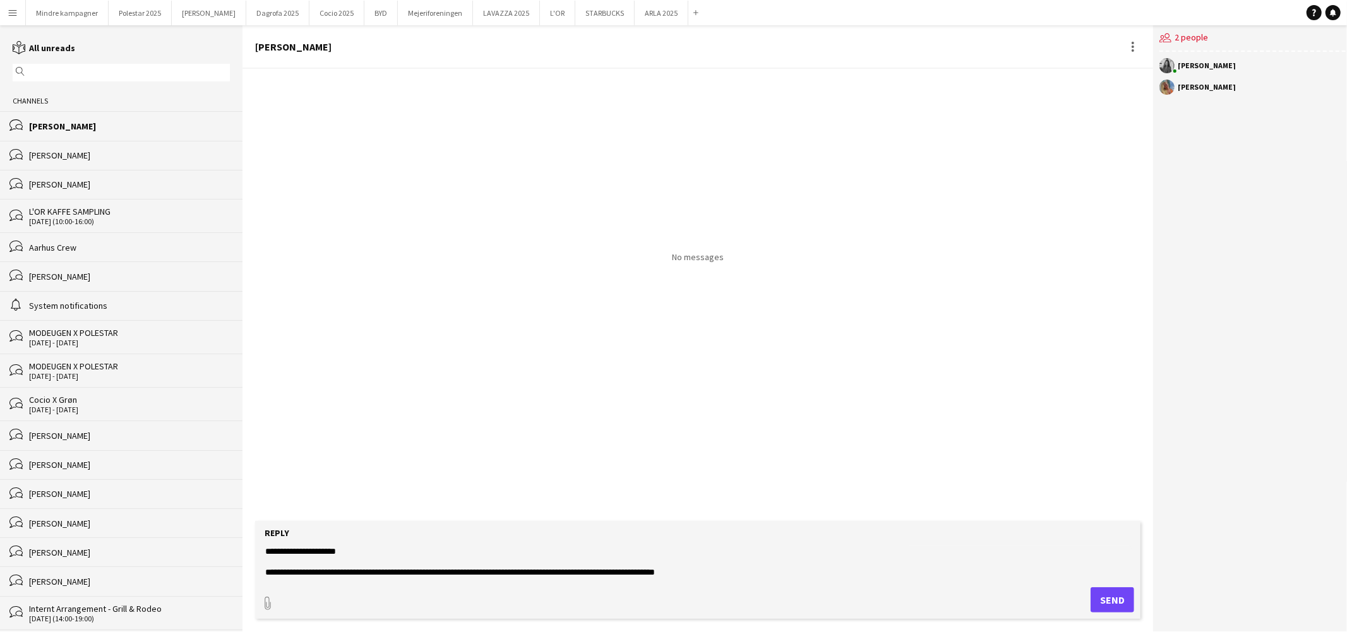
scroll to position [91, 0]
type textarea "**********"
click at [1102, 602] on button "Send" at bounding box center [1113, 599] width 44 height 25
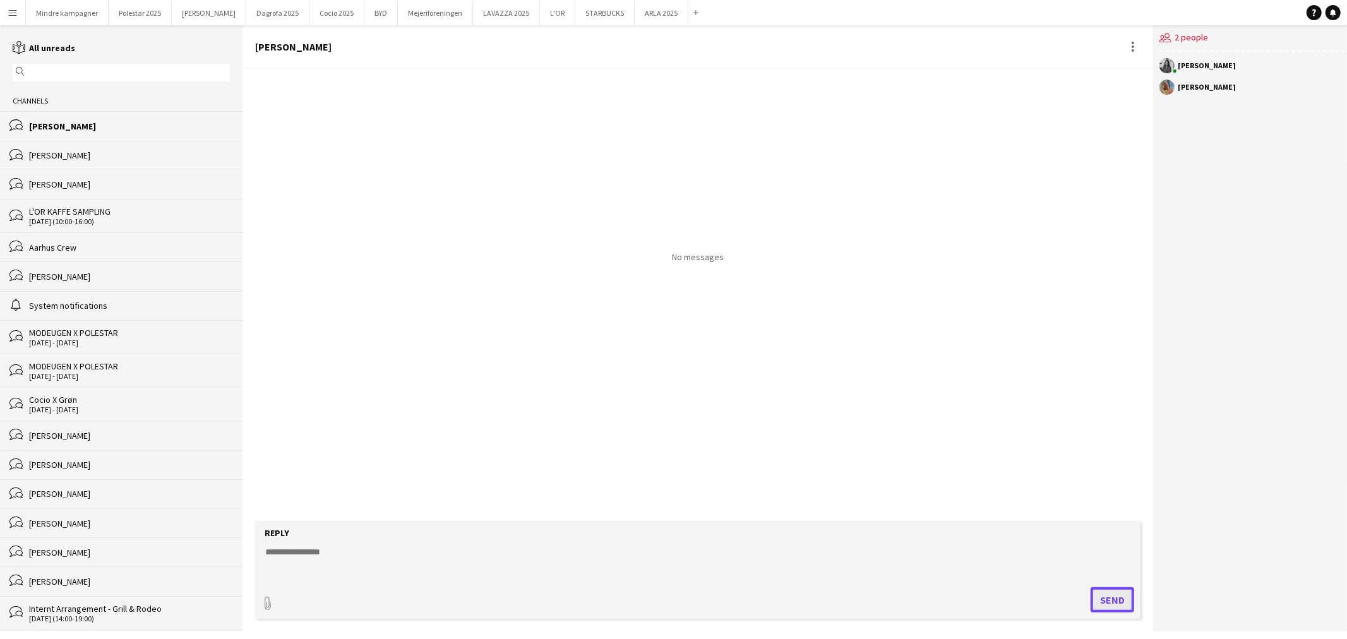
scroll to position [0, 0]
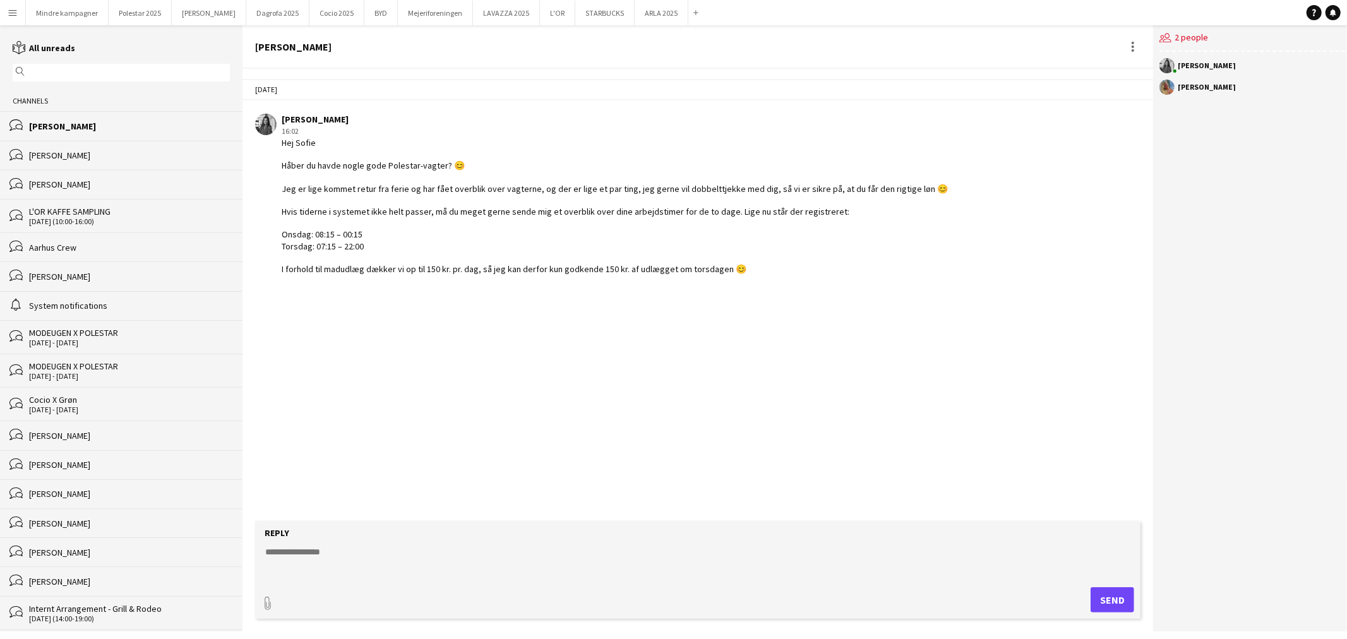
click at [329, 547] on textarea at bounding box center [698, 562] width 868 height 33
type textarea "**********"
click at [4, 15] on button "Menu" at bounding box center [12, 12] width 25 height 25
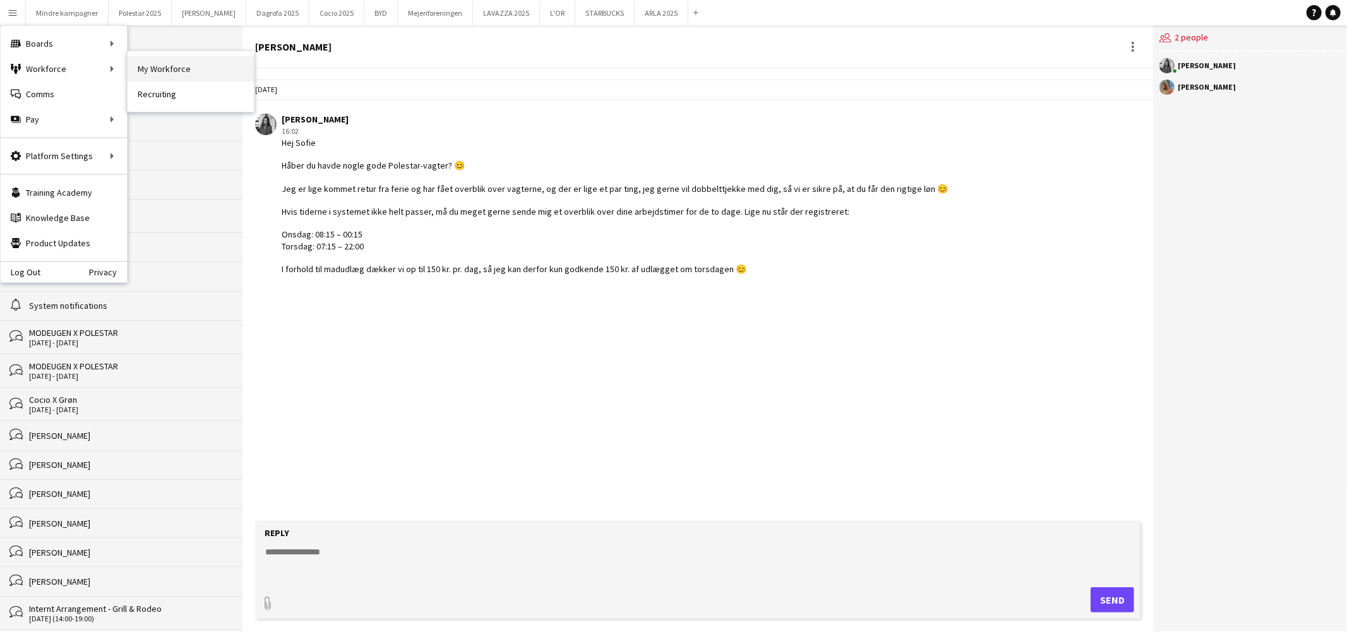
click at [161, 73] on link "My Workforce" at bounding box center [191, 68] width 126 height 25
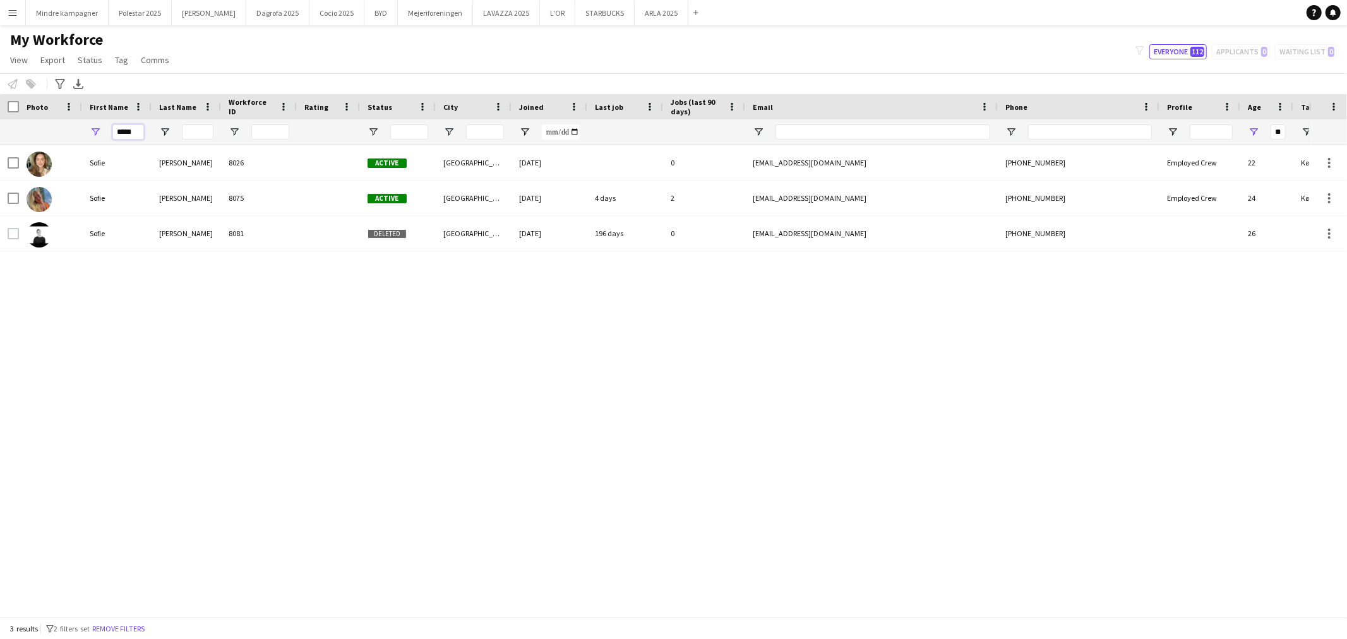
click at [120, 137] on input "*****" at bounding box center [128, 131] width 32 height 15
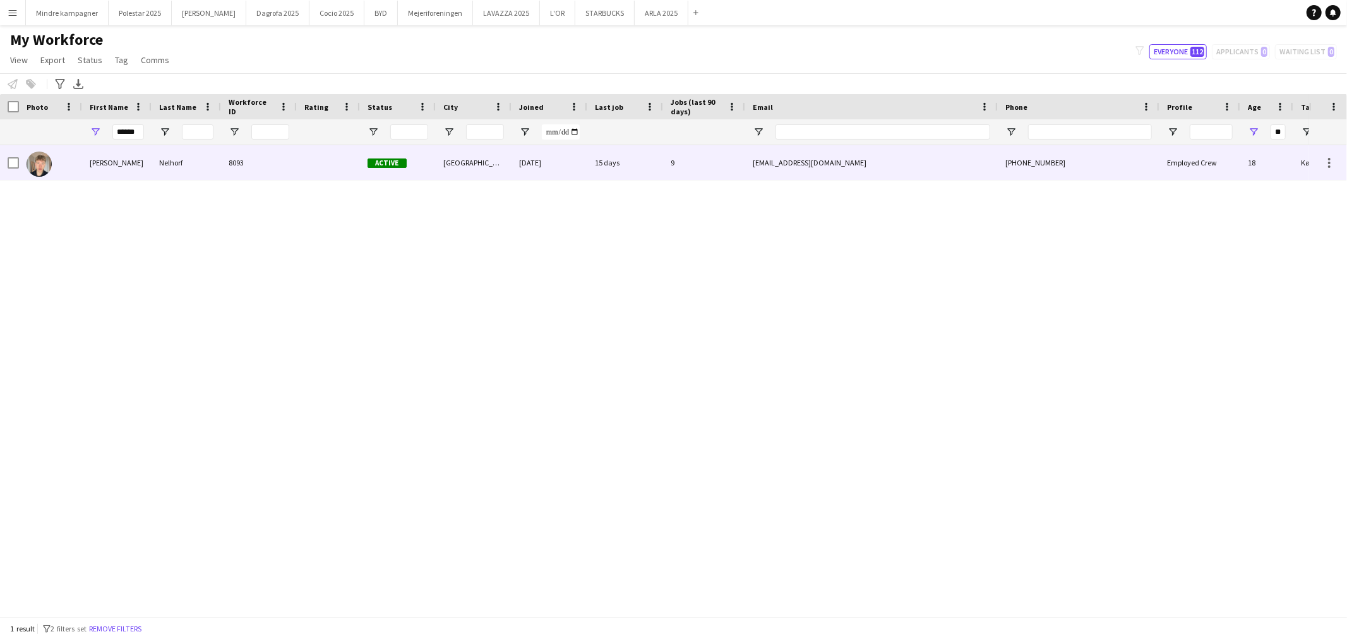
click at [311, 165] on div at bounding box center [328, 162] width 63 height 35
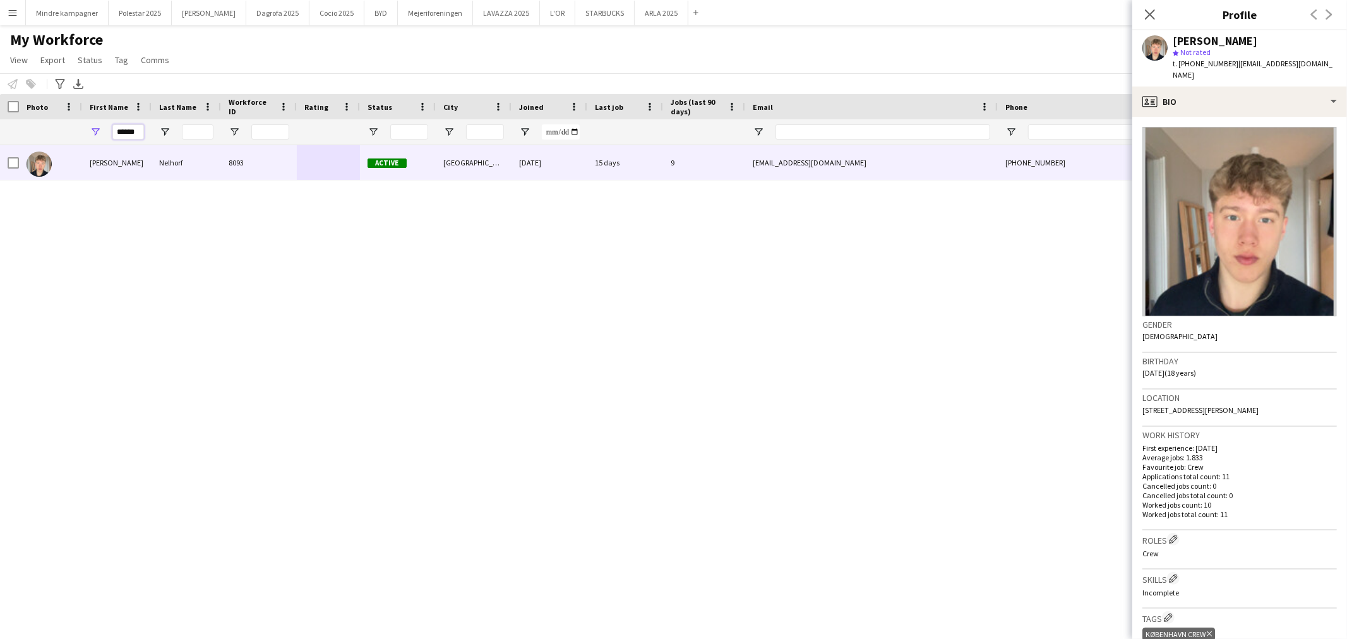
click at [123, 130] on input "******" at bounding box center [128, 131] width 32 height 15
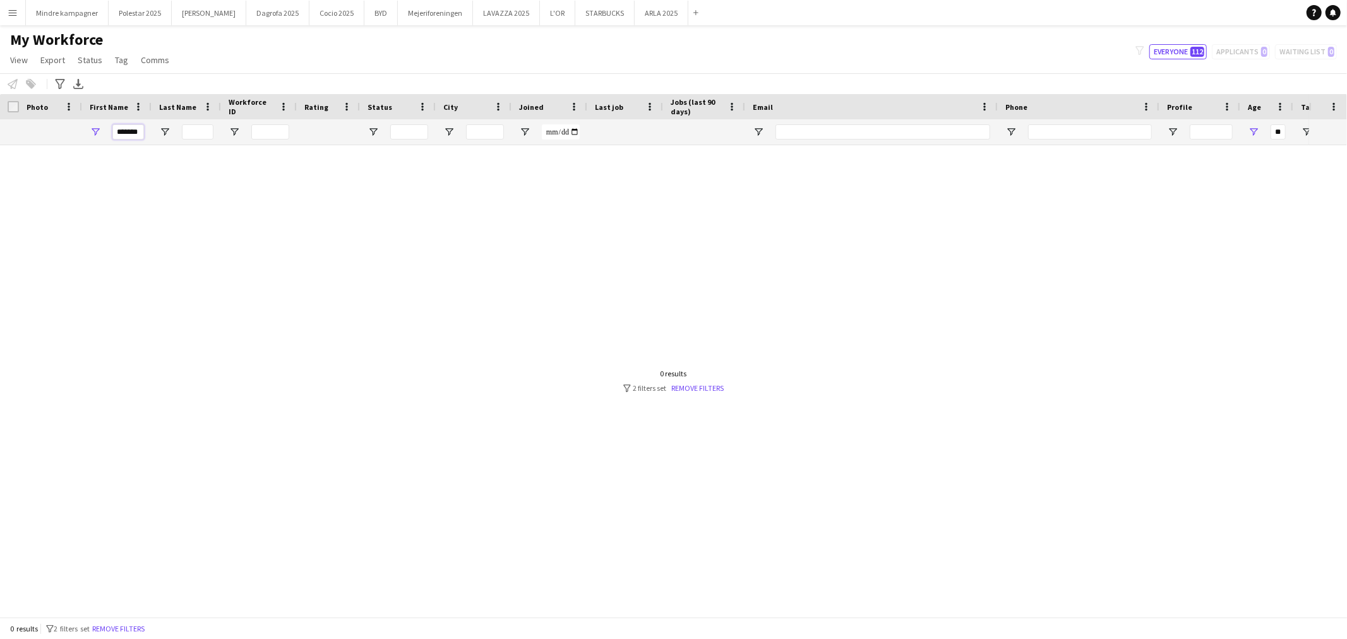
click at [135, 131] on input "*******" at bounding box center [128, 131] width 32 height 15
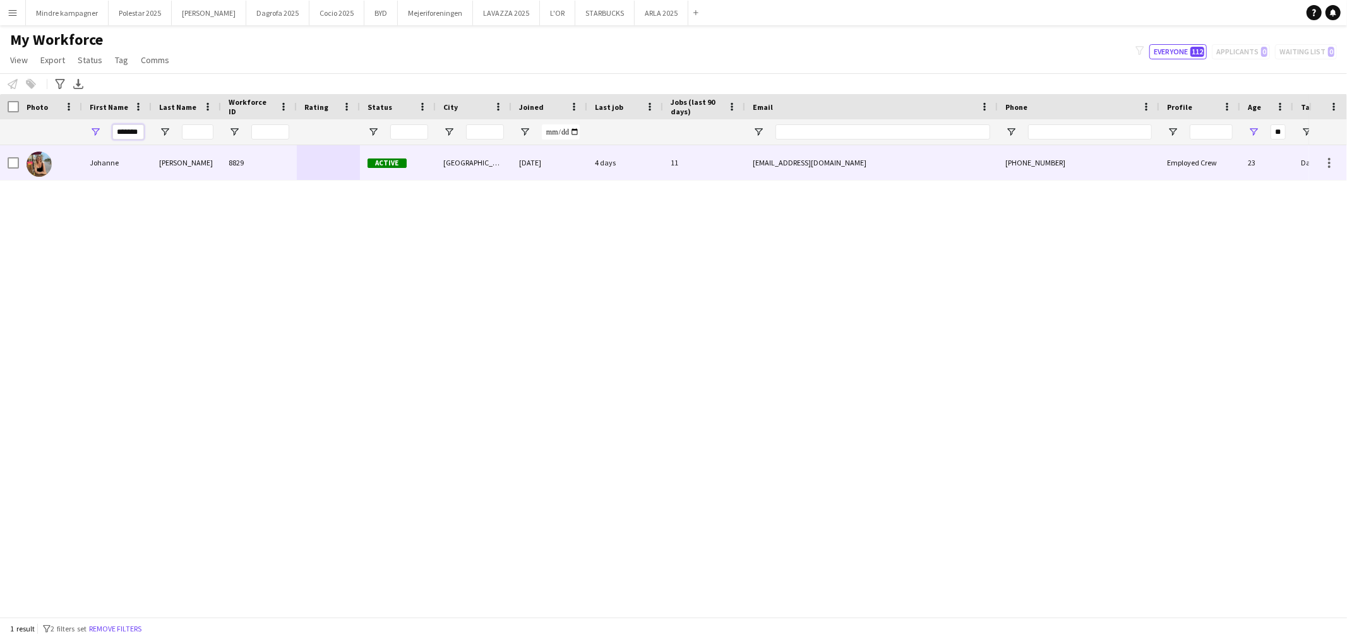
type input "*******"
click at [164, 171] on div "Luna Hansen" at bounding box center [186, 162] width 69 height 35
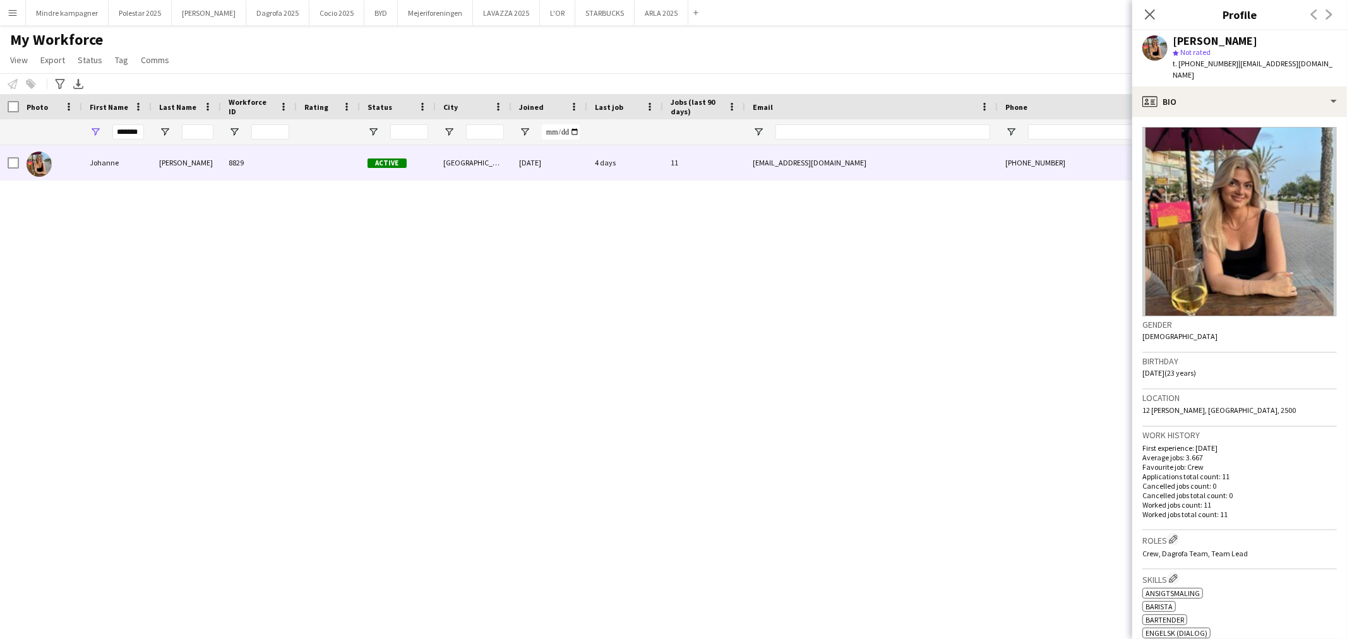
click at [1003, 428] on div "Johanne Luna Hansen 8829 Active København 17-12-2024 4 days 11 johanneluna@gmai…" at bounding box center [654, 375] width 1309 height 461
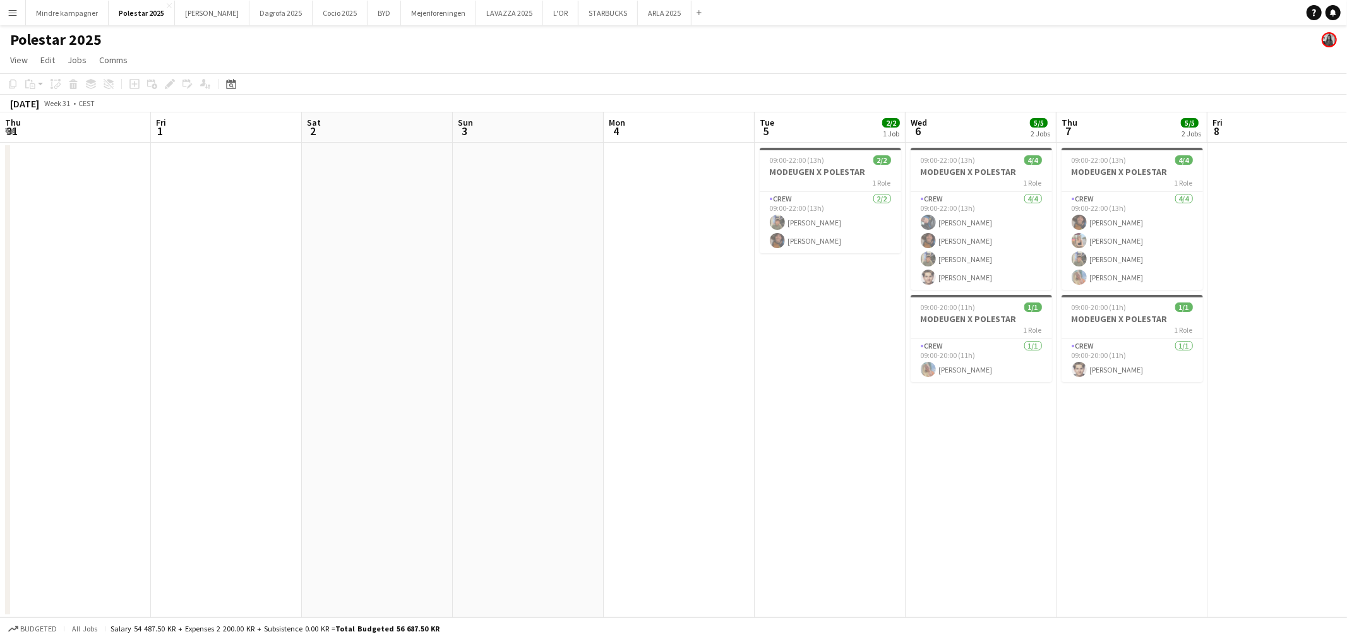
scroll to position [0, 400]
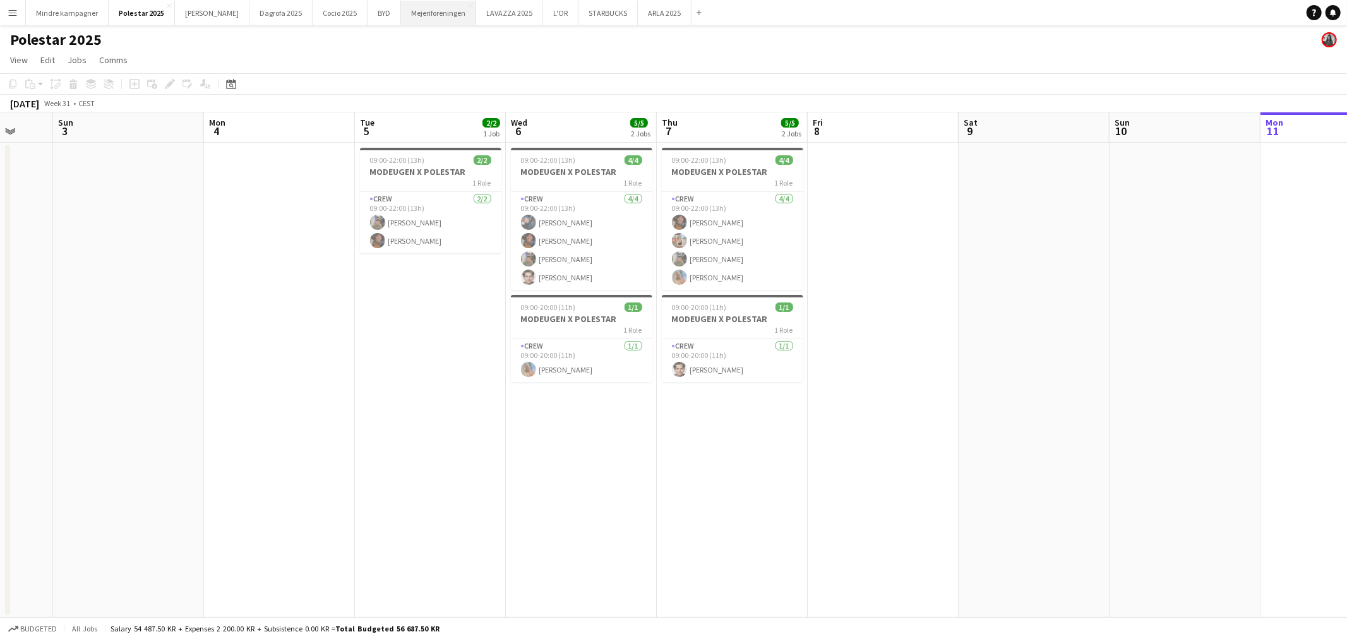
click at [424, 16] on button "Mejeriforeningen Close" at bounding box center [438, 13] width 75 height 25
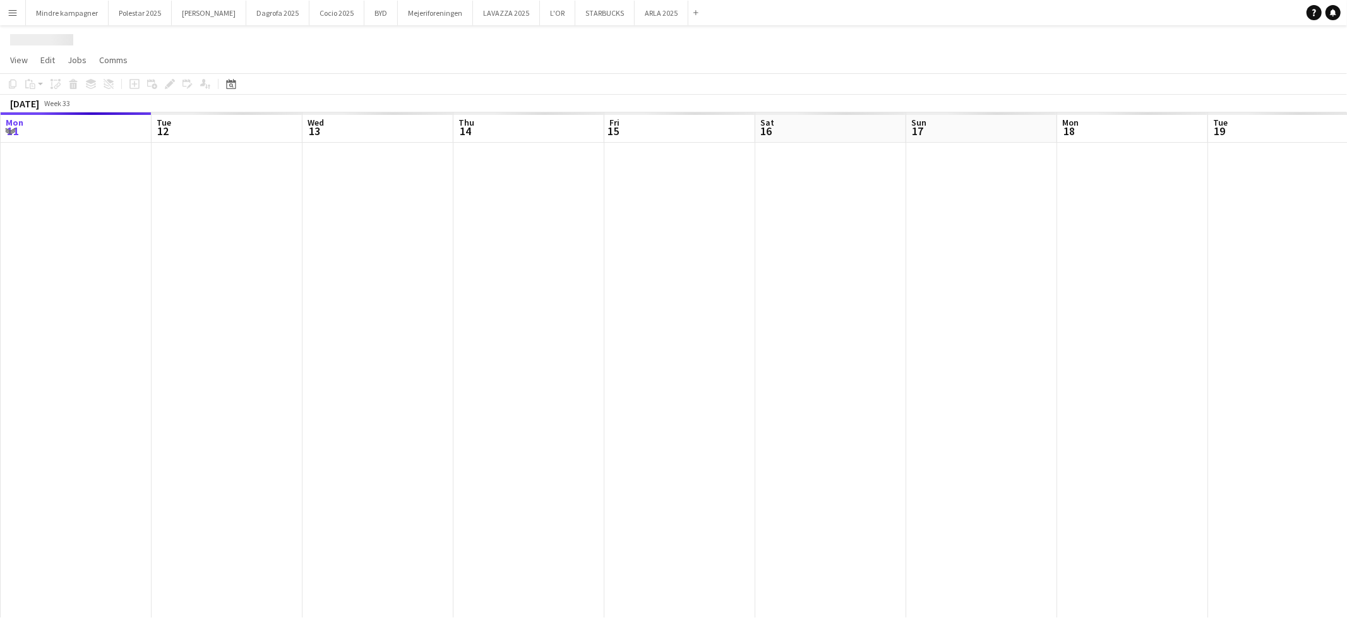
drag, startPoint x: 569, startPoint y: 452, endPoint x: 875, endPoint y: 406, distance: 309.1
click at [516, 445] on app-calendar-viewport "Sat 9 Sun 10 Mon 11 Tue 12 Wed 13 Thu 14 Fri 15 Sat 16 Sun 17 Mon 18 Tue 19 Wed…" at bounding box center [673, 364] width 1347 height 505
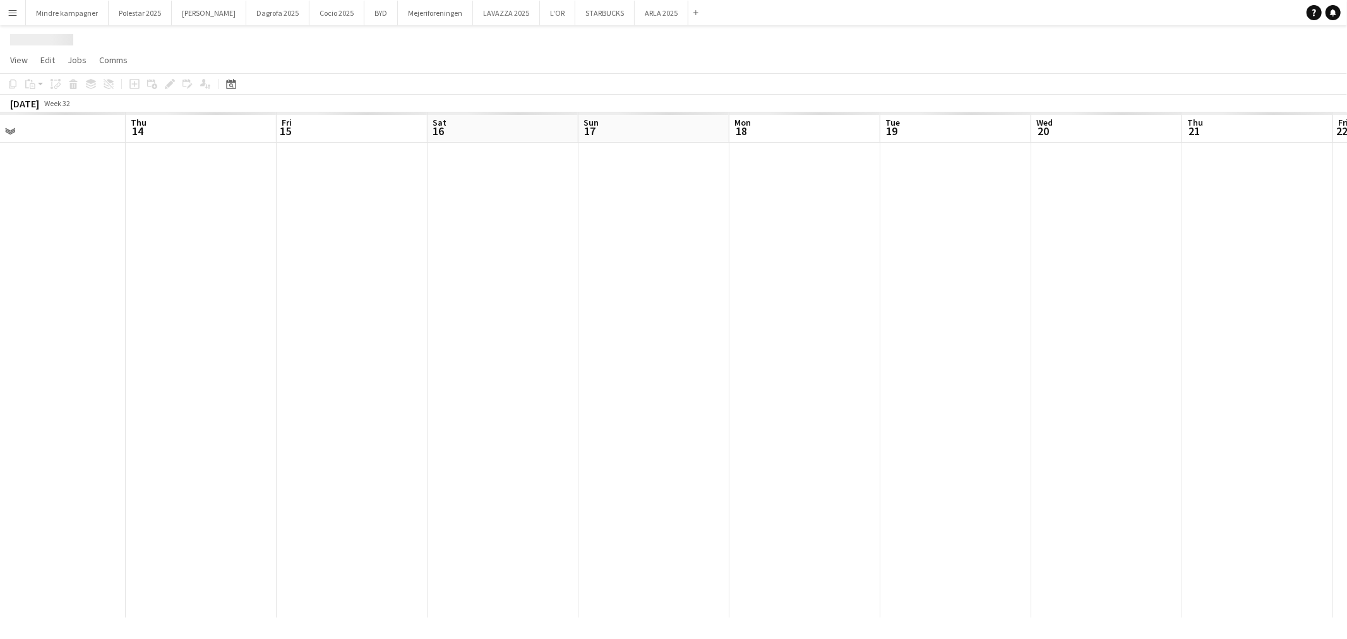
drag, startPoint x: 942, startPoint y: 417, endPoint x: 984, endPoint y: 387, distance: 51.2
click at [606, 433] on app-calendar-viewport "Sun 10 Mon 11 Tue 12 Wed 13 Thu 14 Fri 15 Sat 16 Sun 17 Mon 18 Tue 19 Wed 20 Th…" at bounding box center [673, 364] width 1347 height 505
click at [661, 436] on app-calendar-viewport "Tue 12 Wed 13 Thu 14 Fri 15 Sat 16 Sun 17 Mon 18 Tue 19 Wed 20 Thu 21 Fri 22 Sa…" at bounding box center [673, 364] width 1347 height 505
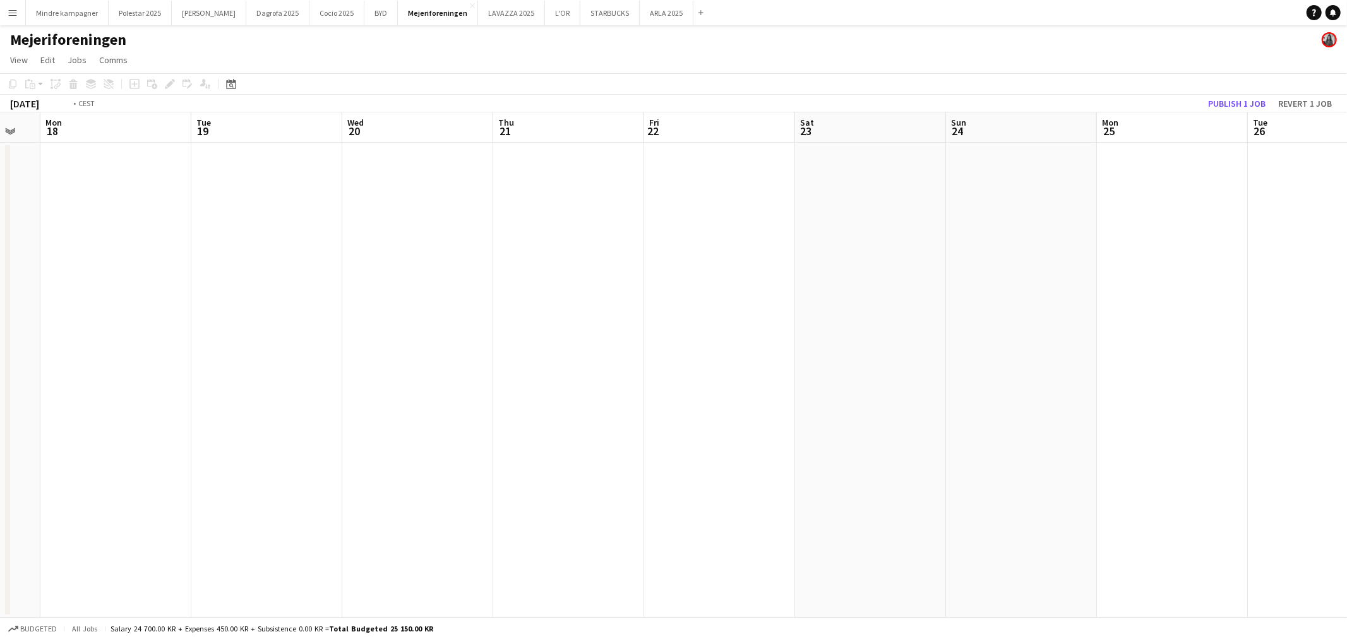
drag, startPoint x: 979, startPoint y: 403, endPoint x: 569, endPoint y: 443, distance: 412.5
click at [569, 443] on app-calendar-viewport "Fri 15 Sat 16 Sun 17 Mon 18 Tue 19 Wed 20 Thu 21 Fri 22 Sat 23 Sun 24 Mon 25 Tu…" at bounding box center [673, 364] width 1347 height 505
drag, startPoint x: 983, startPoint y: 432, endPoint x: 628, endPoint y: 457, distance: 355.8
click at [611, 464] on app-calendar-viewport "Mon 18 Tue 19 Wed 20 Thu 21 Fri 22 Sat 23 Sun 24 Mon 25 Tue 26 Wed 27 Thu 28 Fr…" at bounding box center [673, 364] width 1347 height 505
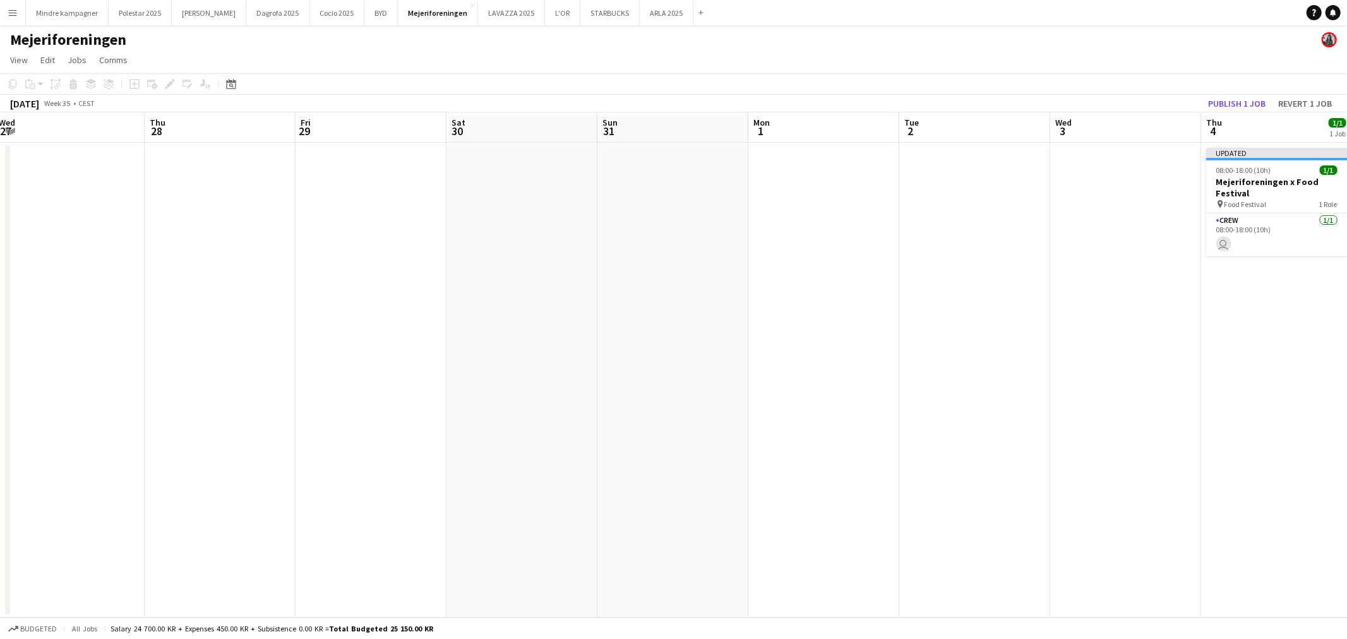
drag, startPoint x: 508, startPoint y: 443, endPoint x: 1005, endPoint y: 425, distance: 496.7
click at [523, 440] on app-calendar-viewport "Sun 24 Mon 25 Tue 26 Wed 27 Thu 28 Fri 29 Sat 30 Sun 31 Mon 1 Tue 2 Wed 3 Thu 4…" at bounding box center [673, 364] width 1347 height 505
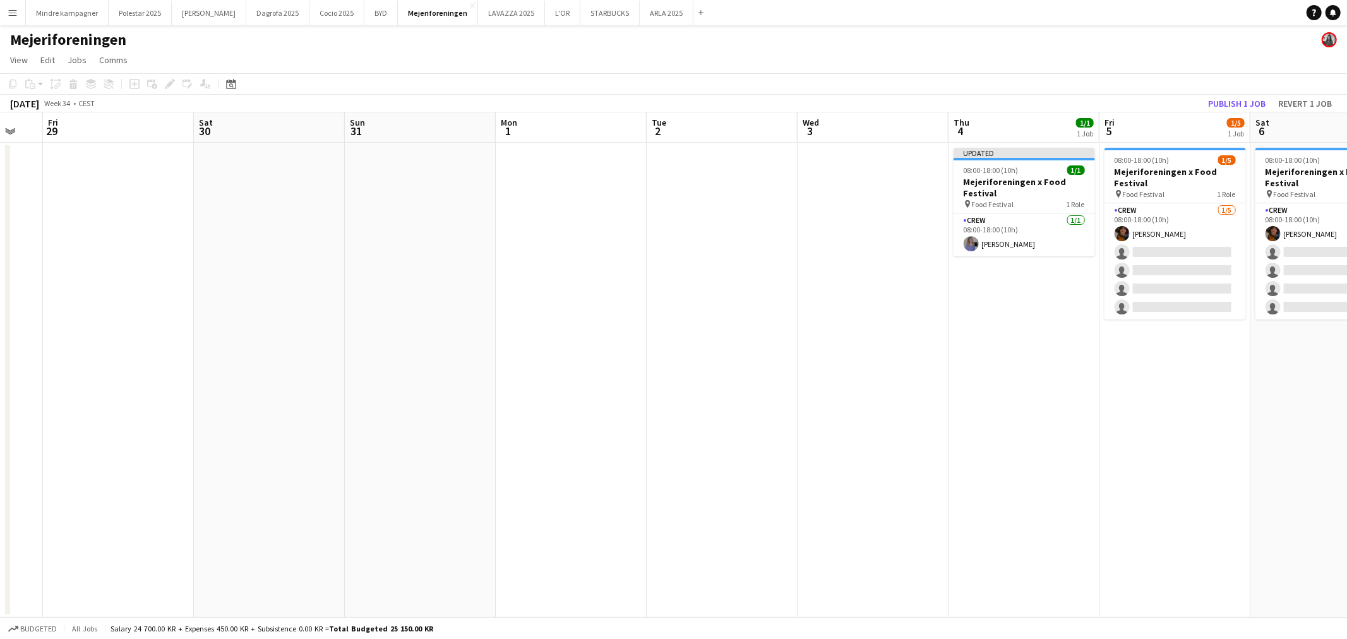
drag, startPoint x: 946, startPoint y: 437, endPoint x: 811, endPoint y: 445, distance: 135.4
click at [597, 463] on app-calendar-viewport "Mon 25 Tue 26 Wed 27 Thu 28 Fri 29 Sat 30 Sun 31 Mon 1 Tue 2 Wed 3 Thu 4 1/1 1 …" at bounding box center [673, 364] width 1347 height 505
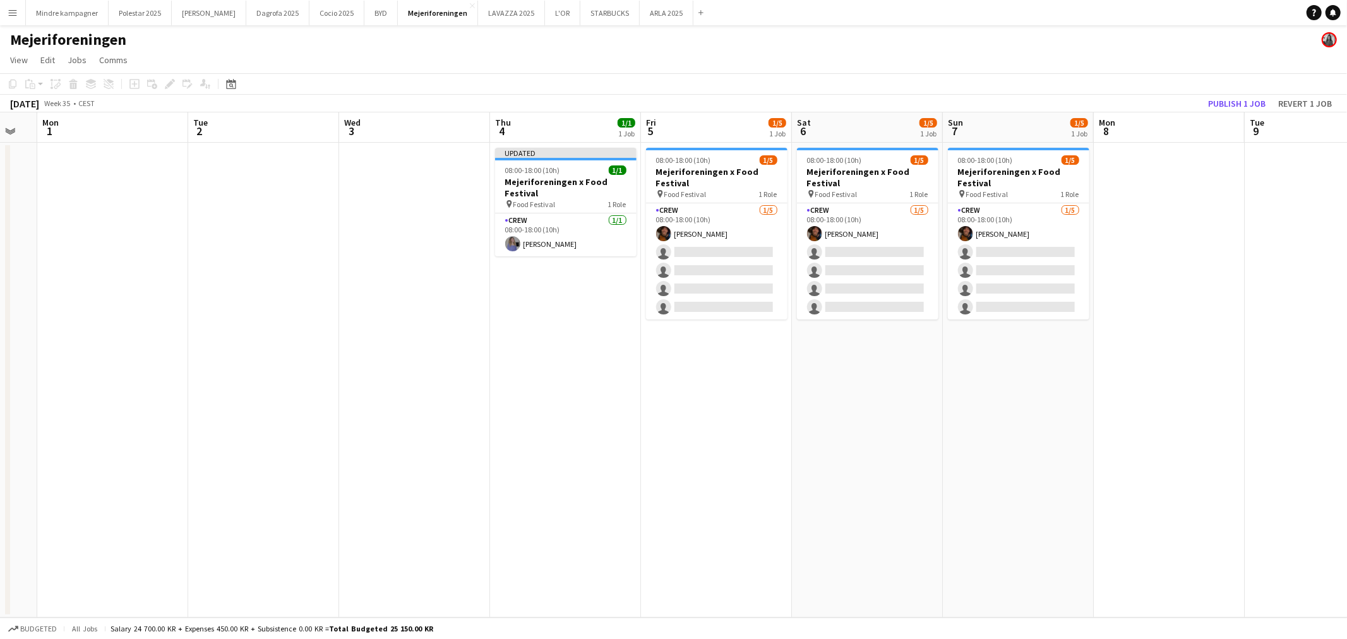
drag, startPoint x: 853, startPoint y: 466, endPoint x: 685, endPoint y: 481, distance: 168.7
click at [685, 481] on app-calendar-viewport "Fri 29 Sat 30 Sun 31 Mon 1 Tue 2 Wed 3 Thu 4 1/1 1 Job Fri 5 1/5 1 Job Sat 6 1/…" at bounding box center [673, 364] width 1347 height 505
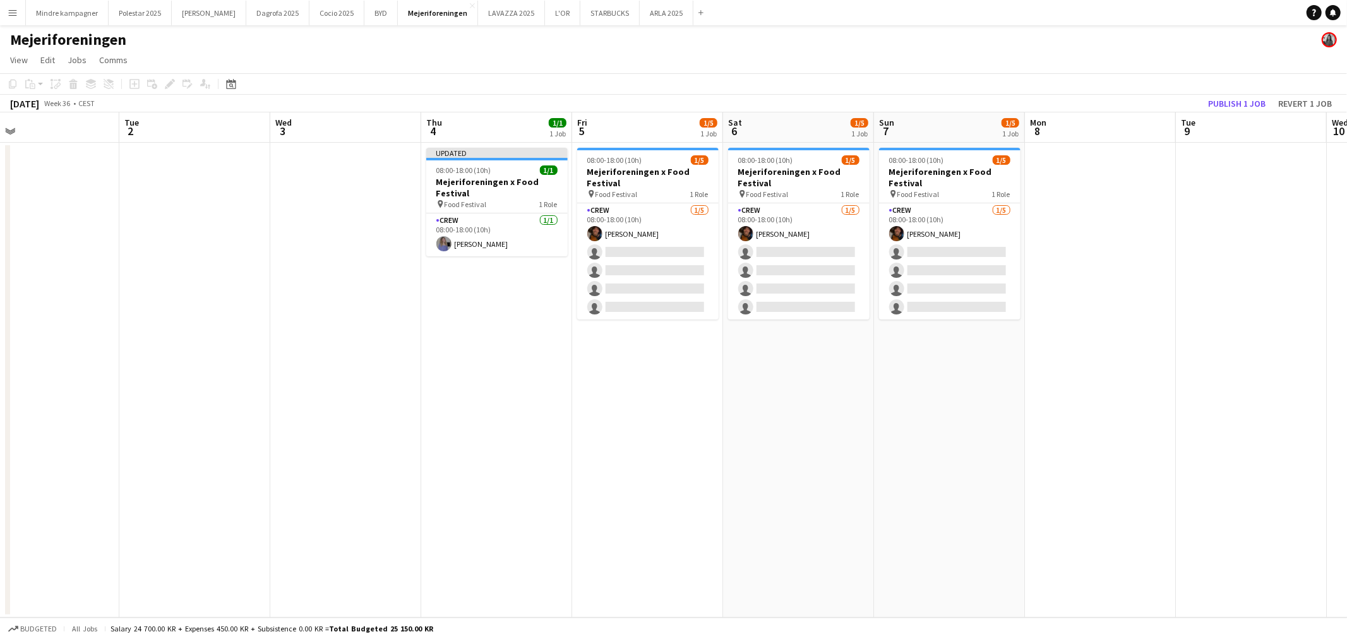
drag, startPoint x: 1113, startPoint y: 436, endPoint x: 1092, endPoint y: 438, distance: 20.3
click at [1097, 438] on app-calendar-viewport "Fri 29 Sat 30 Sun 31 Mon 1 Tue 2 Wed 3 Thu 4 1/1 1 Job Fri 5 1/5 1 Job Sat 6 1/…" at bounding box center [673, 364] width 1347 height 505
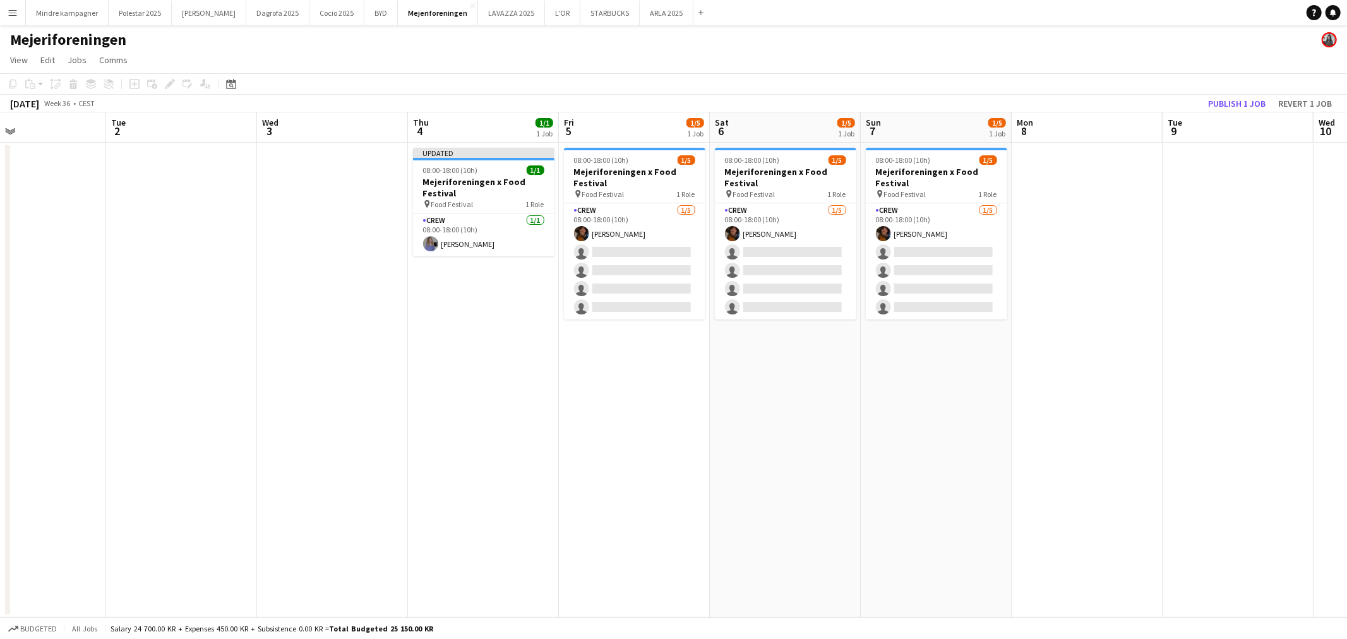
scroll to position [0, 392]
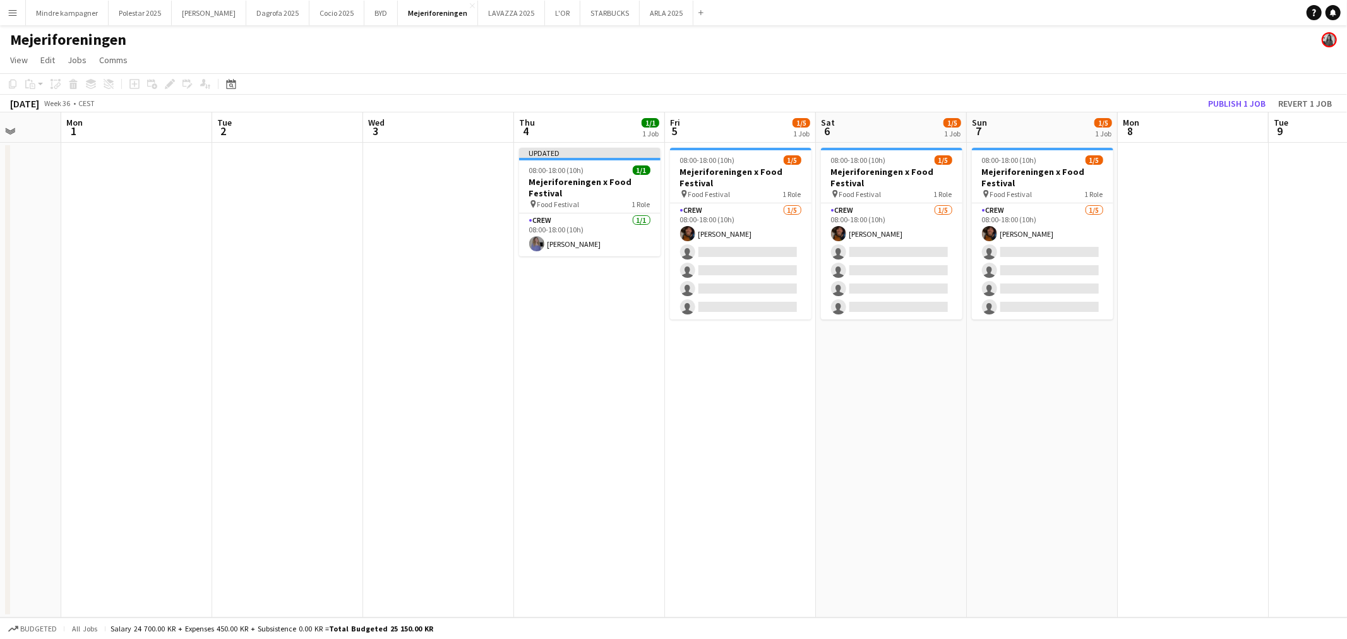
drag, startPoint x: 1090, startPoint y: 439, endPoint x: 1050, endPoint y: 451, distance: 42.2
click at [1050, 451] on app-calendar-viewport "Fri 29 Sat 30 Sun 31 Mon 1 Tue 2 Wed 3 Thu 4 1/1 1 Job Fri 5 1/5 1 Job Sat 6 1/…" at bounding box center [673, 364] width 1347 height 505
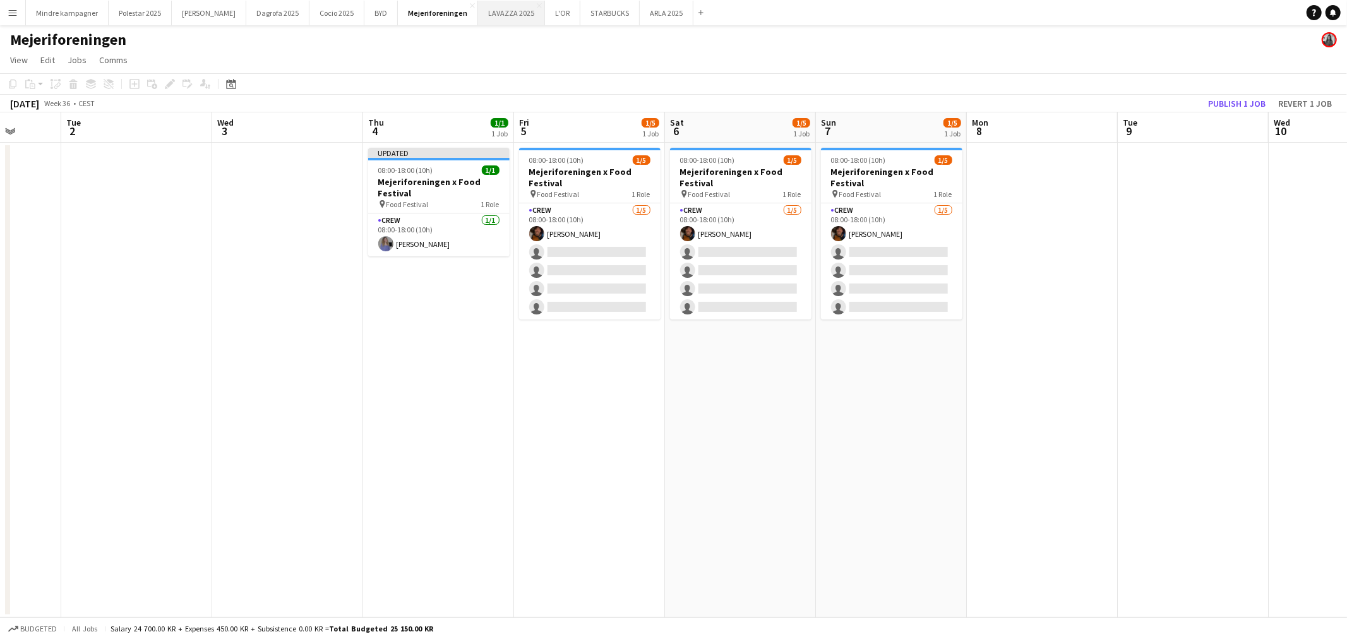
click at [478, 9] on button "LAVAZZA 2025 Close" at bounding box center [511, 13] width 67 height 25
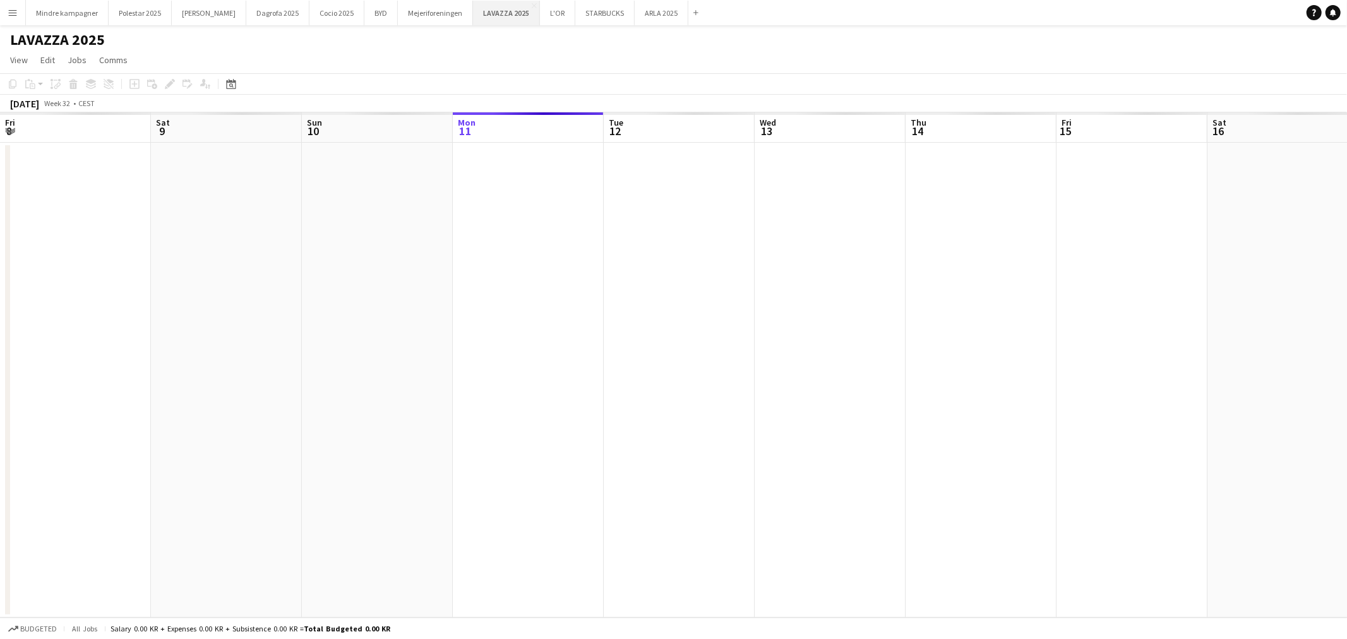
scroll to position [0, 301]
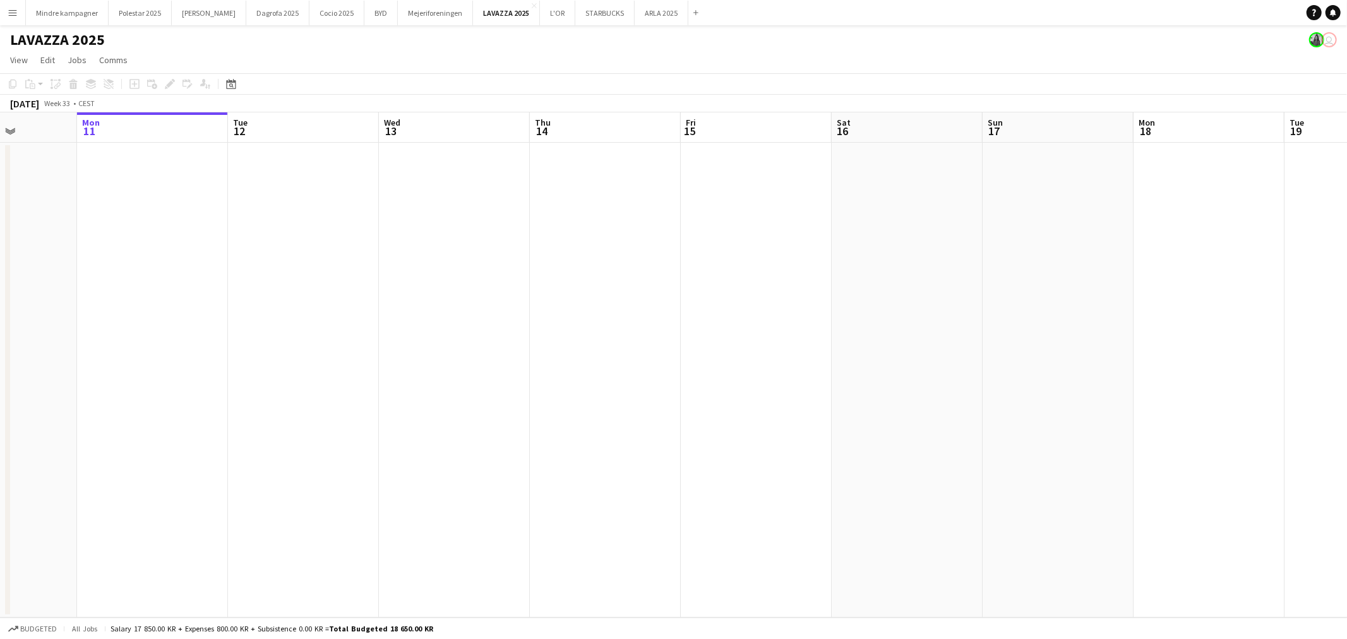
drag, startPoint x: 892, startPoint y: 348, endPoint x: 320, endPoint y: 373, distance: 572.7
click at [382, 359] on app-calendar-viewport "Fri 8 Sat 9 Sun 10 Mon 11 Tue 12 Wed 13 Thu 14 Fri 15 Sat 16 Sun 17 Mon 18 Tue …" at bounding box center [673, 364] width 1347 height 505
drag, startPoint x: 793, startPoint y: 388, endPoint x: 256, endPoint y: 402, distance: 537.6
click at [249, 407] on app-calendar-viewport "Sun 10 Mon 11 Tue 12 Wed 13 Thu 14 Fri 15 Sat 16 Sun 17 Mon 18 Tue 19 Wed 20 Th…" at bounding box center [673, 364] width 1347 height 505
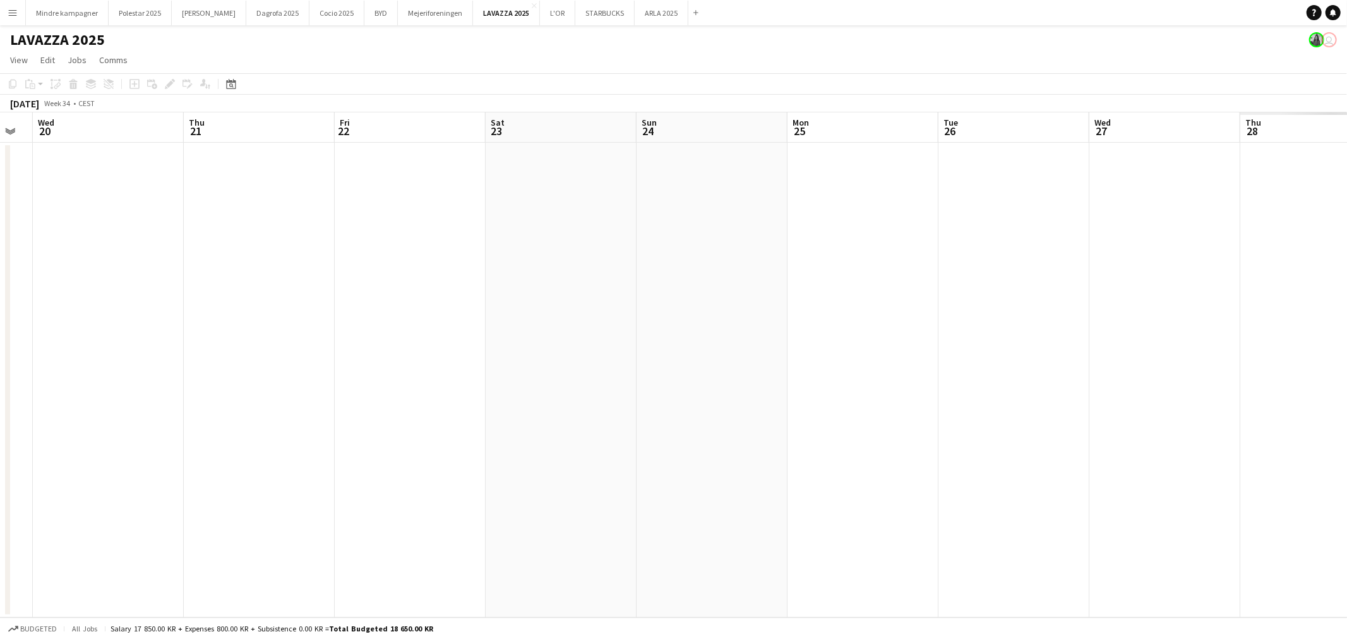
drag, startPoint x: 1055, startPoint y: 374, endPoint x: 303, endPoint y: 436, distance: 754.0
click at [303, 436] on app-calendar-viewport "Sat 16 Sun 17 Mon 18 Tue 19 Wed 20 Thu 21 Fri 22 Sat 23 Sun 24 Mon 25 Tue 26 We…" at bounding box center [673, 364] width 1347 height 505
click at [273, 461] on app-calendar-viewport "Tue 19 Wed 20 Thu 21 Fri 22 Sat 23 Sun 24 Mon 25 Tue 26 Wed 27 Thu 28 Fri 29 Sa…" at bounding box center [673, 364] width 1347 height 505
click at [188, 407] on app-calendar-viewport "Sat 23 Sun 24 Mon 25 Tue 26 Wed 27 Thu 28 Fri 29 Sat 30 Sun 31 Mon 1 Tue 2 Wed …" at bounding box center [673, 364] width 1347 height 505
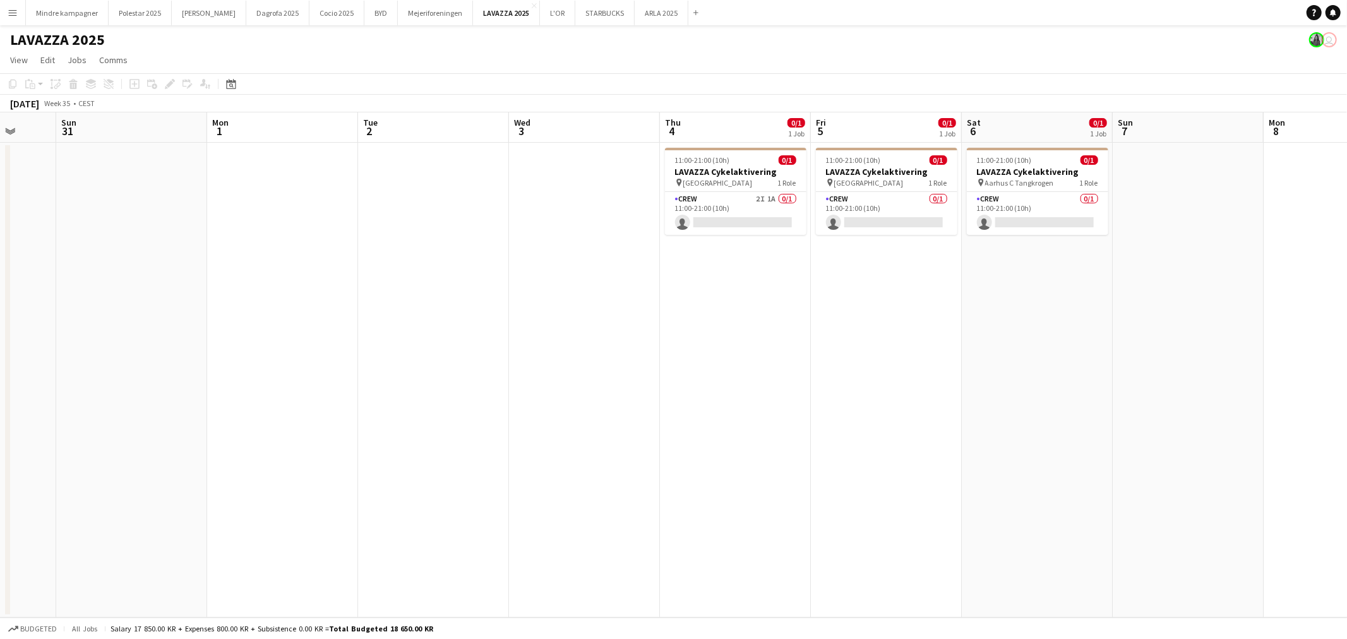
scroll to position [0, 500]
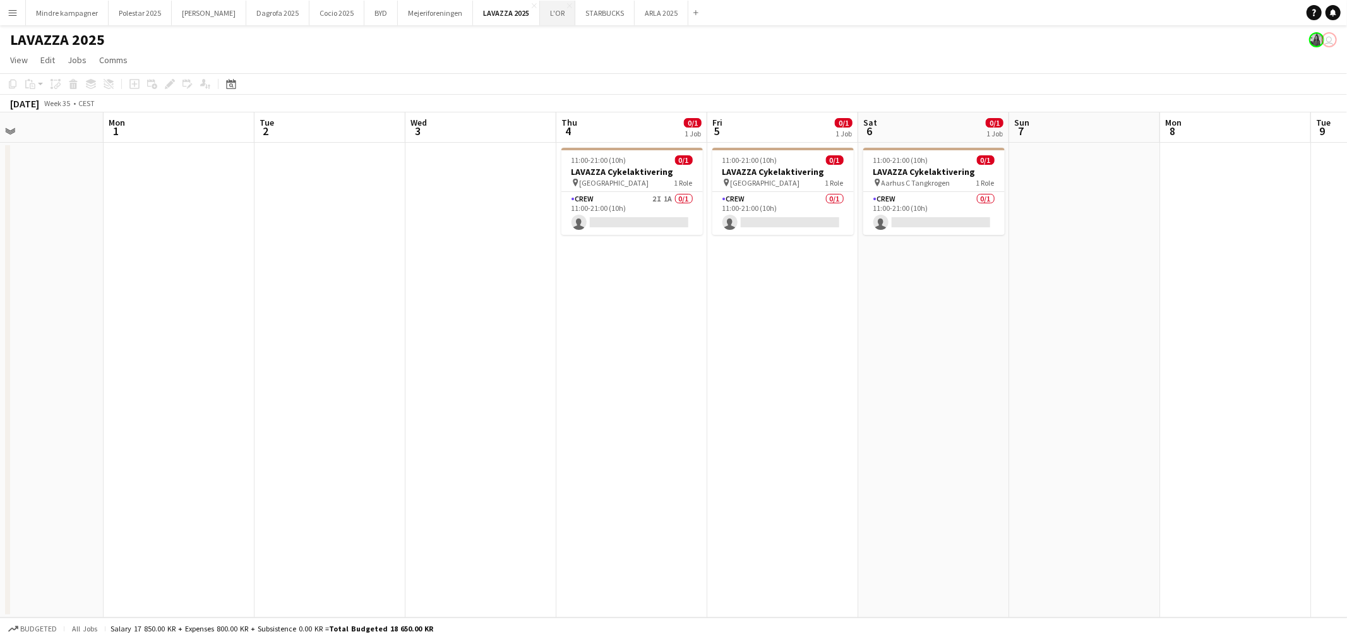
click at [540, 15] on button "L'OR Close" at bounding box center [557, 13] width 35 height 25
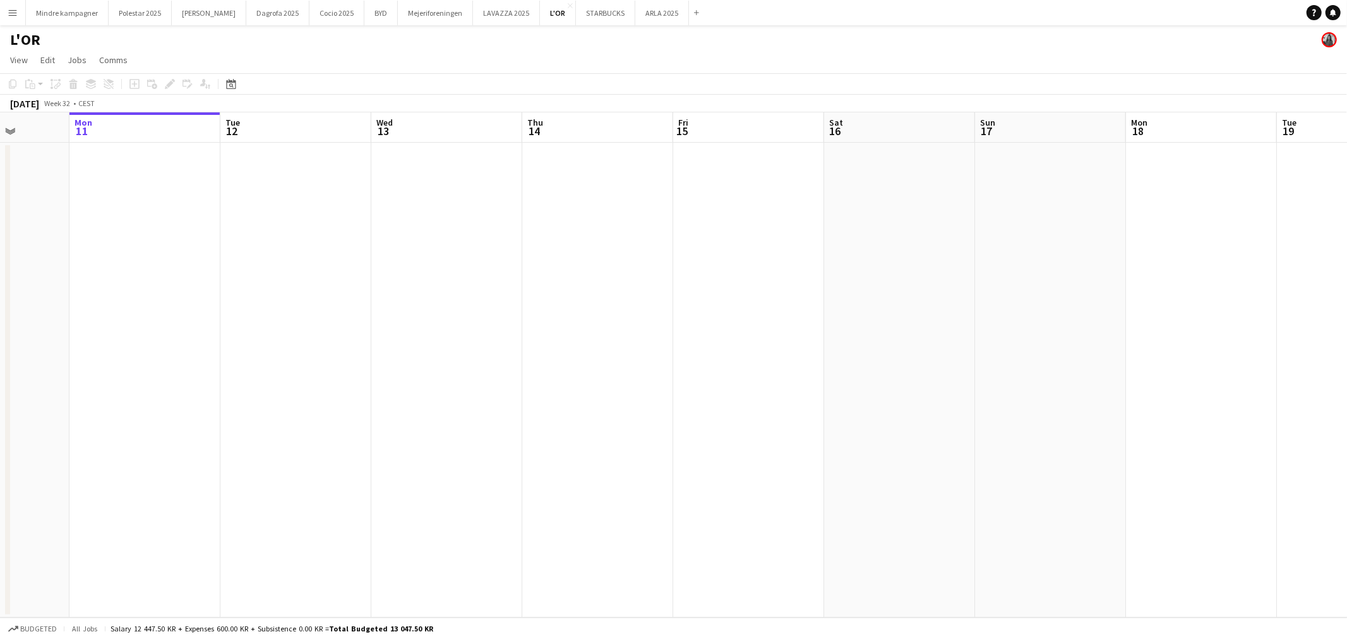
drag, startPoint x: 318, startPoint y: 342, endPoint x: 619, endPoint y: 338, distance: 300.6
click at [619, 338] on app-calendar-viewport "Fri 8 Sat 9 Sun 10 Mon 11 Tue 12 Wed 13 Thu 14 Fri 15 Sat 16 Sun 17 Mon 18 Tue …" at bounding box center [673, 364] width 1347 height 505
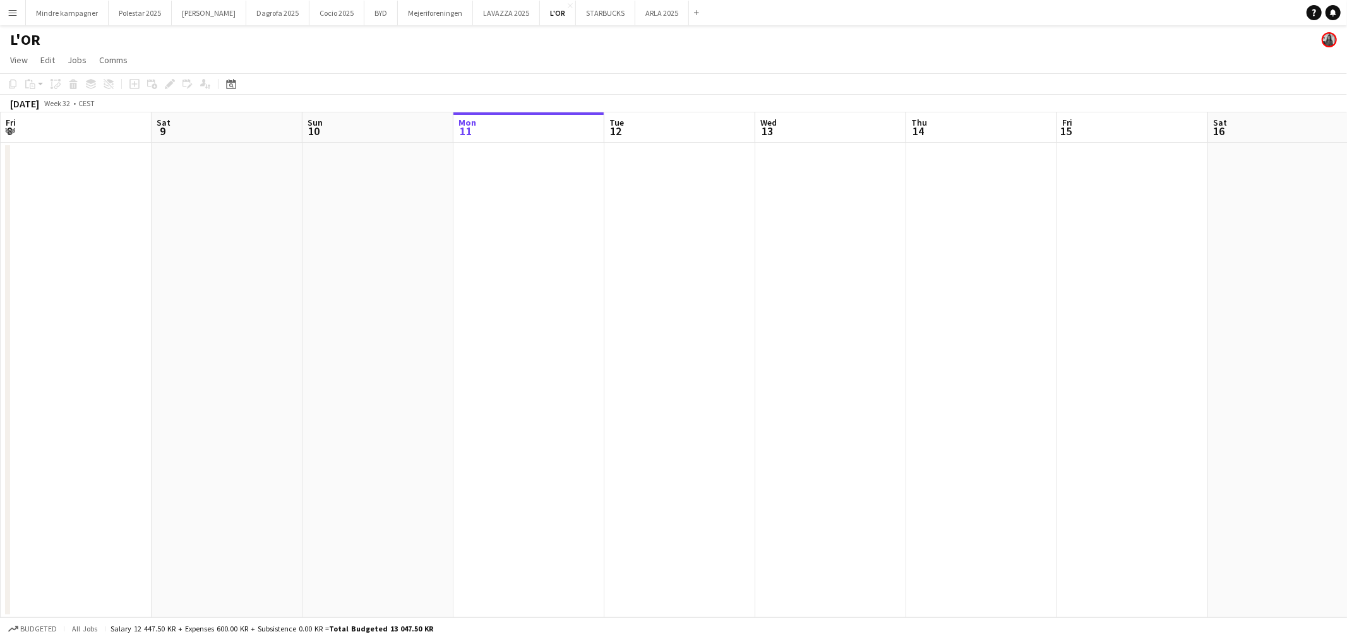
drag, startPoint x: 282, startPoint y: 383, endPoint x: 550, endPoint y: 373, distance: 268.6
click at [549, 373] on app-calendar-viewport "Wed 6 Thu 7 Fri 8 Sat 9 Sun 10 Mon 11 Tue 12 Wed 13 Thu 14 Fri 15 Sat 16 Sun 17…" at bounding box center [673, 364] width 1347 height 505
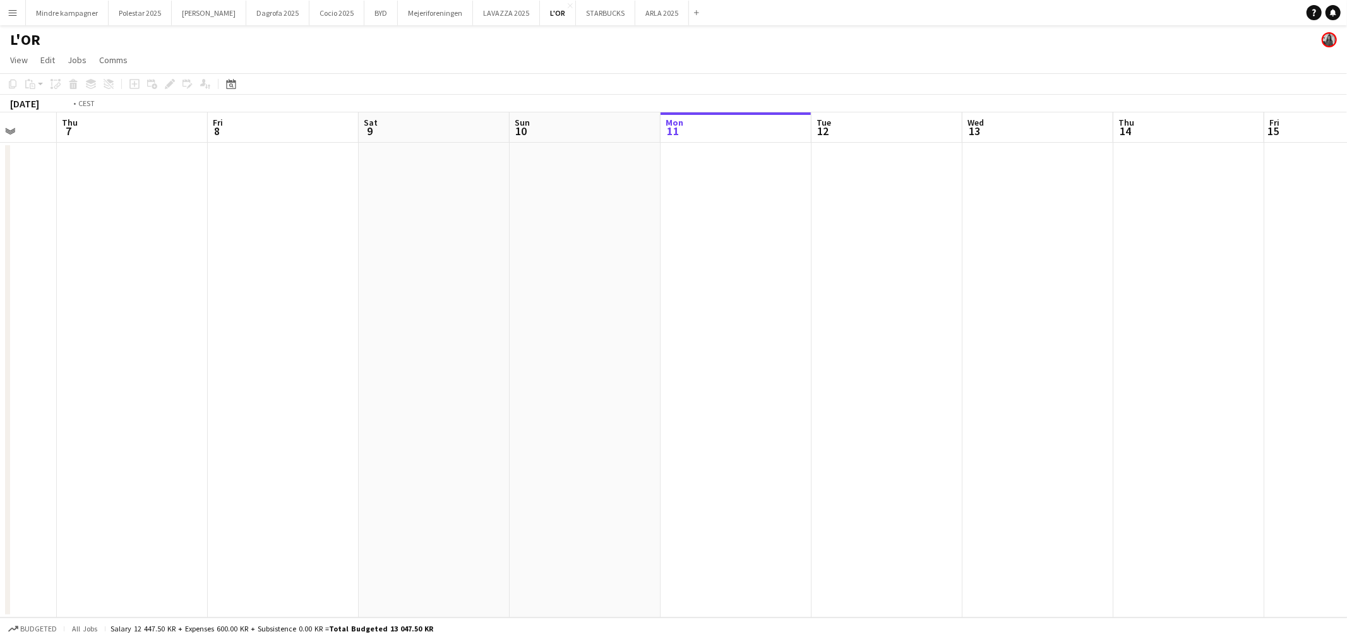
drag, startPoint x: 437, startPoint y: 371, endPoint x: 837, endPoint y: 357, distance: 400.6
click at [843, 373] on app-calendar-viewport "Mon 4 Tue 5 Wed 6 Thu 7 Fri 8 Sat 9 Sun 10 Mon 11 Tue 12 Wed 13 Thu 14 Fri 15 S…" at bounding box center [673, 364] width 1347 height 505
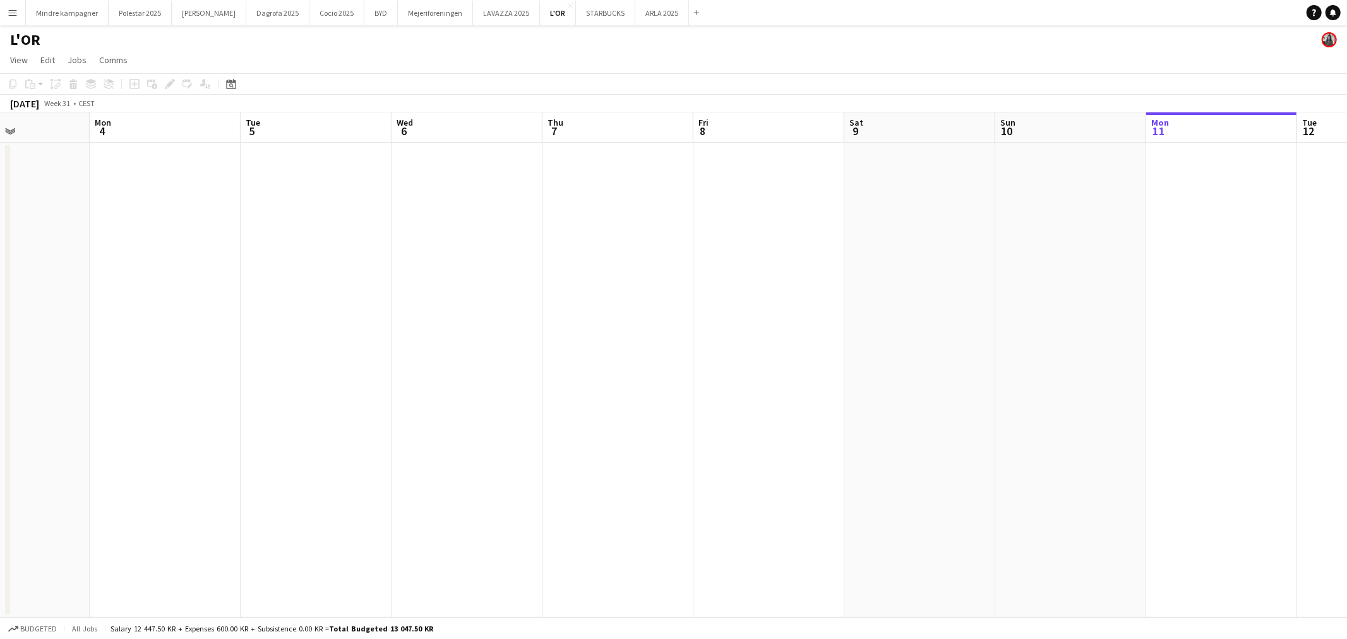
drag, startPoint x: 729, startPoint y: 285, endPoint x: 740, endPoint y: 291, distance: 12.1
click at [817, 287] on app-calendar-viewport "Fri 1 2/2 1 Job Sat 2 Sun 3 Mon 4 Tue 5 Wed 6 Thu 7 Fri 8 Sat 9 Sun 10 Mon 11 T…" at bounding box center [673, 364] width 1347 height 505
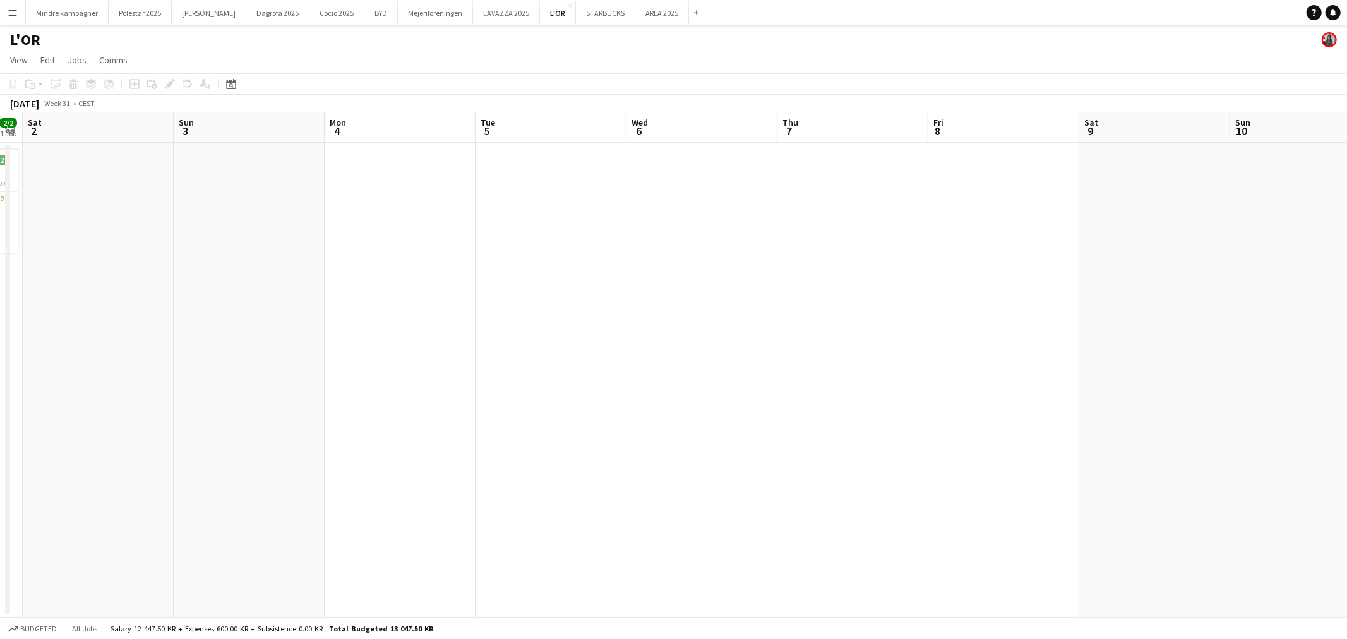
drag, startPoint x: 641, startPoint y: 327, endPoint x: 856, endPoint y: 328, distance: 215.3
click at [840, 327] on app-calendar-viewport "Thu 31 Fri 1 2/2 1 Job Sat 2 Sun 3 Mon 4 Tue 5 Wed 6 Thu 7 Fri 8 Sat 9 Sun 10 M…" at bounding box center [673, 364] width 1347 height 505
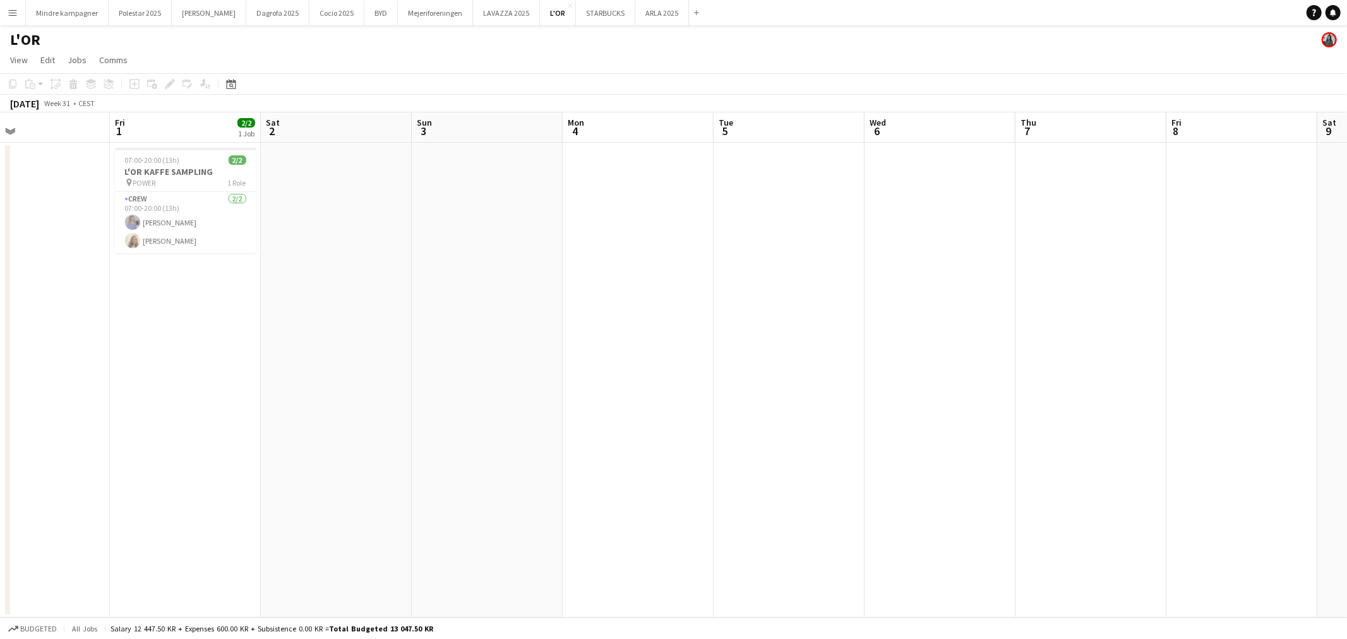
drag, startPoint x: 413, startPoint y: 317, endPoint x: 608, endPoint y: 320, distance: 194.5
click at [605, 319] on app-calendar-viewport "Tue 29 Wed 30 Thu 31 Fri 1 2/2 1 Job Sat 2 Sun 3 Mon 4 Tue 5 Wed 6 Thu 7 Fri 8 …" at bounding box center [673, 364] width 1347 height 505
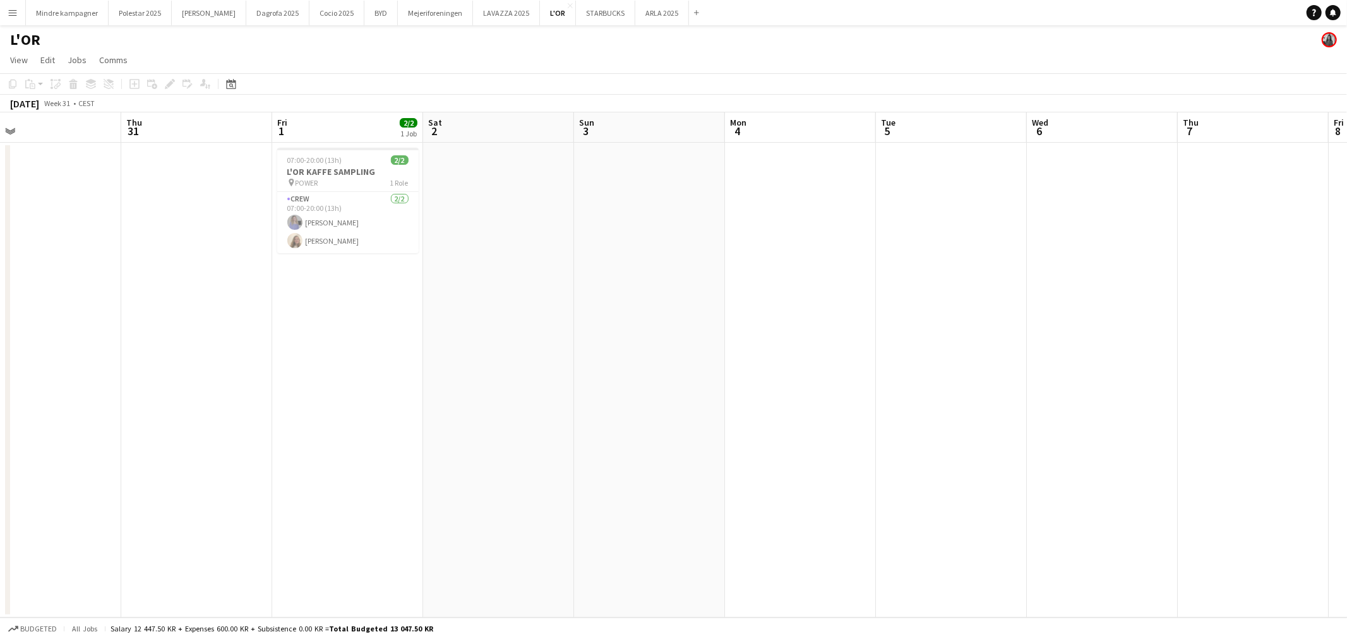
drag, startPoint x: 464, startPoint y: 308, endPoint x: 619, endPoint y: 308, distance: 155.3
click at [602, 307] on app-calendar-viewport "Mon 28 Tue 29 Wed 30 Thu 31 Fri 1 2/2 1 Job Sat 2 Sun 3 Mon 4 Tue 5 Wed 6 Thu 7…" at bounding box center [673, 364] width 1347 height 505
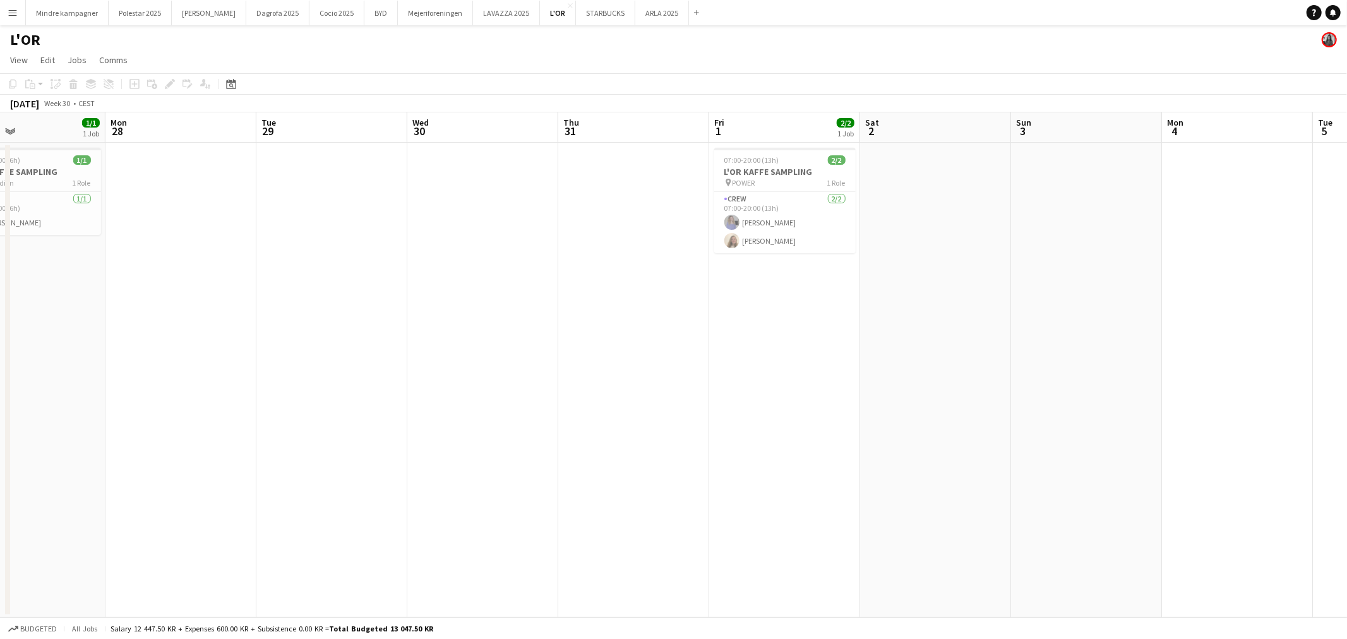
drag, startPoint x: 294, startPoint y: 297, endPoint x: 136, endPoint y: 278, distance: 158.4
click at [456, 296] on app-calendar-viewport "Fri 25 Sat 26 Sun 27 1/1 1 Job Mon 28 Tue 29 Wed 30 Thu 31 Fri 1 2/2 1 Job Sat …" at bounding box center [673, 364] width 1347 height 505
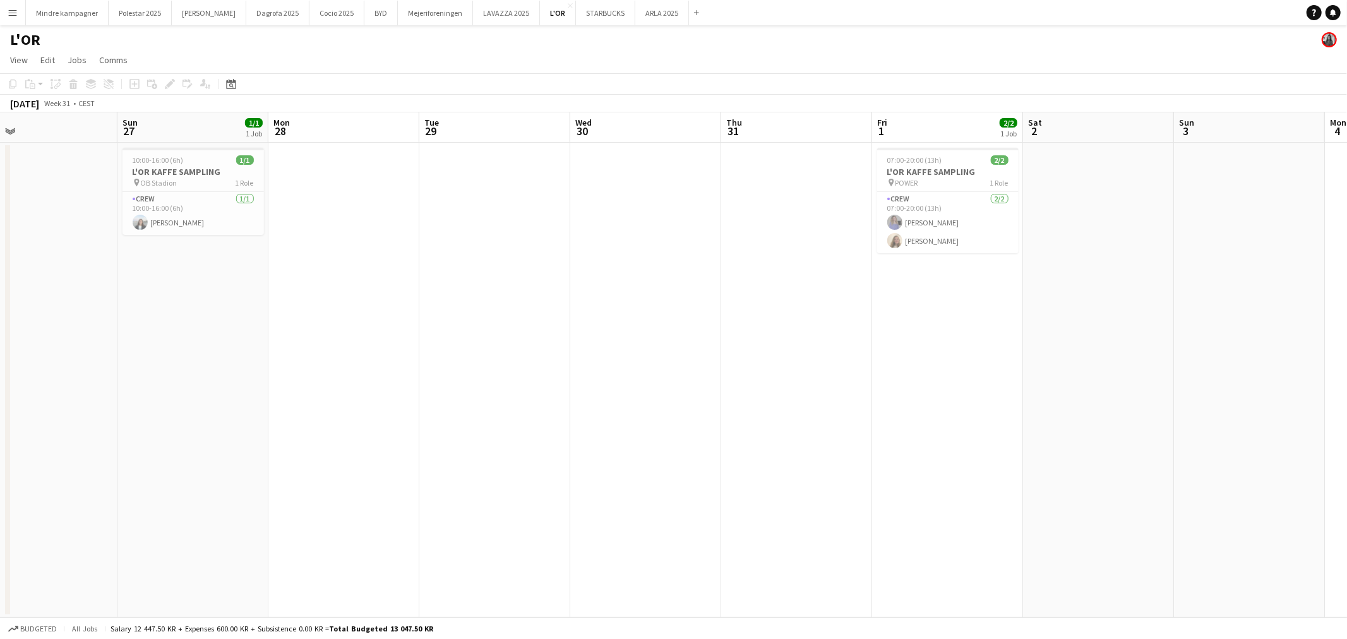
drag, startPoint x: 133, startPoint y: 282, endPoint x: 292, endPoint y: 287, distance: 159.2
click at [287, 287] on app-calendar-viewport "Thu 24 Fri 25 Sat 26 Sun 27 1/1 1 Job Mon 28 Tue 29 Wed 30 Thu 31 Fri 1 2/2 1 J…" at bounding box center [673, 364] width 1347 height 505
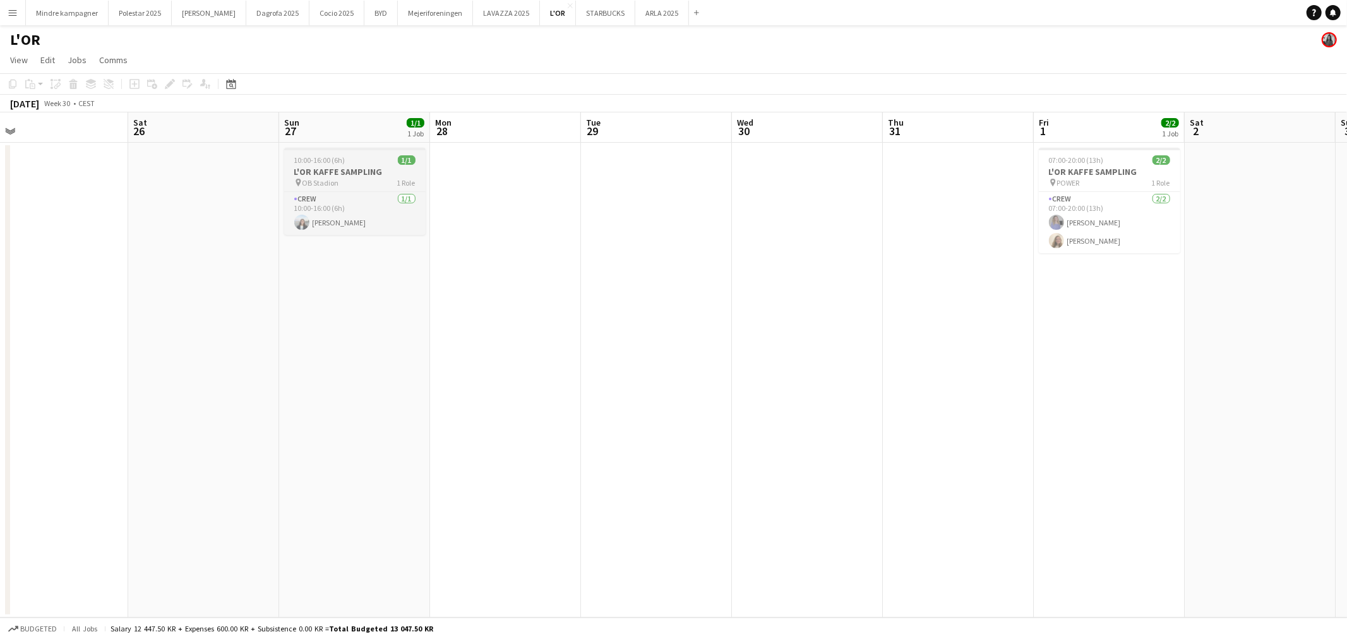
click at [338, 177] on div "pin OB Stadion 1 Role" at bounding box center [354, 182] width 141 height 10
click at [370, 184] on div "pin OB Stadion 1 Role" at bounding box center [354, 184] width 139 height 10
click at [371, 169] on h3 "L'OR KAFFE SAMPLING" at bounding box center [354, 171] width 141 height 11
click at [117, 58] on span "Comms" at bounding box center [113, 59] width 28 height 11
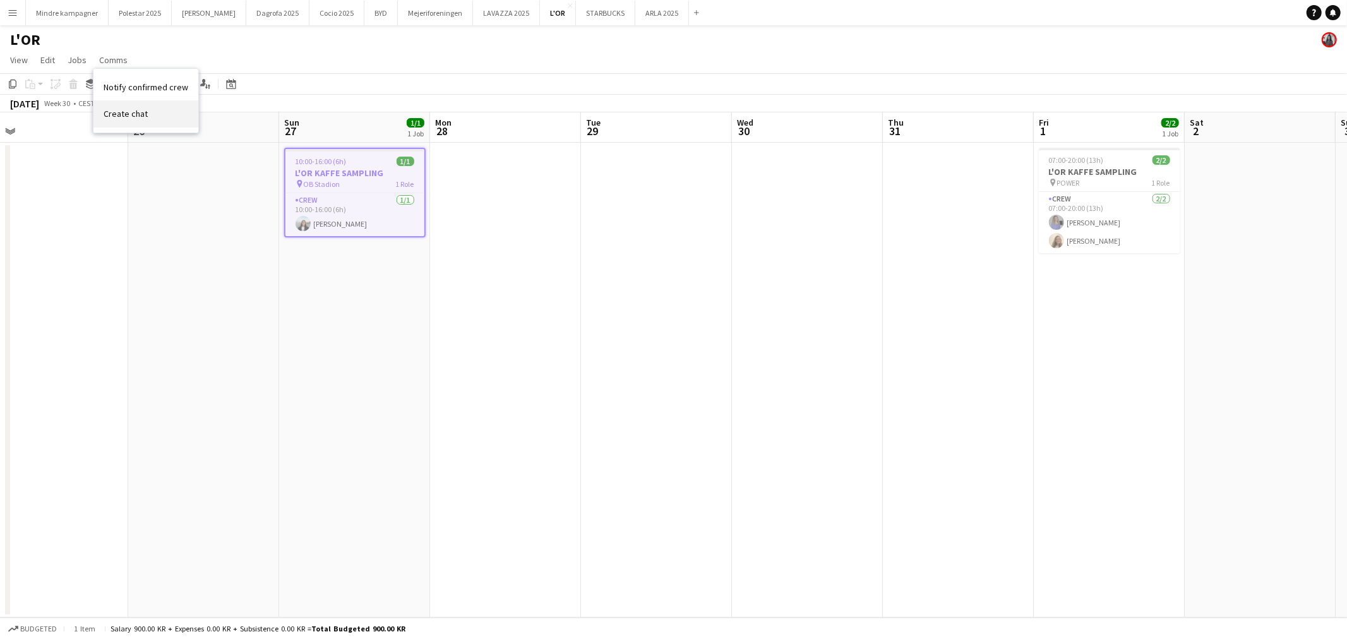
click at [121, 116] on span "Create chat" at bounding box center [126, 113] width 44 height 11
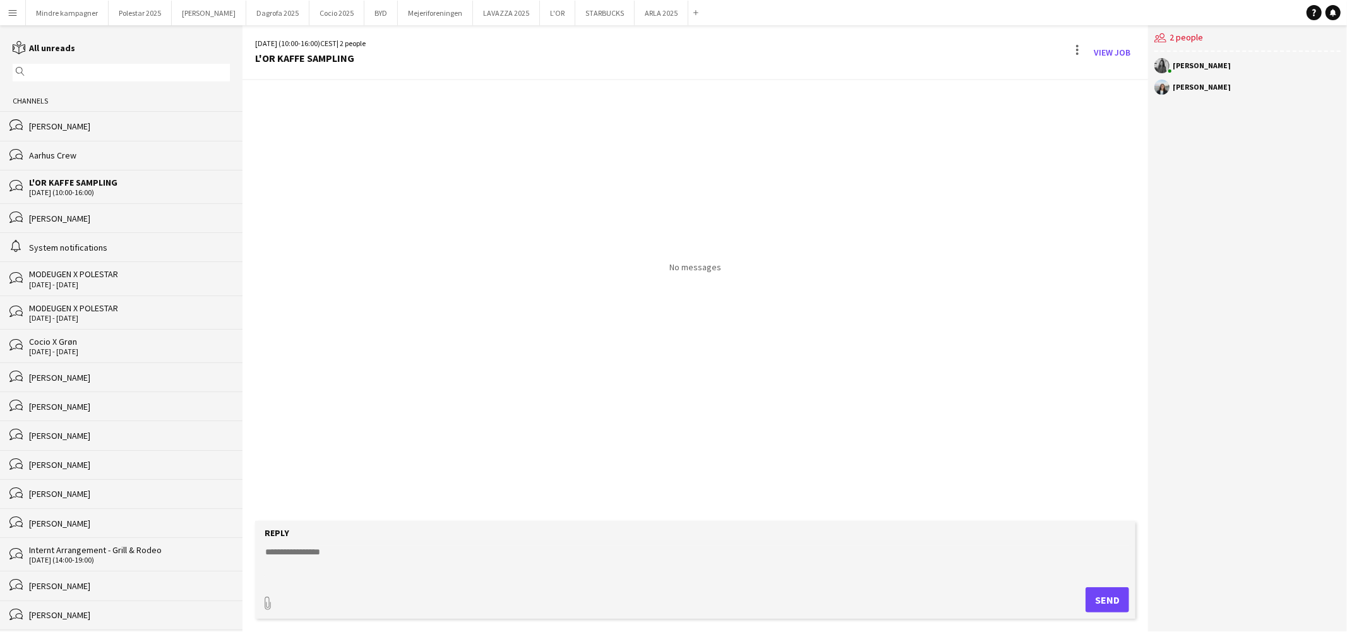
click at [387, 552] on textarea at bounding box center [698, 562] width 868 height 33
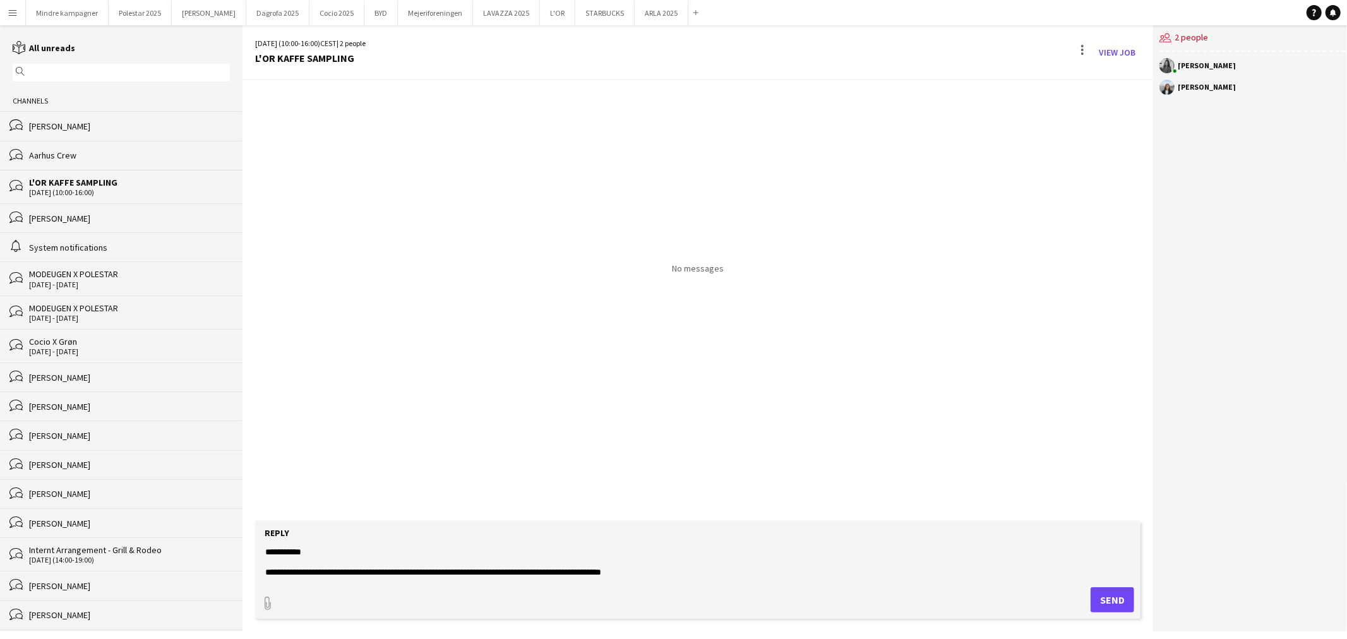
drag, startPoint x: 625, startPoint y: 573, endPoint x: 242, endPoint y: 490, distance: 392.1
click at [242, 491] on div "**********" at bounding box center [697, 328] width 911 height 606
paste textarea "**********"
click at [557, 563] on textarea "**********" at bounding box center [698, 562] width 868 height 33
click at [413, 571] on textarea "**********" at bounding box center [698, 562] width 868 height 33
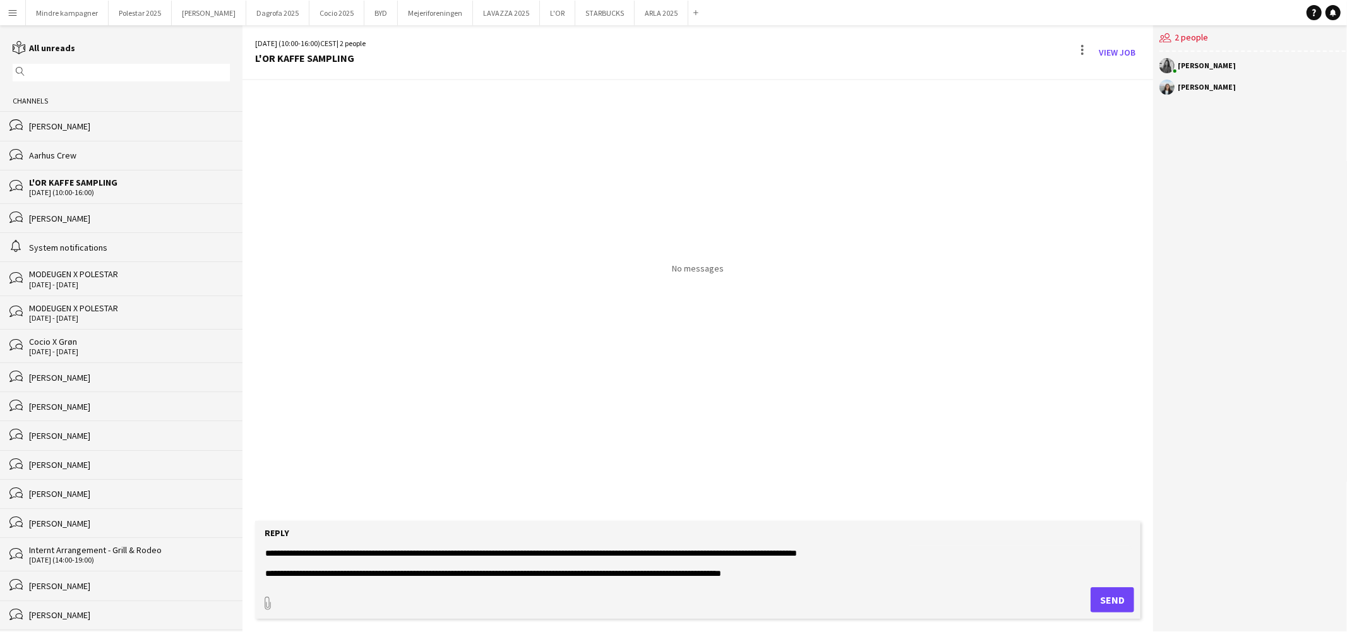
scroll to position [59, 0]
type textarea "**********"
click at [1104, 601] on button "Send" at bounding box center [1113, 599] width 44 height 25
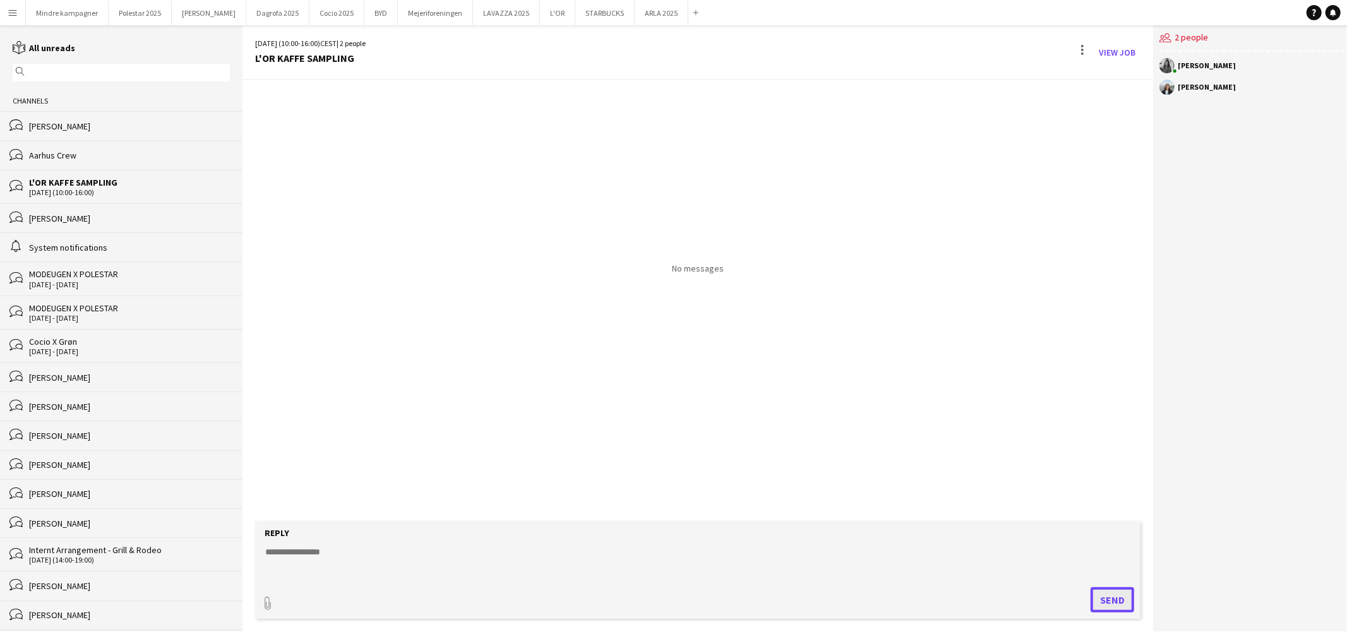
scroll to position [0, 0]
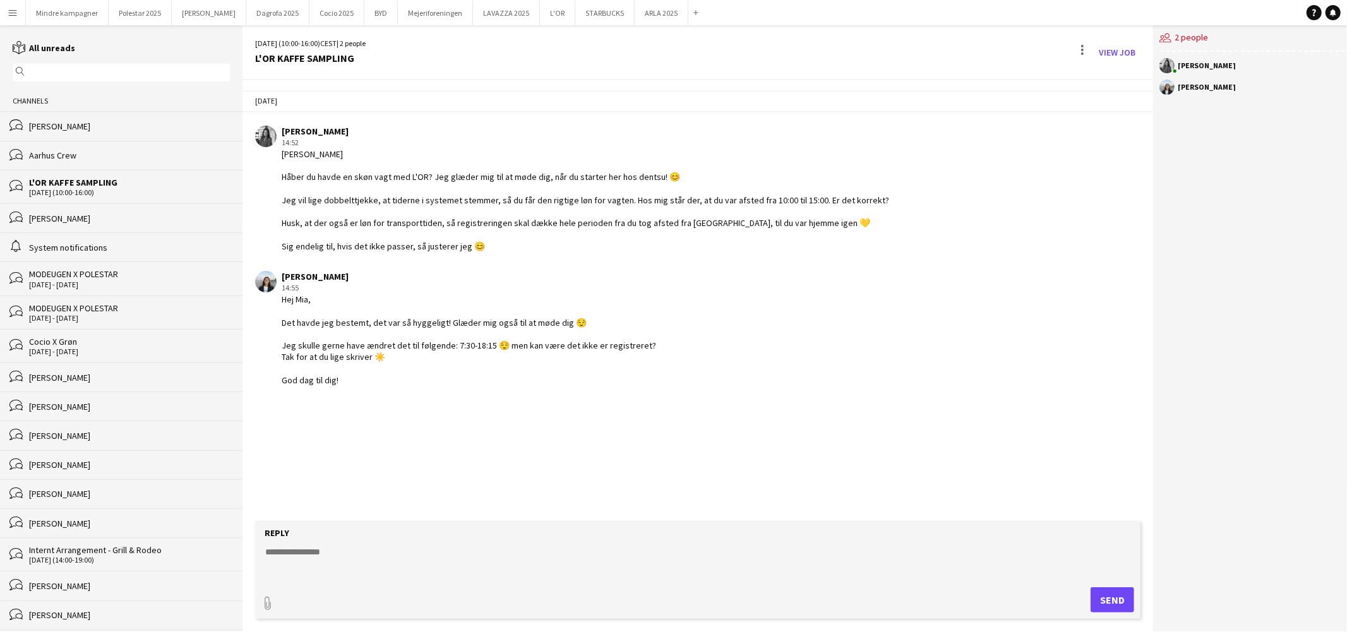
click at [354, 558] on textarea at bounding box center [698, 562] width 868 height 33
click at [403, 553] on textarea "**********" at bounding box center [698, 562] width 868 height 33
click at [261, 553] on form "**********" at bounding box center [697, 570] width 885 height 98
click at [267, 554] on textarea "**********" at bounding box center [698, 562] width 868 height 33
click at [370, 553] on textarea "**********" at bounding box center [698, 562] width 868 height 33
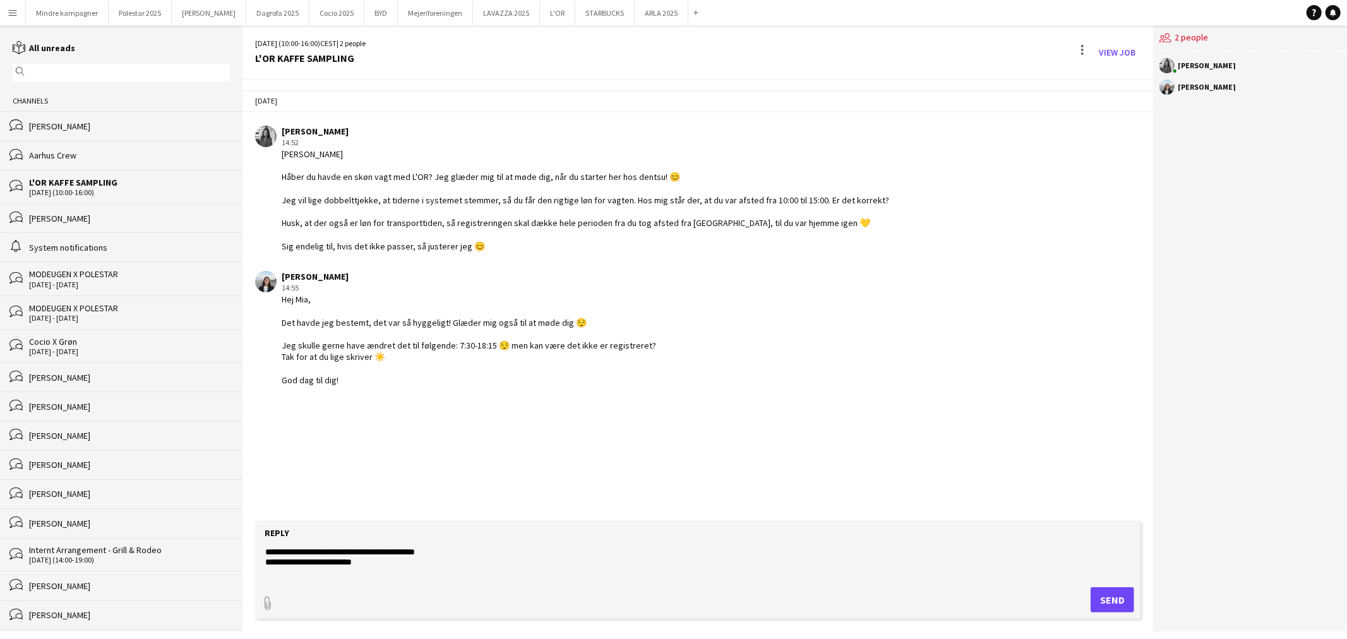
drag, startPoint x: 392, startPoint y: 561, endPoint x: 263, endPoint y: 561, distance: 128.8
click at [264, 561] on textarea "**********" at bounding box center [698, 562] width 868 height 33
drag, startPoint x: 284, startPoint y: 568, endPoint x: 266, endPoint y: 575, distance: 19.4
click at [266, 575] on textarea "**********" at bounding box center [698, 562] width 868 height 33
type textarea "**********"
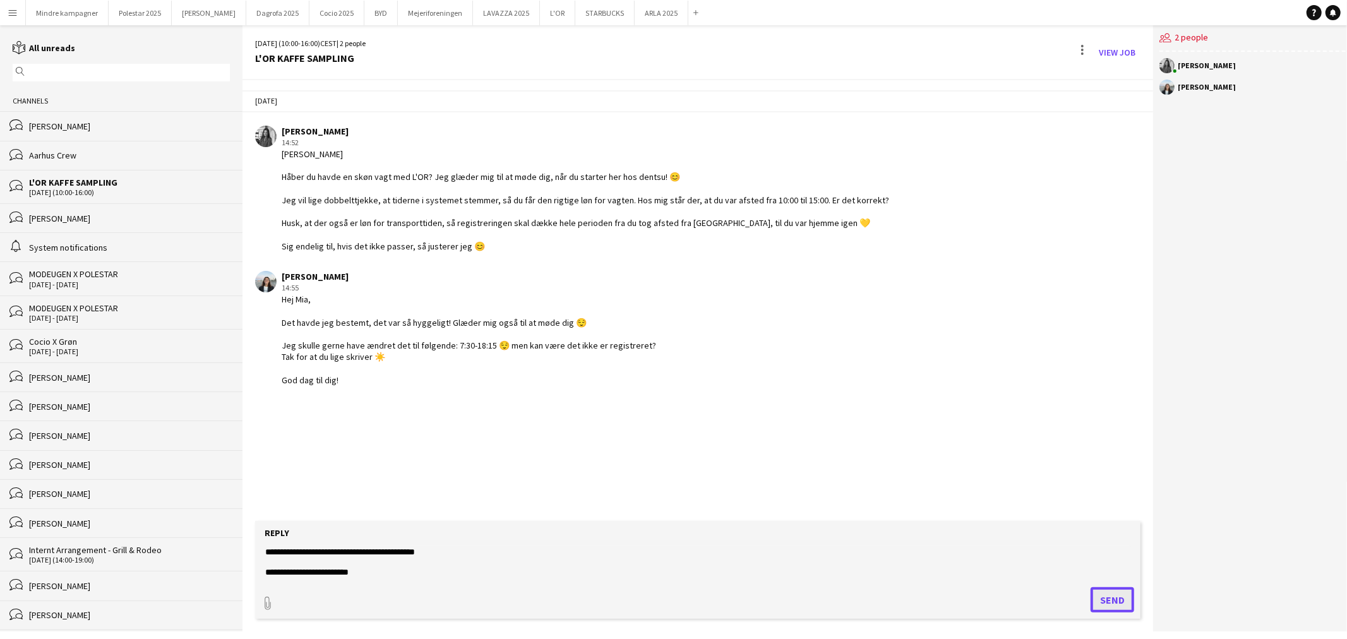
click at [1113, 597] on button "Send" at bounding box center [1113, 599] width 44 height 25
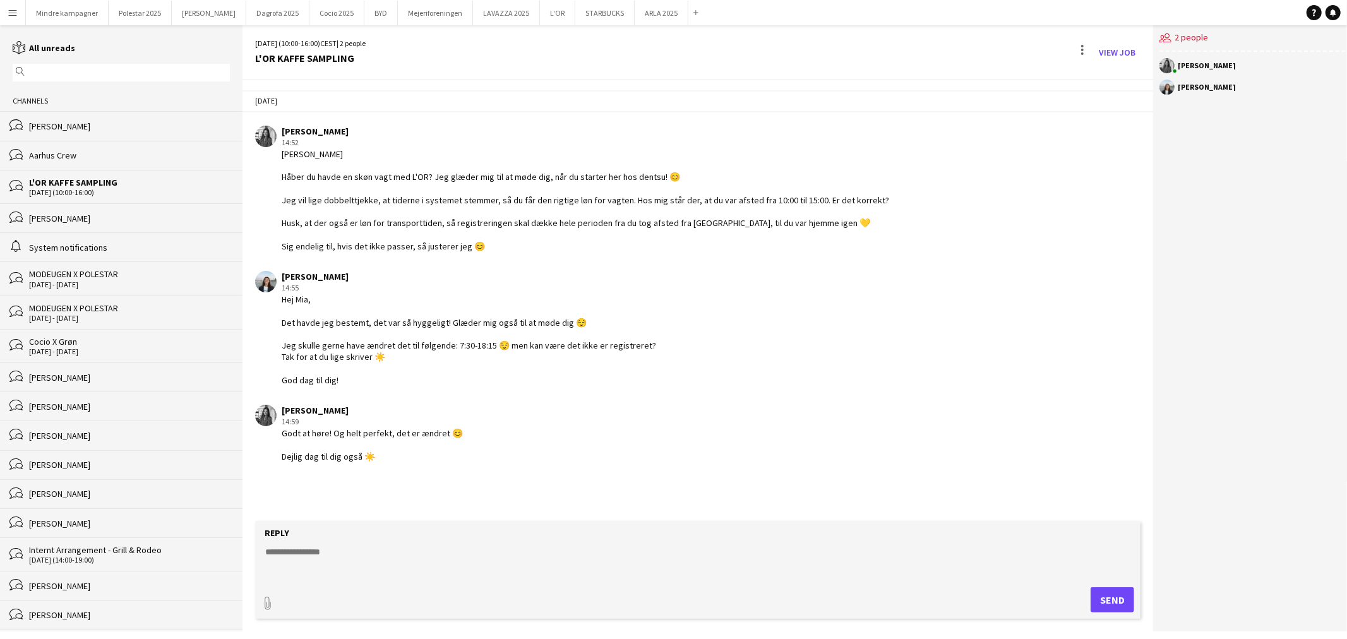
click at [1166, 64] on app-user-avatar at bounding box center [1166, 65] width 15 height 15
click at [97, 149] on div "bubbles Aarhus Crew" at bounding box center [121, 155] width 242 height 29
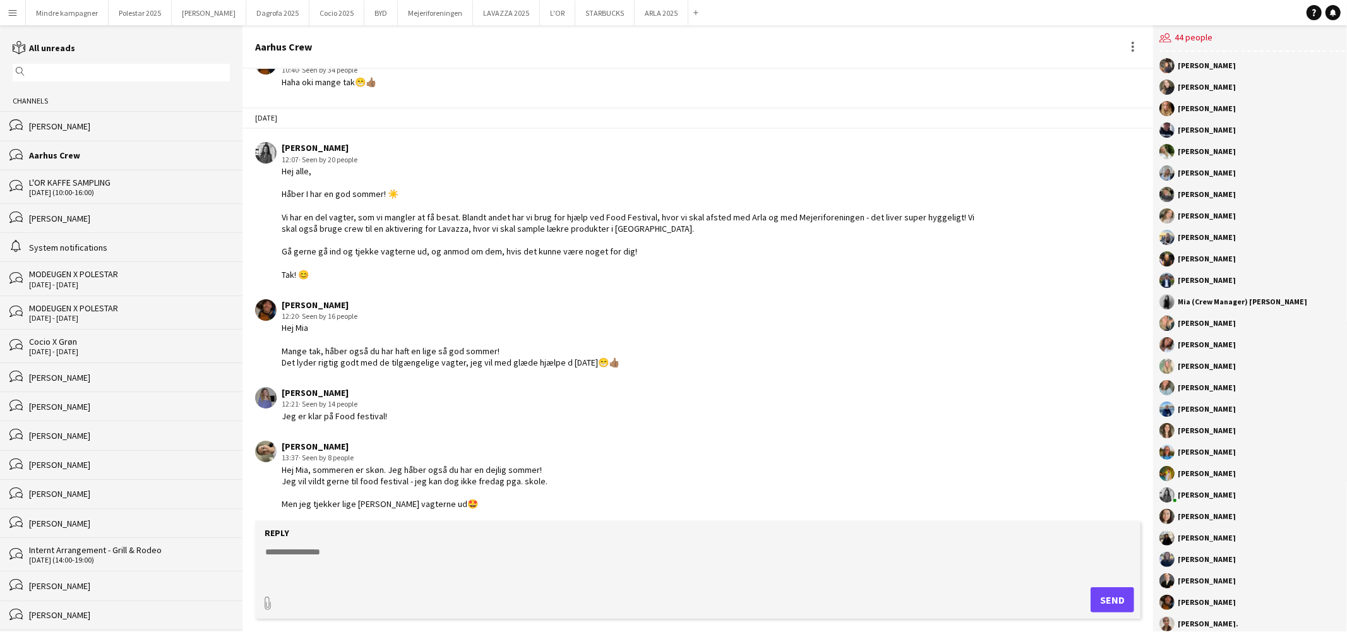
click at [105, 134] on div "bubbles Layla Ayoubi" at bounding box center [121, 125] width 242 height 29
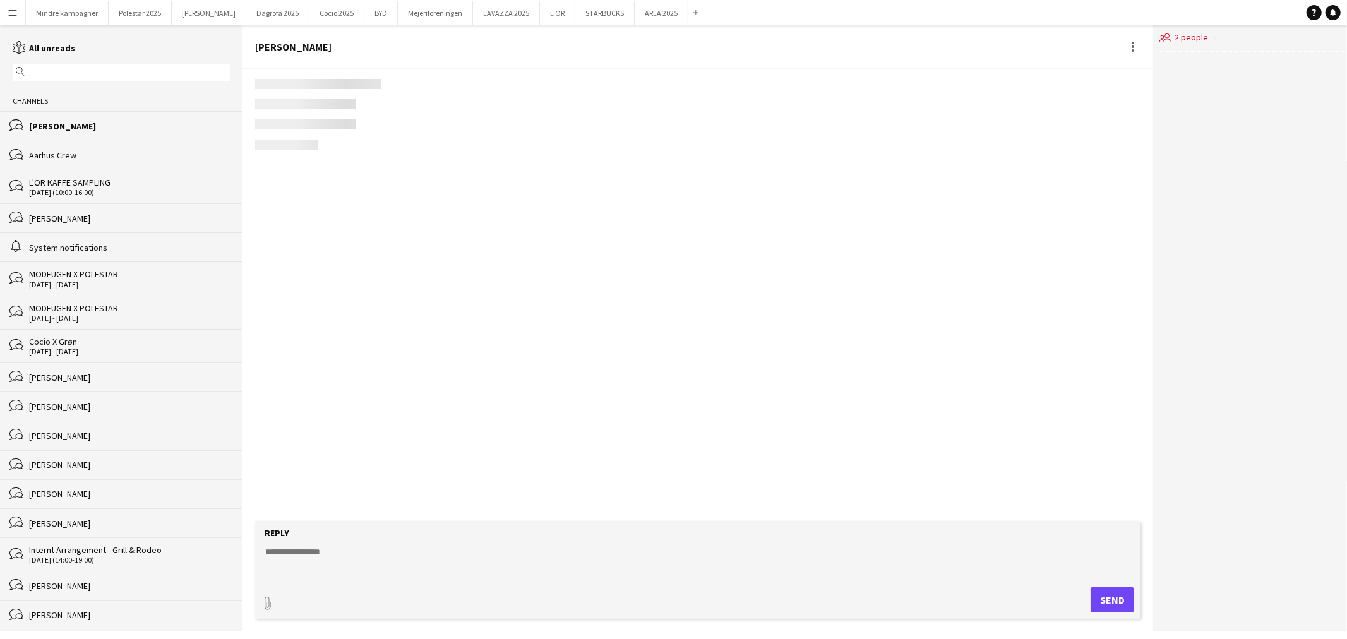
scroll to position [1949, 0]
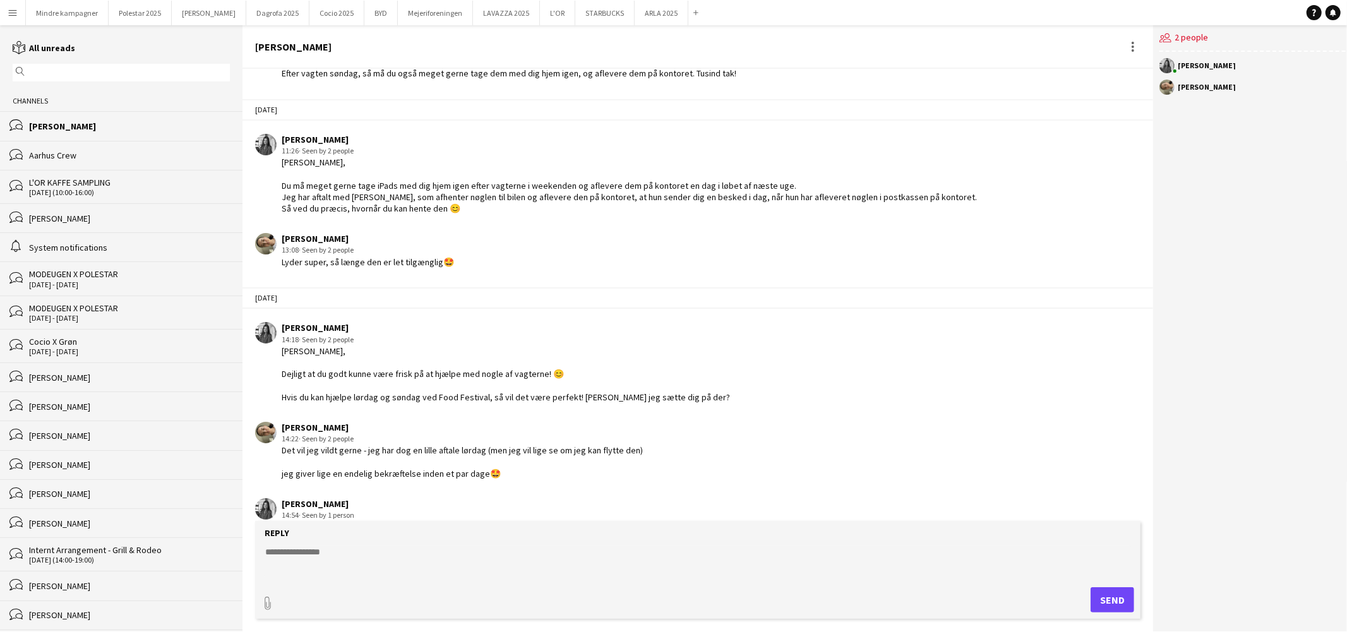
click at [104, 150] on div "Aarhus Crew" at bounding box center [129, 155] width 201 height 11
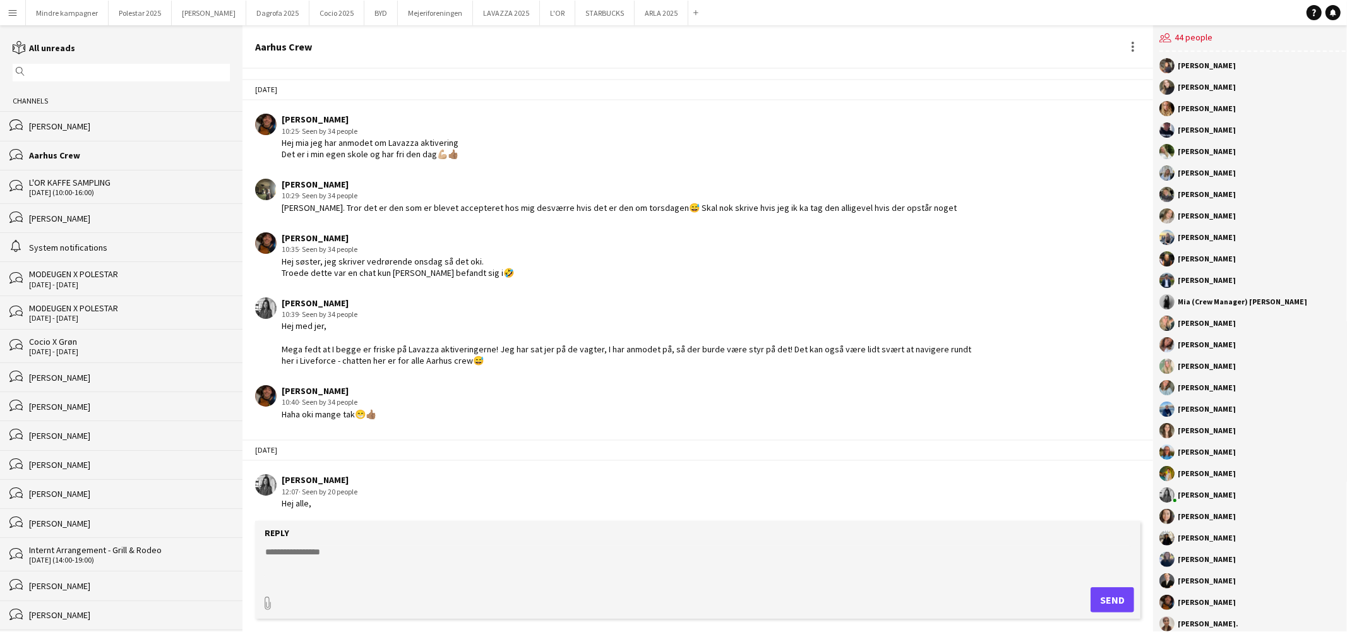
scroll to position [321, 0]
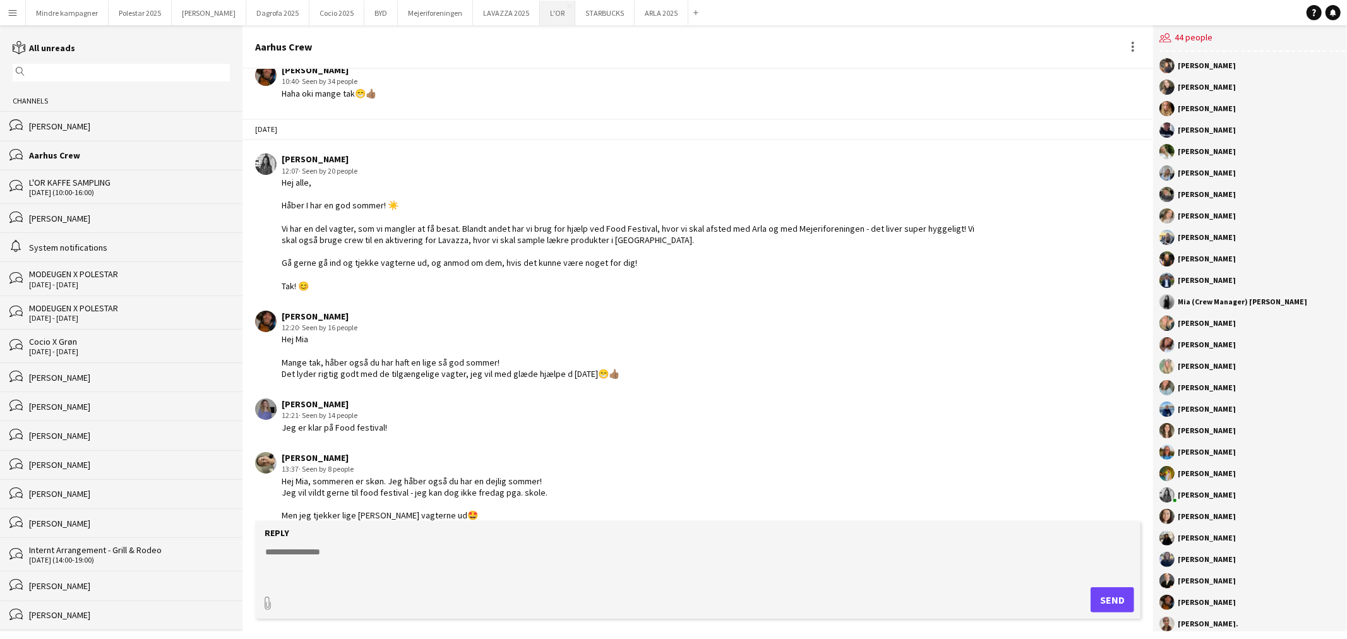
click at [540, 13] on button "L'OR Close" at bounding box center [557, 13] width 35 height 25
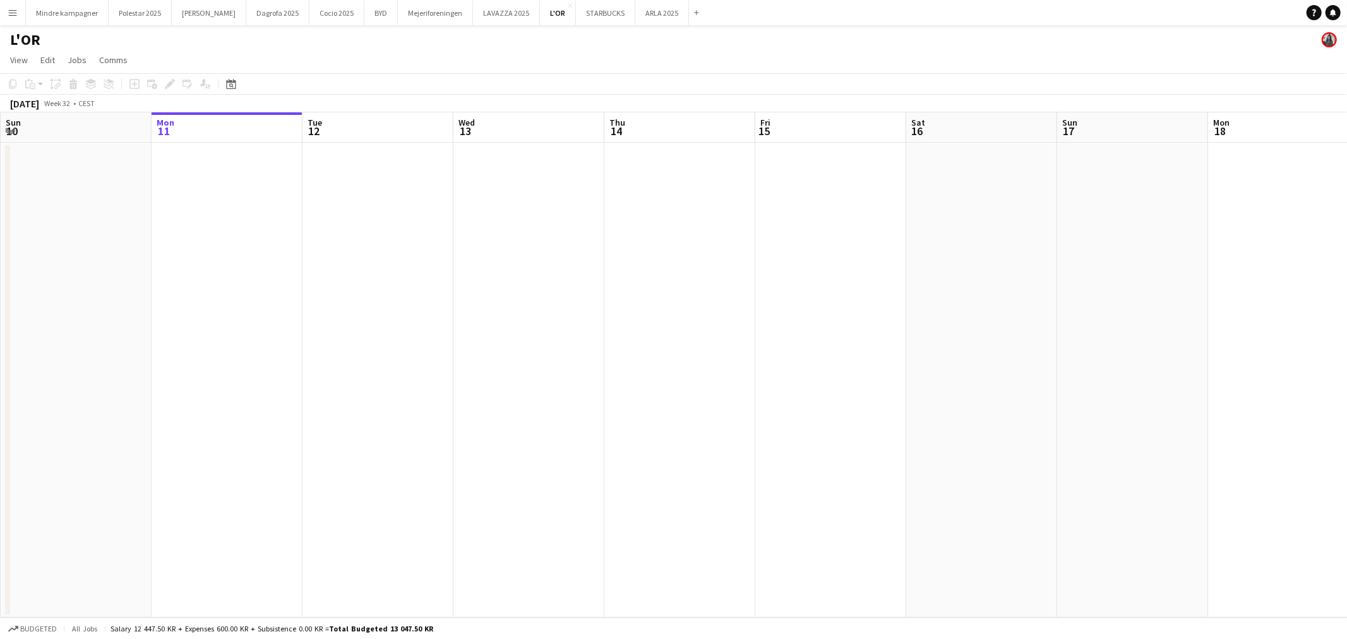
drag, startPoint x: 409, startPoint y: 442, endPoint x: 730, endPoint y: 428, distance: 321.1
click at [710, 432] on app-calendar-viewport "Fri 8 Sat 9 Sun 10 Mon 11 Tue 12 Wed 13 Thu 14 Fri 15 Sat 16 Sun 17 Mon 18 Tue …" at bounding box center [673, 364] width 1347 height 505
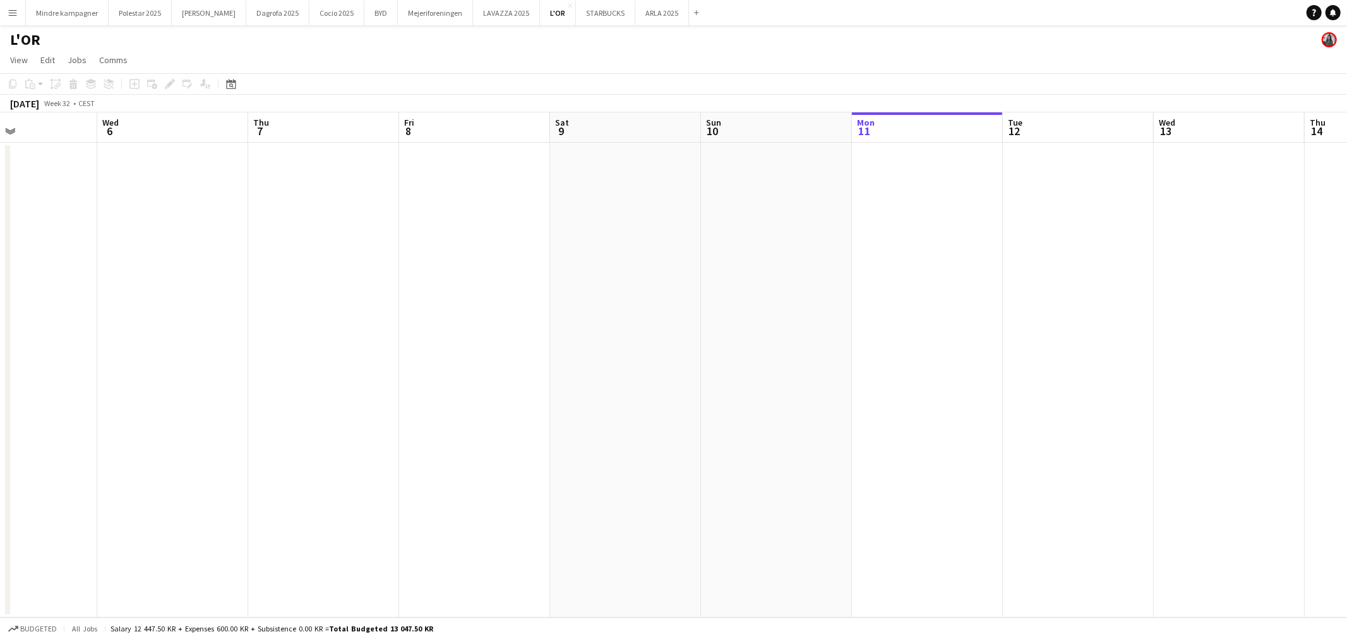
drag, startPoint x: 807, startPoint y: 457, endPoint x: 518, endPoint y: 460, distance: 288.6
click at [861, 457] on app-calendar-viewport "Sun 3 Mon 4 Tue 5 Wed 6 Thu 7 Fri 8 Sat 9 Sun 10 Mon 11 Tue 12 Wed 13 Thu 14 Fr…" at bounding box center [673, 364] width 1347 height 505
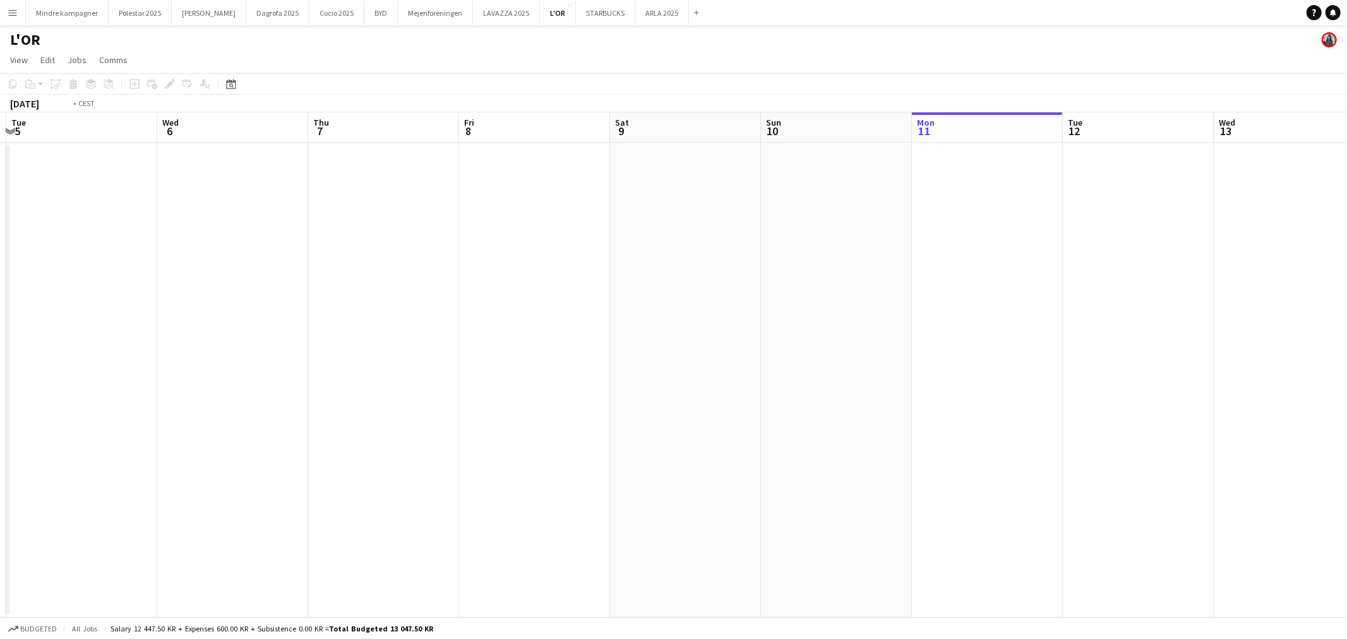
drag, startPoint x: 465, startPoint y: 465, endPoint x: 978, endPoint y: 455, distance: 512.9
click at [978, 455] on app-calendar-viewport "Sun 3 Mon 4 Tue 5 Wed 6 Thu 7 Fri 8 Sat 9 Sun 10 Mon 11 Tue 12 Wed 13 Thu 14 Fr…" at bounding box center [673, 364] width 1347 height 505
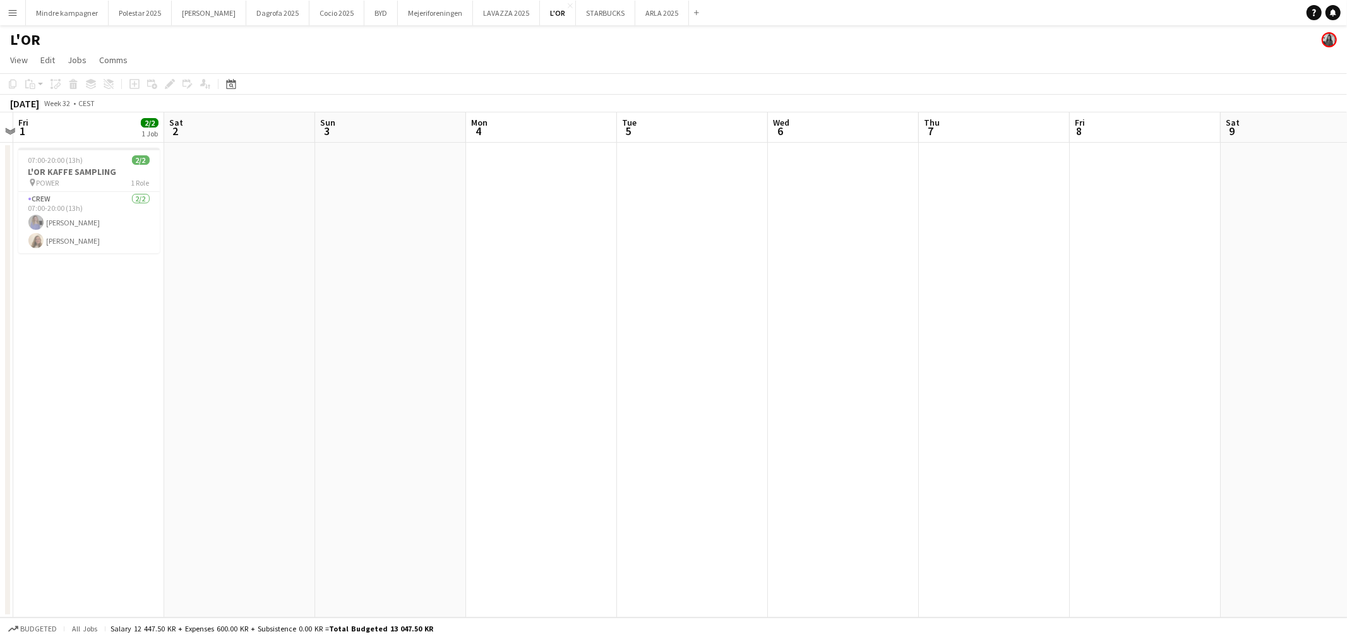
click at [739, 438] on app-calendar-viewport "Wed 30 Thu 31 Fri 1 2/2 1 Job Sat 2 Sun 3 Mon 4 Tue 5 Wed 6 Thu 7 Fri 8 Sat 9 S…" at bounding box center [673, 364] width 1347 height 505
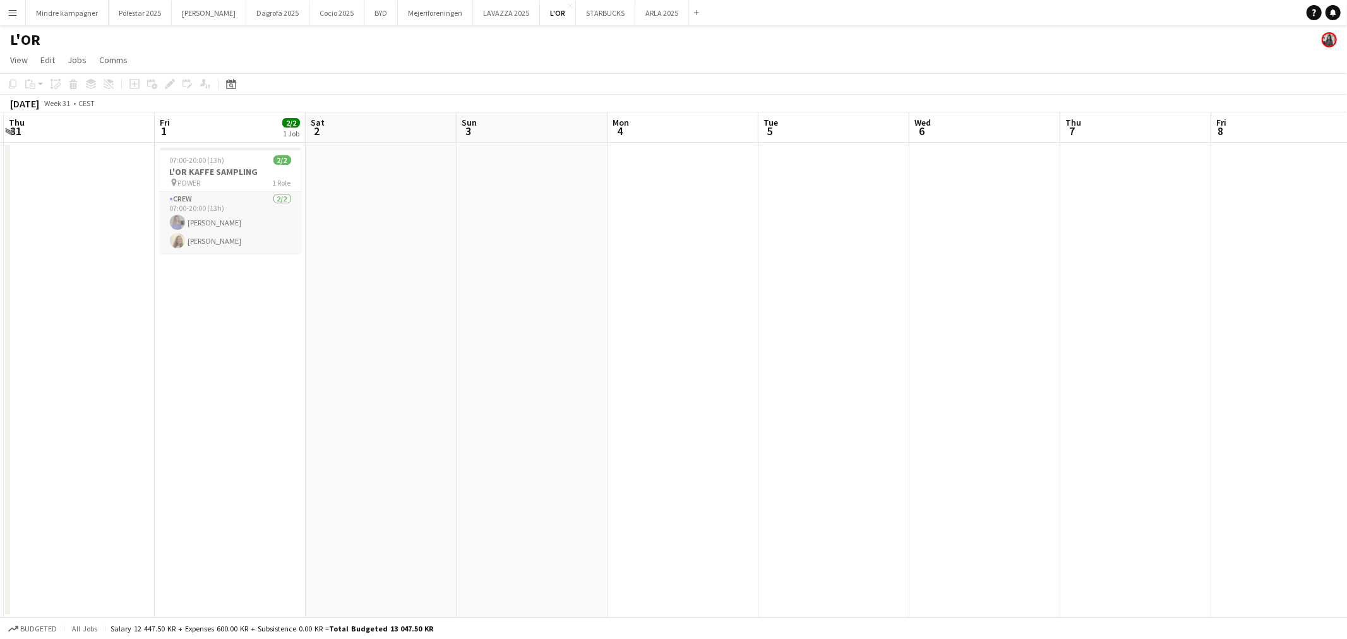
click at [216, 210] on app-card-role "Crew 2/2 07:00-20:00 (13h) Astrid Novrup Nørgaard Celina Leander Ferskov" at bounding box center [230, 222] width 141 height 61
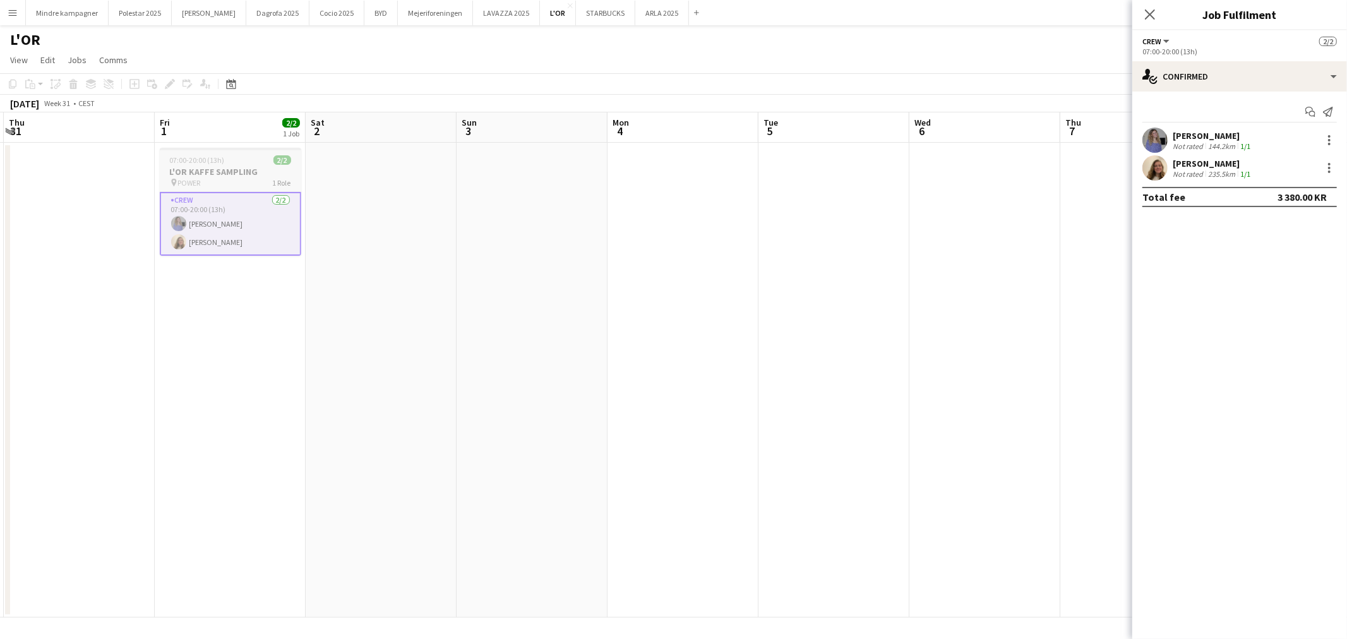
click at [213, 191] on div "Crew 2/2 07:00-20:00 (13h) Astrid Novrup Nørgaard Celina Leander Ferskov" at bounding box center [230, 223] width 141 height 64
click at [212, 173] on h3 "L'OR KAFFE SAMPLING" at bounding box center [230, 171] width 141 height 11
click at [105, 59] on span "Comms" at bounding box center [113, 59] width 28 height 11
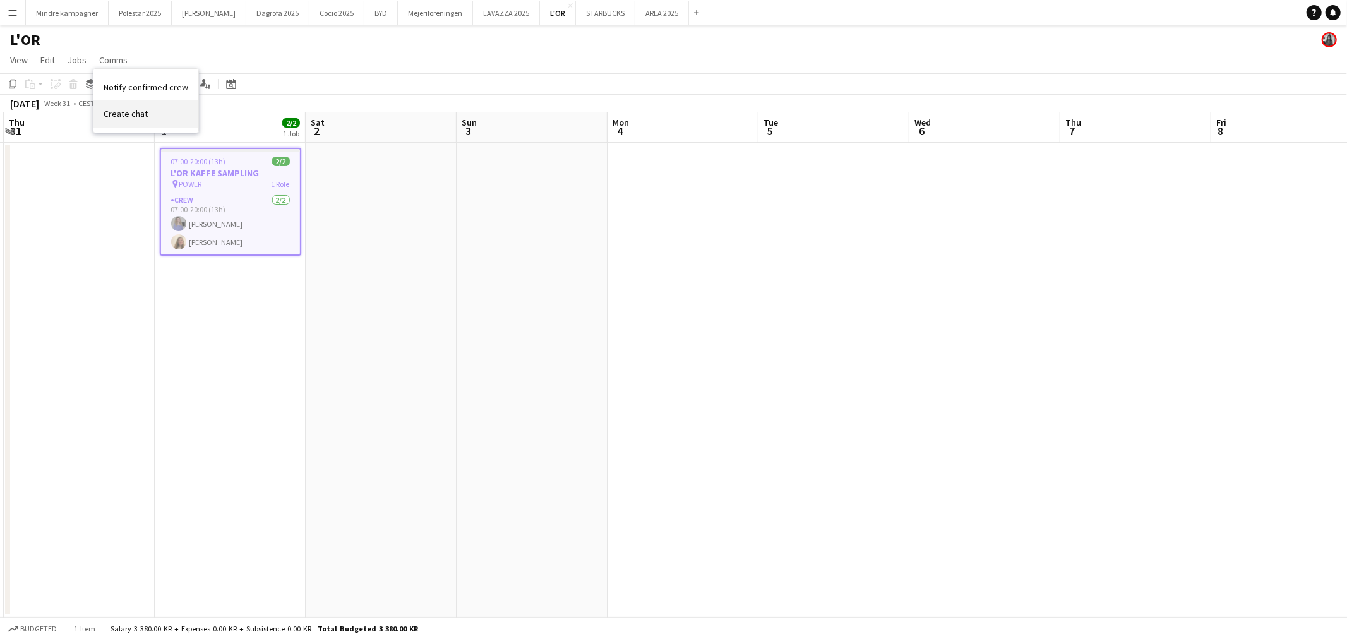
click at [136, 111] on span "Create chat" at bounding box center [126, 113] width 44 height 11
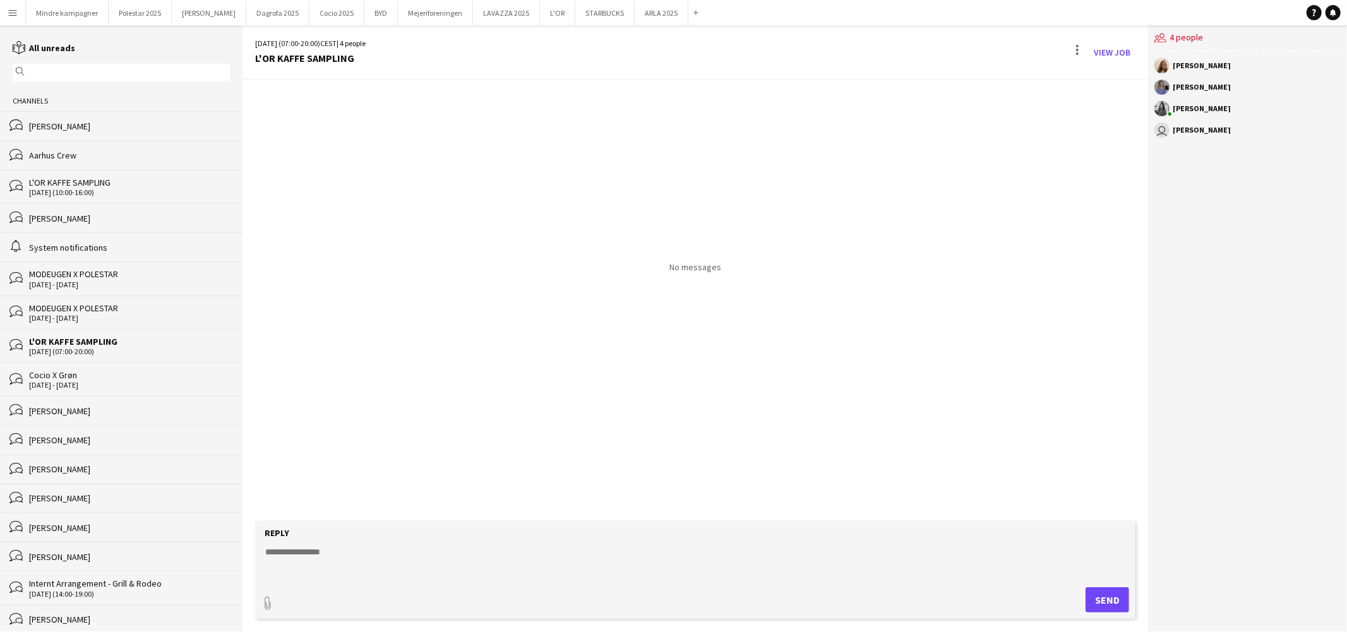
click at [313, 566] on textarea at bounding box center [698, 562] width 868 height 33
paste textarea "**********"
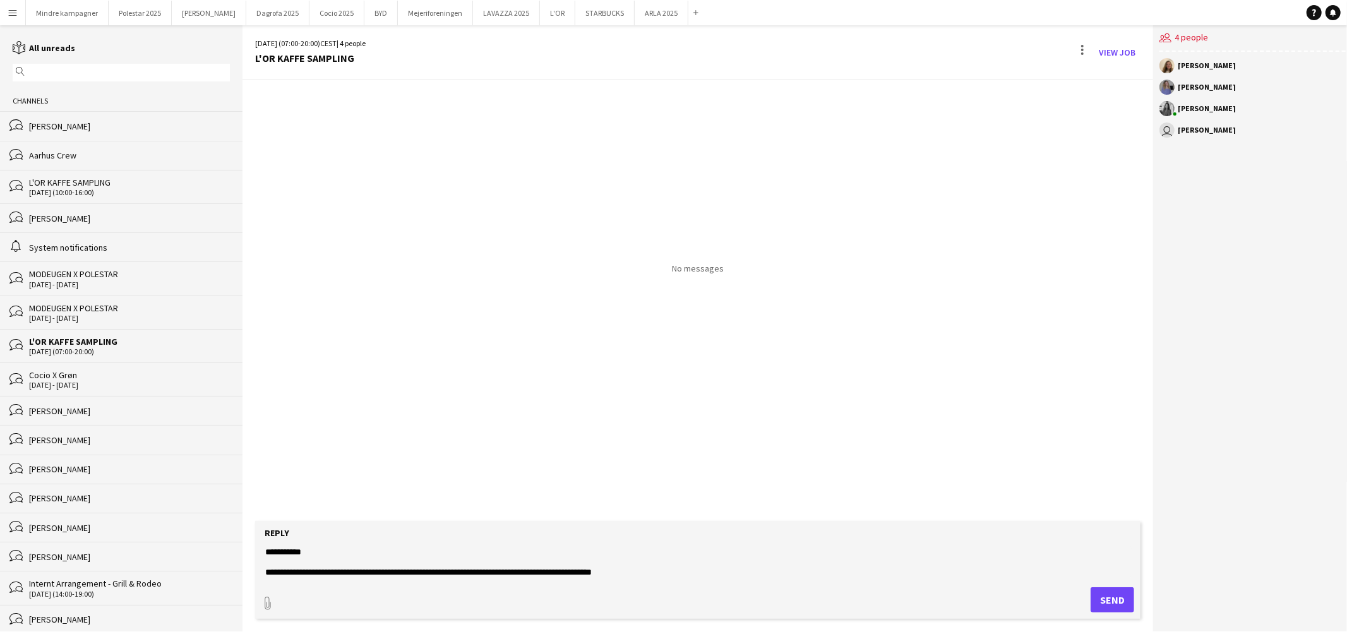
click at [299, 570] on textarea "**********" at bounding box center [698, 562] width 868 height 33
drag, startPoint x: 514, startPoint y: 575, endPoint x: 539, endPoint y: 602, distance: 37.1
click at [514, 575] on textarea "**********" at bounding box center [698, 562] width 868 height 33
type textarea "**********"
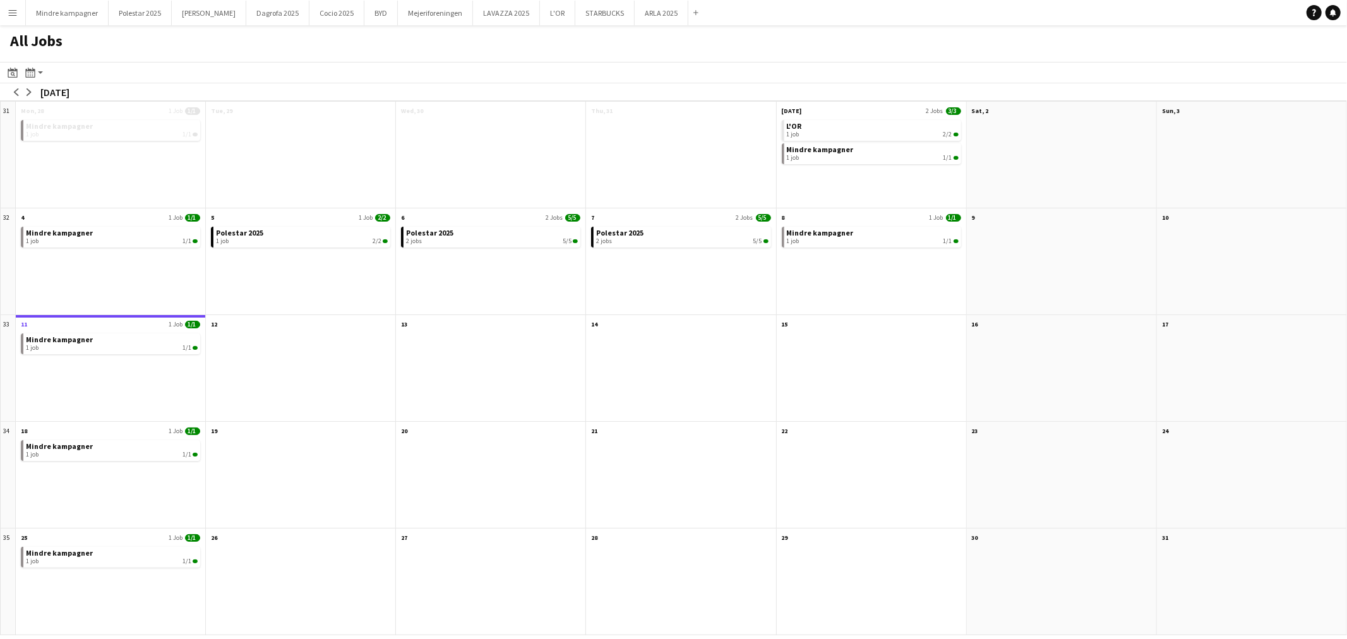
click at [6, 9] on button "Menu" at bounding box center [12, 12] width 25 height 25
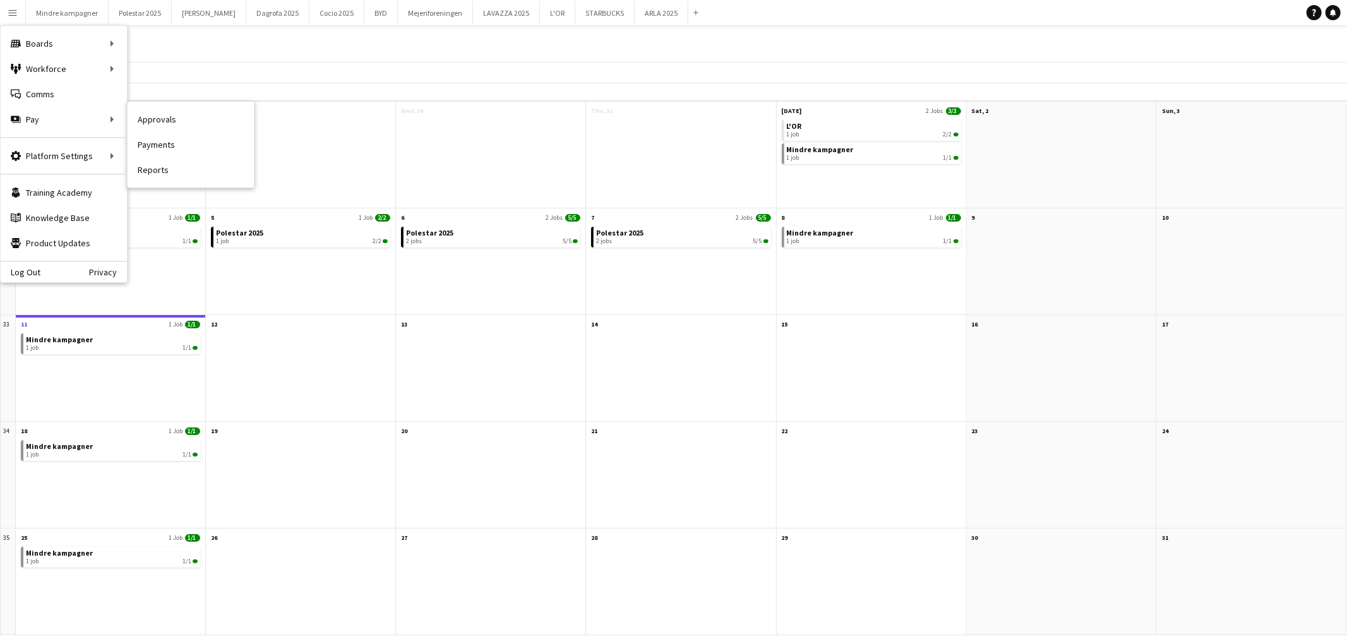
click at [172, 112] on link "Approvals" at bounding box center [191, 119] width 126 height 25
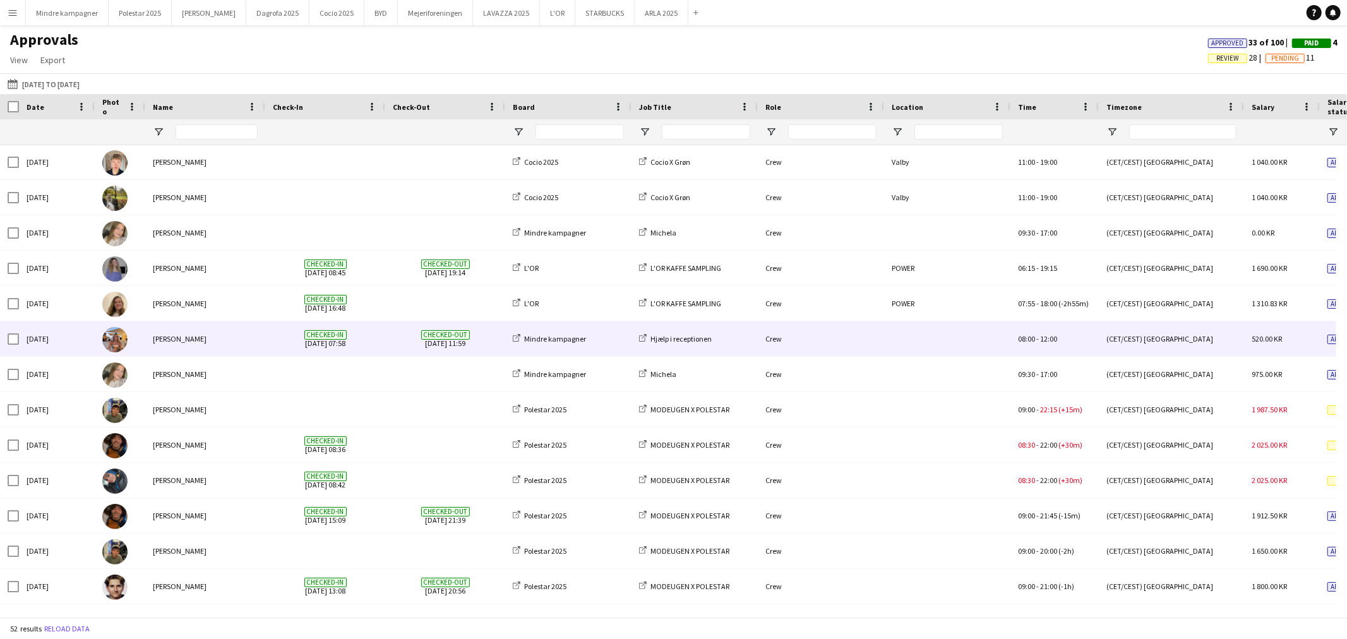
scroll to position [958, 0]
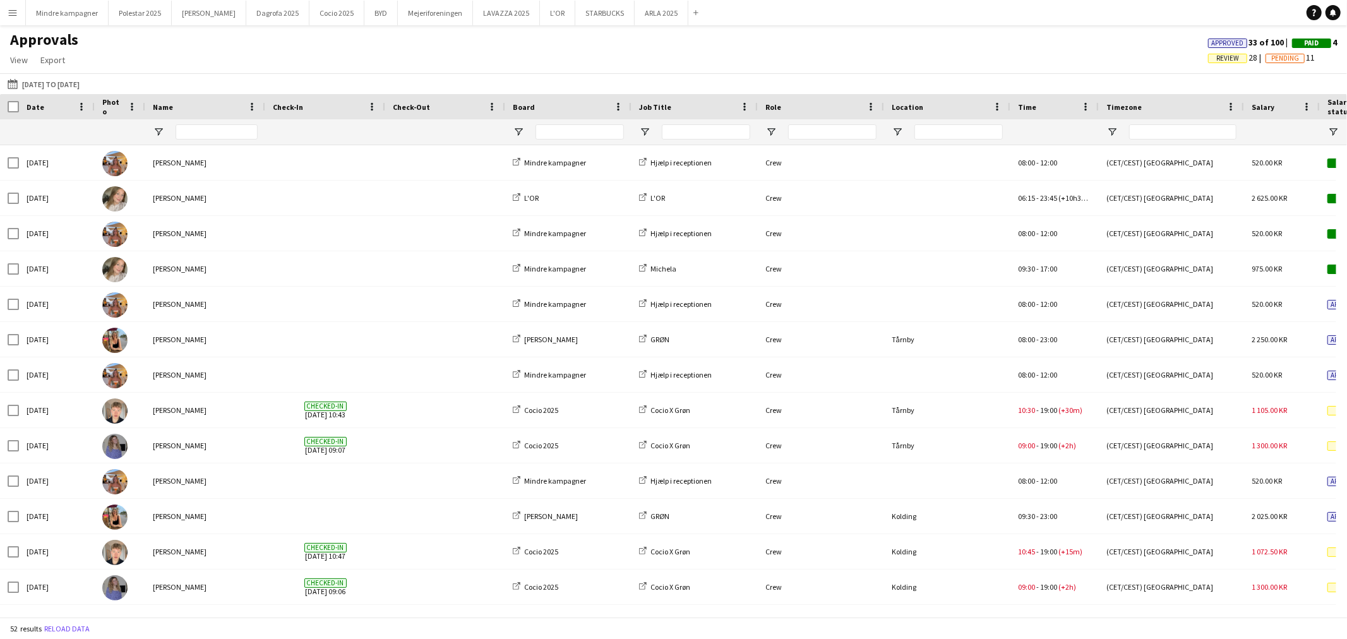
click at [8, 8] on app-icon "Menu" at bounding box center [13, 13] width 10 height 10
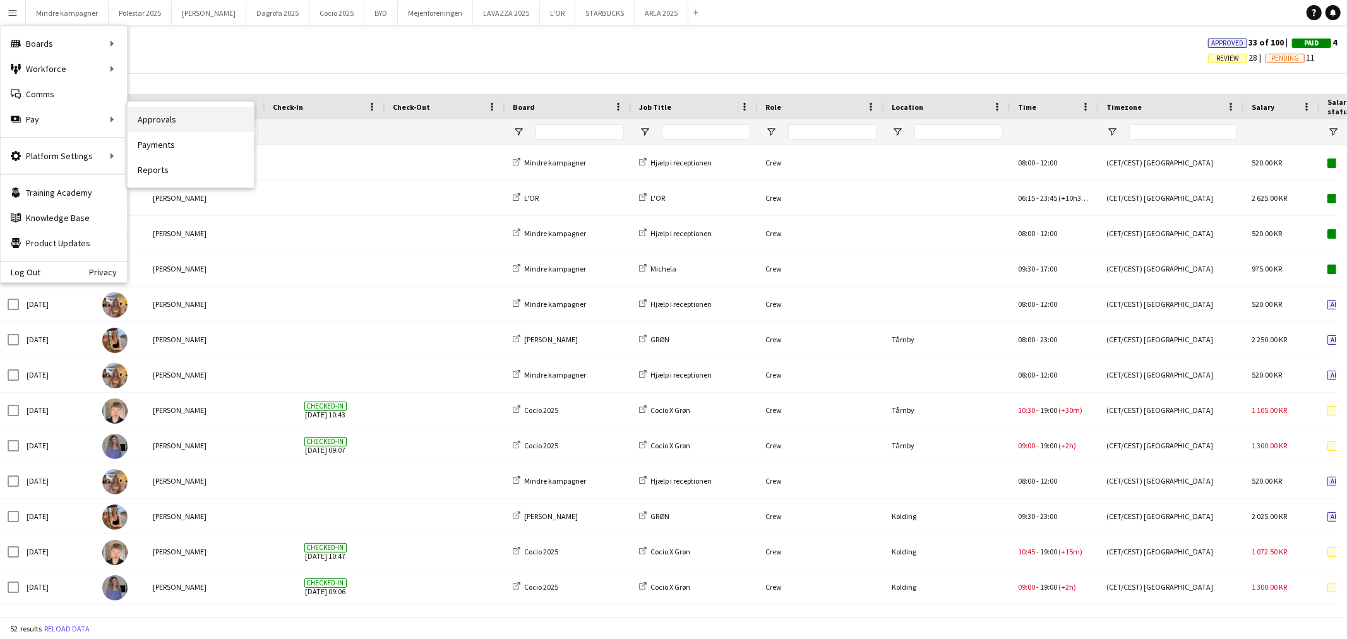
click at [160, 117] on link "Approvals" at bounding box center [191, 119] width 126 height 25
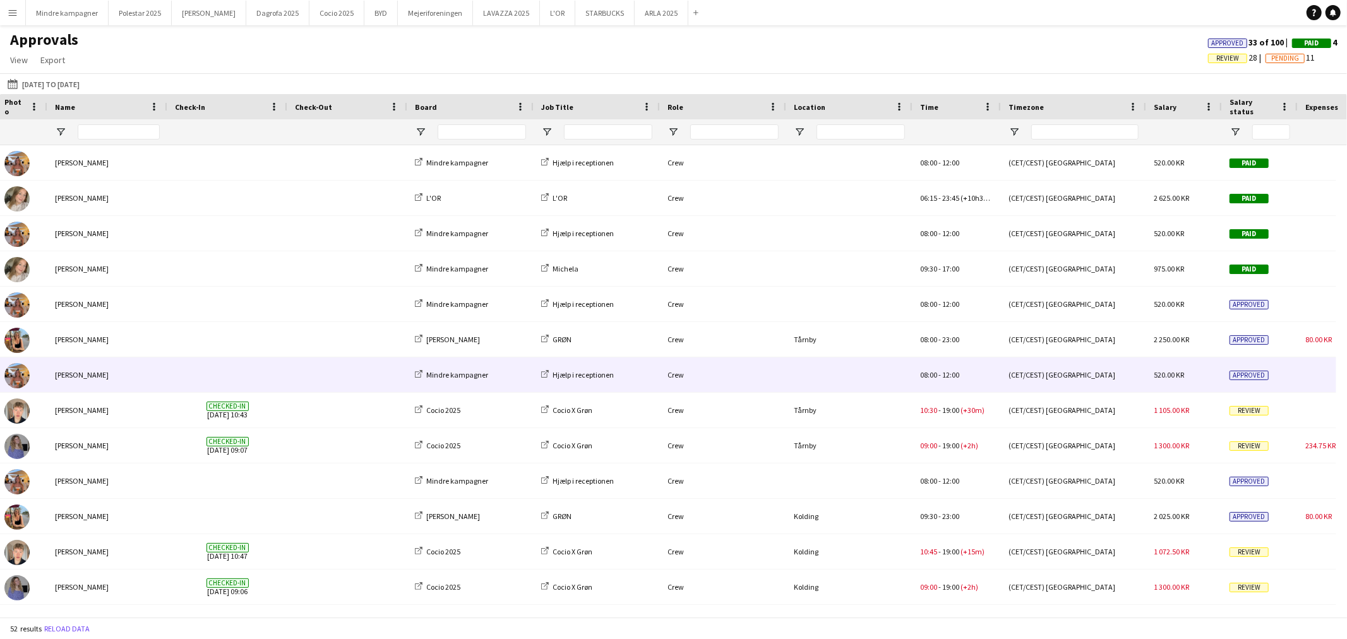
scroll to position [0, 140]
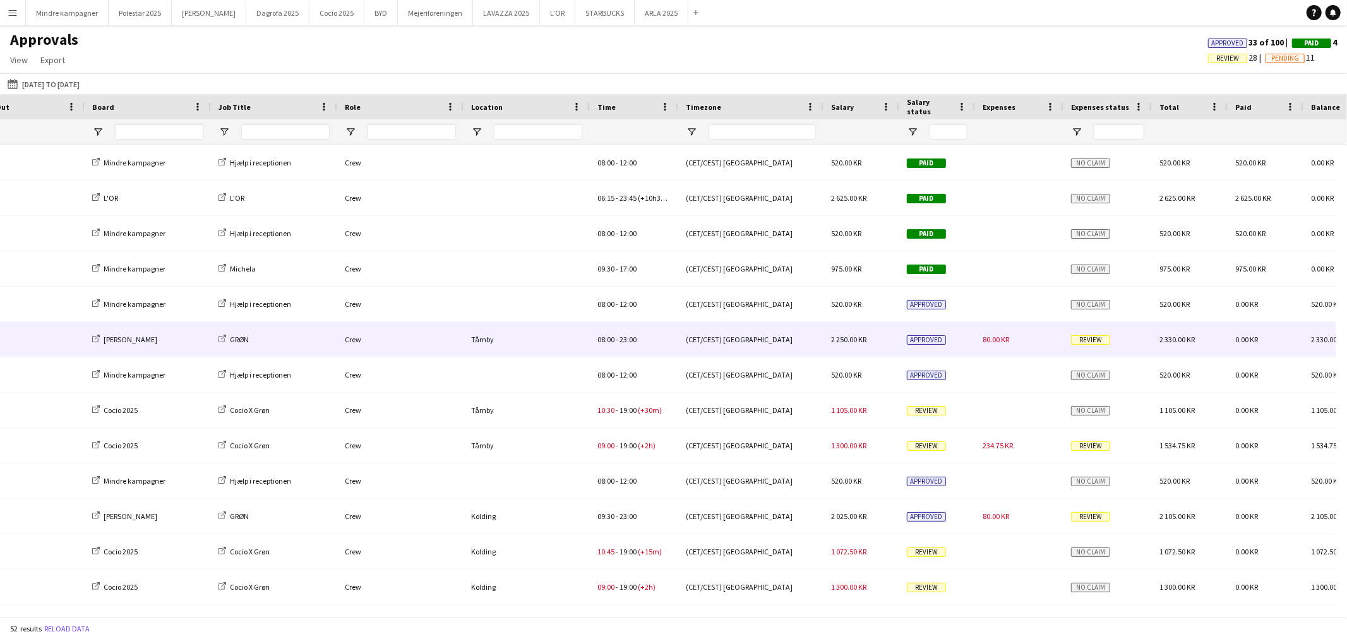
click at [1031, 339] on div "80.00 KR" at bounding box center [1019, 339] width 88 height 35
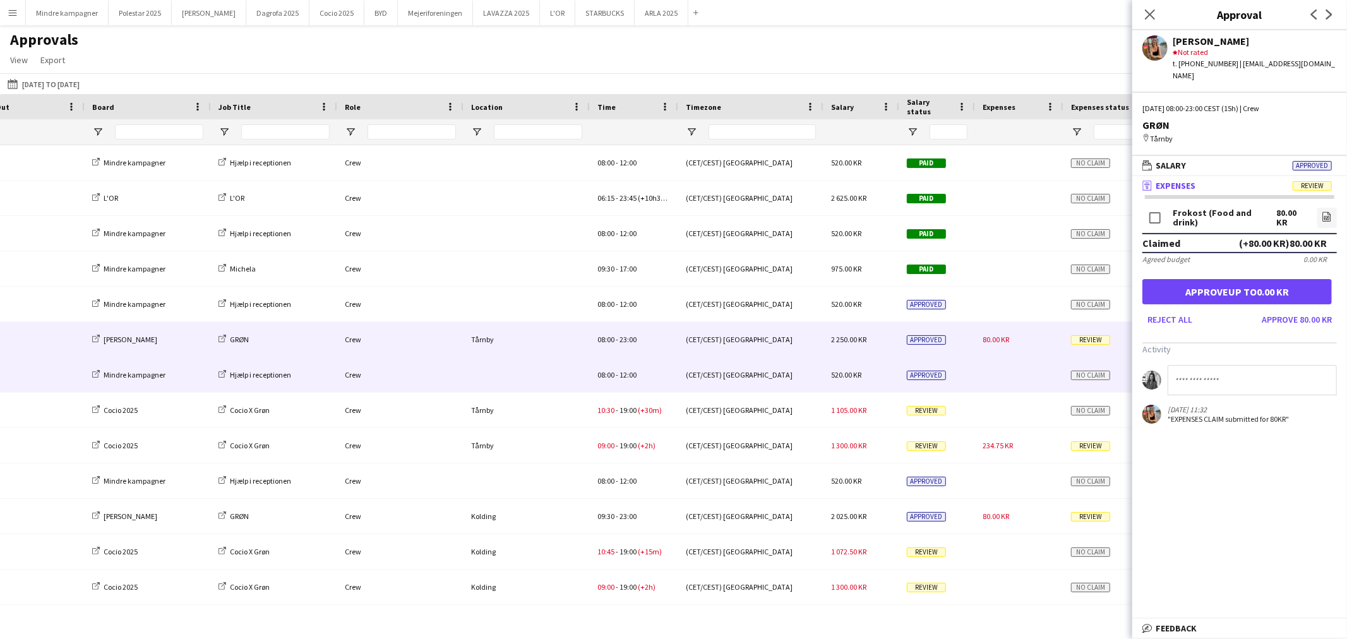
click at [1007, 379] on div at bounding box center [1019, 374] width 88 height 35
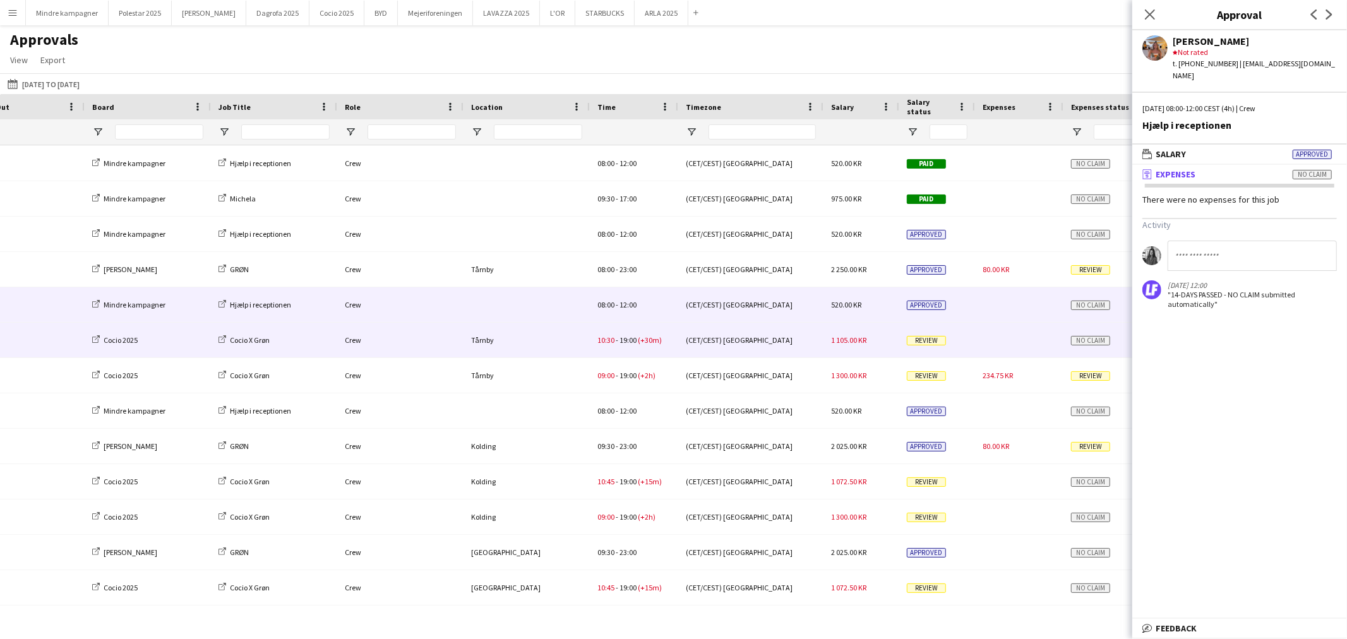
click at [983, 345] on div at bounding box center [1019, 340] width 88 height 35
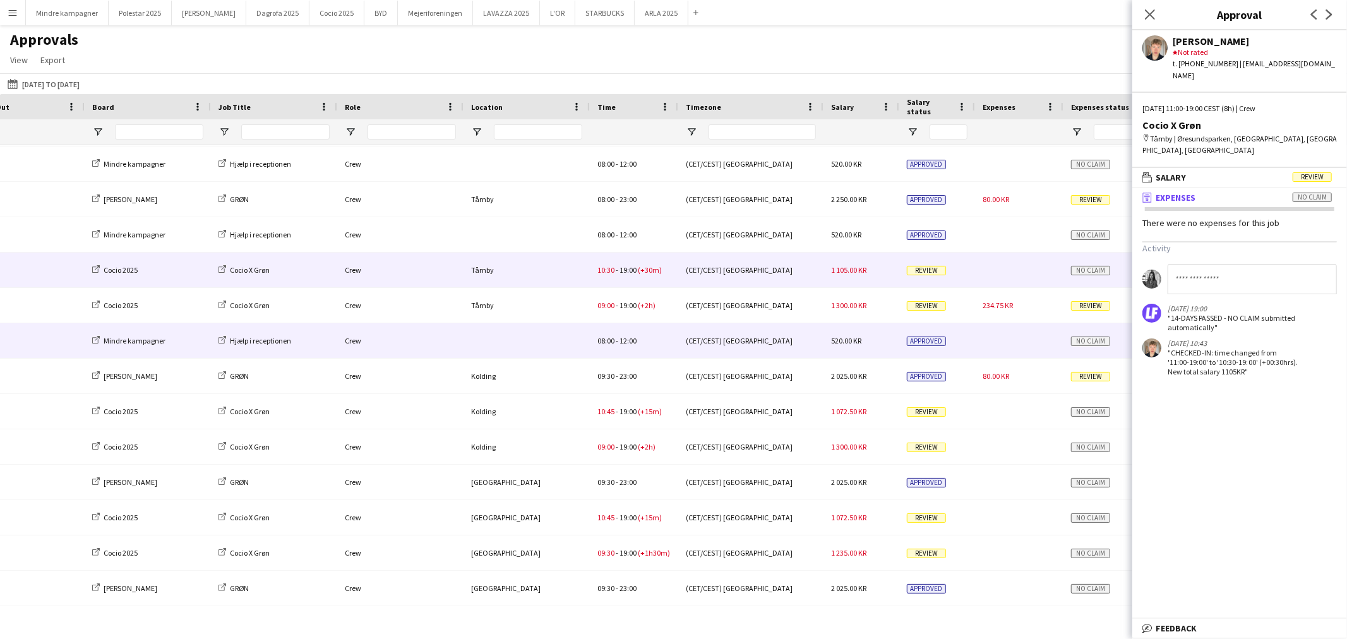
click at [541, 337] on div at bounding box center [527, 340] width 126 height 35
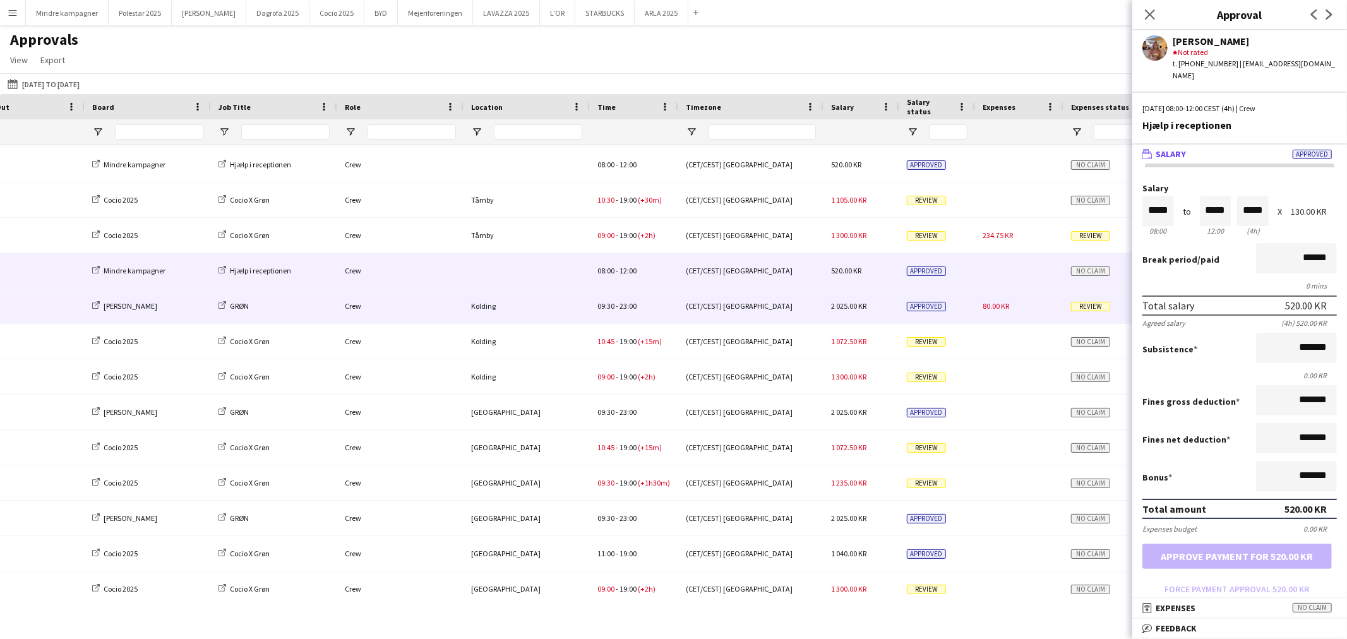
click at [557, 308] on div "Kolding" at bounding box center [527, 306] width 126 height 35
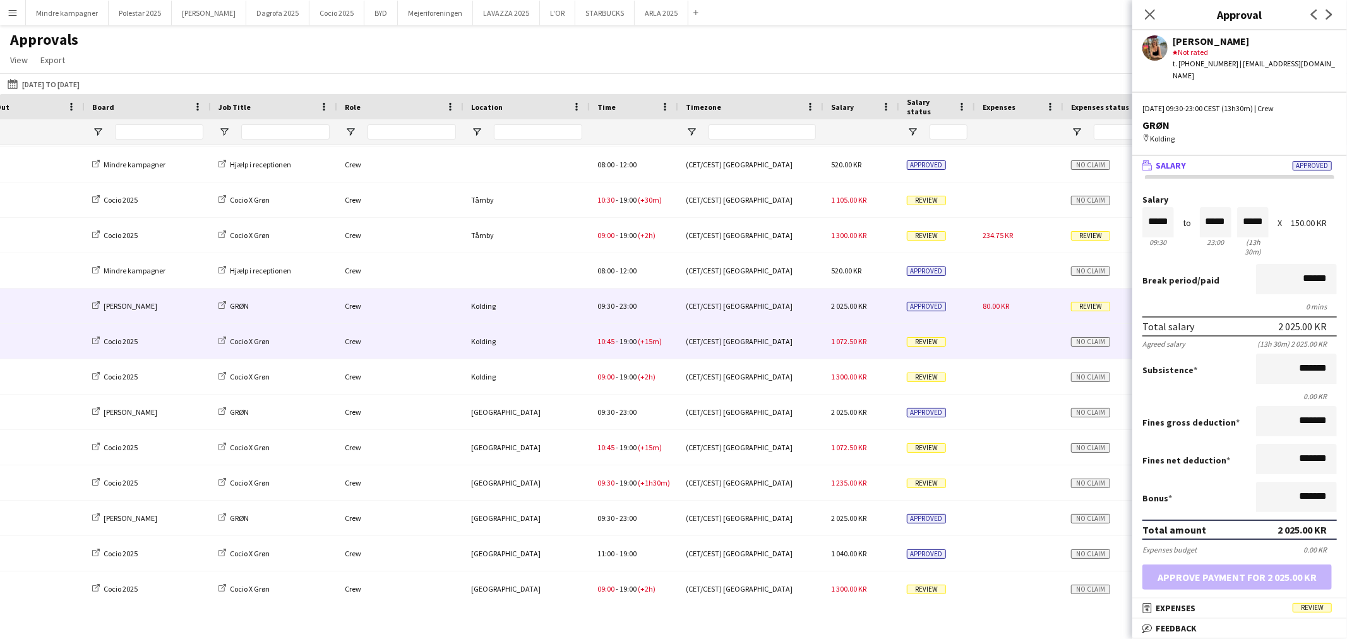
click at [546, 349] on div "Kolding" at bounding box center [527, 341] width 126 height 35
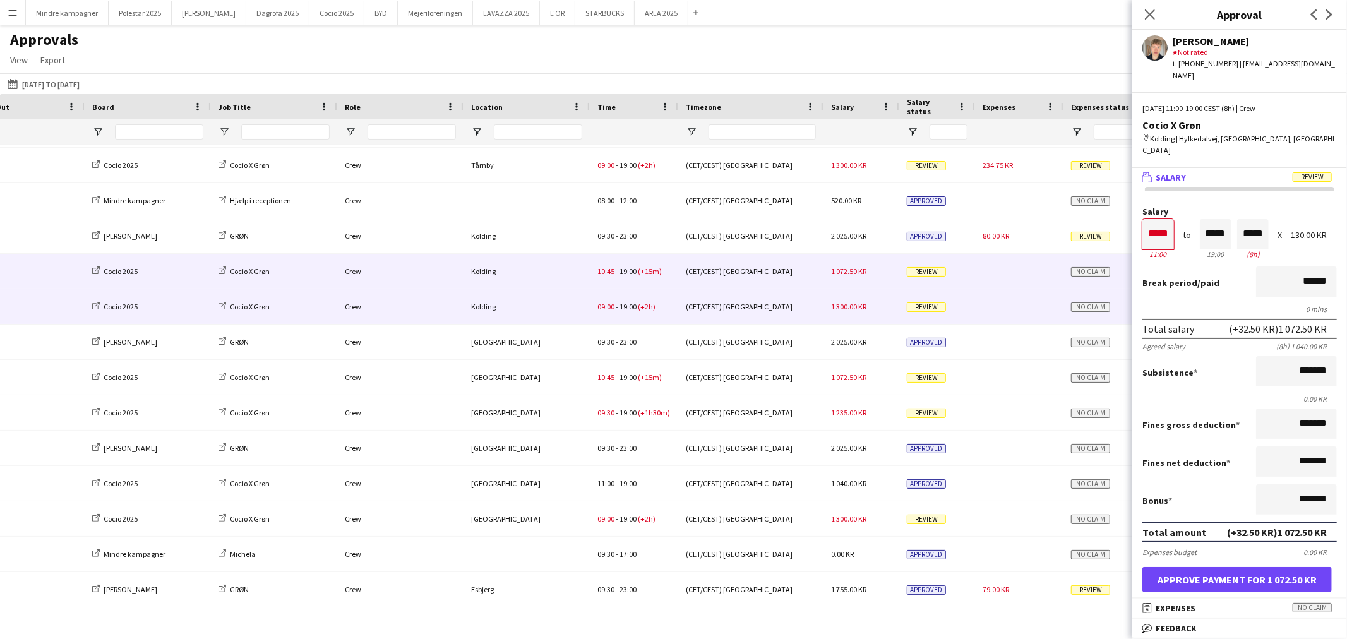
drag, startPoint x: 541, startPoint y: 316, endPoint x: 536, endPoint y: 327, distance: 11.9
click at [537, 316] on div "Kolding" at bounding box center [527, 306] width 126 height 35
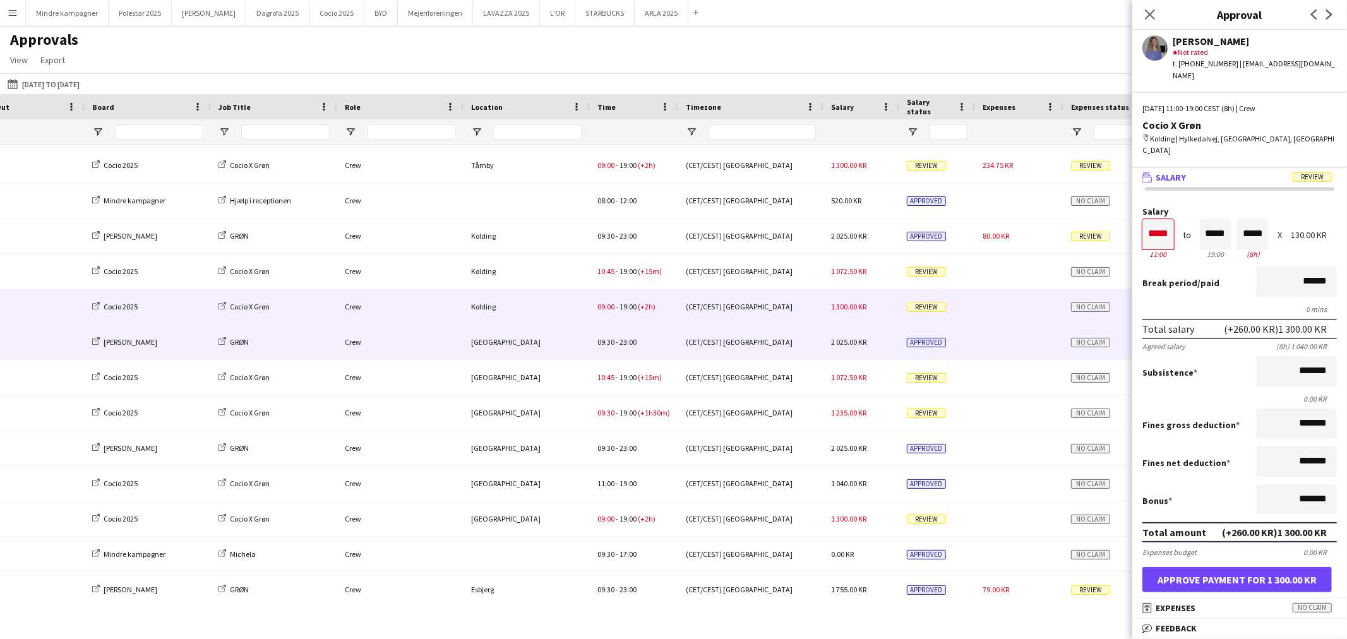
click at [535, 338] on div "[GEOGRAPHIC_DATA]" at bounding box center [527, 342] width 126 height 35
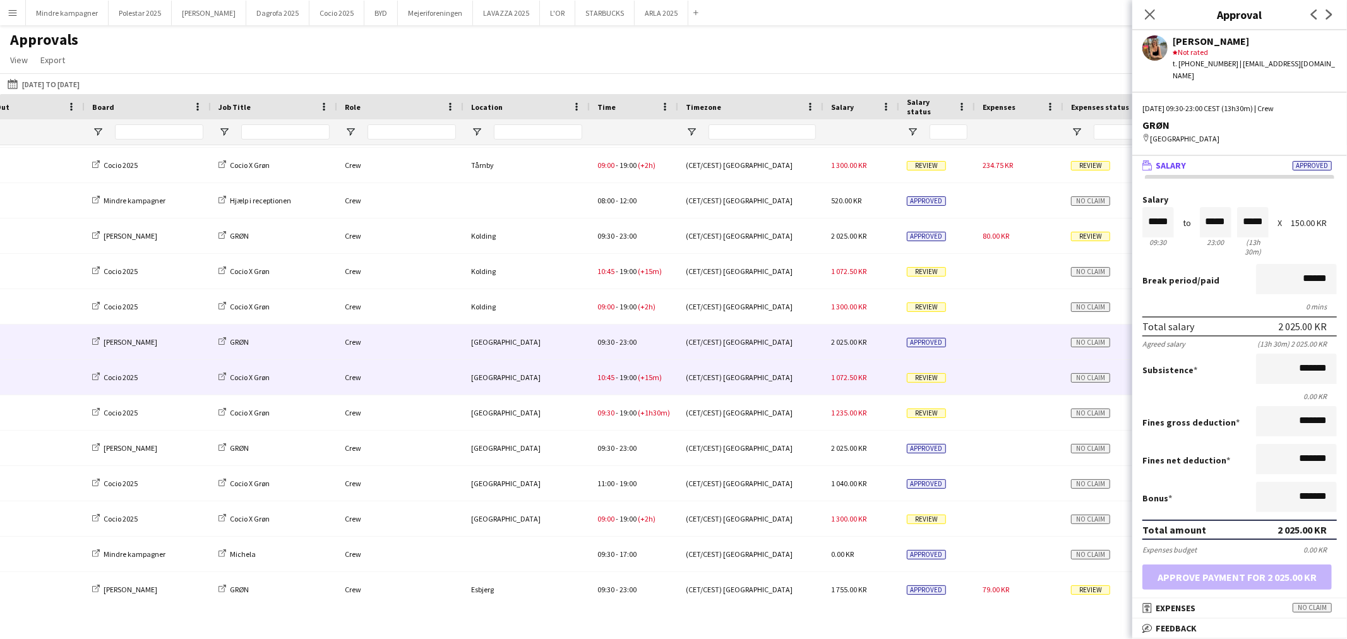
click at [534, 386] on div "[GEOGRAPHIC_DATA]" at bounding box center [527, 377] width 126 height 35
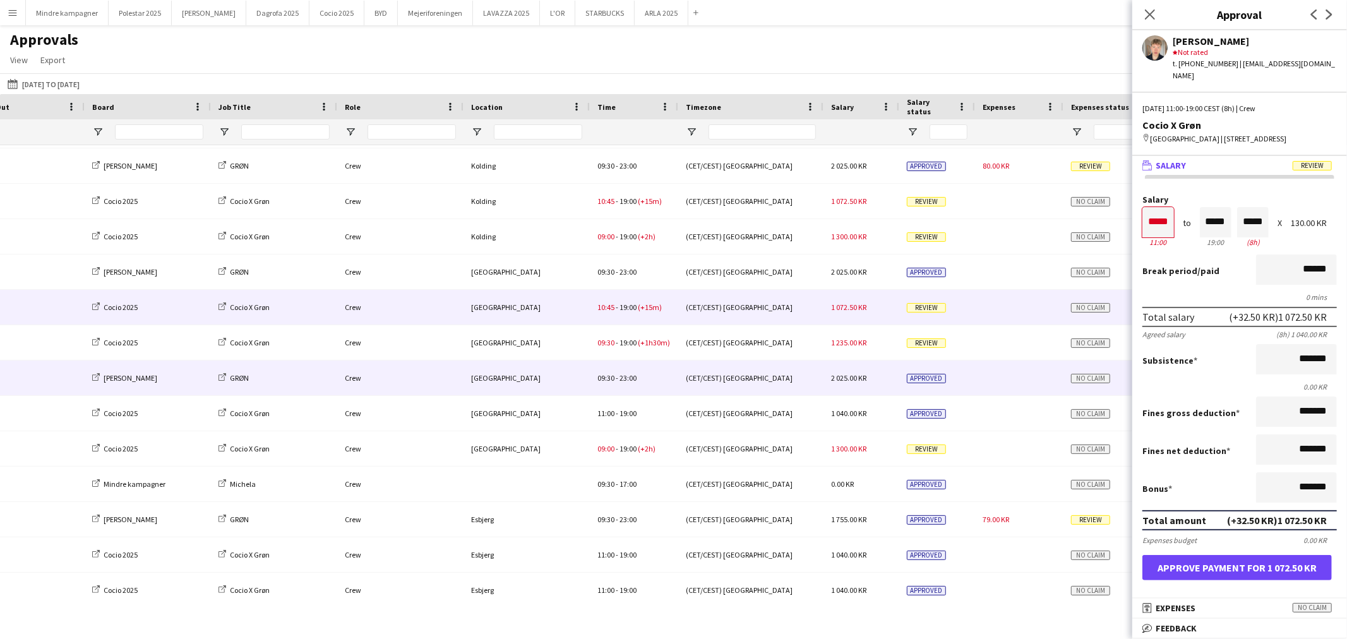
click at [539, 364] on div "[GEOGRAPHIC_DATA]" at bounding box center [527, 378] width 126 height 35
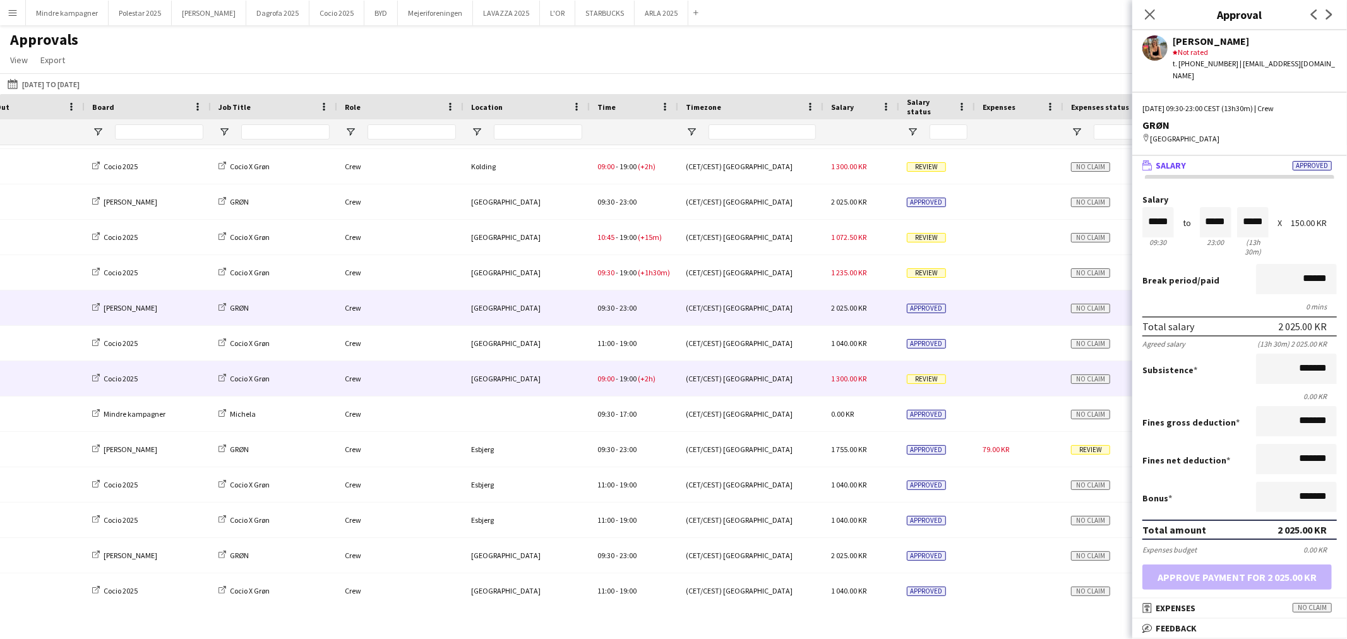
click at [519, 386] on div "[GEOGRAPHIC_DATA]" at bounding box center [527, 378] width 126 height 35
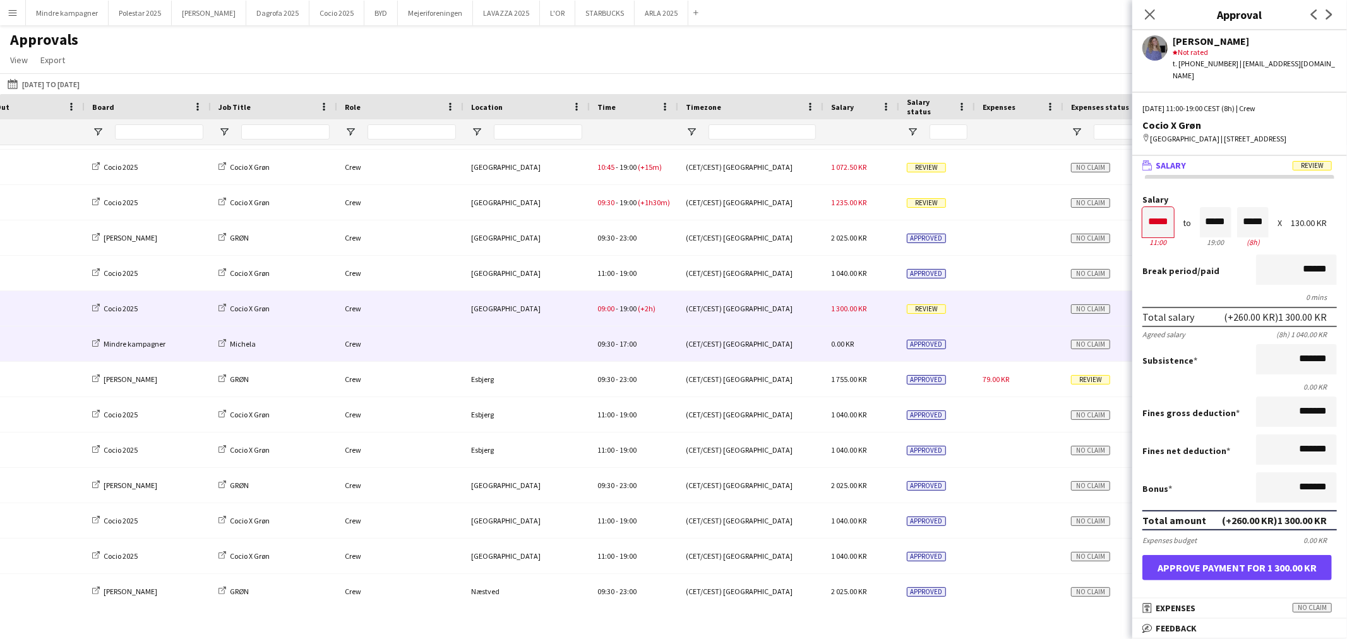
click at [531, 349] on div at bounding box center [527, 343] width 126 height 35
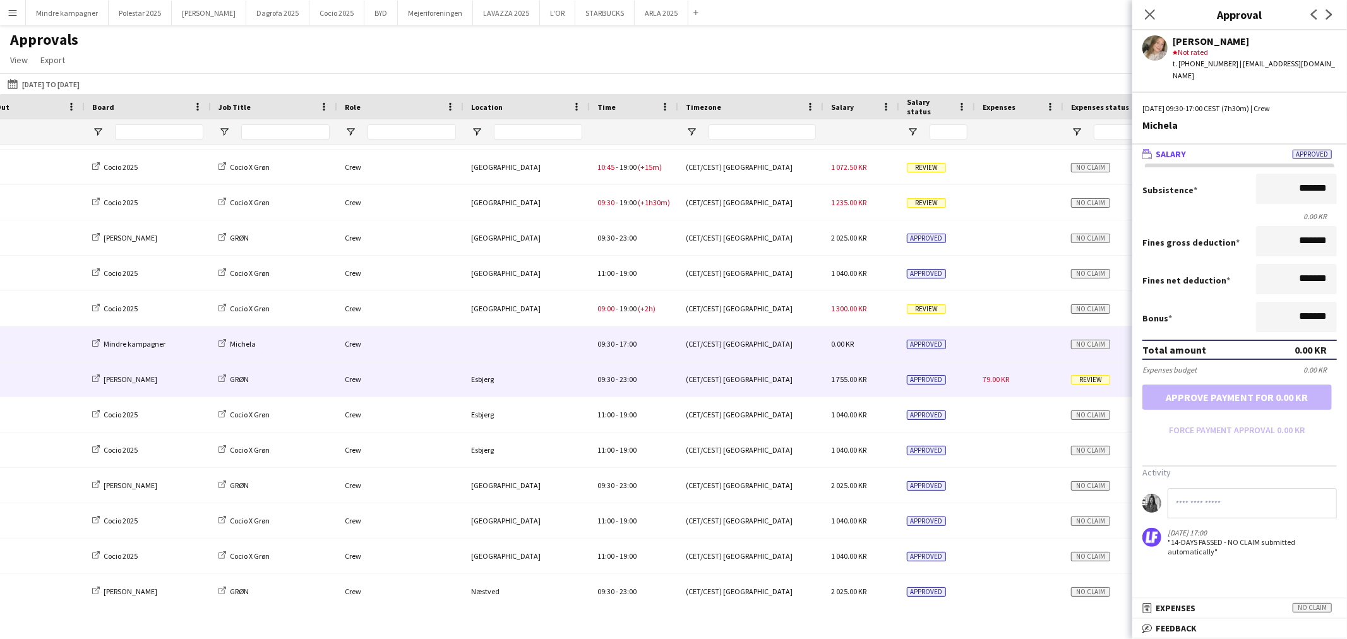
click at [527, 383] on div "Esbjerg" at bounding box center [527, 379] width 126 height 35
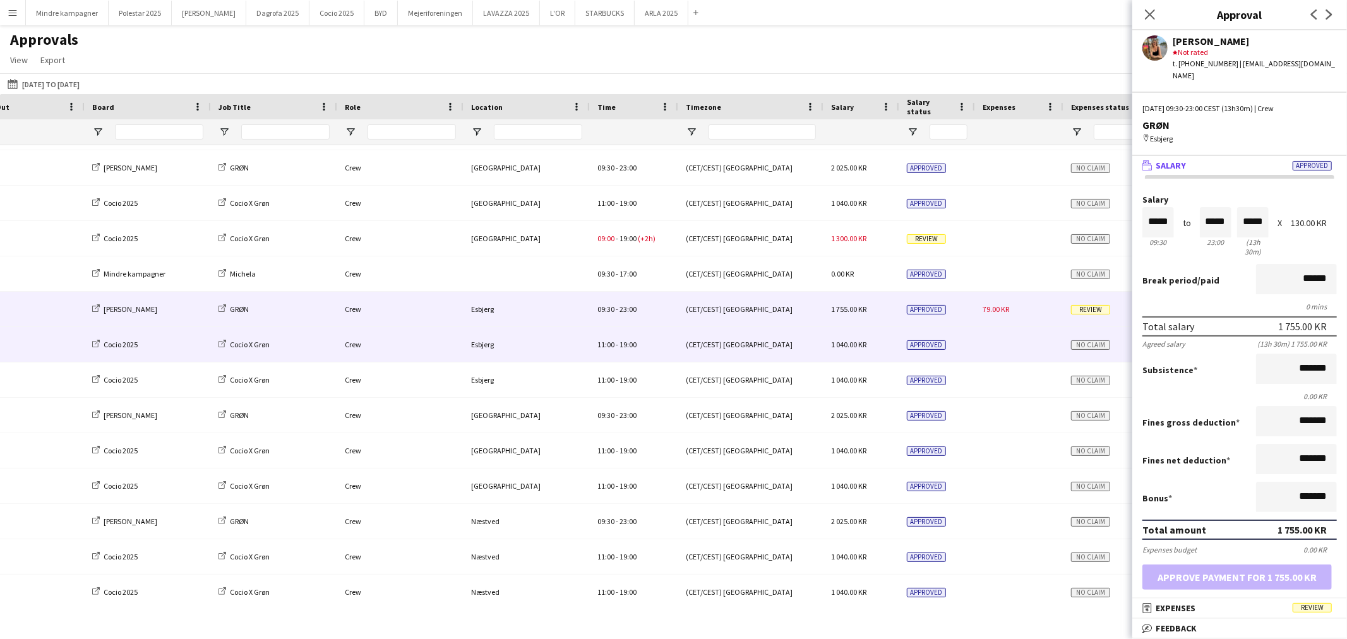
click at [530, 357] on div "Esbjerg" at bounding box center [527, 344] width 126 height 35
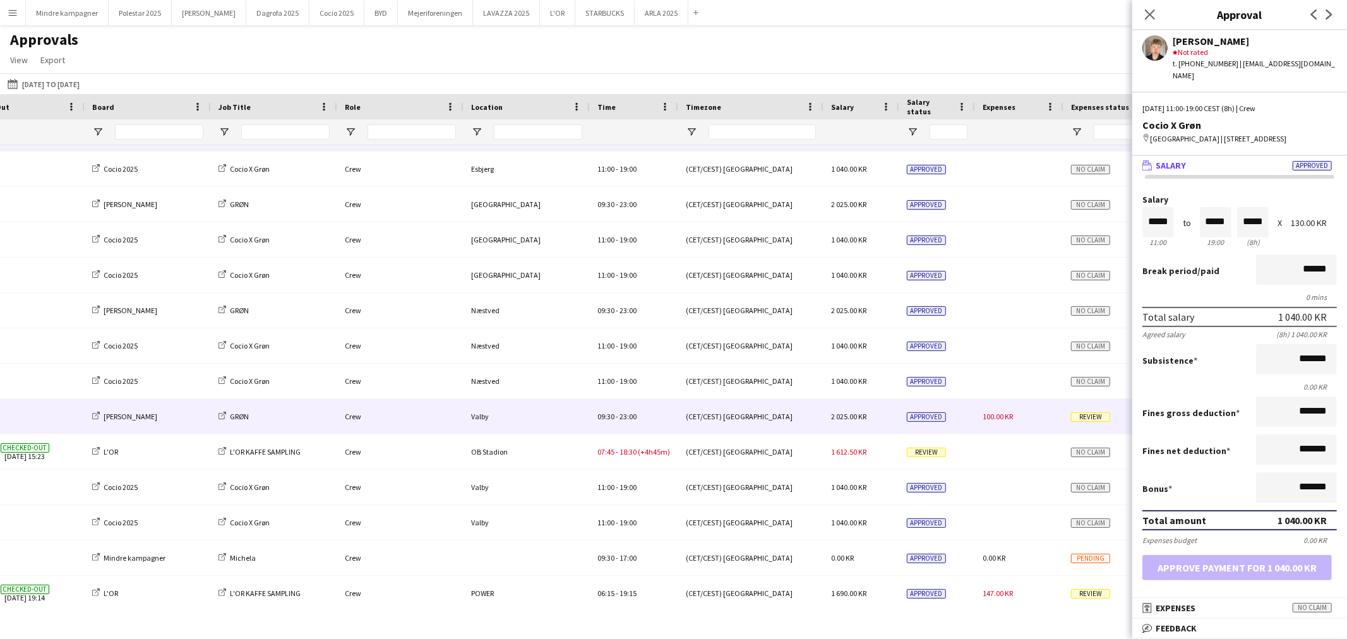
click at [519, 419] on div "Valby" at bounding box center [527, 416] width 126 height 35
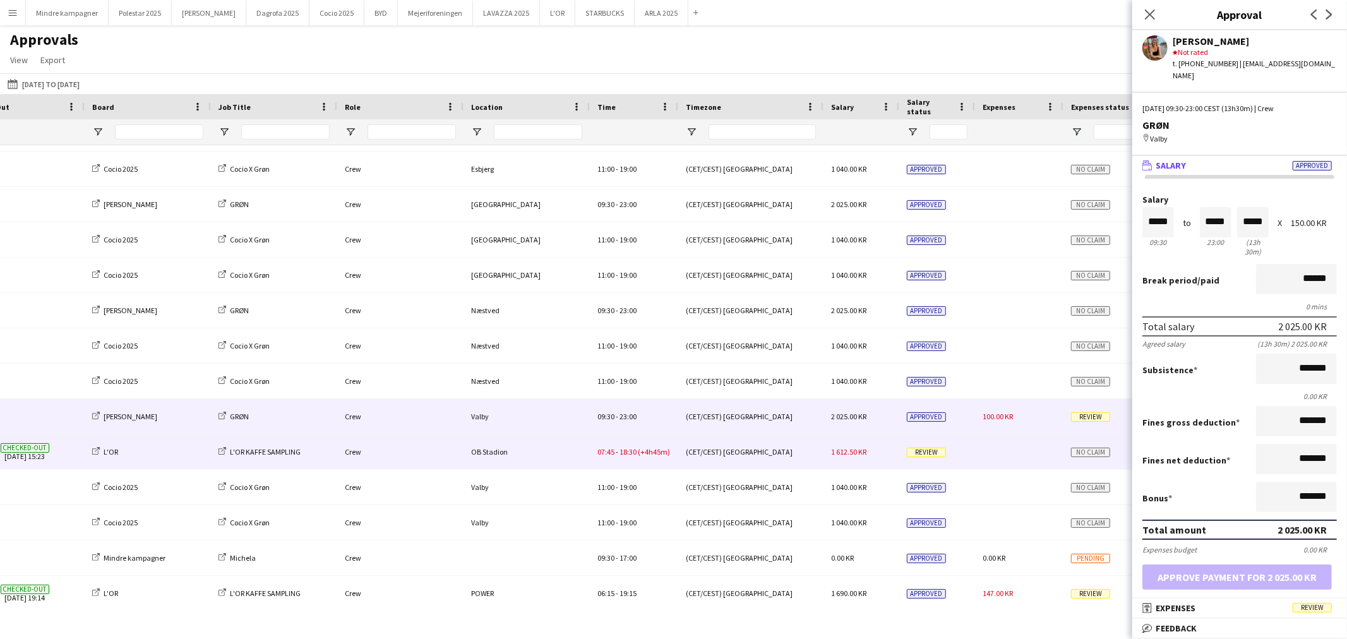
click at [516, 452] on div "OB Stadion" at bounding box center [527, 451] width 126 height 35
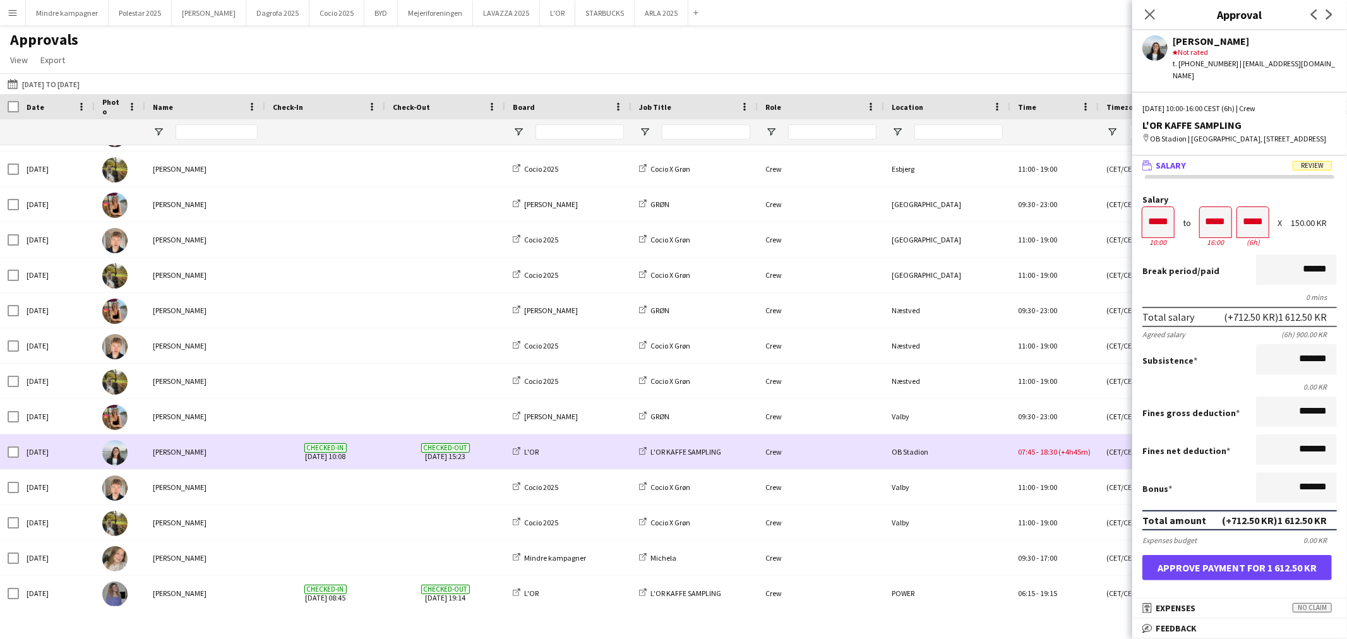
click at [230, 455] on div "[PERSON_NAME]" at bounding box center [205, 451] width 120 height 35
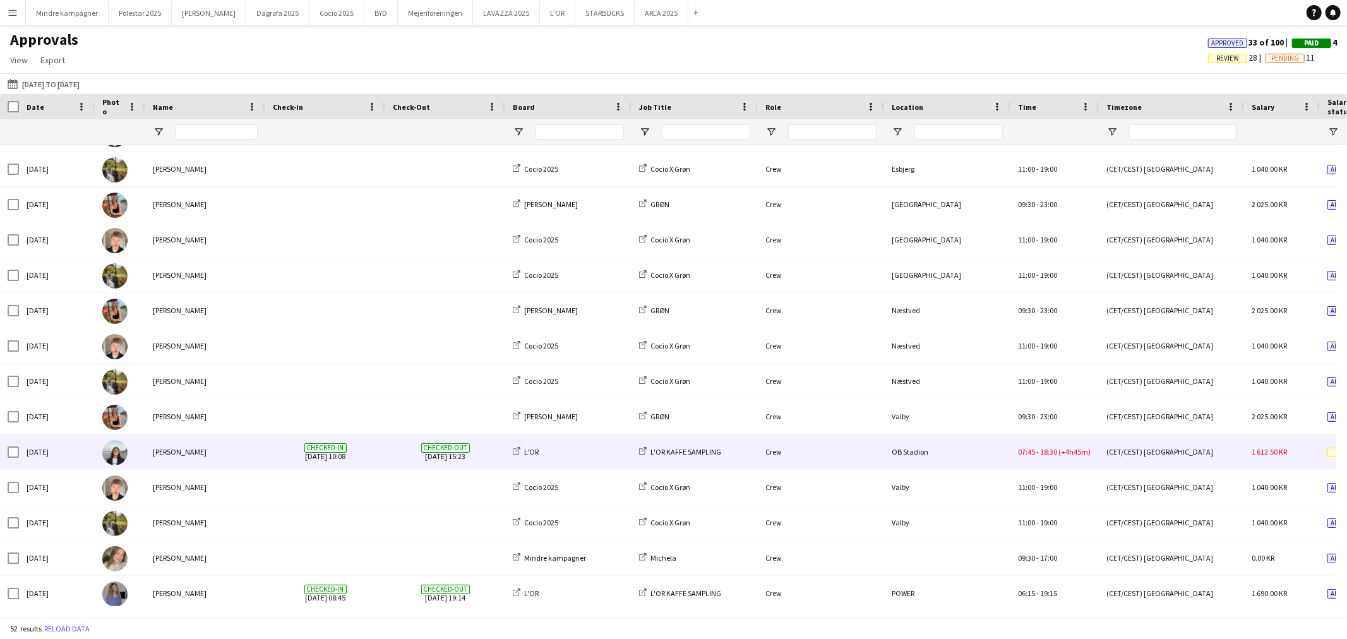
click at [230, 455] on div "[PERSON_NAME]" at bounding box center [205, 451] width 120 height 35
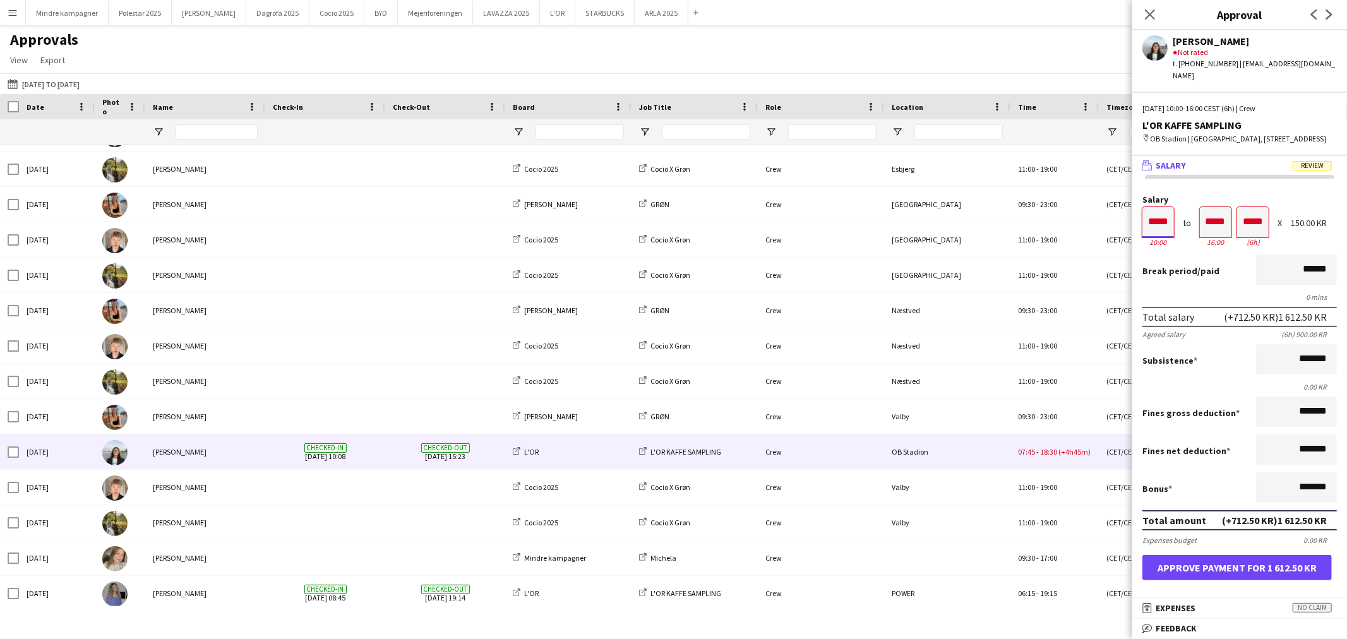
click at [1171, 221] on input "*****" at bounding box center [1158, 222] width 32 height 30
type input "*****"
click at [1171, 242] on div at bounding box center [1166, 245] width 16 height 13
click at [1213, 226] on input "*****" at bounding box center [1216, 222] width 32 height 30
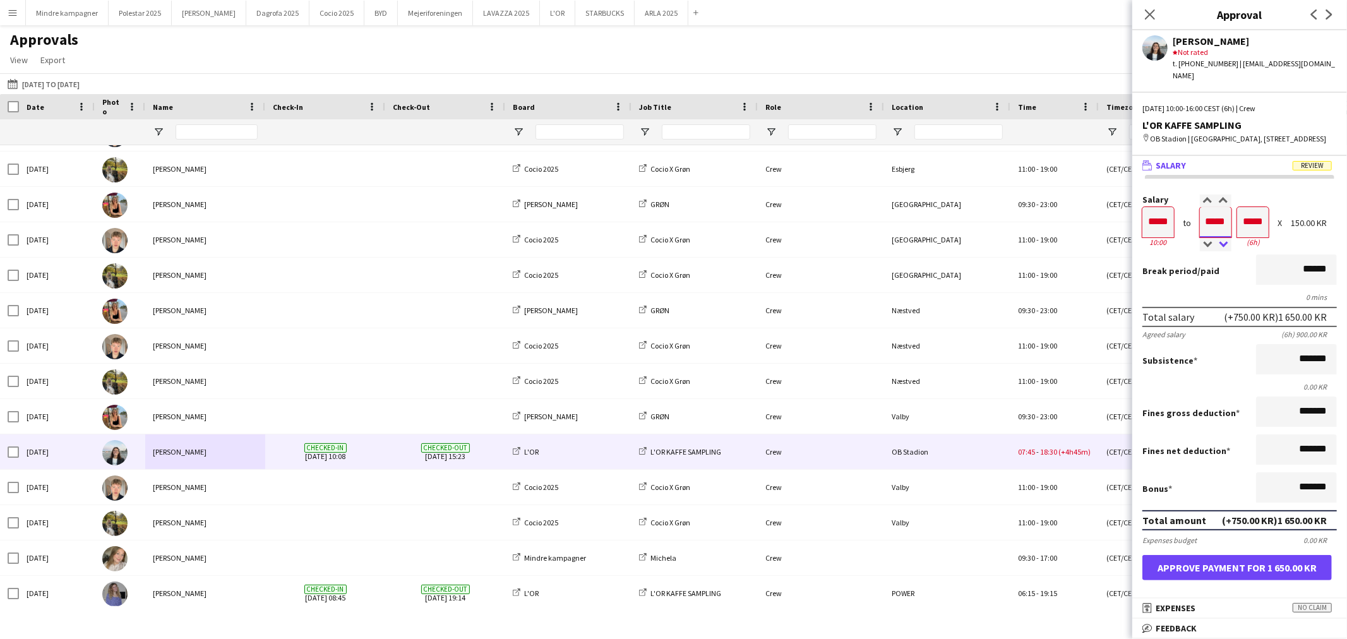
type input "*****"
click at [1219, 239] on div at bounding box center [1224, 245] width 16 height 13
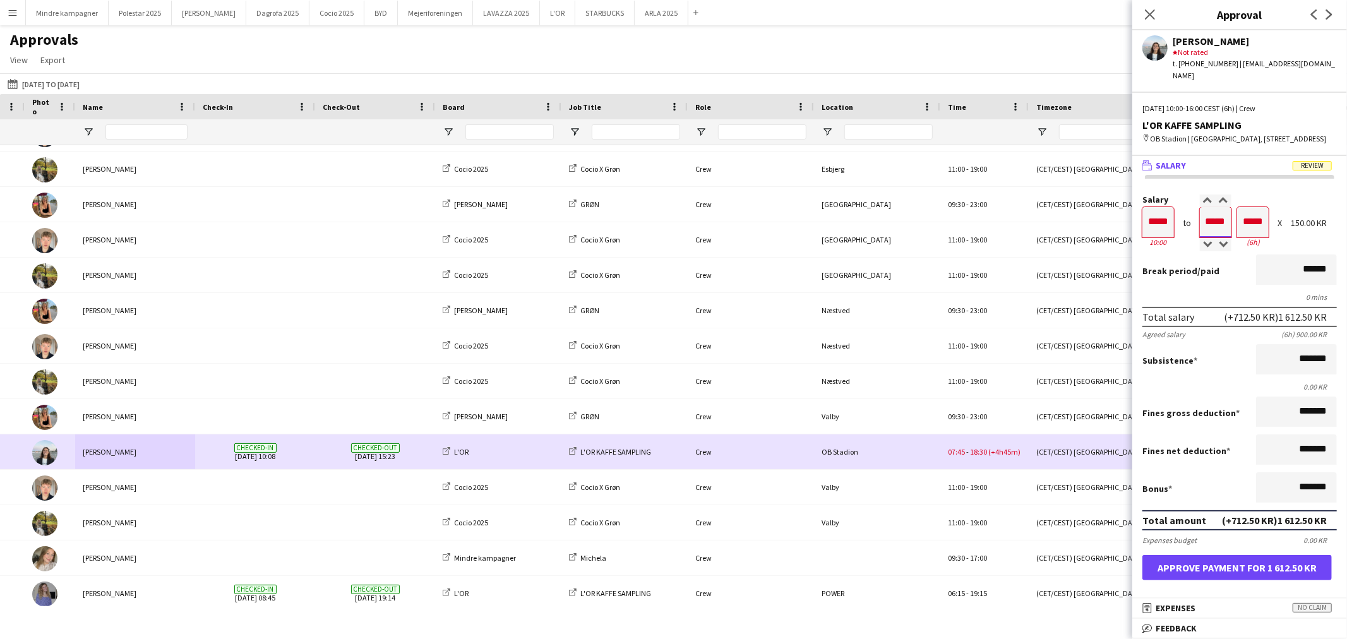
scroll to position [0, 118]
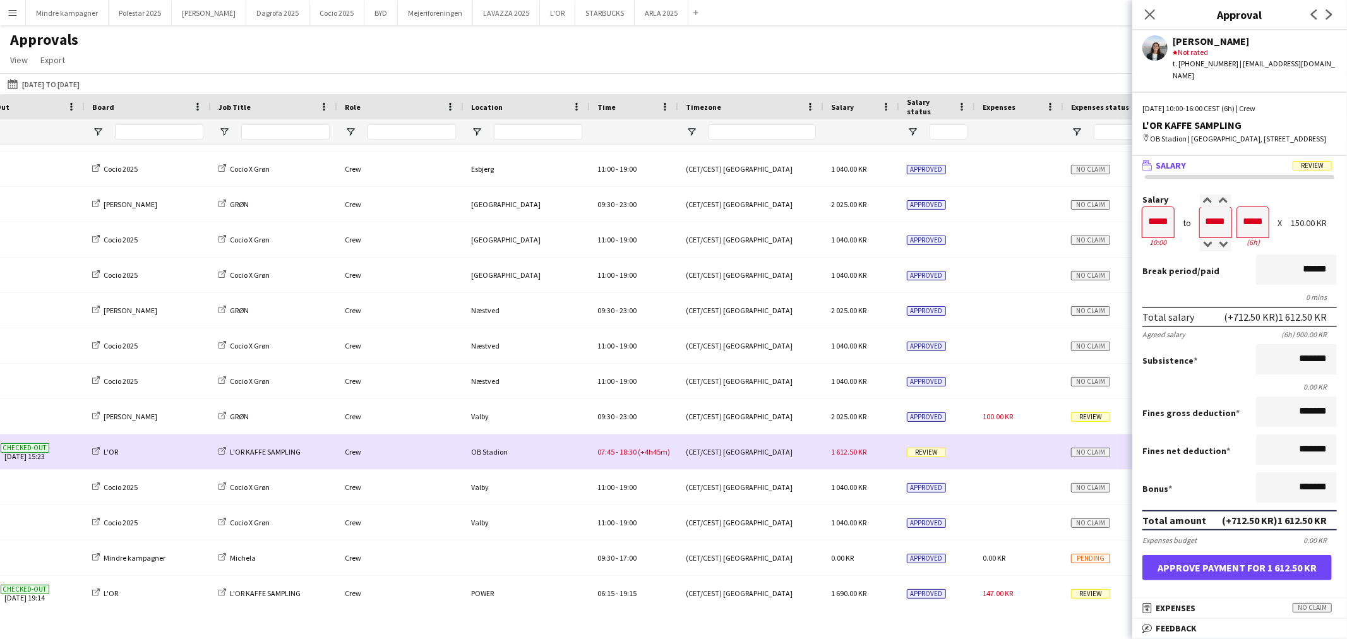
click at [703, 455] on div "(CET/CEST) Copenhagen" at bounding box center [750, 451] width 145 height 35
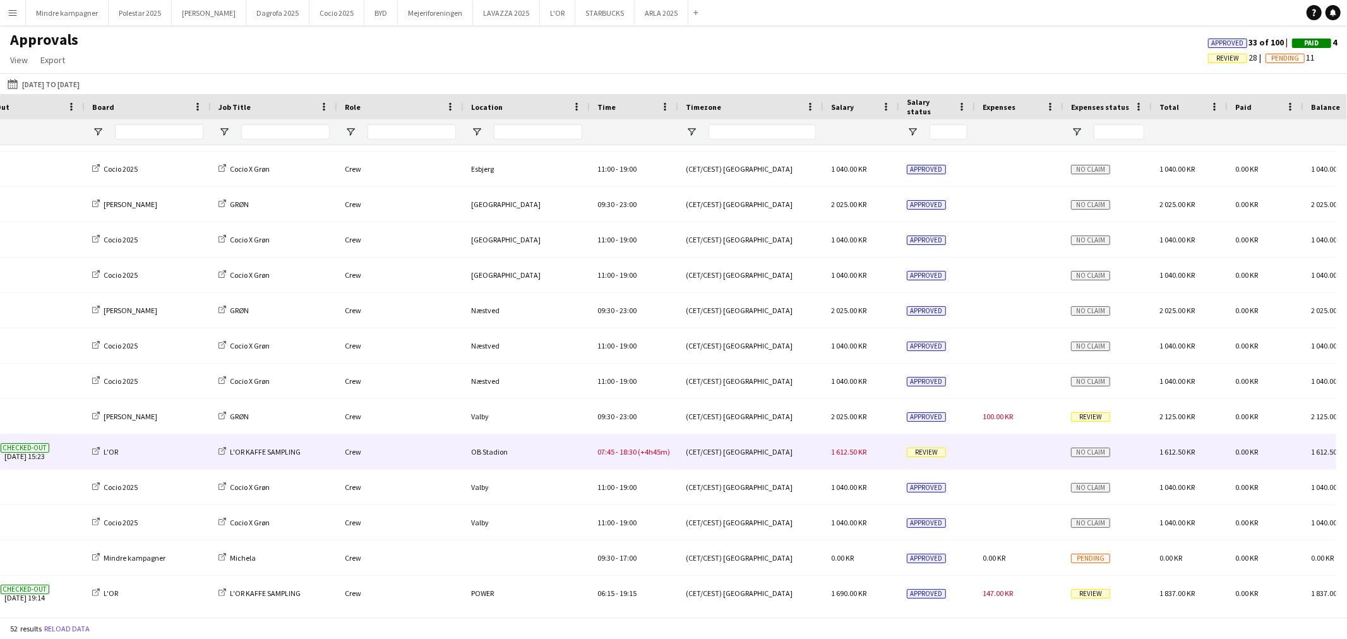
click at [876, 455] on div "1 612.50 KR" at bounding box center [861, 451] width 76 height 35
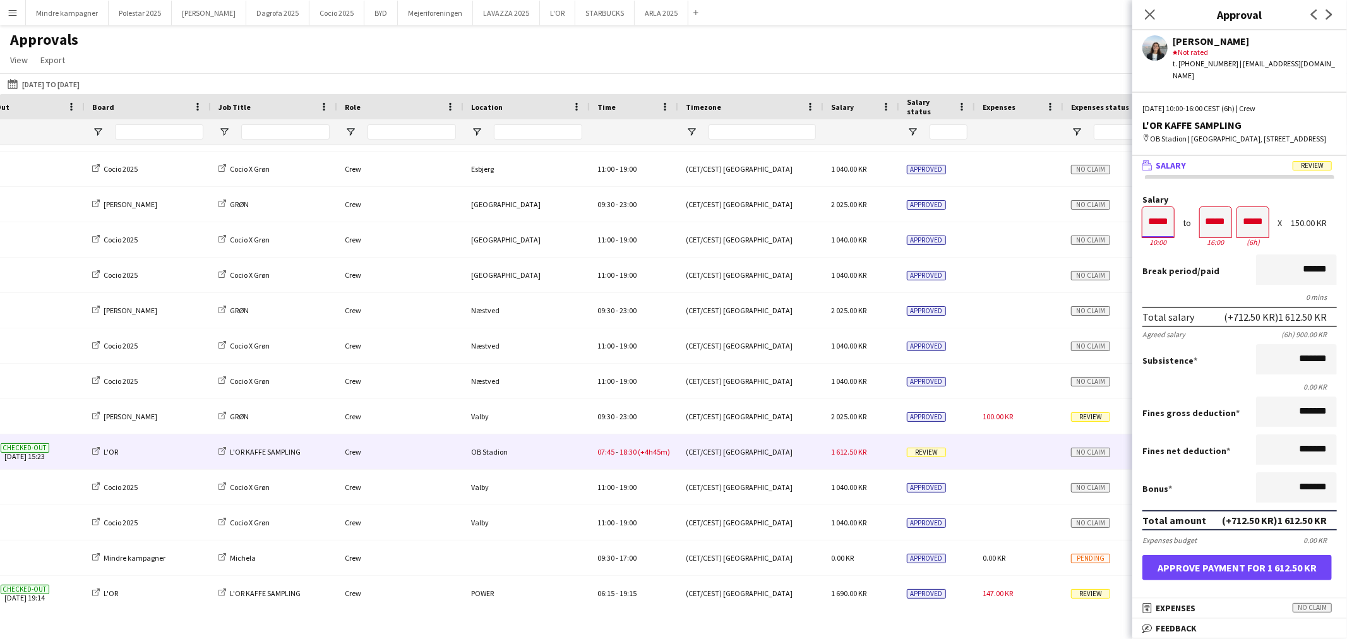
click at [1165, 225] on input "*****" at bounding box center [1158, 222] width 32 height 30
type input "*****"
click at [1169, 242] on div at bounding box center [1166, 245] width 16 height 13
click at [1223, 218] on input "*****" at bounding box center [1216, 222] width 32 height 30
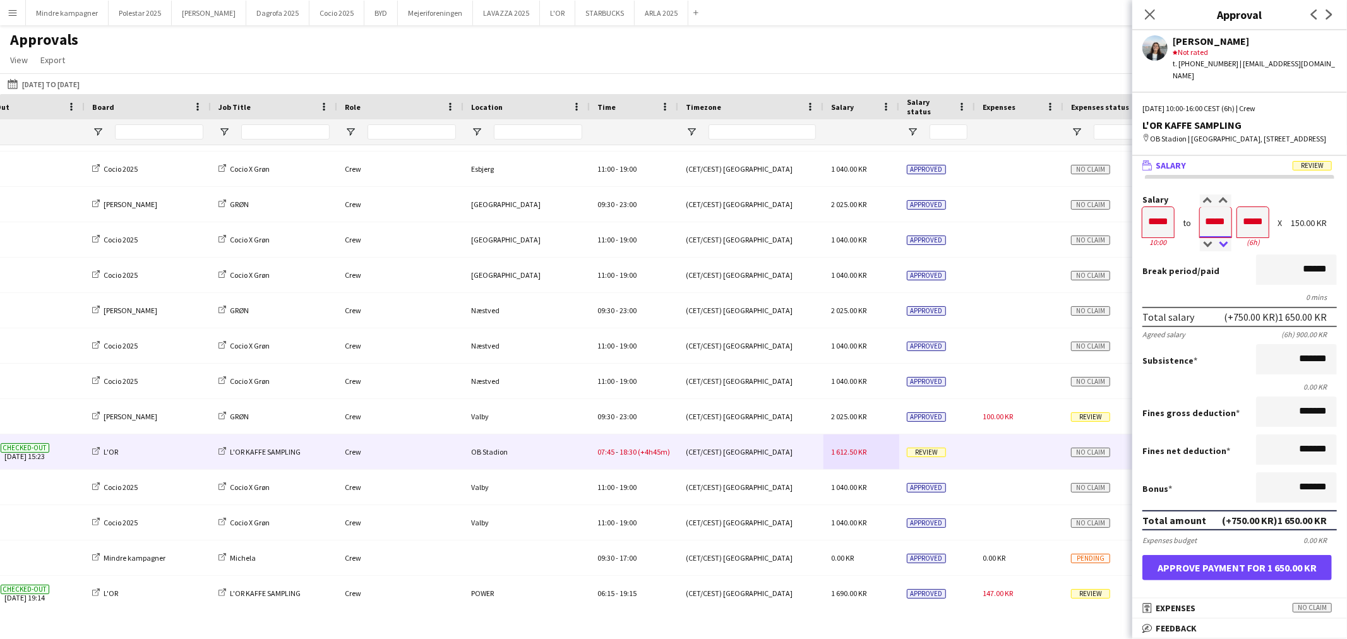
type input "*****"
click at [1222, 239] on div at bounding box center [1224, 245] width 16 height 13
click at [1245, 227] on input "*****" at bounding box center [1253, 222] width 32 height 30
click at [1245, 563] on button "Approve payment for 1 612.50 KR" at bounding box center [1236, 567] width 189 height 25
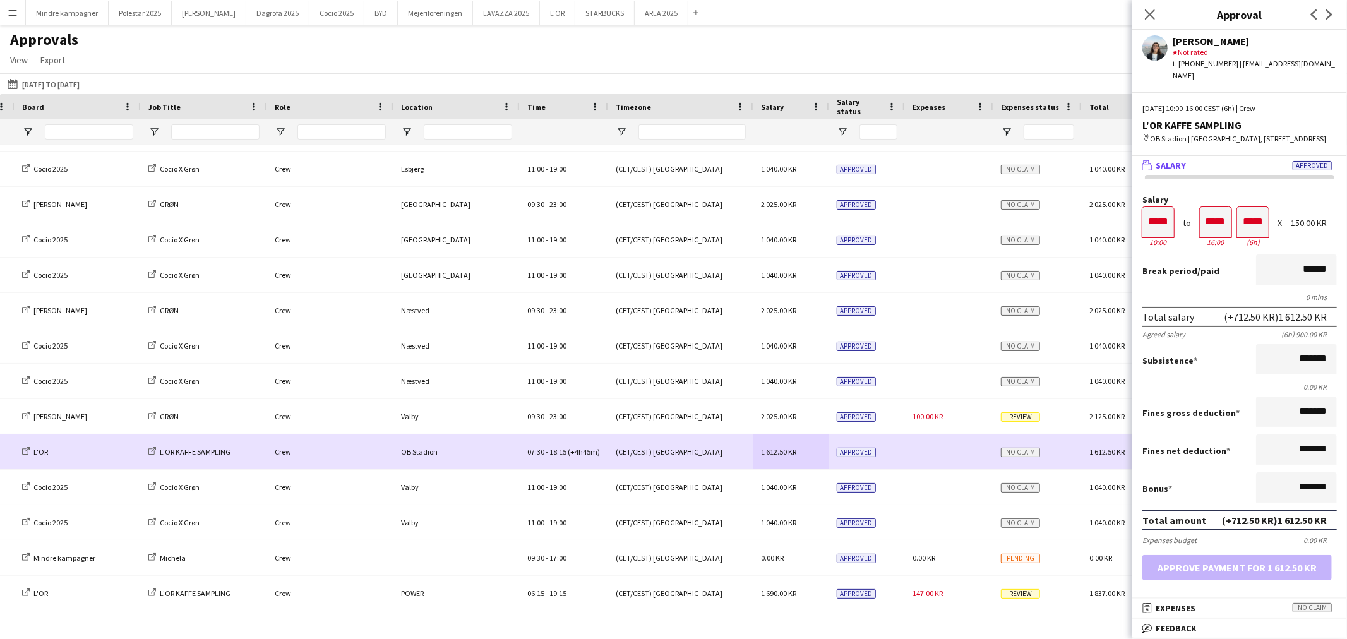
scroll to position [0, 527]
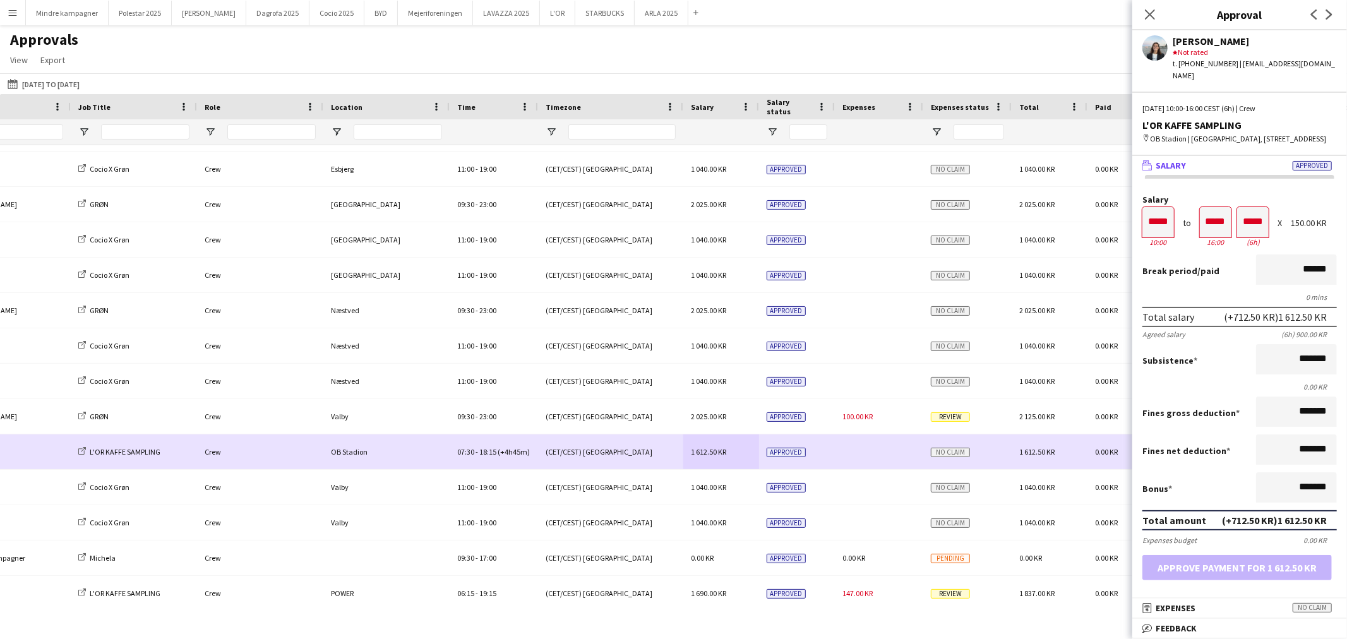
click at [957, 455] on span "No claim" at bounding box center [950, 452] width 39 height 9
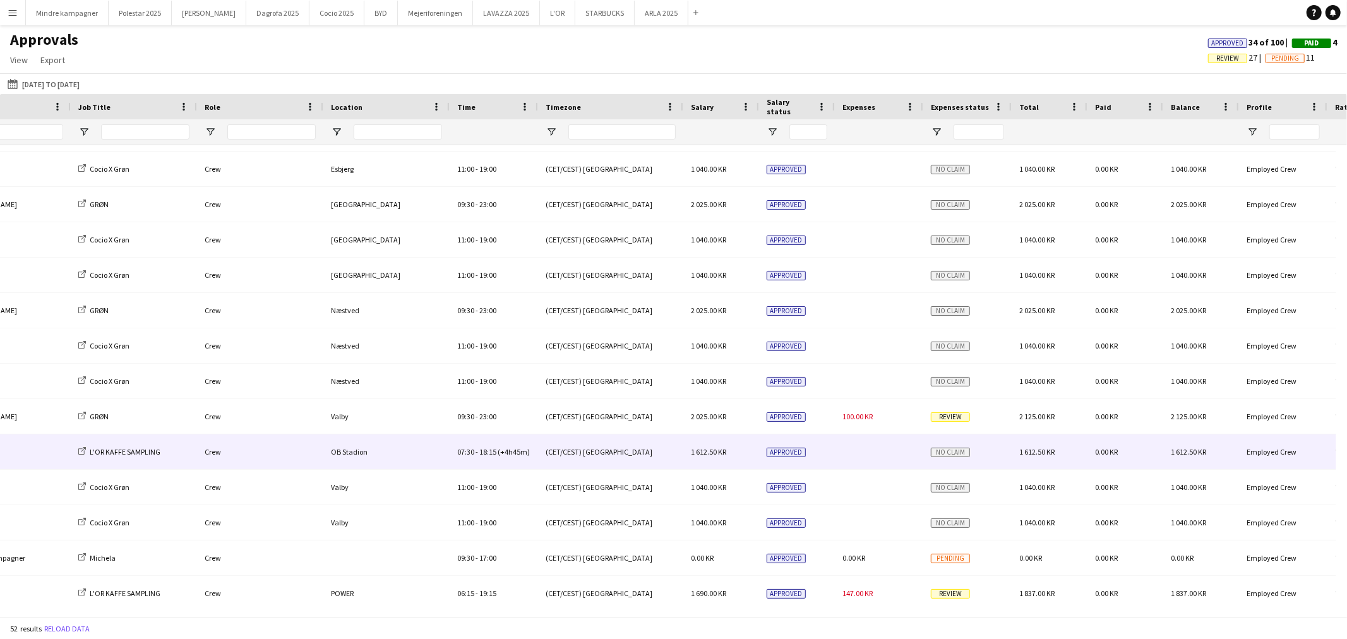
click at [957, 455] on span "No claim" at bounding box center [950, 452] width 39 height 9
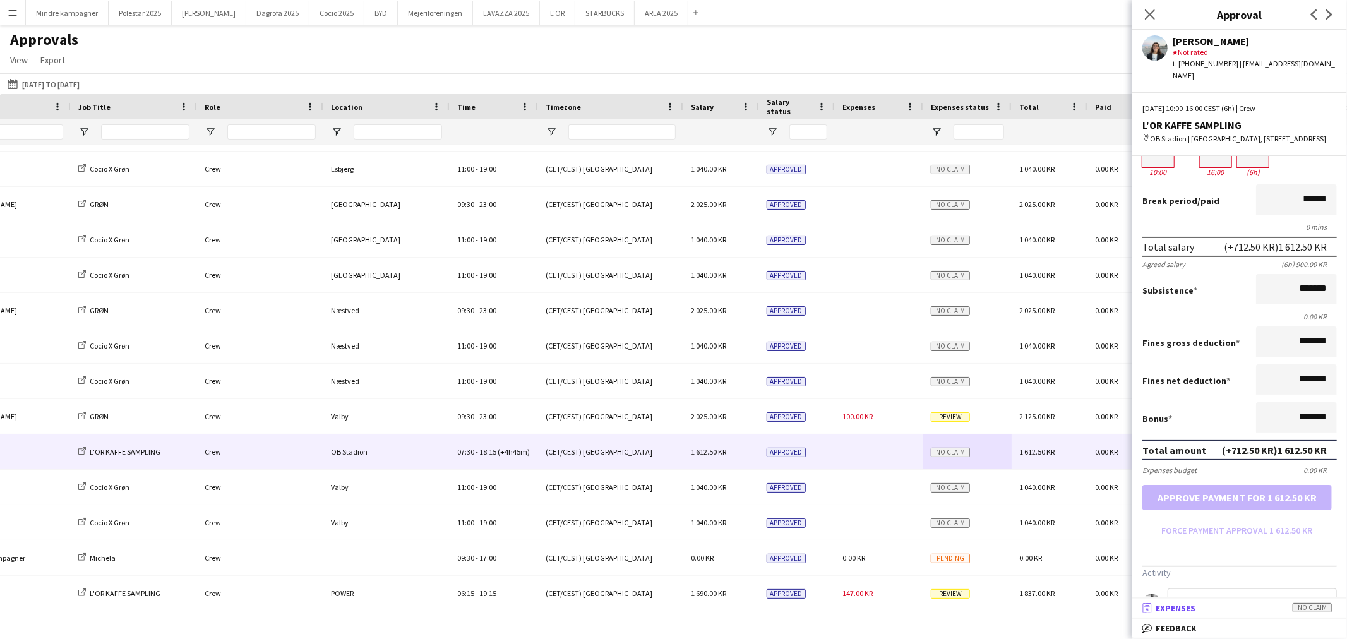
click at [1305, 609] on span "No claim" at bounding box center [1312, 607] width 39 height 9
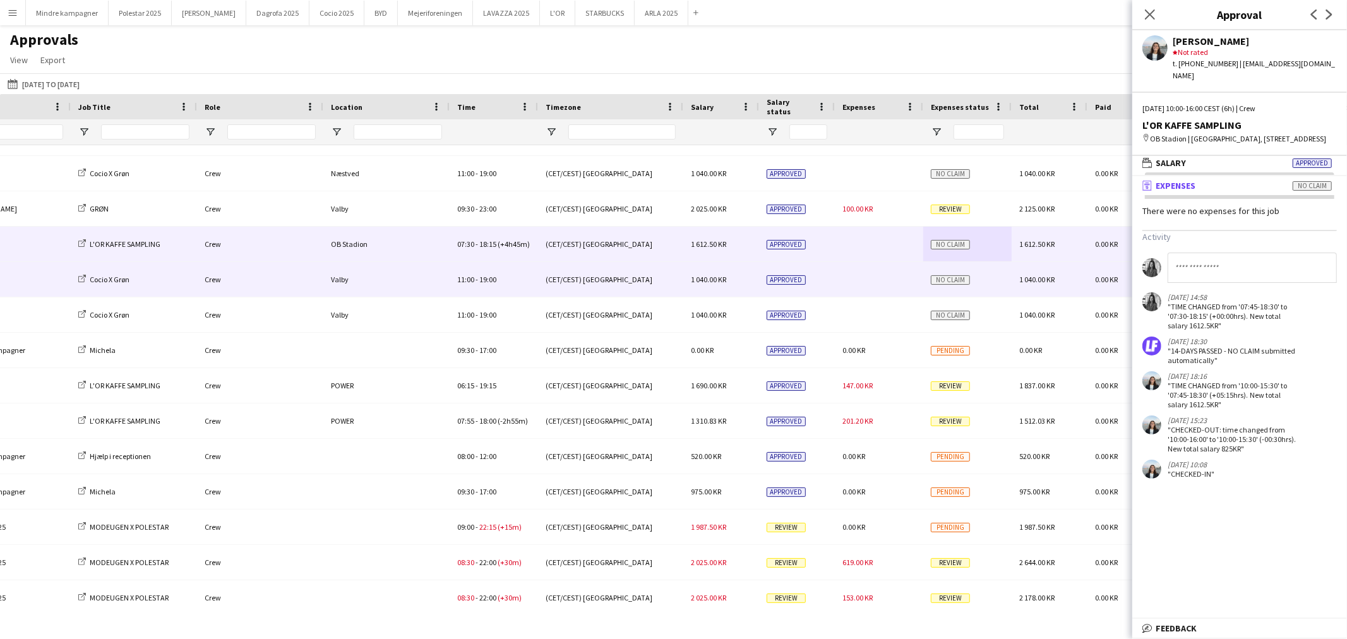
scroll to position [912, 0]
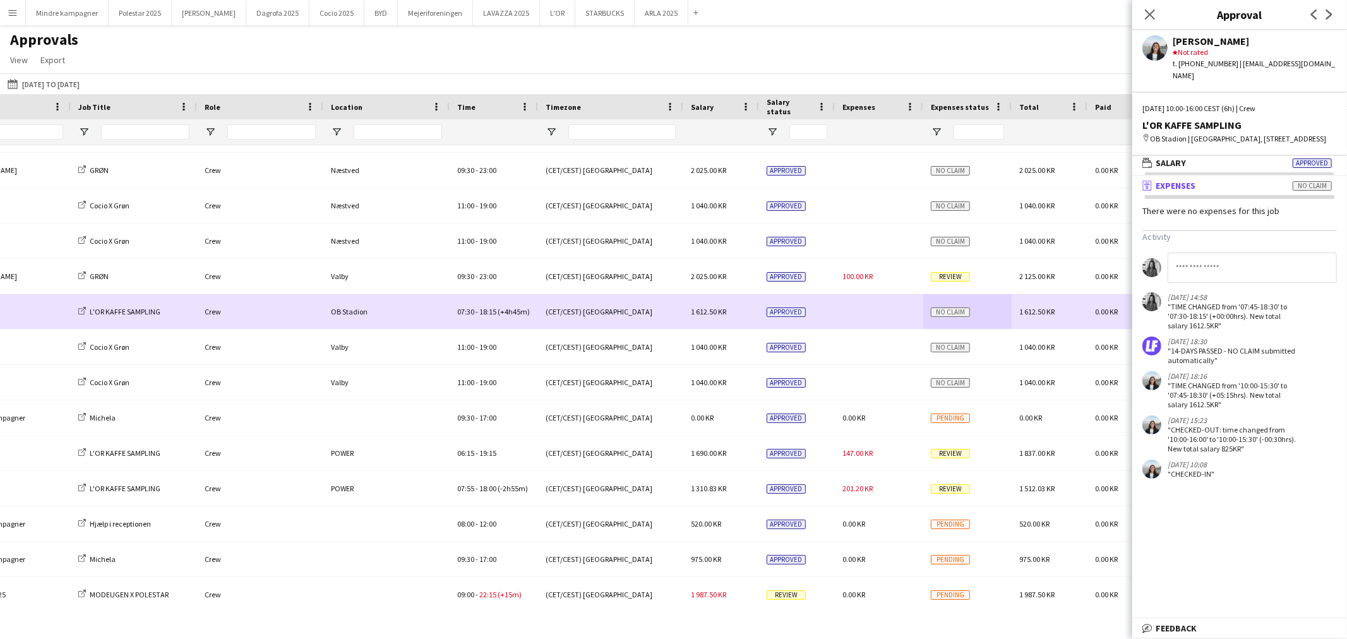
click at [907, 314] on div at bounding box center [879, 311] width 88 height 35
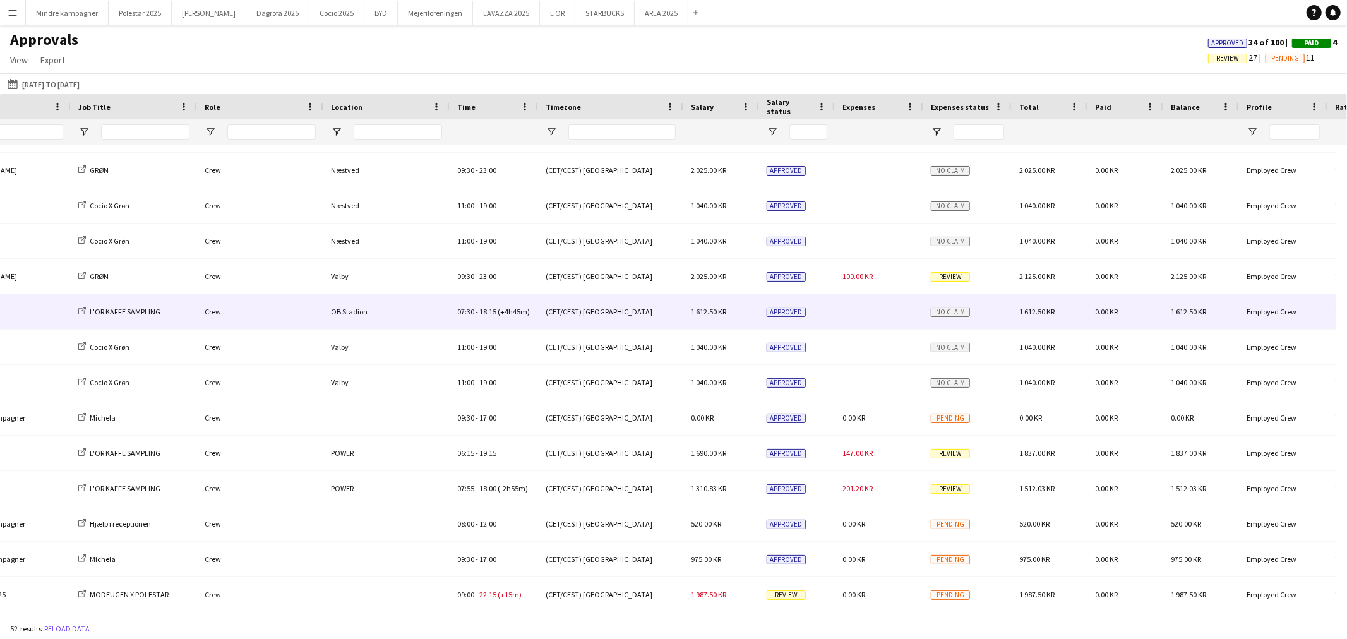
click at [907, 314] on div at bounding box center [879, 311] width 88 height 35
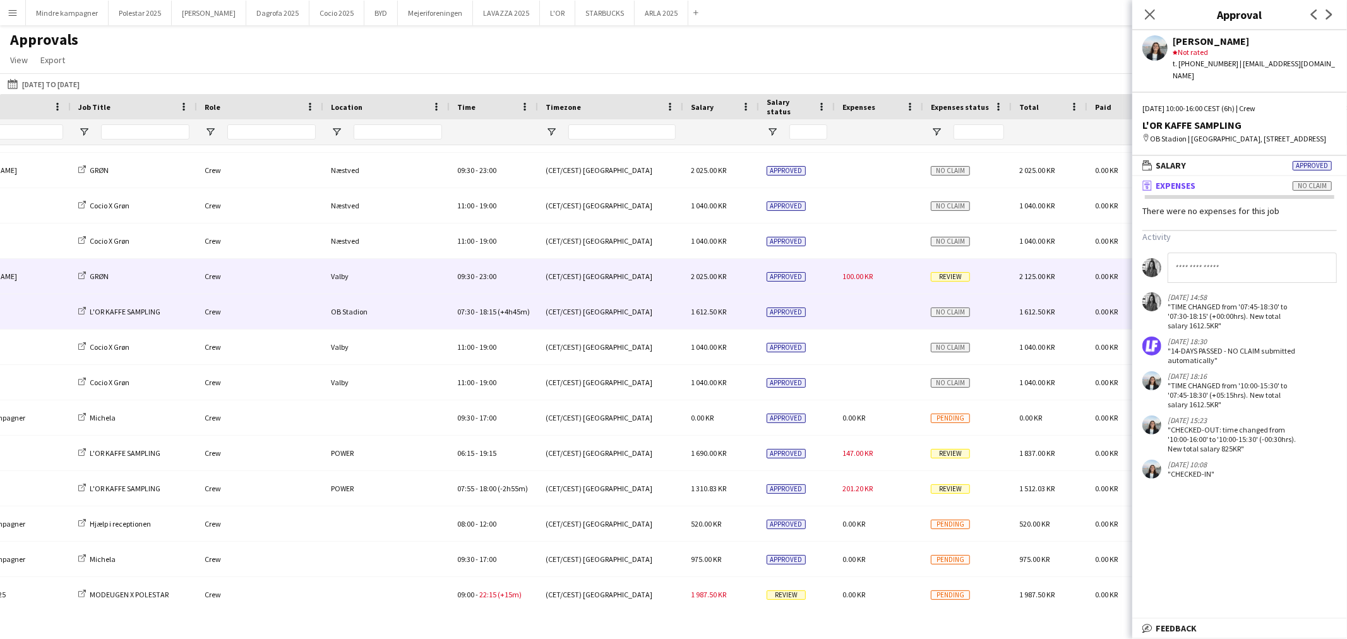
click at [901, 287] on div "100.00 KR" at bounding box center [879, 276] width 88 height 35
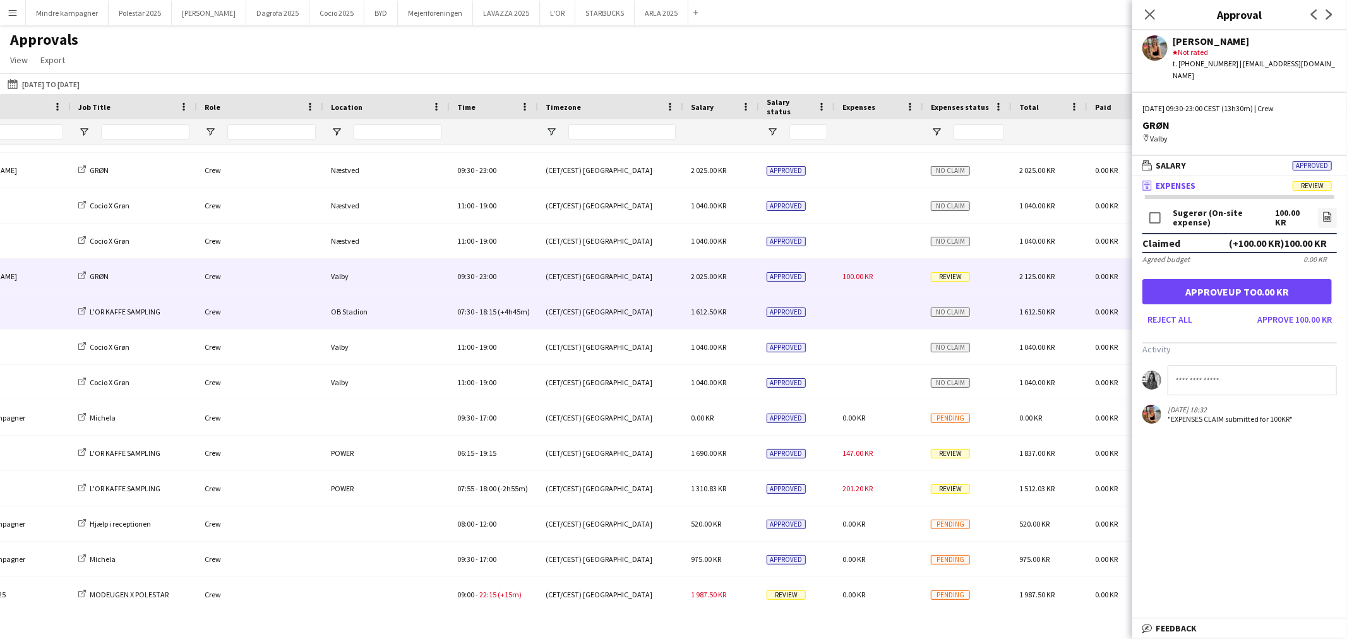
click at [895, 316] on div at bounding box center [879, 311] width 88 height 35
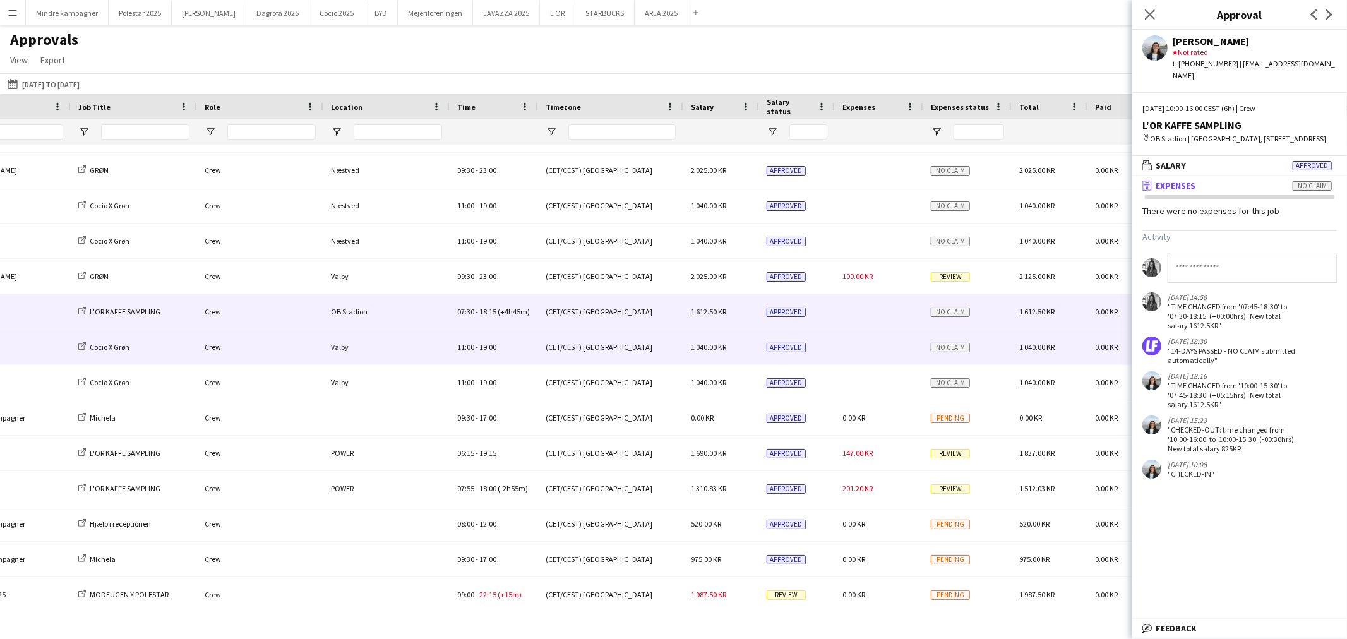
click at [897, 344] on div at bounding box center [879, 347] width 88 height 35
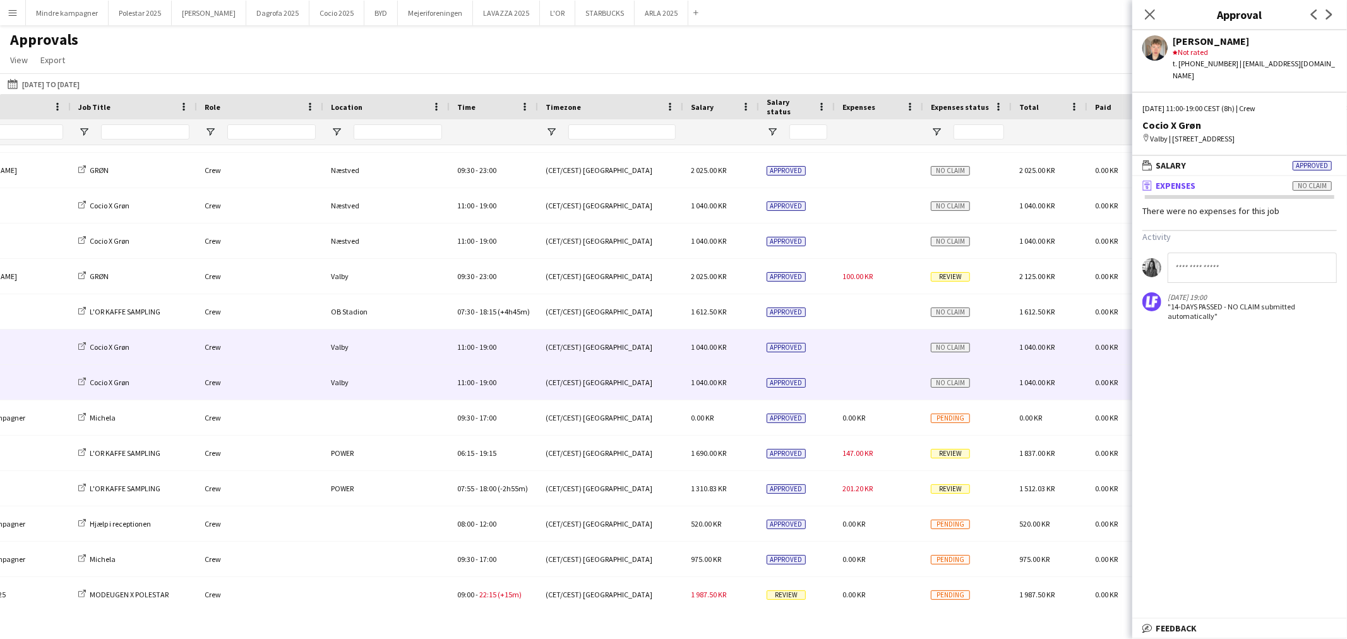
click at [885, 376] on div at bounding box center [879, 382] width 88 height 35
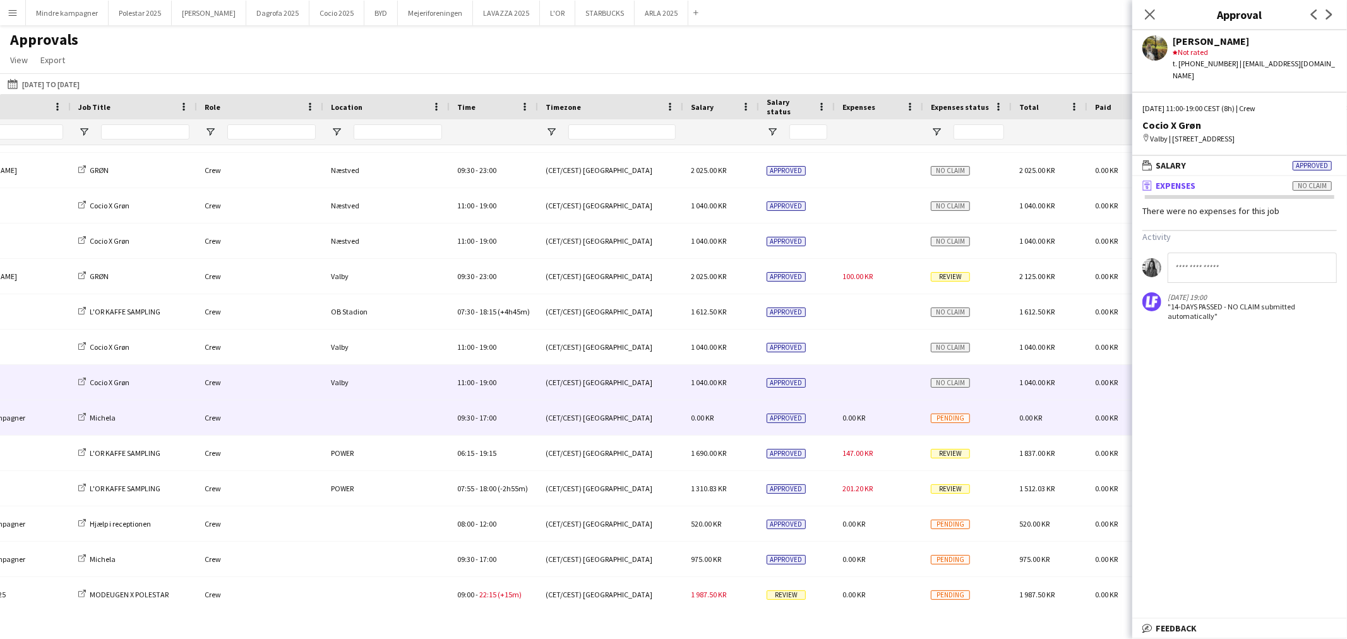
click at [882, 417] on div "0.00 KR" at bounding box center [879, 417] width 88 height 35
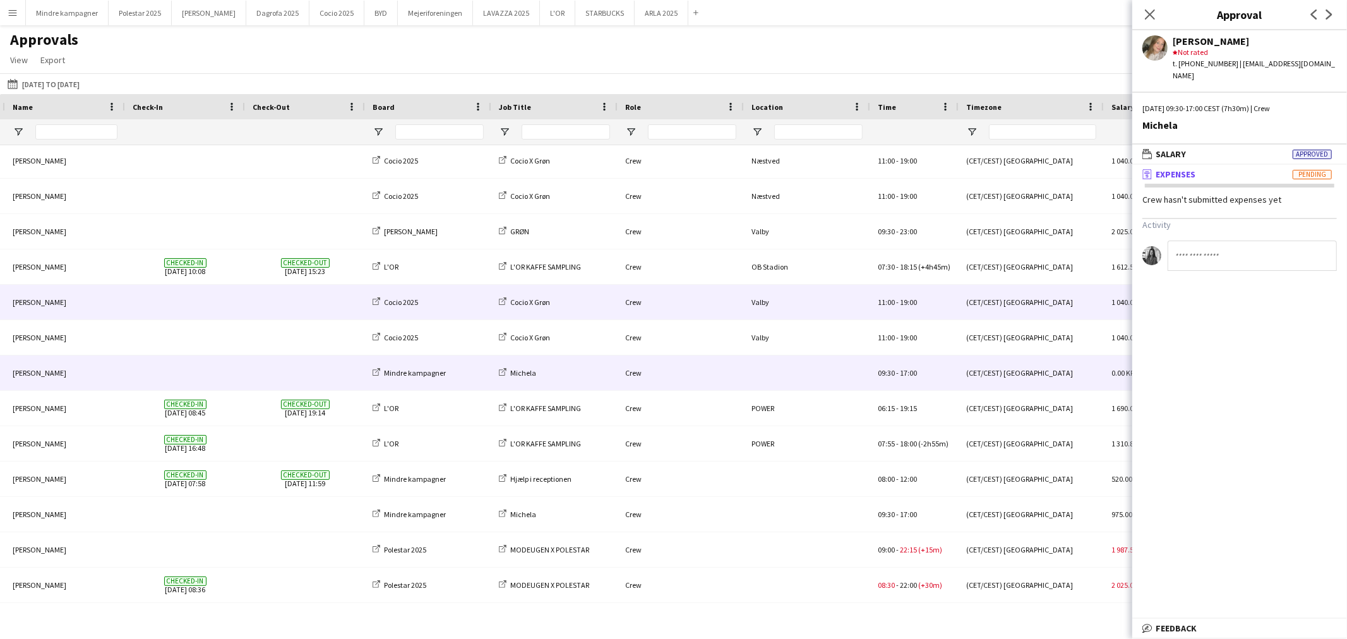
scroll to position [1167, 0]
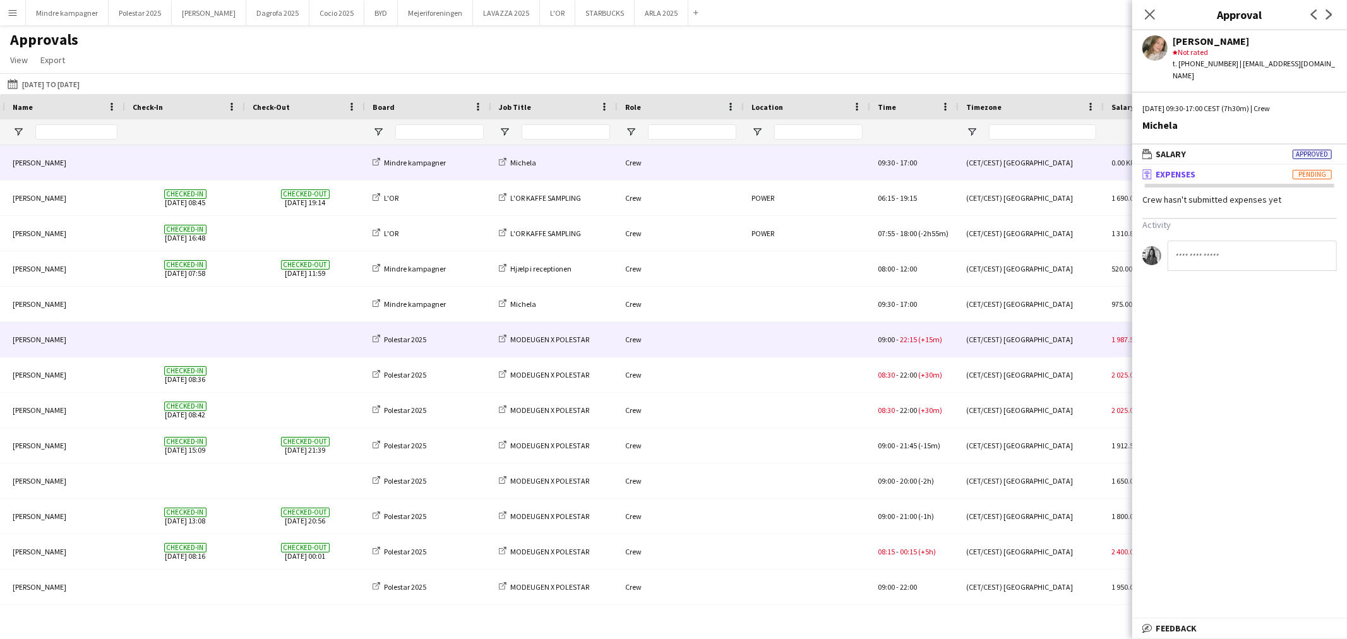
click at [782, 344] on div at bounding box center [807, 339] width 126 height 35
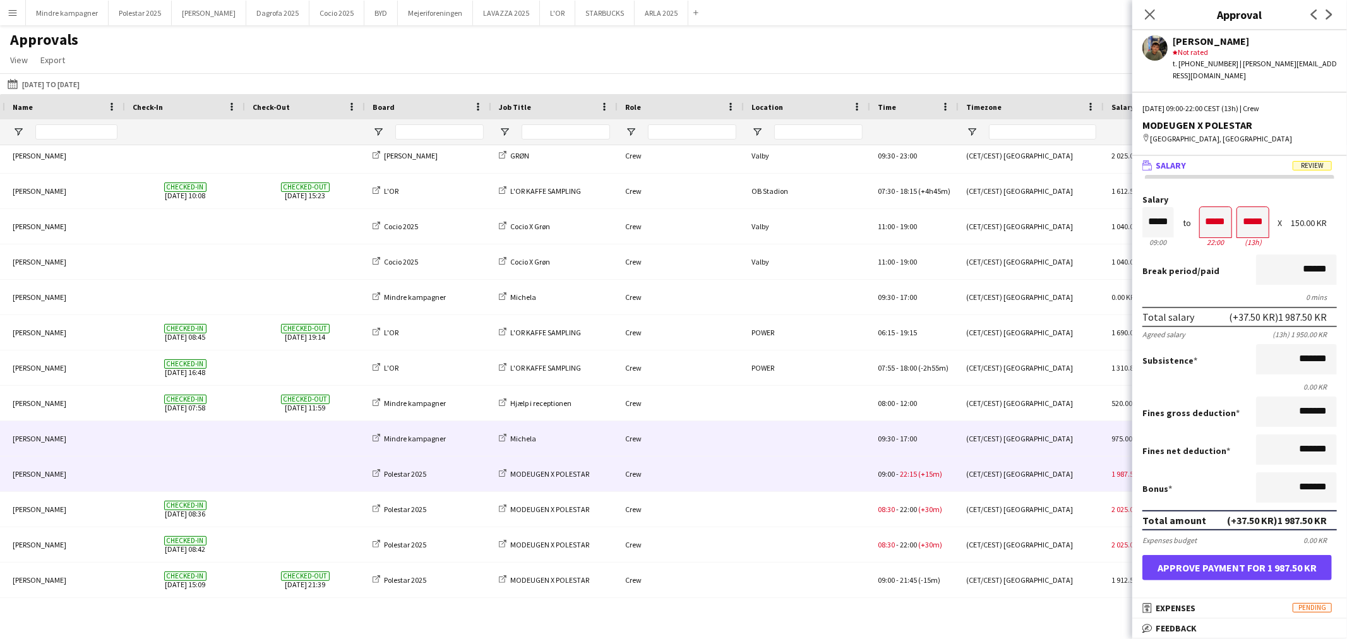
scroll to position [1027, 0]
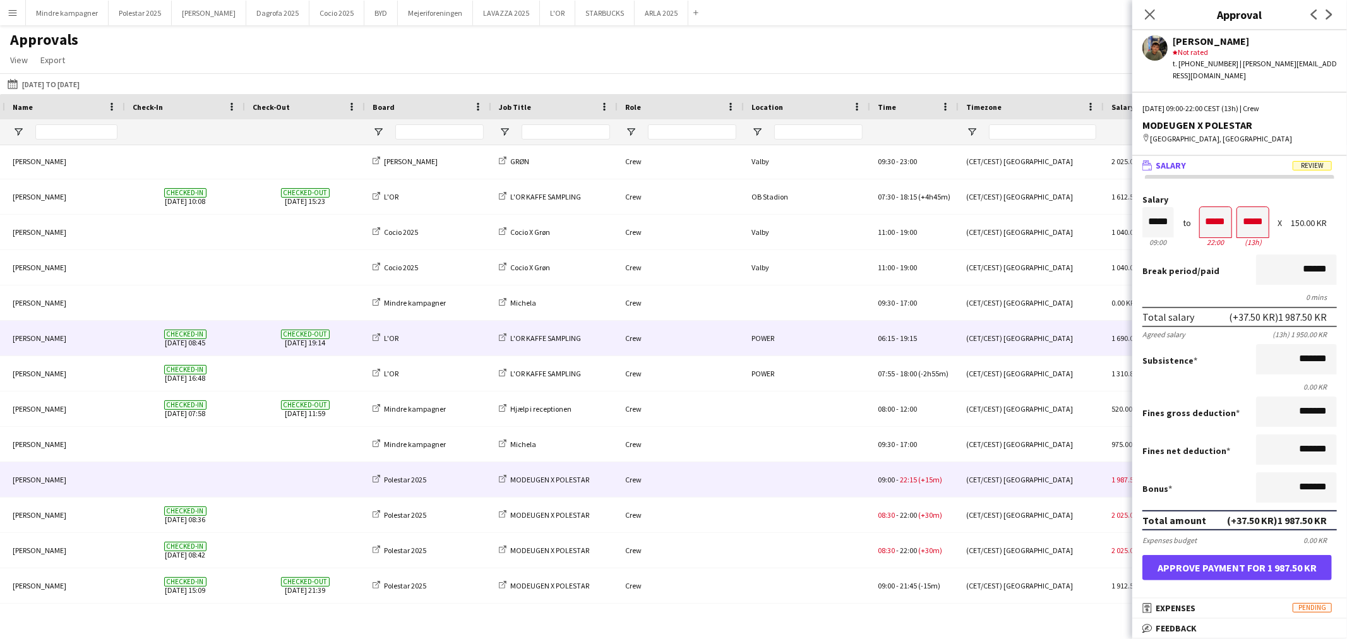
click at [455, 340] on div "L'OR" at bounding box center [428, 338] width 126 height 35
click at [455, 335] on div "L'OR" at bounding box center [428, 338] width 126 height 35
click at [707, 333] on div "Crew" at bounding box center [681, 338] width 126 height 35
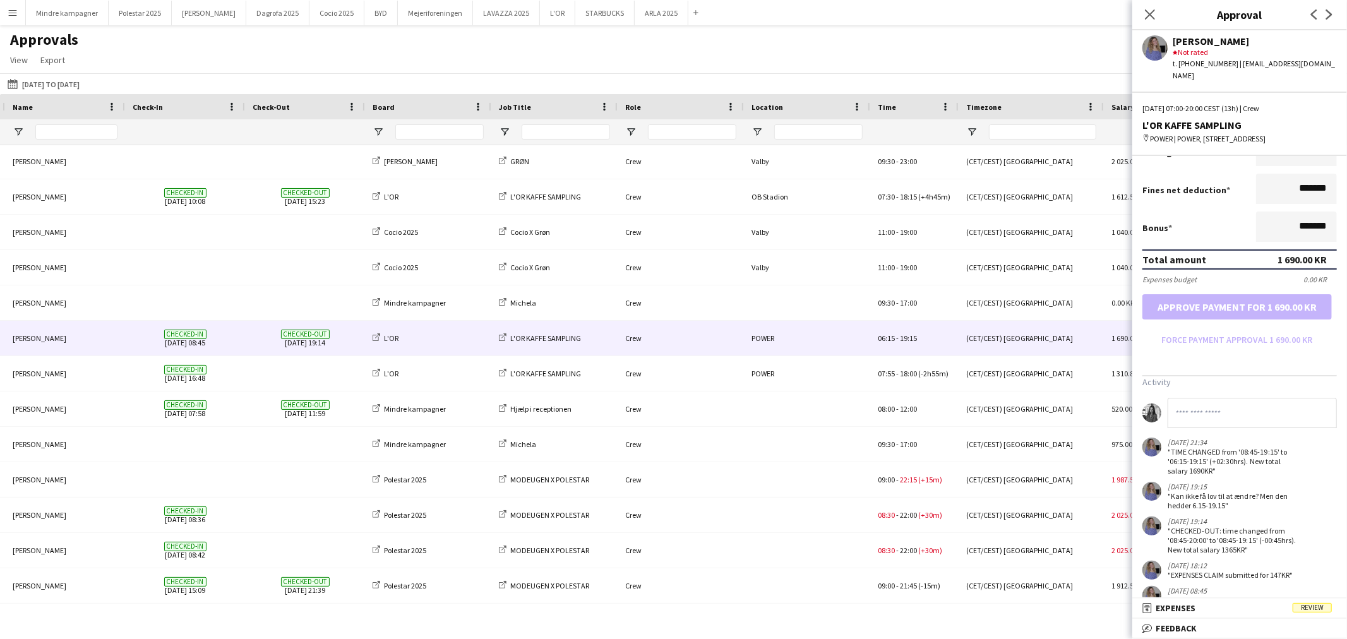
scroll to position [280, 0]
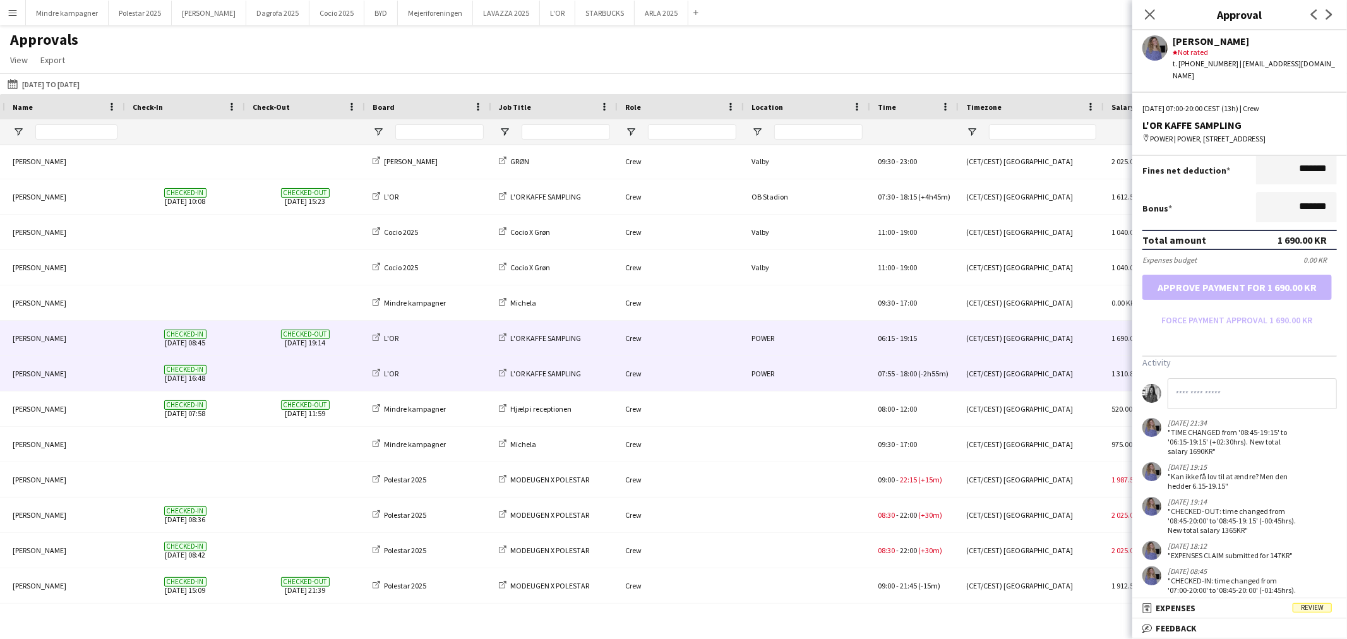
click at [718, 374] on div "Crew" at bounding box center [681, 373] width 126 height 35
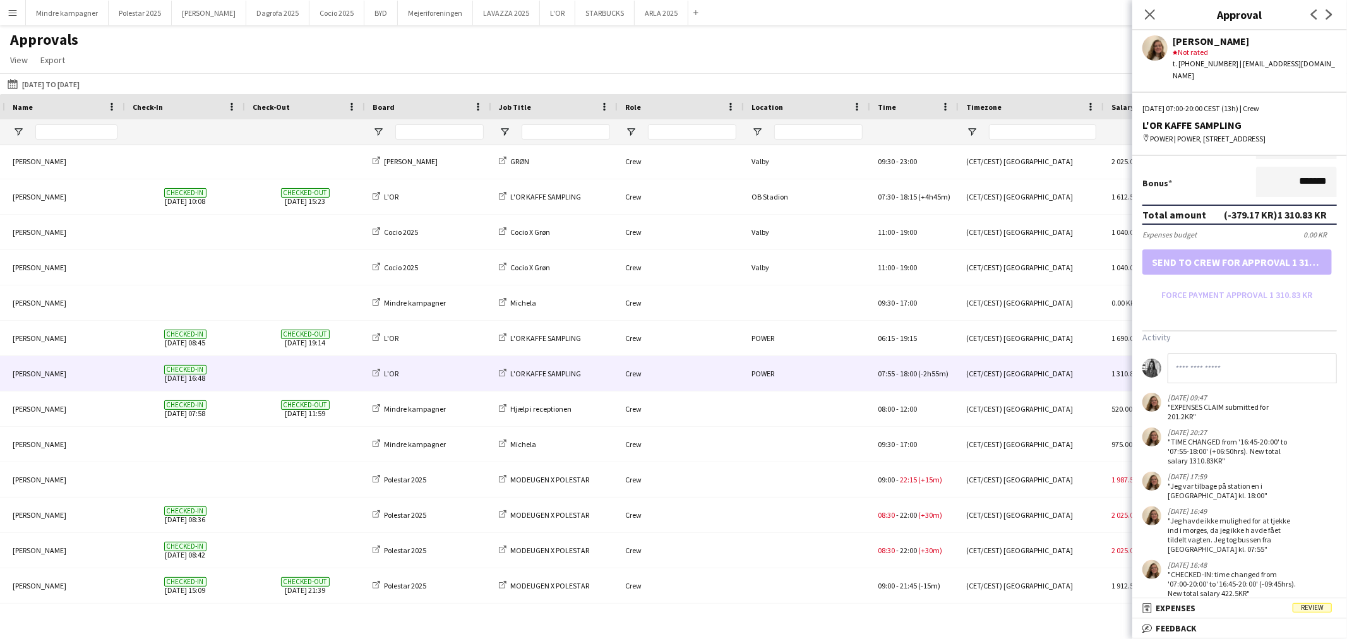
scroll to position [317, 0]
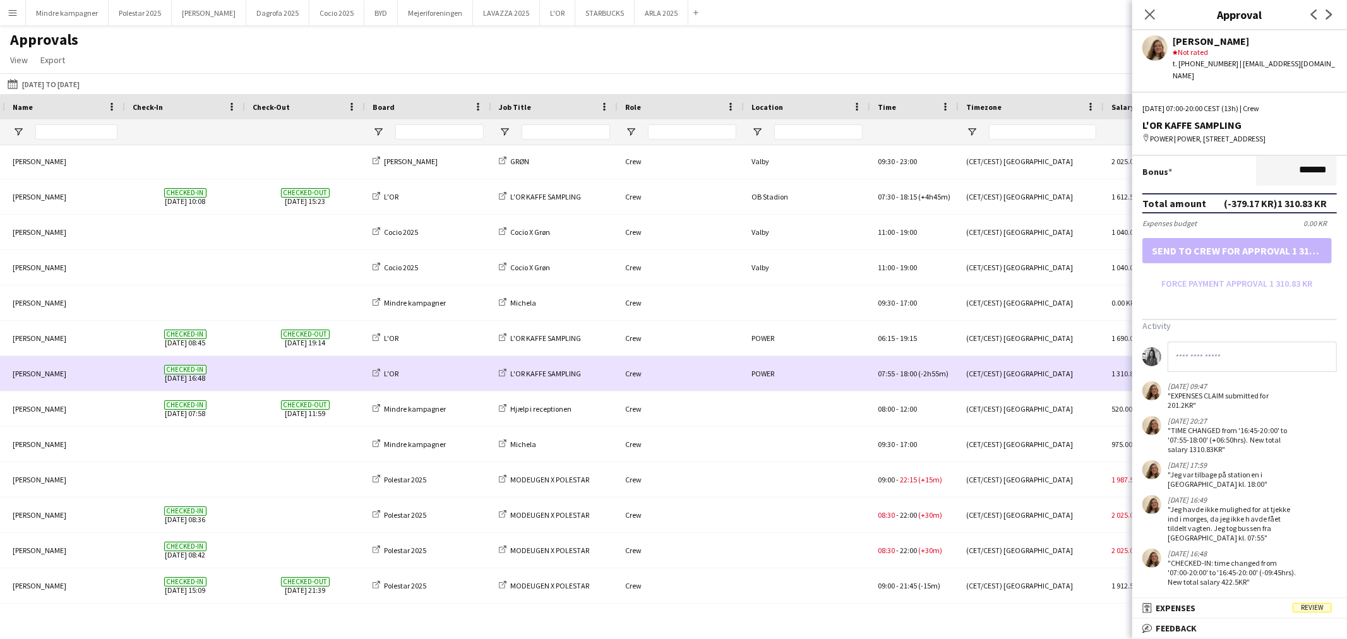
click at [407, 371] on div "L'OR" at bounding box center [428, 373] width 126 height 35
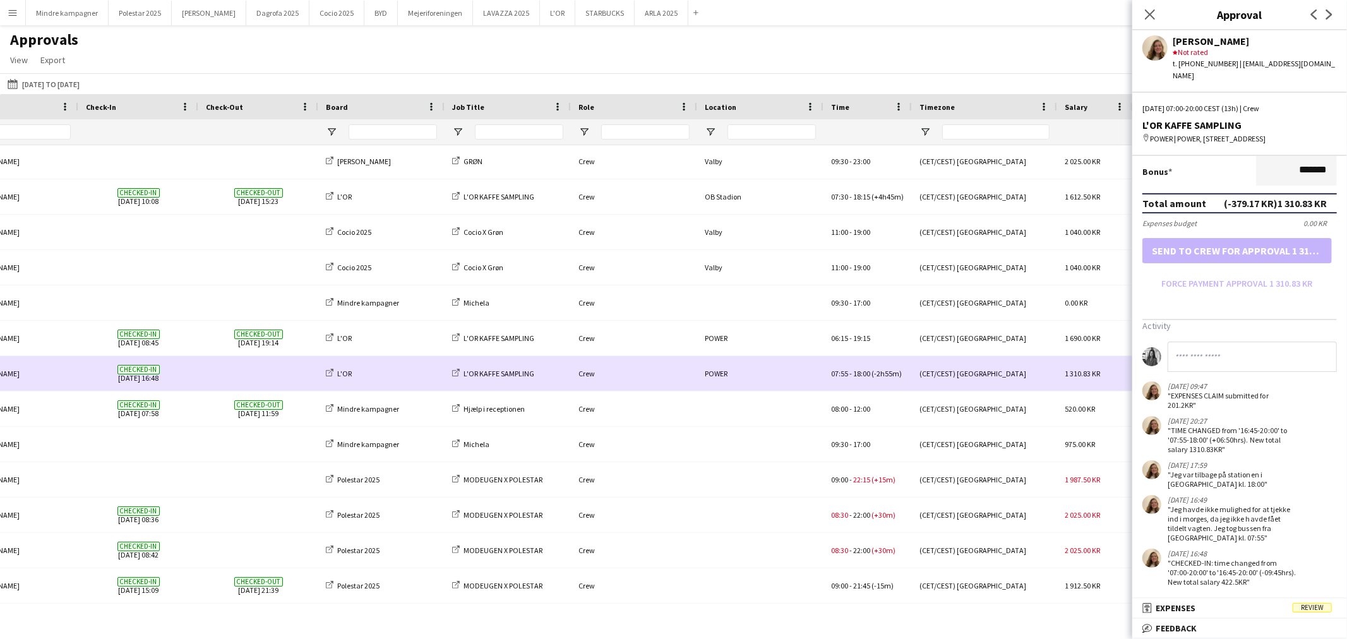
scroll to position [0, 210]
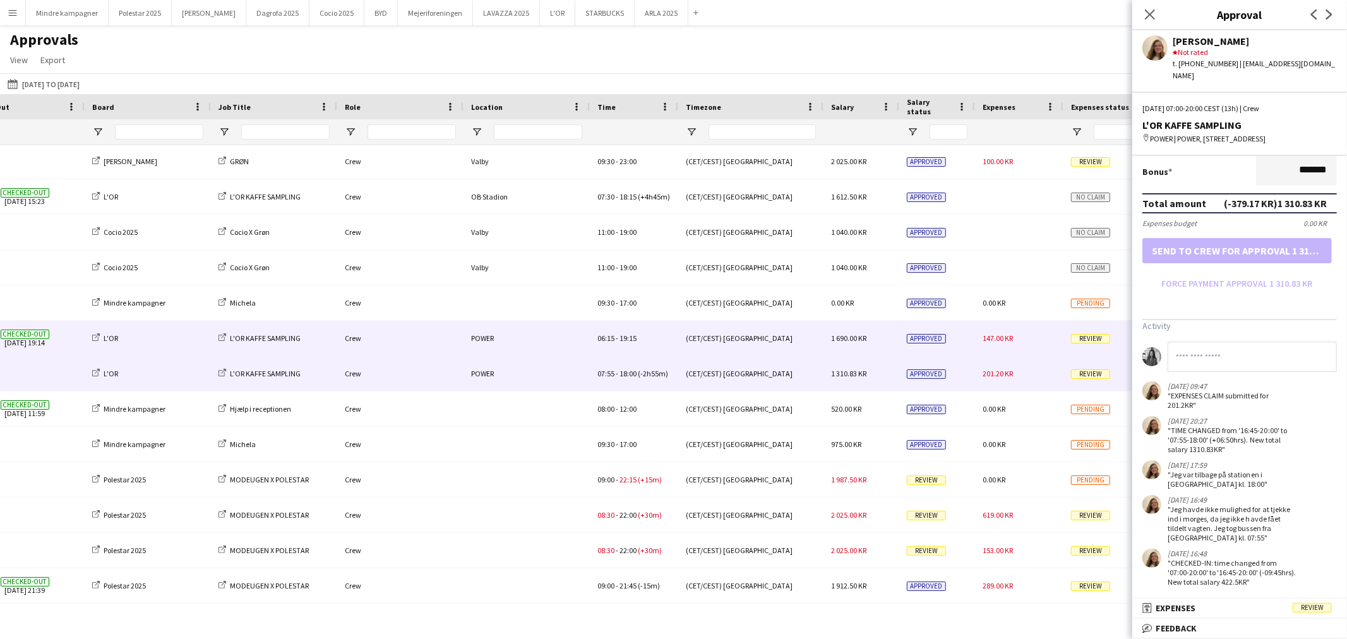
click at [518, 341] on div "POWER" at bounding box center [527, 338] width 126 height 35
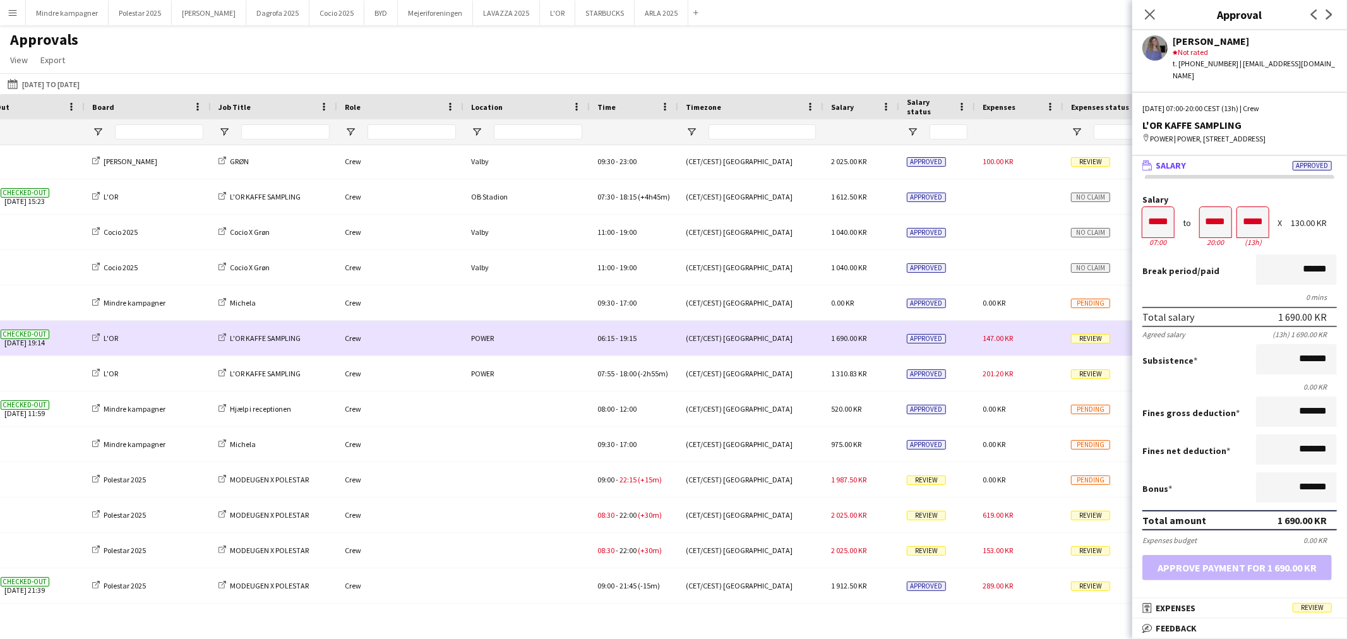
click at [1011, 338] on span "147.00 KR" at bounding box center [998, 337] width 30 height 9
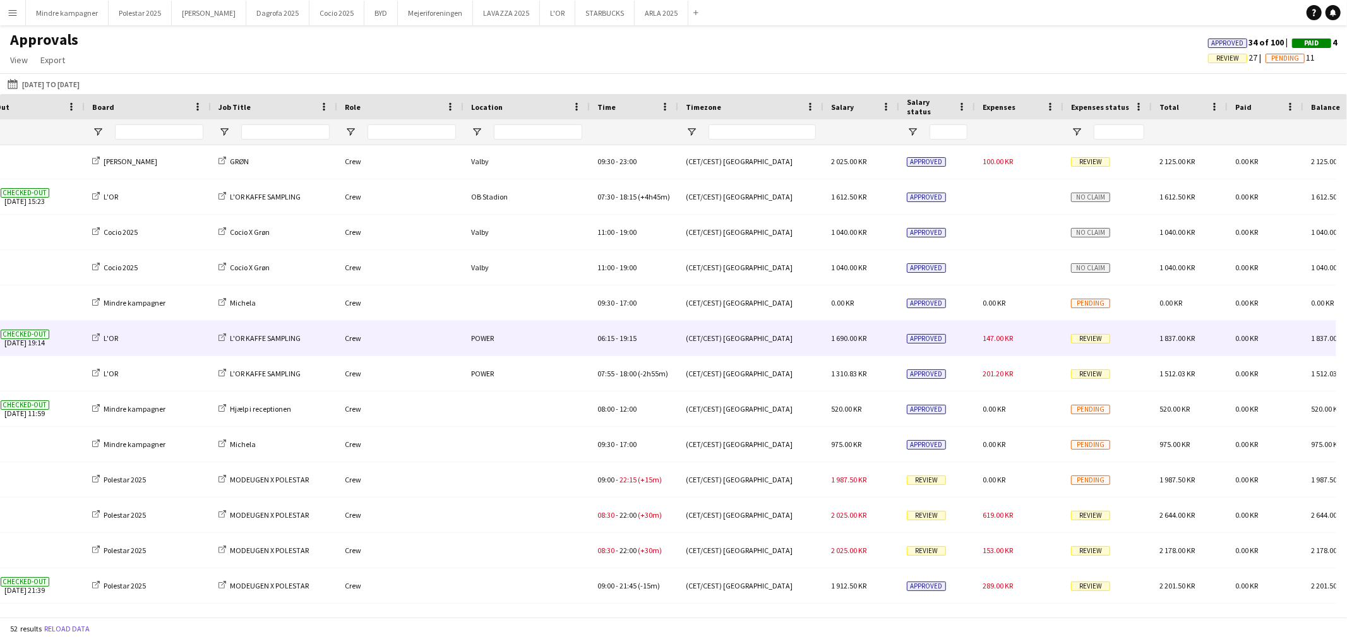
click at [1011, 338] on span "147.00 KR" at bounding box center [998, 337] width 30 height 9
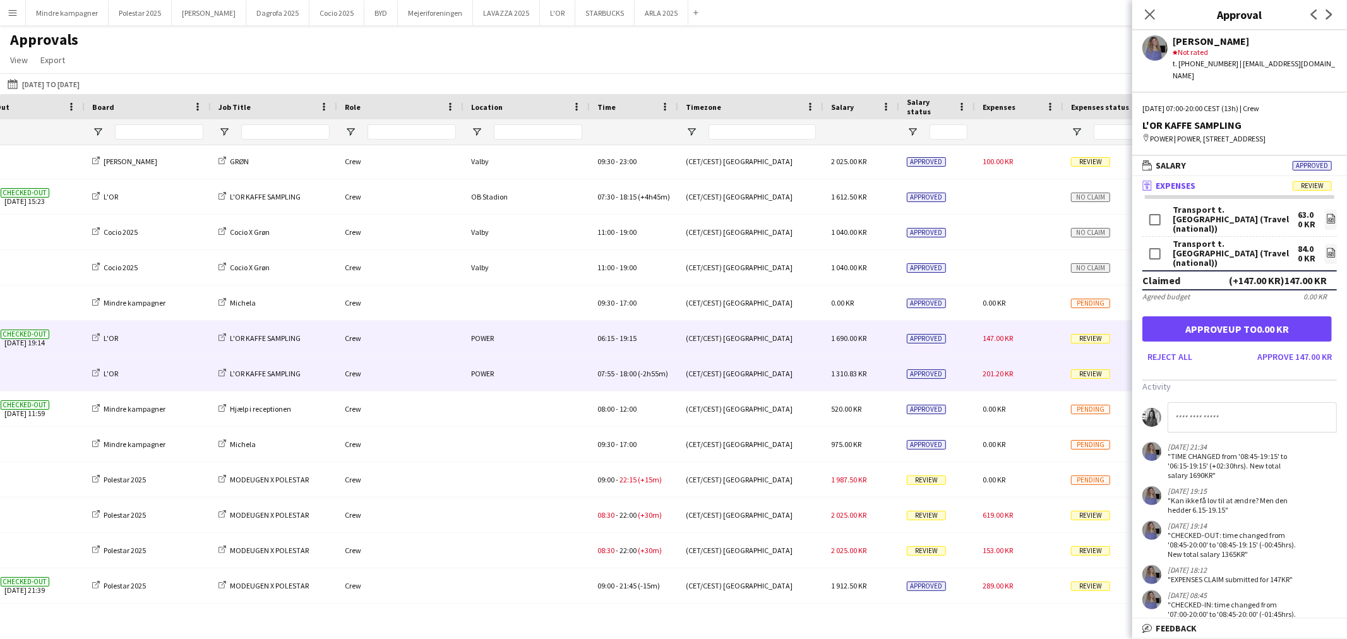
click at [1013, 380] on div "201.20 KR" at bounding box center [1019, 373] width 88 height 35
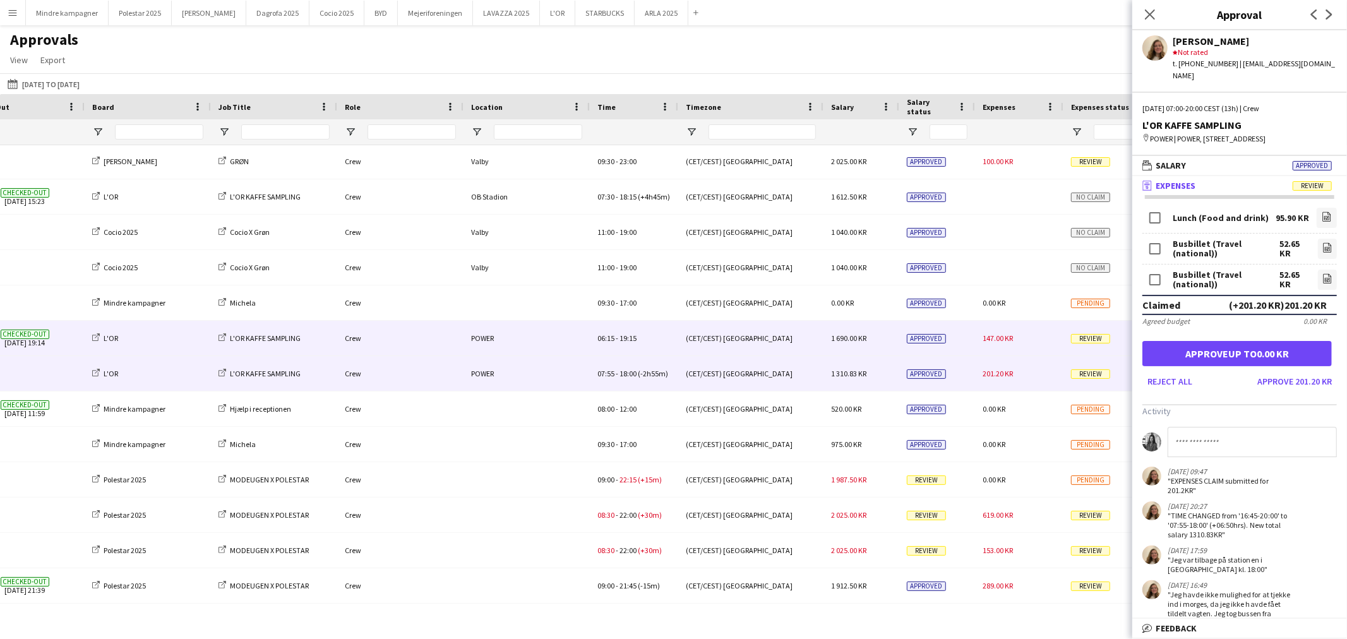
click at [1019, 337] on div "147.00 KR" at bounding box center [1019, 338] width 88 height 35
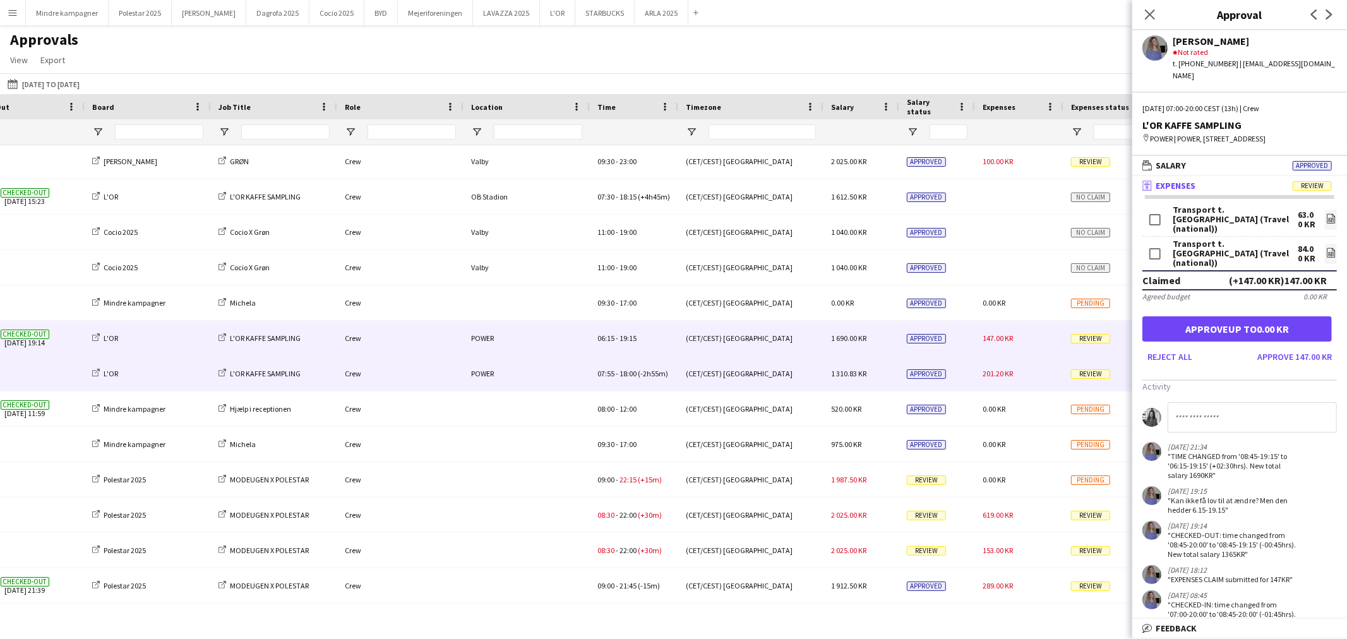
click at [1015, 371] on div "201.20 KR" at bounding box center [1019, 373] width 88 height 35
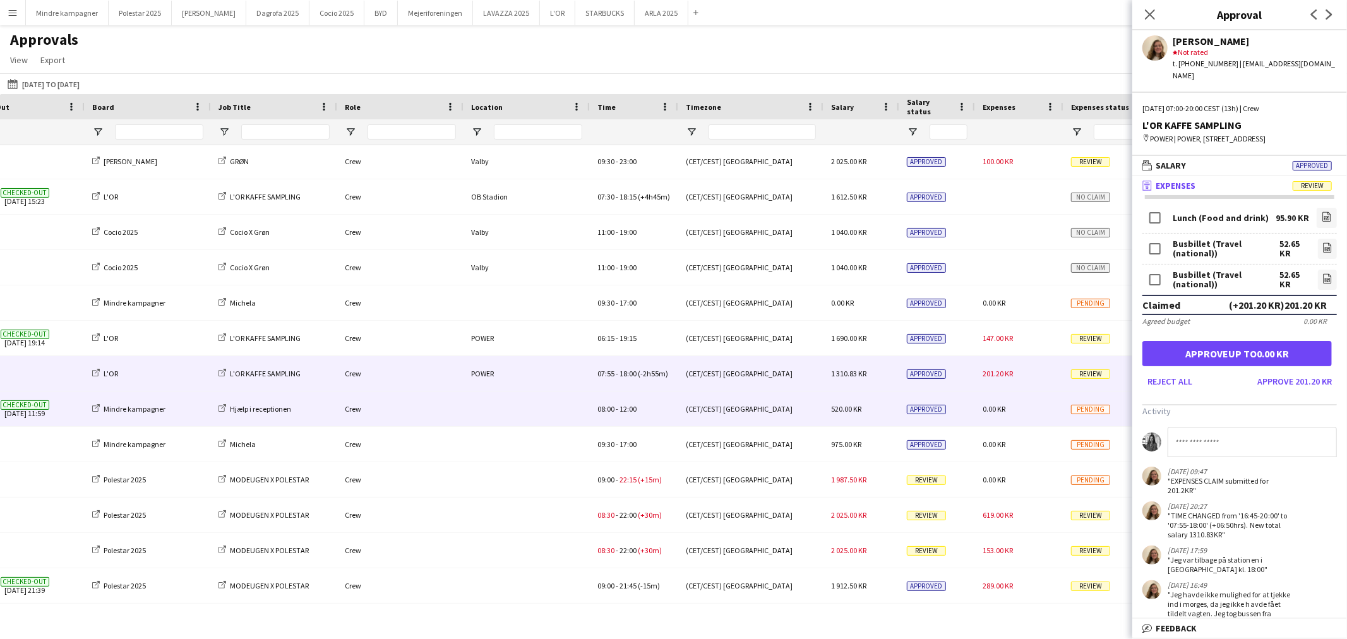
click at [996, 408] on span "0.00 KR" at bounding box center [994, 408] width 23 height 9
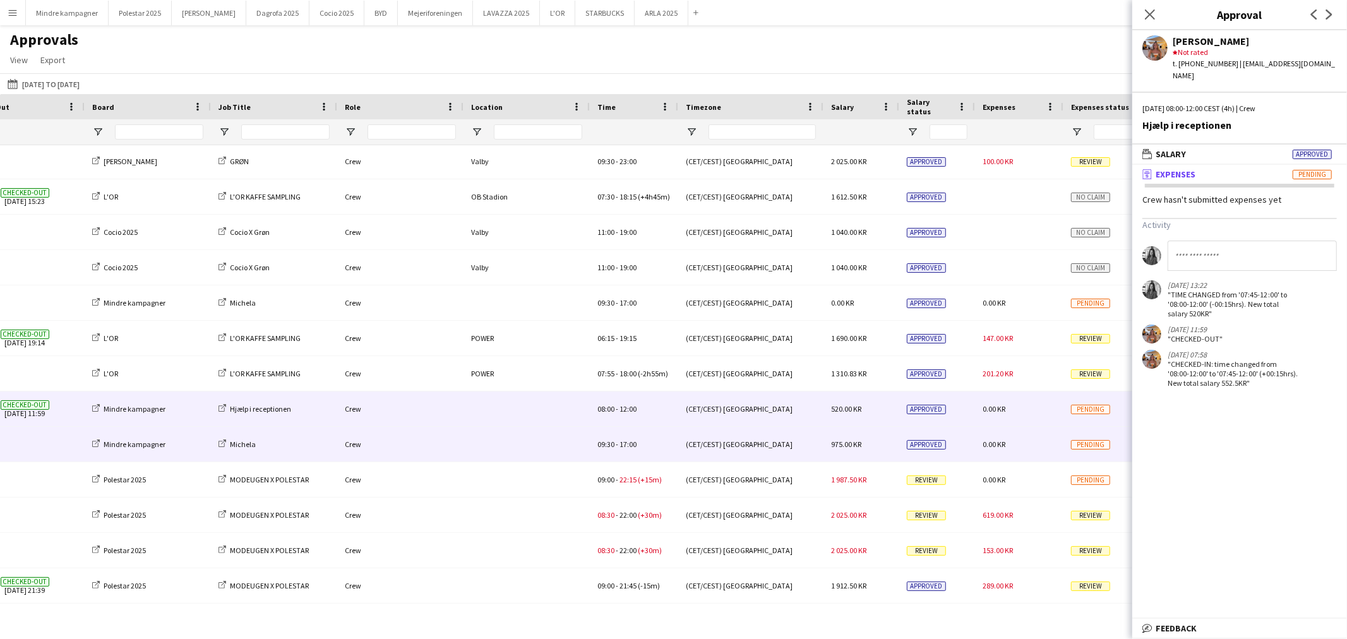
click at [1000, 446] on span "0.00 KR" at bounding box center [994, 444] width 23 height 9
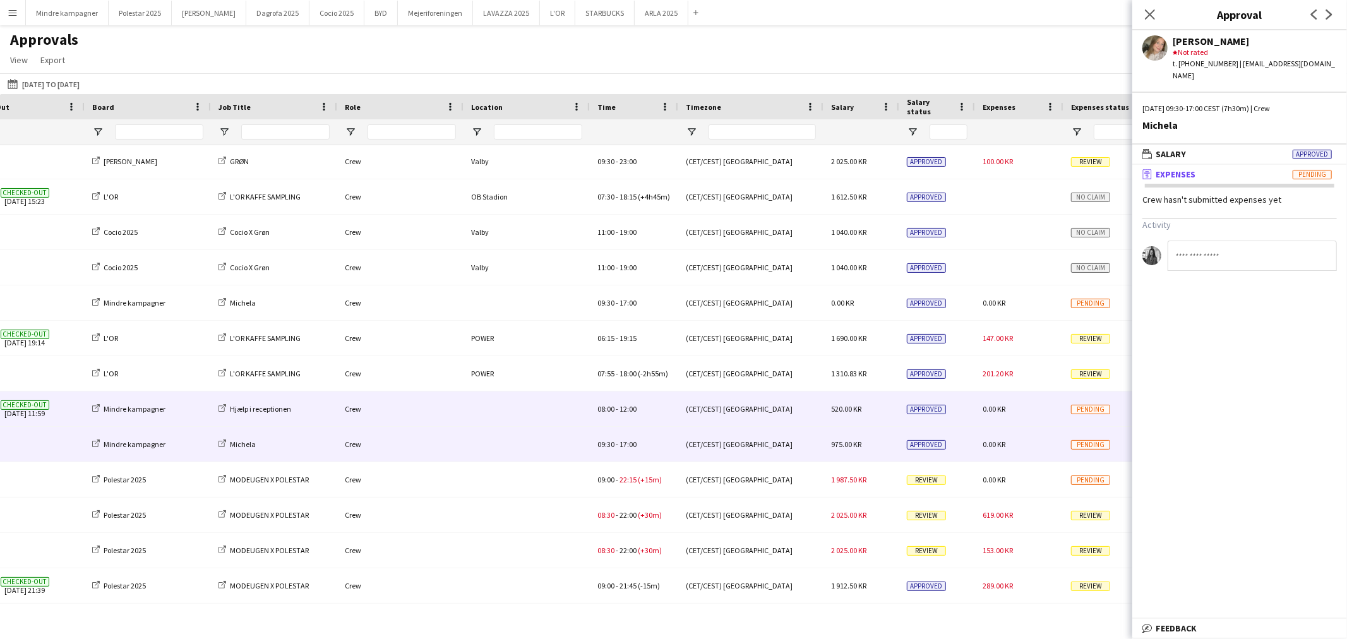
click at [1010, 400] on div "0.00 KR" at bounding box center [1019, 409] width 88 height 35
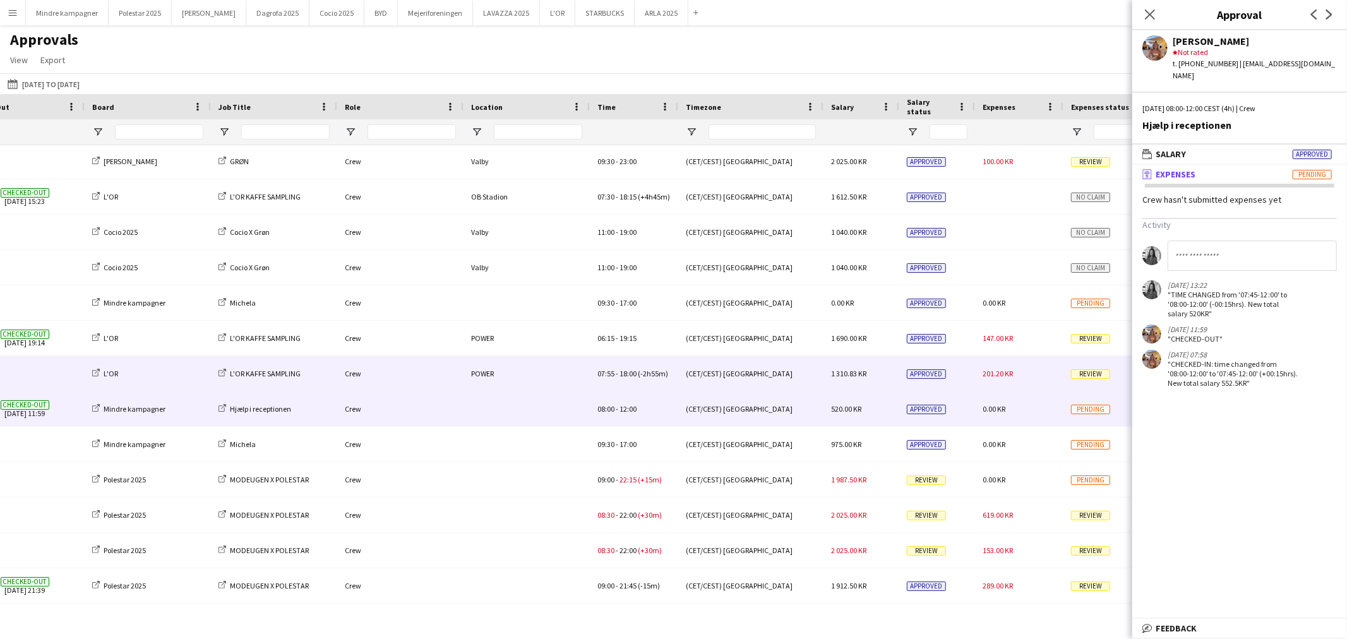
click at [672, 382] on div "07:55 - 18:00 (-2h55m)" at bounding box center [634, 373] width 88 height 35
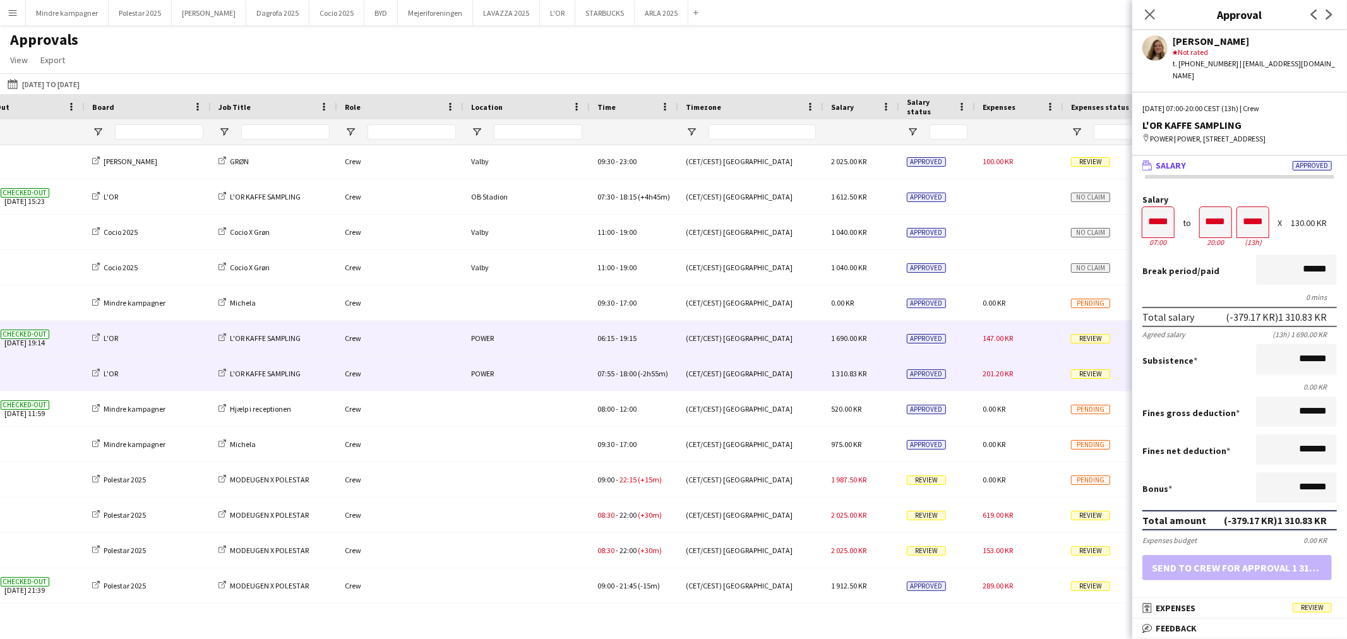
click at [653, 342] on div "06:15 - 19:15" at bounding box center [634, 338] width 88 height 35
click at [654, 376] on span "(-2h55m)" at bounding box center [653, 373] width 30 height 9
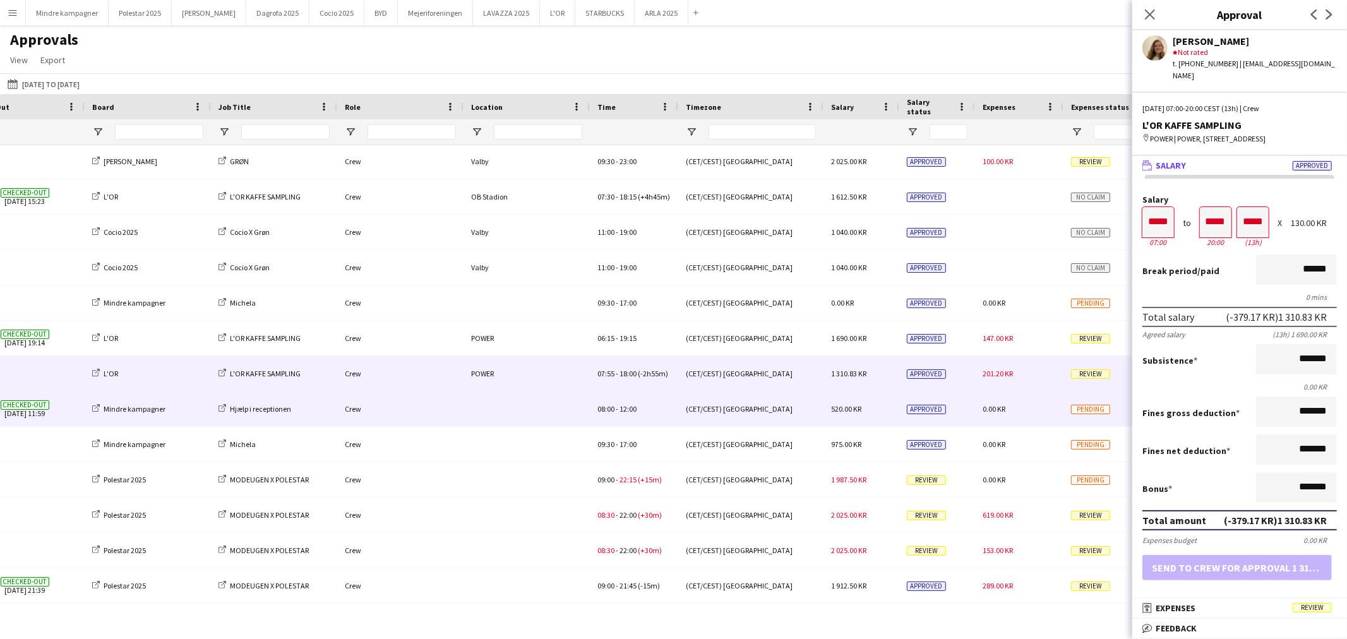
click at [609, 415] on div "08:00 - 12:00" at bounding box center [634, 409] width 88 height 35
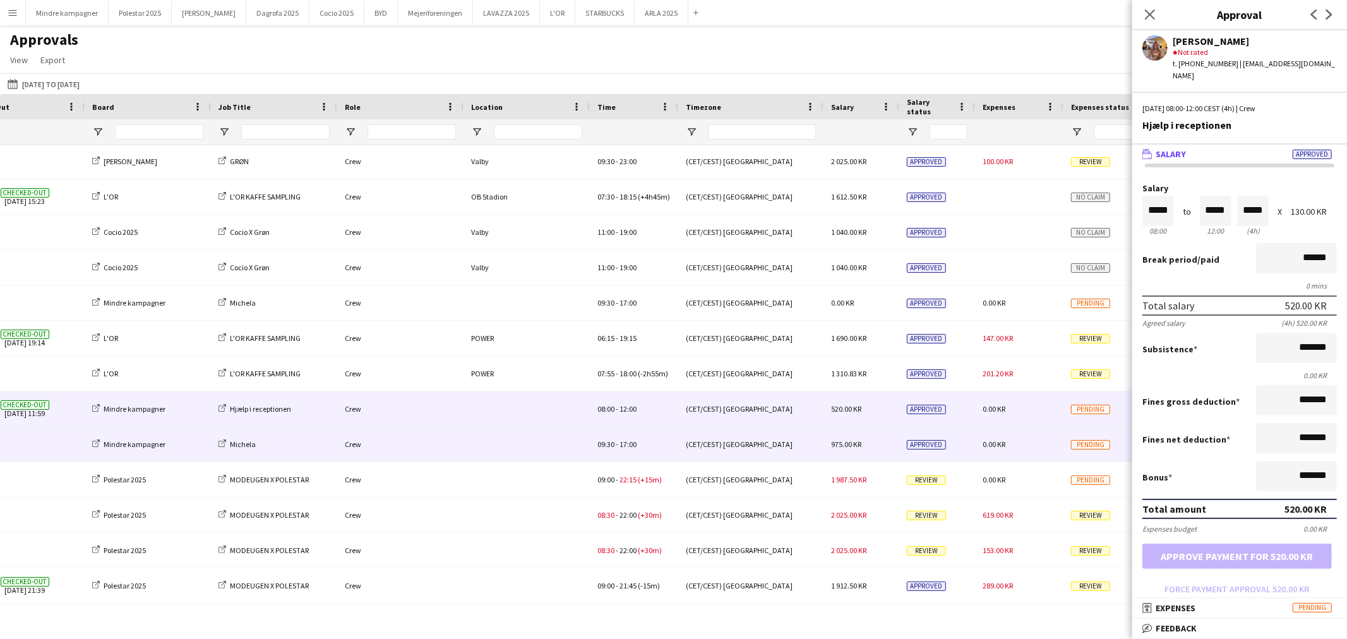
click at [611, 446] on span "09:30" at bounding box center [605, 444] width 17 height 9
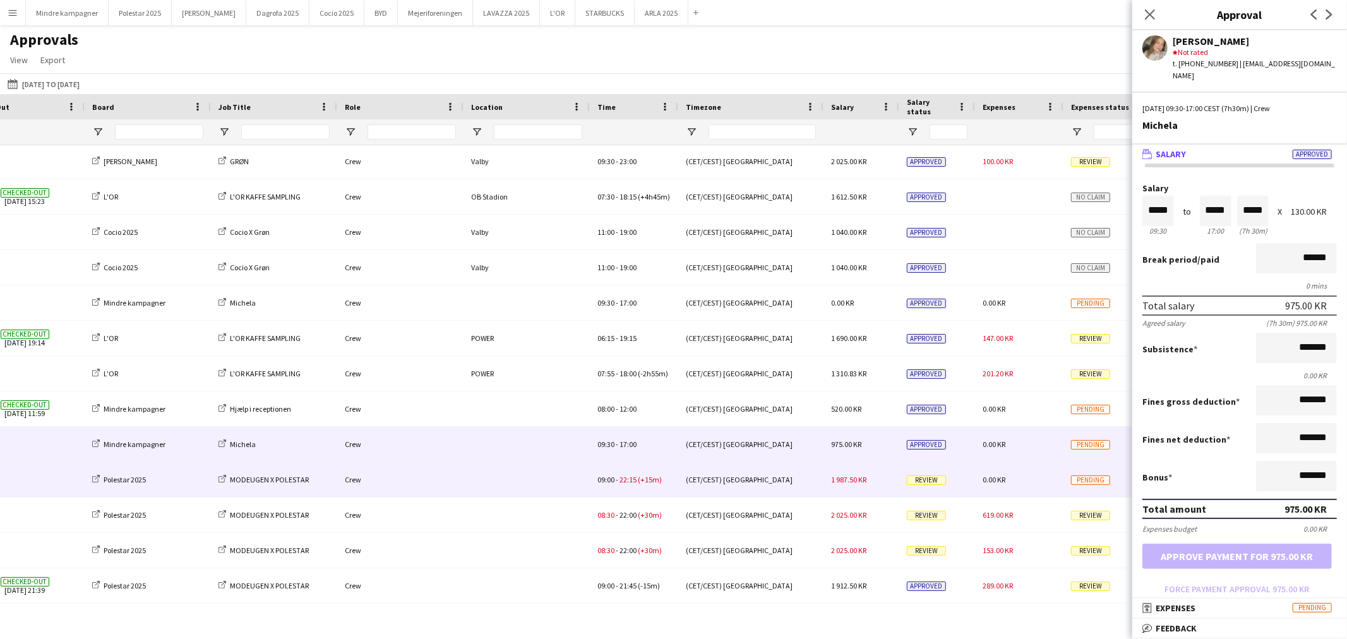
click at [620, 481] on span "22:15" at bounding box center [627, 479] width 17 height 9
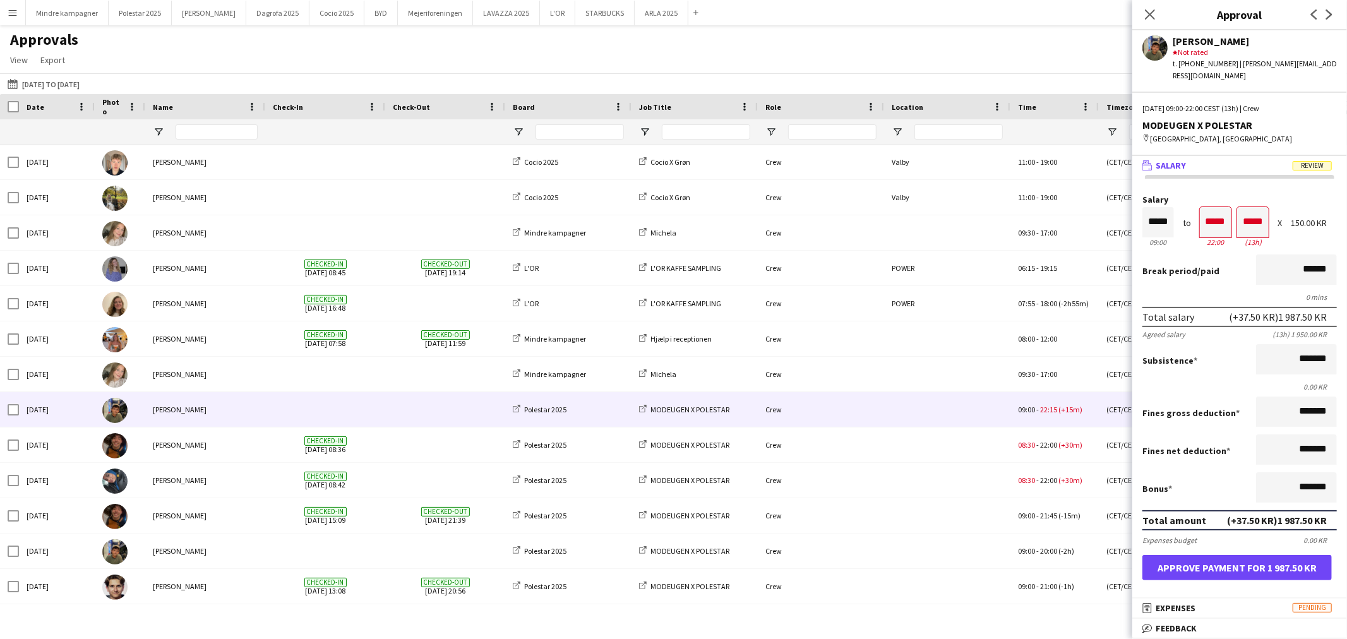
click at [11, 6] on button "Menu" at bounding box center [12, 12] width 25 height 25
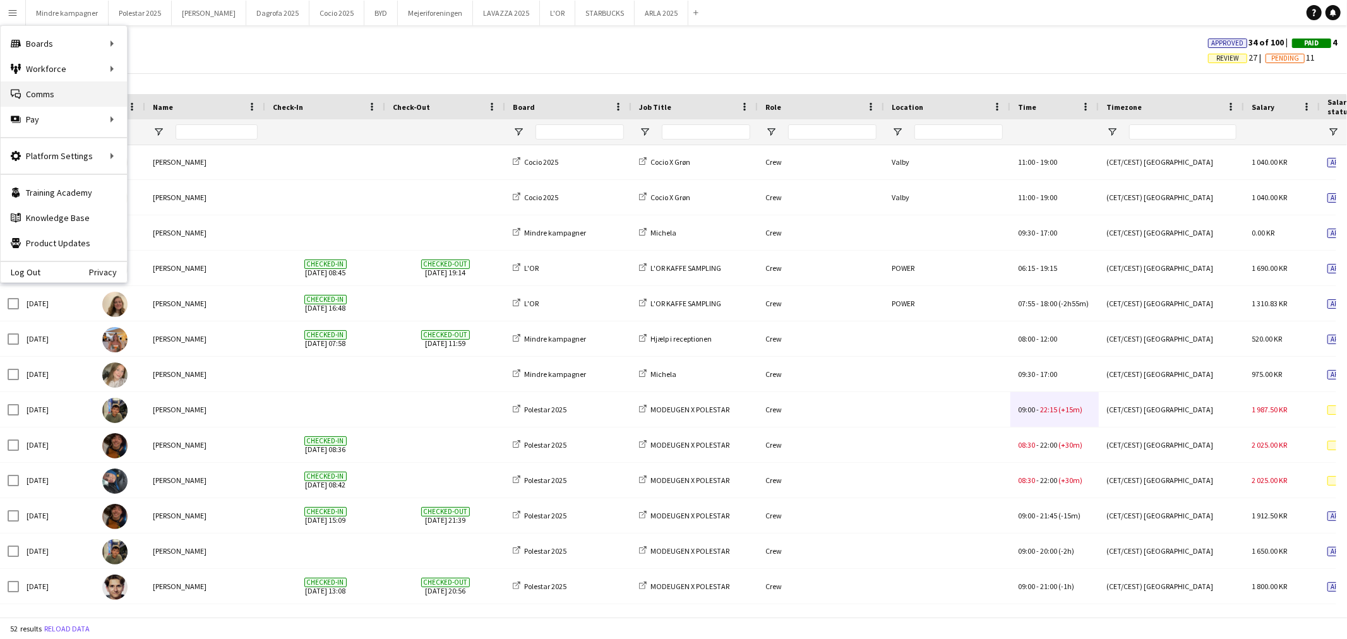
click at [45, 95] on link "Comms Comms" at bounding box center [64, 93] width 126 height 25
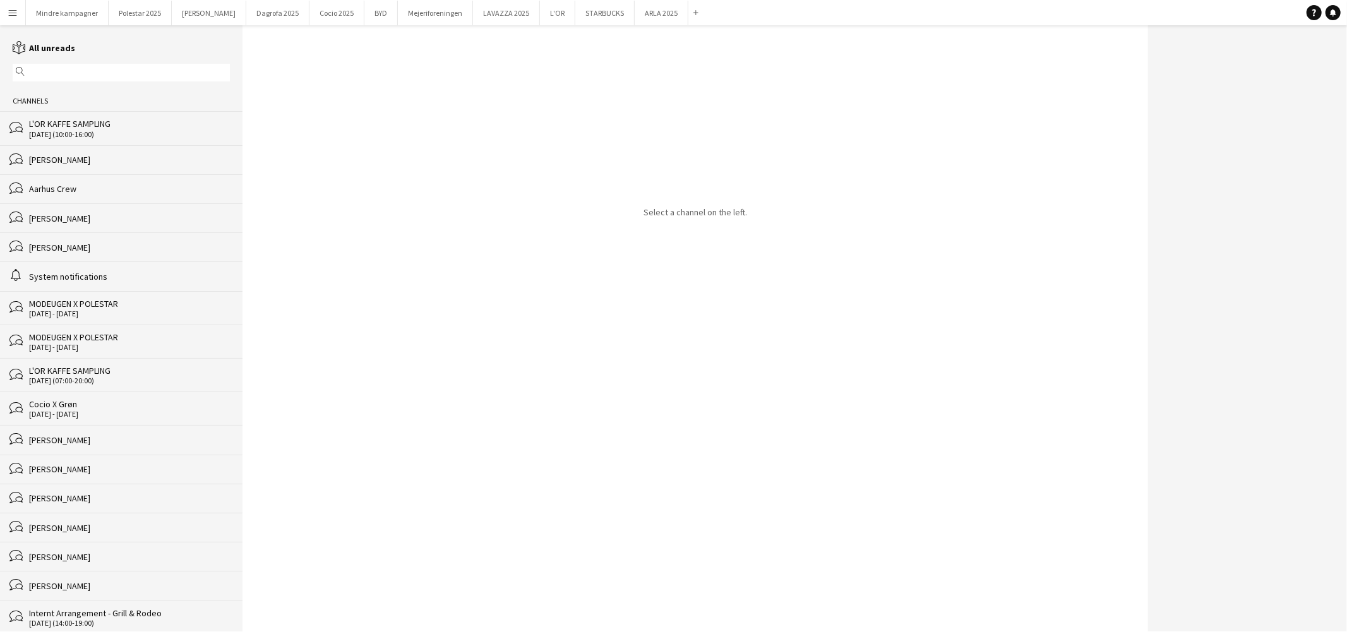
click at [41, 68] on input "text" at bounding box center [127, 72] width 199 height 11
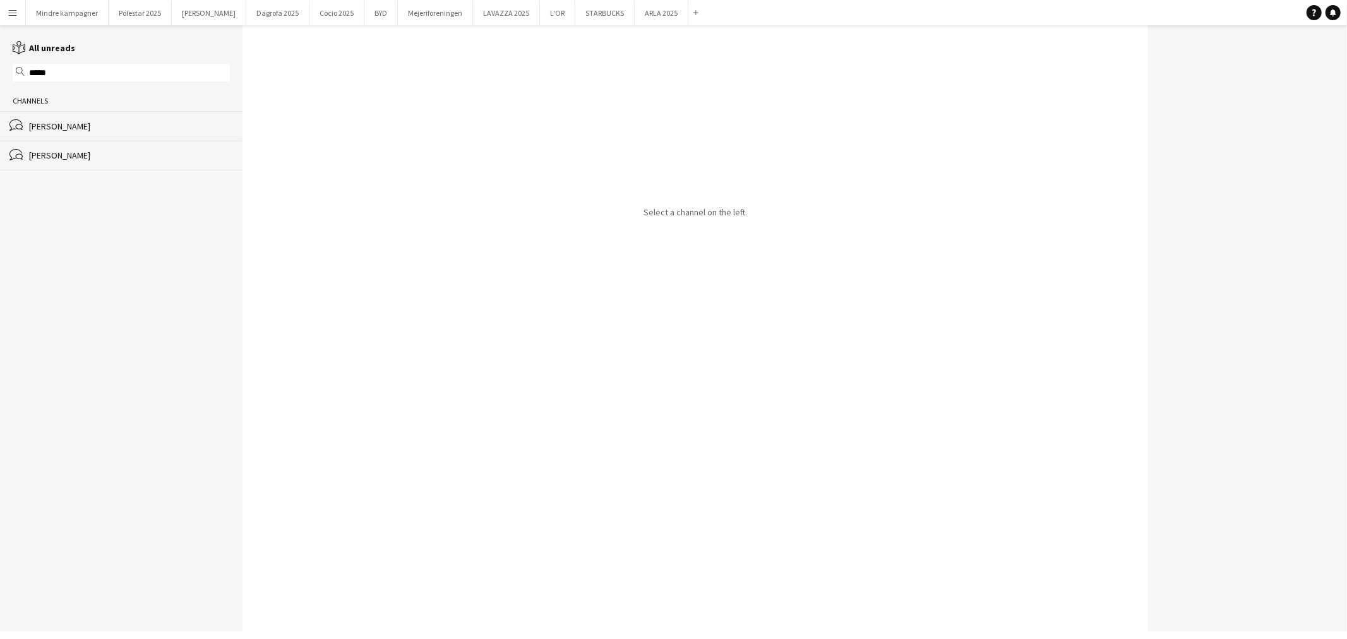
type input "*****"
click at [95, 124] on div "[PERSON_NAME]" at bounding box center [129, 126] width 201 height 11
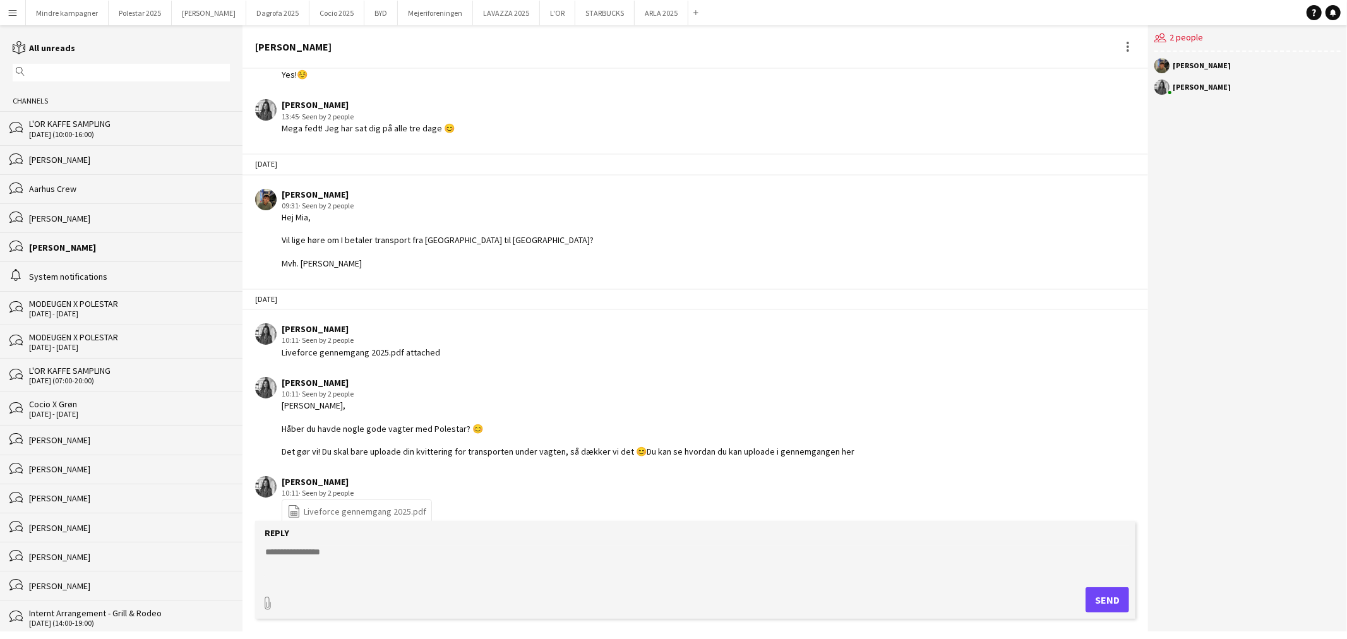
click at [305, 566] on textarea at bounding box center [698, 562] width 868 height 33
type textarea "*"
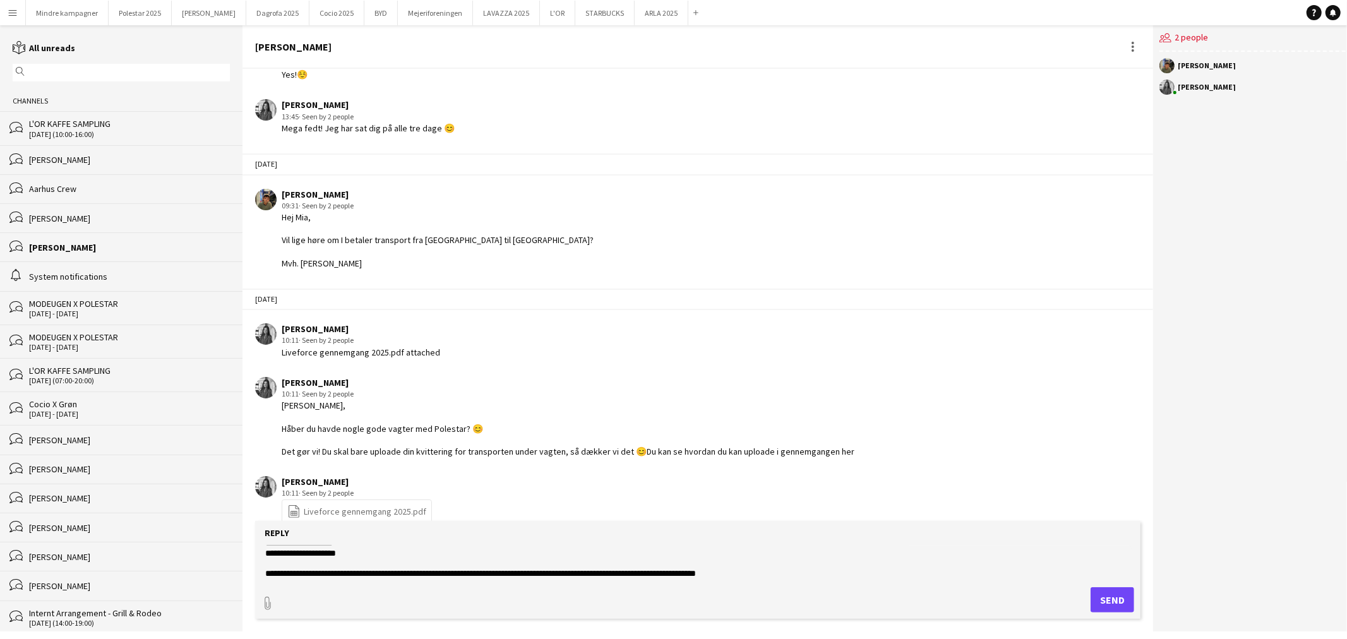
click at [786, 572] on textarea "**********" at bounding box center [698, 562] width 868 height 33
drag, startPoint x: 729, startPoint y: 571, endPoint x: 584, endPoint y: 570, distance: 145.9
click at [584, 570] on textarea "**********" at bounding box center [698, 562] width 868 height 33
click at [590, 567] on textarea "**********" at bounding box center [698, 562] width 868 height 33
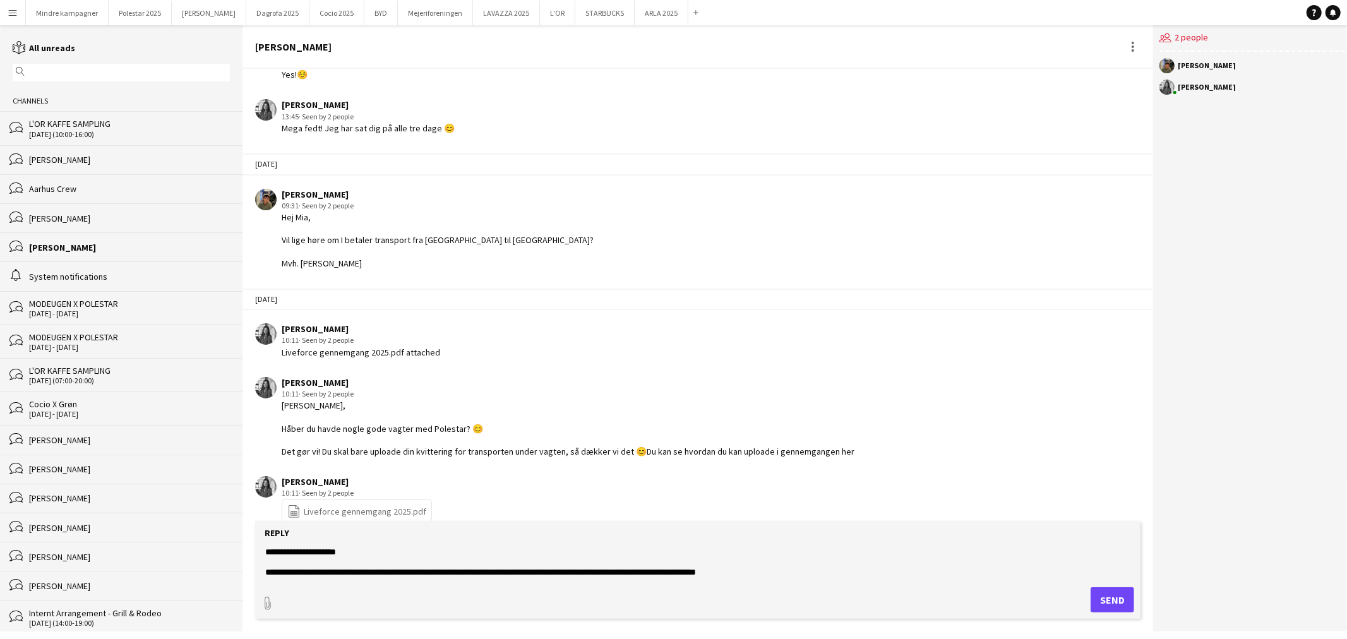
paste textarea "**********"
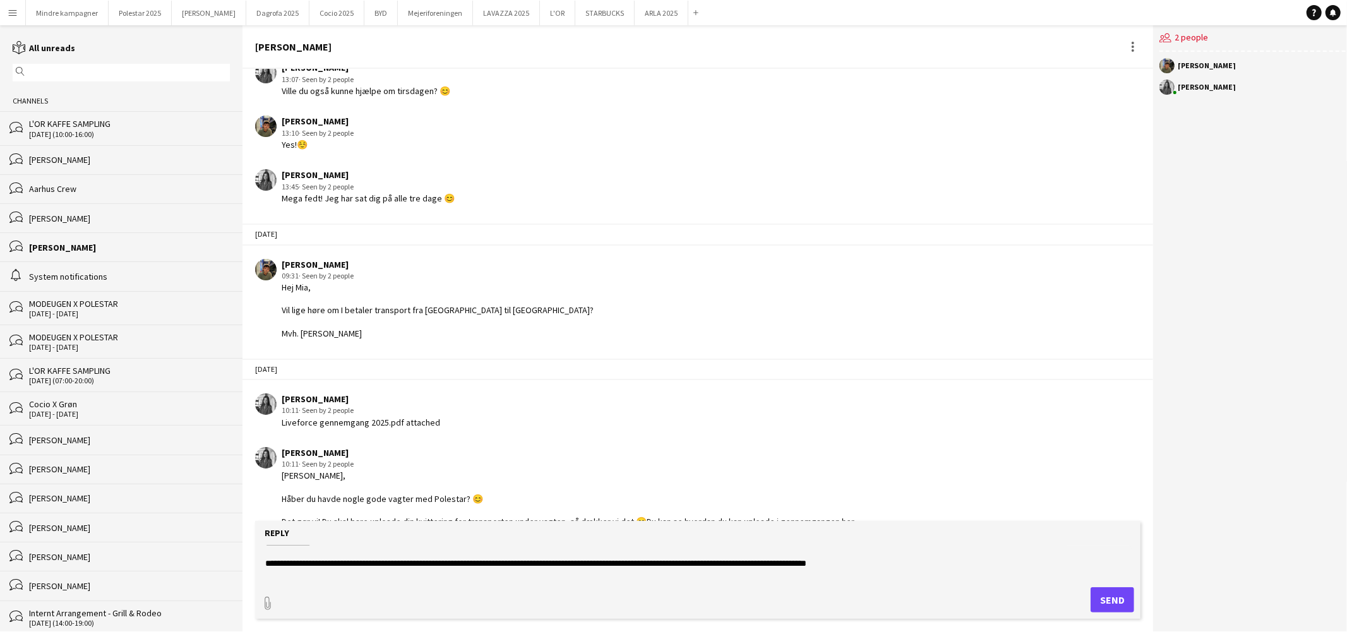
scroll to position [0, 0]
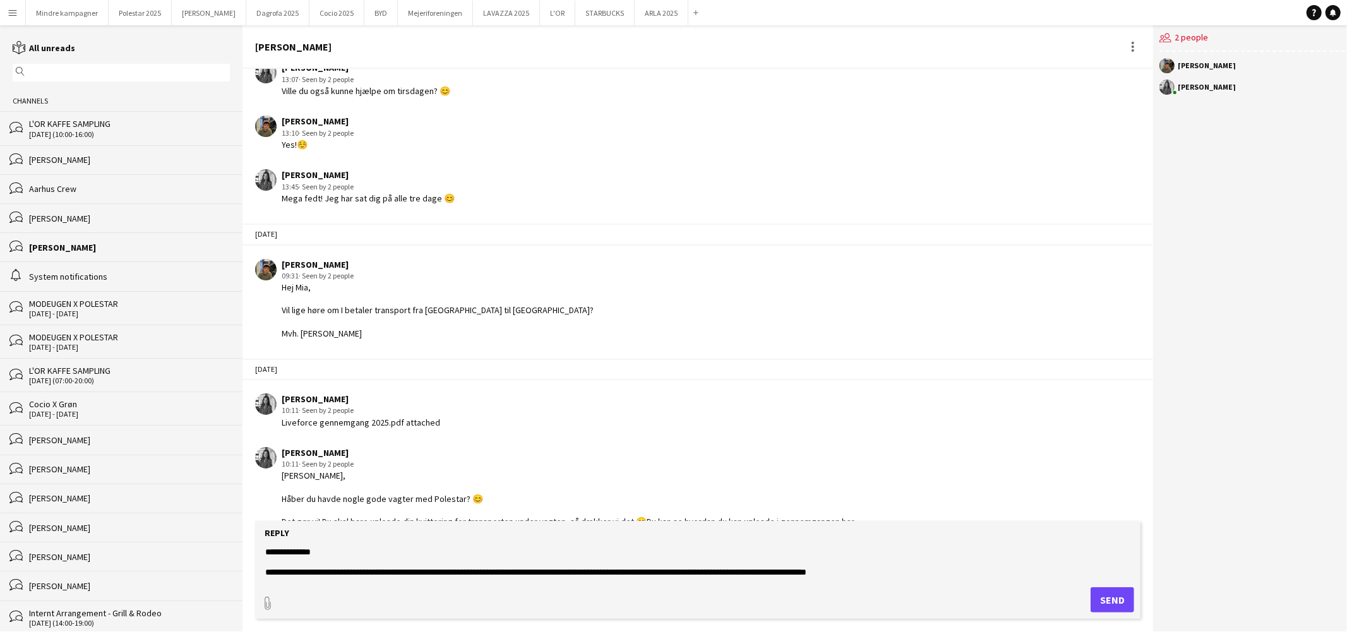
click at [336, 553] on textarea "**********" at bounding box center [698, 562] width 868 height 33
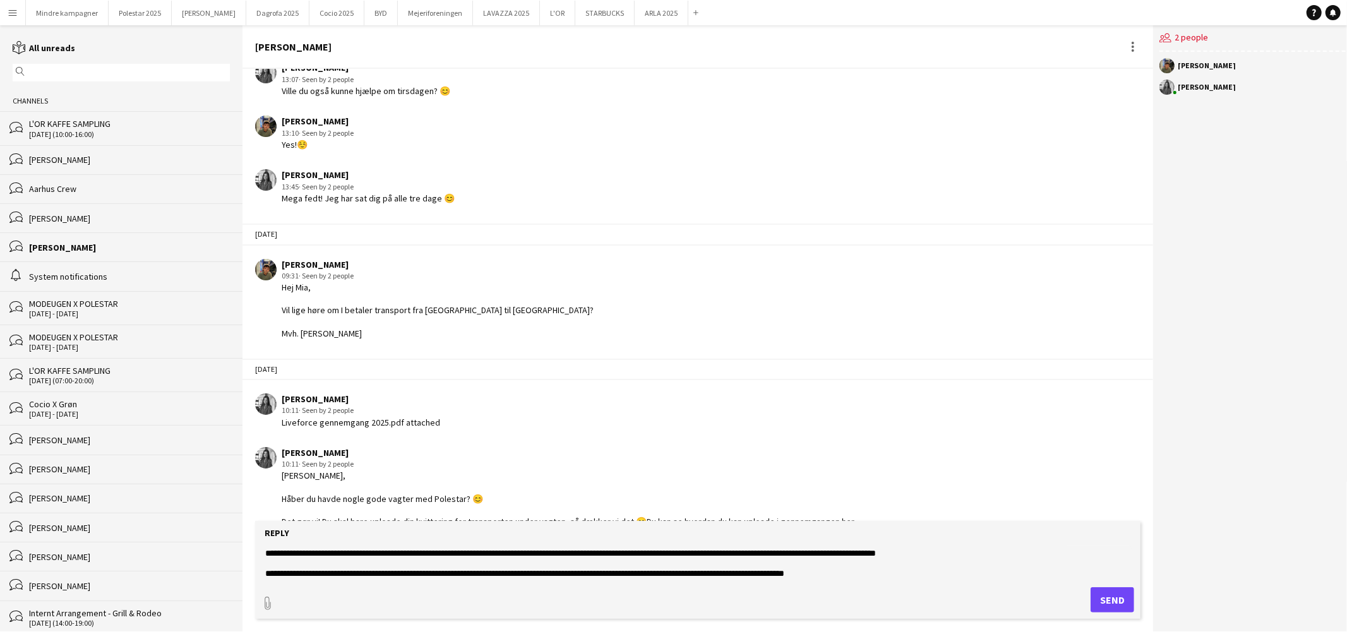
scroll to position [29, 0]
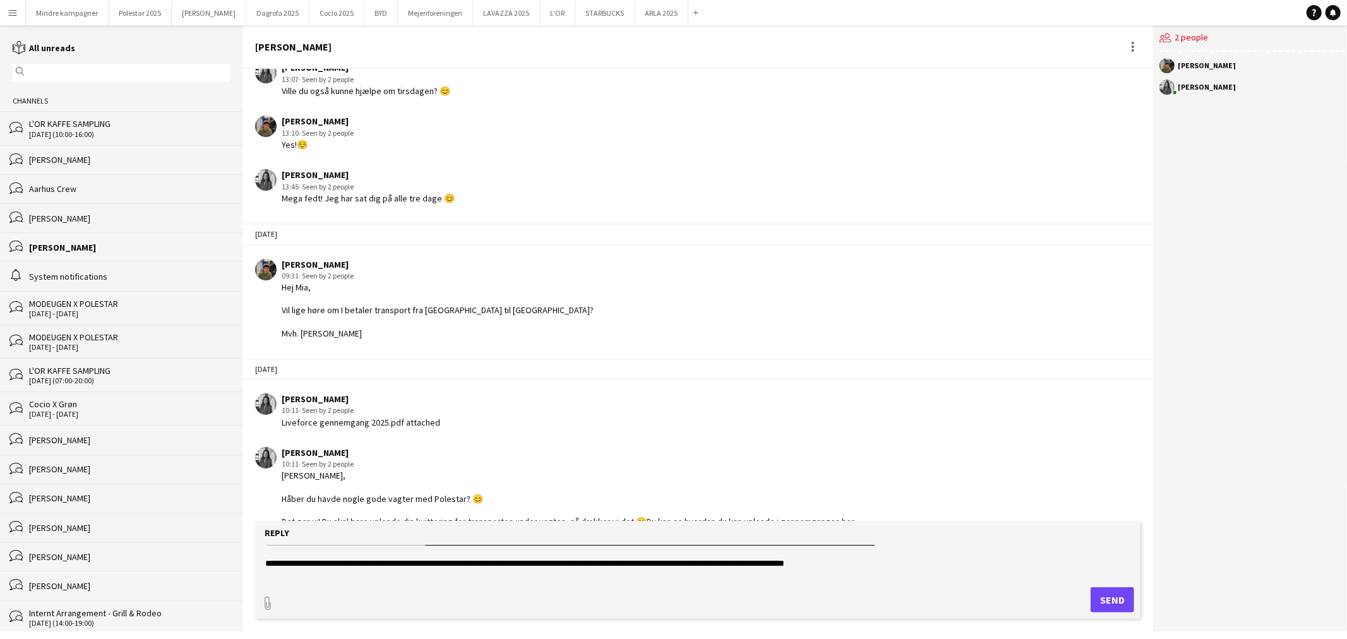
drag, startPoint x: 376, startPoint y: 563, endPoint x: 428, endPoint y: 638, distance: 91.3
click at [376, 563] on textarea "**********" at bounding box center [698, 562] width 868 height 33
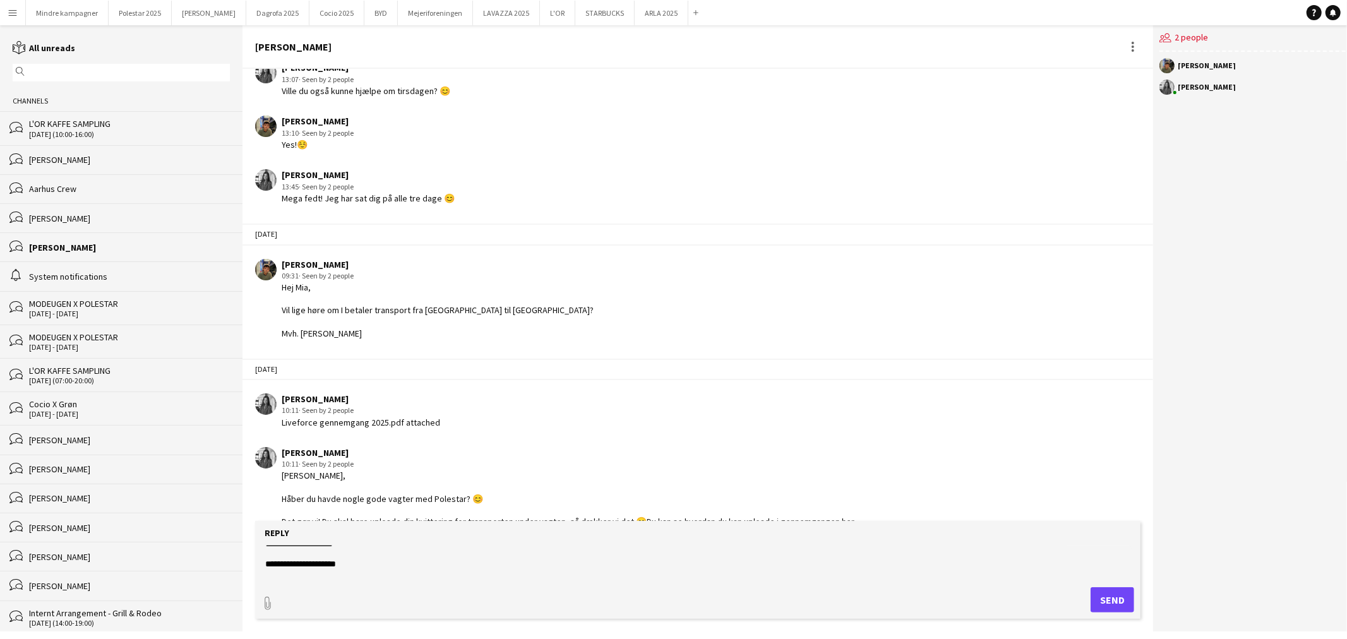
scroll to position [121, 0]
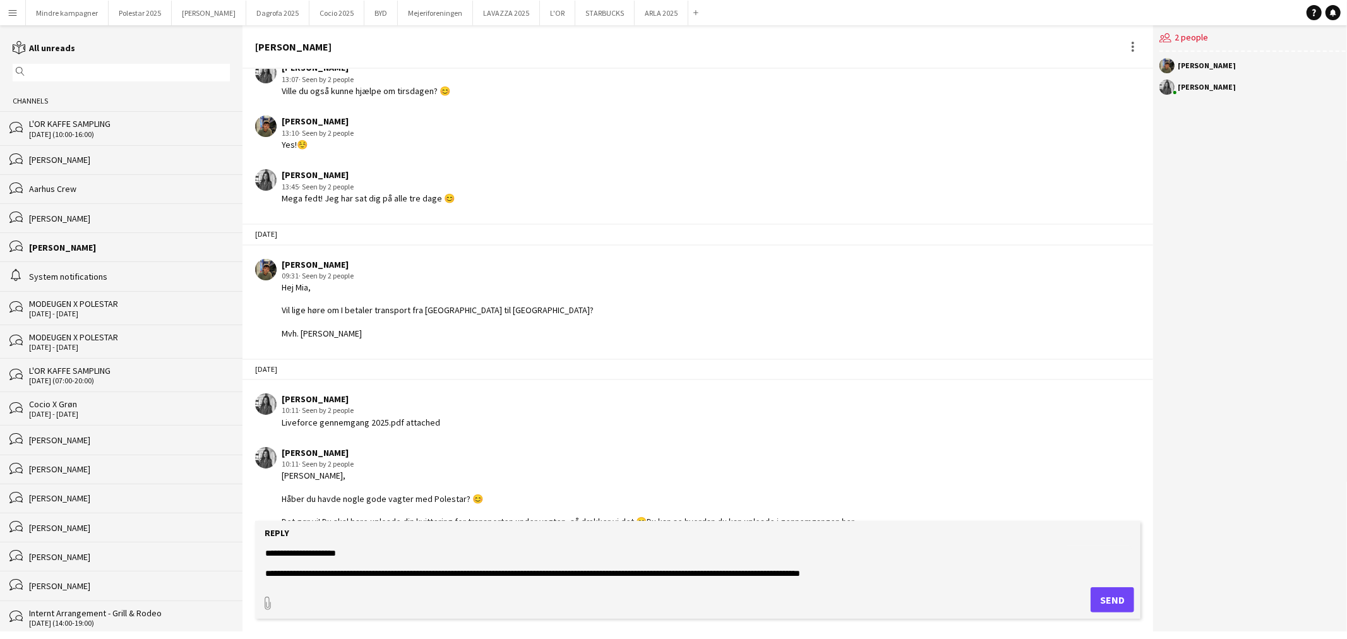
drag, startPoint x: 419, startPoint y: 572, endPoint x: 440, endPoint y: 588, distance: 26.1
click at [419, 572] on textarea "**********" at bounding box center [698, 562] width 868 height 33
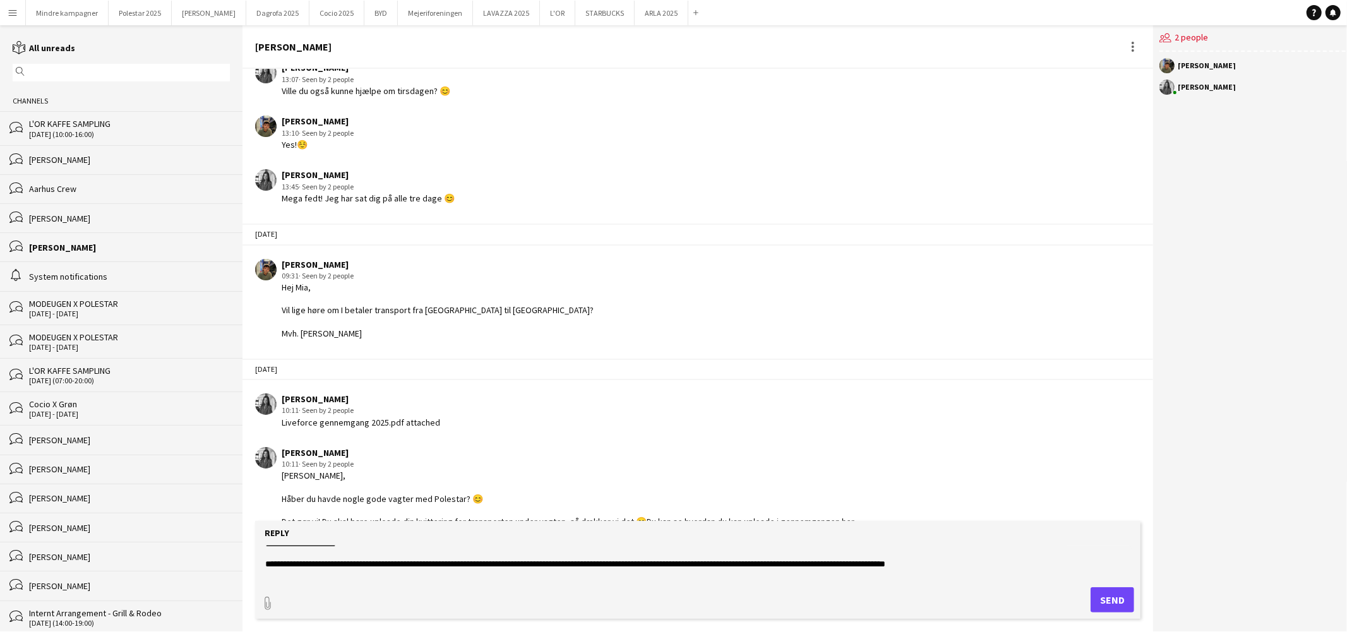
scroll to position [141, 0]
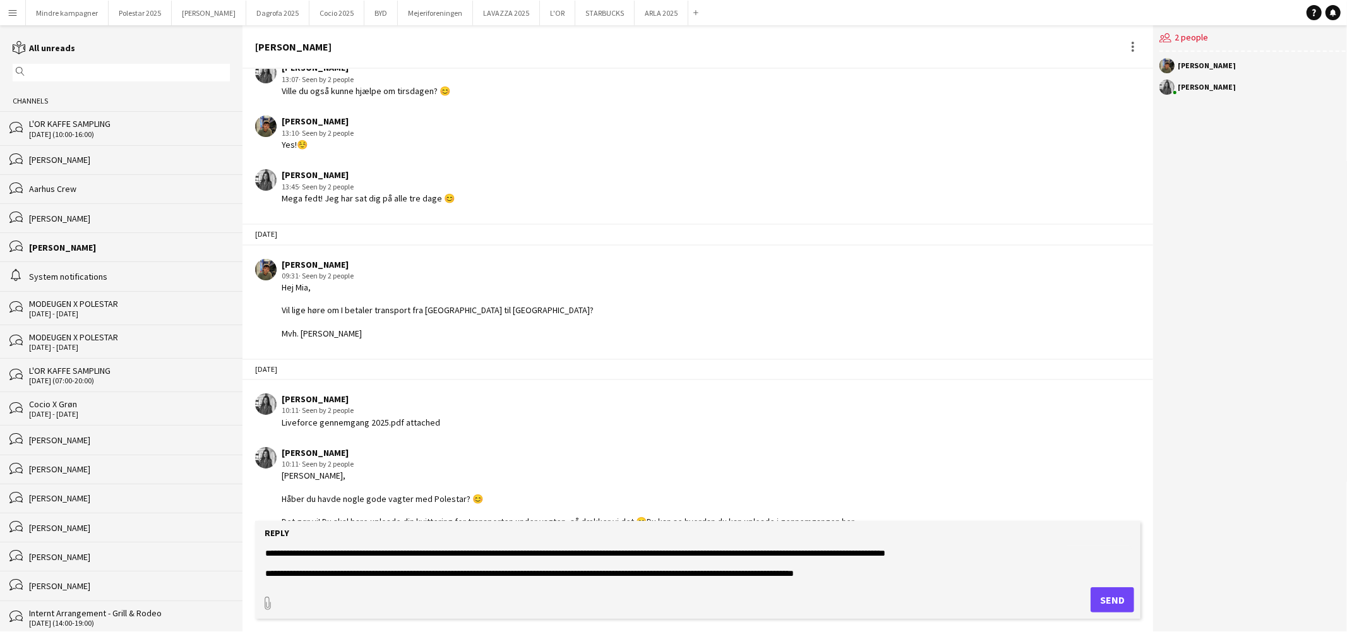
type textarea "**********"
click at [1101, 603] on button "Send" at bounding box center [1113, 599] width 44 height 25
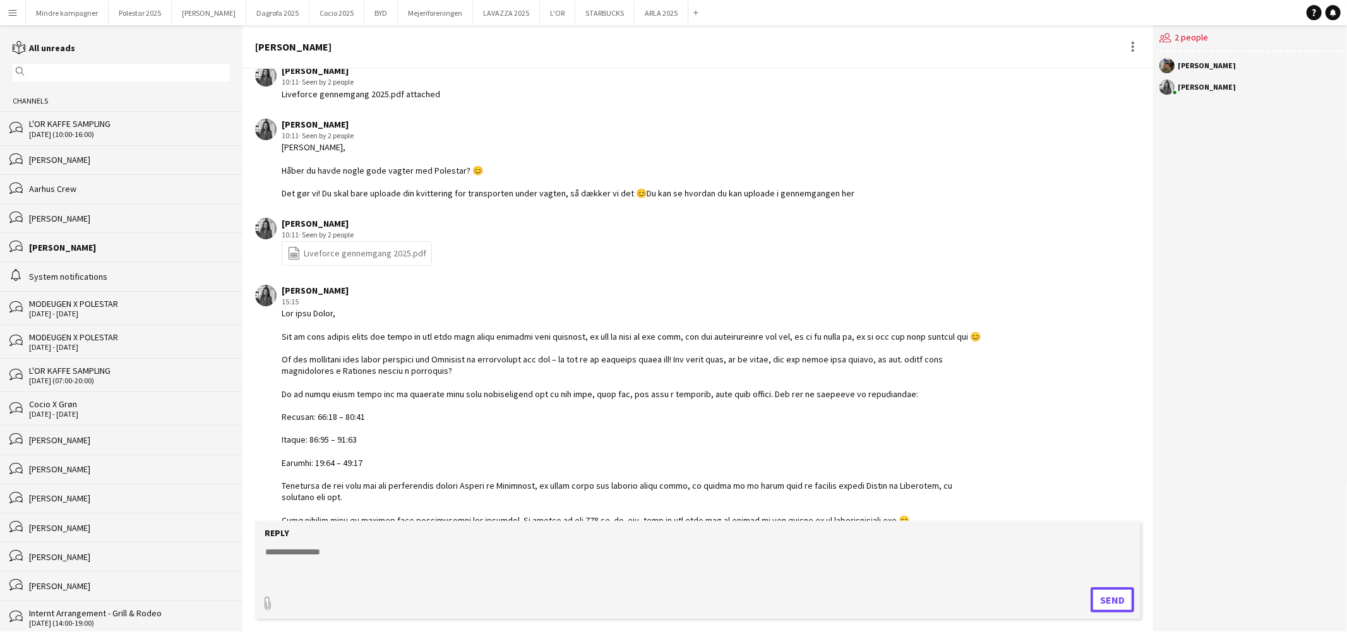
scroll to position [1165, 0]
drag, startPoint x: 916, startPoint y: 498, endPoint x: 275, endPoint y: 294, distance: 673.2
click at [275, 294] on div "Mia Tidemann 15:15" at bounding box center [619, 403] width 729 height 241
copy div "Hej igen Simon, Jeg er lige kommet retur fra ferie og har fået lidt bedre overb…"
click at [49, 71] on input "text" at bounding box center [127, 72] width 199 height 11
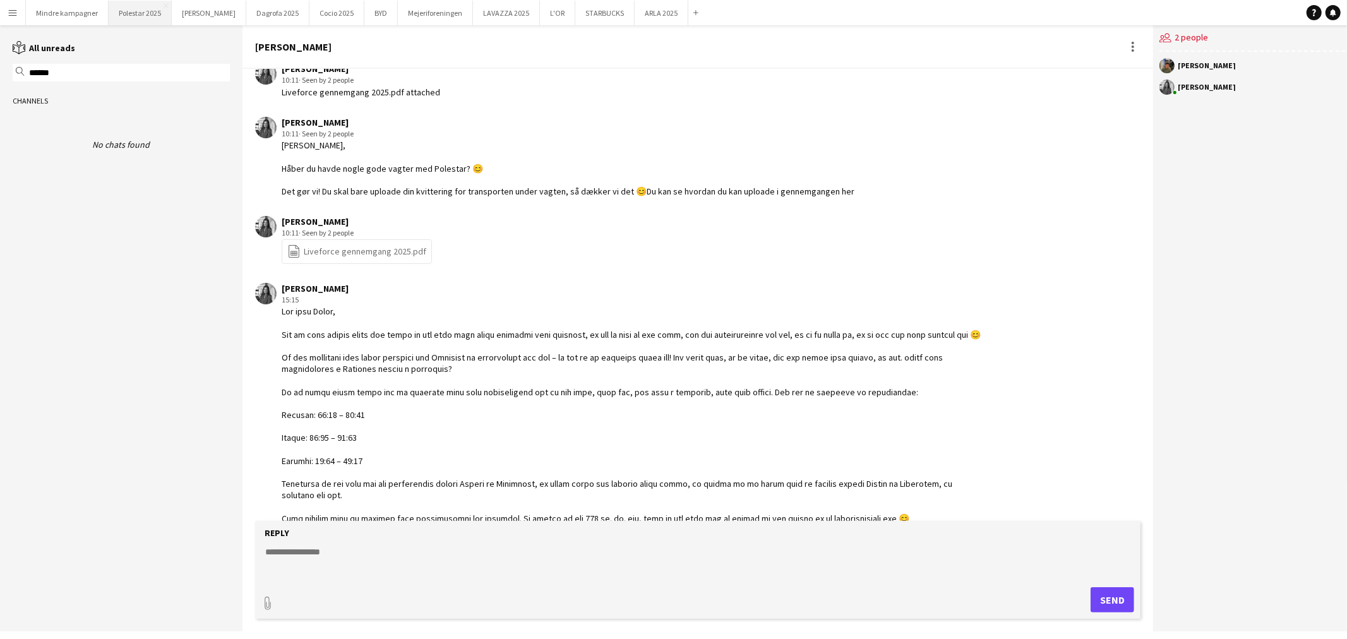
type input "******"
click at [575, 9] on button "STARBUCKS Close" at bounding box center [604, 13] width 59 height 25
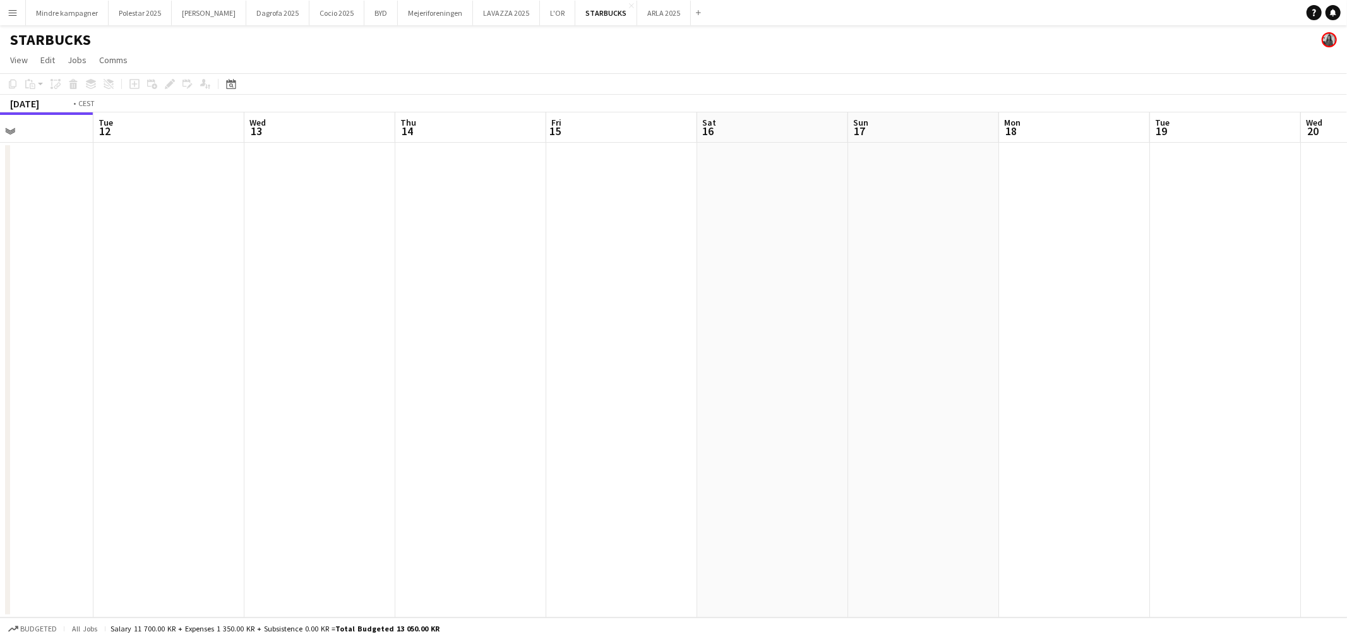
drag, startPoint x: 983, startPoint y: 341, endPoint x: 779, endPoint y: 358, distance: 204.7
click at [747, 358] on app-calendar-viewport "Fri 8 Sat 9 Sun 10 Mon 11 Tue 12 Wed 13 Thu 14 Fri 15 Sat 16 Sun 17 Mon 18 Tue …" at bounding box center [673, 364] width 1347 height 505
drag, startPoint x: 793, startPoint y: 369, endPoint x: 573, endPoint y: 410, distance: 222.9
click at [592, 408] on app-calendar-viewport "Sat 9 Sun 10 Mon 11 Tue 12 Wed 13 Thu 14 Fri 15 Sat 16 Sun 17 Mon 18 Tue 19 Wed…" at bounding box center [673, 364] width 1347 height 505
drag, startPoint x: 717, startPoint y: 406, endPoint x: 1109, endPoint y: 376, distance: 392.7
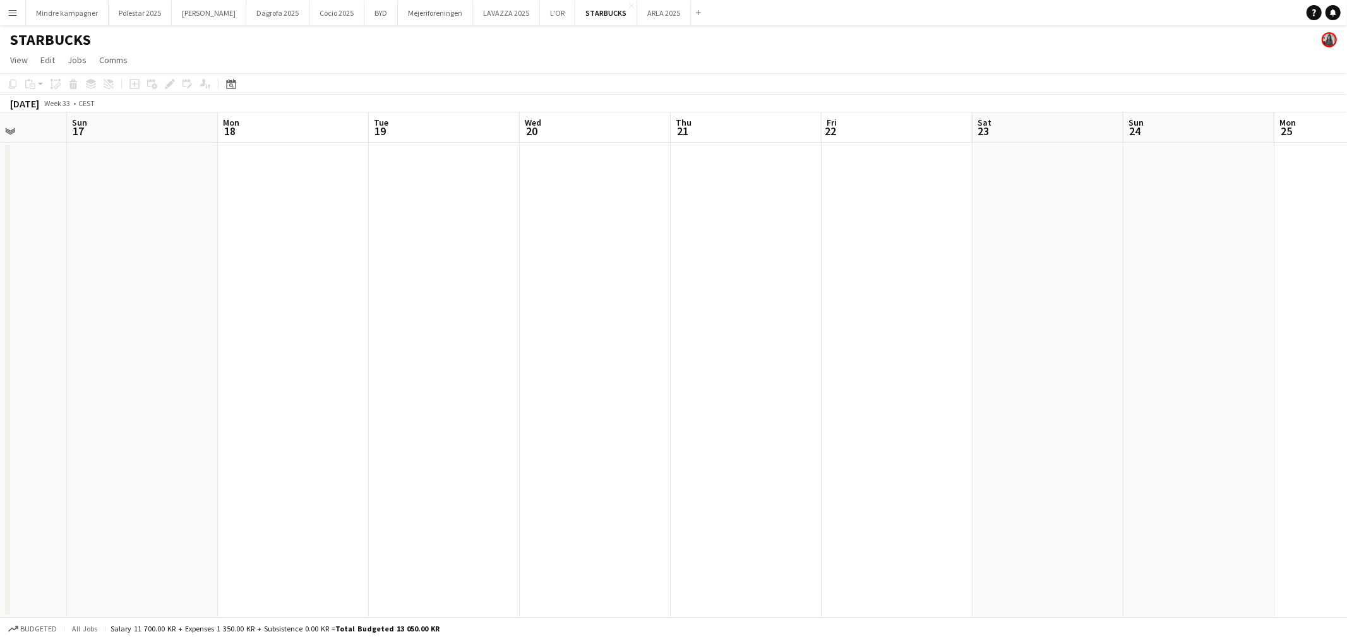
click at [579, 427] on app-calendar-viewport "Thu 14 Fri 15 Sat 16 Sun 17 Mon 18 Tue 19 Wed 20 Thu 21 Fri 22 Sat 23 Sun 24 Mo…" at bounding box center [673, 364] width 1347 height 505
drag, startPoint x: 1099, startPoint y: 376, endPoint x: 756, endPoint y: 398, distance: 343.7
click at [758, 398] on app-calendar-viewport "Fri 15 Sat 16 Sun 17 Mon 18 Tue 19 Wed 20 Thu 21 Fri 22 Sat 23 Sun 24 Mon 25 Tu…" at bounding box center [673, 364] width 1347 height 505
click at [596, 447] on app-calendar-viewport "Mon 18 Tue 19 Wed 20 Thu 21 Fri 22 Sat 23 Sun 24 Mon 25 Tue 26 Wed 27 Thu 28 Fr…" at bounding box center [673, 364] width 1347 height 505
drag, startPoint x: 1045, startPoint y: 425, endPoint x: 527, endPoint y: 448, distance: 519.0
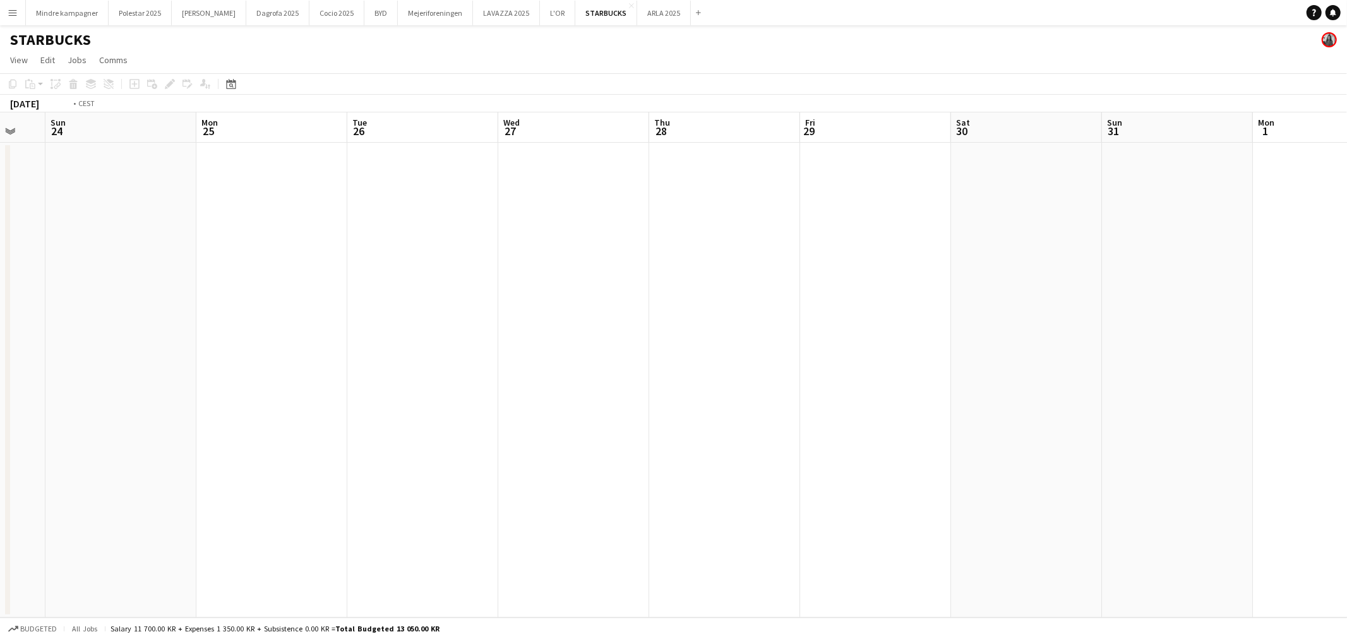
click at [516, 455] on app-calendar-viewport "Thu 21 Fri 22 Sat 23 Sun 24 Mon 25 Tue 26 Wed 27 Thu 28 Fri 29 Sat 30 Sun 31 Mo…" at bounding box center [673, 364] width 1347 height 505
drag, startPoint x: 851, startPoint y: 441, endPoint x: 622, endPoint y: 446, distance: 228.7
click at [423, 462] on app-calendar-viewport "Thu 28 Fri 29 Sat 30 Sun 31 Mon 1 Tue 2 Wed 3 Thu 4 Fri 5 Sat 6 Sun 7 Mon 8 Tue…" at bounding box center [673, 364] width 1347 height 505
drag, startPoint x: 716, startPoint y: 436, endPoint x: 918, endPoint y: 443, distance: 201.6
click at [488, 445] on app-calendar-viewport "Fri 29 Sat 30 Sun 31 Mon 1 Tue 2 Wed 3 Thu 4 Fri 5 Sat 6 Sun 7 Mon 8 Tue 9 Wed …" at bounding box center [673, 364] width 1347 height 505
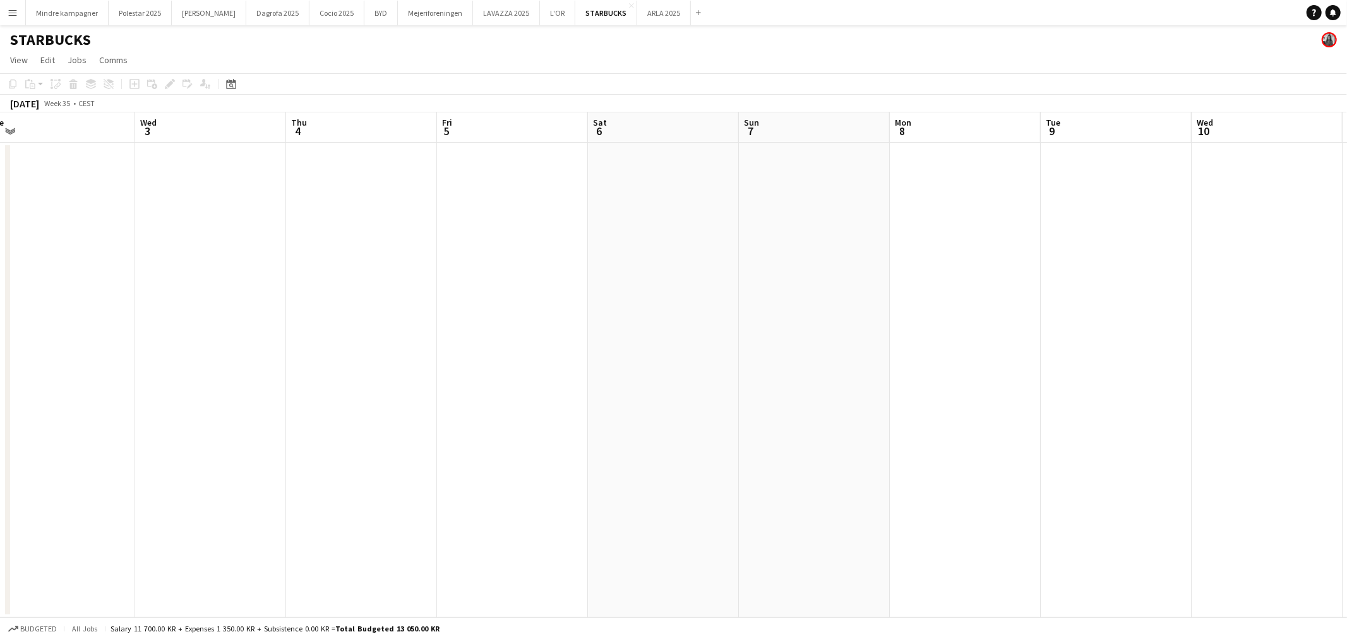
drag, startPoint x: 920, startPoint y: 450, endPoint x: 904, endPoint y: 458, distance: 18.4
click at [429, 481] on app-calendar-viewport "Sun 31 Mon 1 Tue 2 Wed 3 Thu 4 Fri 5 Sat 6 Sun 7 Mon 8 Tue 9 Wed 10 Thu 11 Fri …" at bounding box center [673, 364] width 1347 height 505
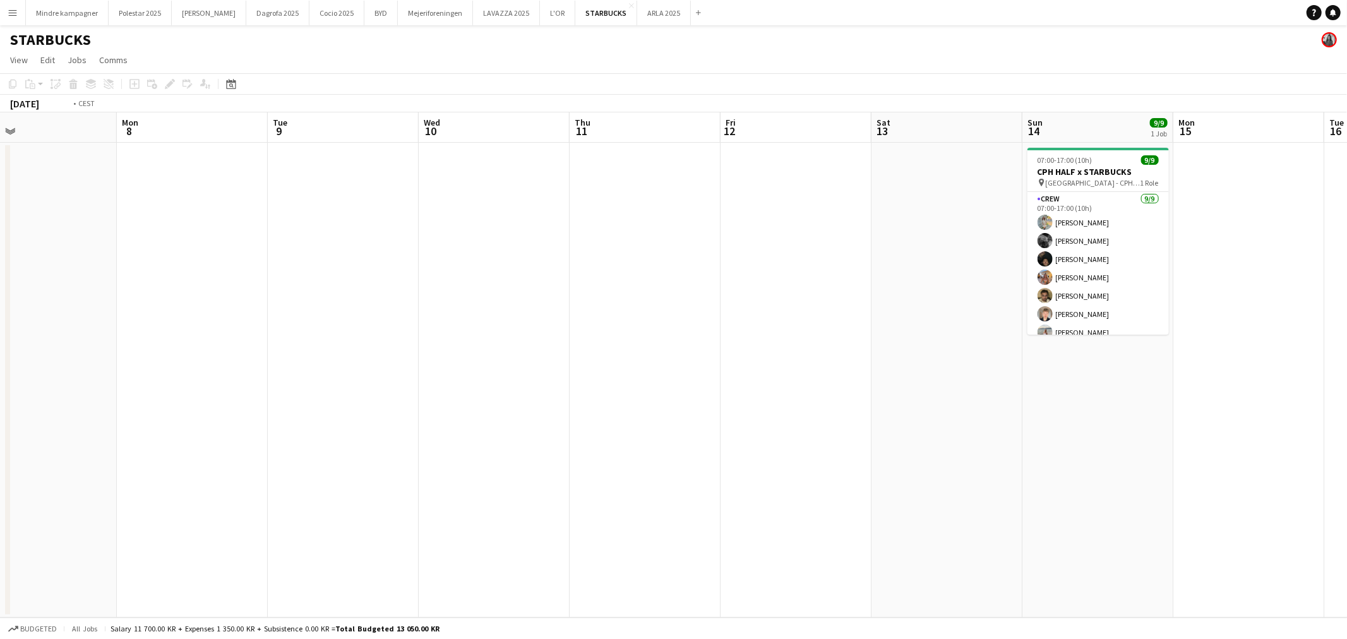
click at [517, 491] on app-calendar-viewport "Thu 4 Fri 5 Sat 6 Sun 7 Mon 8 Tue 9 Wed 10 Thu 11 Fri 12 Sat 13 Sun 14 9/9 1 Jo…" at bounding box center [673, 364] width 1347 height 505
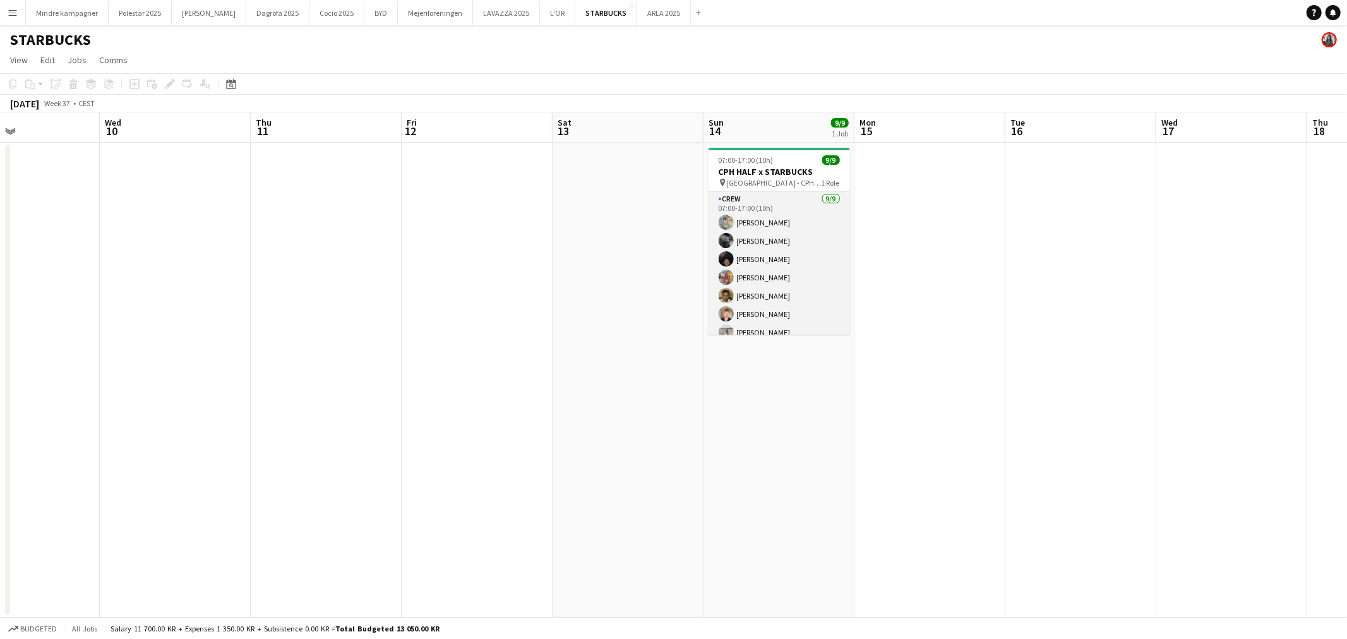
click at [777, 256] on app-card-role "Crew 9/9 07:00-17:00 (10h) Simona Topp Hasfeldt Katrine Hviid Hansen Noah Carl …" at bounding box center [779, 286] width 141 height 189
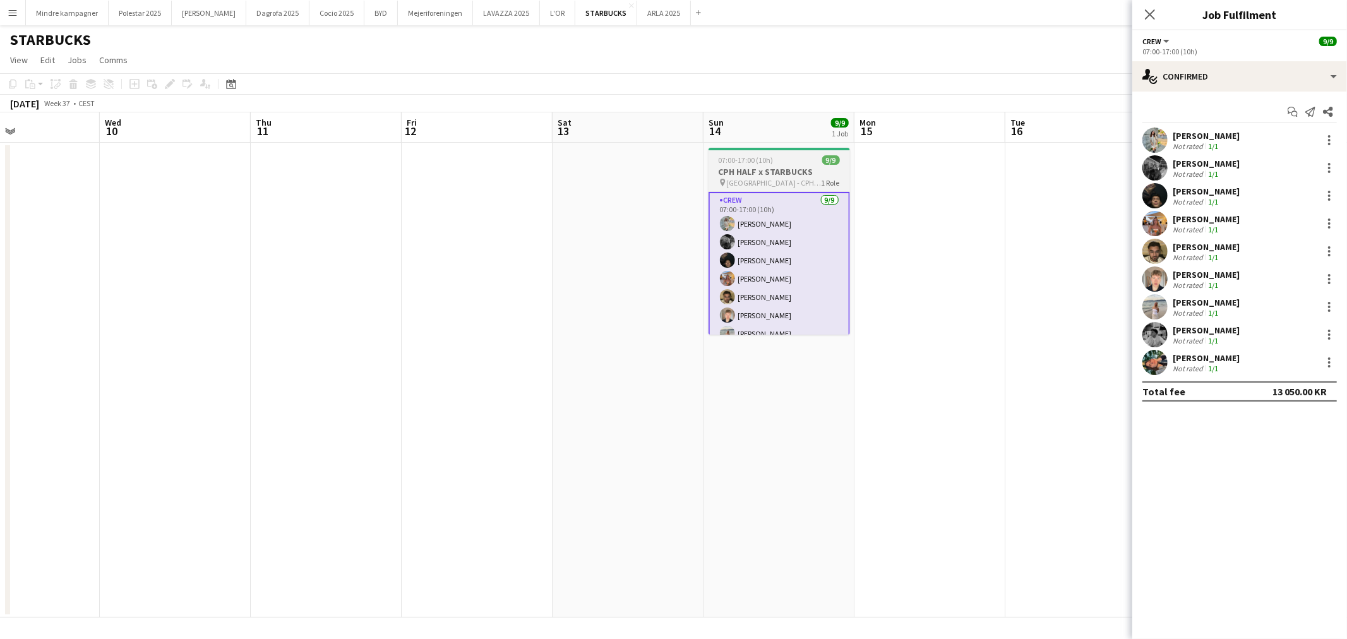
click at [745, 165] on app-job-card "07:00-17:00 (10h) 9/9 CPH HALF x STARBUCKS pin København - CPH HALF MARATHON 1 …" at bounding box center [779, 241] width 141 height 187
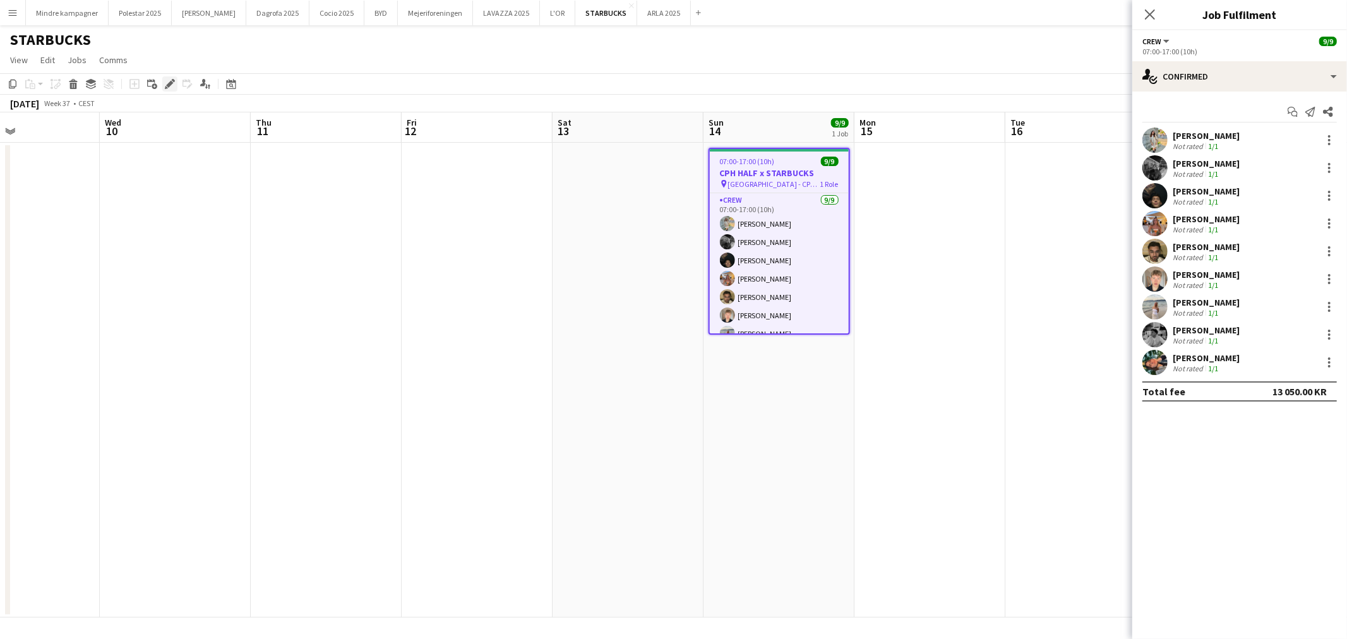
click at [171, 85] on icon "Edit" at bounding box center [170, 84] width 10 height 10
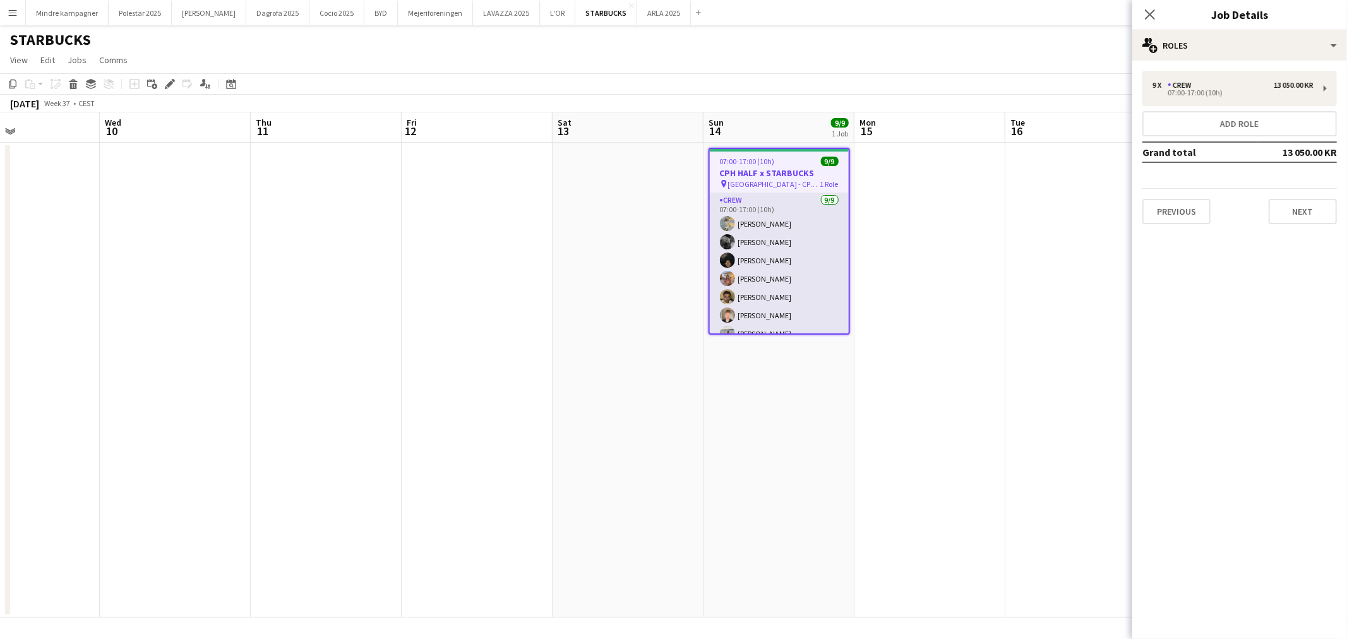
click at [793, 269] on app-card-role "Crew 9/9 07:00-17:00 (10h) Simona Topp Hasfeldt Katrine Hviid Hansen Noah Carl …" at bounding box center [779, 287] width 139 height 189
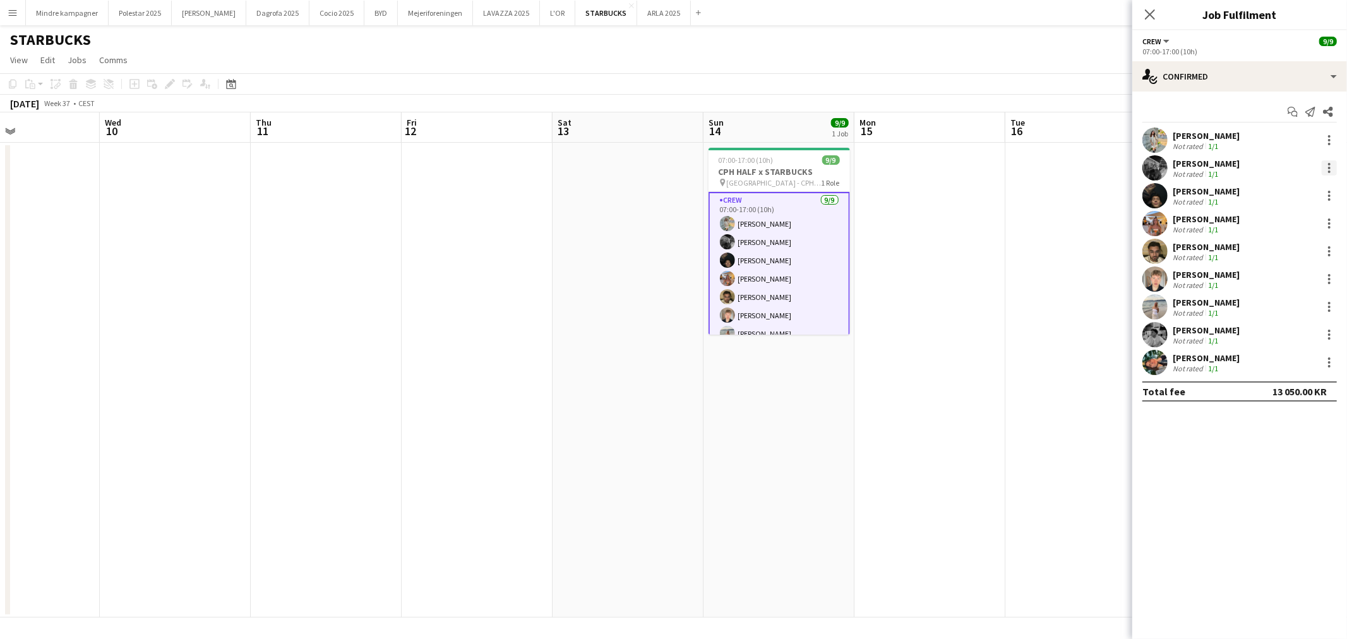
click at [1328, 169] on div at bounding box center [1329, 167] width 15 height 15
click at [1283, 309] on span "Remove" at bounding box center [1268, 312] width 38 height 11
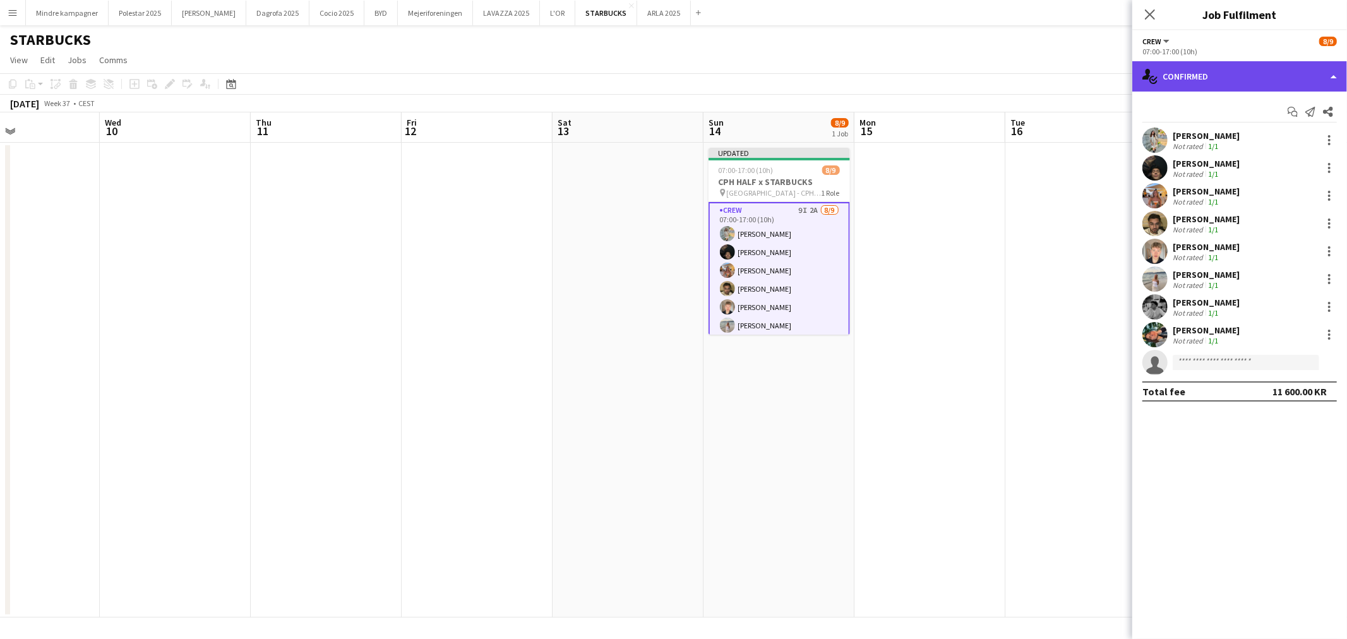
click at [1197, 81] on div "single-neutral-actions-check-2 Confirmed" at bounding box center [1239, 76] width 215 height 30
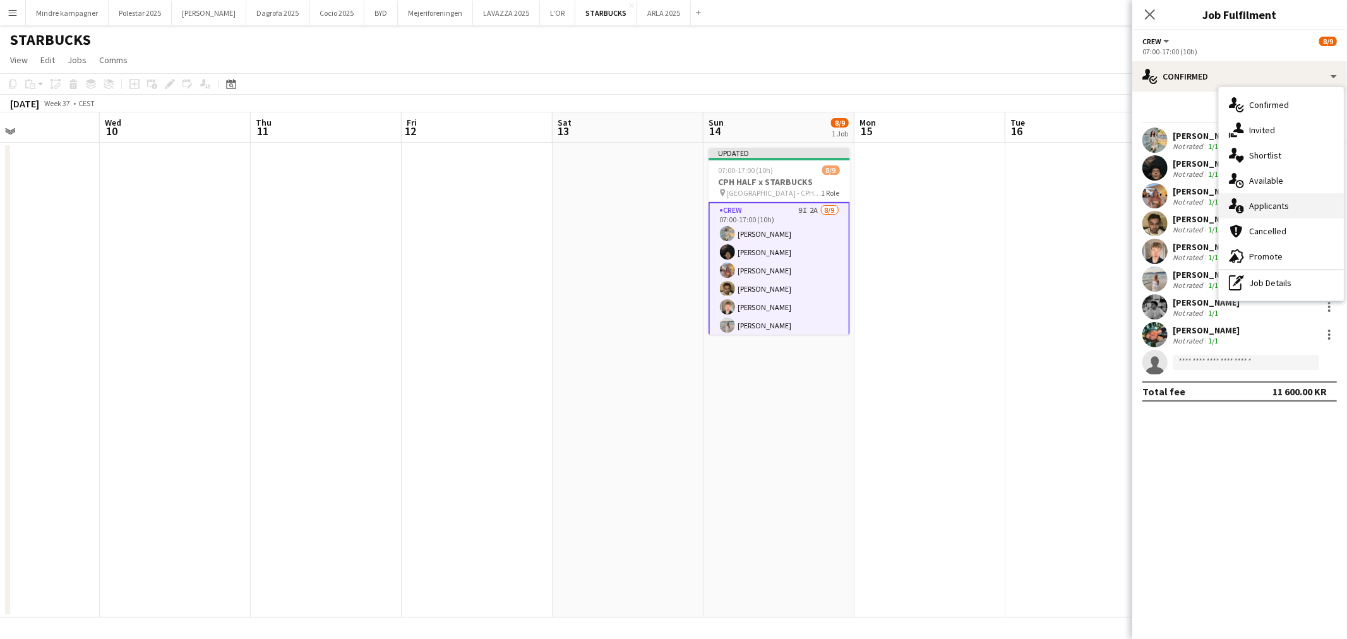
click at [1272, 202] on div "single-neutral-actions-information Applicants" at bounding box center [1281, 205] width 125 height 25
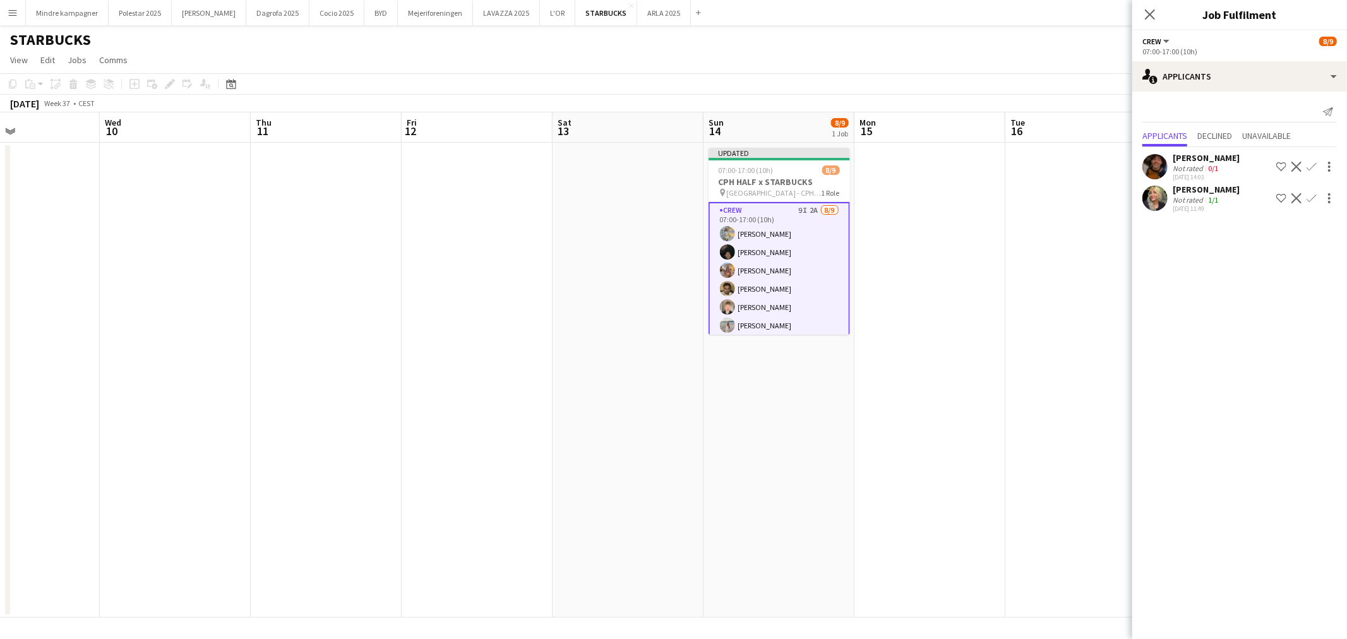
click at [1307, 203] on app-icon "Confirm" at bounding box center [1312, 198] width 10 height 10
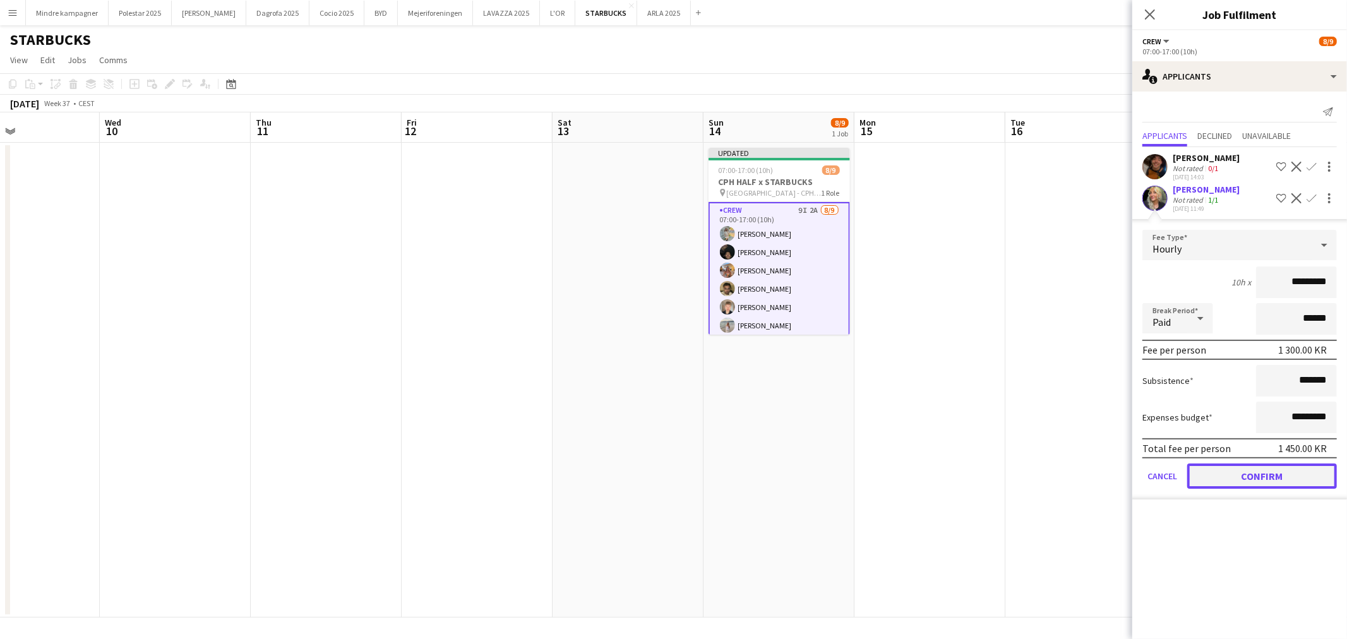
click at [1270, 487] on button "Confirm" at bounding box center [1262, 476] width 150 height 25
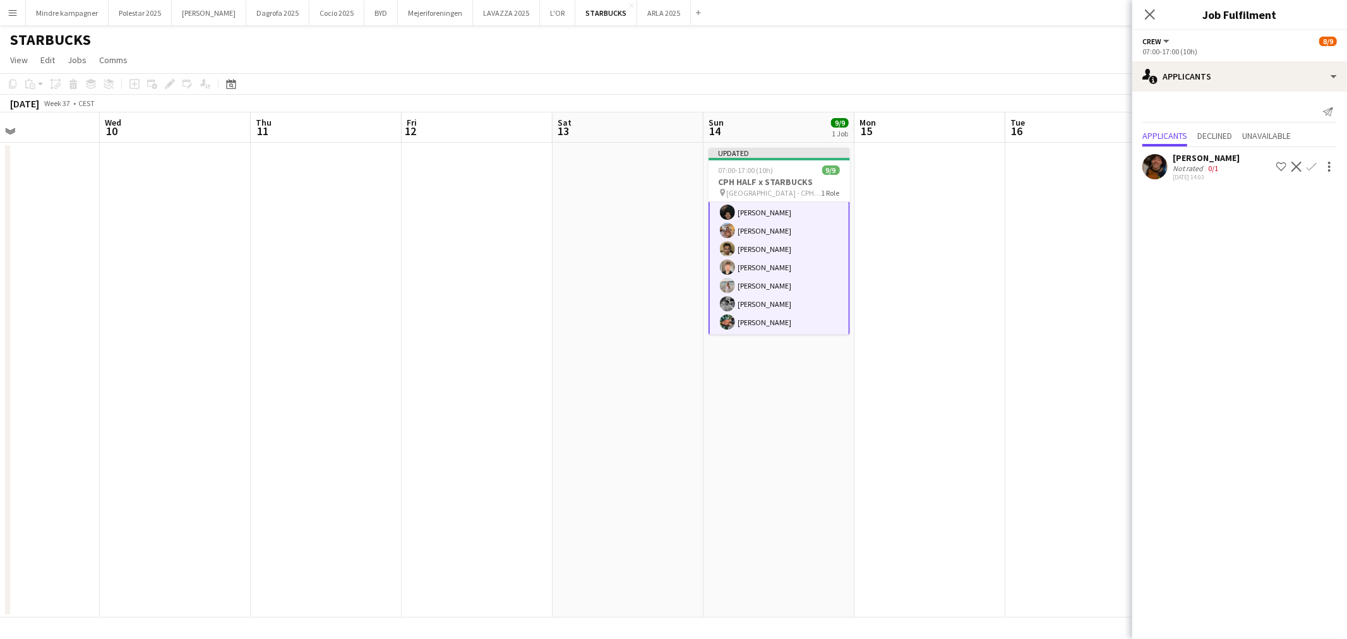
click at [976, 385] on app-date-cell at bounding box center [929, 380] width 151 height 475
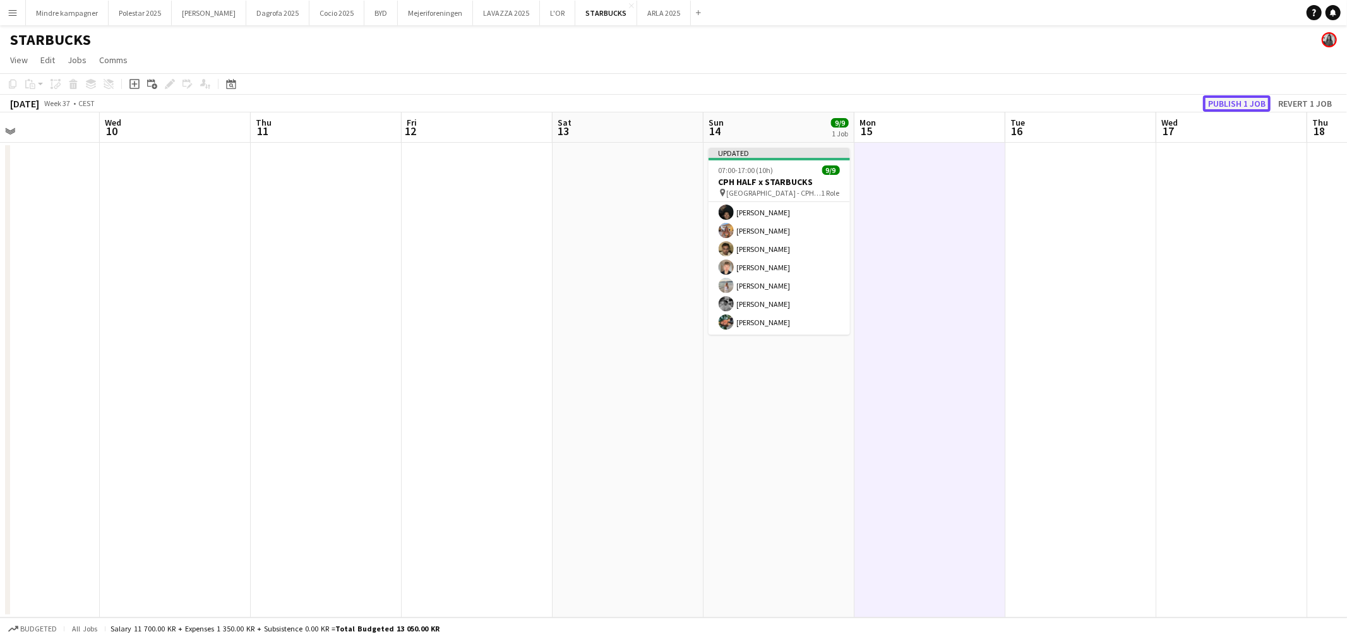
click at [1254, 102] on button "Publish 1 job" at bounding box center [1237, 103] width 68 height 16
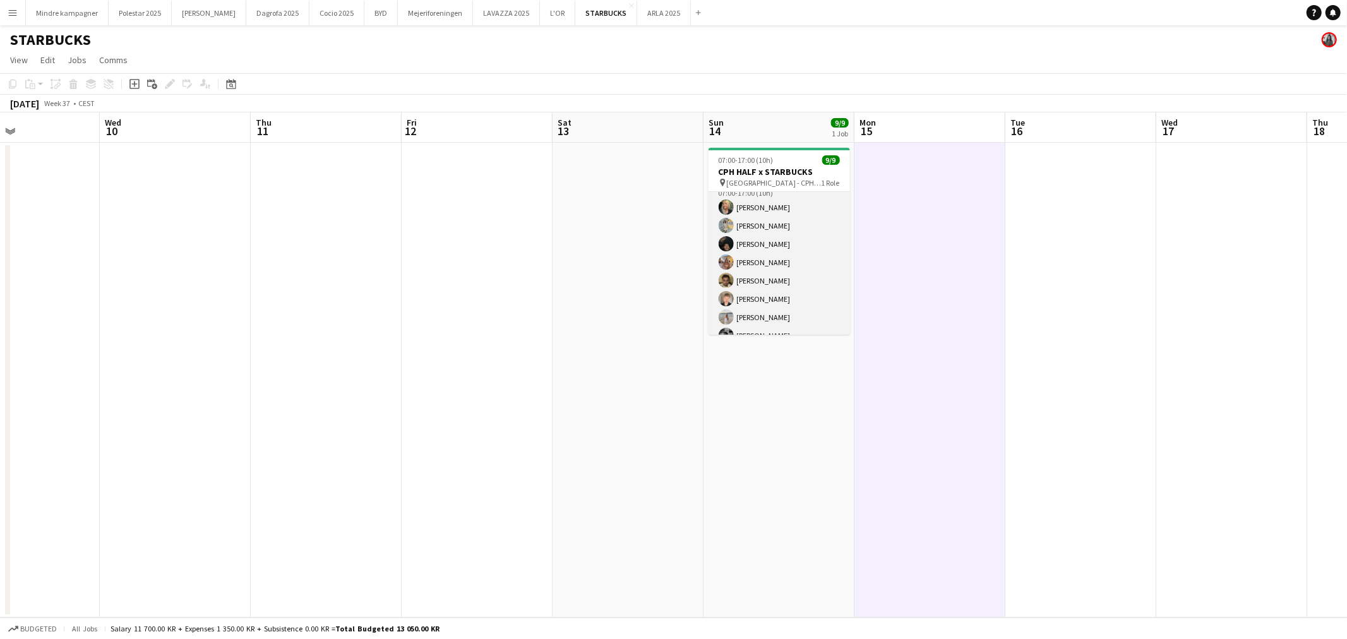
scroll to position [0, 0]
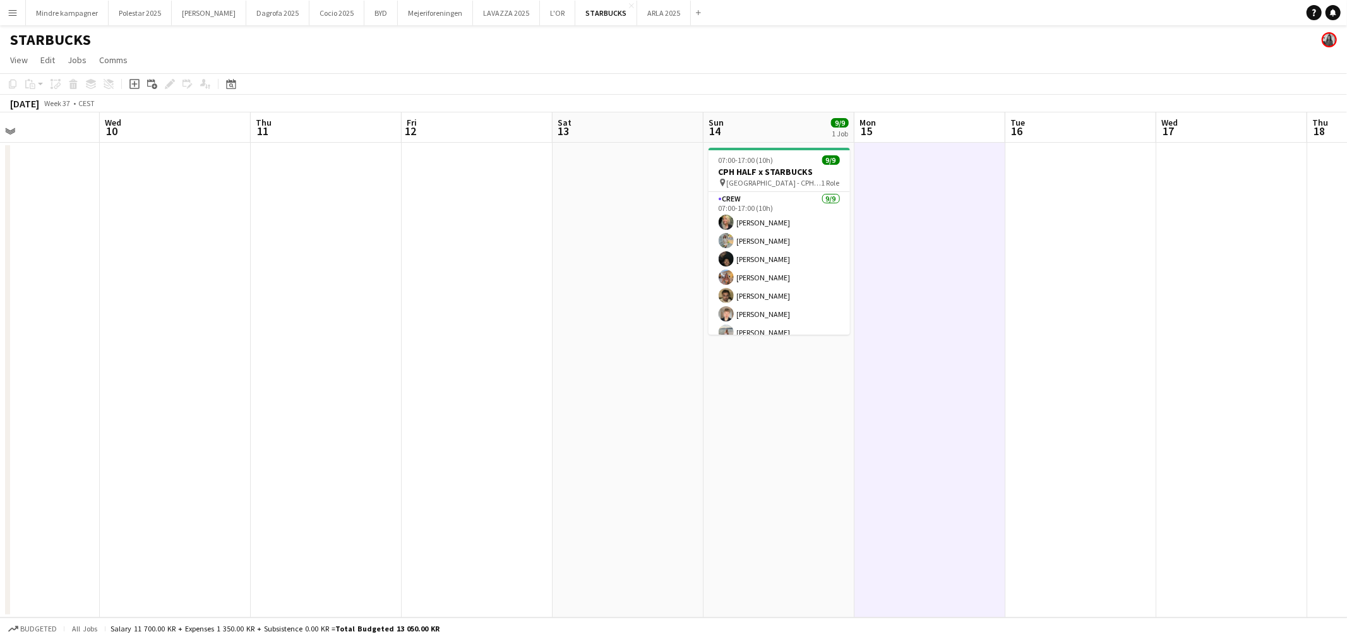
click at [4, 7] on button "Menu" at bounding box center [12, 12] width 25 height 25
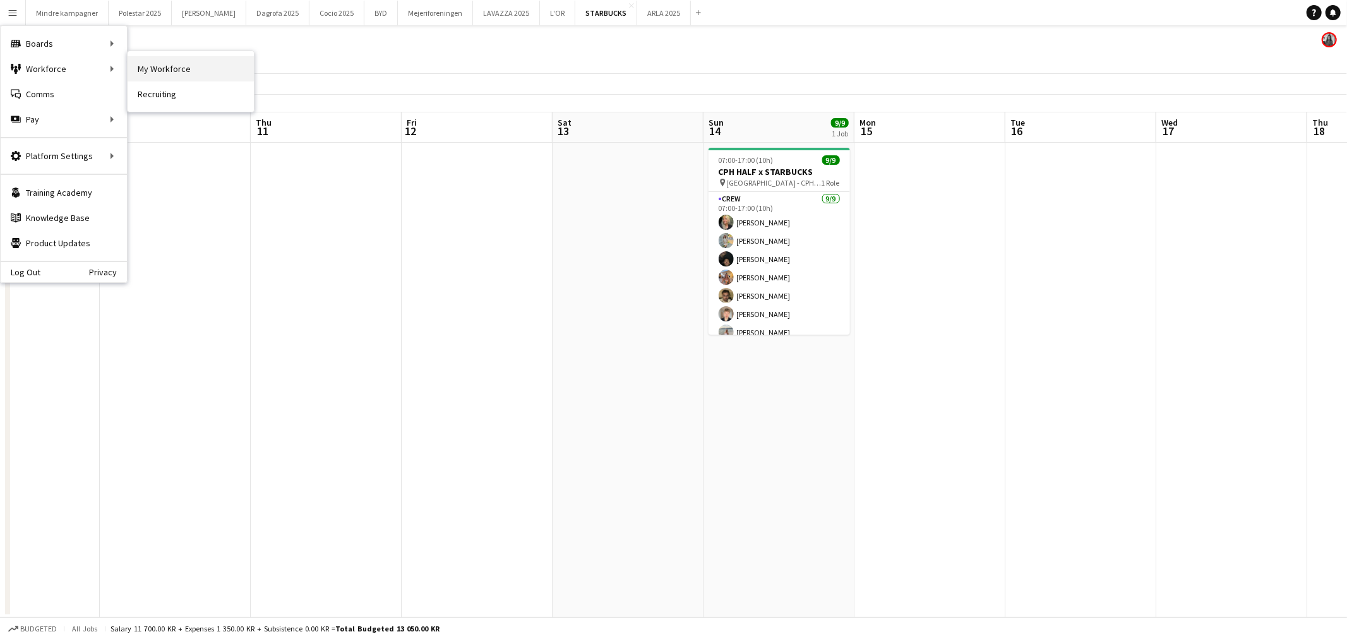
click at [155, 67] on link "My Workforce" at bounding box center [191, 68] width 126 height 25
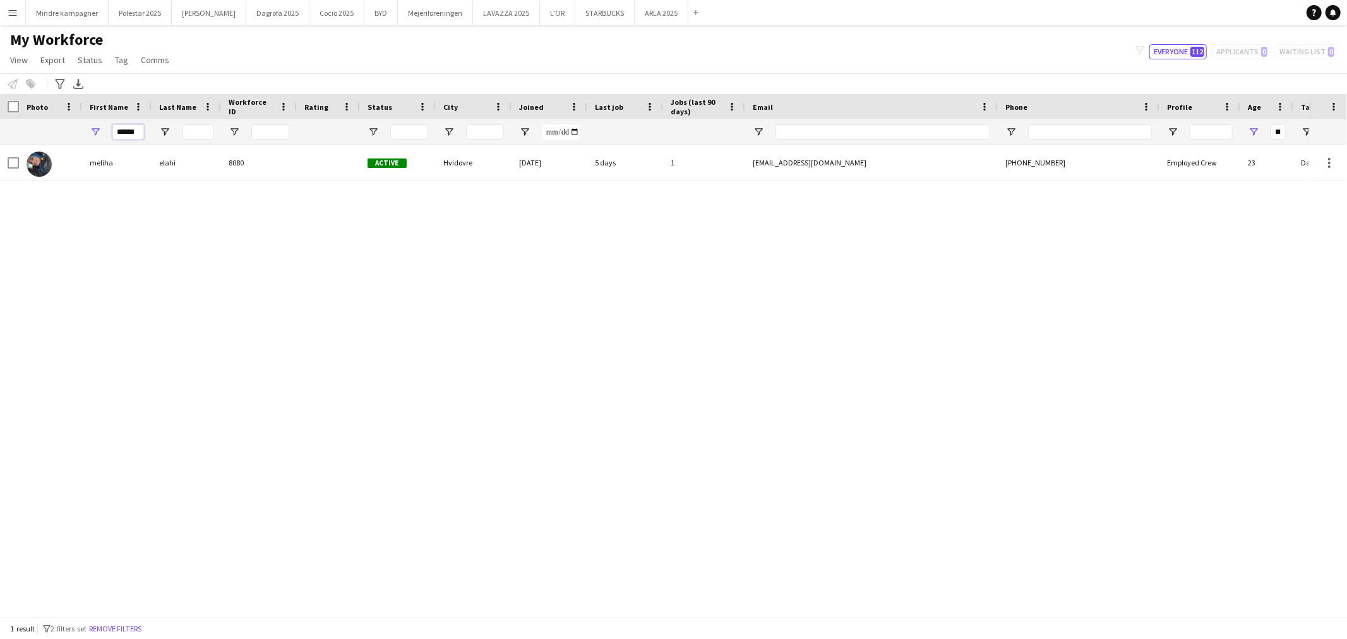
click at [125, 128] on input "******" at bounding box center [128, 131] width 32 height 15
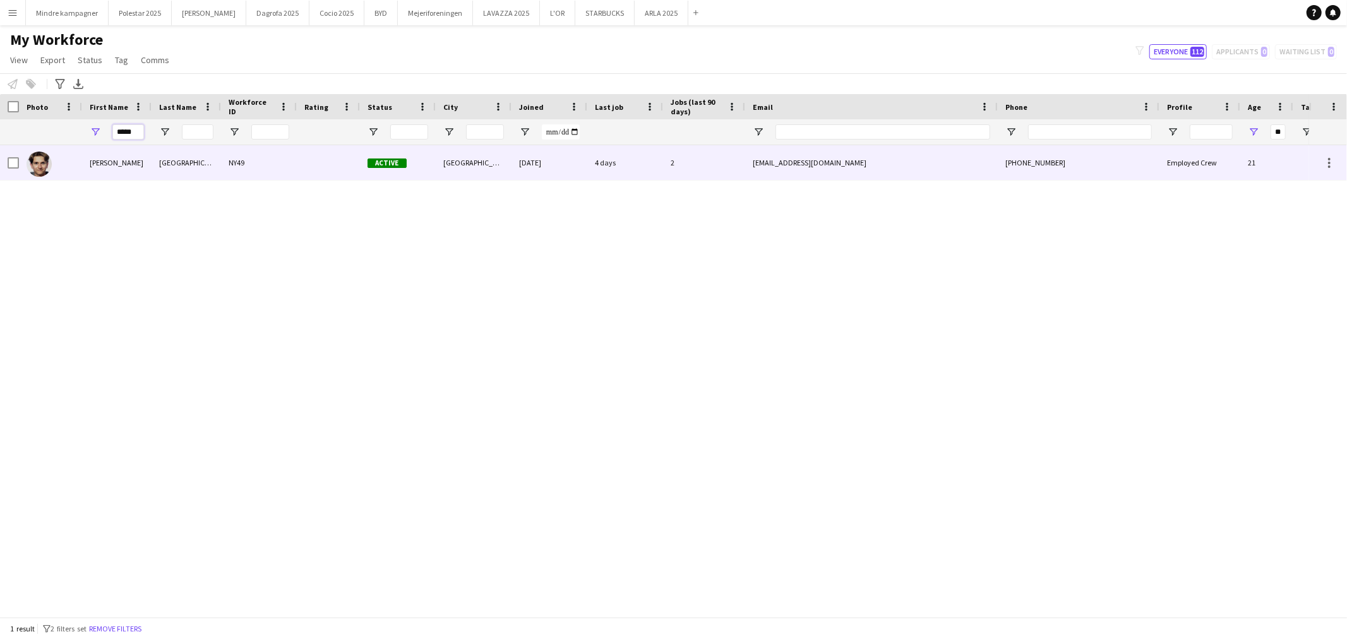
type input "*****"
click at [121, 155] on div "Lasse" at bounding box center [116, 162] width 69 height 35
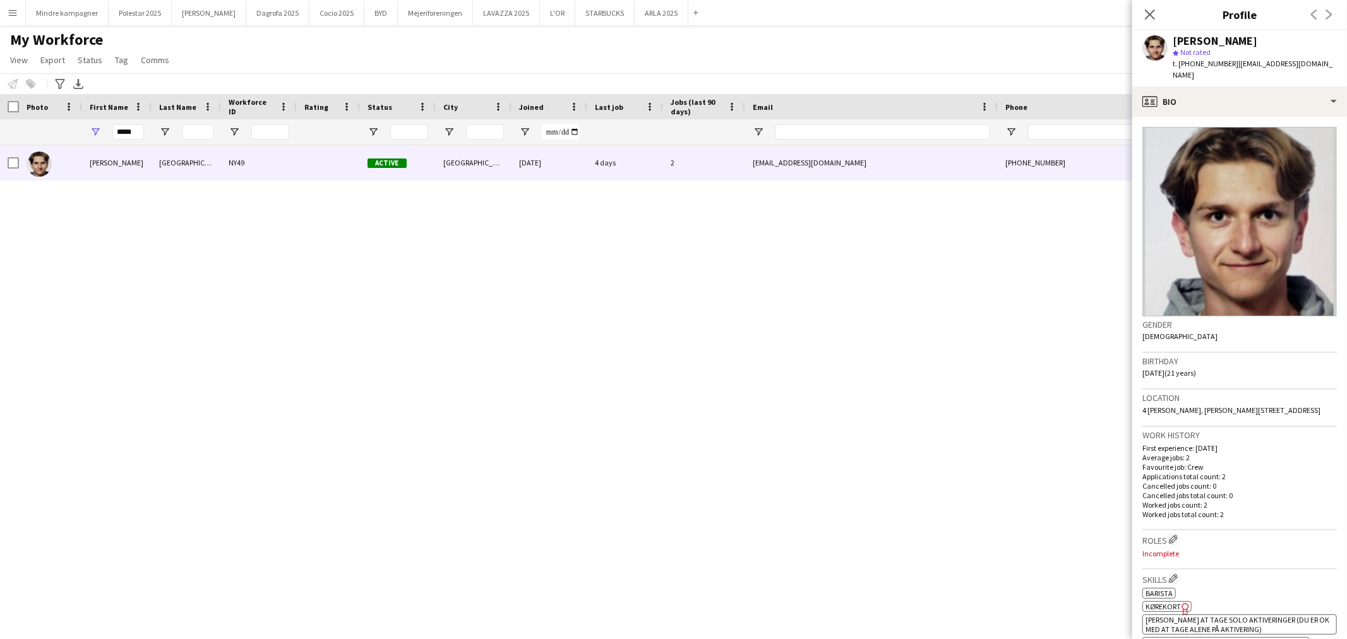
click at [721, 371] on div "Lasse Kamphausen NY49 Active København 15-07-2025 4 days 2 lassekamp10@gmail.co…" at bounding box center [654, 375] width 1309 height 461
click at [1140, 16] on div "Close pop-in" at bounding box center [1149, 14] width 35 height 29
click at [1142, 14] on app-icon "Close pop-in" at bounding box center [1150, 15] width 18 height 18
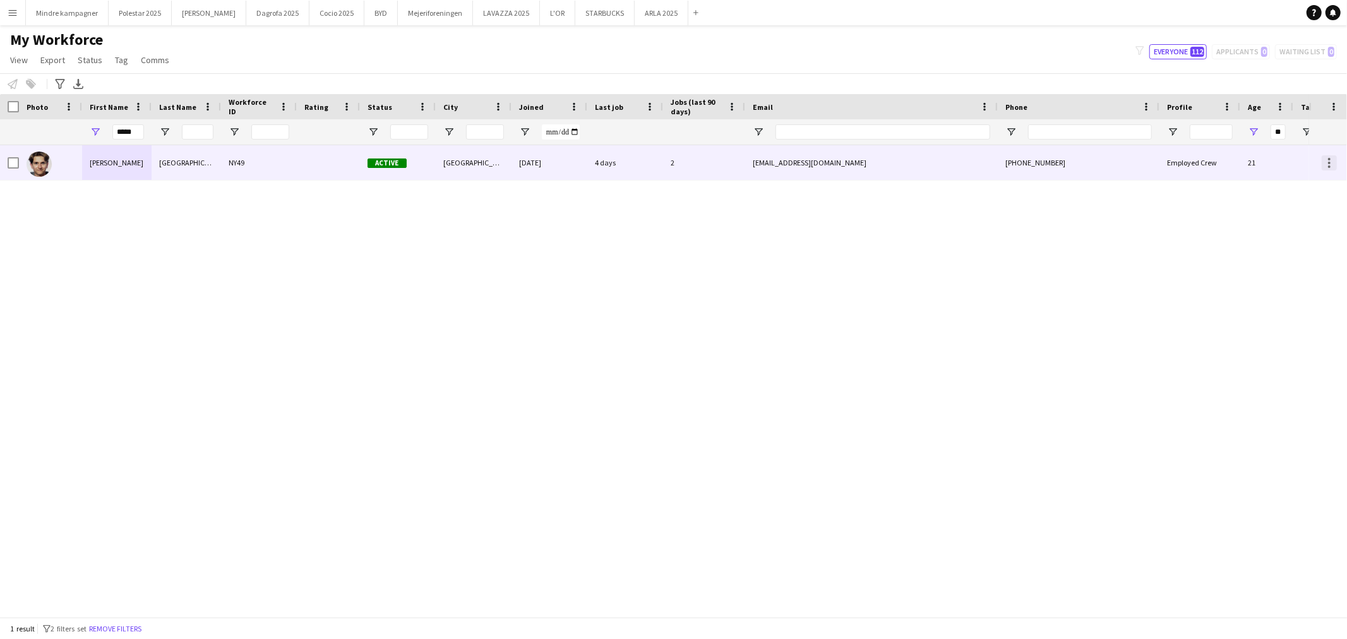
click at [1328, 160] on div at bounding box center [1329, 162] width 15 height 15
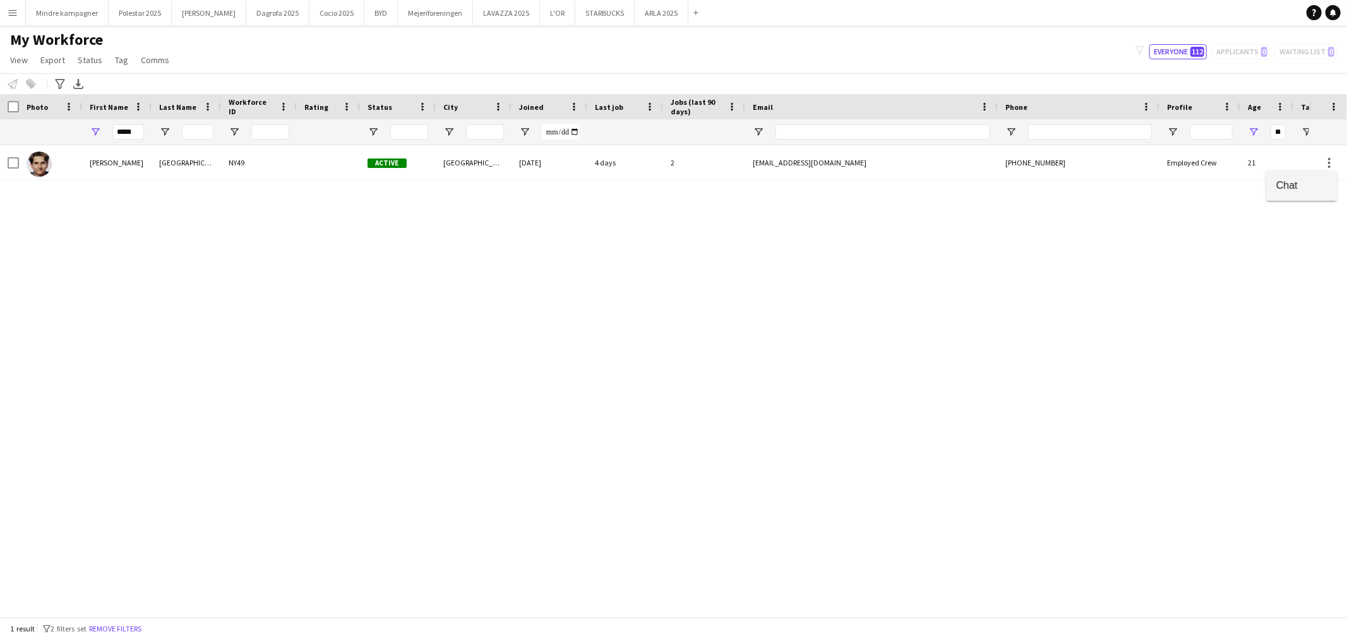
click at [1295, 181] on span "Chat" at bounding box center [1301, 184] width 51 height 11
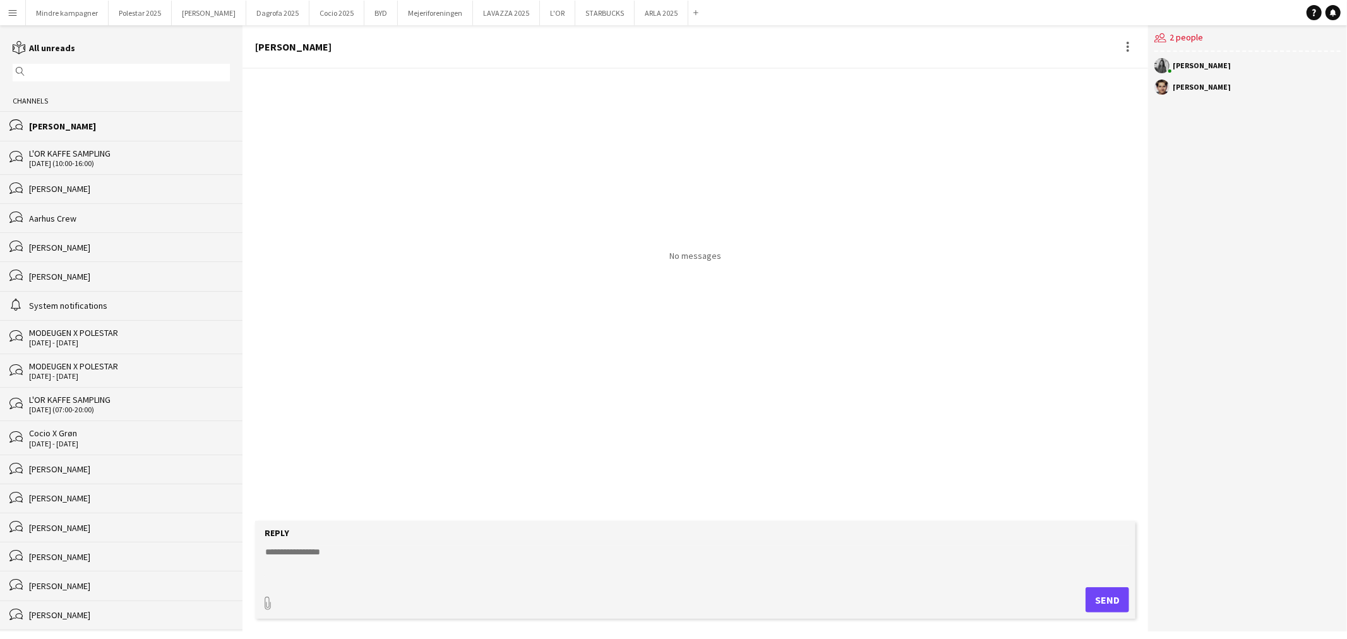
click at [62, 285] on div "bubbles Simon Zachariassen" at bounding box center [121, 275] width 242 height 29
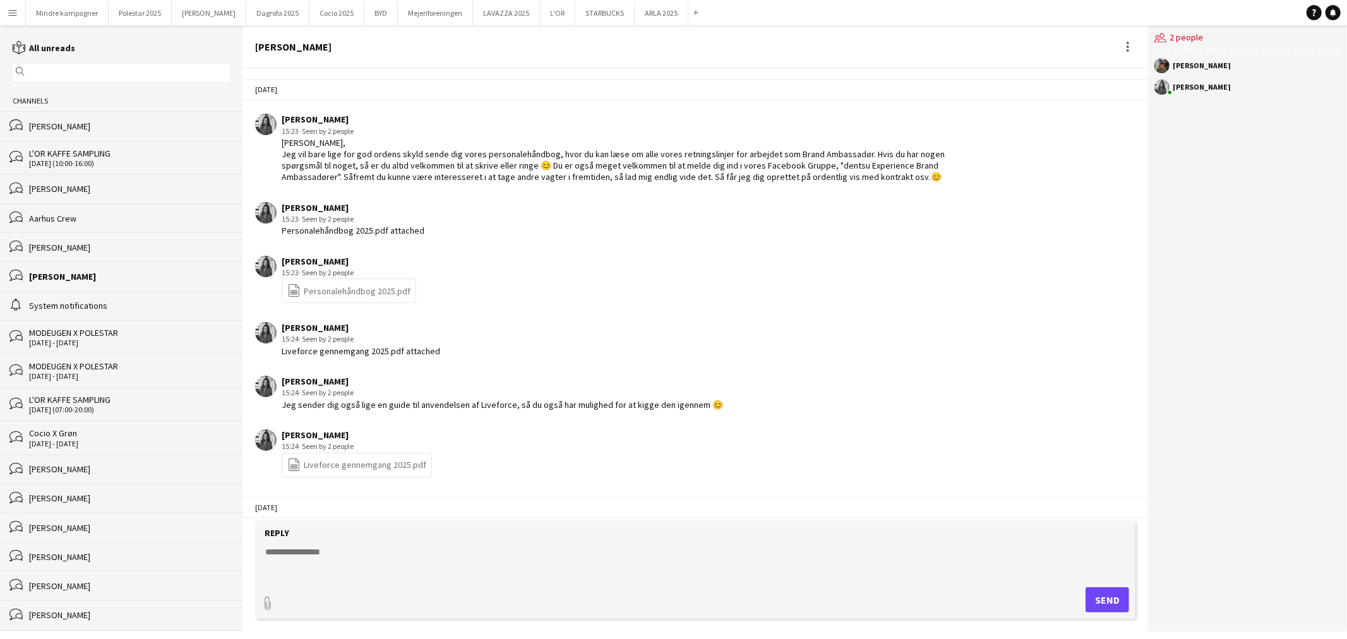
scroll to position [1165, 0]
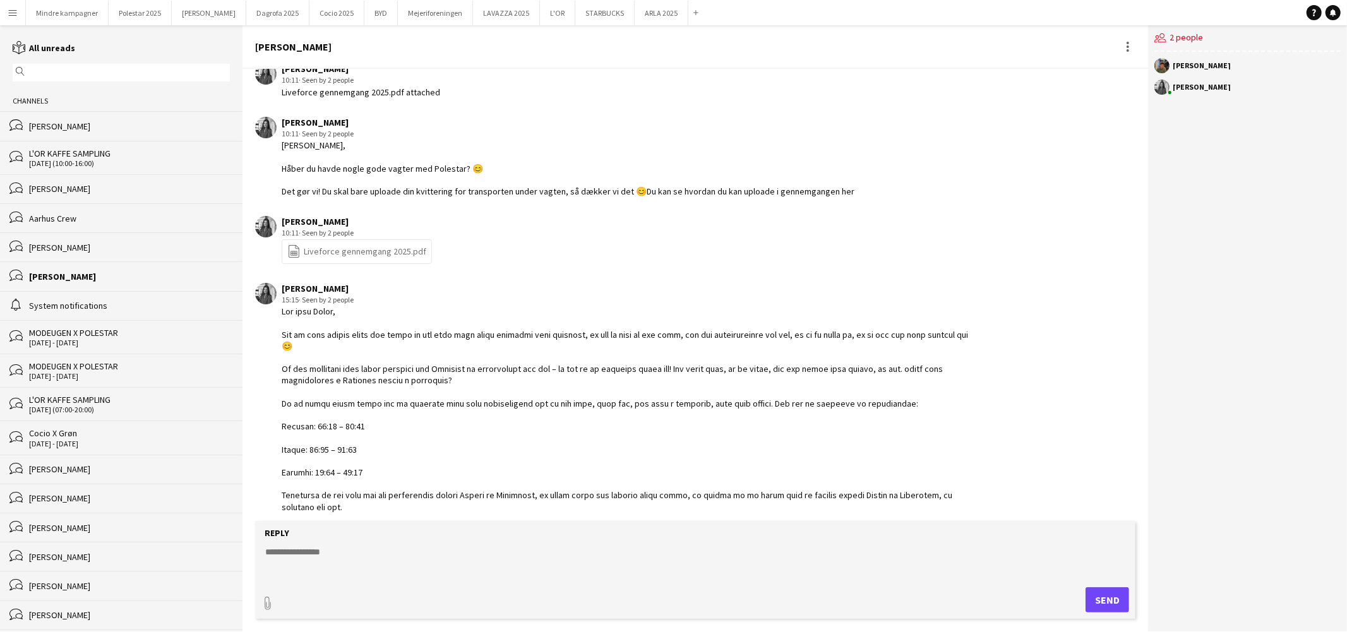
drag, startPoint x: 974, startPoint y: 501, endPoint x: 282, endPoint y: 292, distance: 723.6
click at [282, 306] on div at bounding box center [631, 421] width 698 height 230
copy div "Hej igen Simon, Jeg er lige kommet retur fra ferie og har fået lidt bedre overb…"
click at [125, 118] on div "bubbles Lasse Kamphausen" at bounding box center [121, 125] width 242 height 29
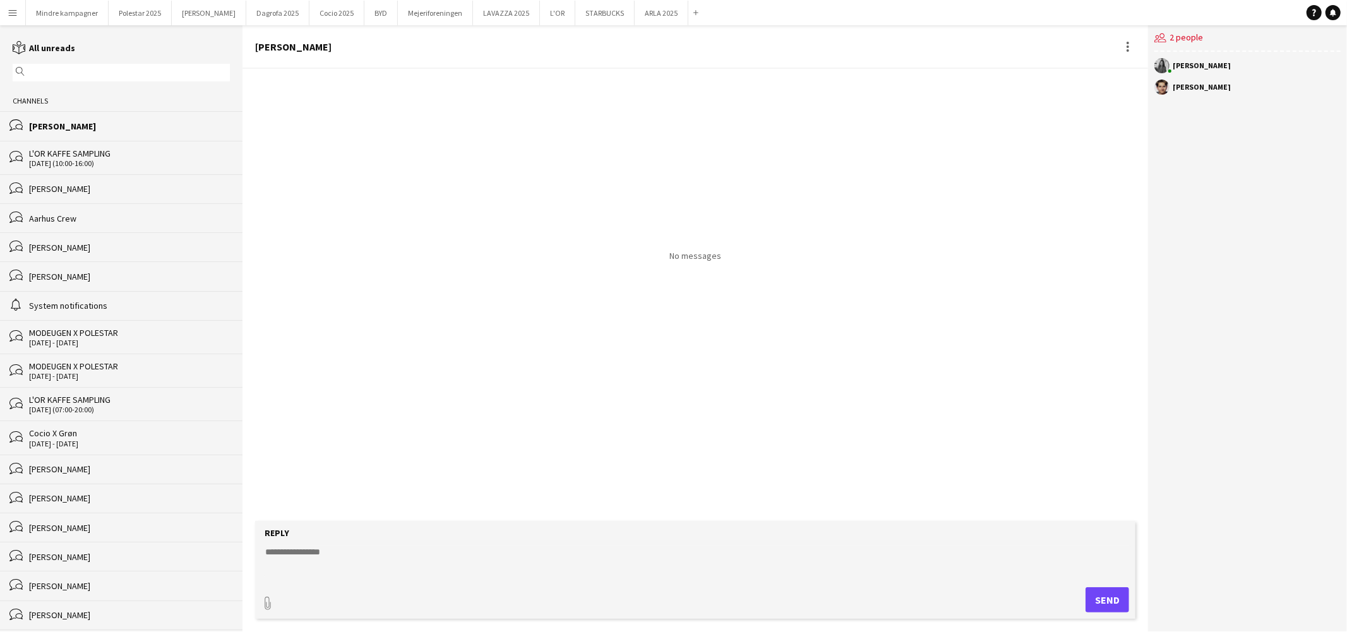
click at [328, 558] on textarea at bounding box center [698, 562] width 868 height 33
paste textarea "**********"
type textarea "**********"
click at [325, 558] on textarea at bounding box center [698, 562] width 868 height 33
paste textarea "**********"
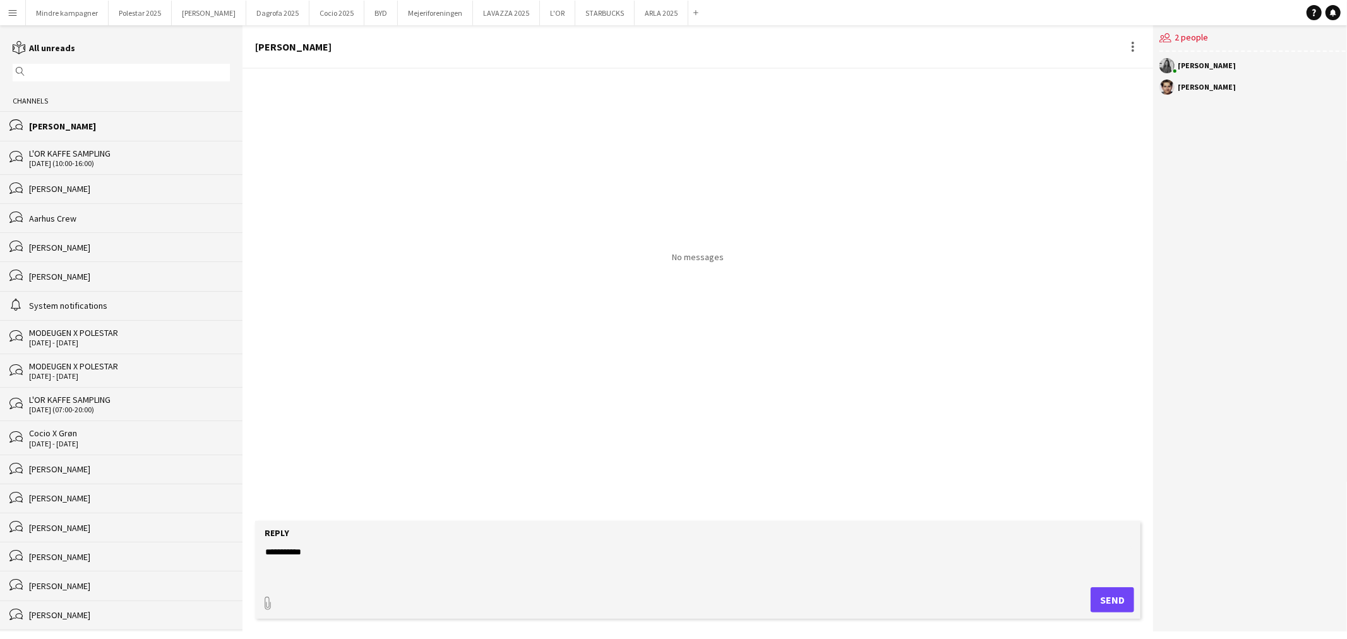
click at [325, 558] on textarea "**********" at bounding box center [698, 562] width 868 height 33
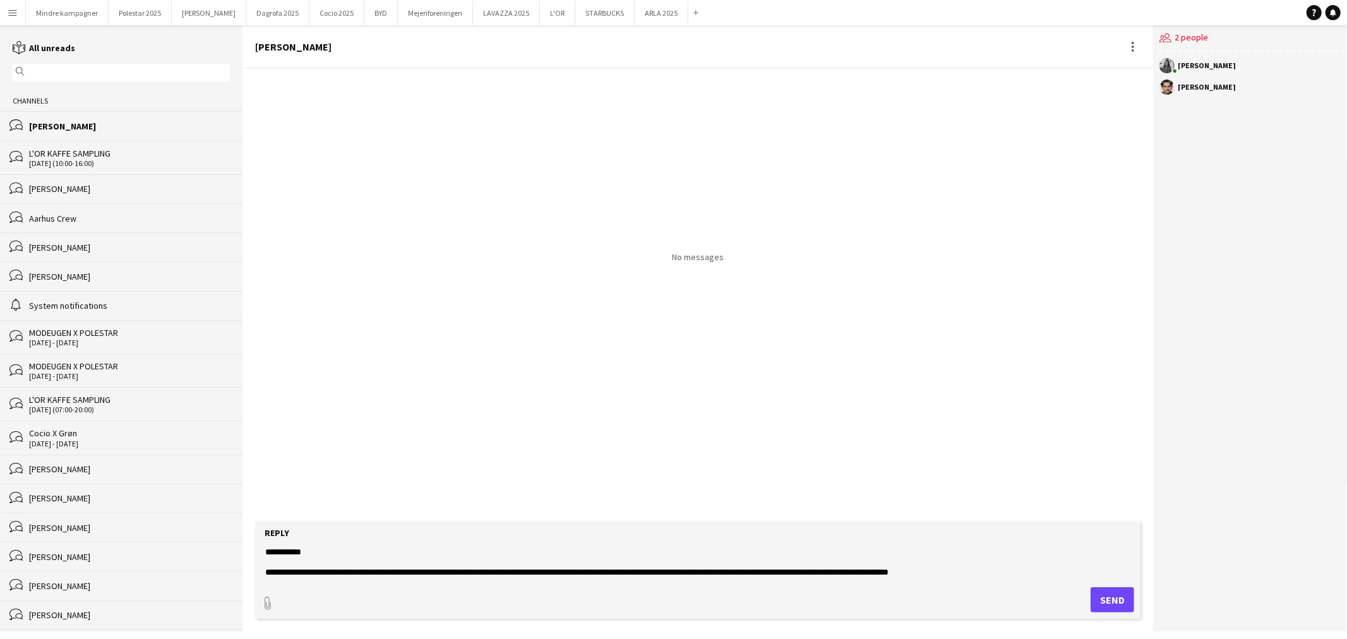
type textarea "**********"
click at [1110, 596] on button "Send" at bounding box center [1113, 599] width 44 height 25
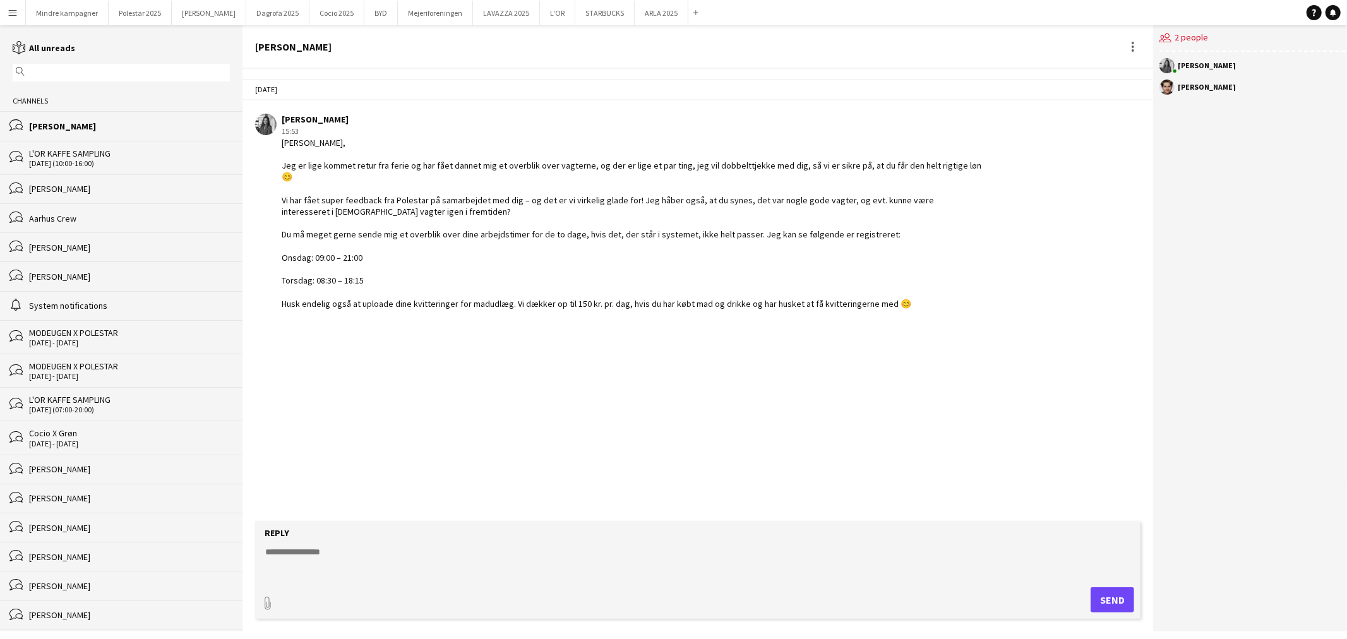
drag, startPoint x: 984, startPoint y: 295, endPoint x: 278, endPoint y: 140, distance: 722.9
click at [278, 140] on app-chat-message "Mia Tidemann 15:53 Hej Lasse, Jeg er lige kommet retur fra ferie og har fået da…" at bounding box center [697, 211] width 911 height 208
copy div "Hej Lasse, Jeg er lige kommet retur fra ferie og har fået dannet mig et overbli…"
click at [65, 70] on input "text" at bounding box center [127, 72] width 199 height 11
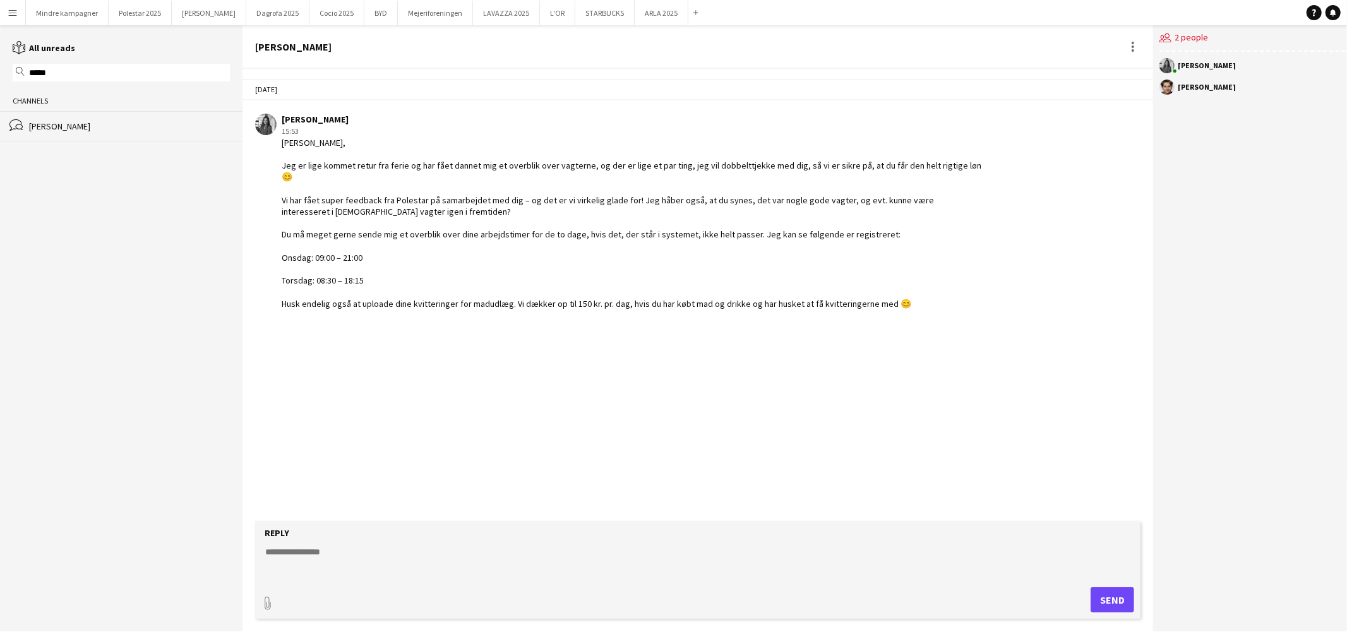
type input "*****"
click at [20, 13] on button "Menu" at bounding box center [12, 12] width 25 height 25
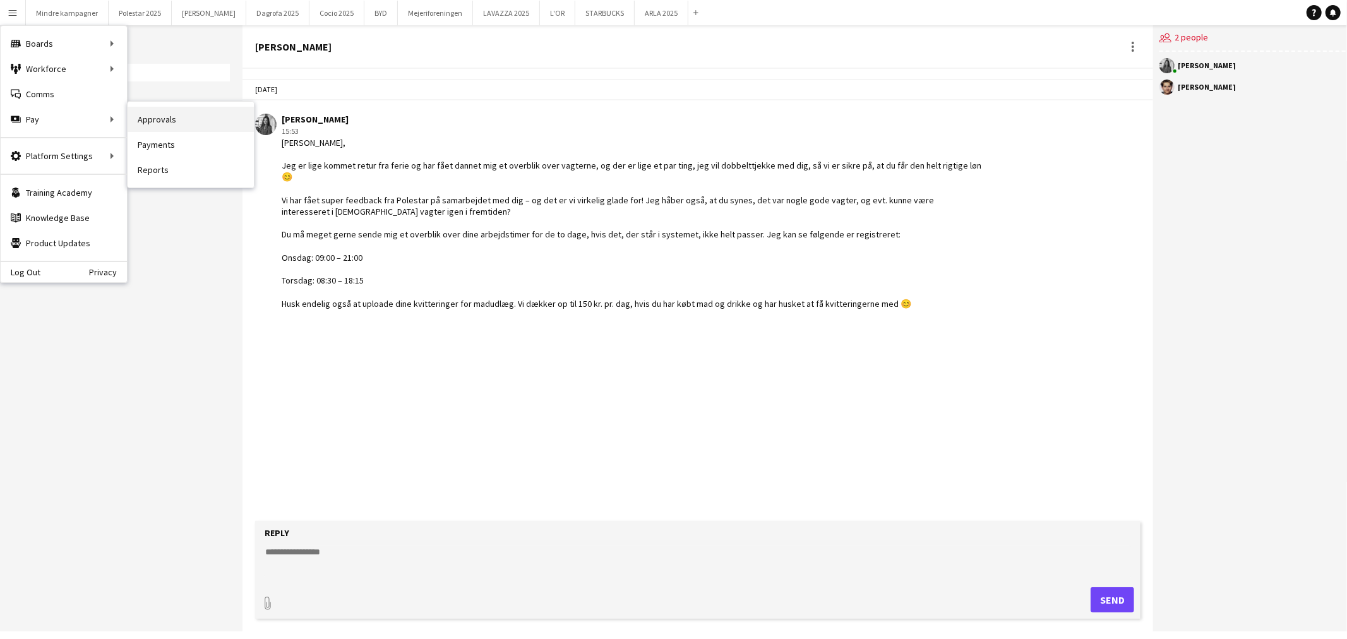
click at [149, 115] on link "Approvals" at bounding box center [191, 119] width 126 height 25
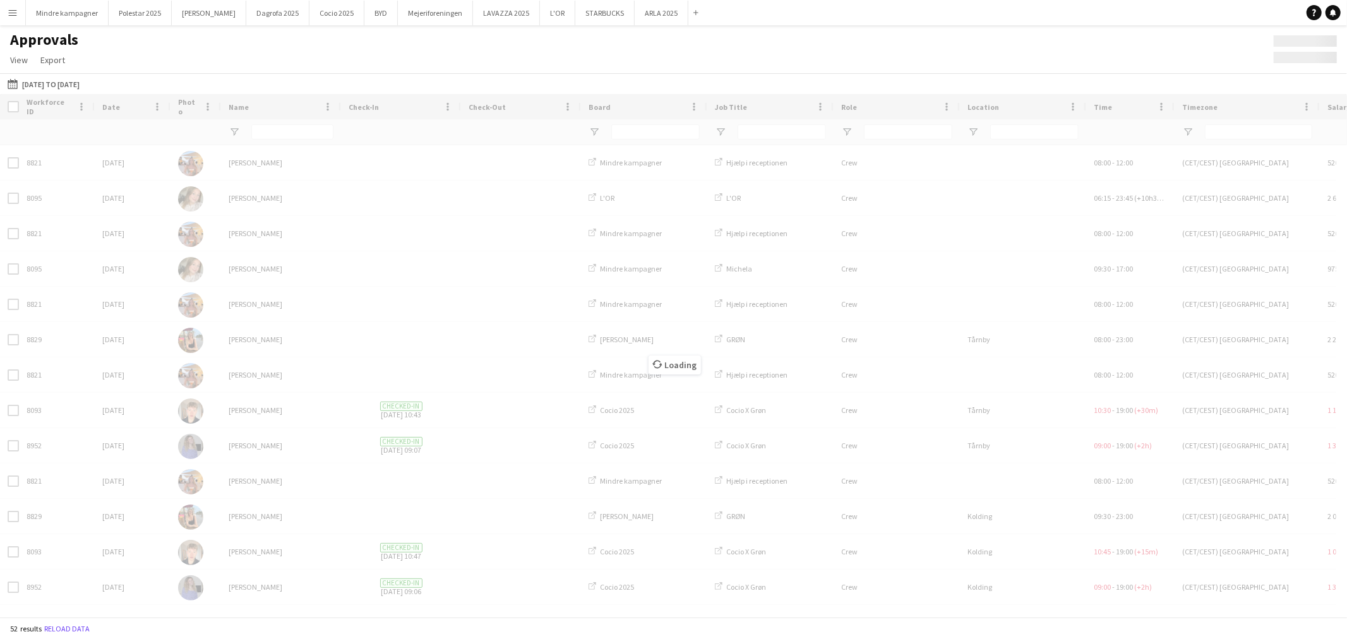
type input "*****"
type input "***"
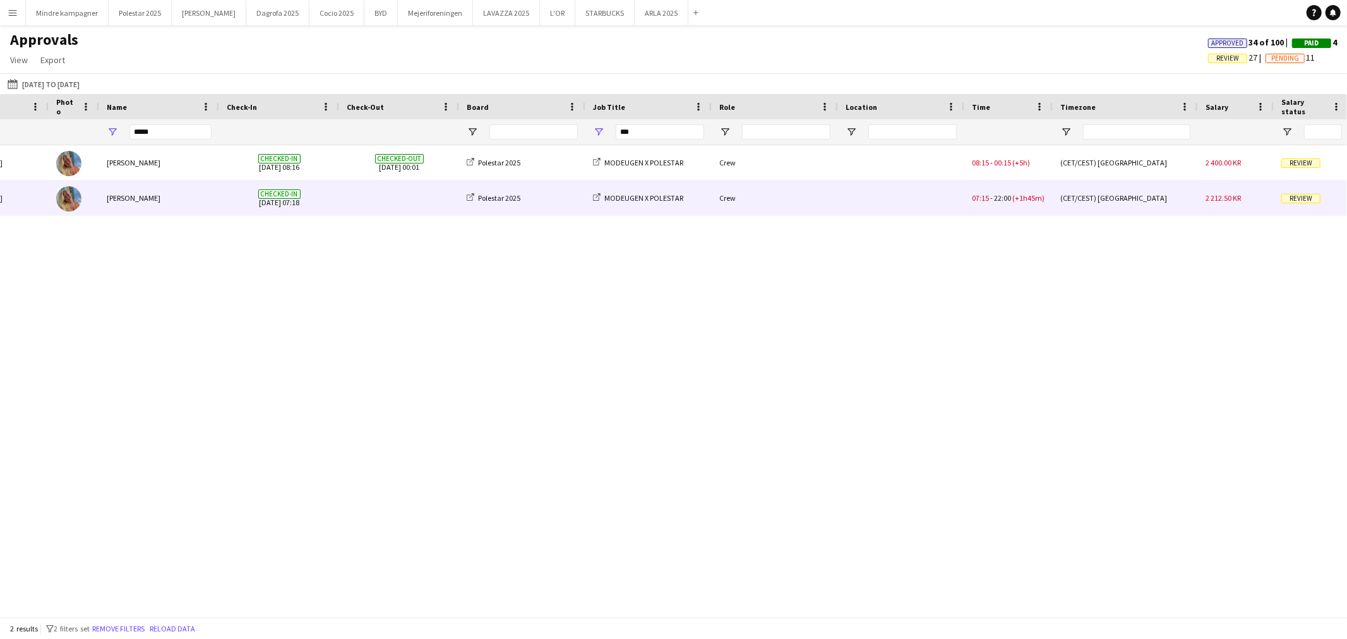
scroll to position [0, 70]
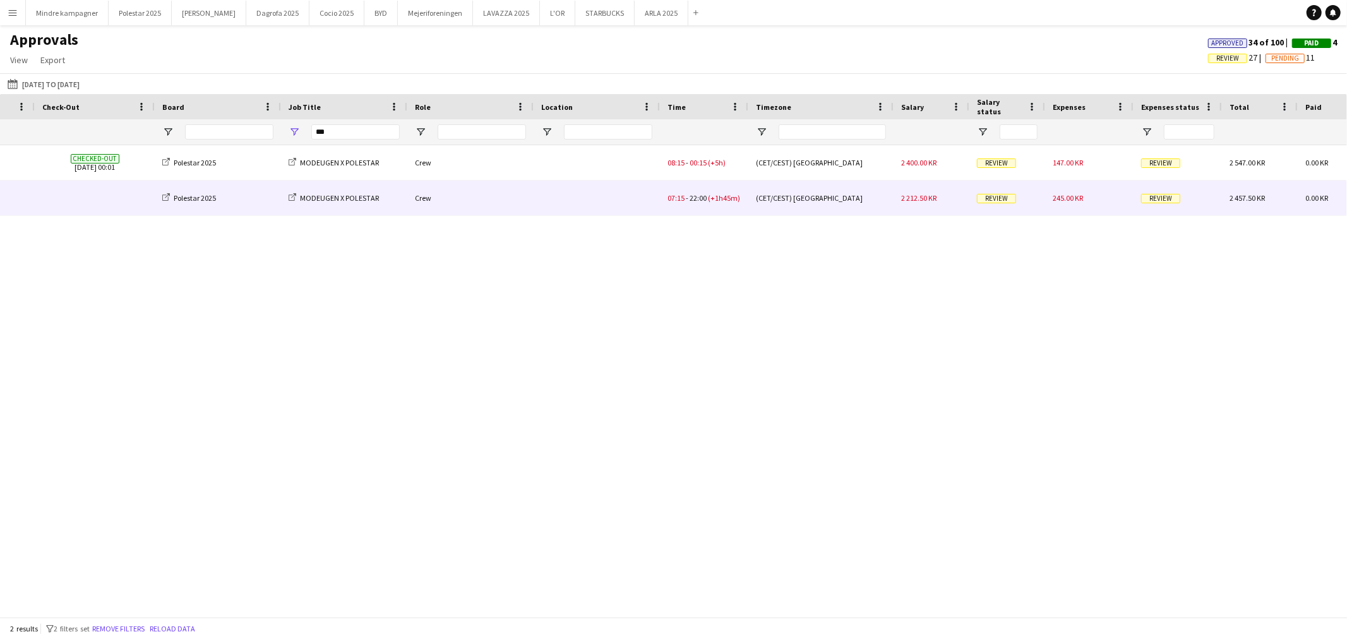
click at [1089, 203] on div "245.00 KR" at bounding box center [1089, 198] width 88 height 35
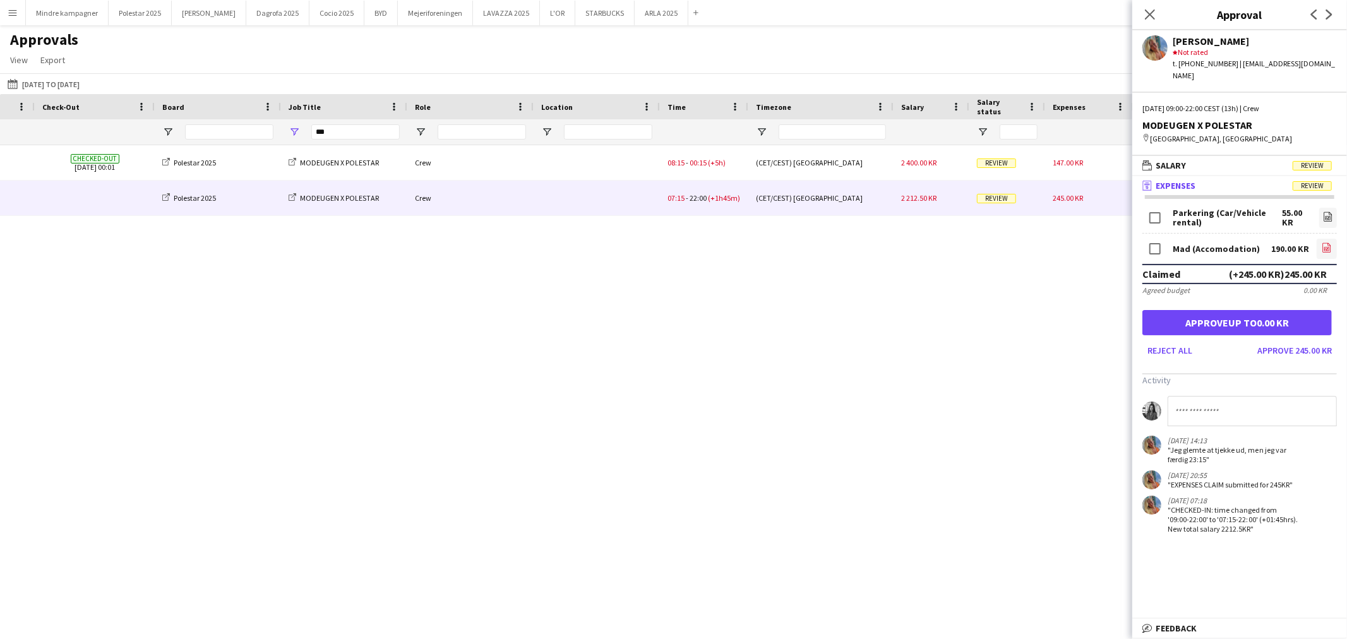
click at [1324, 242] on icon "file-image" at bounding box center [1327, 247] width 10 height 10
click at [941, 484] on div "Sofie Klivager Andersen Checked-in 06-08-2025 08:16 Checked-out 07-08-2025 00:0…" at bounding box center [673, 375] width 1347 height 461
click at [928, 359] on div "Sofie Klivager Andersen Checked-in 06-08-2025 08:16 Checked-out 07-08-2025 00:0…" at bounding box center [673, 375] width 1347 height 461
click at [1147, 10] on icon "Close pop-in" at bounding box center [1150, 14] width 12 height 12
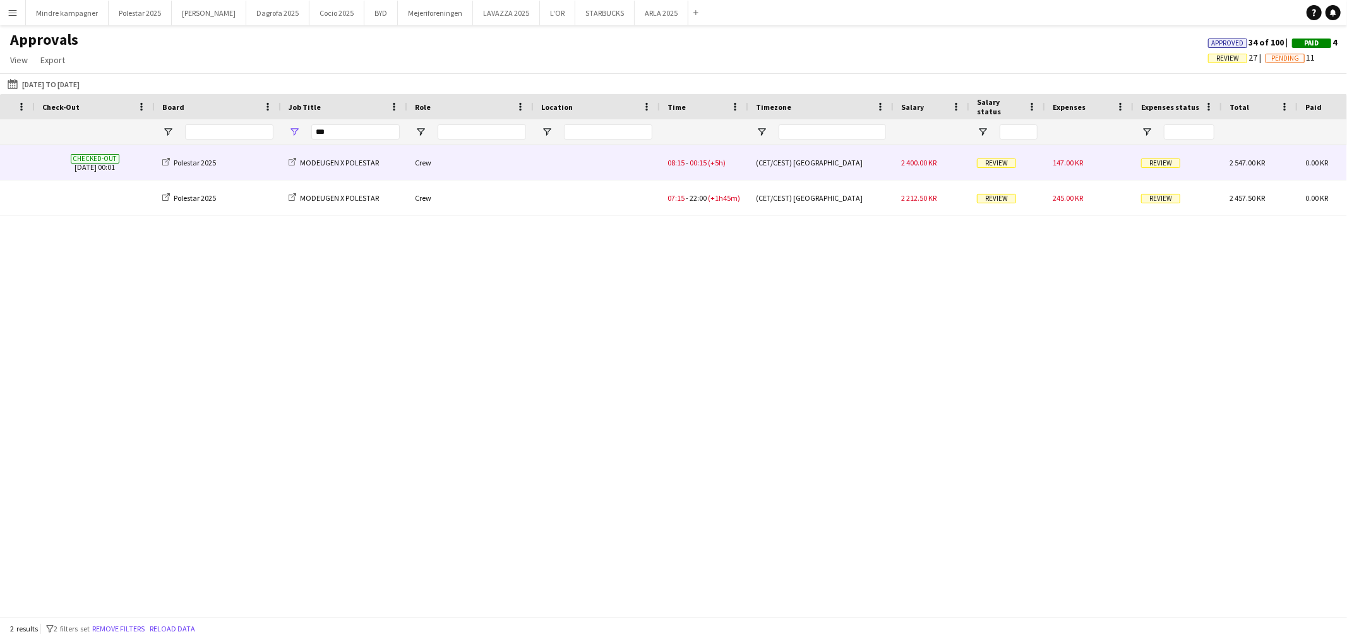
click at [1085, 167] on div "147.00 KR" at bounding box center [1089, 162] width 88 height 35
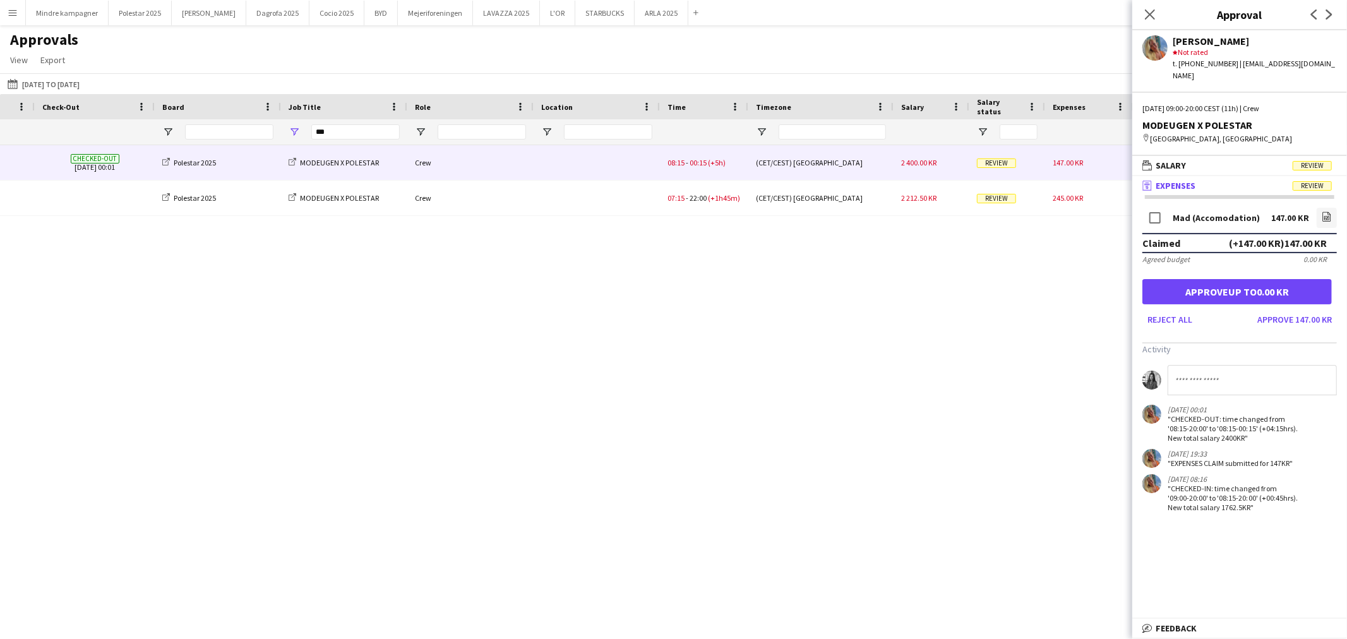
click at [1029, 260] on div "Sofie Klivager Andersen Checked-in 06-08-2025 08:16 Checked-out 07-08-2025 00:0…" at bounding box center [673, 375] width 1347 height 461
click at [1144, 14] on icon "Close pop-in" at bounding box center [1150, 14] width 12 height 12
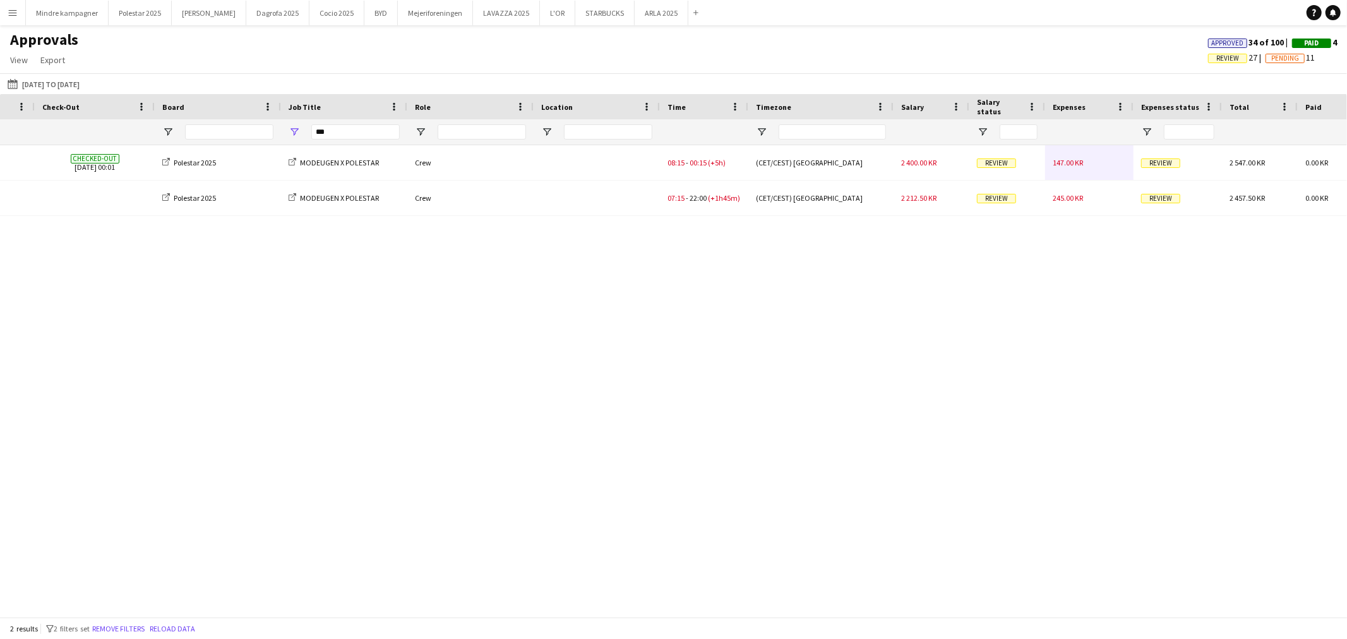
click at [20, 11] on button "Menu" at bounding box center [12, 12] width 25 height 25
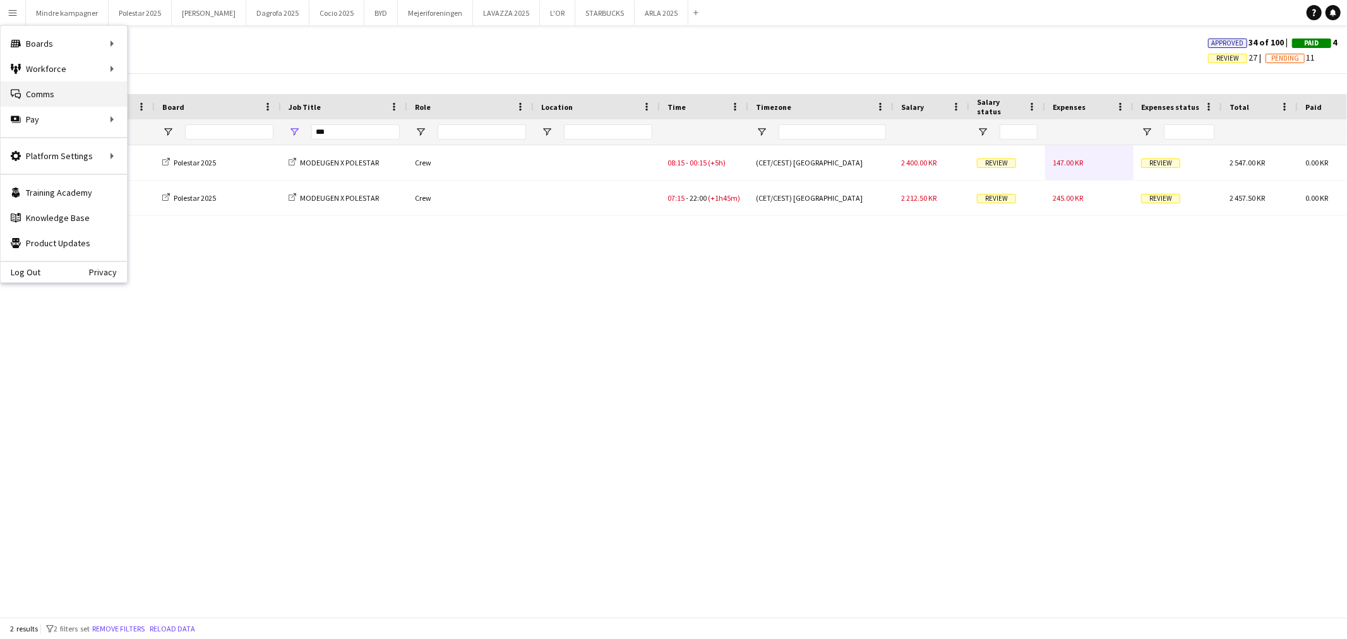
click at [36, 89] on link "Comms Comms" at bounding box center [64, 93] width 126 height 25
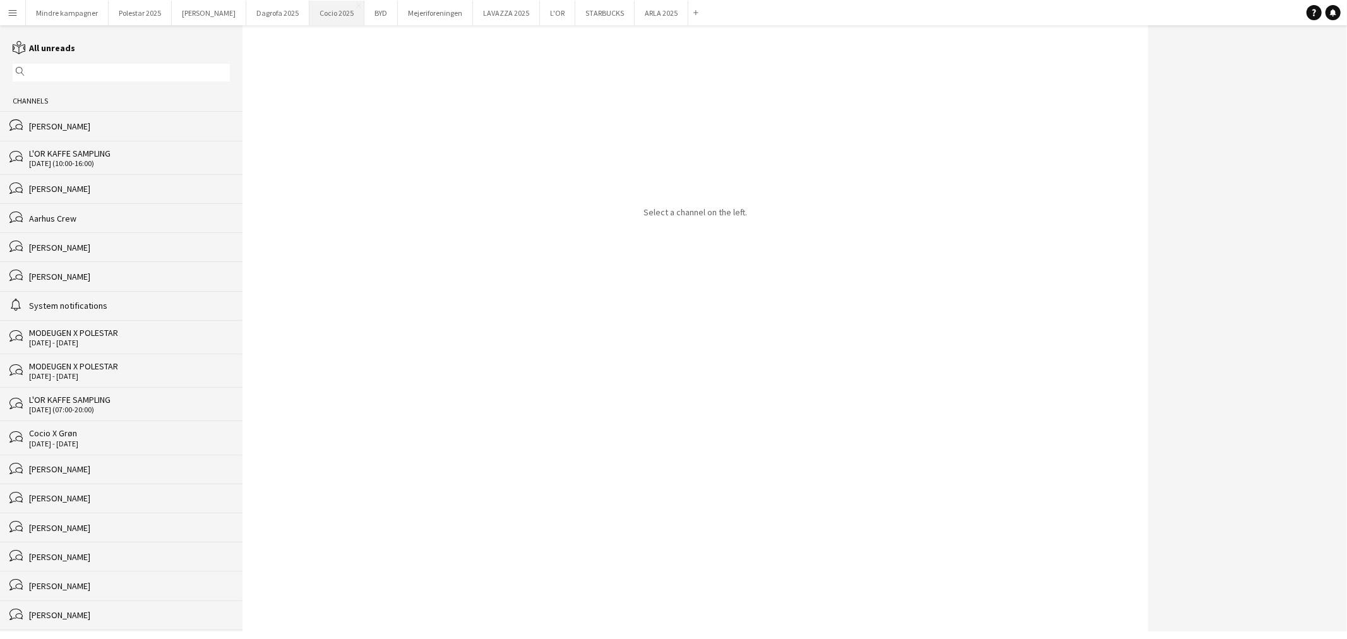
click at [309, 19] on button "Cocio 2025 Close" at bounding box center [336, 13] width 55 height 25
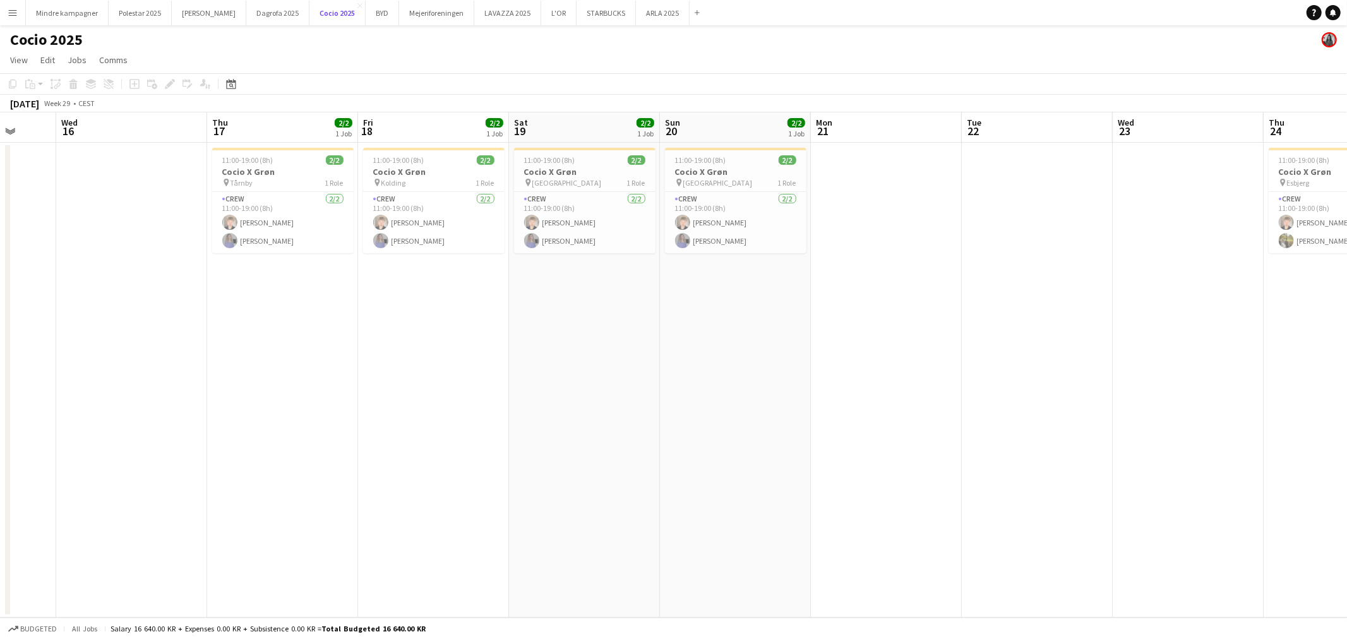
scroll to position [0, 377]
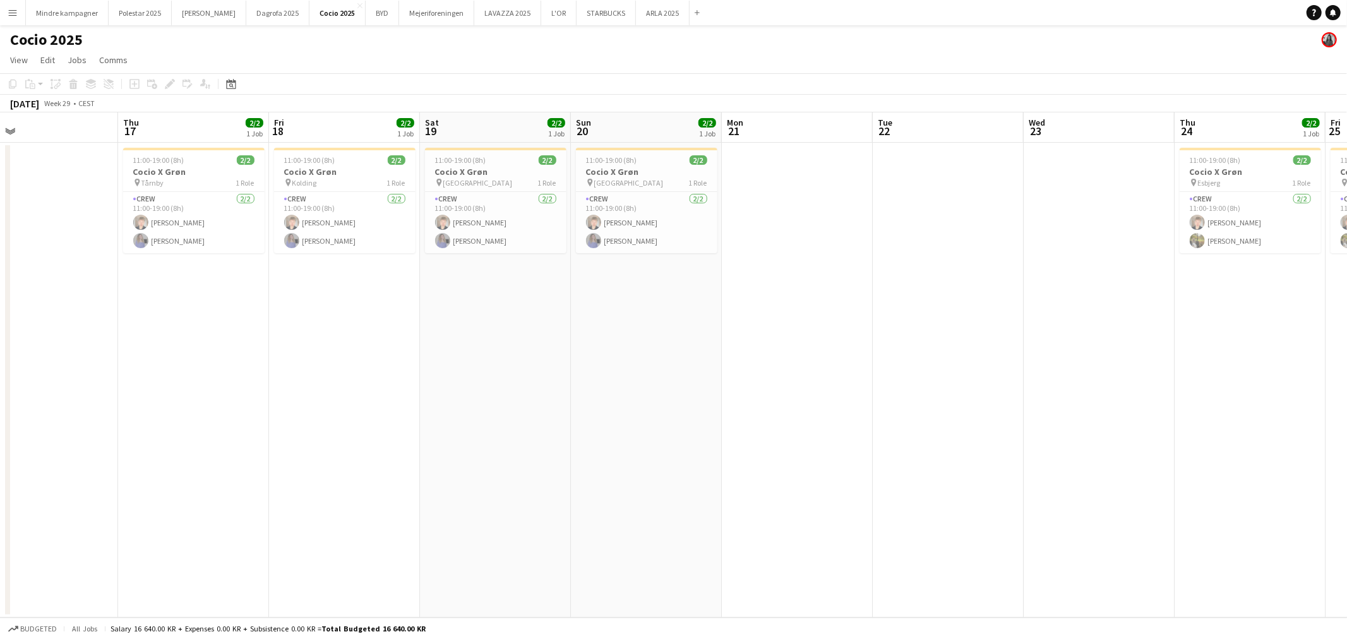
drag, startPoint x: 981, startPoint y: 420, endPoint x: 704, endPoint y: 434, distance: 277.6
click at [704, 434] on app-calendar-viewport "Sun 13 Mon 14 Tue 15 Wed 16 Thu 17 2/2 1 Job Fri 18 2/2 1 Job Sat 19 2/2 1 Job …" at bounding box center [673, 364] width 1347 height 505
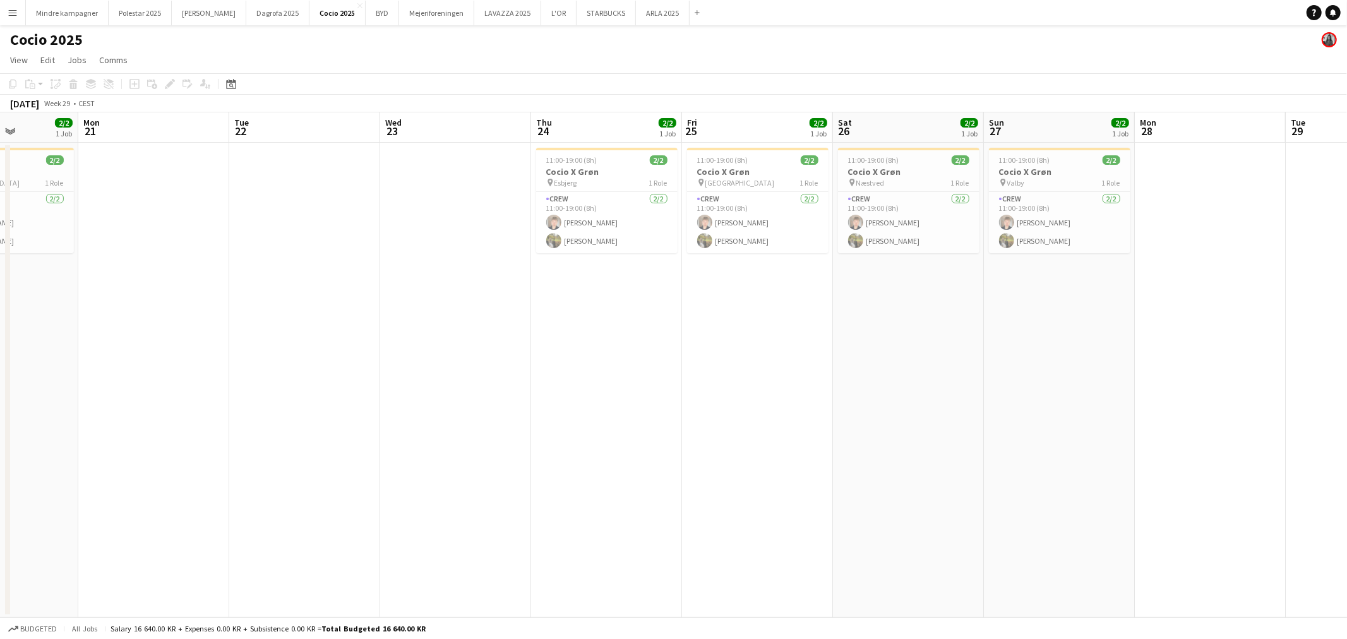
scroll to position [0, 379]
drag, startPoint x: 986, startPoint y: 458, endPoint x: 508, endPoint y: 457, distance: 478.7
click at [508, 457] on app-calendar-viewport "Fri 18 2/2 1 Job Sat 19 2/2 1 Job Sun 20 2/2 1 Job Mon 21 Tue 22 Wed 23 Thu 24 …" at bounding box center [673, 364] width 1347 height 505
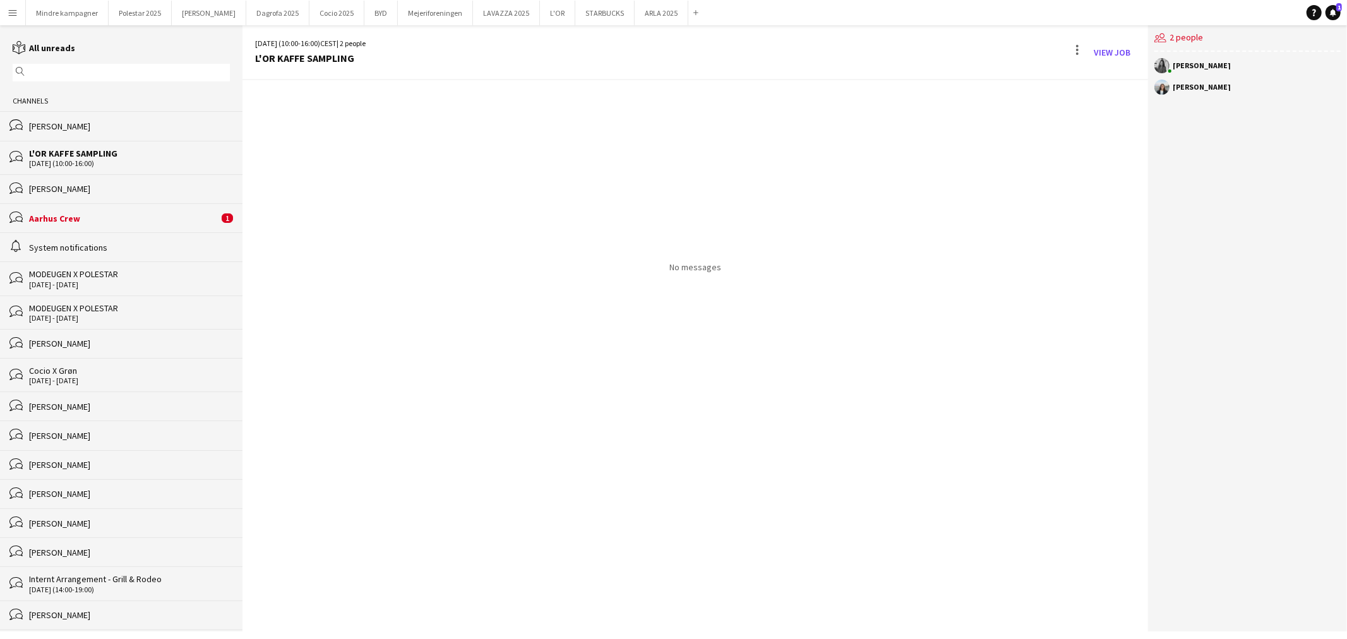
click at [110, 220] on div "Aarhus Crew" at bounding box center [123, 218] width 189 height 11
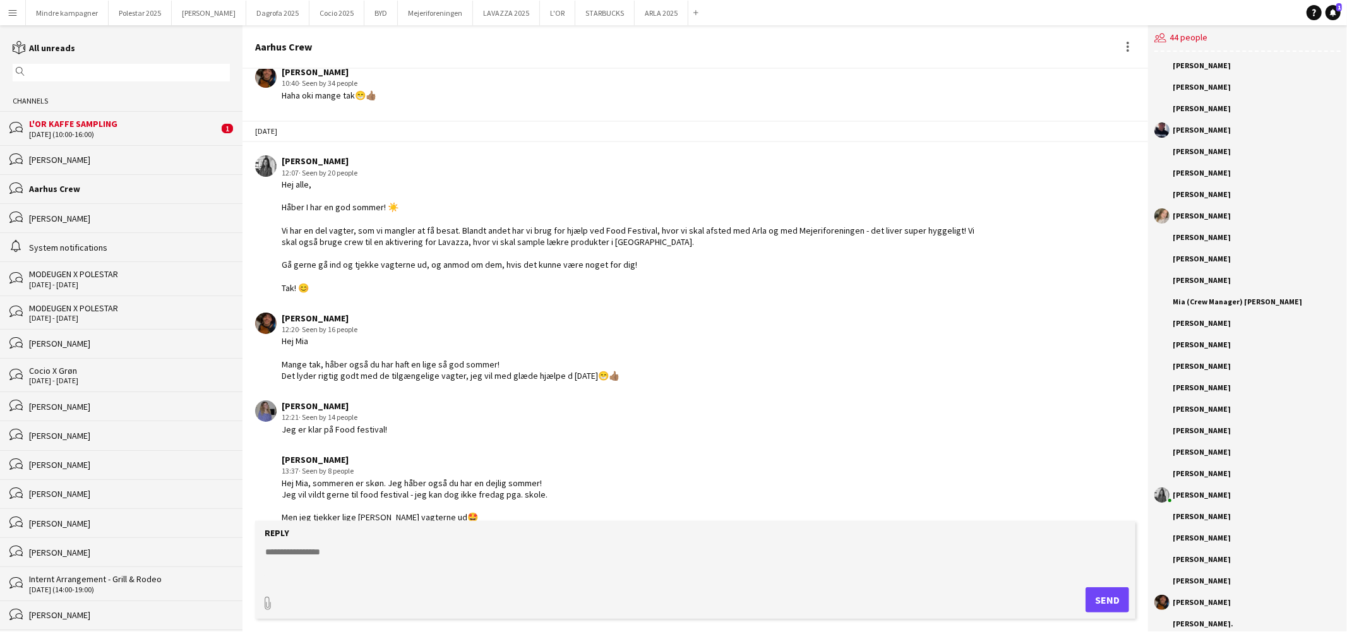
scroll to position [332, 0]
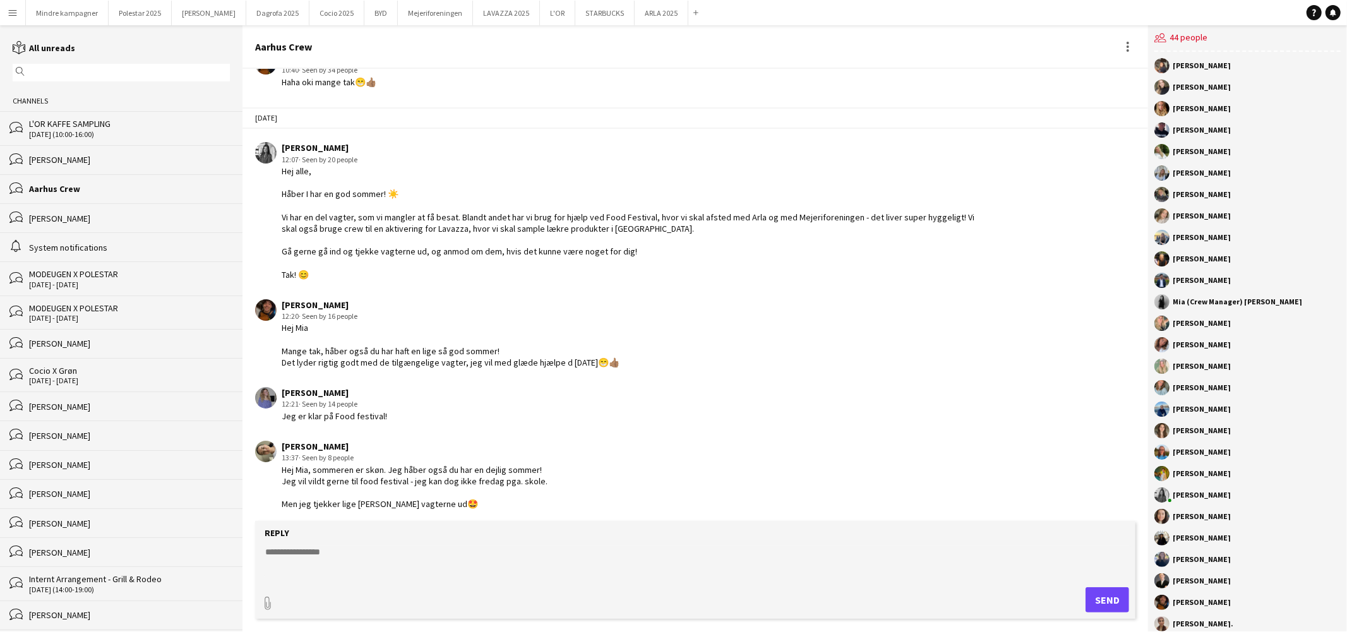
click at [87, 162] on div "[PERSON_NAME]" at bounding box center [129, 159] width 201 height 11
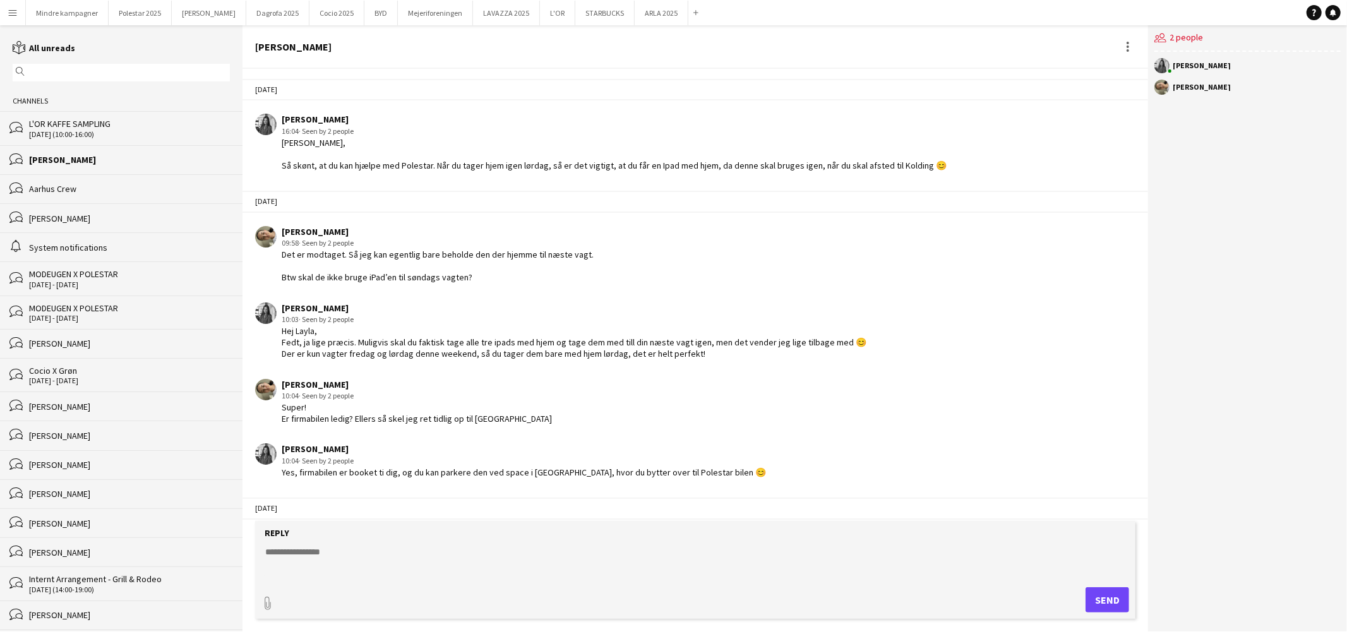
scroll to position [2007, 0]
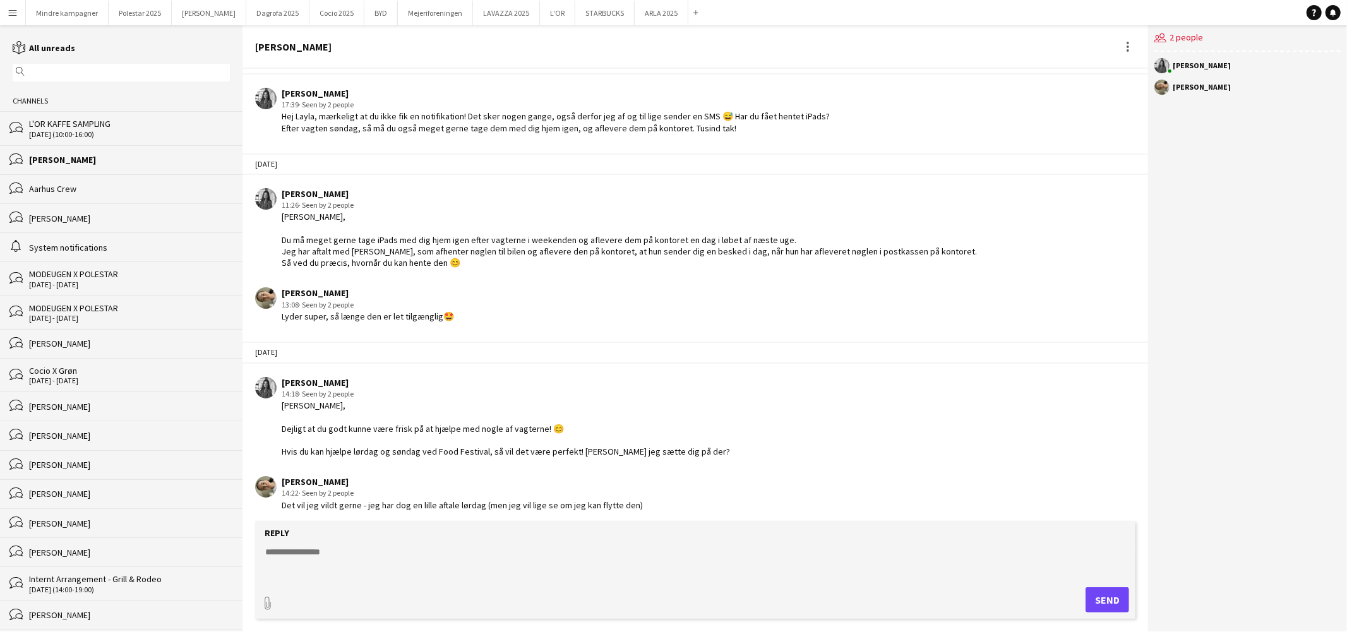
click at [354, 562] on textarea at bounding box center [698, 562] width 868 height 33
click at [330, 556] on textarea at bounding box center [698, 562] width 868 height 33
type textarea "**********"
click at [1102, 604] on button "Send" at bounding box center [1108, 599] width 44 height 25
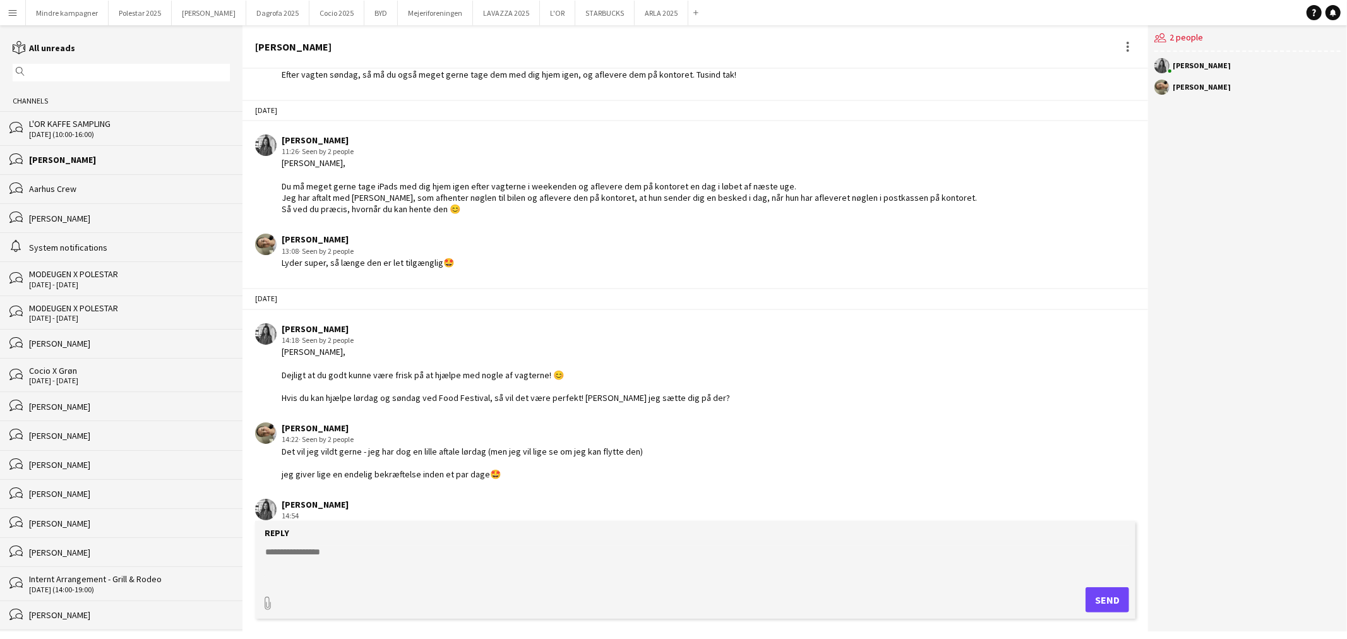
click at [92, 128] on div "L'OR KAFFE SAMPLING" at bounding box center [129, 123] width 201 height 11
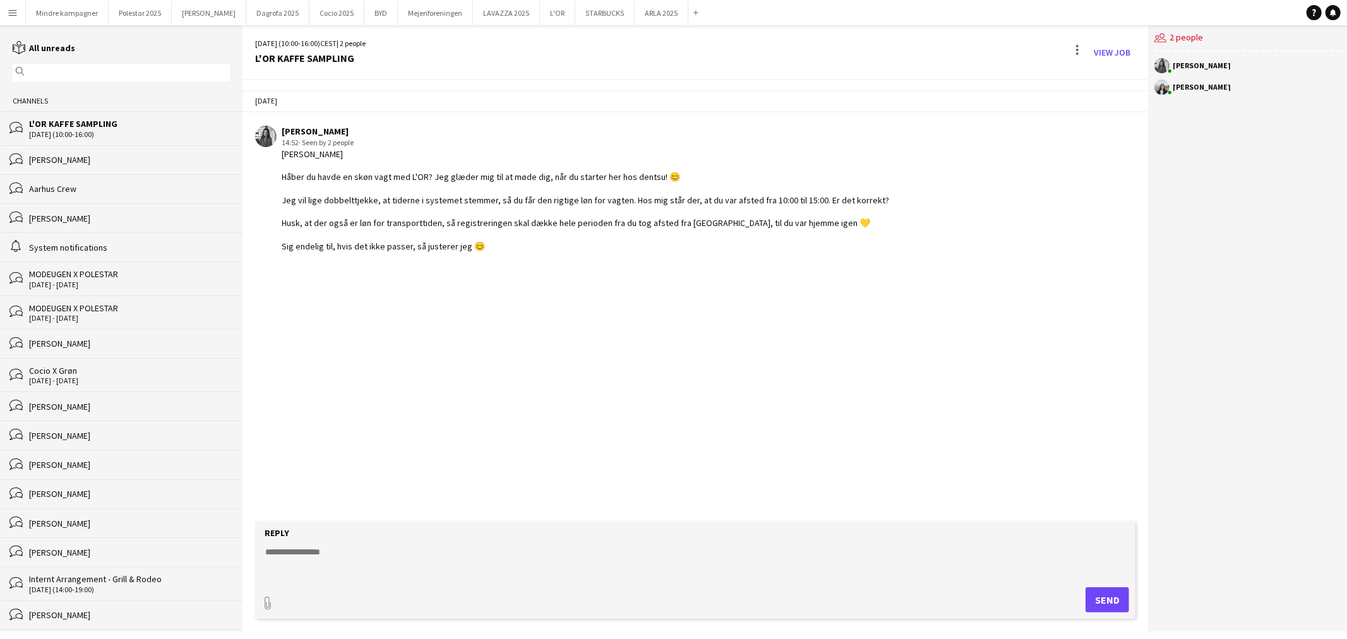
click at [55, 68] on input "text" at bounding box center [127, 72] width 199 height 11
drag, startPoint x: 521, startPoint y: 9, endPoint x: 510, endPoint y: 13, distance: 11.6
click at [540, 13] on button "L'OR Close" at bounding box center [557, 13] width 35 height 25
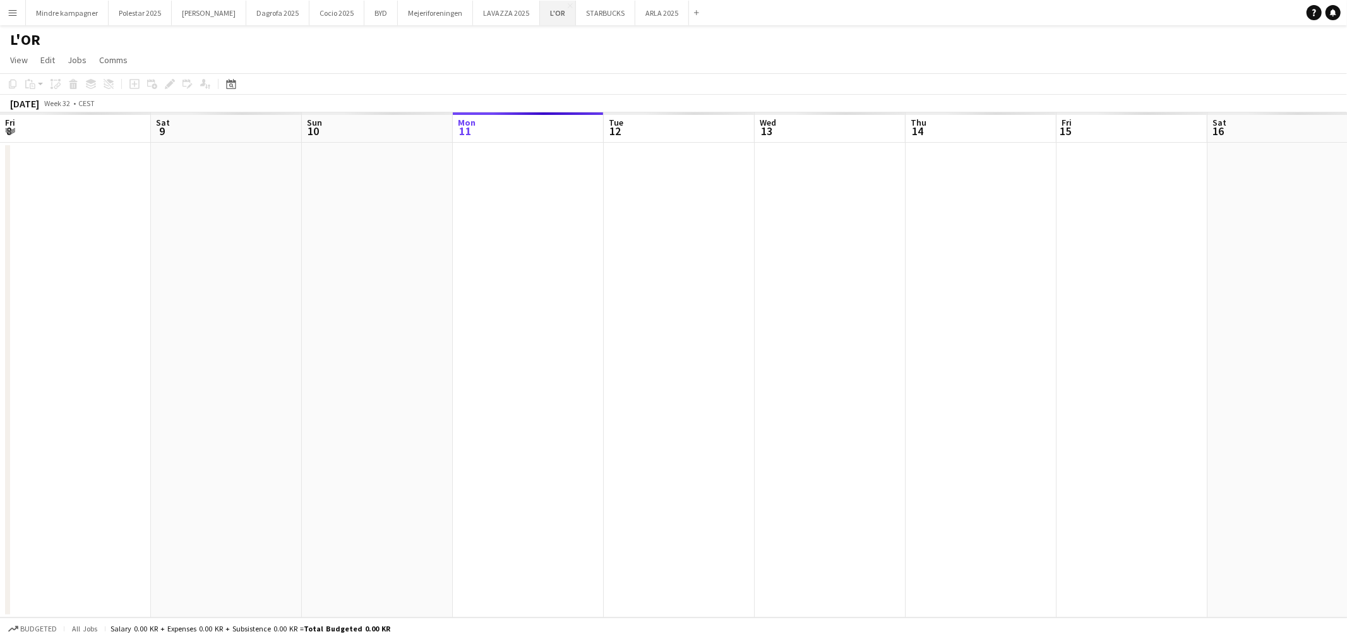
scroll to position [0, 301]
click at [540, 13] on button "L'OR Close" at bounding box center [558, 13] width 36 height 25
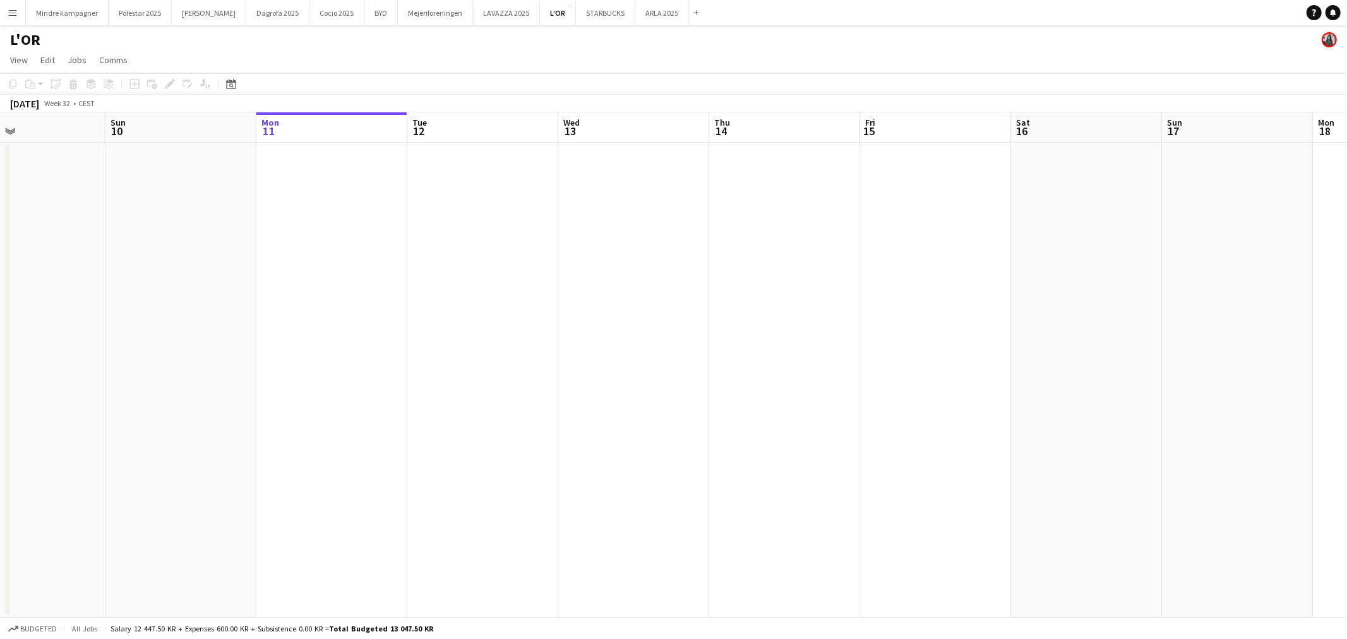
drag, startPoint x: 468, startPoint y: 323, endPoint x: 686, endPoint y: 316, distance: 218.6
click at [686, 316] on app-calendar-viewport "Thu 7 Fri 8 Sat 9 Sun 10 Mon 11 Tue 12 Wed 13 Thu 14 Fri 15 Sat 16 Sun 17 Mon 1…" at bounding box center [673, 364] width 1347 height 505
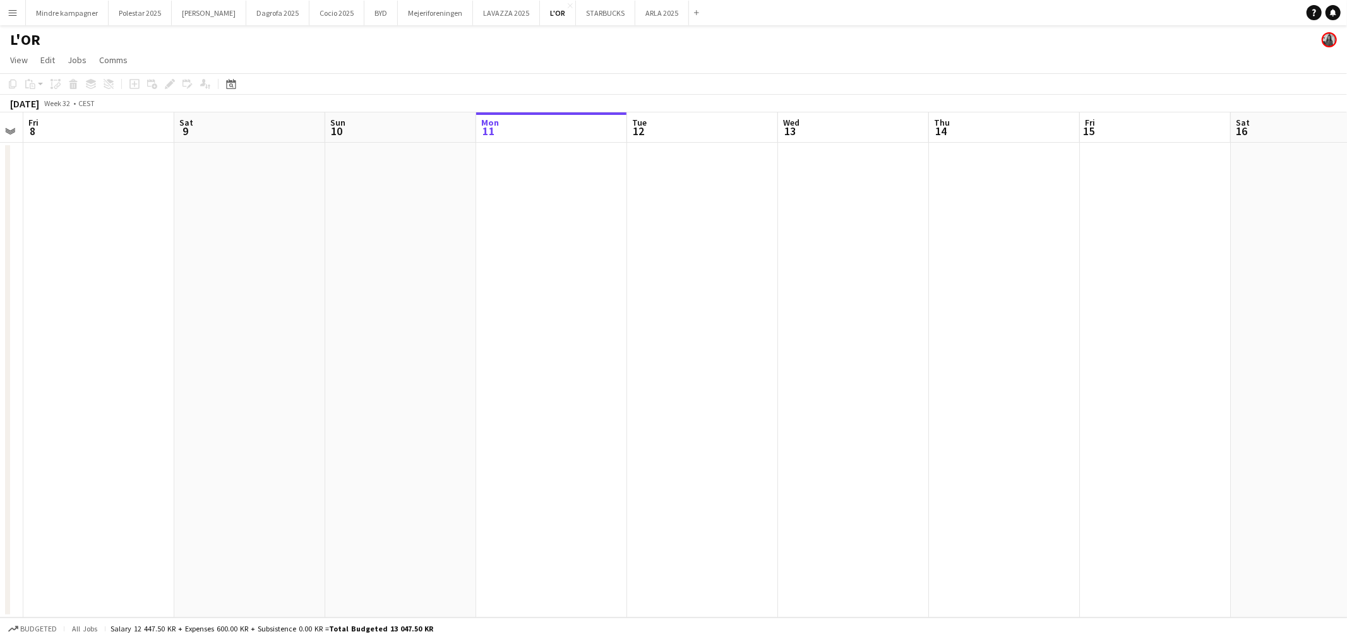
drag, startPoint x: 396, startPoint y: 370, endPoint x: 811, endPoint y: 339, distance: 416.7
click at [811, 339] on app-calendar-viewport "Wed 6 Thu 7 Fri 8 Sat 9 Sun 10 Mon 11 Tue 12 Wed 13 Thu 14 Fri 15 Sat 16 Sun 17…" at bounding box center [673, 364] width 1347 height 505
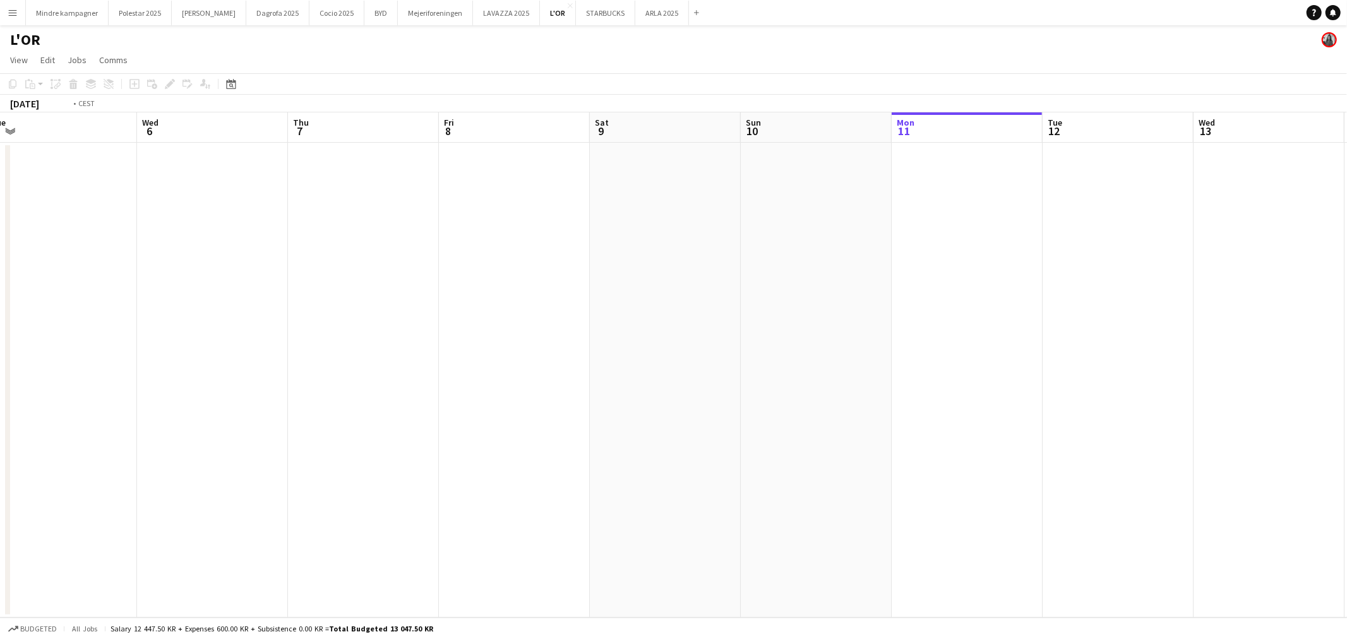
click at [881, 383] on app-calendar-viewport "Sun 3 Mon 4 Tue 5 Wed 6 Thu 7 Fri 8 Sat 9 Sun 10 Mon 11 Tue 12 Wed 13 Thu 14 Fr…" at bounding box center [673, 364] width 1347 height 505
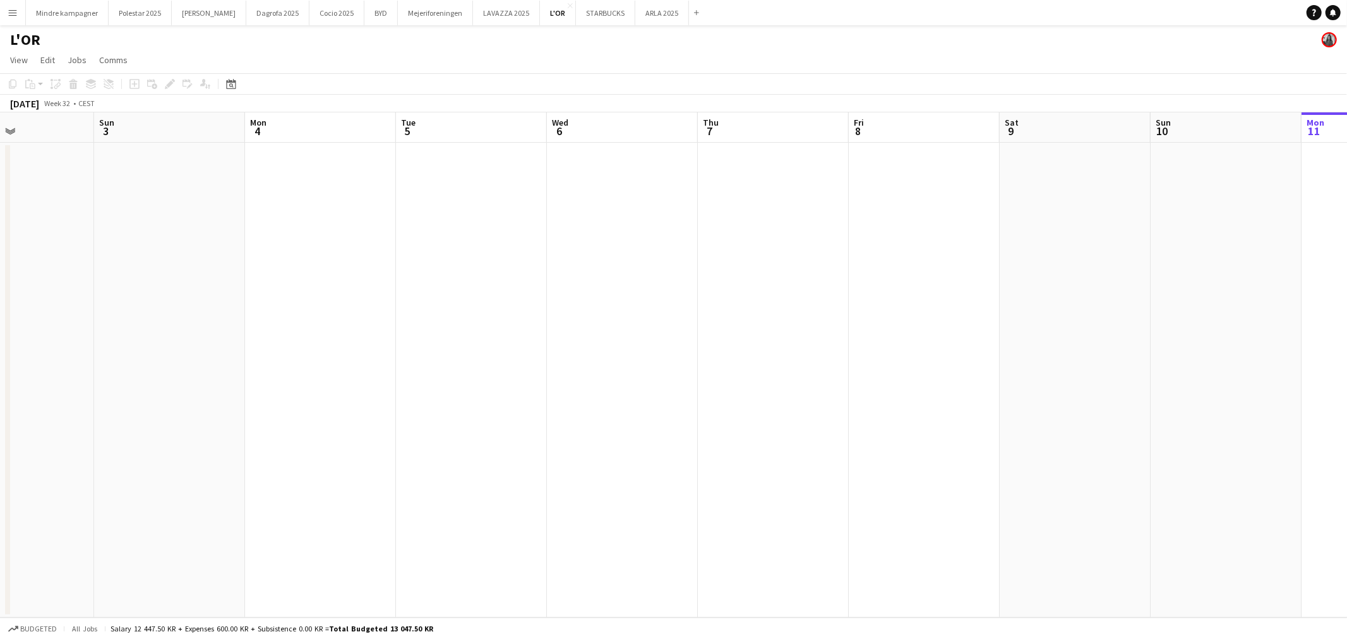
drag, startPoint x: 516, startPoint y: 409, endPoint x: 908, endPoint y: 410, distance: 392.2
click at [880, 410] on app-calendar-viewport "Thu 31 Fri 1 2/2 1 Job Sat 2 Sun 3 Mon 4 Tue 5 Wed 6 Thu 7 Fri 8 Sat 9 Sun 10 M…" at bounding box center [673, 364] width 1347 height 505
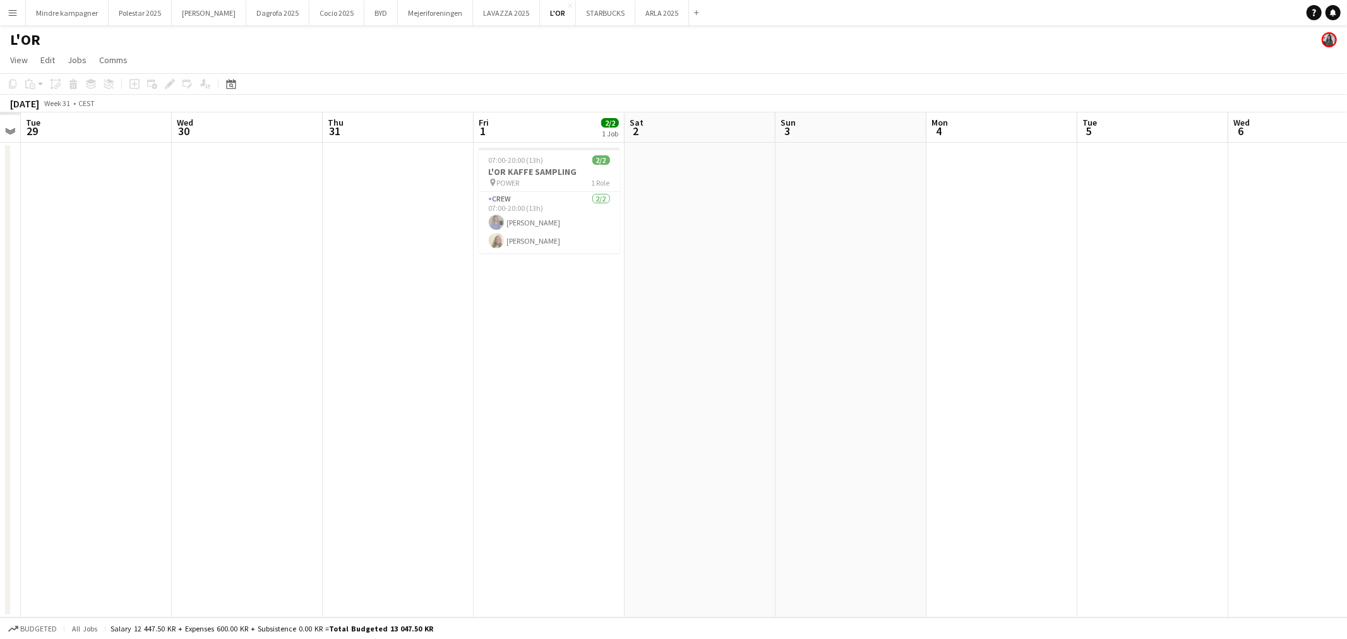
drag, startPoint x: 455, startPoint y: 409, endPoint x: 762, endPoint y: 410, distance: 306.9
click at [774, 414] on app-calendar-viewport "Sun 27 Mon 28 Tue 29 Wed 30 Thu 31 Fri 1 2/2 1 Job Sat 2 Sun 3 Mon 4 Tue 5 Wed …" at bounding box center [673, 364] width 1347 height 505
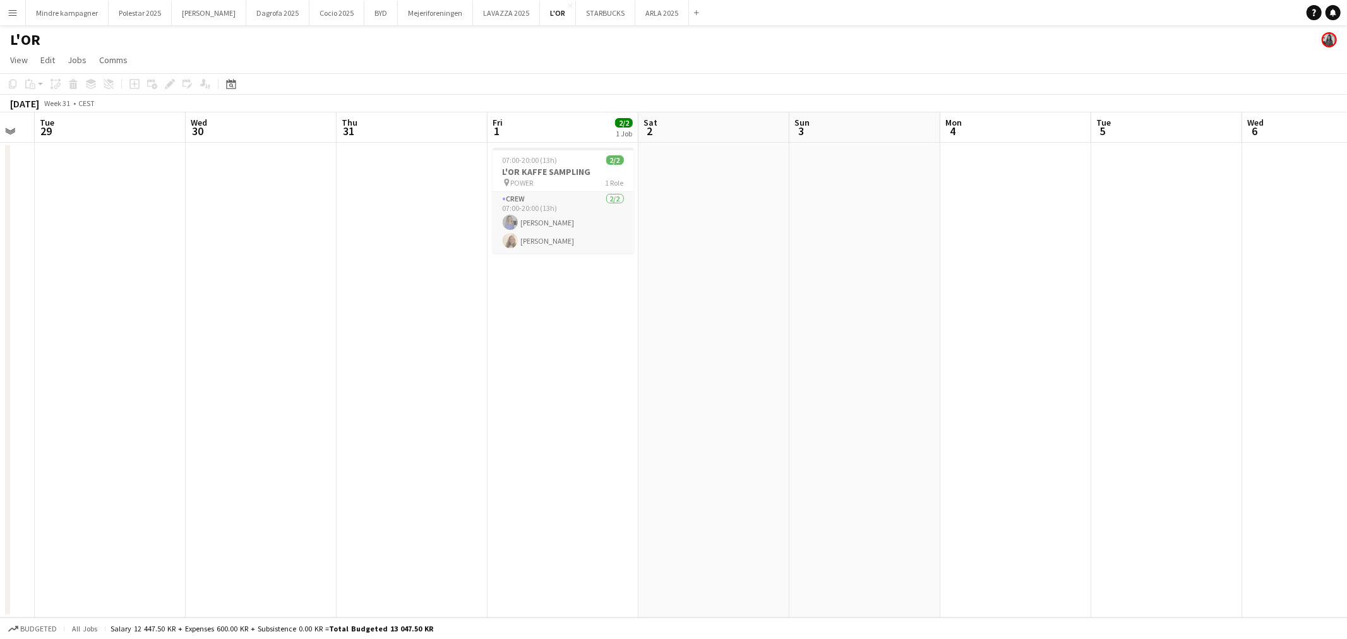
click at [552, 193] on app-card-role "Crew [DATE] 07:00-20:00 (13h) [PERSON_NAME] [PERSON_NAME]" at bounding box center [563, 222] width 141 height 61
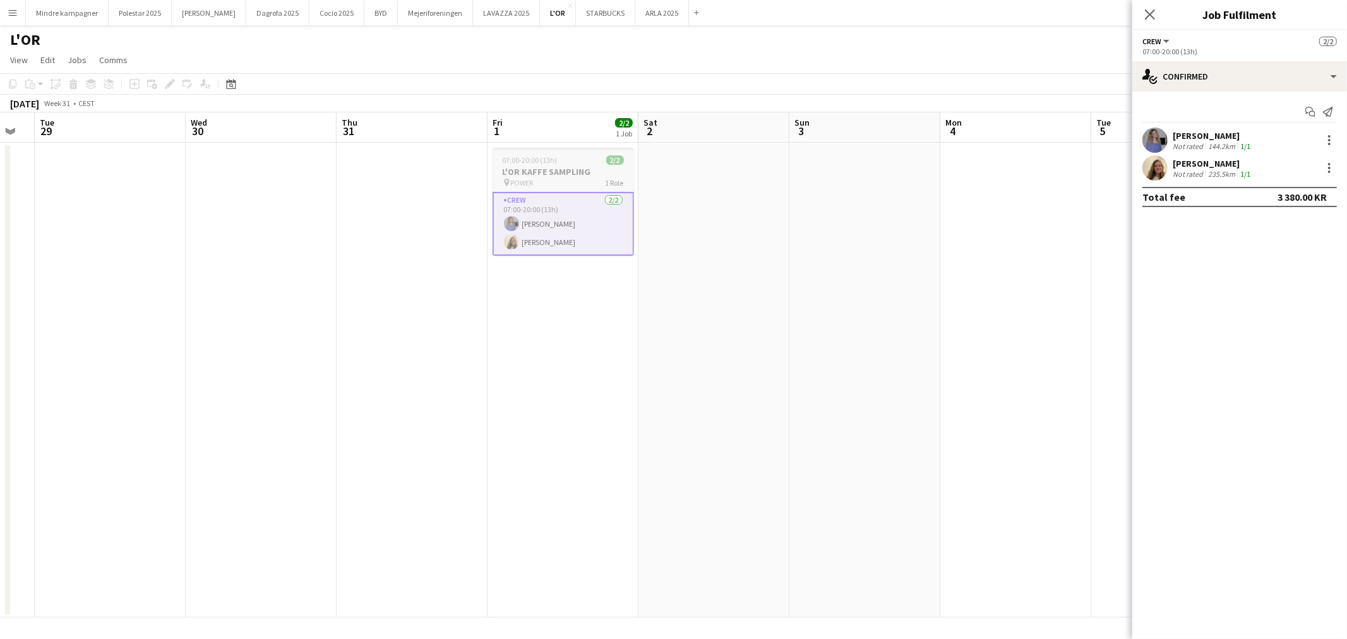
click at [570, 165] on app-job-card "07:00-20:00 (13h) 2/2 L'OR KAFFE SAMPLING pin POWER 1 Role Crew [DATE] 07:00-20…" at bounding box center [563, 202] width 141 height 108
click at [119, 64] on span "Comms" at bounding box center [113, 59] width 28 height 11
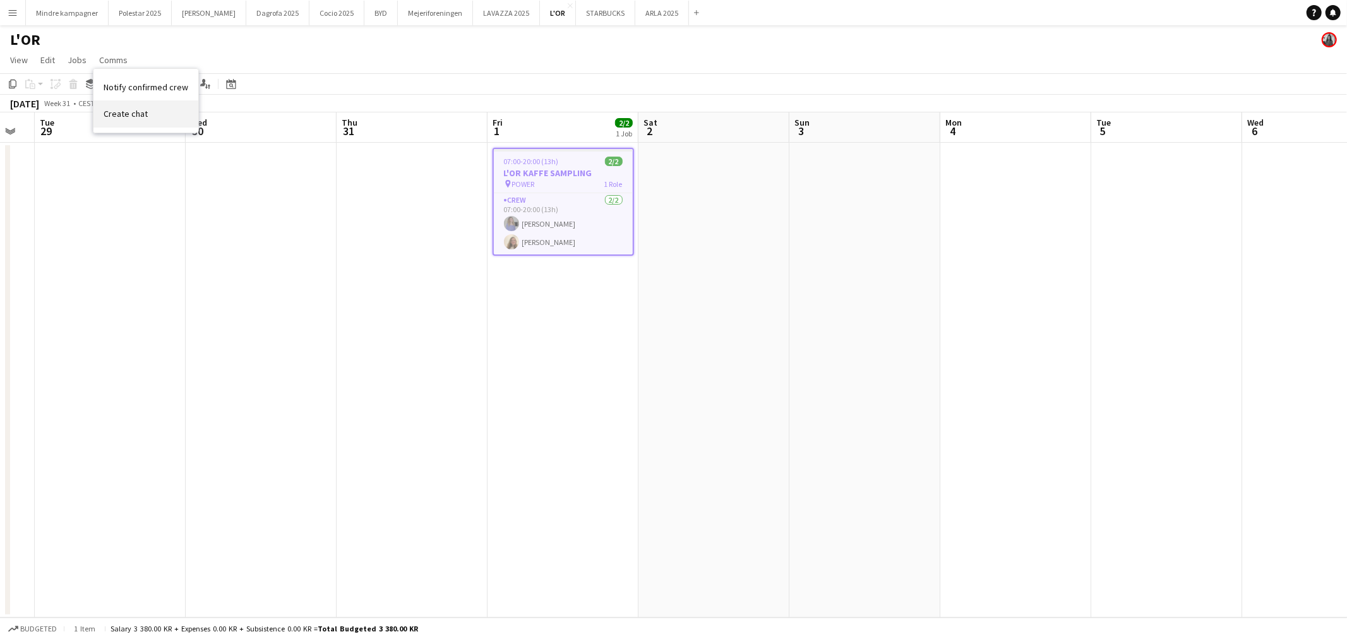
click at [137, 112] on span "Create chat" at bounding box center [126, 113] width 44 height 11
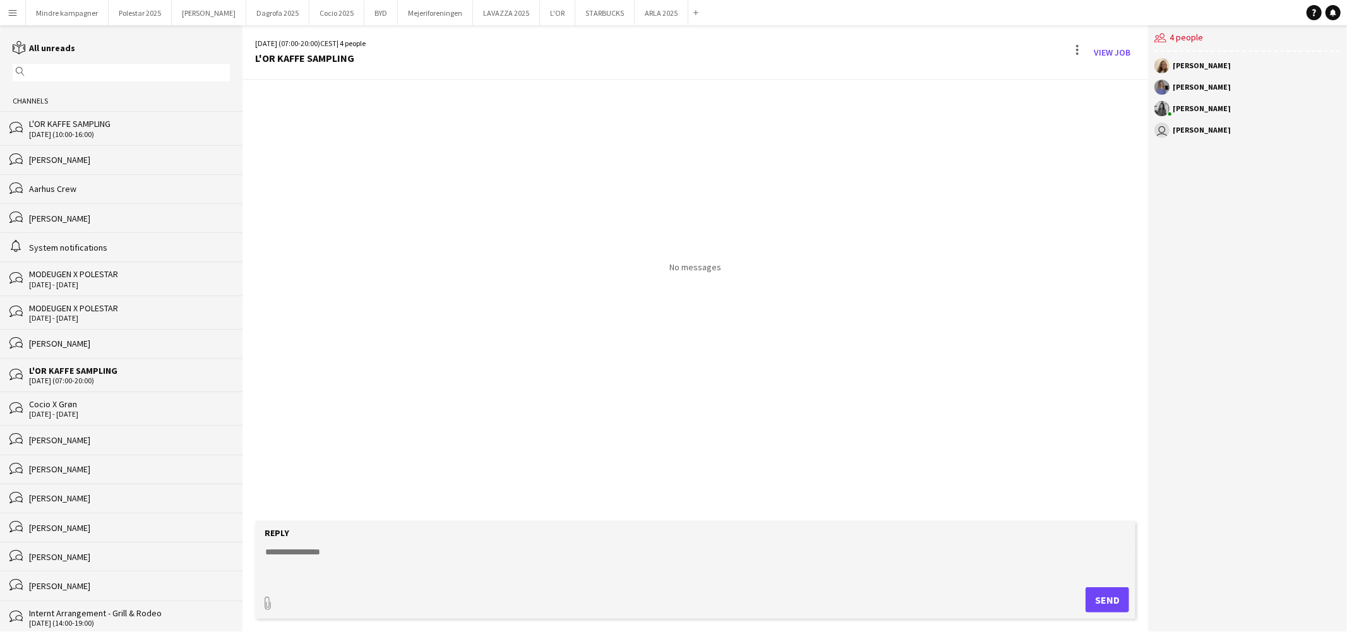
click at [348, 553] on textarea at bounding box center [698, 562] width 868 height 33
type textarea "*"
type textarea "**********"
click at [101, 126] on div "L'OR KAFFE SAMPLING" at bounding box center [129, 123] width 201 height 11
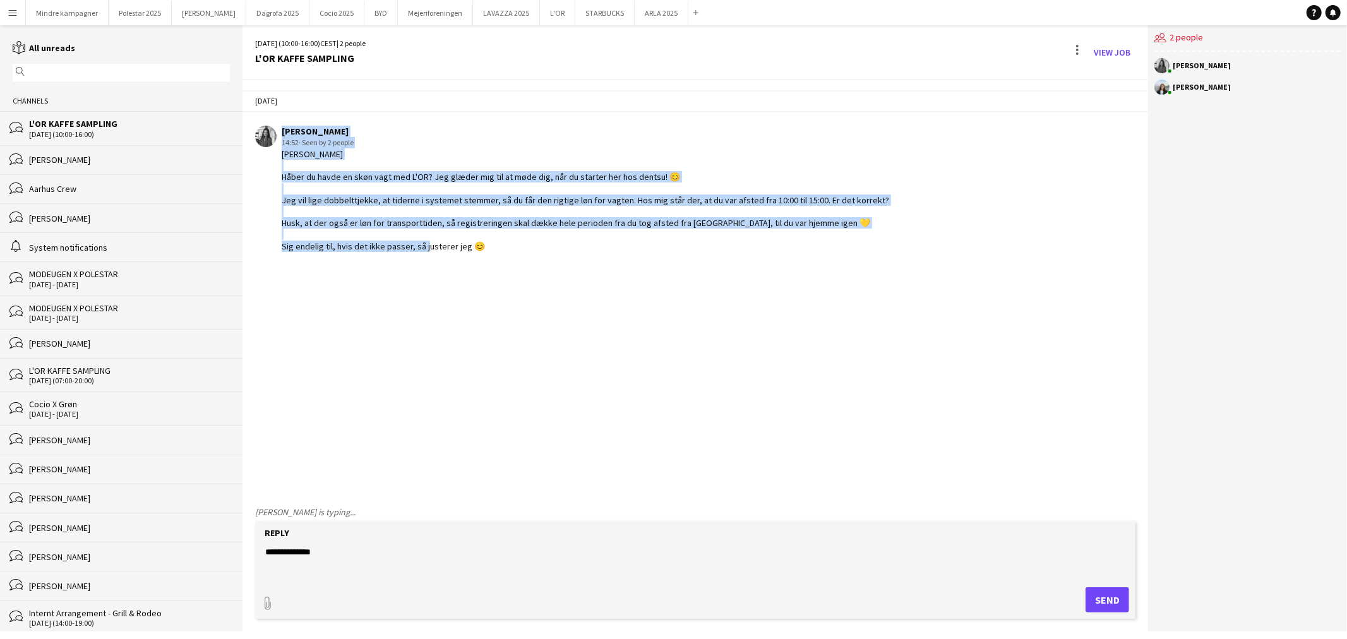
drag, startPoint x: 482, startPoint y: 251, endPoint x: 264, endPoint y: 152, distance: 239.7
click at [264, 152] on app-chat-message "[PERSON_NAME] 14:52 · Seen by 2 people [PERSON_NAME] Håber du havde en skøn vag…" at bounding box center [695, 188] width 906 height 139
click at [319, 177] on div "[PERSON_NAME] Håber du havde en skøn vagt med L'OR? Jeg glæder mig til at møde …" at bounding box center [586, 200] width 608 height 104
drag, startPoint x: 490, startPoint y: 245, endPoint x: 280, endPoint y: 179, distance: 219.7
click at [280, 179] on div "[PERSON_NAME] 14:52 · Seen by 2 people [PERSON_NAME] Håber du havde en skøn vag…" at bounding box center [617, 189] width 724 height 126
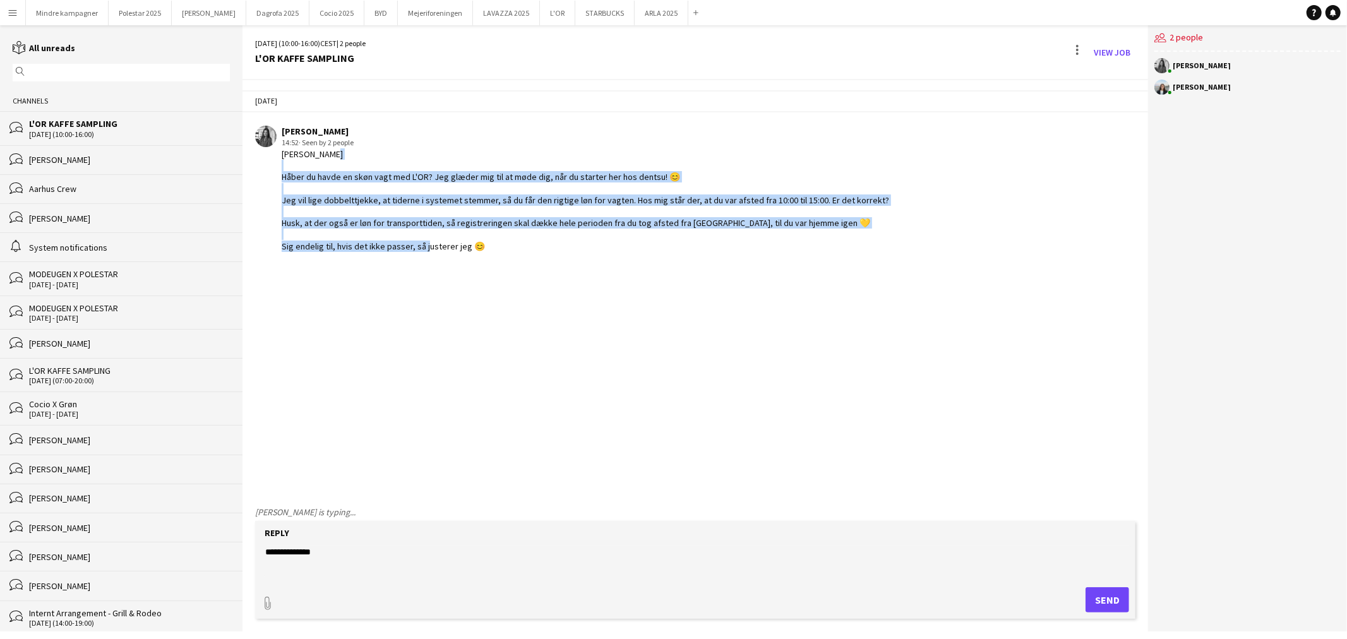
copy div "Håber du havde en skøn vagt med L'OR? Jeg glæder mig til at møde dig, når du st…"
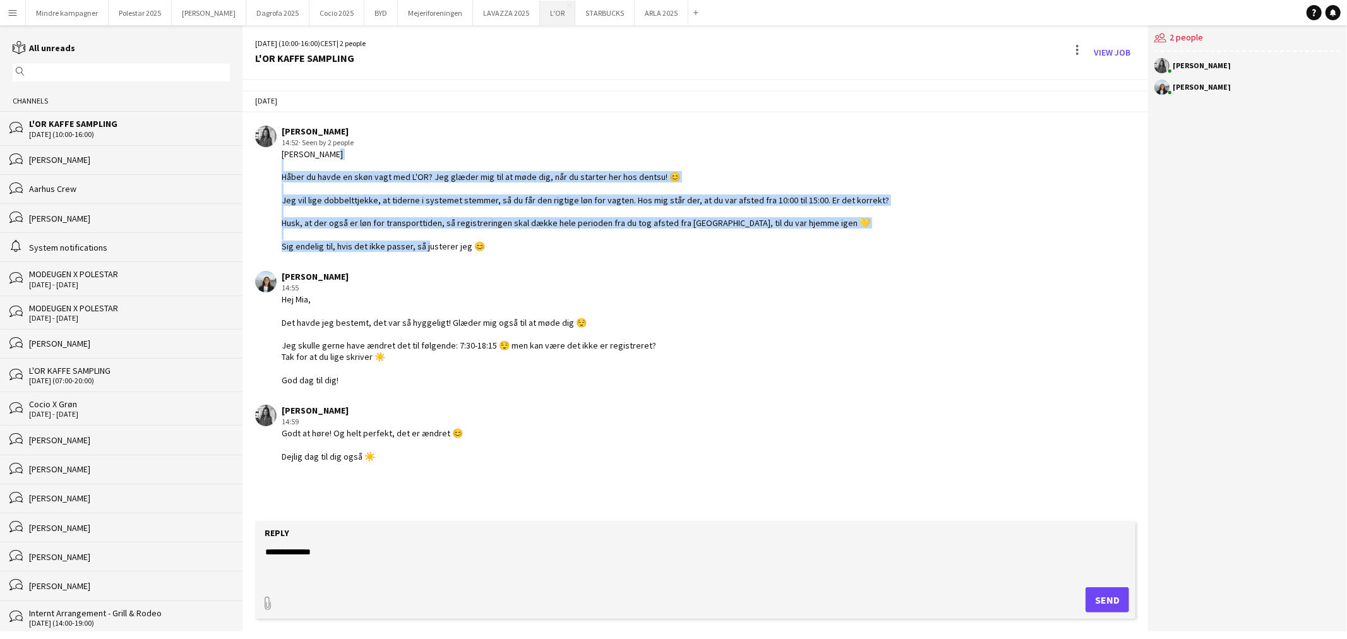
click at [540, 11] on button "L'OR Close" at bounding box center [557, 13] width 35 height 25
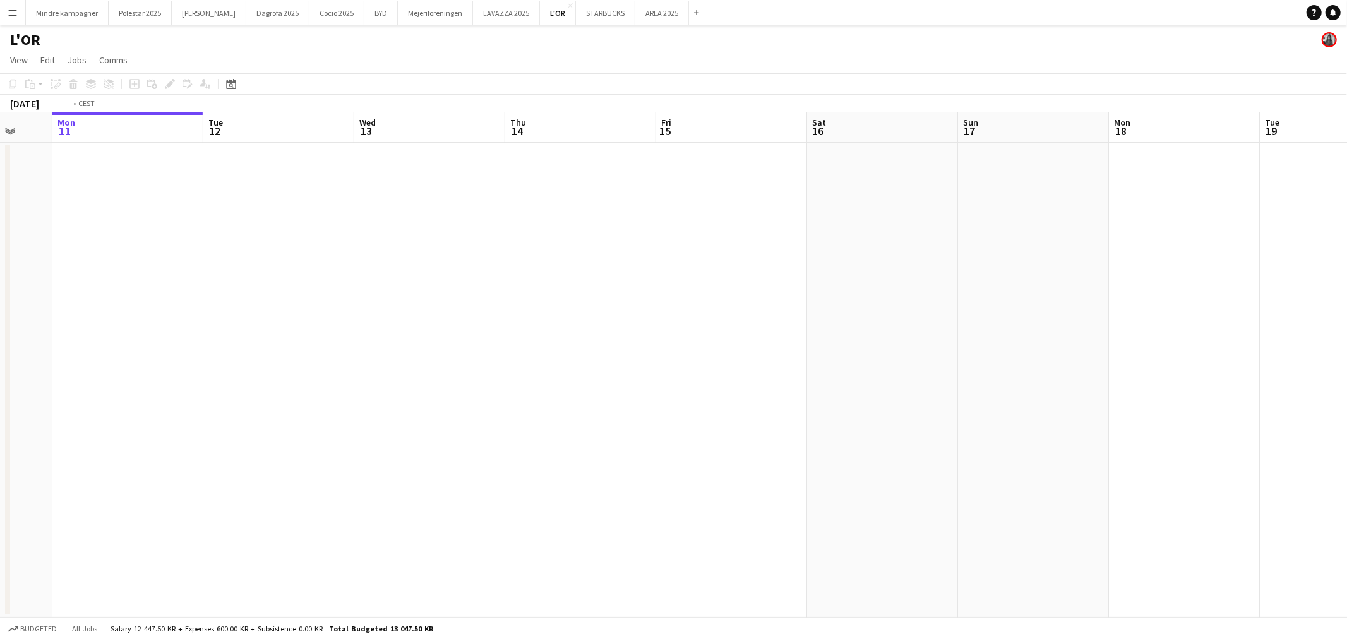
drag, startPoint x: 575, startPoint y: 369, endPoint x: 267, endPoint y: 410, distance: 310.3
click at [268, 409] on app-calendar-viewport "Fri 8 Sat 9 Sun 10 Mon 11 Tue 12 Wed 13 Thu 14 Fri 15 Sat 16 Sun 17 Mon 18 Tue …" at bounding box center [673, 364] width 1347 height 505
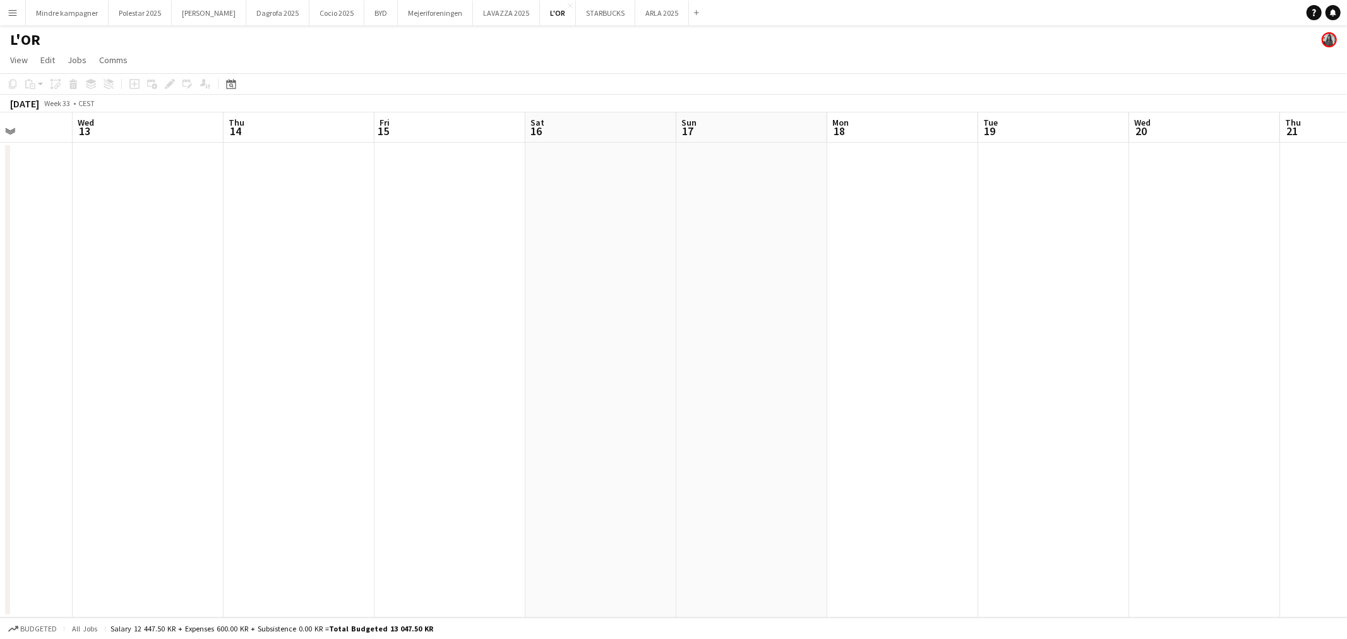
drag, startPoint x: 617, startPoint y: 427, endPoint x: 1189, endPoint y: 340, distance: 578.7
click at [1076, 364] on app-calendar-viewport "Sun 10 Mon 11 Tue 12 Wed 13 Thu 14 Fri 15 Sat 16 Sun 17 Mon 18 Tue 19 Wed 20 Th…" at bounding box center [673, 364] width 1347 height 505
drag, startPoint x: 408, startPoint y: 396, endPoint x: 806, endPoint y: 393, distance: 398.5
click at [791, 395] on app-calendar-viewport "Fri 8 Sat 9 Sun 10 Mon 11 Tue 12 Wed 13 Thu 14 Fri 15 Sat 16 Sun 17 Mon 18 Tue …" at bounding box center [673, 364] width 1347 height 505
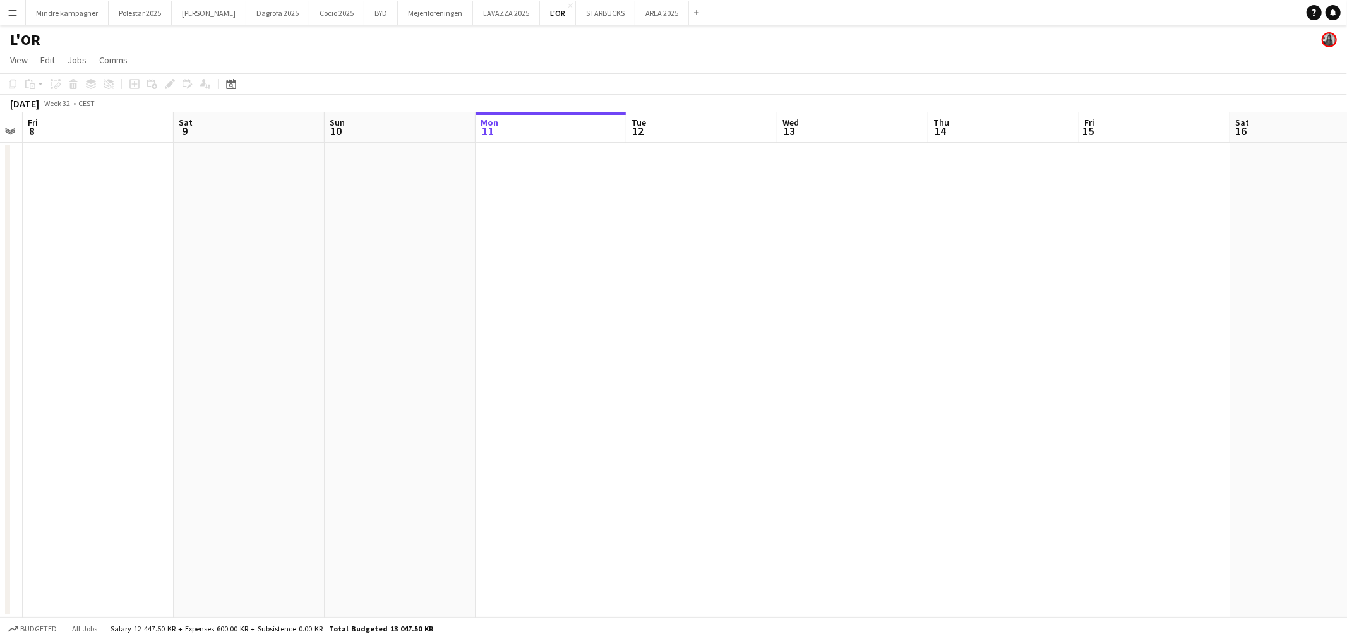
drag, startPoint x: 281, startPoint y: 425, endPoint x: 657, endPoint y: 379, distance: 379.2
click at [693, 395] on app-calendar-viewport "Wed 6 Thu 7 Fri 8 Sat 9 Sun 10 Mon 11 Tue 12 Wed 13 Thu 14 Fri 15 Sat 16 Sun 17…" at bounding box center [673, 364] width 1347 height 505
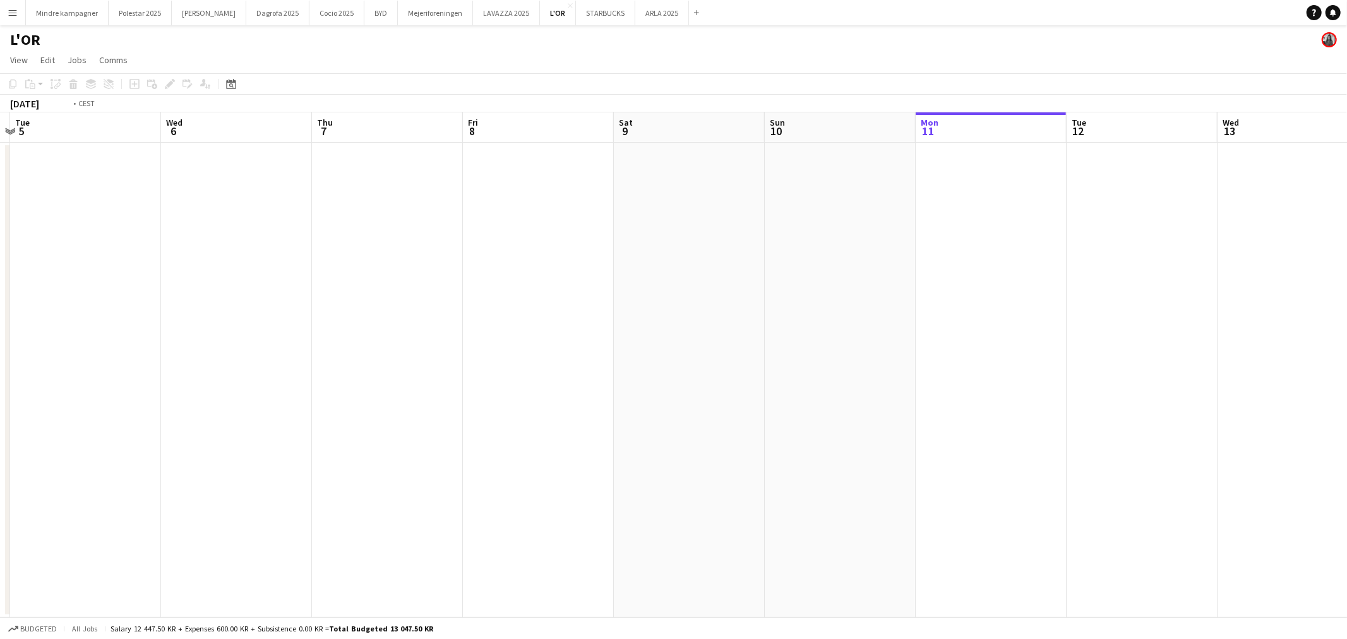
drag, startPoint x: 374, startPoint y: 428, endPoint x: 647, endPoint y: 416, distance: 273.7
click at [626, 421] on app-calendar-viewport "Sat 2 Sun 3 Mon 4 Tue 5 Wed 6 Thu 7 Fri 8 Sat 9 Sun 10 Mon 11 Tue 12 Wed 13 Thu…" at bounding box center [673, 364] width 1347 height 505
click at [687, 411] on app-calendar-viewport "Thu 31 Fri 1 2/2 1 Job Sat 2 Sun 3 Mon 4 Tue 5 Wed 6 Thu 7 Fri 8 Sat 9 Sun 10 M…" at bounding box center [673, 364] width 1347 height 505
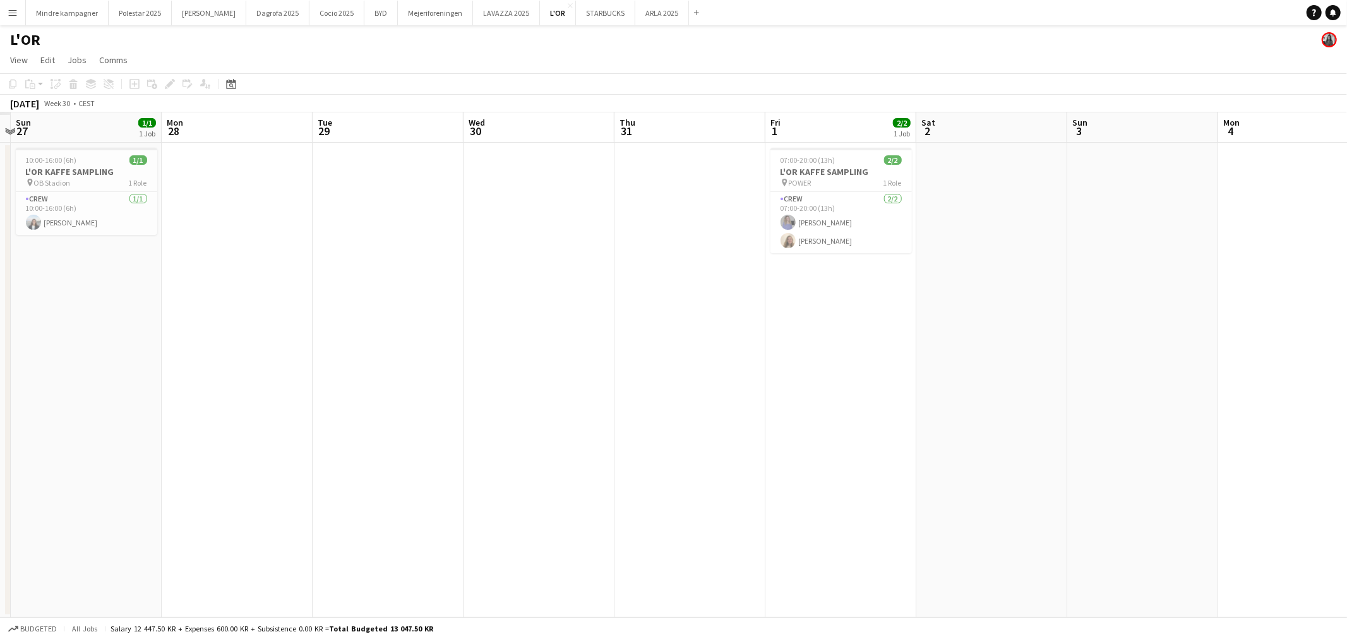
scroll to position [0, 285]
drag, startPoint x: 205, startPoint y: 414, endPoint x: 554, endPoint y: 410, distance: 348.6
click at [554, 410] on app-calendar-viewport "Fri 25 Sat 26 Sun 27 1/1 1 Job Mon 28 Tue 29 Wed 30 Thu 31 Fri 1 2/2 1 Job Sat …" at bounding box center [673, 364] width 1347 height 505
click at [832, 222] on app-card-role "Crew [DATE] 07:00-20:00 (13h) [PERSON_NAME] [PERSON_NAME]" at bounding box center [847, 222] width 141 height 61
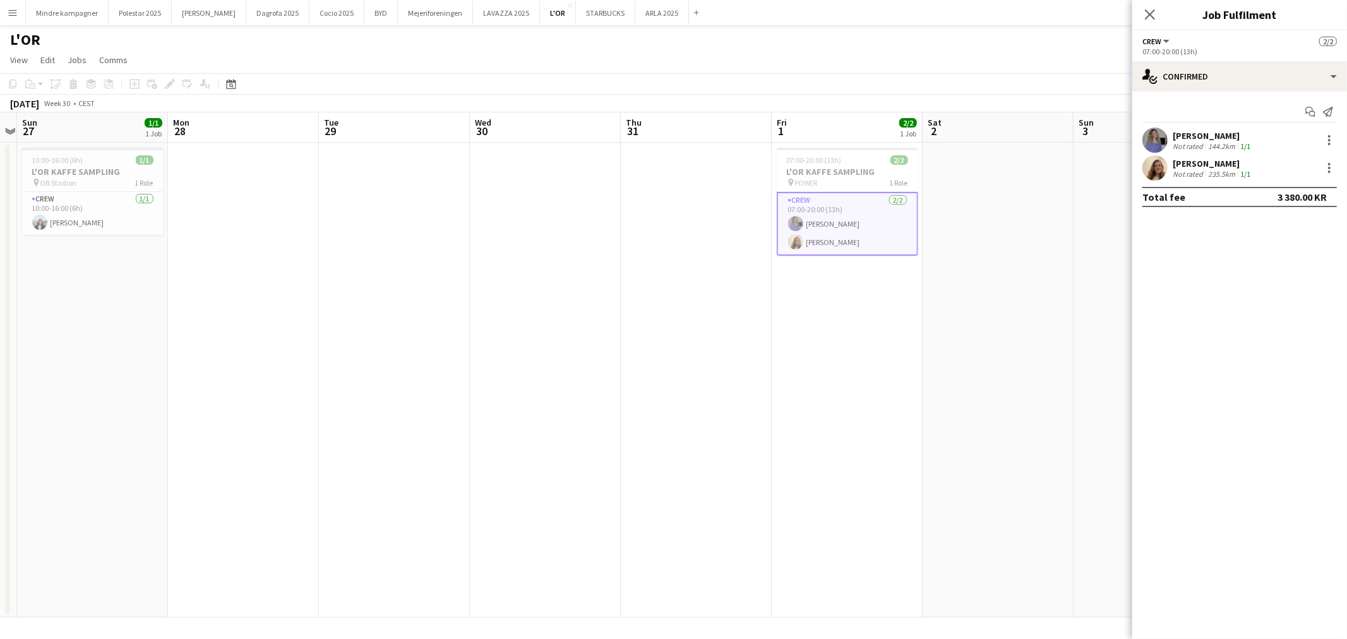
click at [11, 13] on app-icon "Menu" at bounding box center [13, 13] width 10 height 10
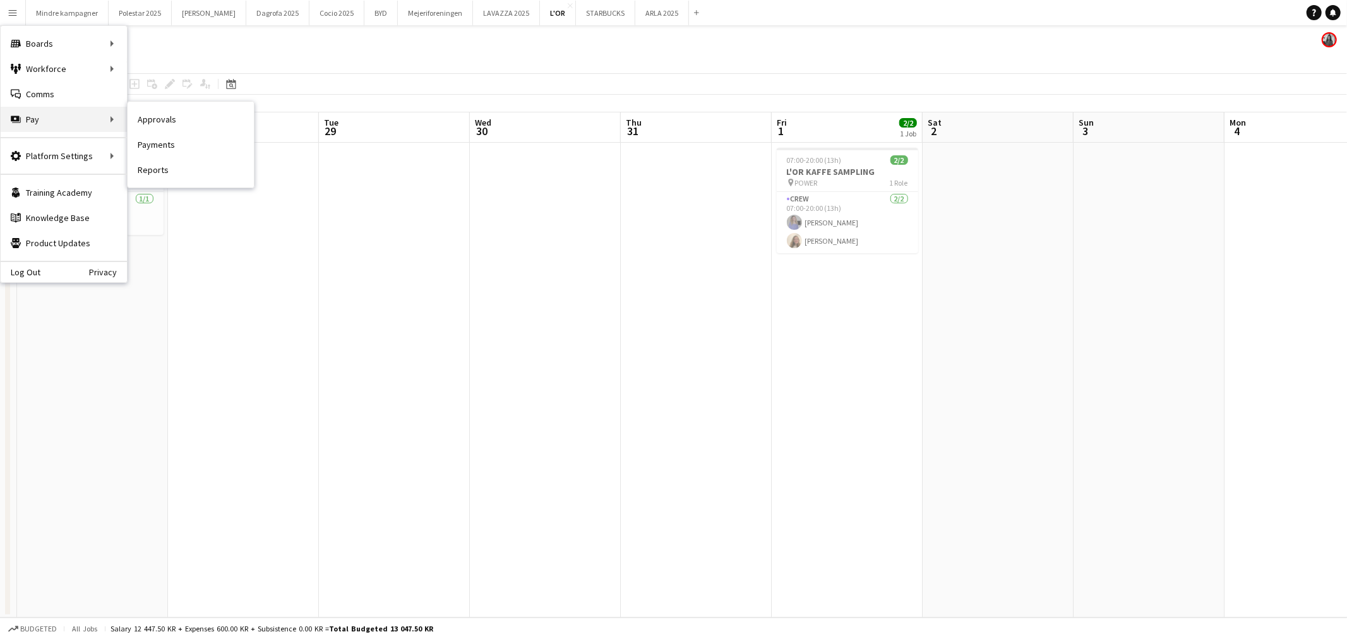
click at [64, 118] on div "Pay Pay" at bounding box center [64, 119] width 126 height 25
click at [169, 120] on link "Approvals" at bounding box center [191, 119] width 126 height 25
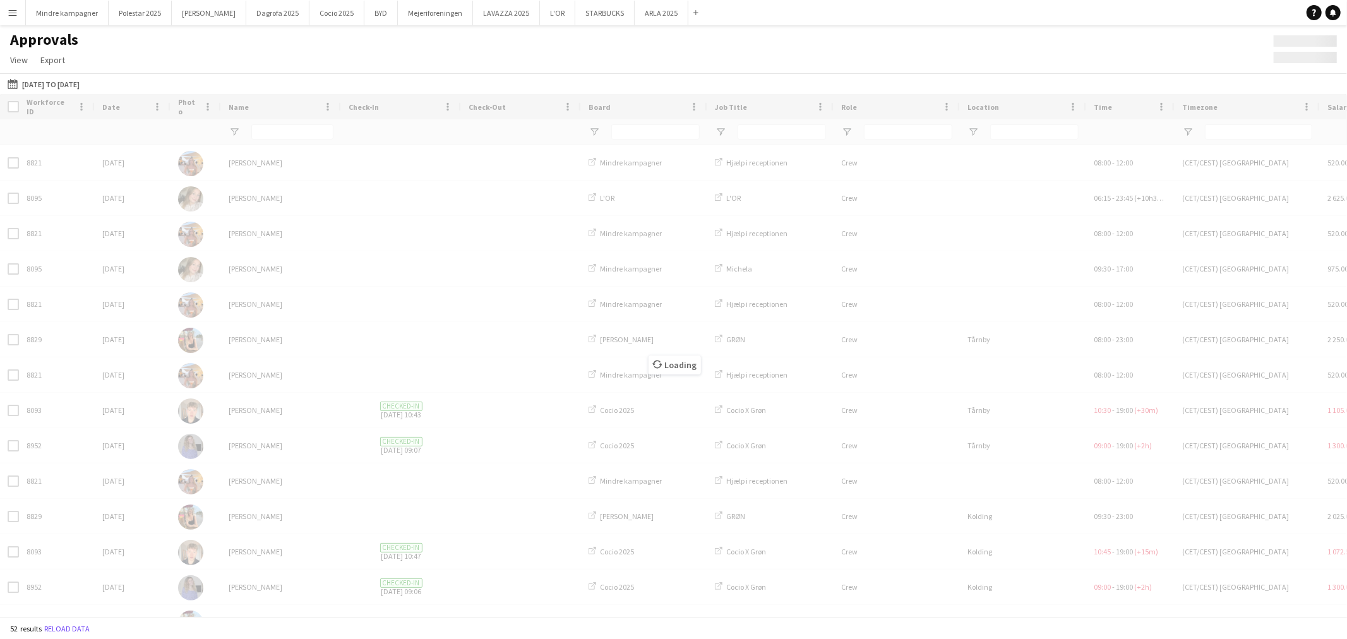
type input "***"
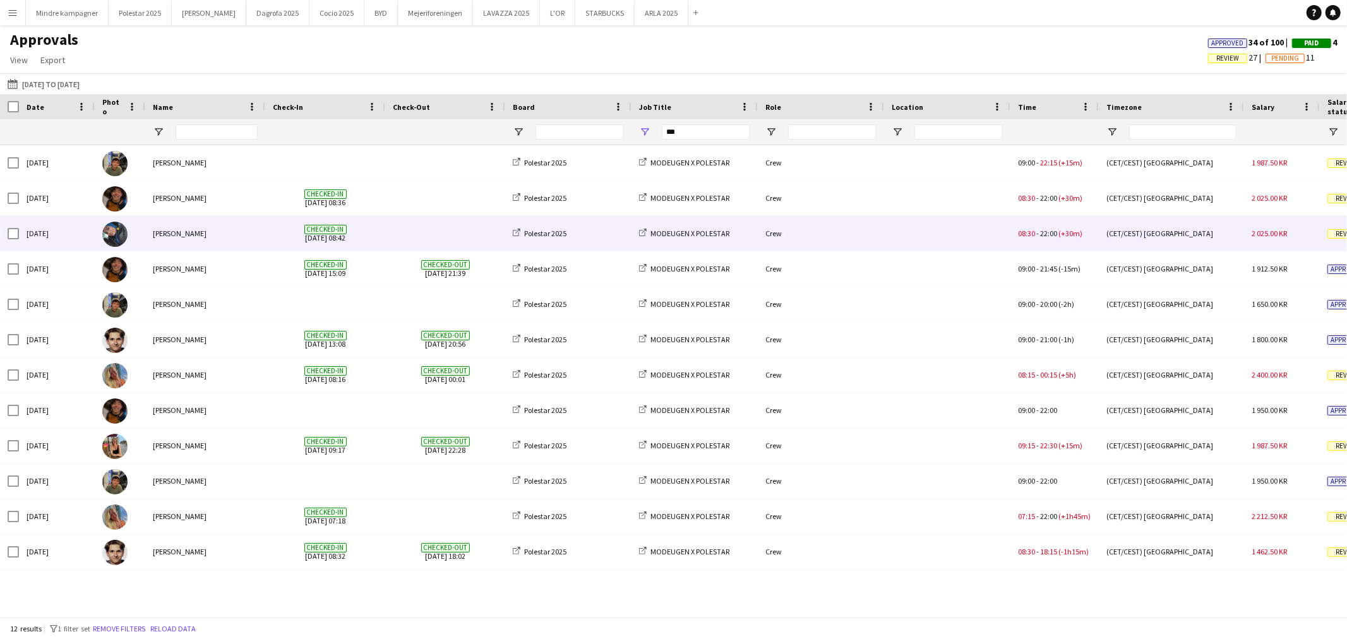
click at [219, 236] on div "[PERSON_NAME]" at bounding box center [205, 233] width 120 height 35
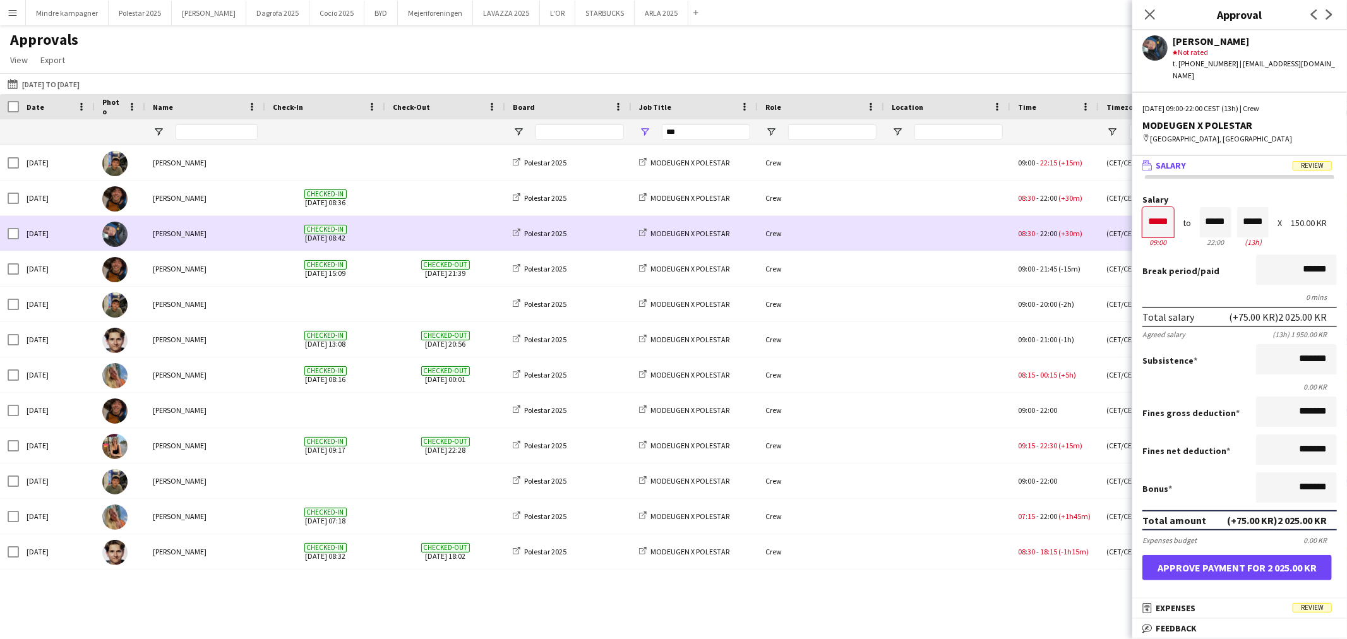
click at [155, 239] on div "[PERSON_NAME]" at bounding box center [205, 233] width 120 height 35
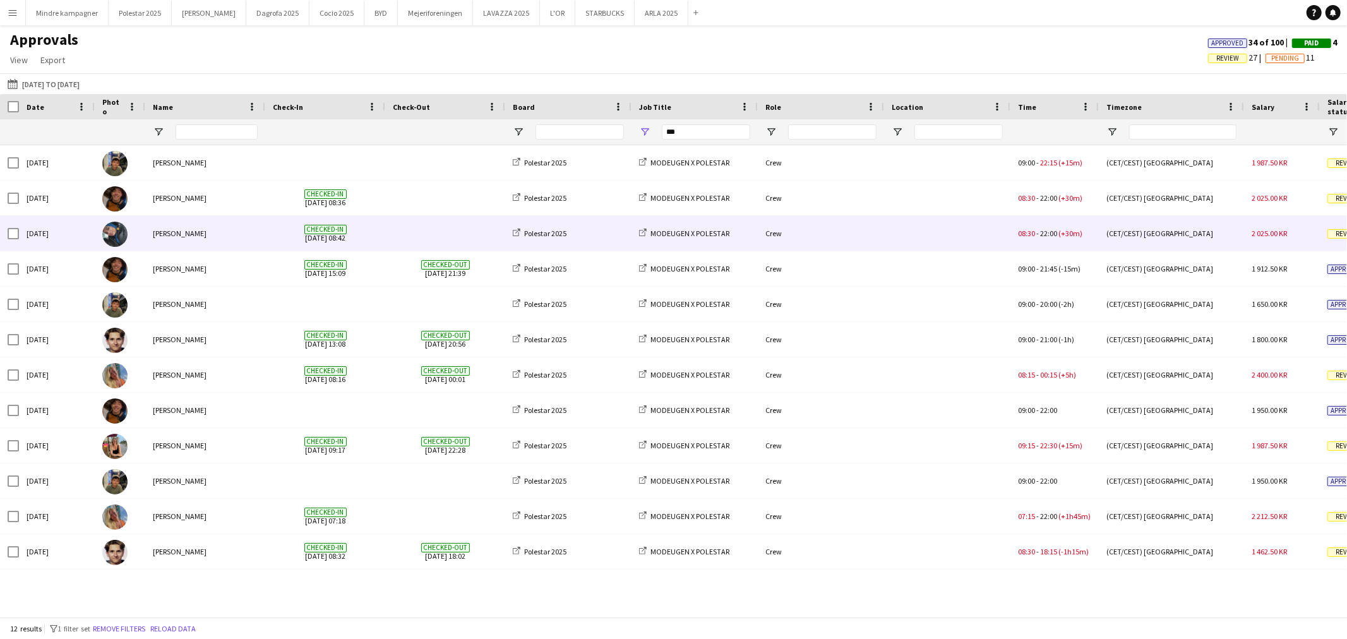
click at [152, 240] on div "[PERSON_NAME]" at bounding box center [205, 233] width 120 height 35
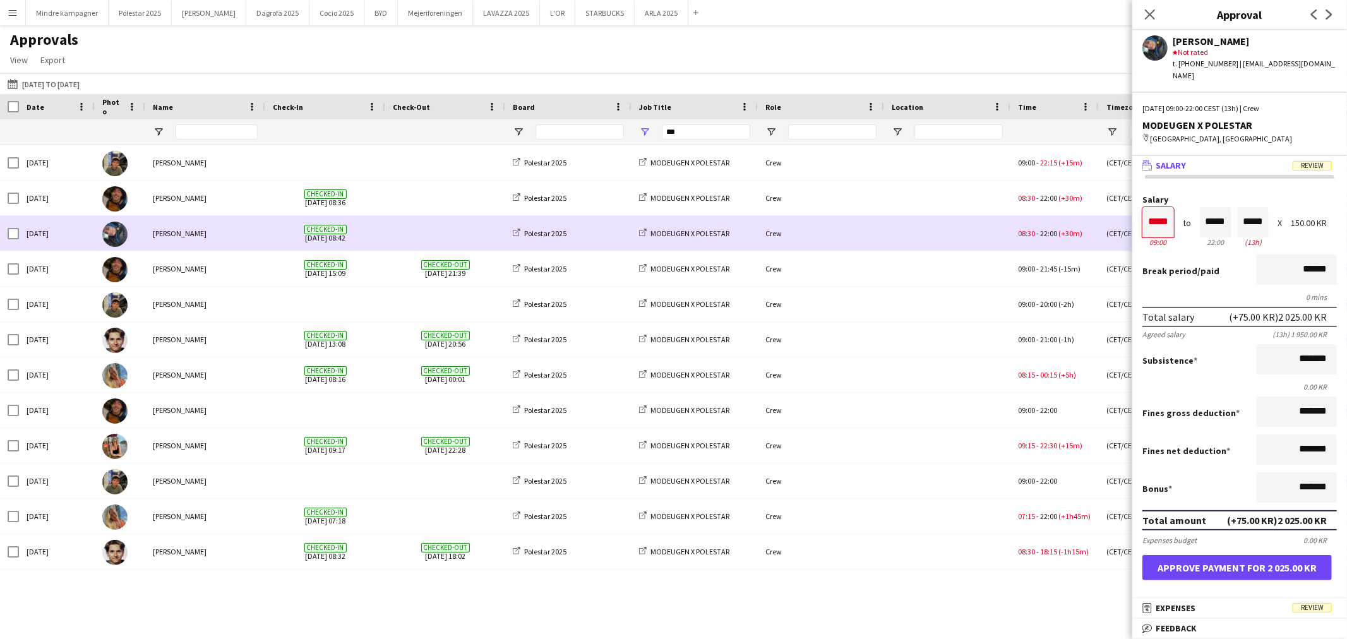
click at [188, 208] on div "[PERSON_NAME]" at bounding box center [205, 198] width 120 height 35
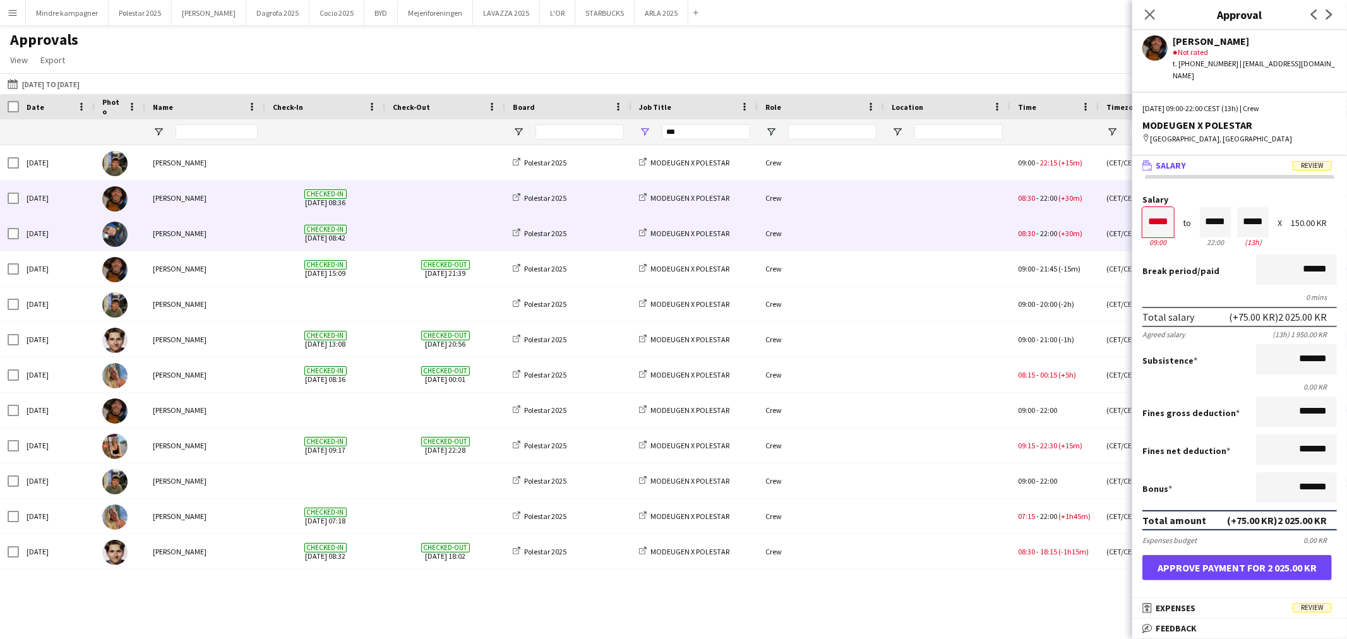
click at [205, 232] on div "[PERSON_NAME]" at bounding box center [205, 233] width 120 height 35
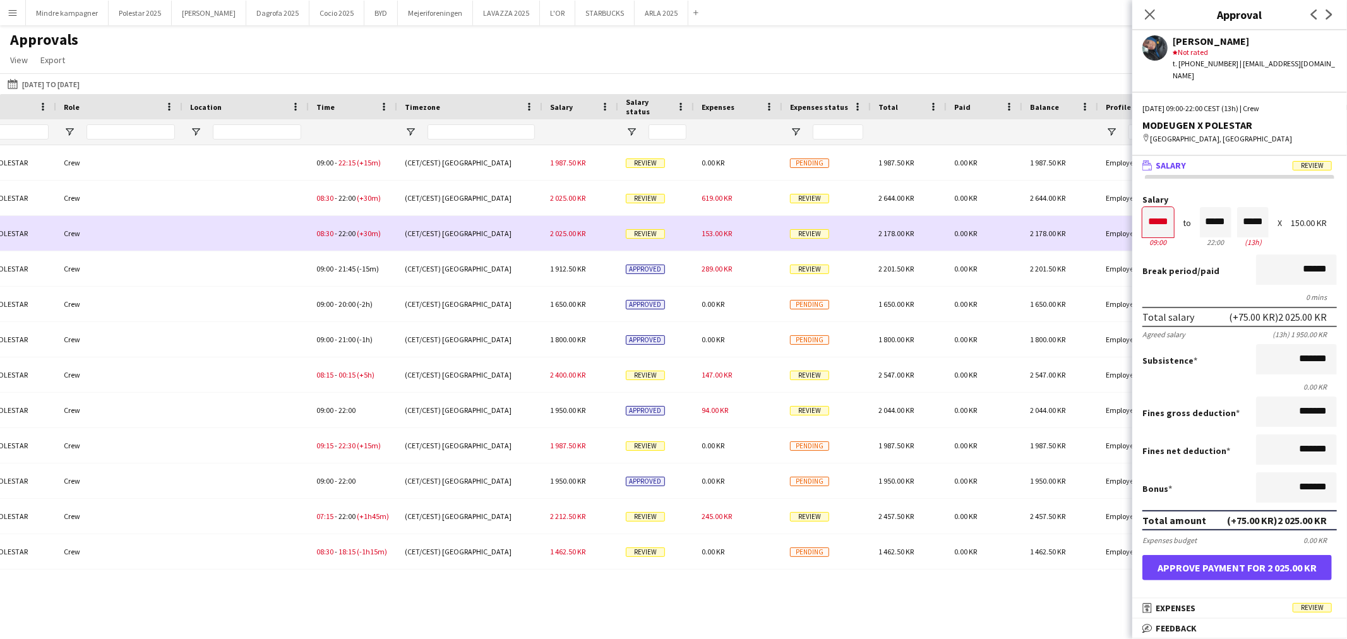
click at [721, 234] on span "153.00 KR" at bounding box center [717, 233] width 30 height 9
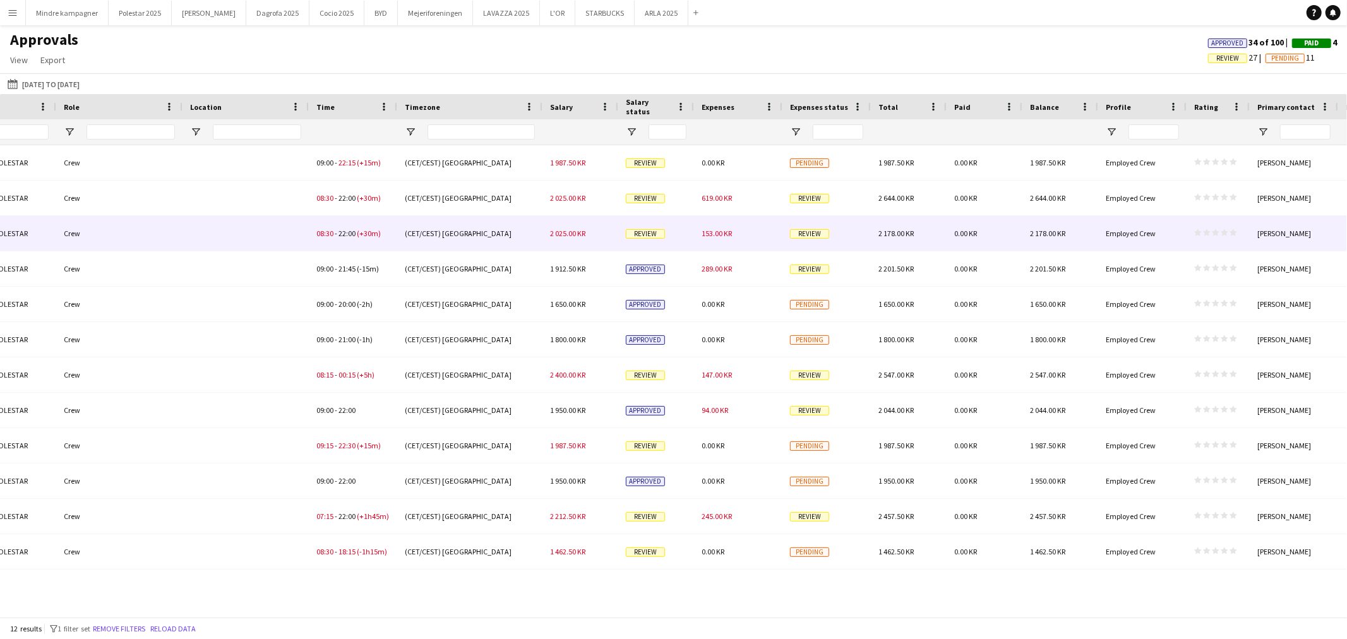
click at [720, 234] on span "153.00 KR" at bounding box center [717, 233] width 30 height 9
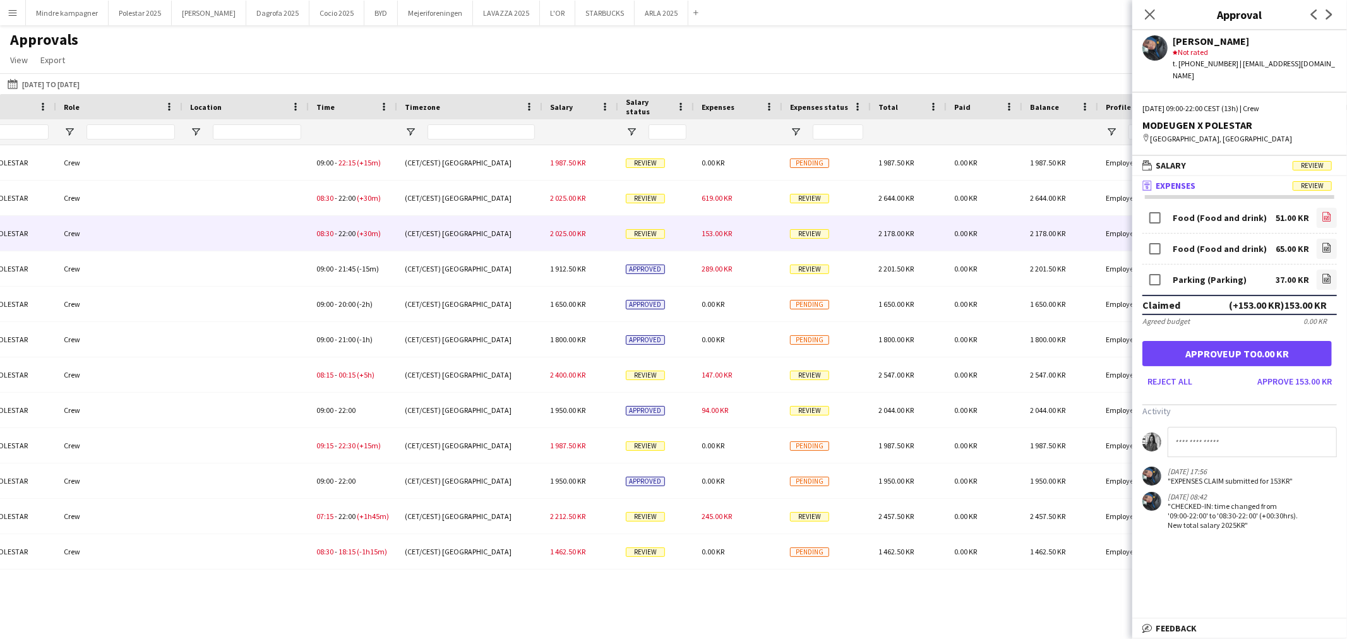
click at [1331, 212] on icon "file-image" at bounding box center [1327, 217] width 10 height 10
click at [1327, 242] on icon "file-image" at bounding box center [1327, 247] width 10 height 10
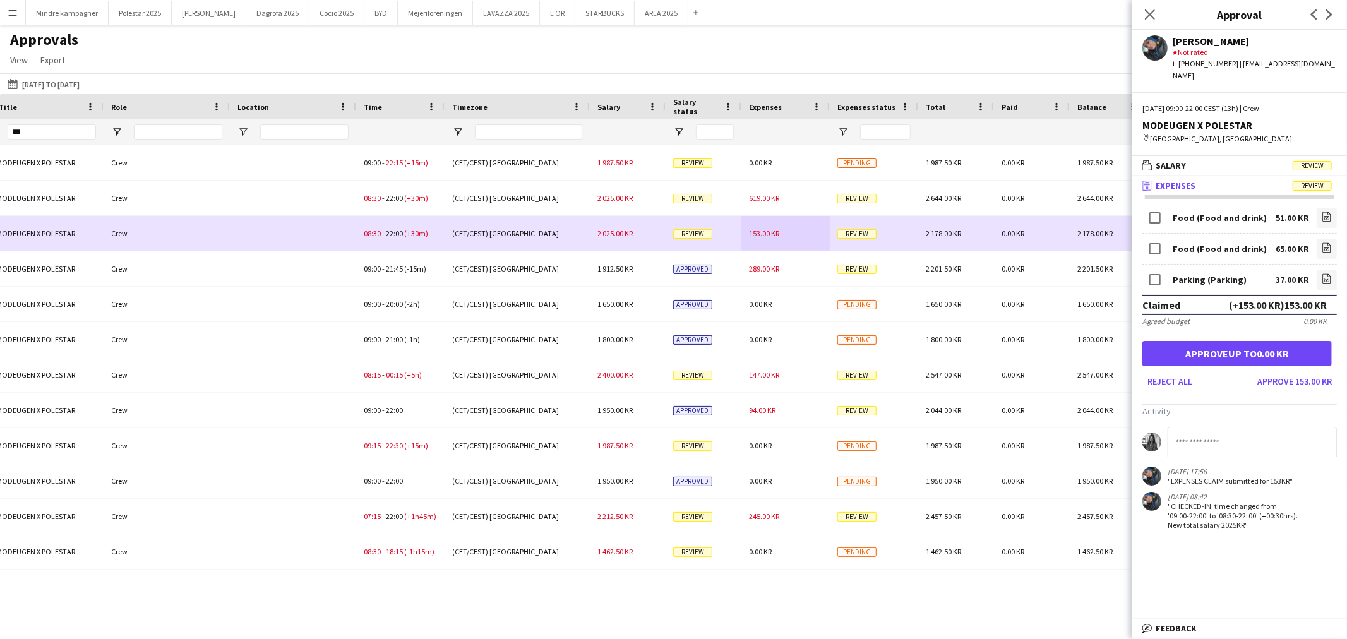
scroll to position [0, 631]
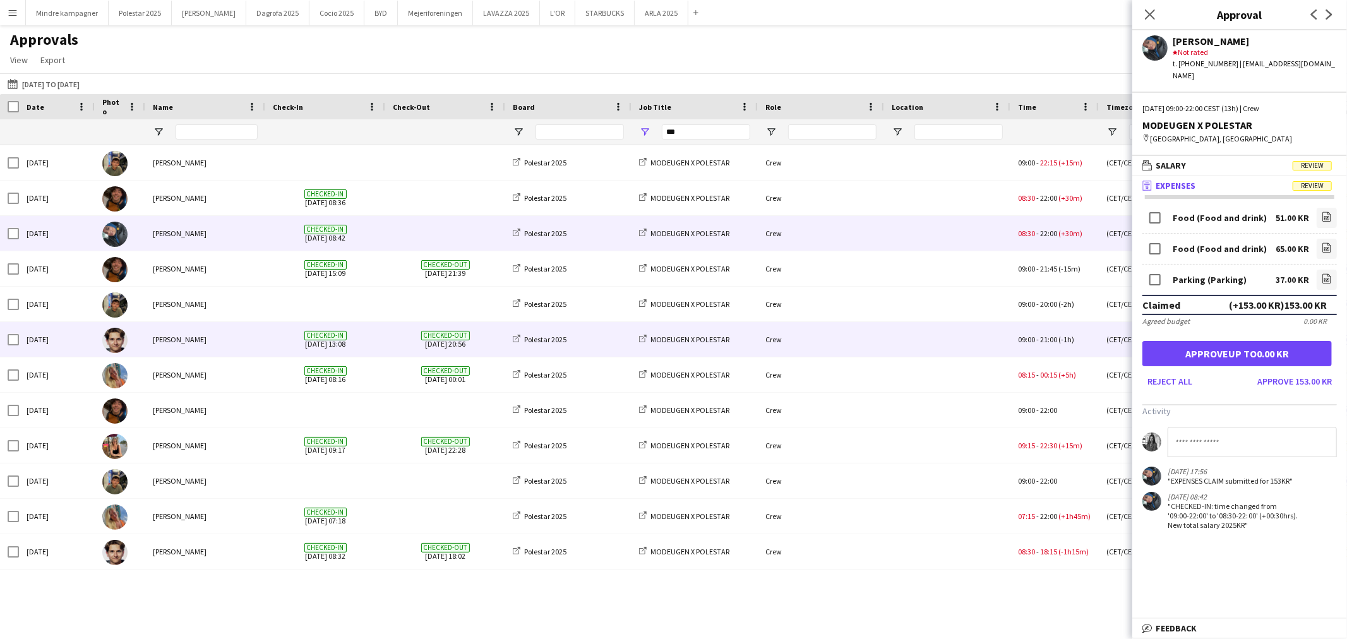
click at [184, 336] on div "[PERSON_NAME]" at bounding box center [205, 339] width 120 height 35
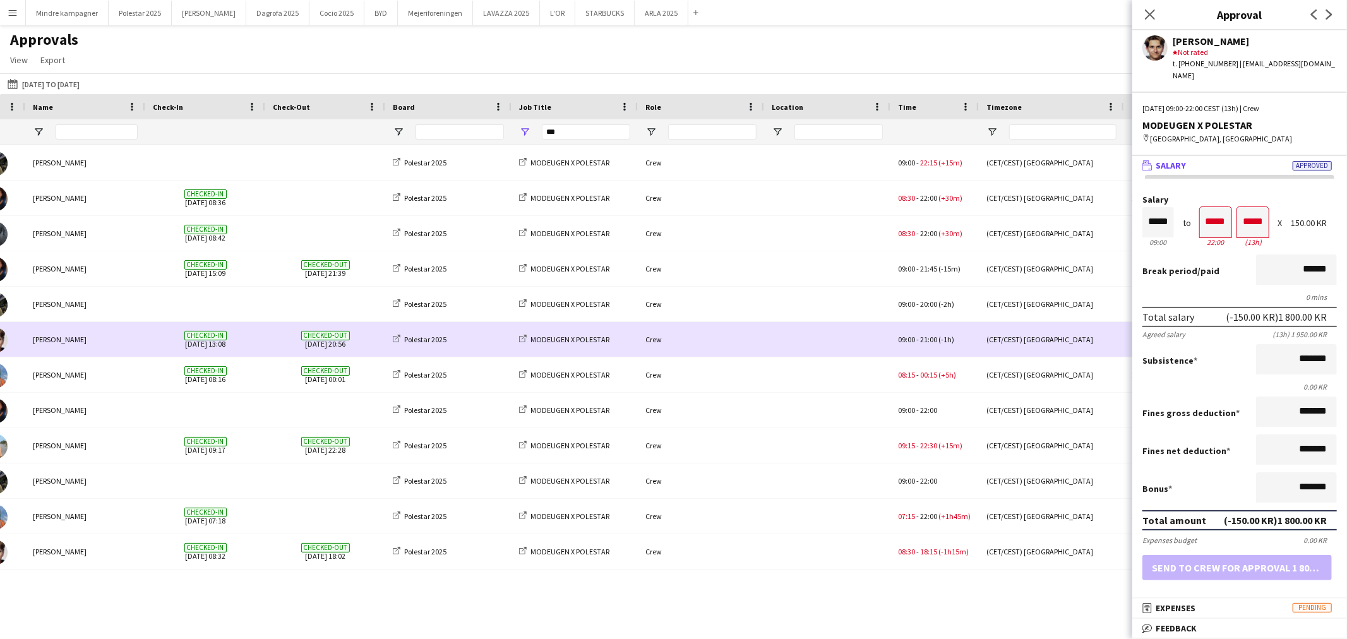
scroll to position [0, 140]
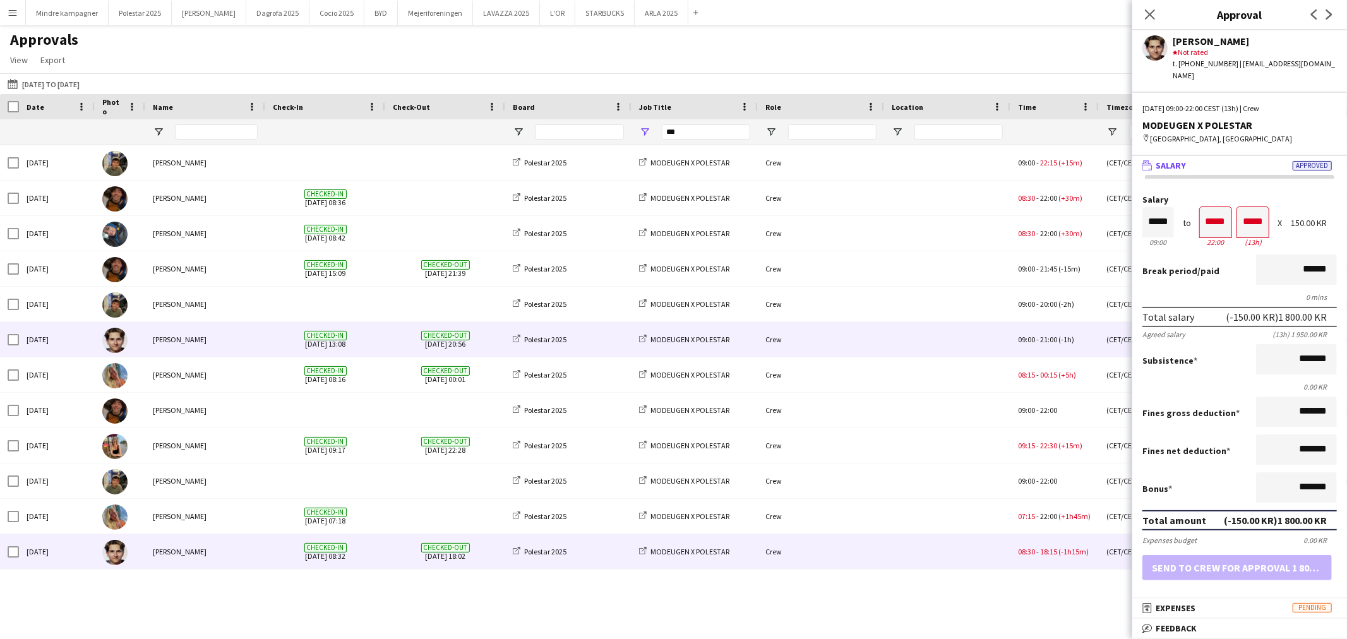
click at [866, 556] on div "Crew" at bounding box center [821, 551] width 126 height 35
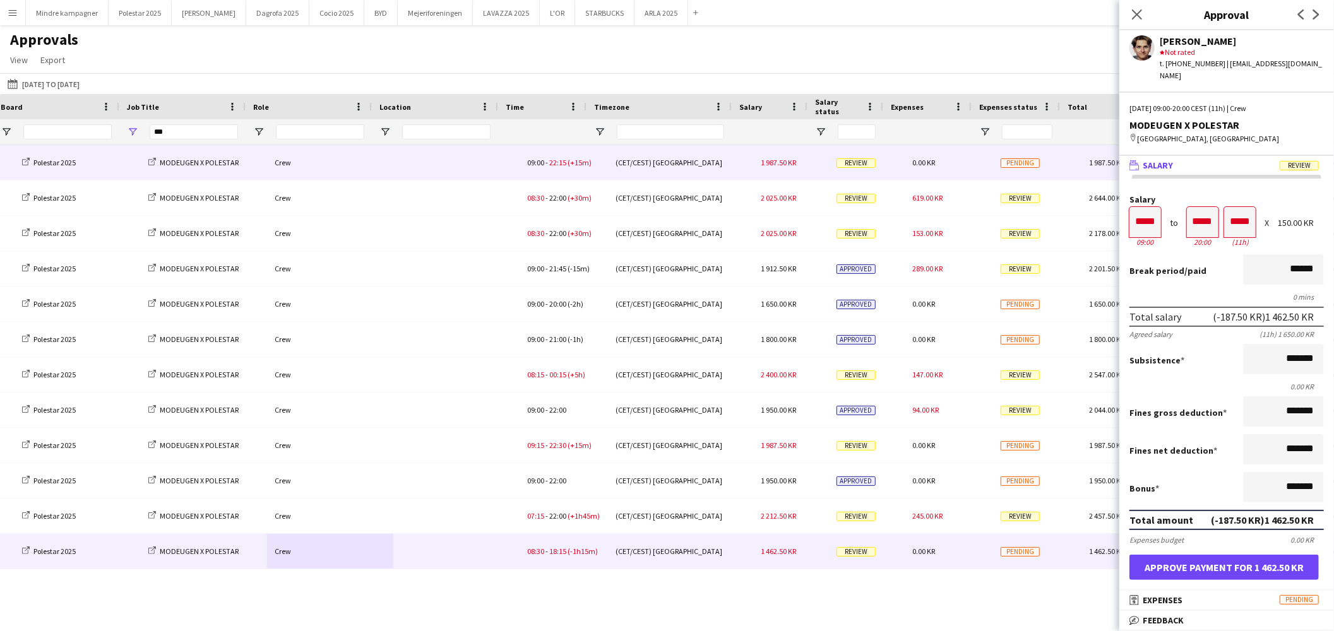
scroll to position [0, 491]
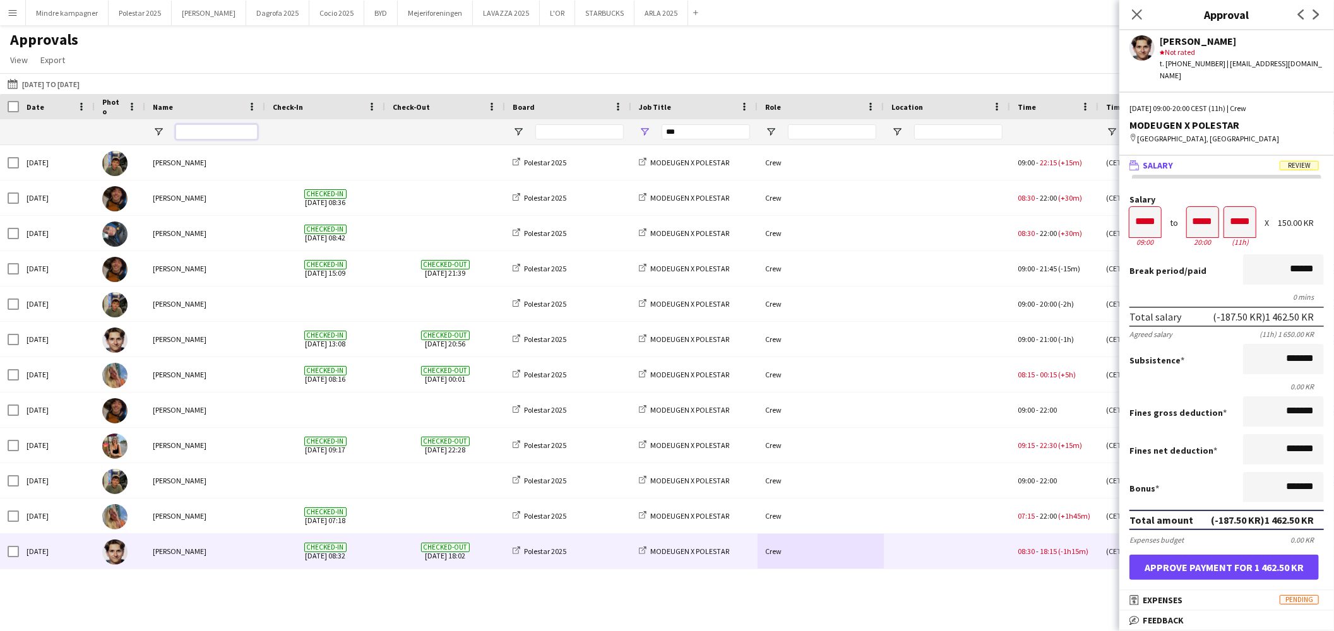
click at [210, 130] on input "Name Filter Input" at bounding box center [217, 131] width 82 height 15
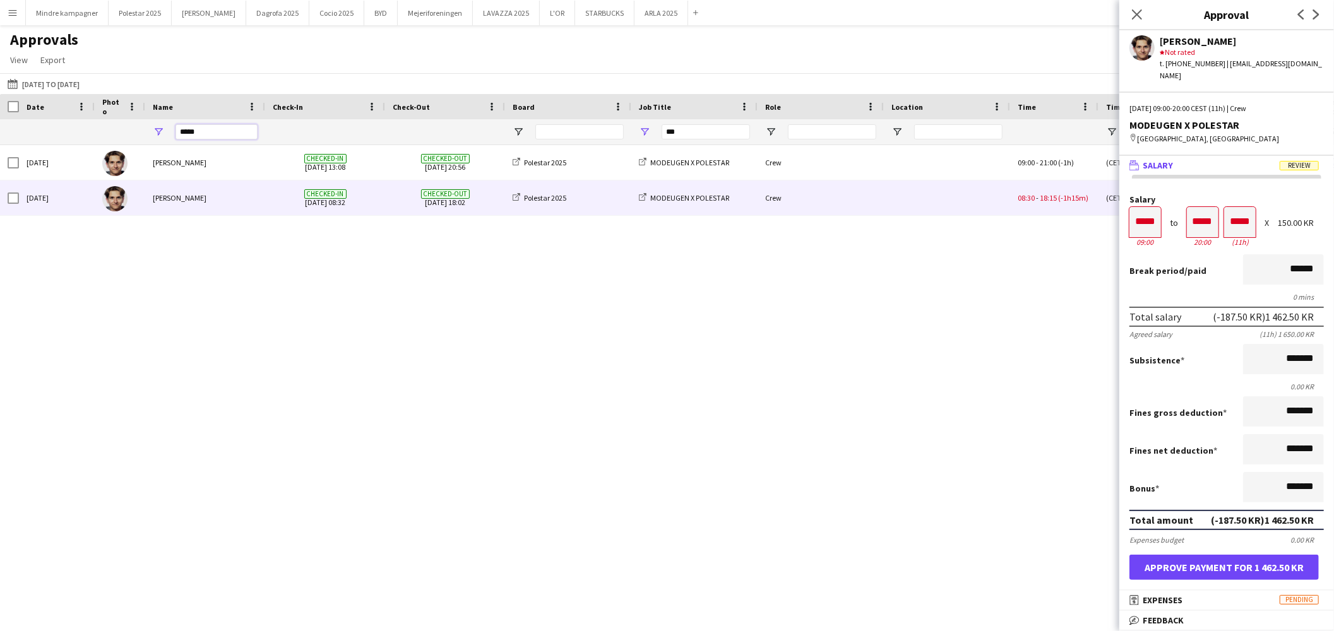
type input "*****"
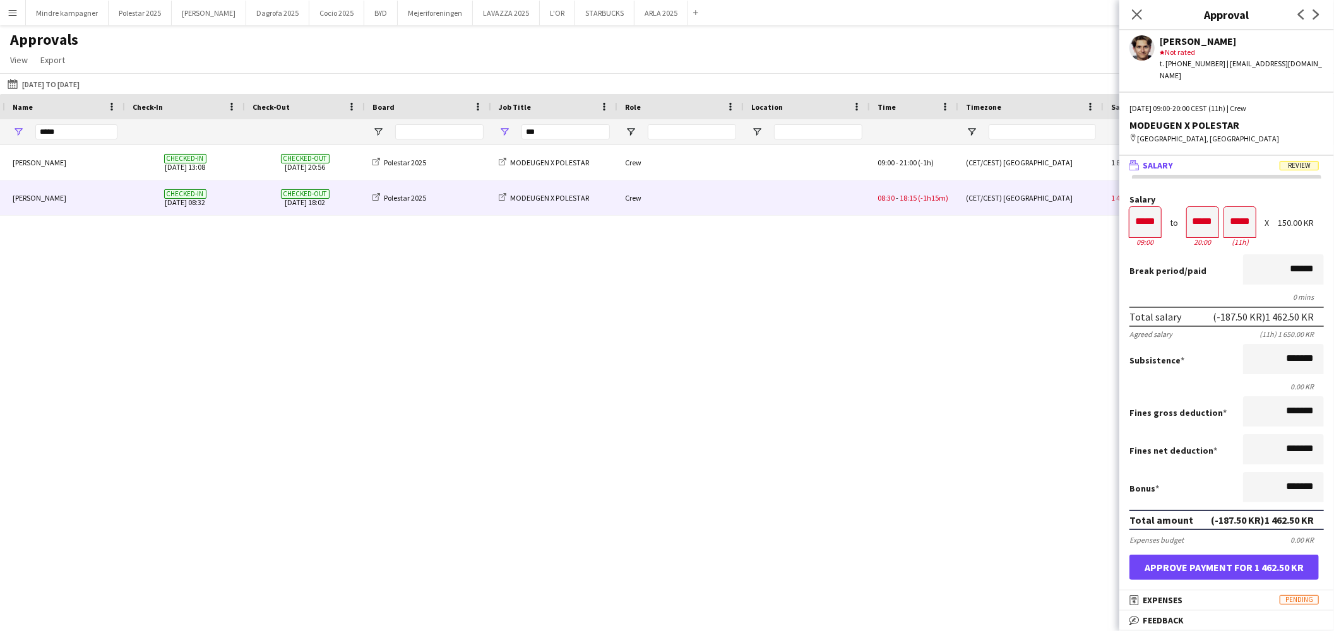
click at [720, 316] on div "Polestar 2025 MODEUGEN X POLESTAR Crew 09:00 - 21:00 (-1h) (CET/CEST) Copenhage…" at bounding box center [667, 371] width 1334 height 453
click at [72, 126] on input "*****" at bounding box center [76, 131] width 82 height 15
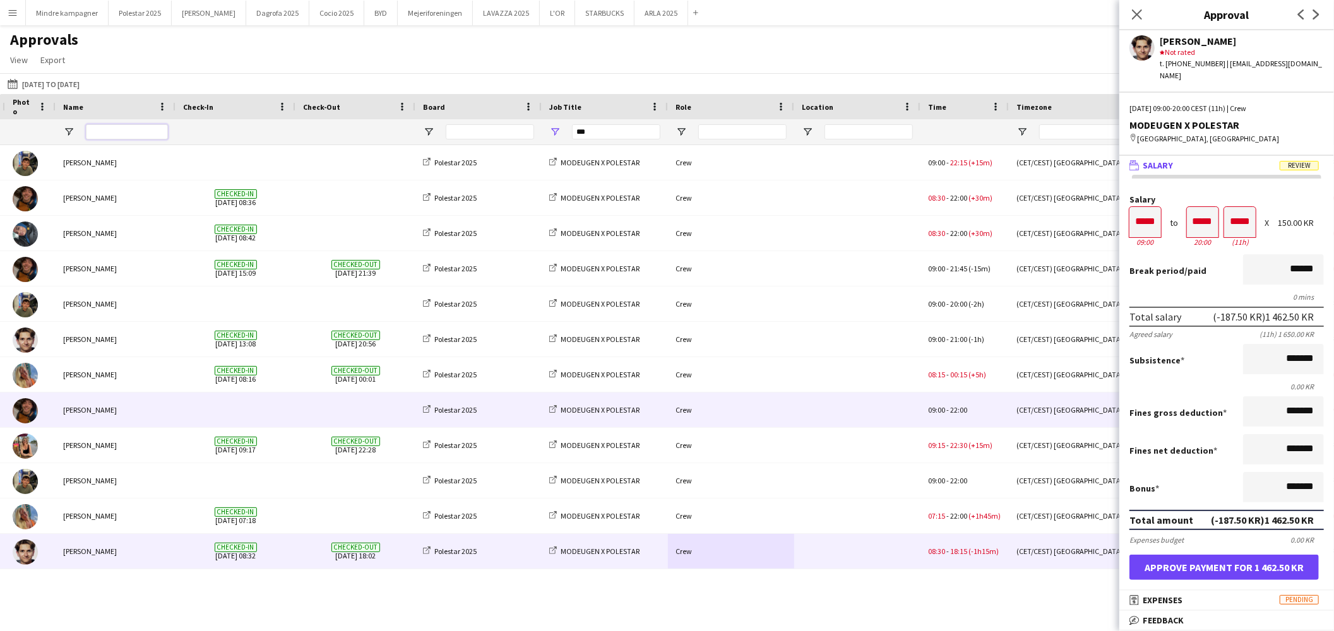
scroll to position [0, 70]
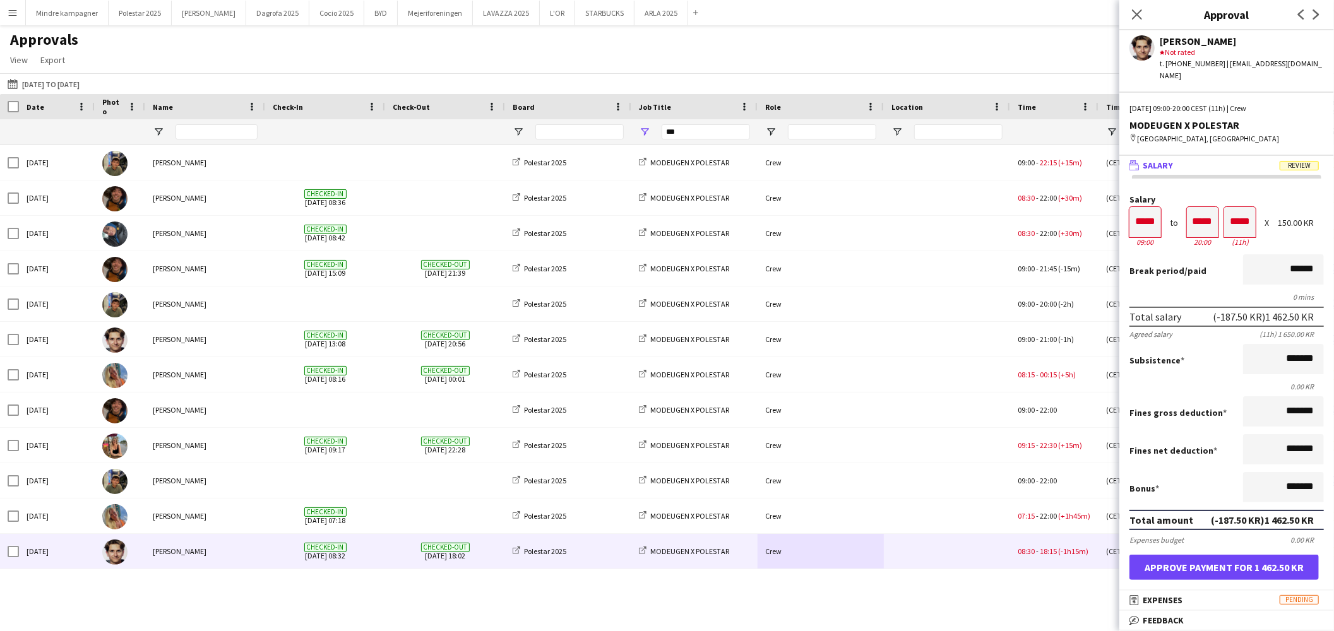
click at [202, 123] on div at bounding box center [217, 131] width 82 height 25
click at [200, 133] on input "Name Filter Input" at bounding box center [217, 131] width 82 height 15
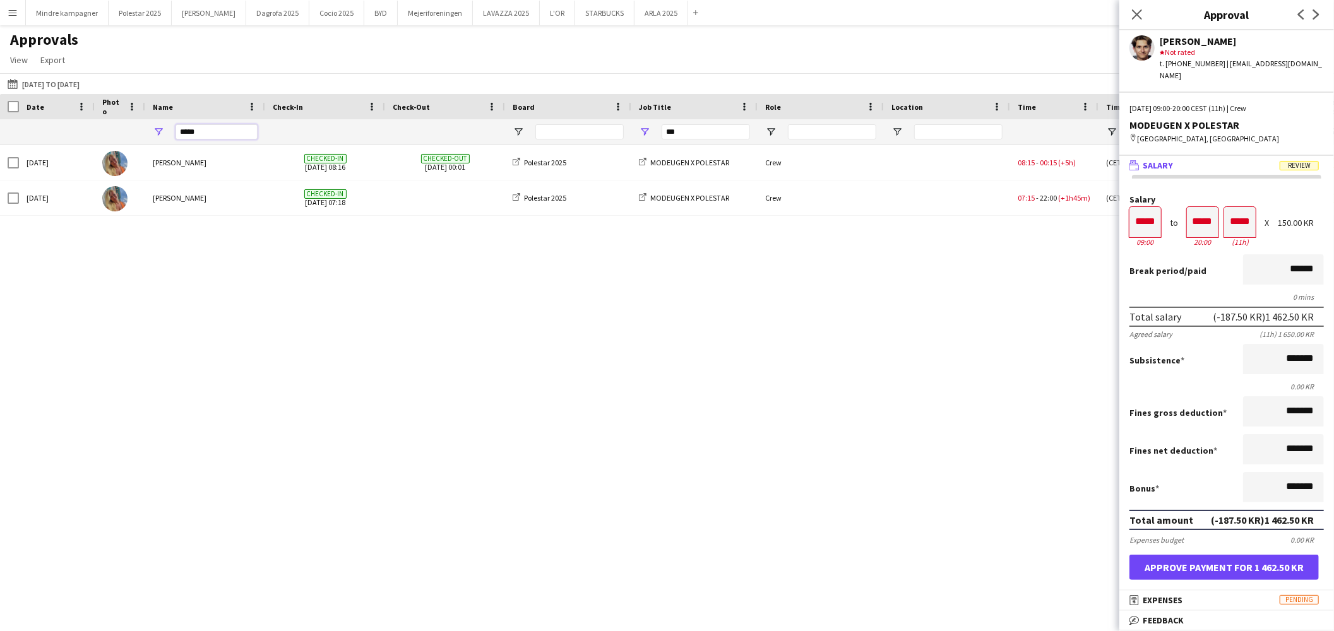
type input "*****"
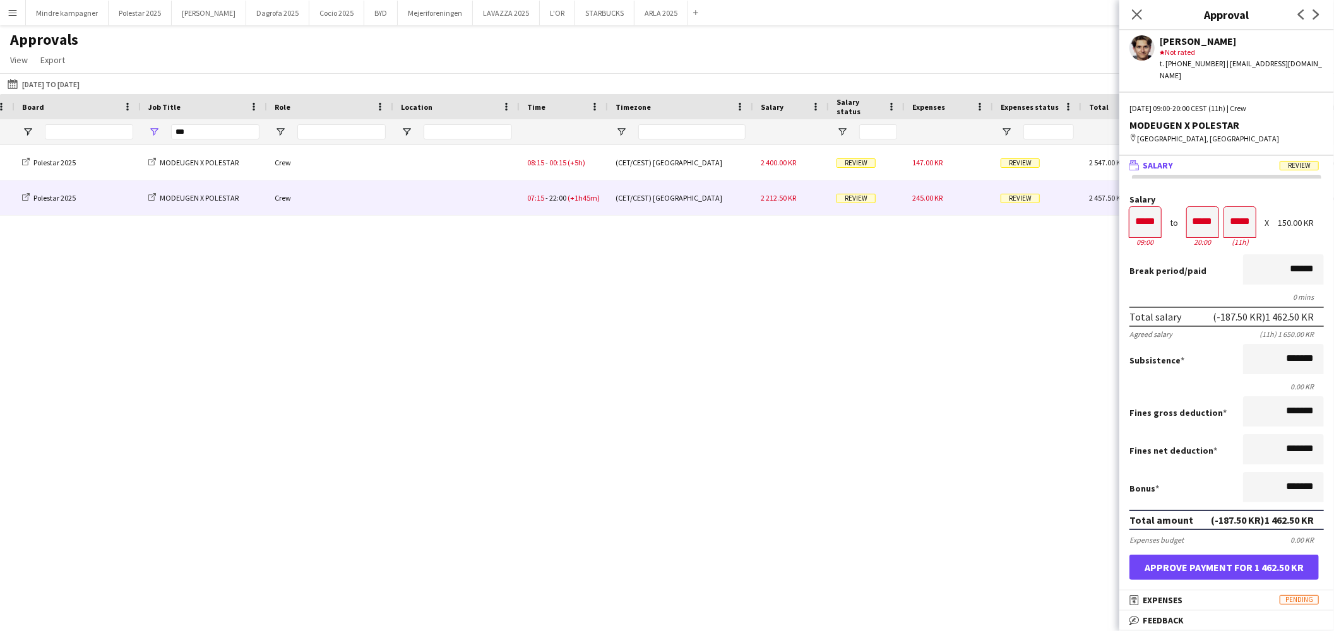
click at [931, 203] on div "245.00 KR" at bounding box center [949, 198] width 88 height 35
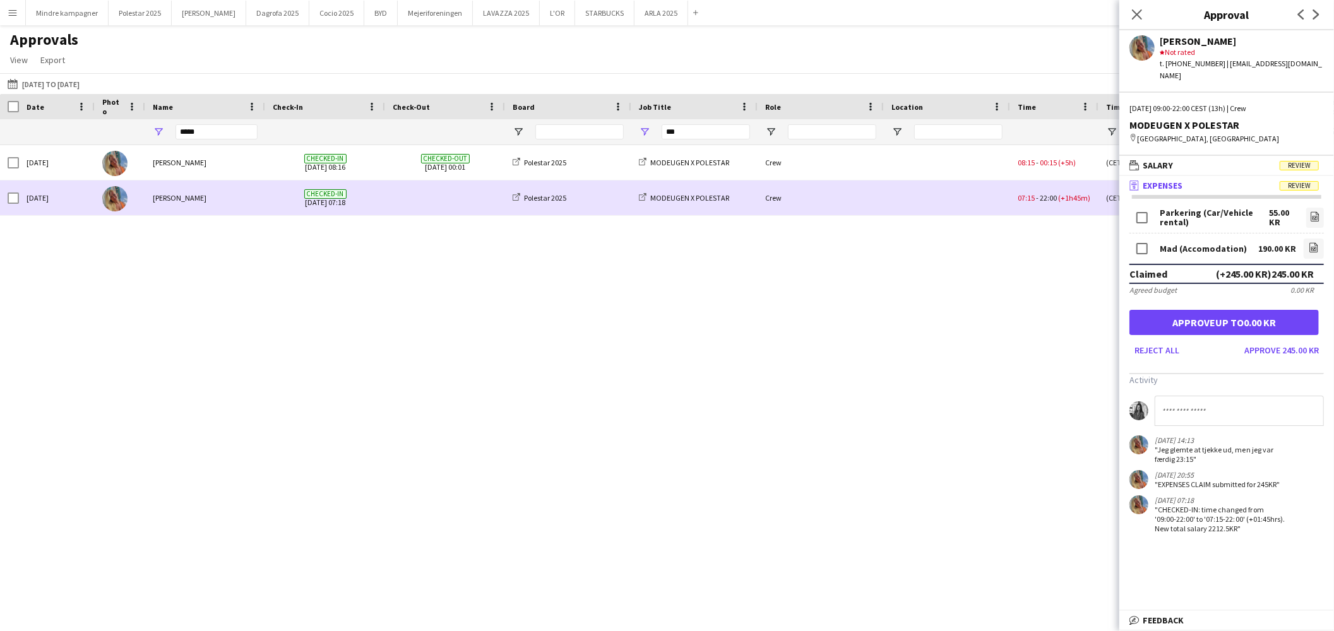
scroll to position [0, 45]
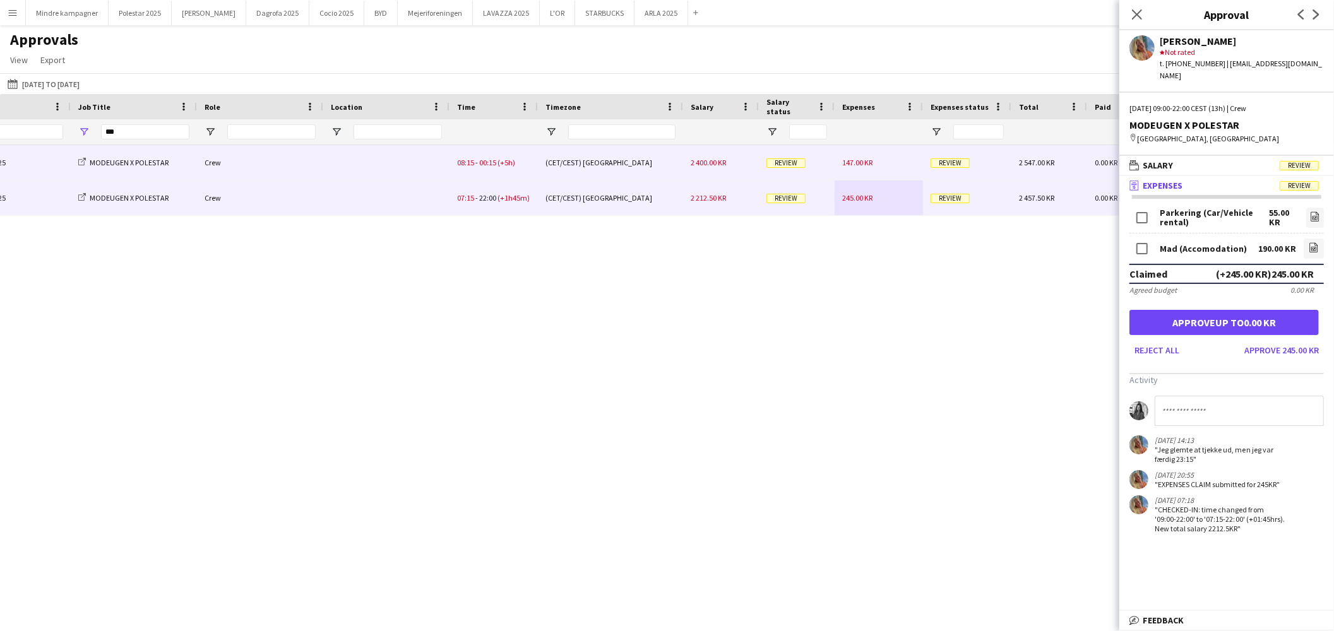
click at [873, 171] on div "147.00 KR" at bounding box center [879, 162] width 88 height 35
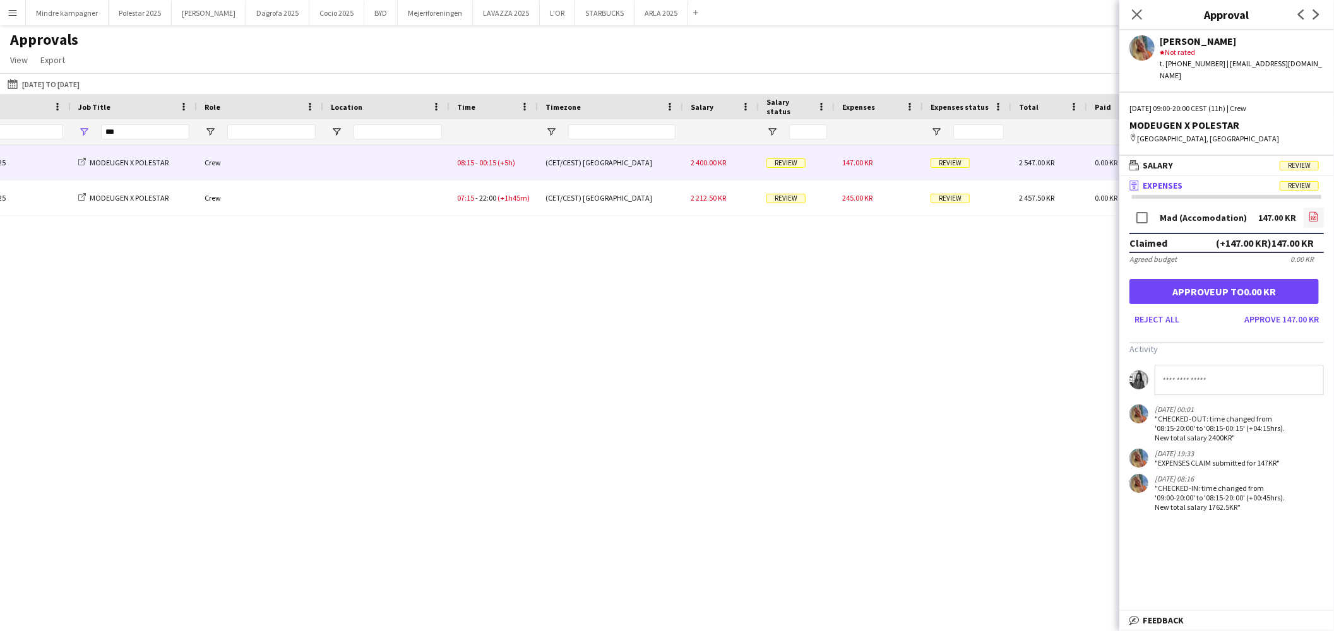
click at [1310, 212] on icon at bounding box center [1314, 216] width 8 height 9
click at [225, 344] on div "Checked-out 07-08-2025 00:01 Polestar 2025 MODEUGEN X POLESTAR Crew 08:15 - 00:…" at bounding box center [667, 371] width 1334 height 453
click at [77, 298] on div "Checked-out 07-08-2025 00:01 Polestar 2025 MODEUGEN X POLESTAR Crew 08:15 - 00:…" at bounding box center [667, 371] width 1334 height 453
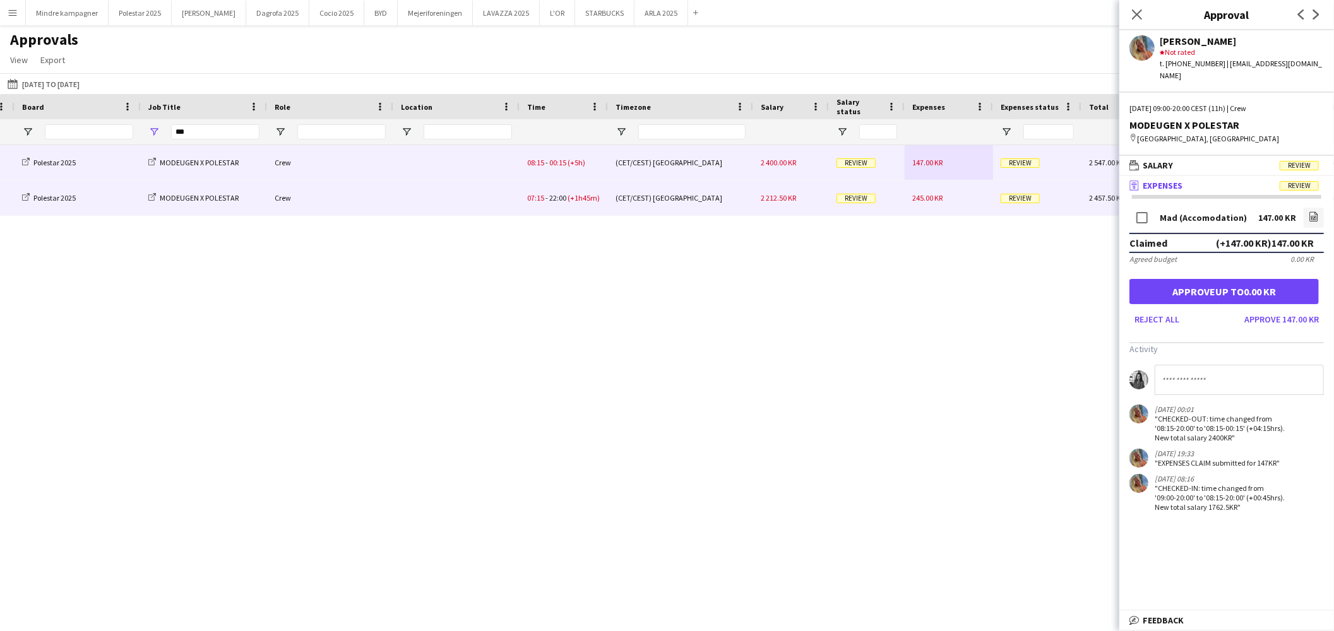
scroll to position [0, 445]
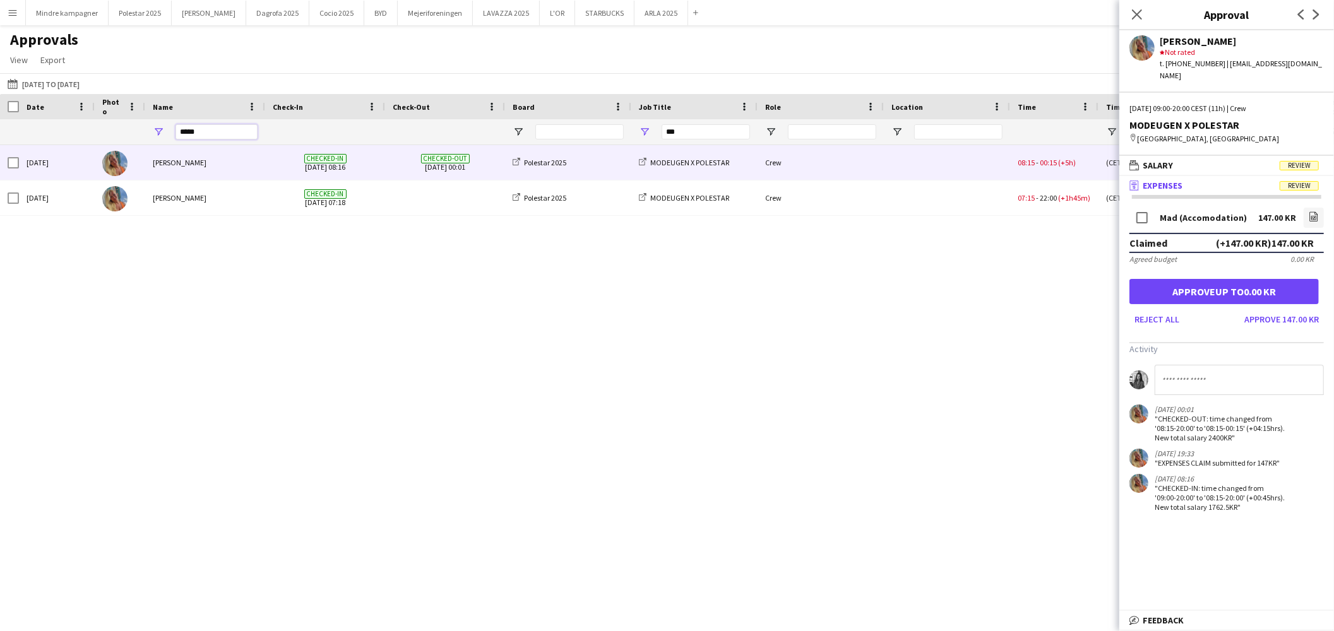
click at [210, 134] on input "*****" at bounding box center [217, 131] width 82 height 15
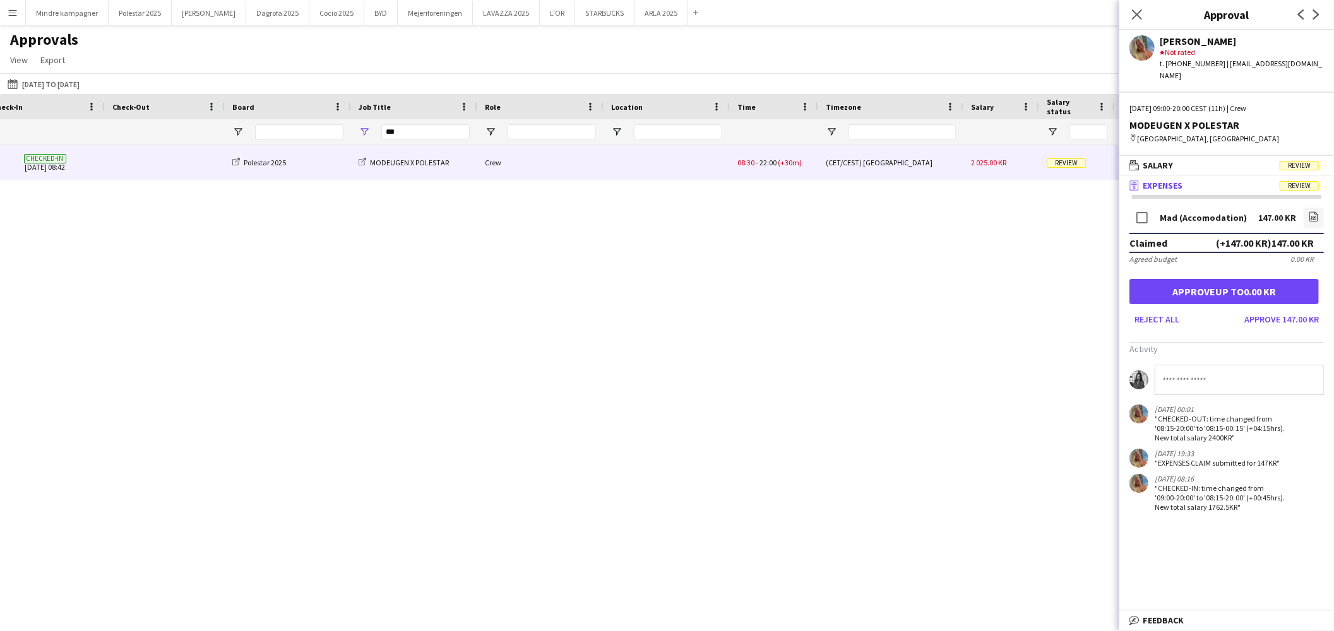
type input "*****"
click at [715, 171] on div at bounding box center [667, 162] width 126 height 35
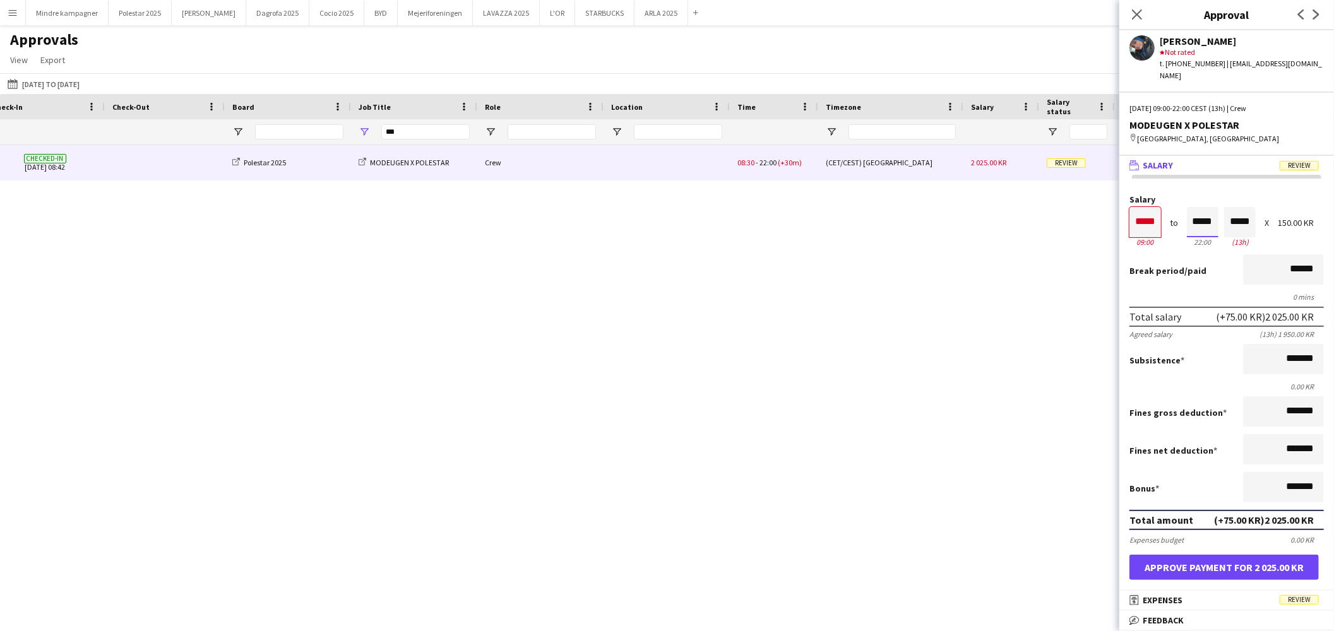
click at [1192, 207] on input "*****" at bounding box center [1203, 222] width 32 height 30
type input "*****"
click at [1188, 239] on div at bounding box center [1195, 245] width 16 height 13
type input "*****"
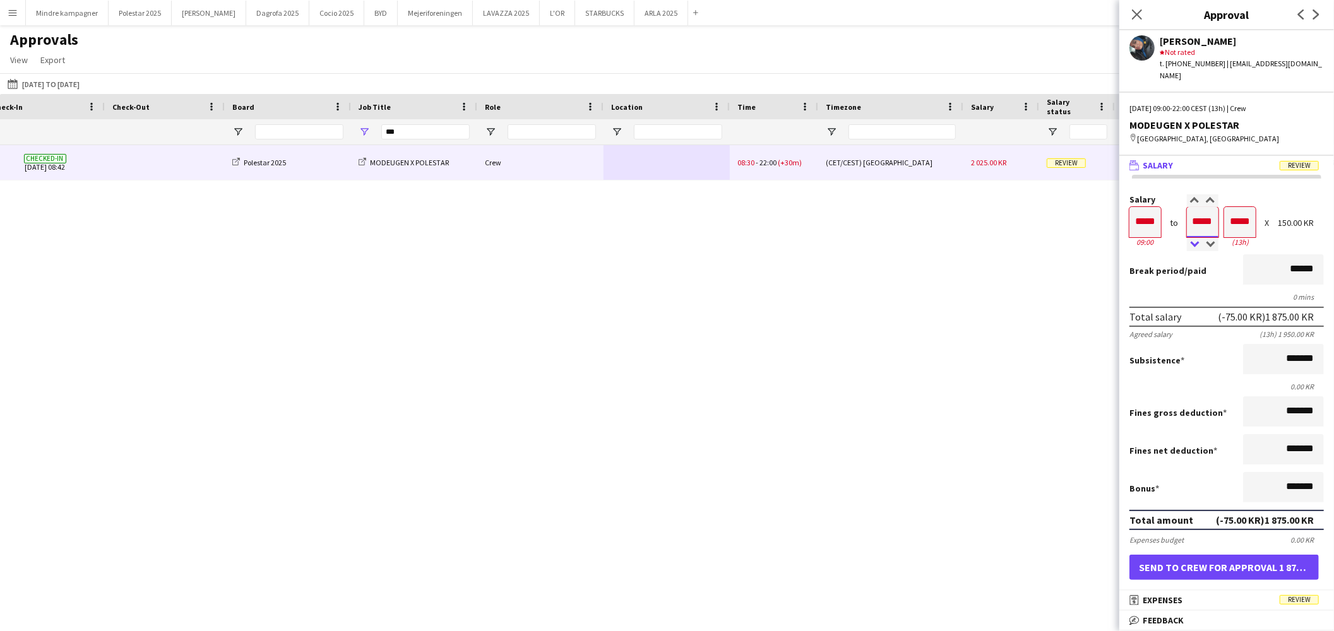
type input "*****"
click at [1188, 239] on div at bounding box center [1195, 245] width 16 height 13
type input "*****"
click at [1188, 239] on div at bounding box center [1195, 245] width 16 height 13
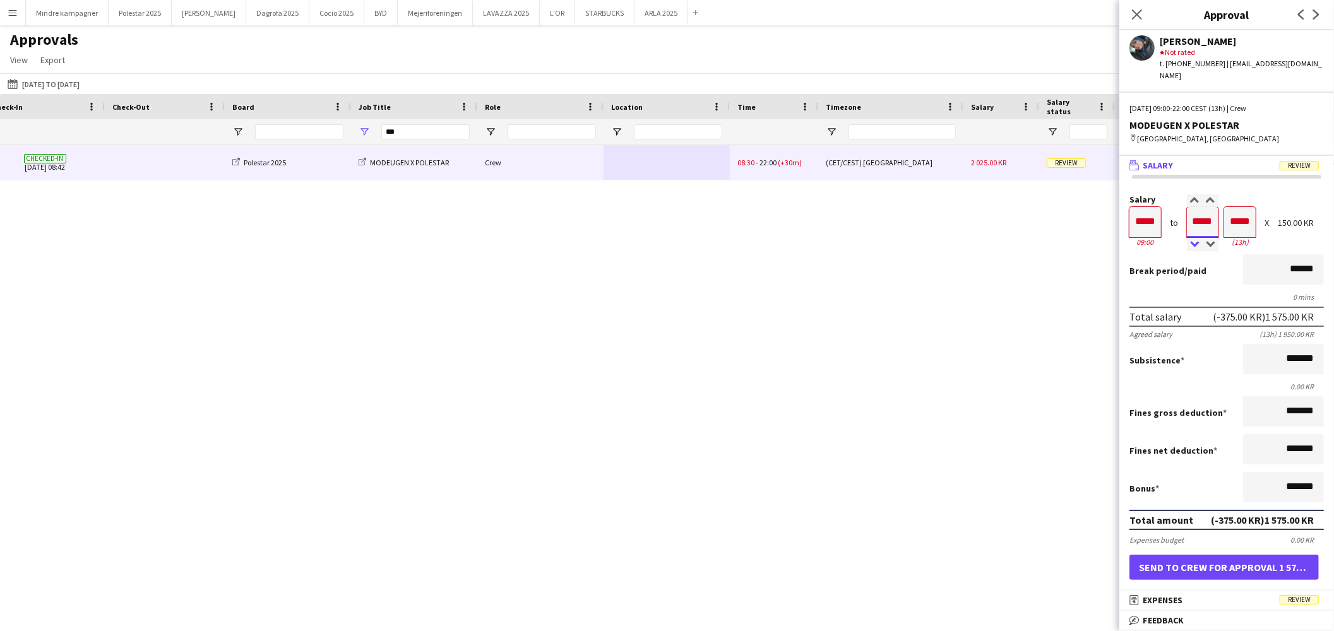
type input "*****"
click at [1188, 239] on div at bounding box center [1195, 245] width 16 height 13
type input "*****"
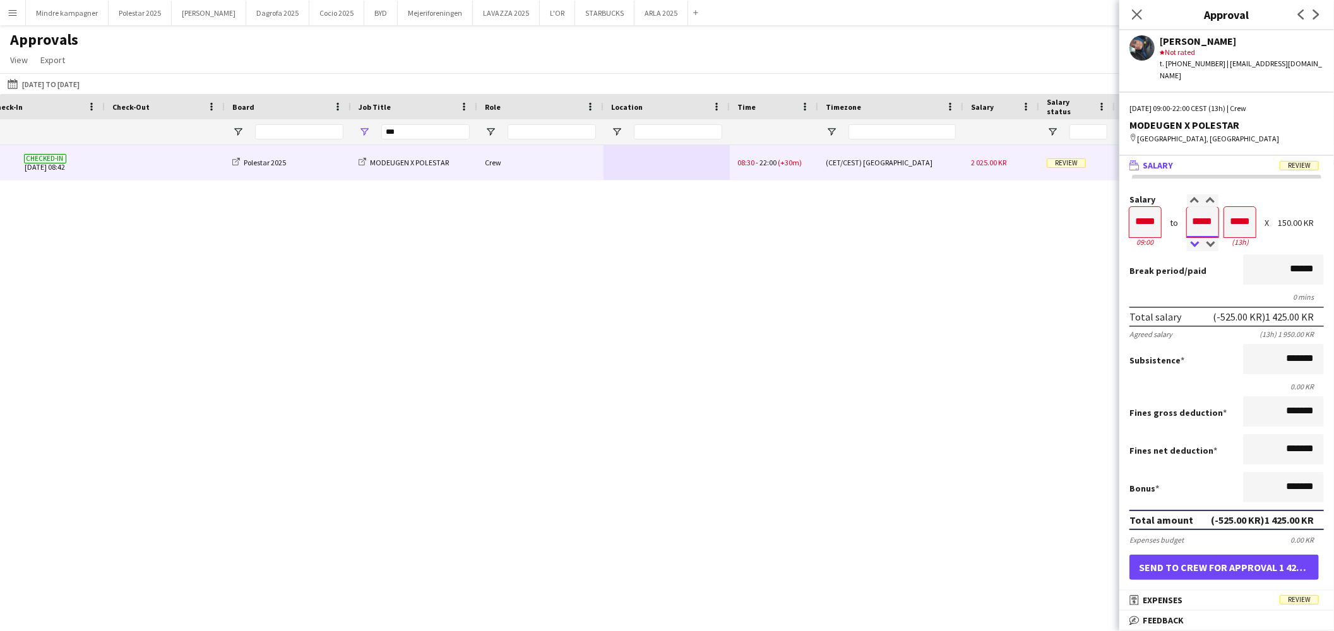
click at [1188, 239] on div at bounding box center [1195, 245] width 16 height 13
type input "*****"
click at [1207, 239] on div at bounding box center [1211, 245] width 16 height 13
type input "*****"
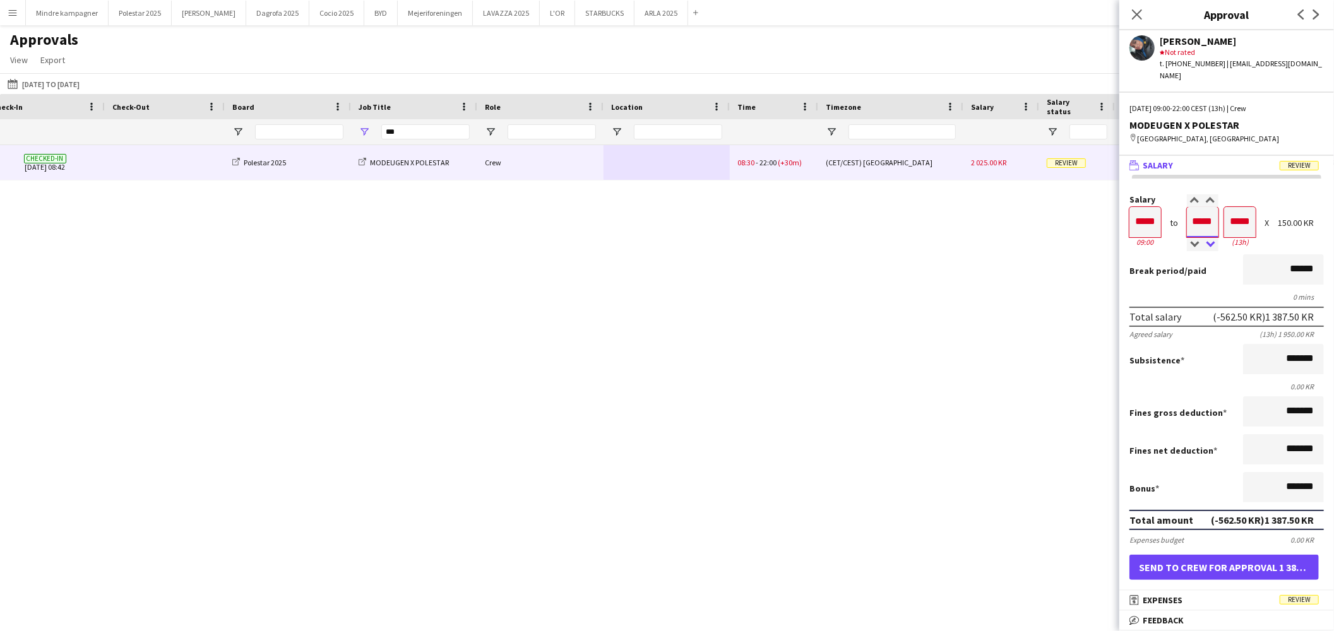
type input "*****"
click at [1207, 239] on div at bounding box center [1211, 245] width 16 height 13
type input "*****"
click at [1207, 195] on div at bounding box center [1211, 201] width 16 height 13
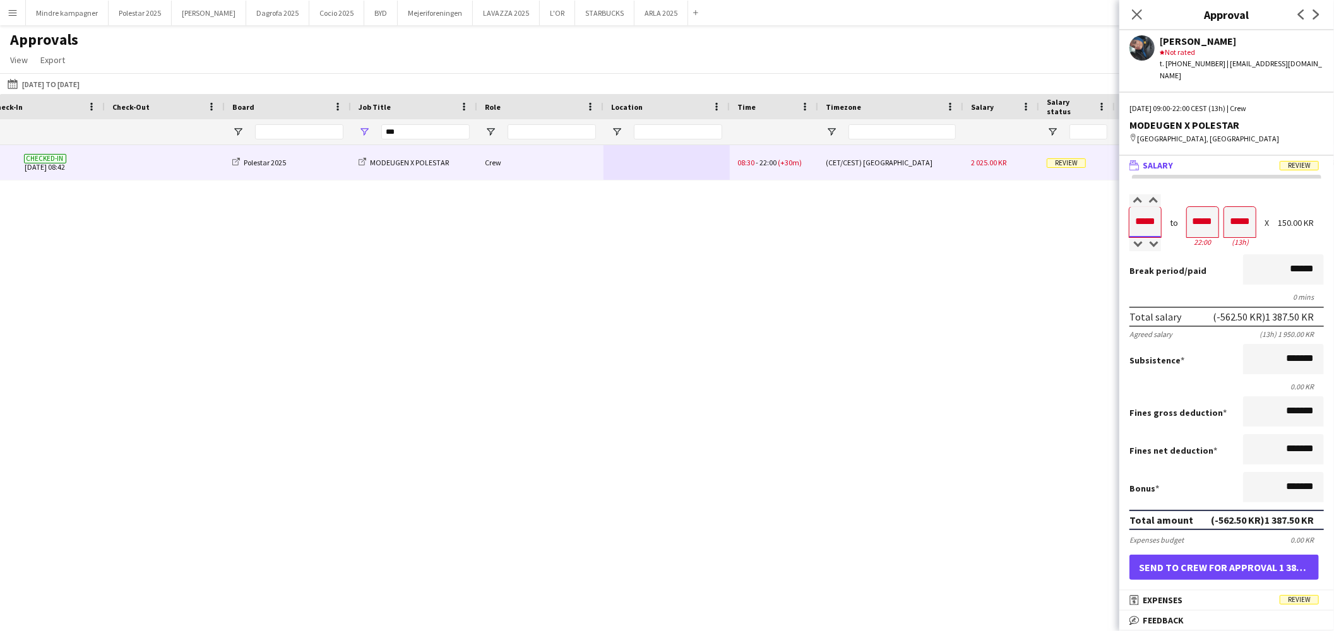
click at [1144, 207] on input "*****" at bounding box center [1146, 222] width 32 height 30
type input "*****"
click at [1140, 195] on div at bounding box center [1138, 201] width 16 height 13
type input "*****"
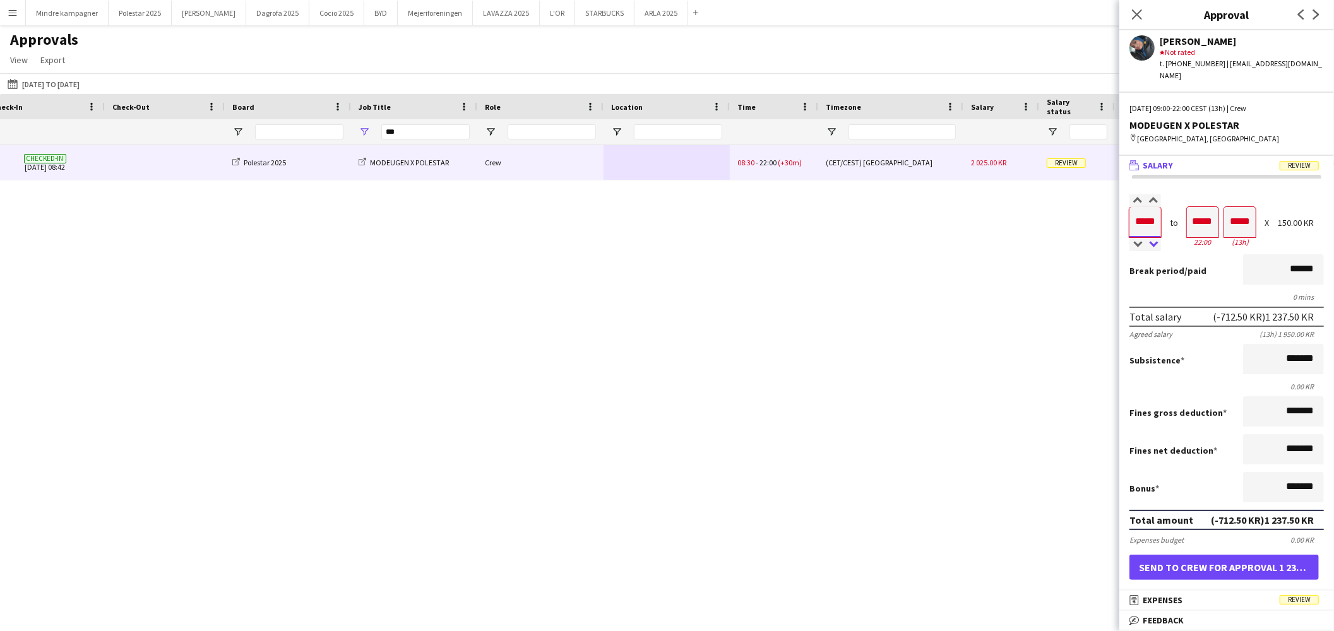
type input "*****"
click at [1152, 239] on div at bounding box center [1154, 245] width 16 height 13
type input "*****"
click at [1153, 239] on div at bounding box center [1154, 245] width 16 height 13
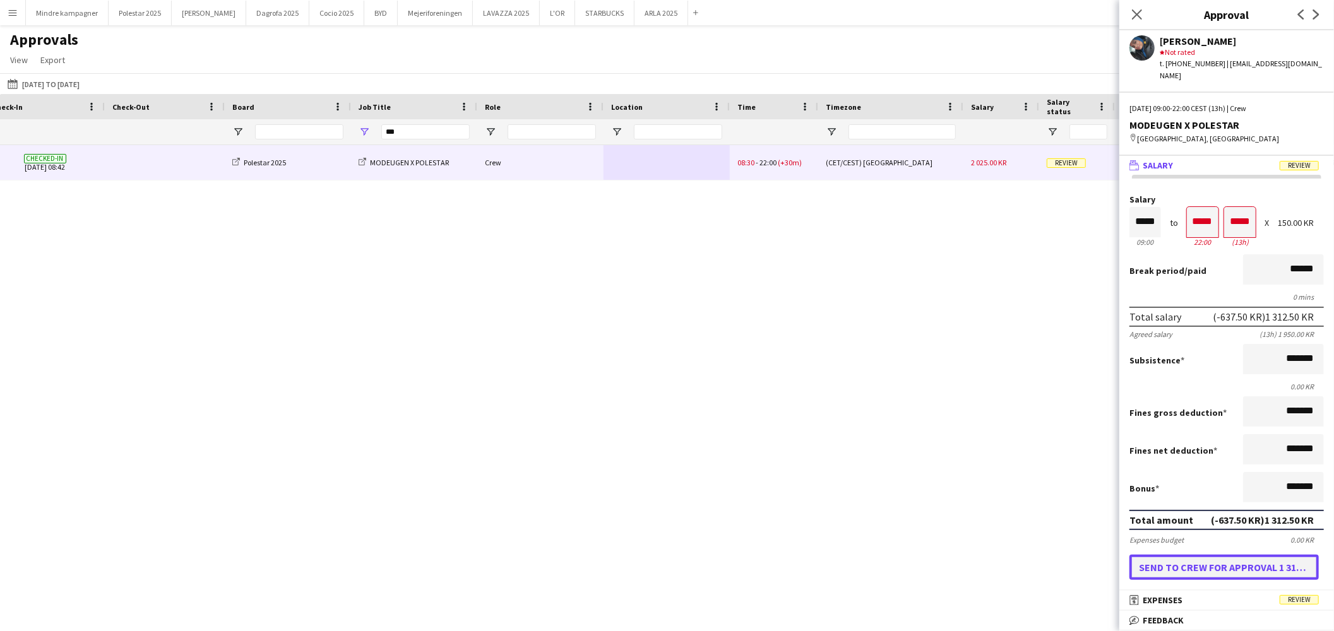
click at [1258, 555] on button "Send to crew for approval 1 312.50 KR" at bounding box center [1224, 567] width 189 height 25
click at [819, 388] on div "meliha elahi Checked-in 06-08-2025 08:42 Polestar 2025 MODEUGEN X POLESTAR Crew…" at bounding box center [667, 371] width 1334 height 453
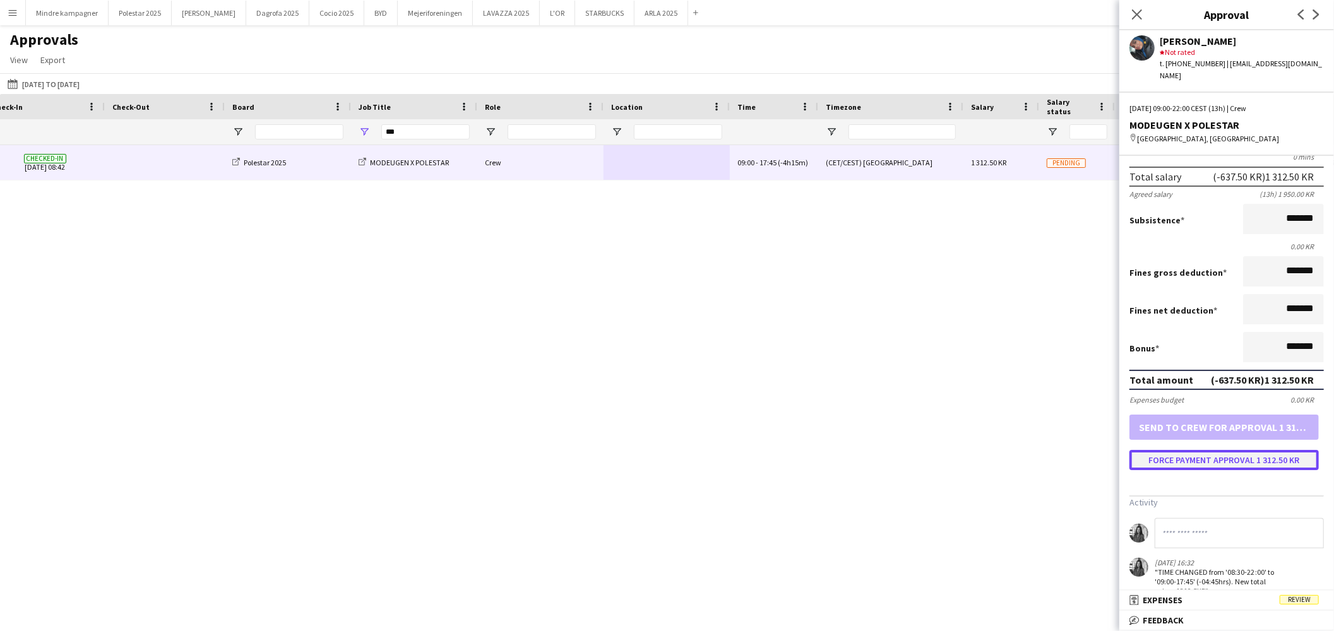
click at [1251, 450] on button "Force payment approval 1 312.50 KR" at bounding box center [1224, 460] width 189 height 20
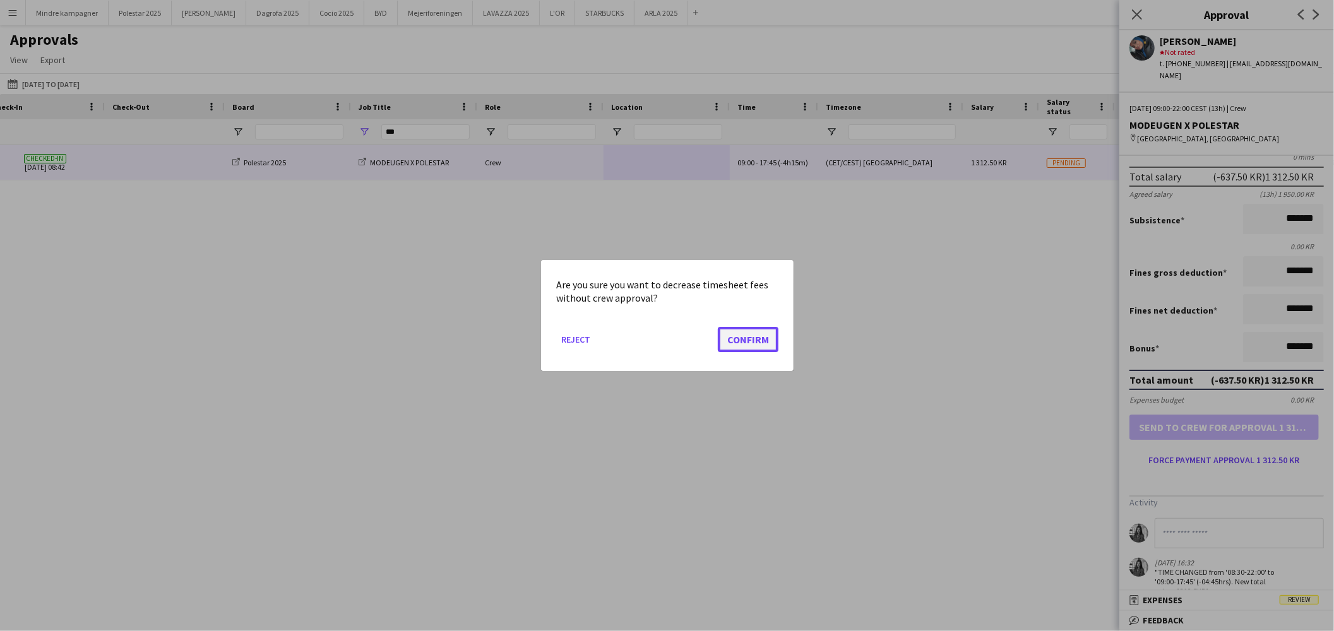
click at [755, 337] on button "Confirm" at bounding box center [748, 339] width 61 height 25
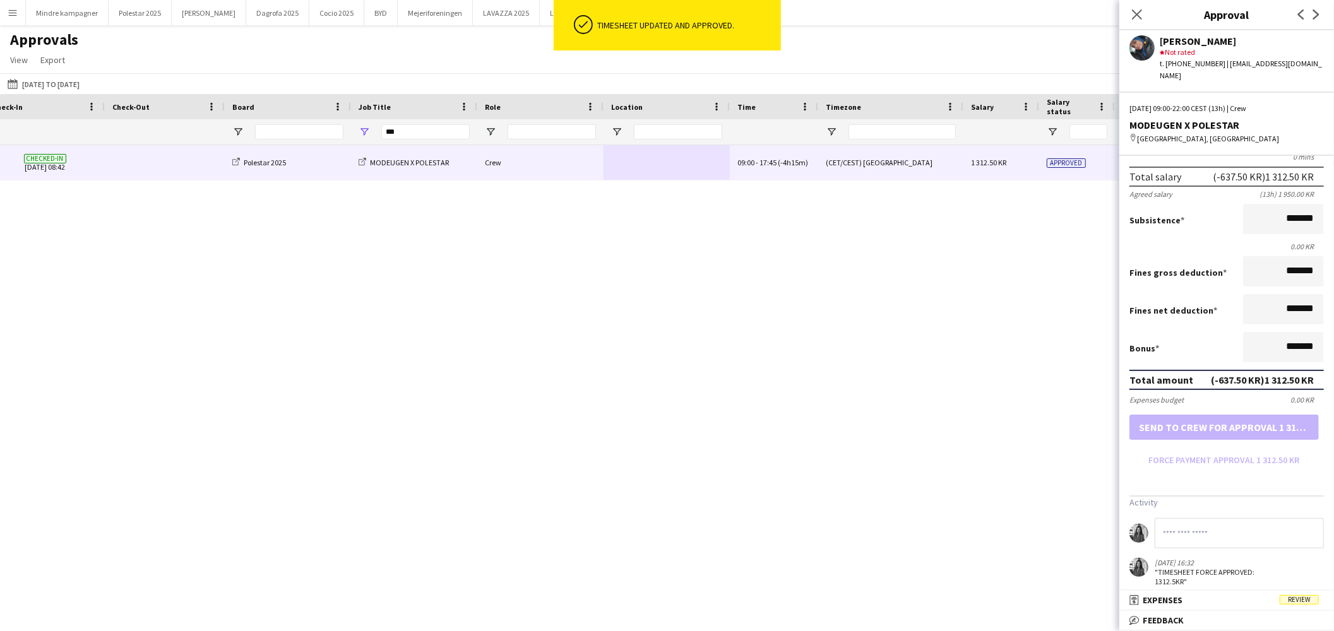
click at [810, 380] on div "meliha elahi Checked-in 06-08-2025 08:42 Polestar 2025 MODEUGEN X POLESTAR Crew…" at bounding box center [667, 371] width 1334 height 453
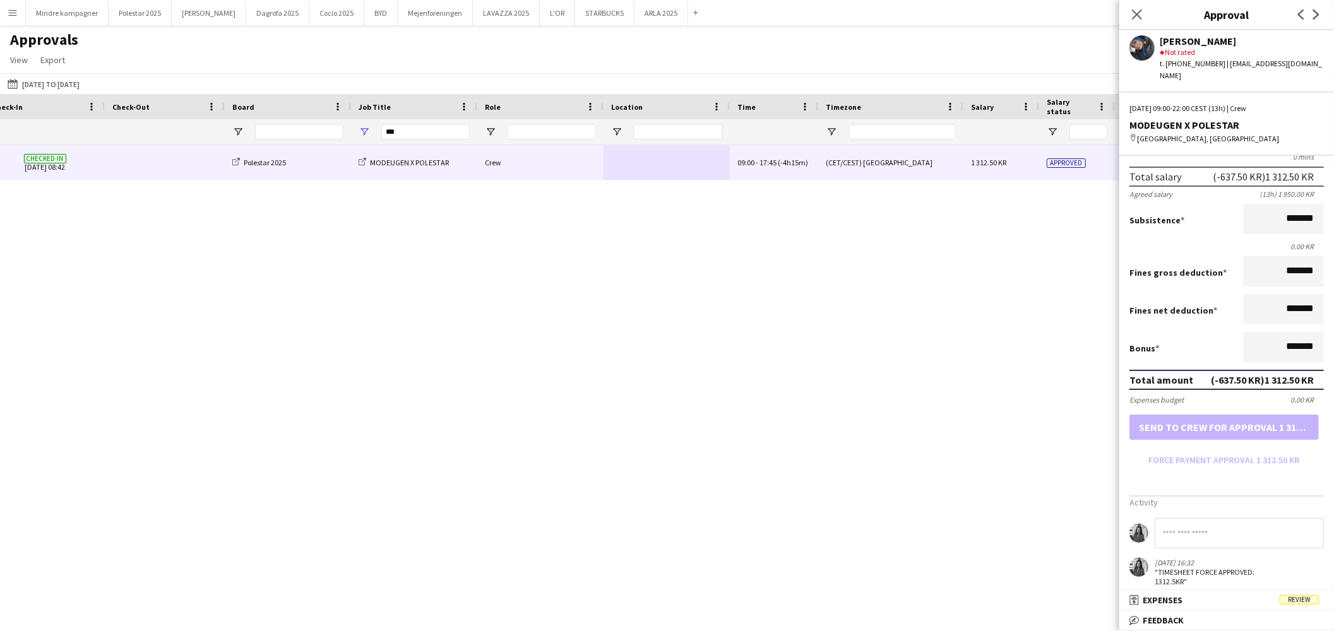
click at [793, 367] on div "meliha elahi Checked-in 06-08-2025 08:42 Polestar 2025 MODEUGEN X POLESTAR Crew…" at bounding box center [667, 371] width 1334 height 453
click at [1140, 19] on icon "Close pop-in" at bounding box center [1137, 14] width 12 height 12
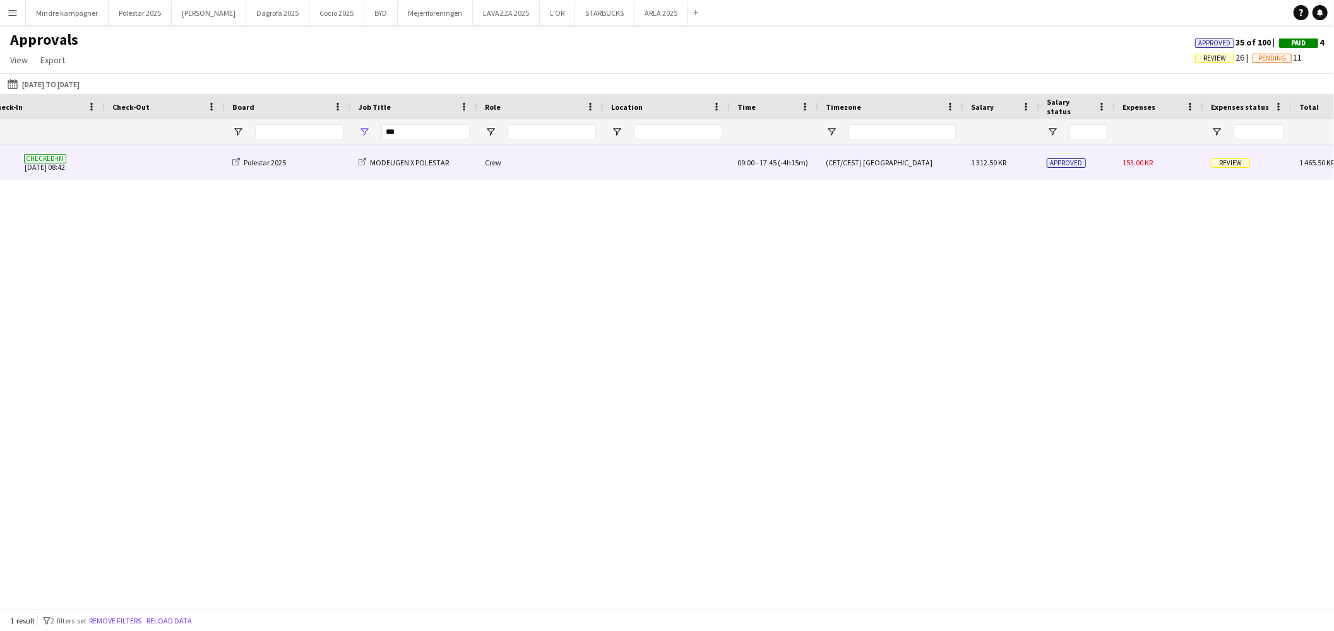
click at [1139, 164] on span "153.00 KR" at bounding box center [1138, 162] width 30 height 9
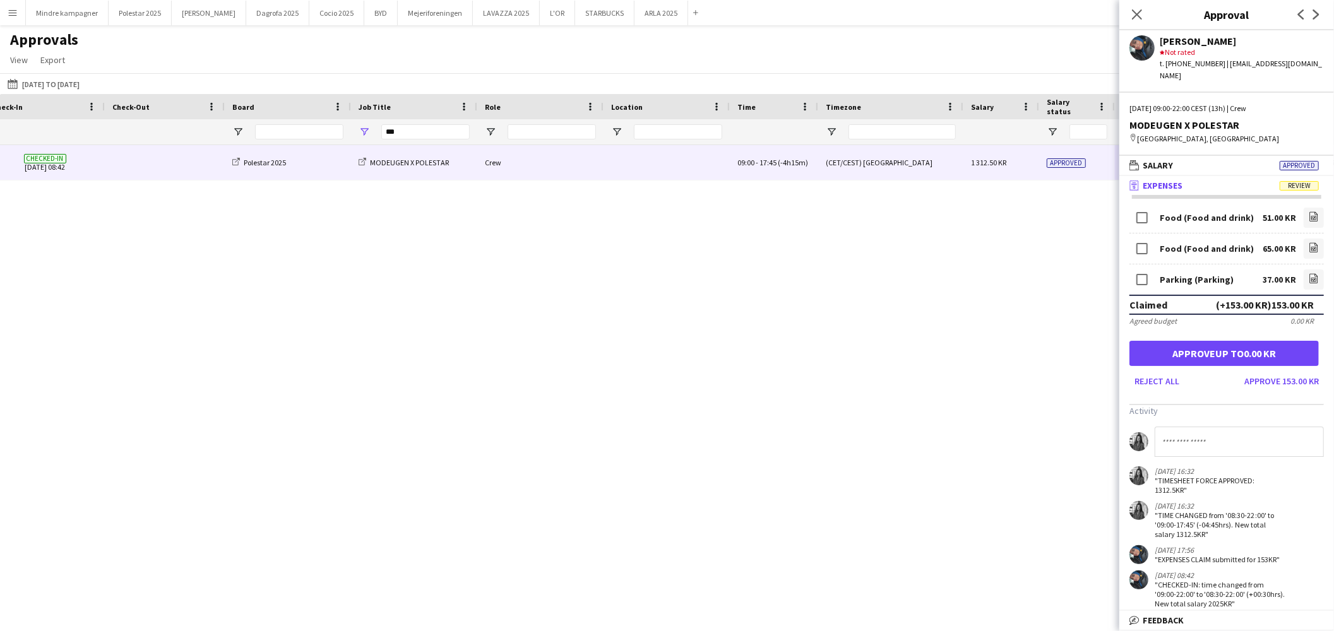
click at [886, 373] on div "meliha elahi Checked-in 06-08-2025 08:42 Polestar 2025 MODEUGEN X POLESTAR Crew…" at bounding box center [667, 371] width 1334 height 453
click at [1142, 18] on icon "Close pop-in" at bounding box center [1137, 14] width 12 height 12
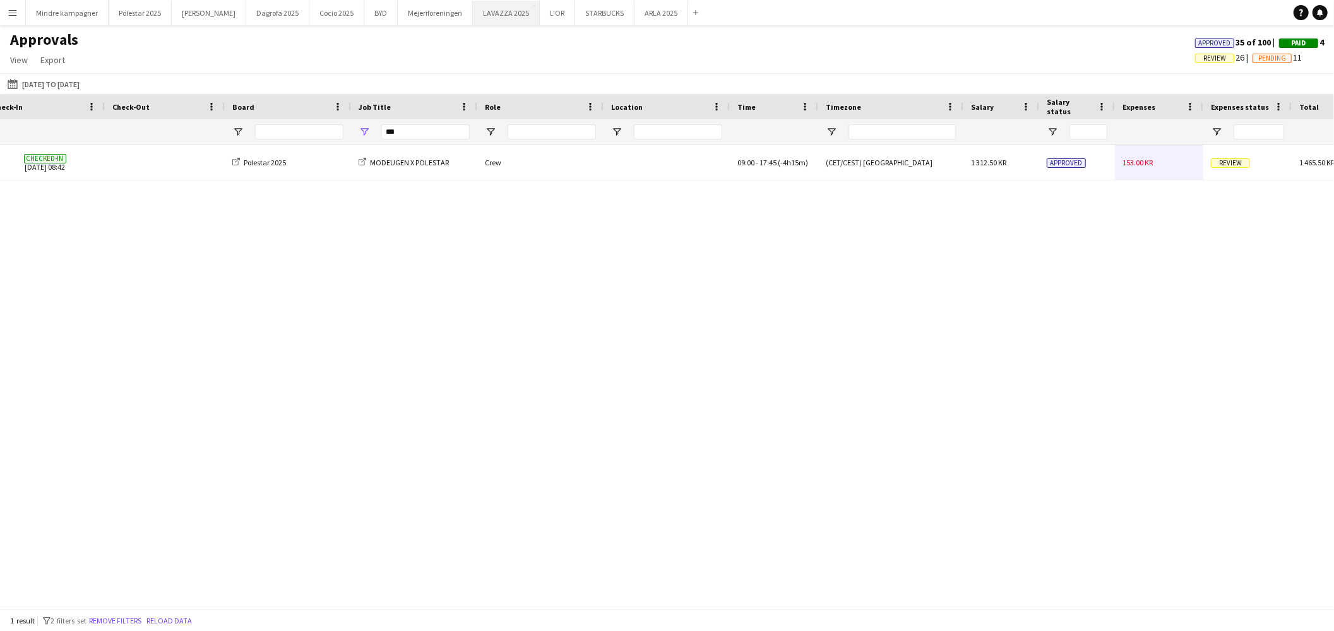
click at [473, 20] on button "LAVAZZA 2025 Close" at bounding box center [506, 13] width 67 height 25
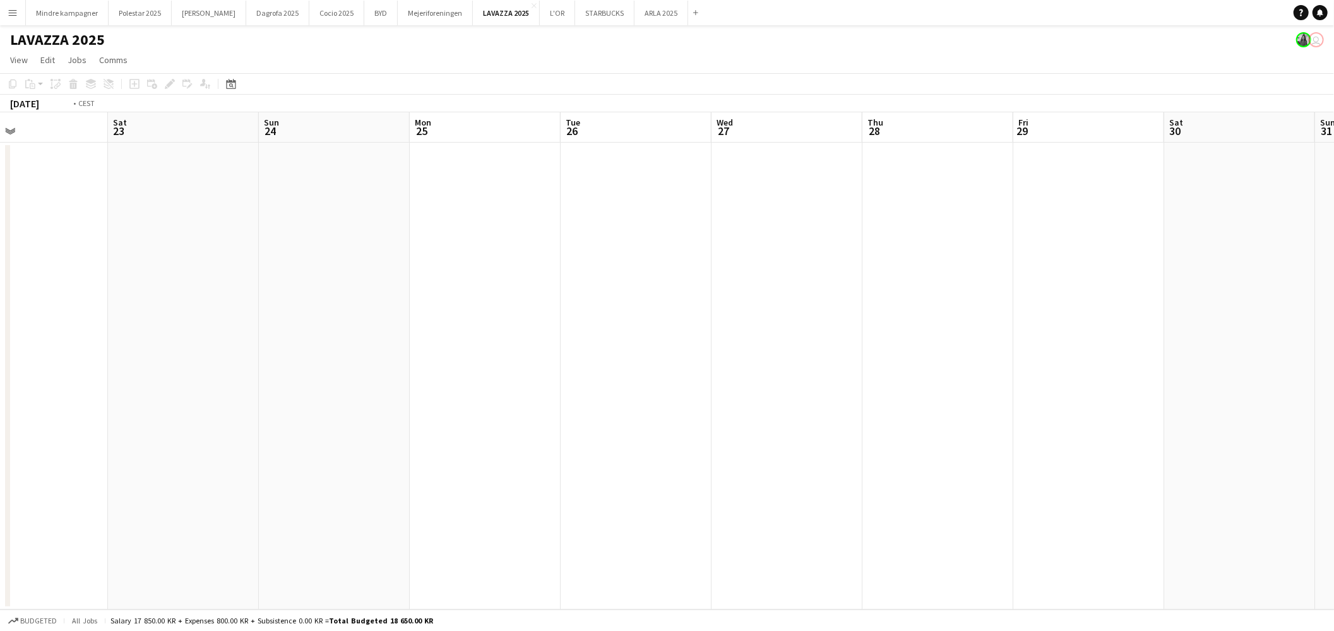
drag, startPoint x: 916, startPoint y: 360, endPoint x: 474, endPoint y: 352, distance: 442.1
click at [392, 356] on app-calendar-viewport "Tue 19 Wed 20 Thu 21 Fri 22 Sat 23 Sun 24 Mon 25 Tue 26 Wed 27 Thu 28 Fri 29 Sa…" at bounding box center [667, 361] width 1334 height 498
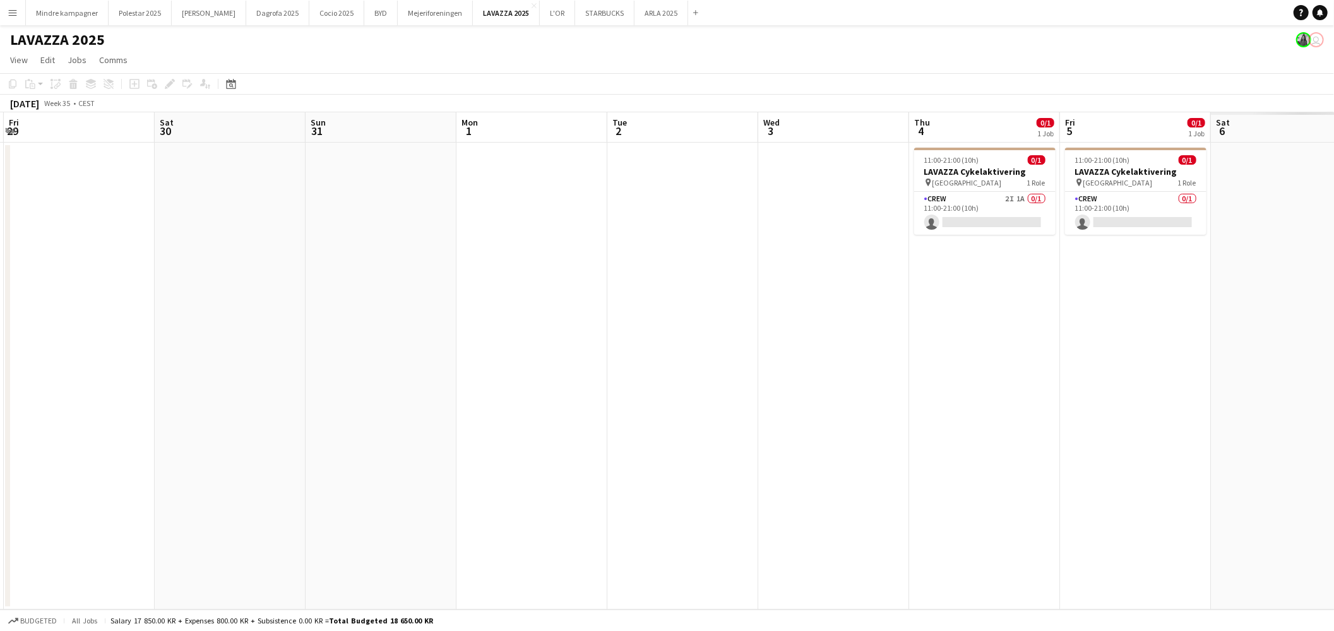
drag, startPoint x: 981, startPoint y: 342, endPoint x: 273, endPoint y: 344, distance: 707.9
click at [274, 344] on app-calendar-viewport "Tue 26 Wed 27 Thu 28 Fri 29 Sat 30 Sun 31 Mon 1 Tue 2 Wed 3 Thu 4 0/1 1 Job Fri…" at bounding box center [667, 361] width 1334 height 498
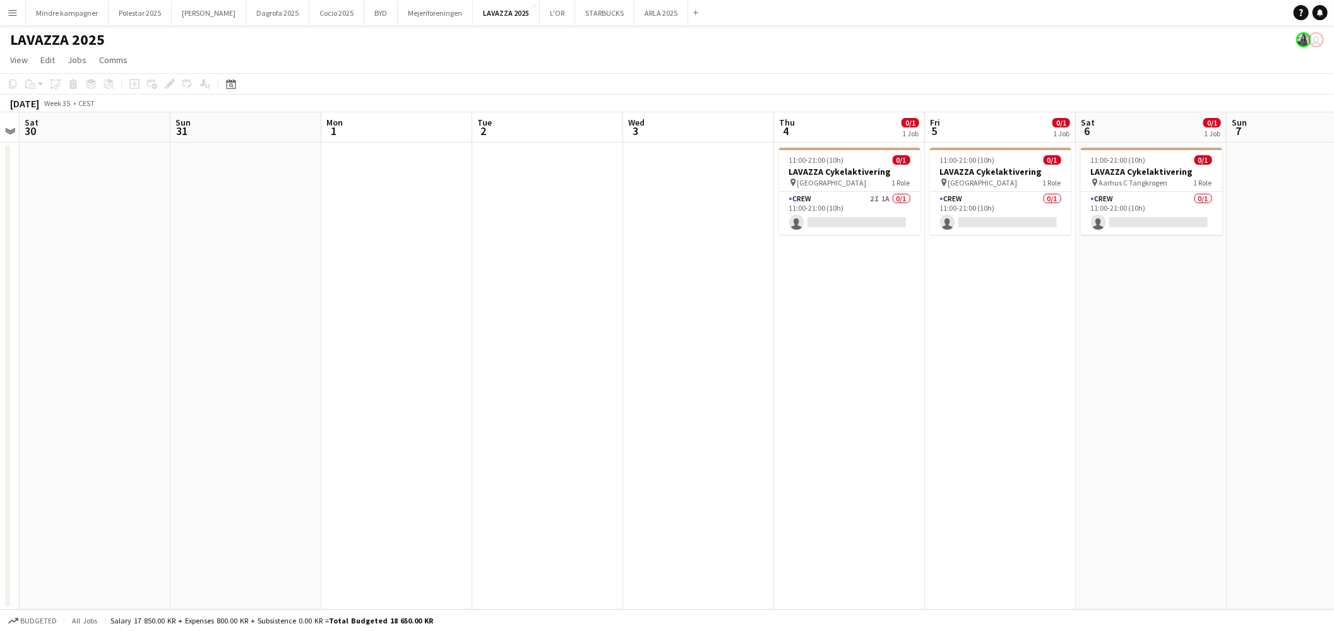
drag, startPoint x: 992, startPoint y: 362, endPoint x: 669, endPoint y: 371, distance: 322.8
click at [669, 371] on app-calendar-viewport "Wed 27 Thu 28 Fri 29 Sat 30 Sun 31 Mon 1 Tue 2 Wed 3 Thu 4 0/1 1 Job Fri 5 0/1 …" at bounding box center [667, 361] width 1334 height 498
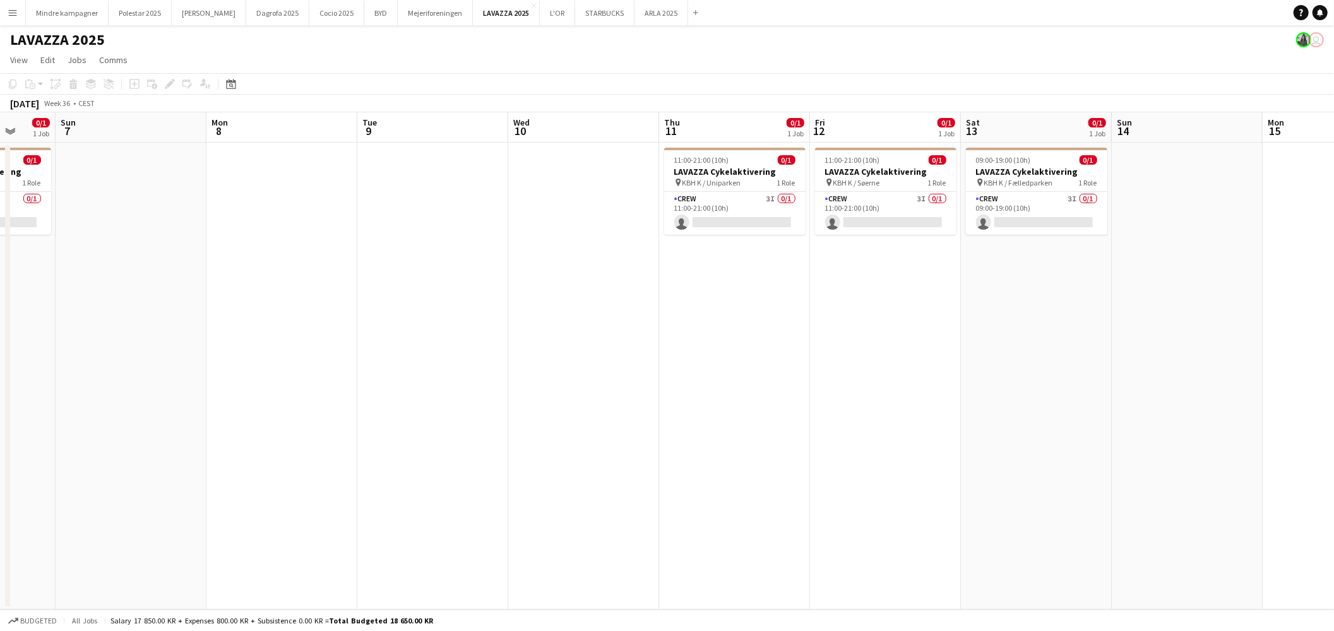
drag, startPoint x: 1070, startPoint y: 426, endPoint x: 368, endPoint y: 381, distance: 703.7
click at [203, 382] on app-calendar-viewport "Thu 4 0/1 1 Job Fri 5 0/1 1 Job Sat 6 0/1 1 Job Sun 7 Mon 8 Tue 9 Wed 10 Thu 11…" at bounding box center [667, 361] width 1334 height 498
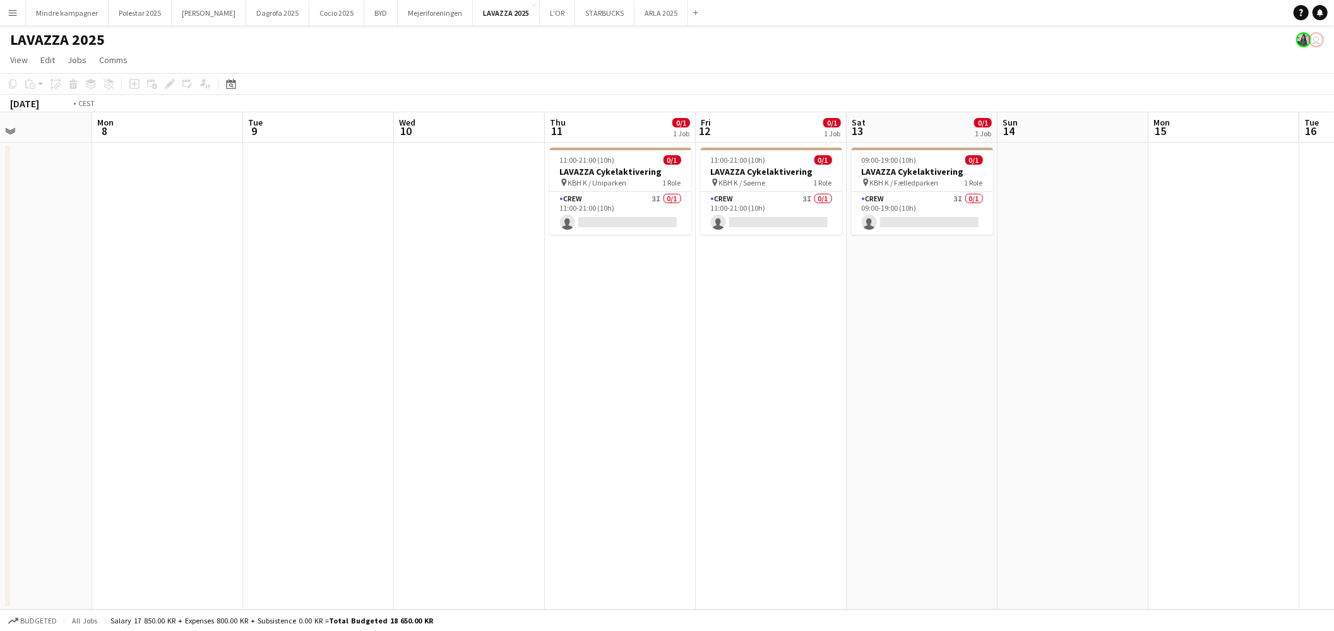
drag, startPoint x: 1128, startPoint y: 392, endPoint x: 153, endPoint y: 356, distance: 975.7
click at [153, 356] on app-calendar-viewport "Fri 5 0/1 1 Job Sat 6 0/1 1 Job Sun 7 Mon 8 Tue 9 Wed 10 Thu 11 0/1 1 Job Fri 1…" at bounding box center [667, 361] width 1334 height 498
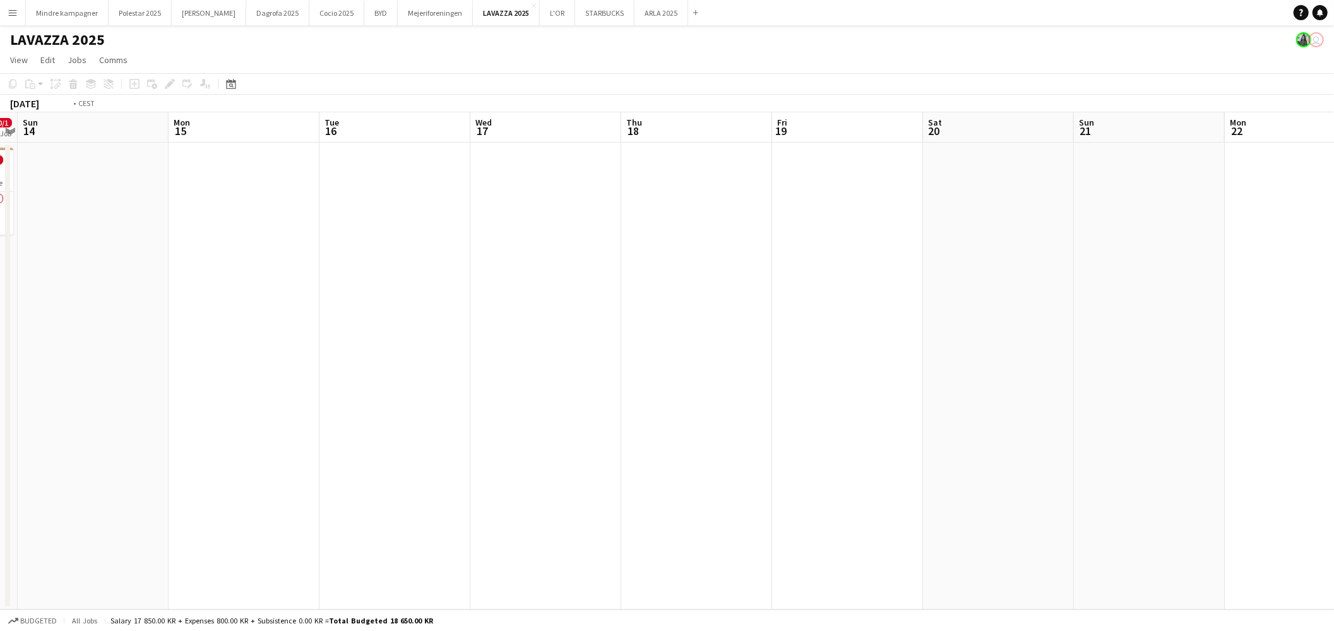
drag, startPoint x: 990, startPoint y: 381, endPoint x: 297, endPoint y: 368, distance: 693.5
click at [259, 369] on app-calendar-viewport "Thu 11 0/1 1 Job Fri 12 0/1 1 Job Sat 13 0/1 1 Job Sun 14 Mon 15 Tue 16 Wed 17 …" at bounding box center [667, 361] width 1334 height 498
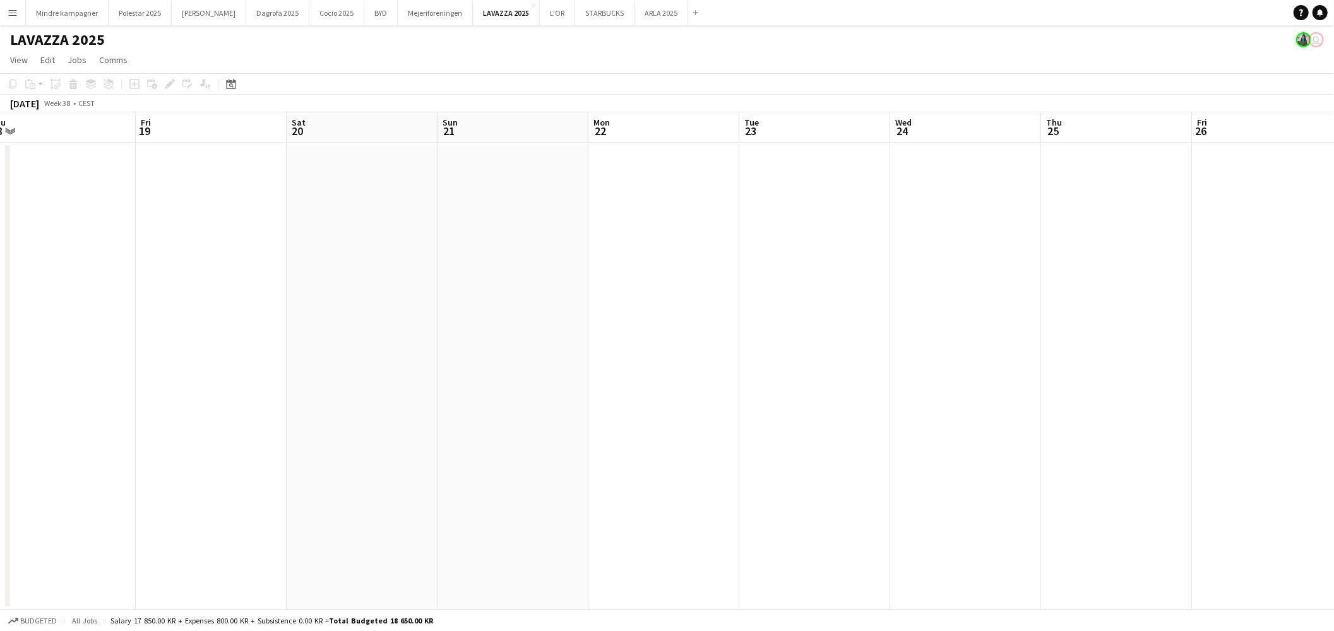
drag, startPoint x: 1065, startPoint y: 386, endPoint x: 269, endPoint y: 368, distance: 795.9
click at [268, 369] on app-calendar-viewport "Tue 16 Wed 17 Thu 18 Fri 19 Sat 20 Sun 21 Mon 22 Tue 23 Wed 24 Thu 25 Fri 26 Sa…" at bounding box center [667, 361] width 1334 height 498
drag, startPoint x: 749, startPoint y: 347, endPoint x: 350, endPoint y: 356, distance: 398.6
click at [350, 356] on app-calendar-viewport "Mon 22 Tue 23 Wed 24 Thu 25 Fri 26 Sat 27 Sun 28 Mon 29 Tue 30 Wed 1 Thu 2 Fri …" at bounding box center [667, 361] width 1334 height 498
drag, startPoint x: 712, startPoint y: 376, endPoint x: 510, endPoint y: 368, distance: 202.2
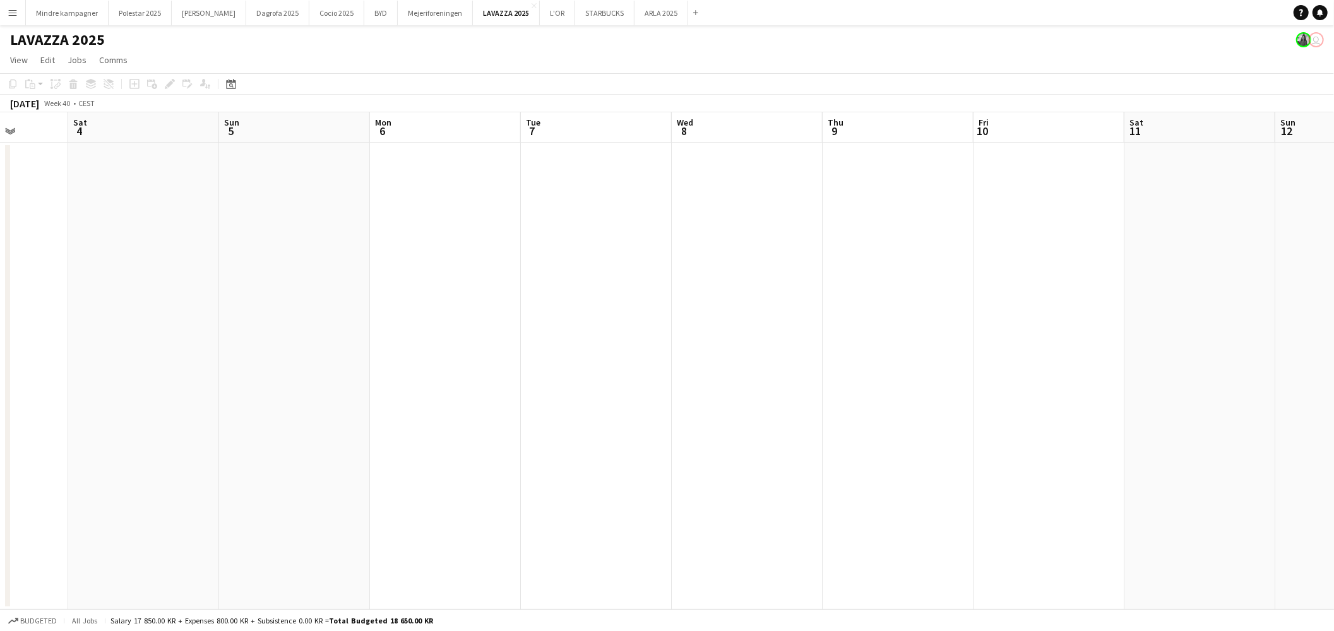
click at [510, 368] on app-calendar-viewport "Tue 30 Wed 1 Thu 2 Fri 3 Sat 4 Sun 5 Mon 6 Tue 7 Wed 8 Thu 9 Fri 10 Sat 11 Sun …" at bounding box center [667, 361] width 1334 height 498
drag, startPoint x: 973, startPoint y: 374, endPoint x: 390, endPoint y: 361, distance: 583.0
click at [390, 361] on app-calendar-viewport "Fri 3 Sat 4 Sun 5 Mon 6 Tue 7 Wed 8 Thu 9 Fri 10 Sat 11 Sun 12 Mon 13 Tue 14 We…" at bounding box center [667, 361] width 1334 height 498
drag, startPoint x: 819, startPoint y: 357, endPoint x: 169, endPoint y: 333, distance: 650.2
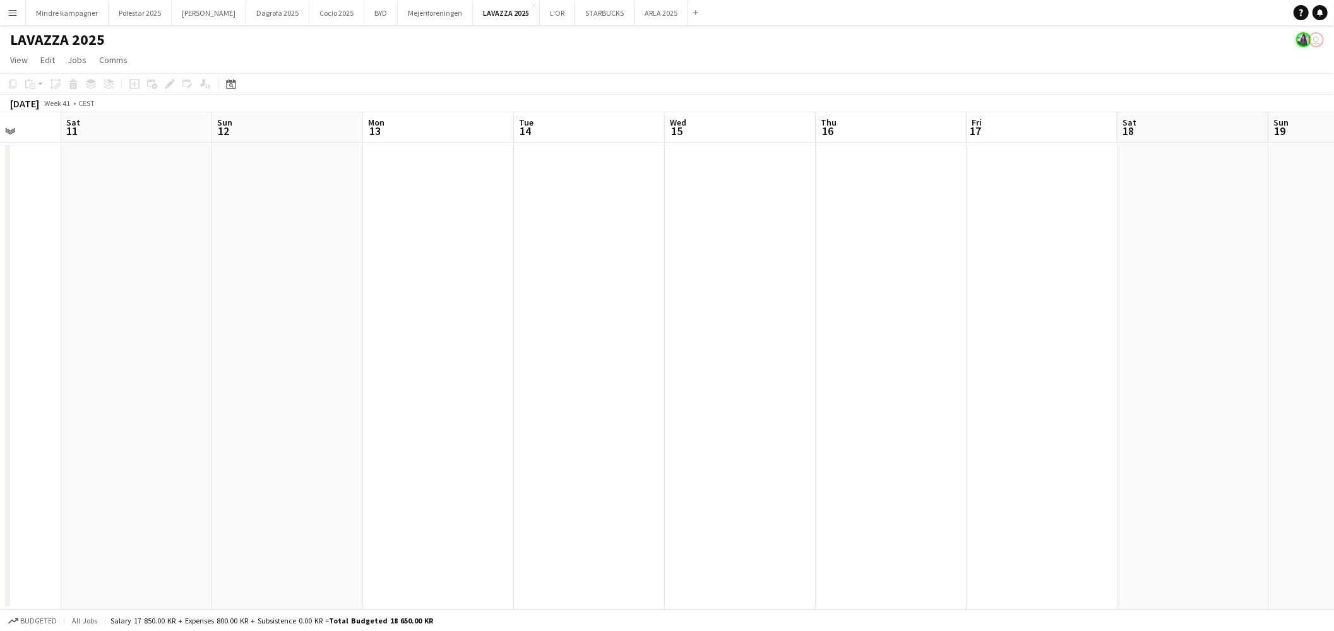
click at [169, 333] on app-calendar-viewport "Wed 8 Thu 9 Fri 10 Sat 11 Sun 12 Mon 13 Tue 14 Wed 15 Thu 16 Fri 17 Sat 18 Sun …" at bounding box center [667, 361] width 1334 height 498
drag, startPoint x: 760, startPoint y: 331, endPoint x: 338, endPoint y: 330, distance: 421.2
click at [338, 330] on app-calendar-viewport "Thu 9 Fri 10 Sat 11 Sun 12 Mon 13 Tue 14 Wed 15 Thu 16 Fri 17 Sat 18 Sun 19 Mon…" at bounding box center [667, 361] width 1334 height 498
drag, startPoint x: 546, startPoint y: 332, endPoint x: 235, endPoint y: 318, distance: 311.6
click at [250, 320] on app-calendar-viewport "Sat 11 Sun 12 Mon 13 Tue 14 Wed 15 Thu 16 Fri 17 Sat 18 Sun 19 Mon 20 Tue 21 We…" at bounding box center [667, 361] width 1334 height 498
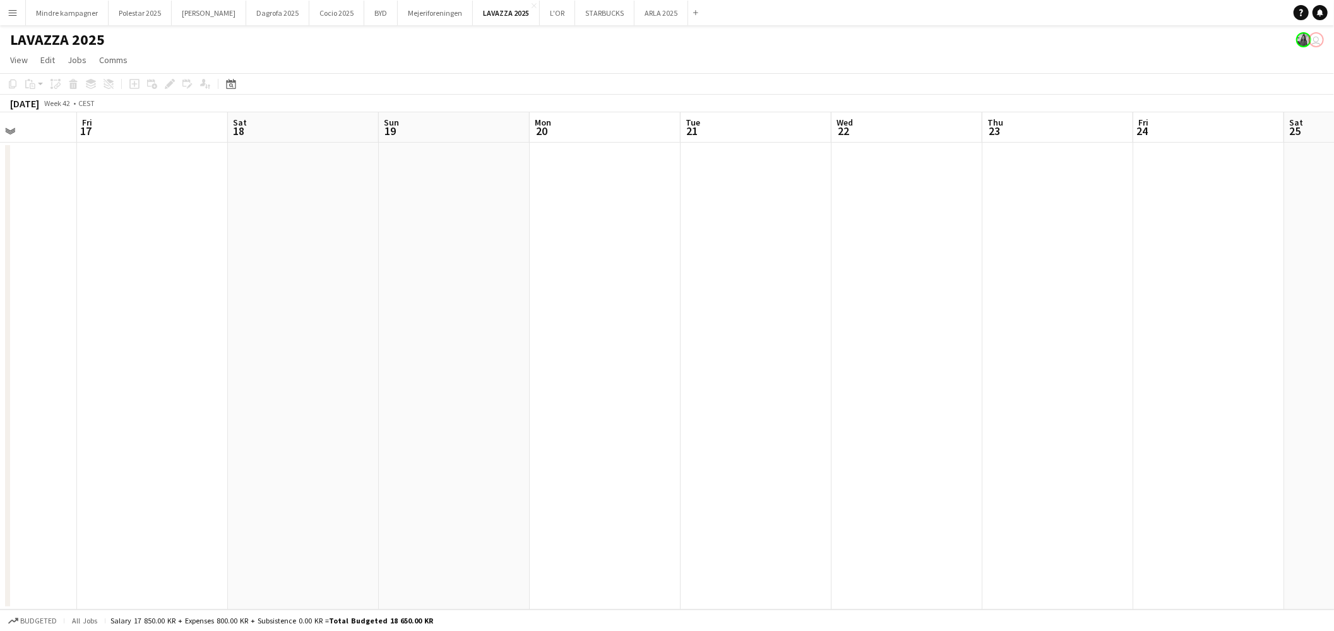
scroll to position [0, 414]
click at [13, 13] on app-icon "Menu" at bounding box center [13, 13] width 10 height 10
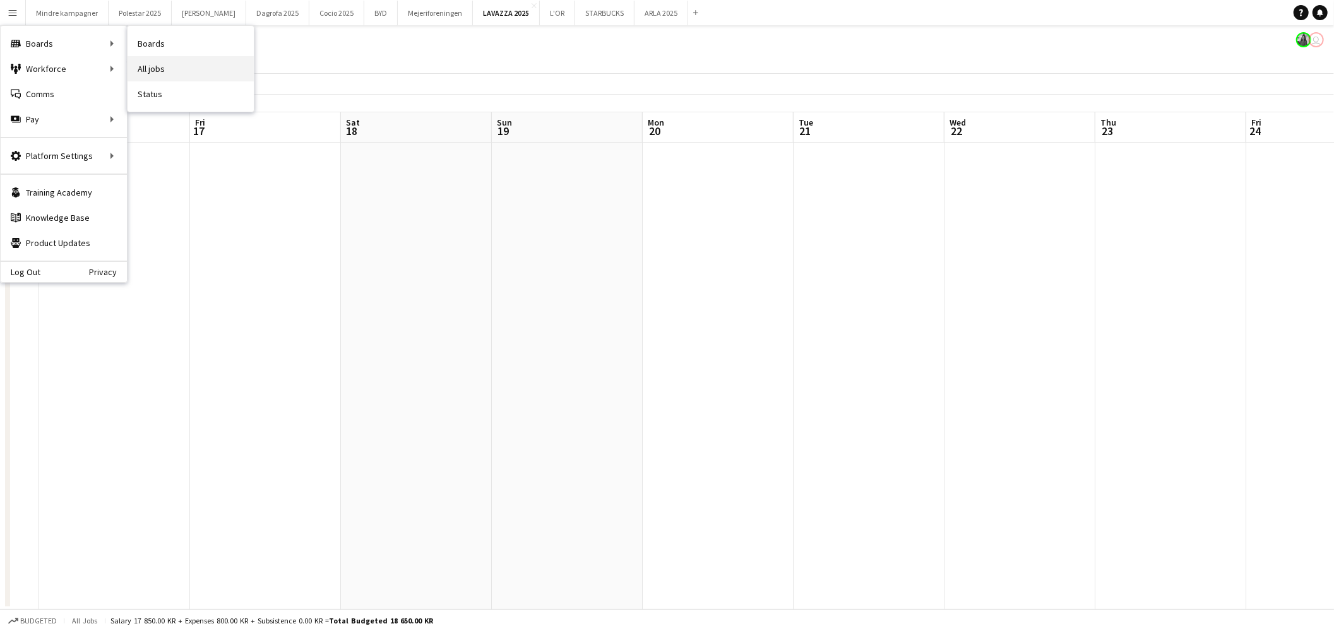
click at [178, 68] on link "All jobs" at bounding box center [191, 68] width 126 height 25
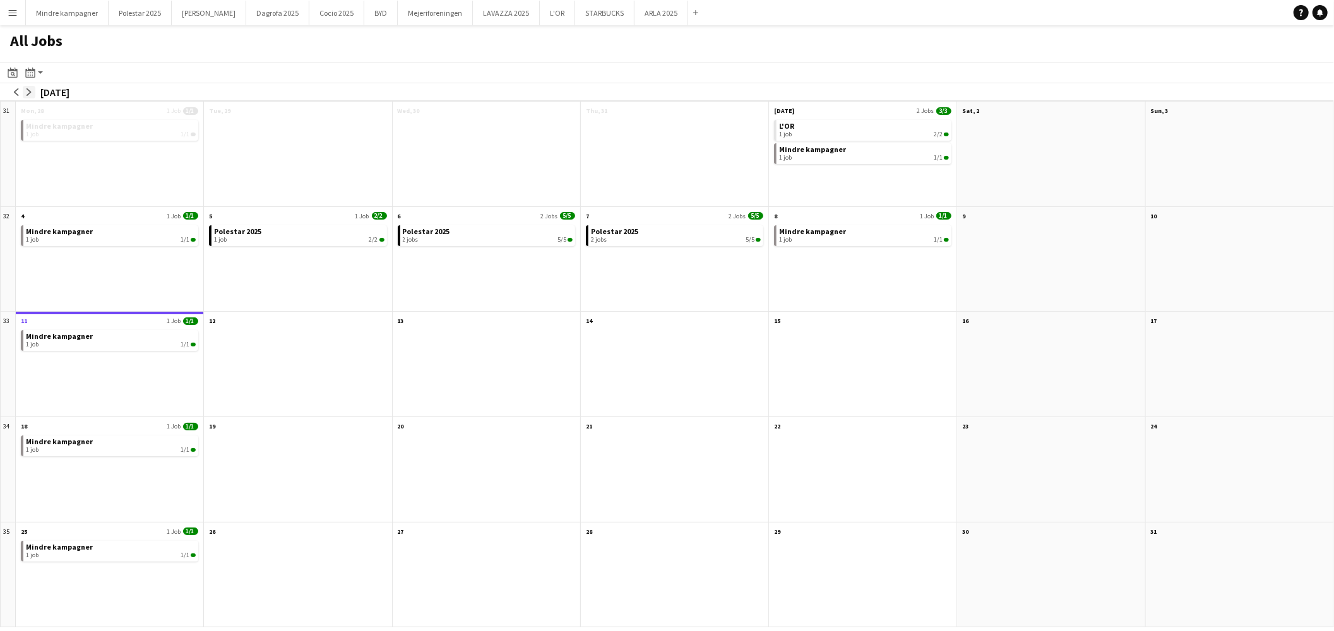
click at [30, 89] on app-icon "arrow-right" at bounding box center [29, 92] width 8 height 8
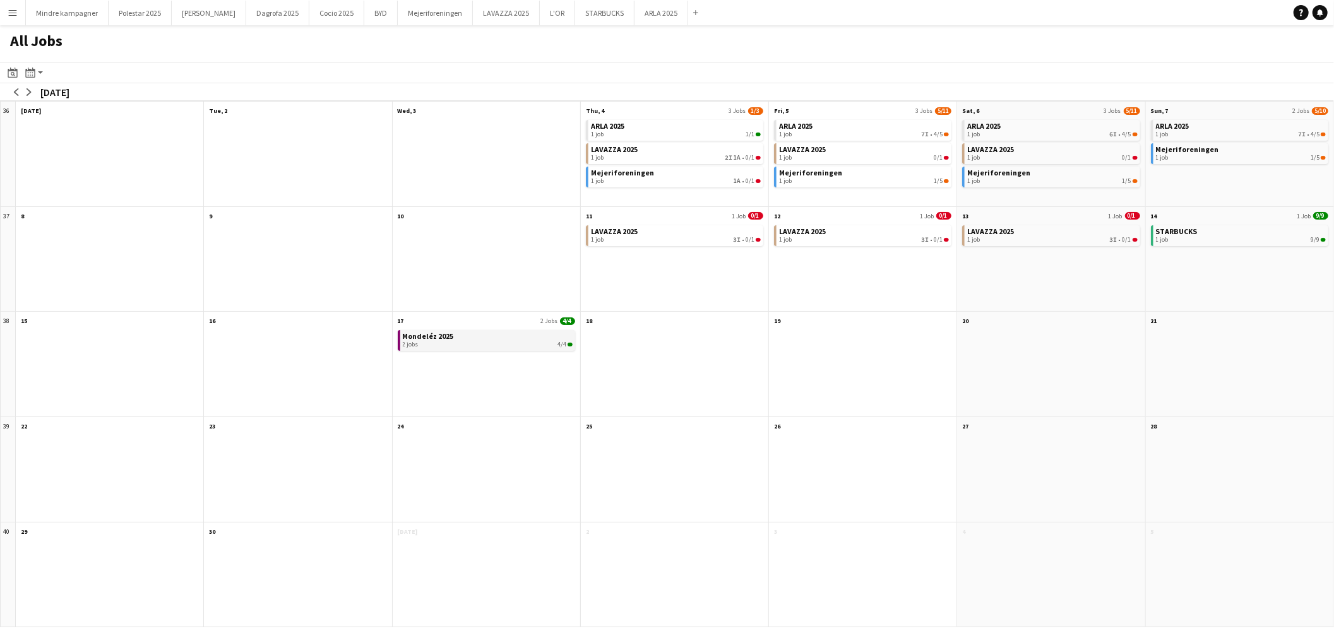
click at [477, 333] on link "Mondeléz 2025 2 jobs 4/4" at bounding box center [488, 339] width 170 height 18
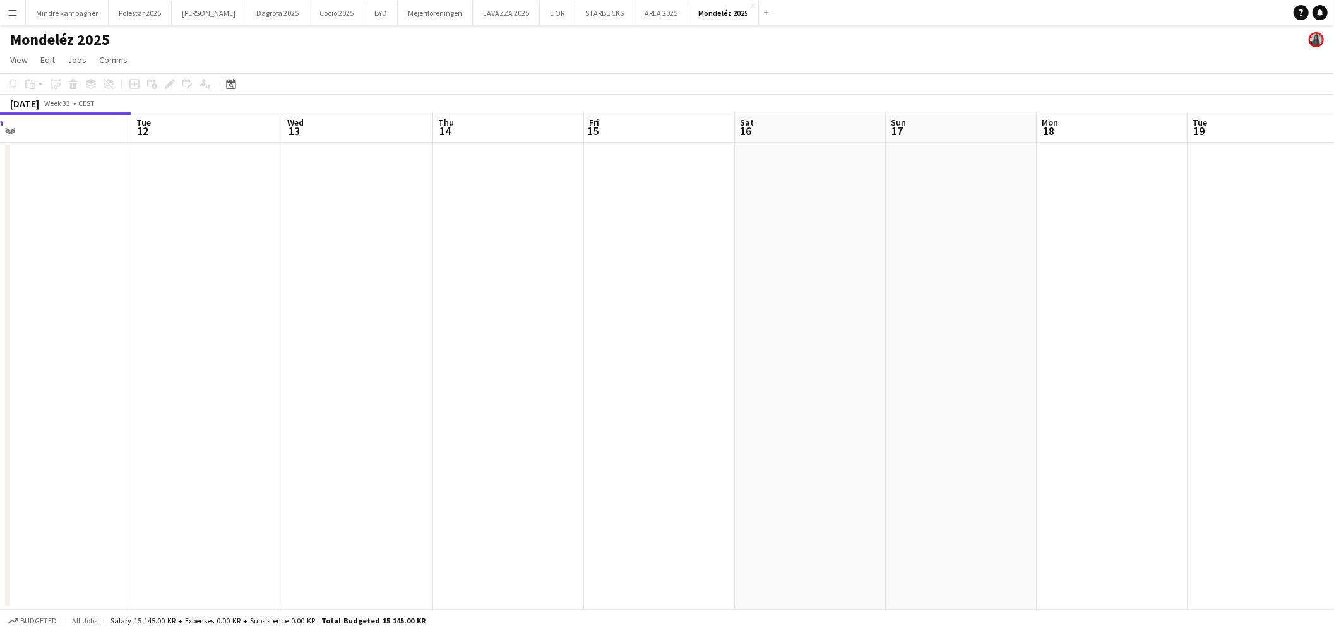
drag, startPoint x: 722, startPoint y: 412, endPoint x: 522, endPoint y: 438, distance: 201.2
click at [522, 438] on app-calendar-viewport "Fri 8 Sat 9 Sun 10 Mon 11 Tue 12 Wed 13 Thu 14 Fri 15 Sat 16 Sun 17 Mon 18 Tue …" at bounding box center [667, 361] width 1334 height 498
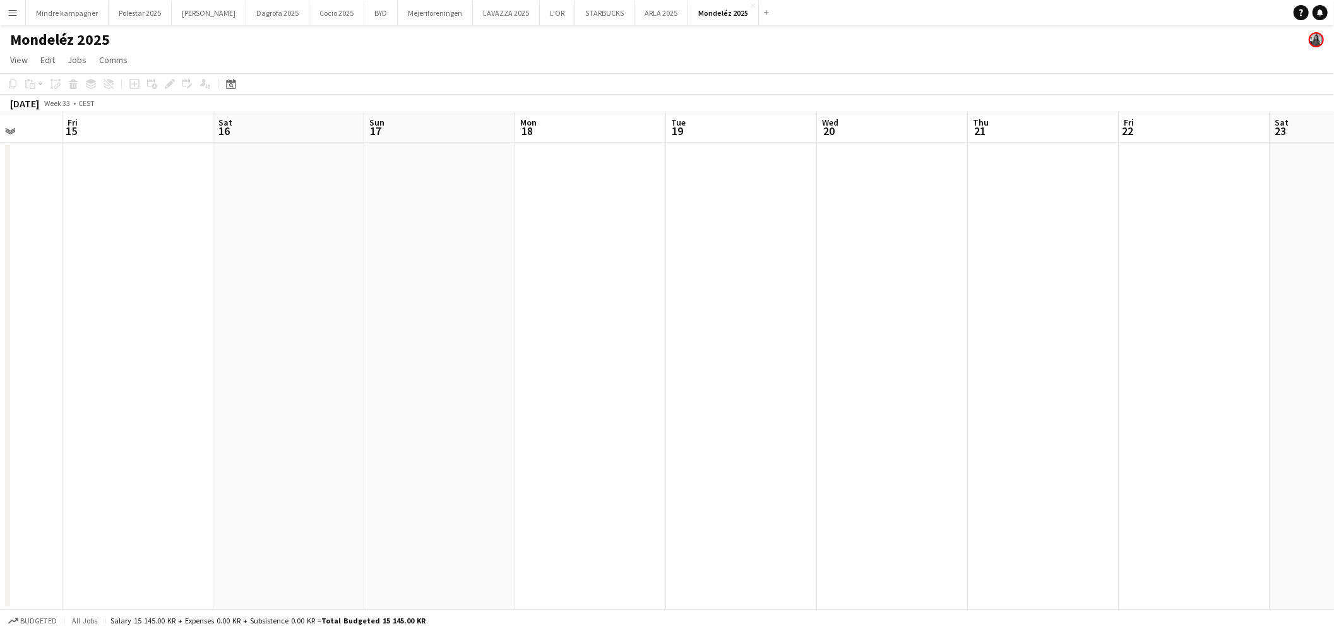
drag, startPoint x: 809, startPoint y: 436, endPoint x: 914, endPoint y: 453, distance: 106.8
click at [883, 453] on app-calendar-viewport "Tue 12 Wed 13 Thu 14 Fri 15 Sat 16 Sun 17 Mon 18 Tue 19 Wed 20 Thu 21 Fri 22 Sa…" at bounding box center [667, 361] width 1334 height 498
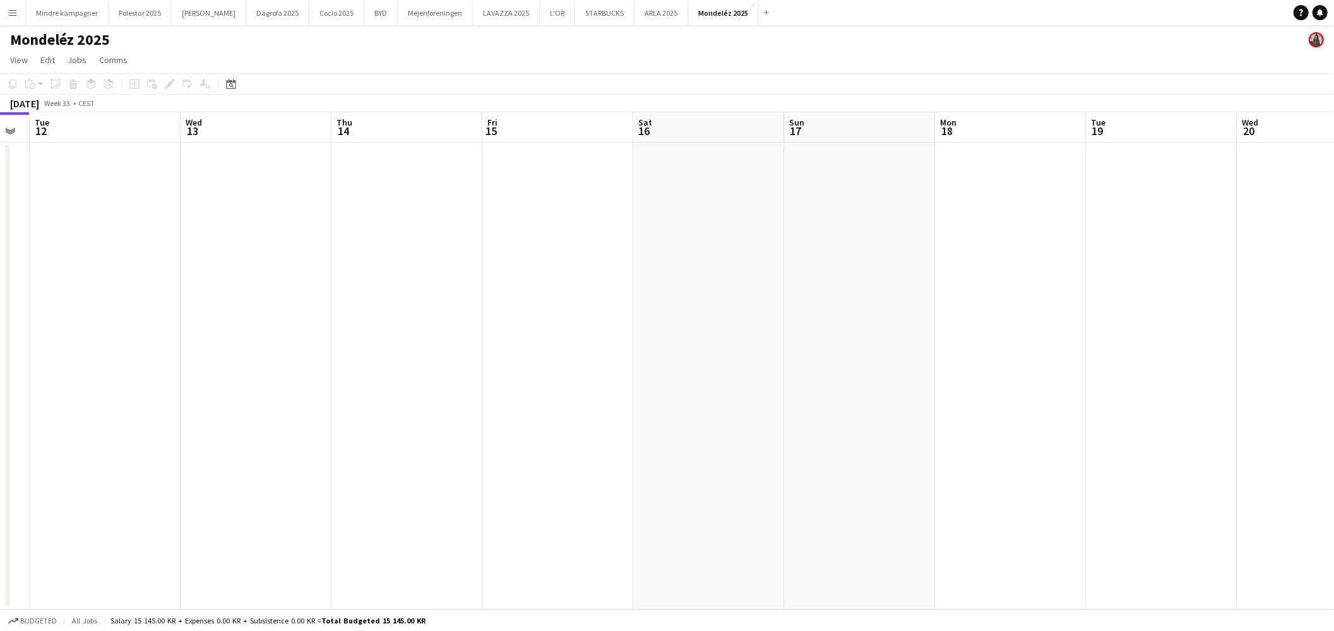
drag, startPoint x: 576, startPoint y: 476, endPoint x: 882, endPoint y: 477, distance: 306.3
click at [975, 480] on app-calendar-viewport "Sat 9 Sun 10 Mon 11 Tue 12 Wed 13 Thu 14 Fri 15 Sat 16 Sun 17 Mon 18 Tue 19 Wed…" at bounding box center [667, 361] width 1334 height 498
drag, startPoint x: 658, startPoint y: 484, endPoint x: 868, endPoint y: 482, distance: 209.7
click at [868, 482] on app-calendar-viewport "Tue 5 Wed 6 Thu 7 Fri 8 Sat 9 Sun 10 Mon 11 Tue 12 Wed 13 Thu 14 Fri 15 Sat 16 …" at bounding box center [667, 361] width 1334 height 498
drag, startPoint x: 1038, startPoint y: 462, endPoint x: 130, endPoint y: 445, distance: 908.2
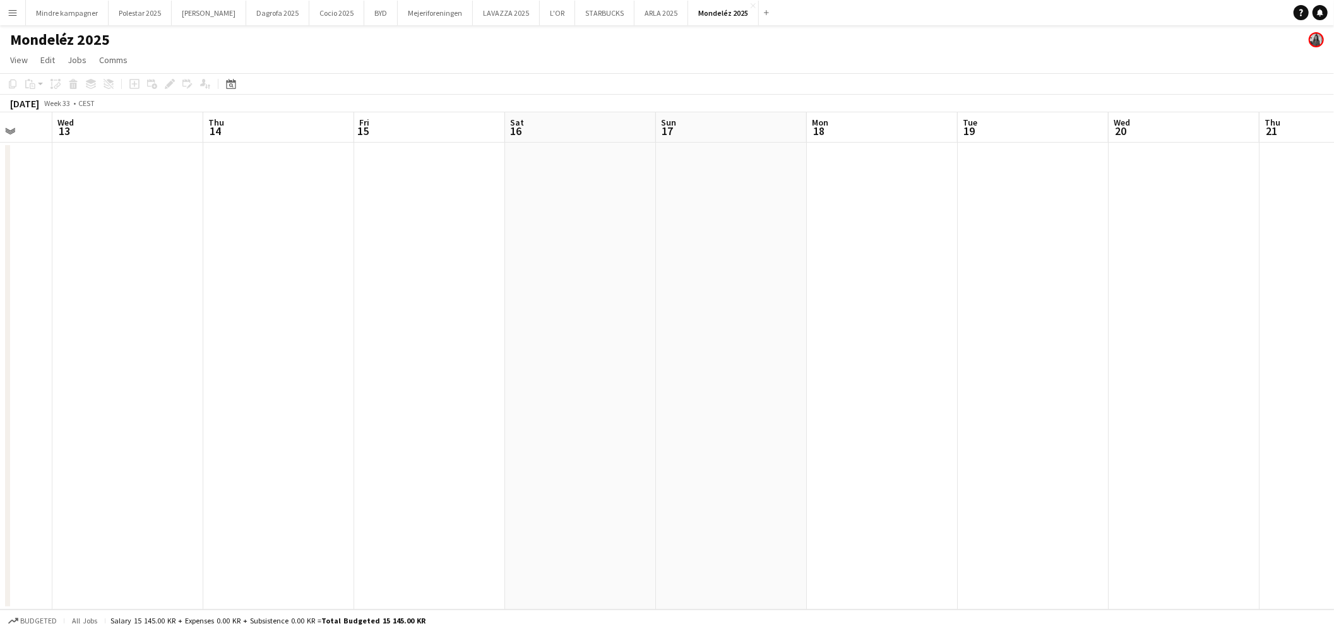
click at [130, 445] on app-calendar-viewport "Sun 10 Mon 11 Tue 12 Wed 13 Thu 14 Fri 15 Sat 16 Sun 17 Mon 18 Tue 19 Wed 20 Th…" at bounding box center [667, 361] width 1334 height 498
drag, startPoint x: 418, startPoint y: 451, endPoint x: 224, endPoint y: 408, distance: 198.6
click at [0, 438] on html "Menu Boards Boards Boards All jobs Status Workforce Workforce My Workforce Recr…" at bounding box center [667, 315] width 1334 height 631
drag, startPoint x: 609, startPoint y: 436, endPoint x: 121, endPoint y: 409, distance: 488.9
click at [51, 417] on app-calendar-viewport "Thu 14 Fri 15 Sat 16 Sun 17 Mon 18 Tue 19 Wed 20 Thu 21 Fri 22 Sat 23 Sun 24 Mo…" at bounding box center [667, 361] width 1334 height 498
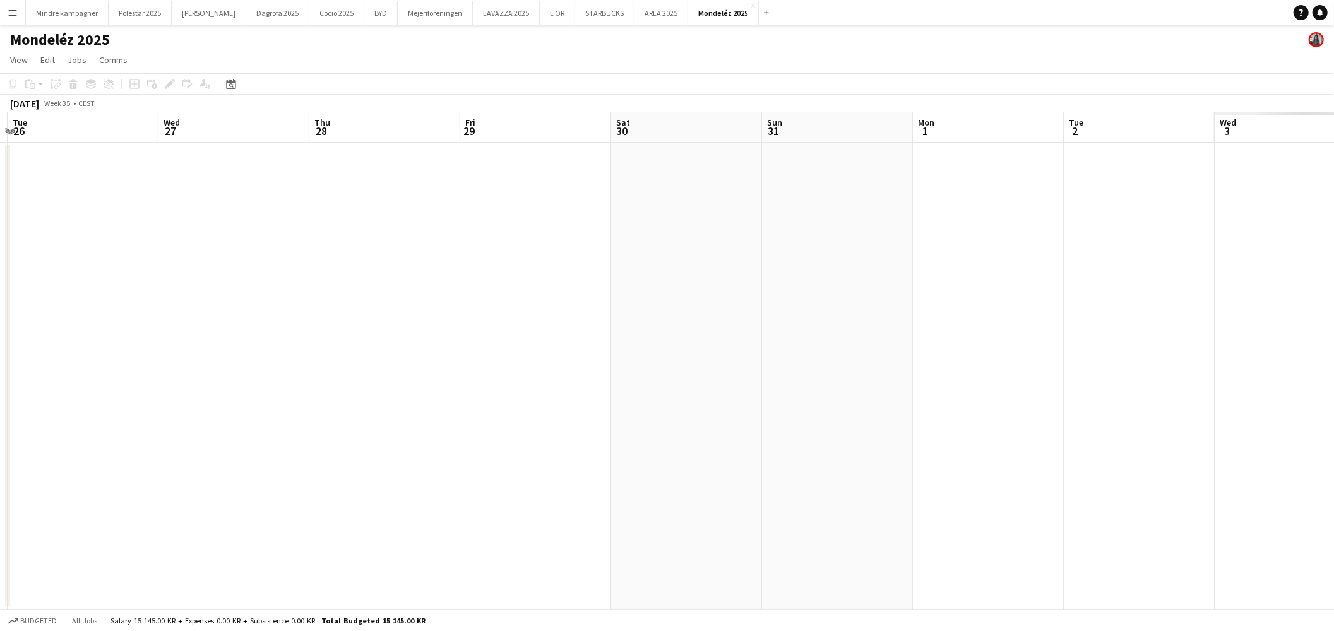
drag, startPoint x: 757, startPoint y: 441, endPoint x: 16, endPoint y: 421, distance: 741.0
click at [16, 422] on app-calendar-viewport "Sat 23 Sun 24 Mon 25 Tue 26 Wed 27 Thu 28 Fri 29 Sat 30 Sun 31 Mon 1 Tue 2 Wed …" at bounding box center [667, 361] width 1334 height 498
drag, startPoint x: 718, startPoint y: 457, endPoint x: -103, endPoint y: 419, distance: 821.8
click at [0, 419] on html "Menu Boards Boards Boards All jobs Status Workforce Workforce My Workforce Recr…" at bounding box center [667, 315] width 1334 height 631
drag, startPoint x: 773, startPoint y: 453, endPoint x: 109, endPoint y: 410, distance: 665.7
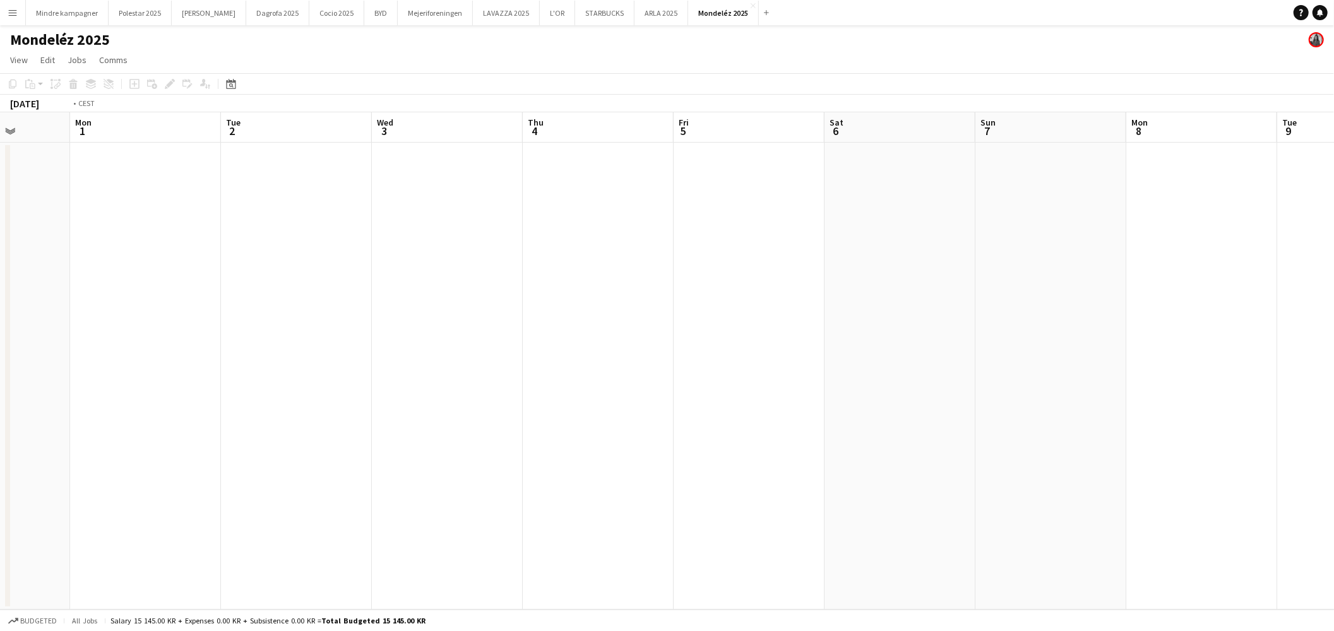
click at [127, 414] on app-calendar-viewport "Thu 28 Fri 29 Sat 30 Sun 31 Mon 1 Tue 2 Wed 3 Thu 4 Fri 5 Sat 6 Sun 7 Mon 8 Tue…" at bounding box center [667, 361] width 1334 height 498
drag, startPoint x: 923, startPoint y: 406, endPoint x: 122, endPoint y: 393, distance: 801.5
click at [124, 395] on app-calendar-viewport "Tue 2 Wed 3 Thu 4 Fri 5 Sat 6 Sun 7 Mon 8 Tue 9 Wed 10 Thu 11 Fri 12 Sat 13 Sun…" at bounding box center [667, 361] width 1334 height 498
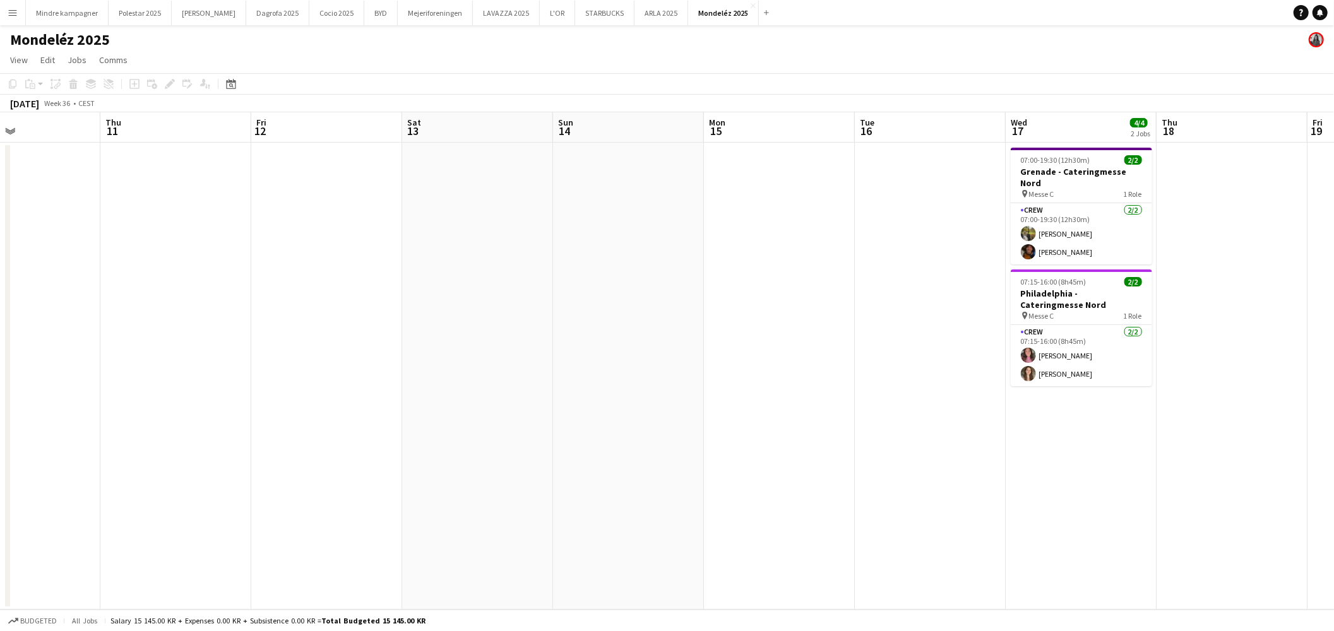
click at [514, 407] on app-calendar-viewport "Sun 7 Mon 8 Tue 9 Wed 10 Thu 11 Fri 12 Sat 13 Sun 14 Mon 15 Tue 16 Wed 17 4/4 2…" at bounding box center [667, 361] width 1334 height 498
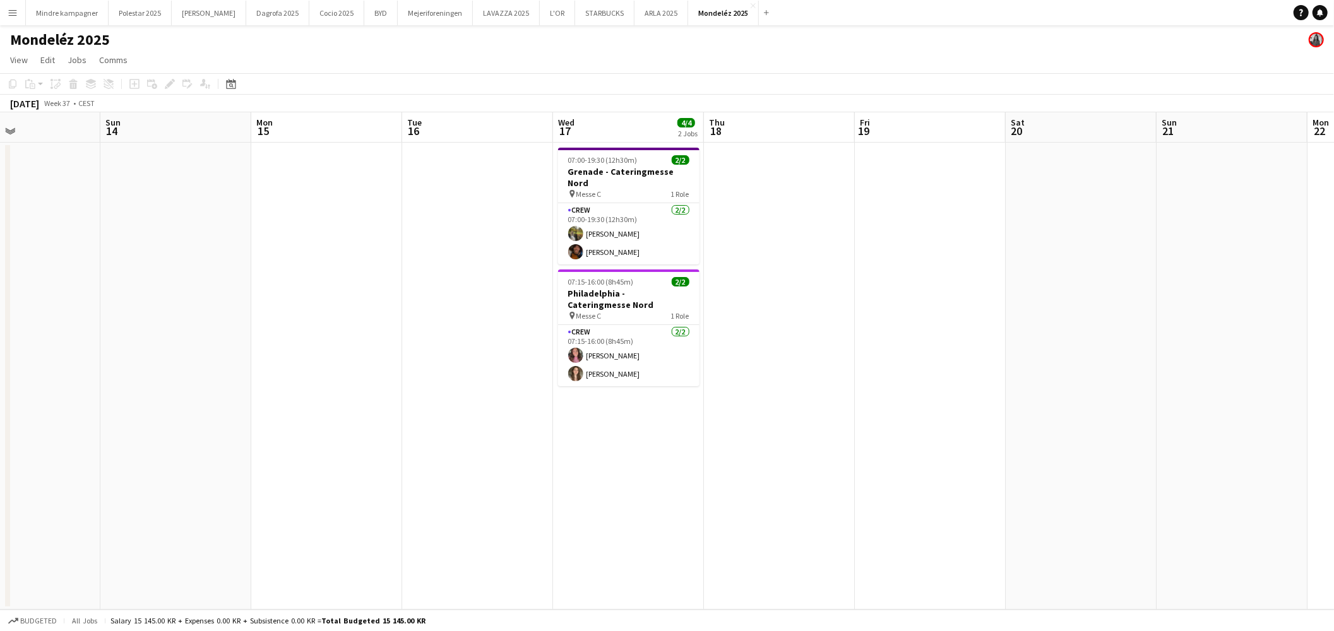
scroll to position [0, 390]
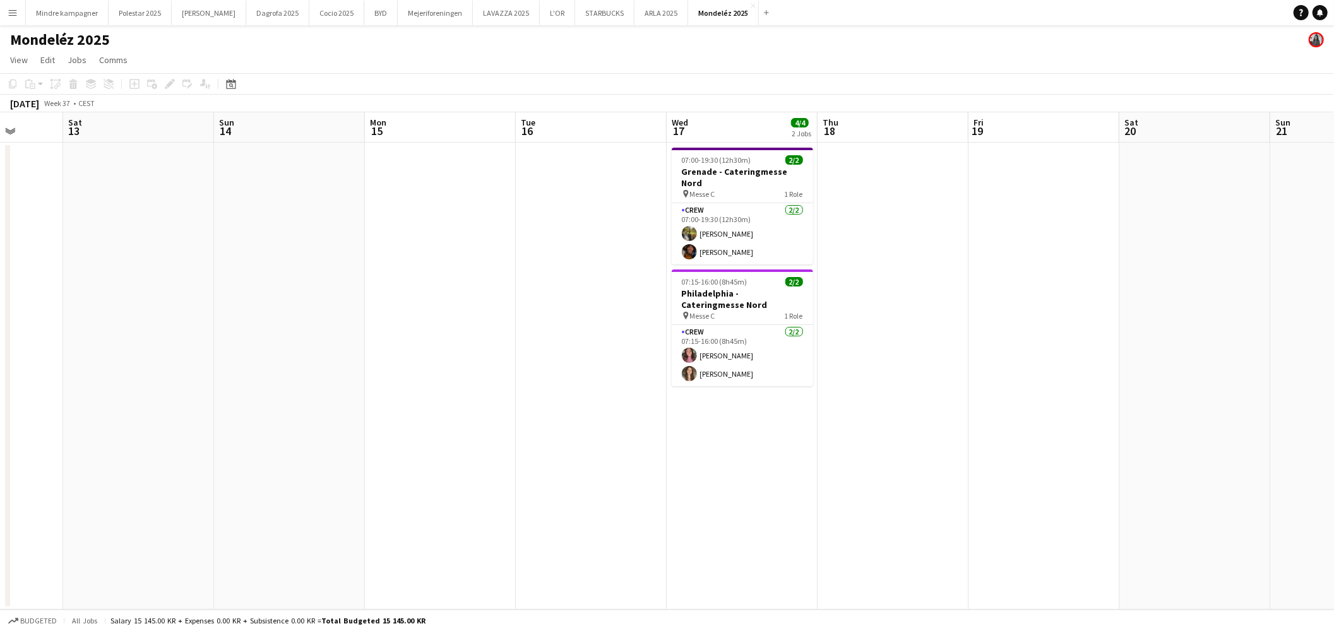
click at [1252, 338] on app-date-cell at bounding box center [1195, 376] width 151 height 467
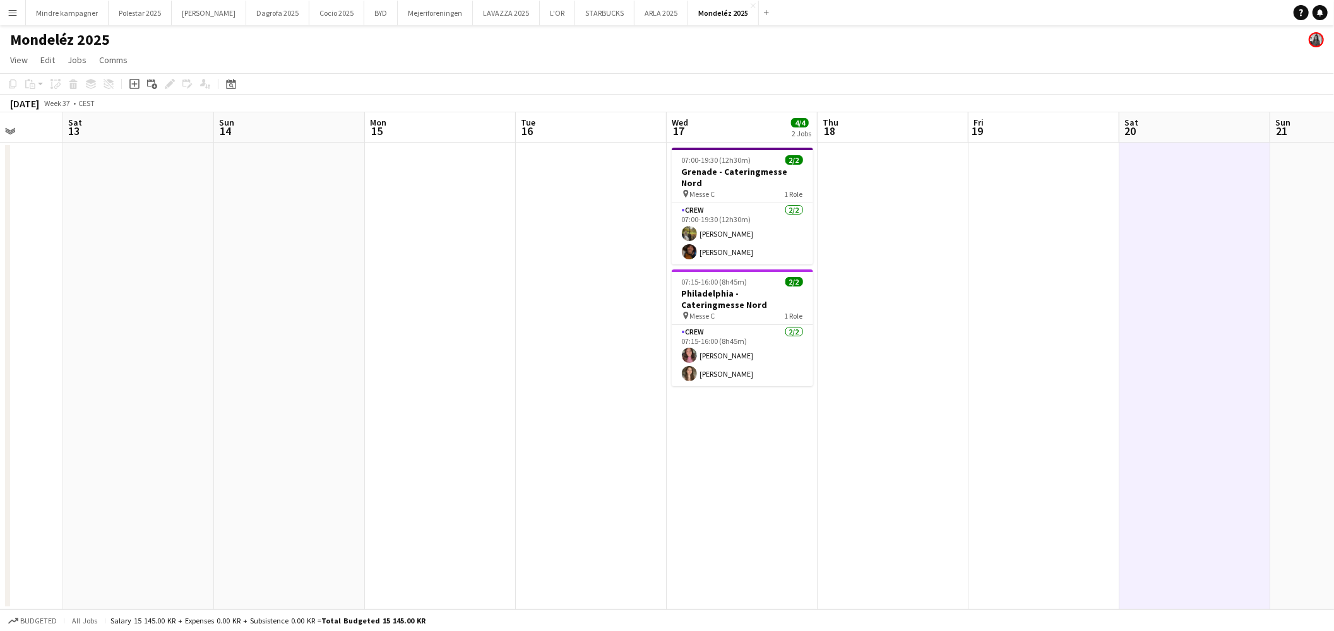
scroll to position [0, 392]
click at [715, 335] on app-card-role "Crew [DATE] 07:15-16:00 (8h45m) [PERSON_NAME] [PERSON_NAME]" at bounding box center [740, 355] width 141 height 61
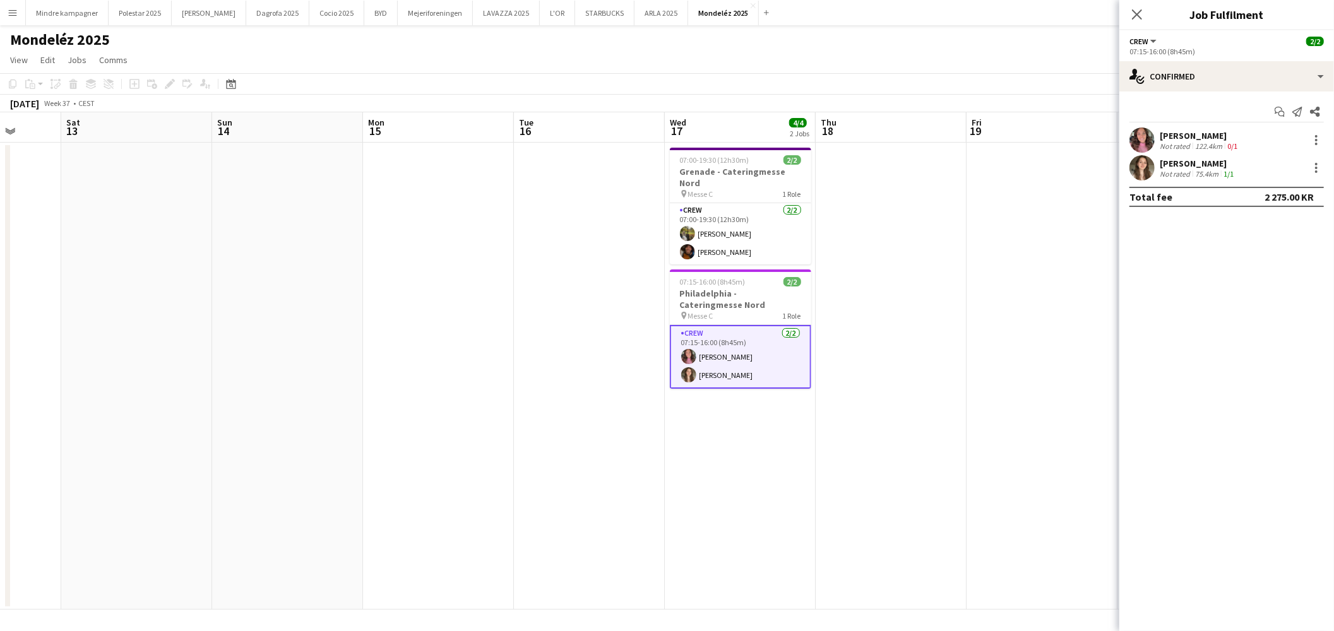
click at [1141, 138] on app-user-avatar at bounding box center [1142, 140] width 25 height 25
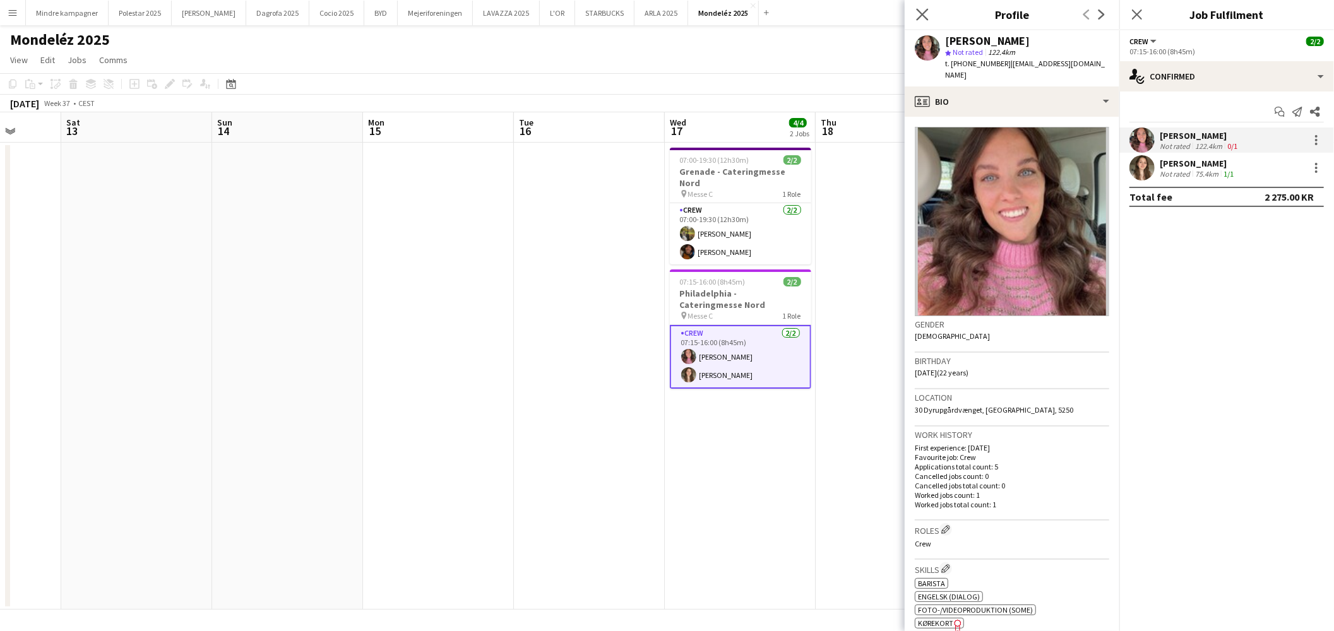
click at [914, 13] on app-icon "Close pop-in" at bounding box center [923, 15] width 18 height 18
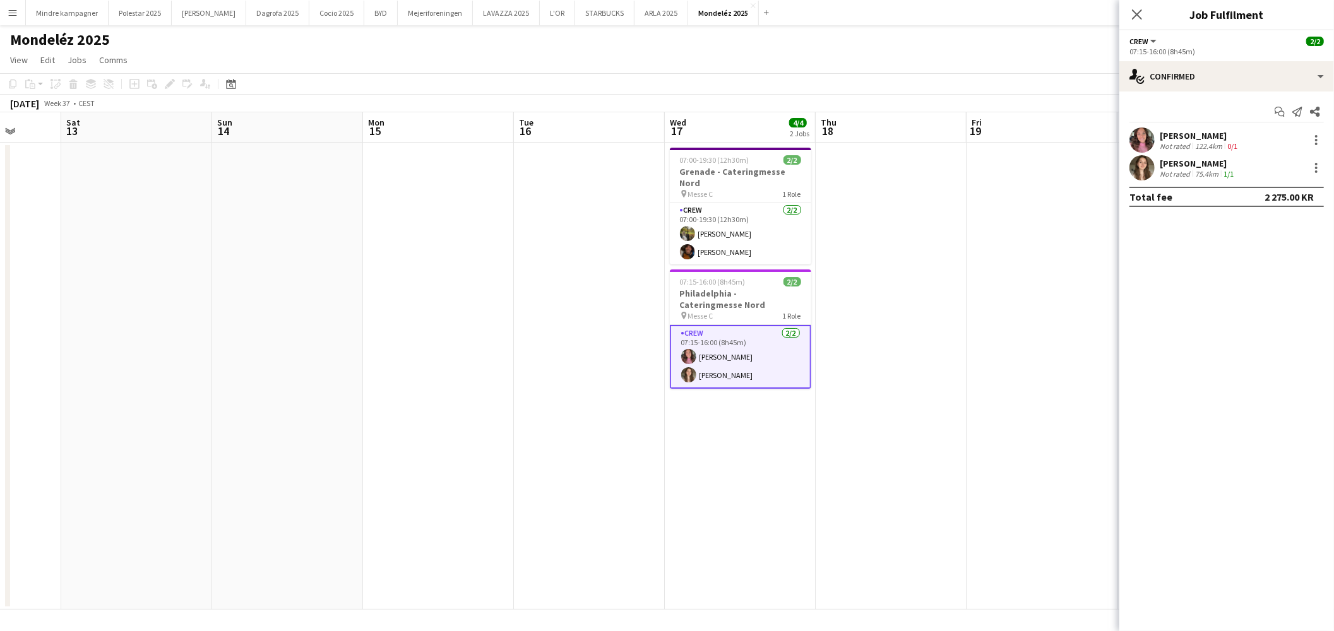
click at [912, 395] on app-date-cell at bounding box center [891, 376] width 151 height 467
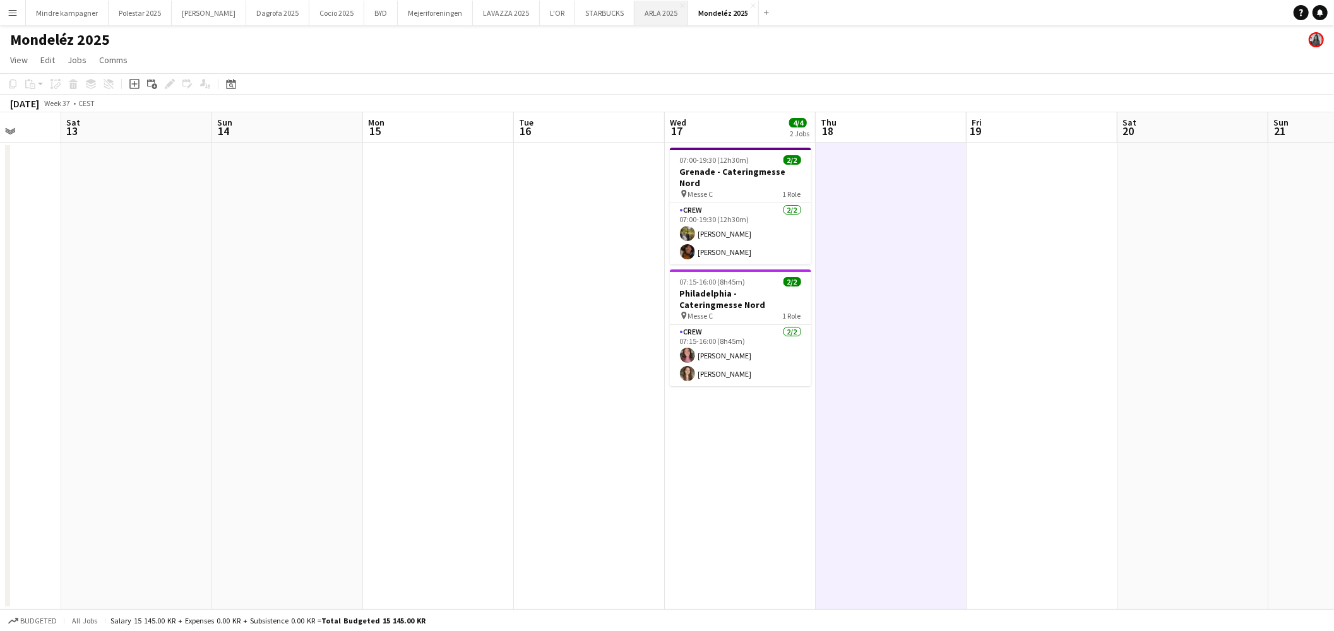
click at [635, 9] on button "ARLA 2025 Close" at bounding box center [662, 13] width 54 height 25
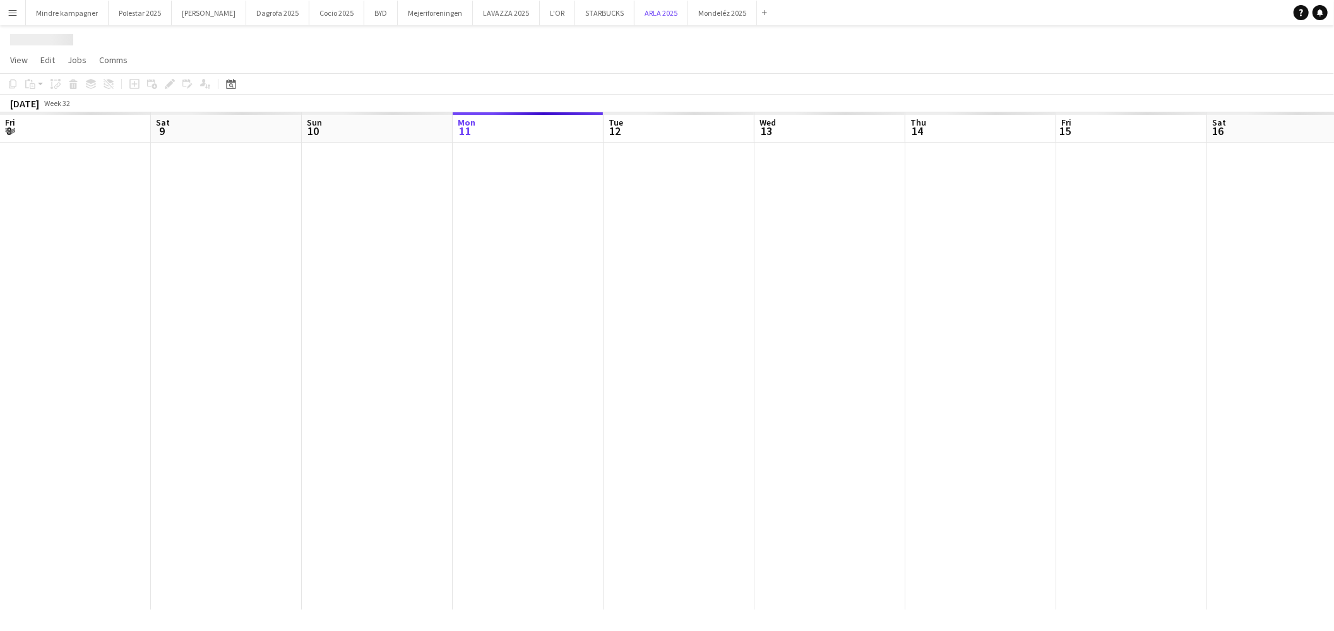
scroll to position [0, 301]
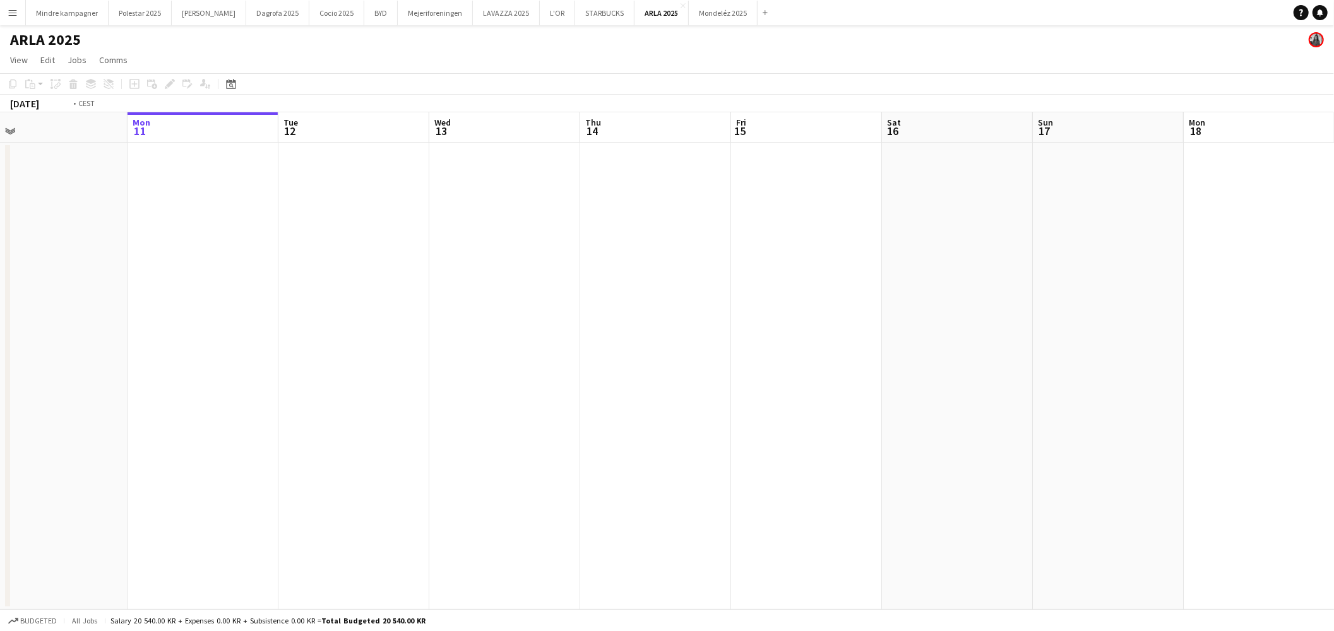
drag, startPoint x: 801, startPoint y: 337, endPoint x: 782, endPoint y: 354, distance: 25.5
click at [346, 350] on app-calendar-viewport "Fri 8 Sat 9 Sun 10 Mon 11 Tue 12 Wed 13 Thu 14 Fri 15 Sat 16 Sun 17 Mon 18 Tue …" at bounding box center [667, 361] width 1334 height 498
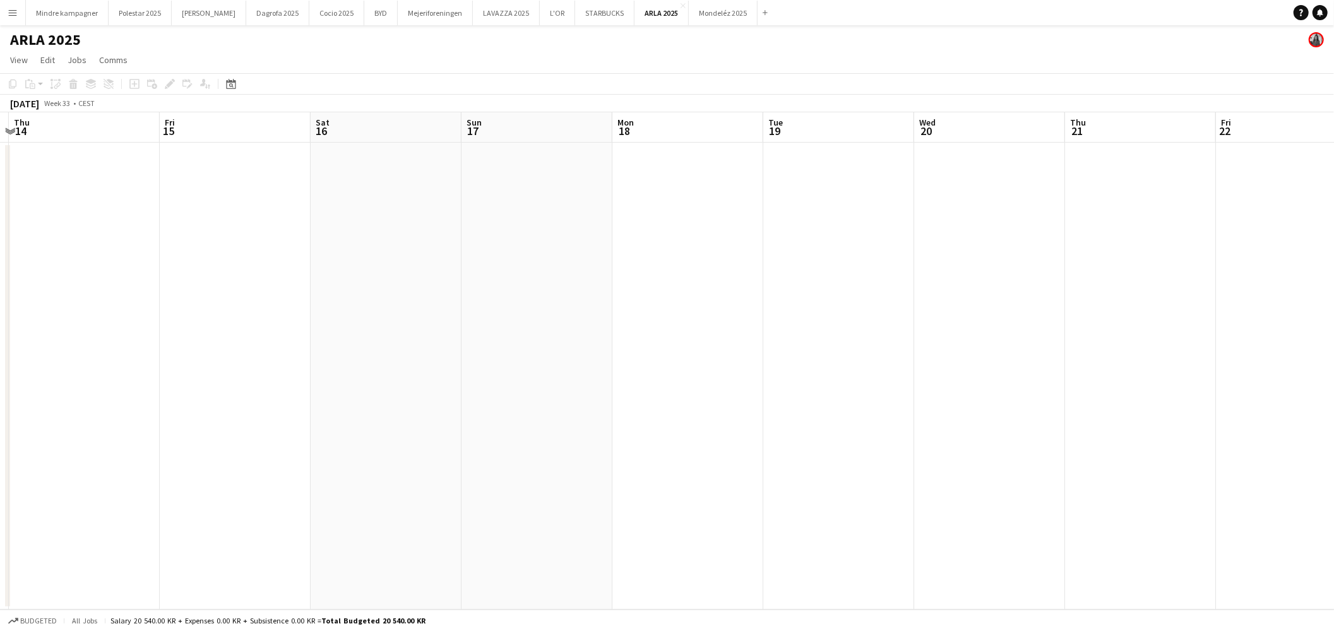
drag, startPoint x: 947, startPoint y: 368, endPoint x: 816, endPoint y: 355, distance: 132.0
click at [244, 393] on app-calendar-viewport "Mon 11 Tue 12 Wed 13 Thu 14 Fri 15 Sat 16 Sun 17 Mon 18 Tue 19 Wed 20 Thu 21 Fr…" at bounding box center [667, 361] width 1334 height 498
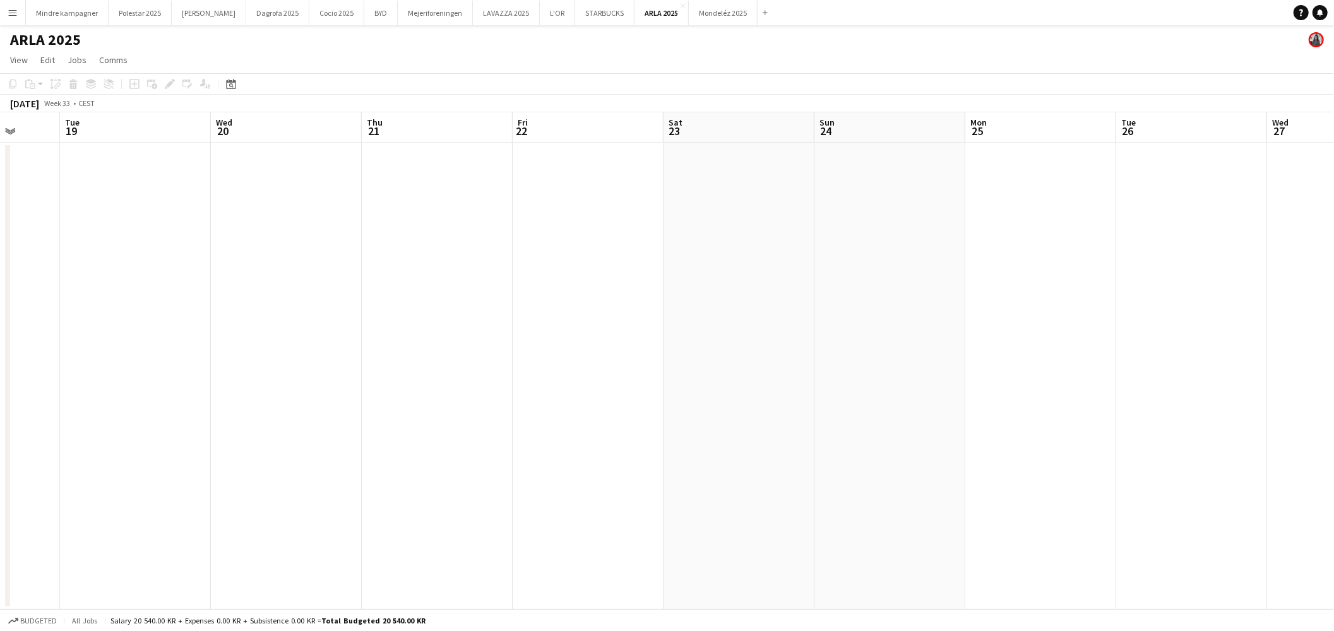
drag, startPoint x: 357, startPoint y: 340, endPoint x: 270, endPoint y: 342, distance: 87.2
click at [275, 340] on app-calendar-viewport "Sat 16 Sun 17 Mon 18 Tue 19 Wed 20 Thu 21 Fri 22 Sat 23 Sun 24 Mon 25 Tue 26 We…" at bounding box center [667, 361] width 1334 height 498
click at [263, 368] on app-calendar-viewport "Wed 20 Thu 21 Fri 22 Sat 23 Sun 24 Mon 25 Tue 26 Wed 27 Thu 28 Fri 29 Sat 30 Su…" at bounding box center [667, 361] width 1334 height 498
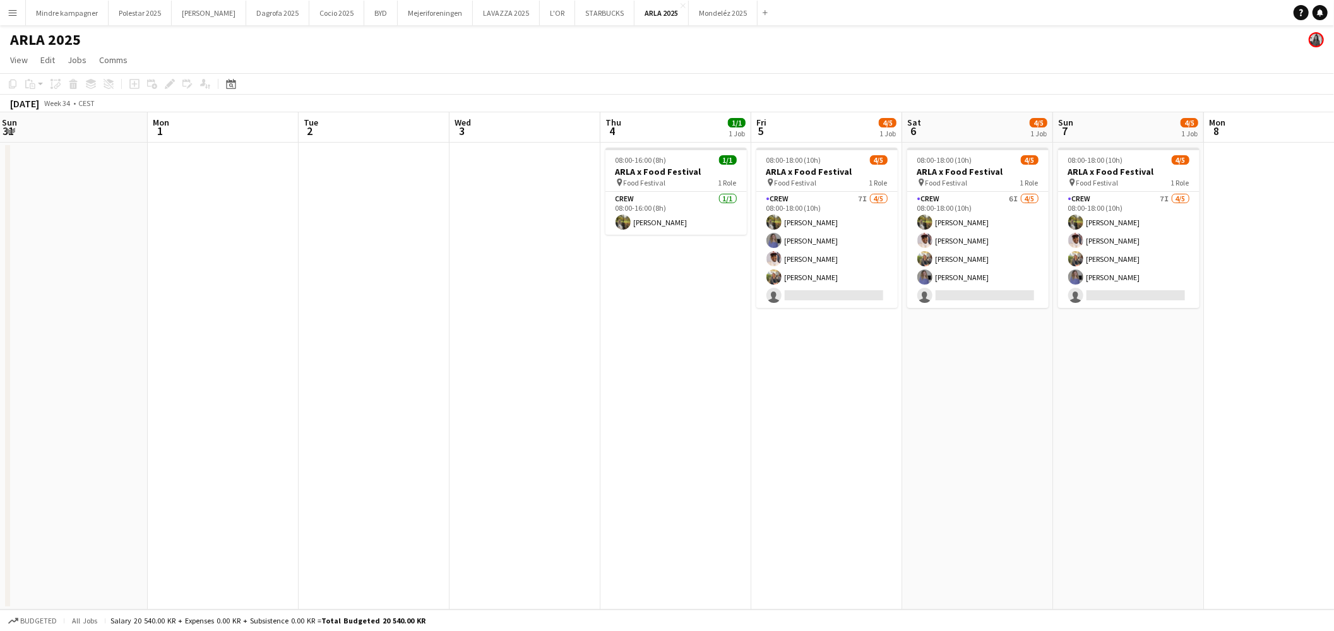
drag, startPoint x: 1030, startPoint y: 383, endPoint x: 356, endPoint y: 361, distance: 674.8
click at [301, 361] on app-calendar-viewport "Fri 29 Sat 30 Sun 31 Mon 1 Tue 2 Wed 3 Thu 4 1/1 1 Job Fri 5 4/5 1 Job Sat 6 4/…" at bounding box center [667, 361] width 1334 height 498
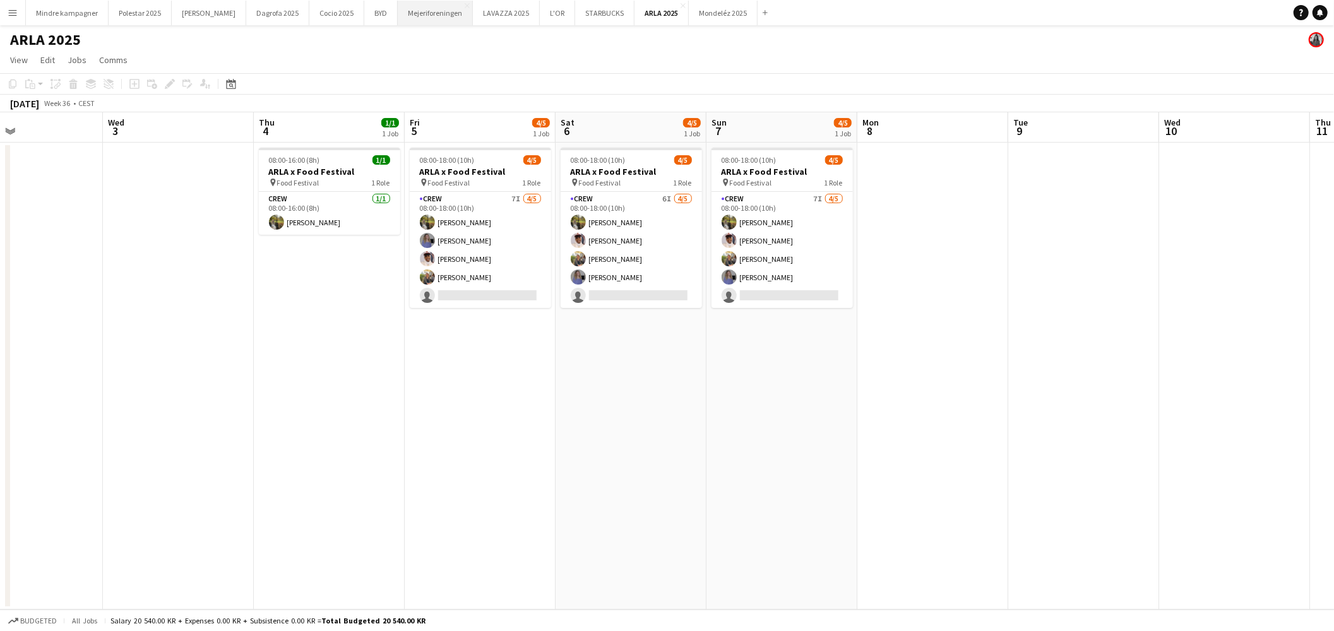
click at [406, 9] on button "Mejeriforeningen Close" at bounding box center [435, 13] width 75 height 25
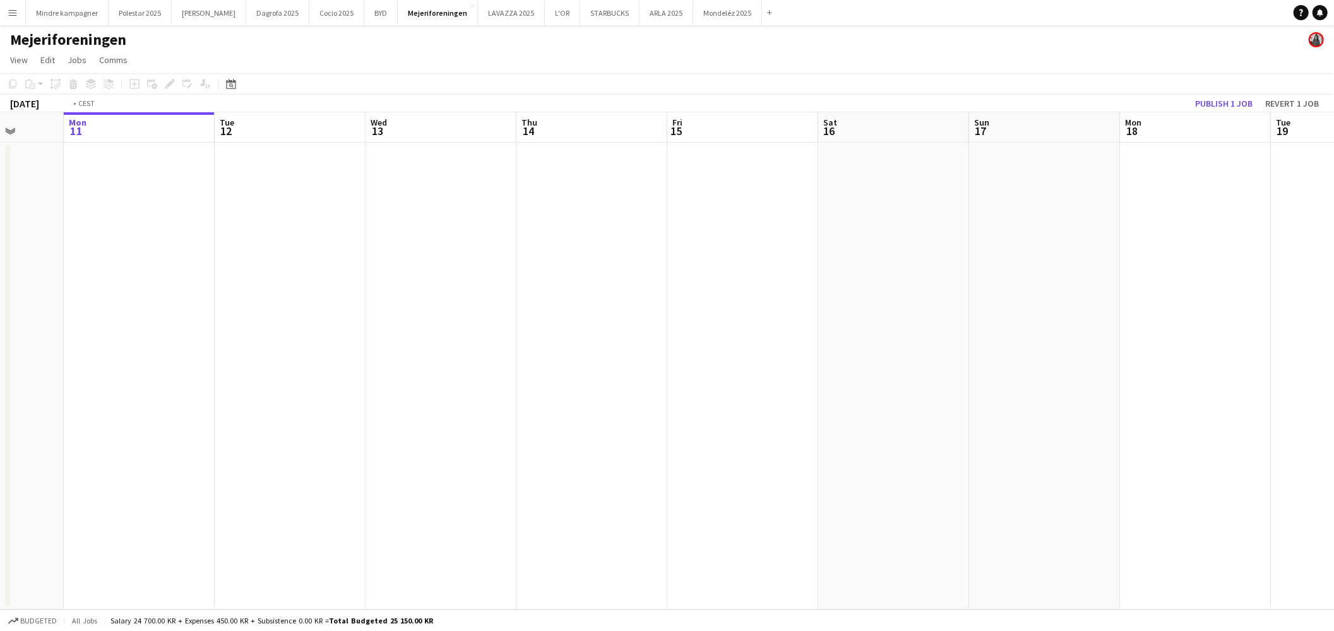
drag, startPoint x: 840, startPoint y: 338, endPoint x: 947, endPoint y: 375, distance: 113.6
click at [329, 369] on app-calendar-viewport "Fri 8 Sat 9 Sun 10 Mon 11 Tue 12 Wed 13 Thu 14 Fri 15 Sat 16 Sun 17 Mon 18 Tue …" at bounding box center [667, 361] width 1334 height 498
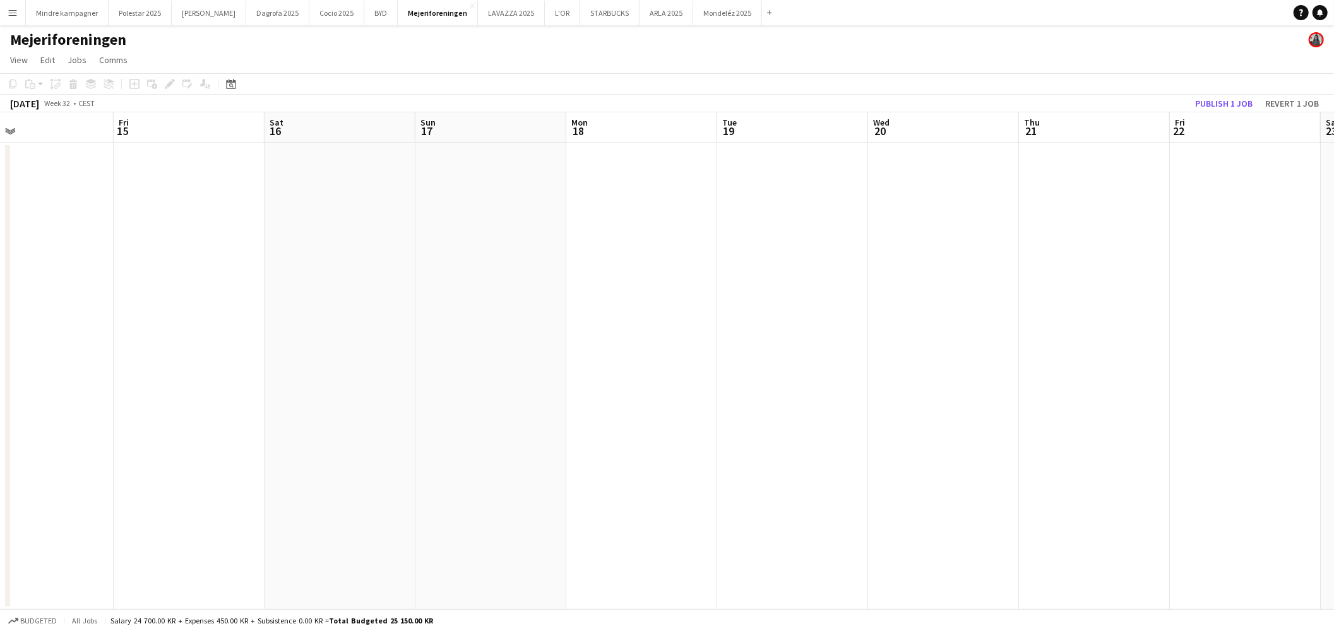
click at [461, 379] on app-calendar-viewport "Mon 11 Tue 12 Wed 13 Thu 14 Fri 15 Sat 16 Sun 17 Mon 18 Tue 19 Wed 20 Thu 21 Fr…" at bounding box center [667, 361] width 1334 height 498
click at [325, 367] on app-calendar-viewport "Fri 15 Sat 16 Sun 17 Mon 18 Tue 19 Wed 20 Thu 21 Fri 22 Sat 23 Sun 24 Mon 25 Tu…" at bounding box center [667, 361] width 1334 height 498
drag, startPoint x: 1023, startPoint y: 383, endPoint x: 411, endPoint y: 368, distance: 612.1
click at [421, 369] on app-calendar-viewport "Tue 19 Wed 20 Thu 21 Fri 22 Sat 23 Sun 24 Mon 25 Tue 26 Wed 27 Thu 28 Fri 29 Sa…" at bounding box center [667, 361] width 1334 height 498
drag, startPoint x: 1019, startPoint y: 357, endPoint x: 181, endPoint y: 359, distance: 837.4
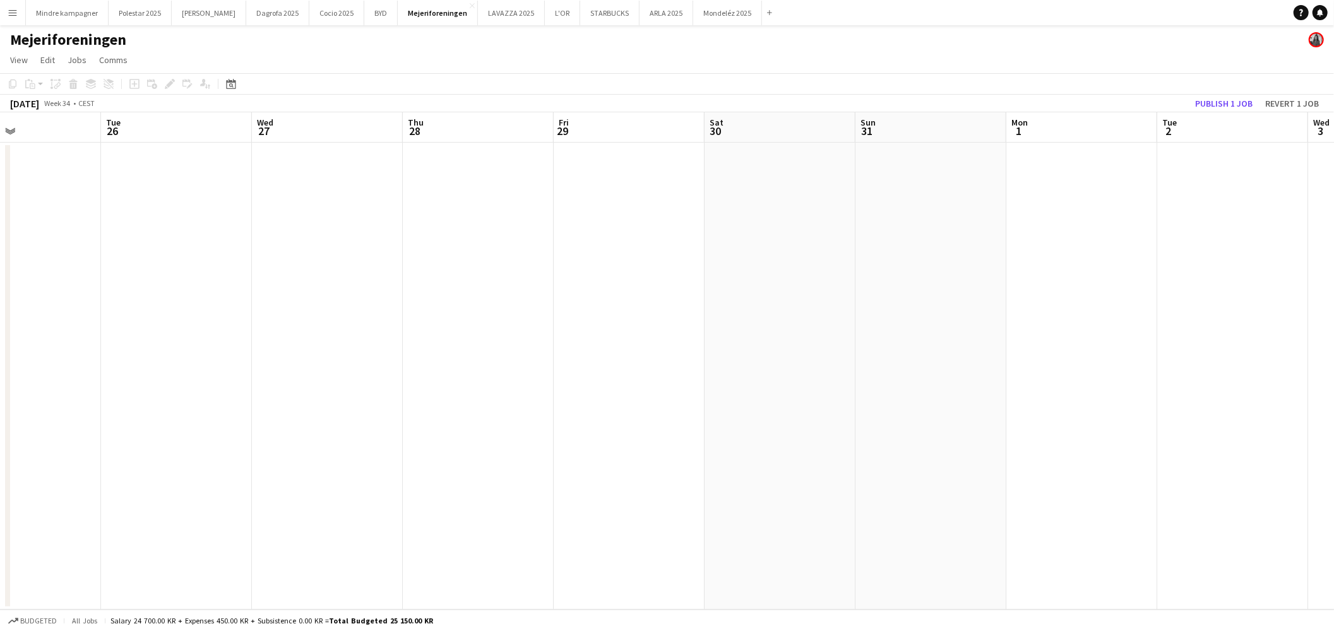
click at [182, 359] on app-calendar-viewport "Sat 23 Sun 24 Mon 25 Tue 26 Wed 27 Thu 28 Fri 29 Sat 30 Sun 31 Mon 1 Tue 2 Wed …" at bounding box center [667, 361] width 1334 height 498
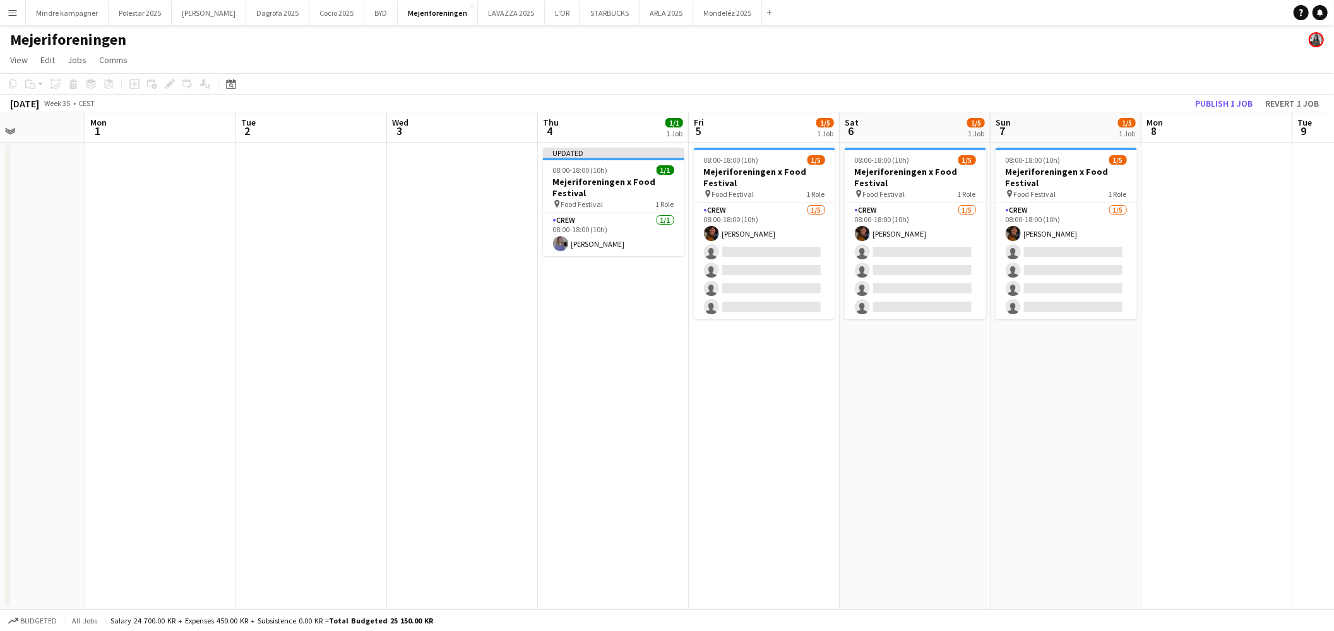
drag, startPoint x: 1108, startPoint y: 406, endPoint x: 931, endPoint y: 385, distance: 178.0
click at [1050, 407] on app-calendar-viewport "Thu 28 Fri 29 Sat 30 Sun 31 Mon 1 Tue 2 Wed 3 Thu 4 1/1 1 Job Fri 5 1/5 1 Job S…" at bounding box center [667, 361] width 1334 height 498
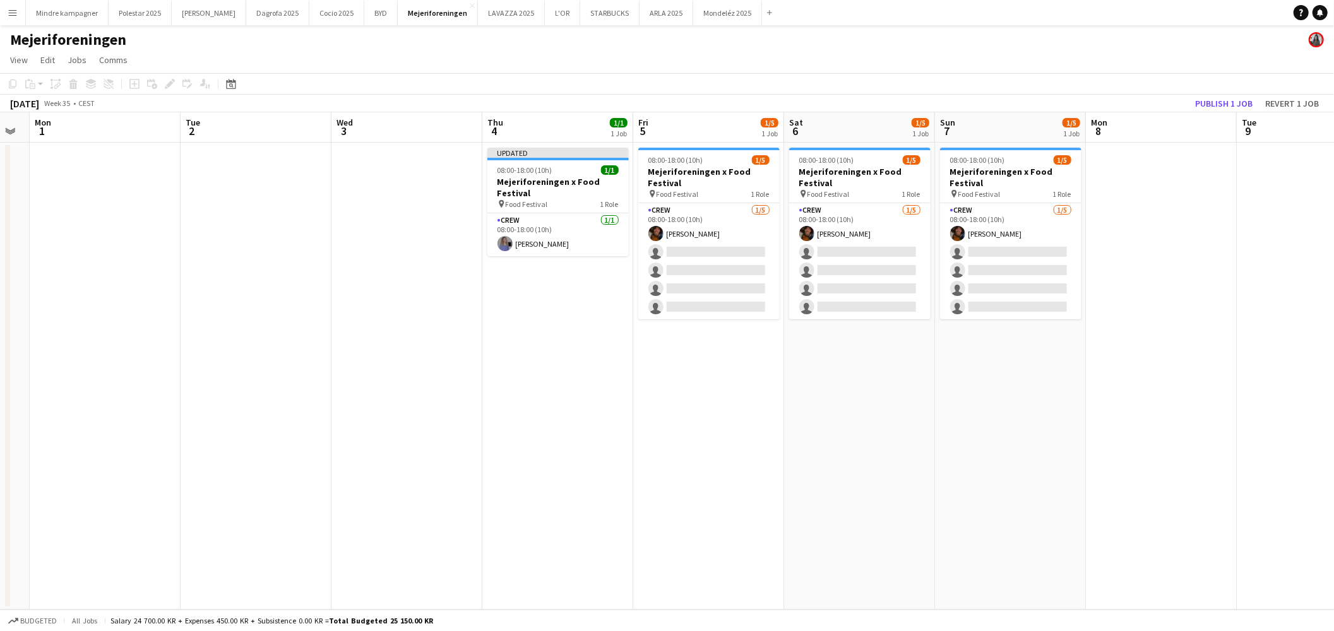
click at [15, 11] on app-icon "Menu" at bounding box center [13, 13] width 10 height 10
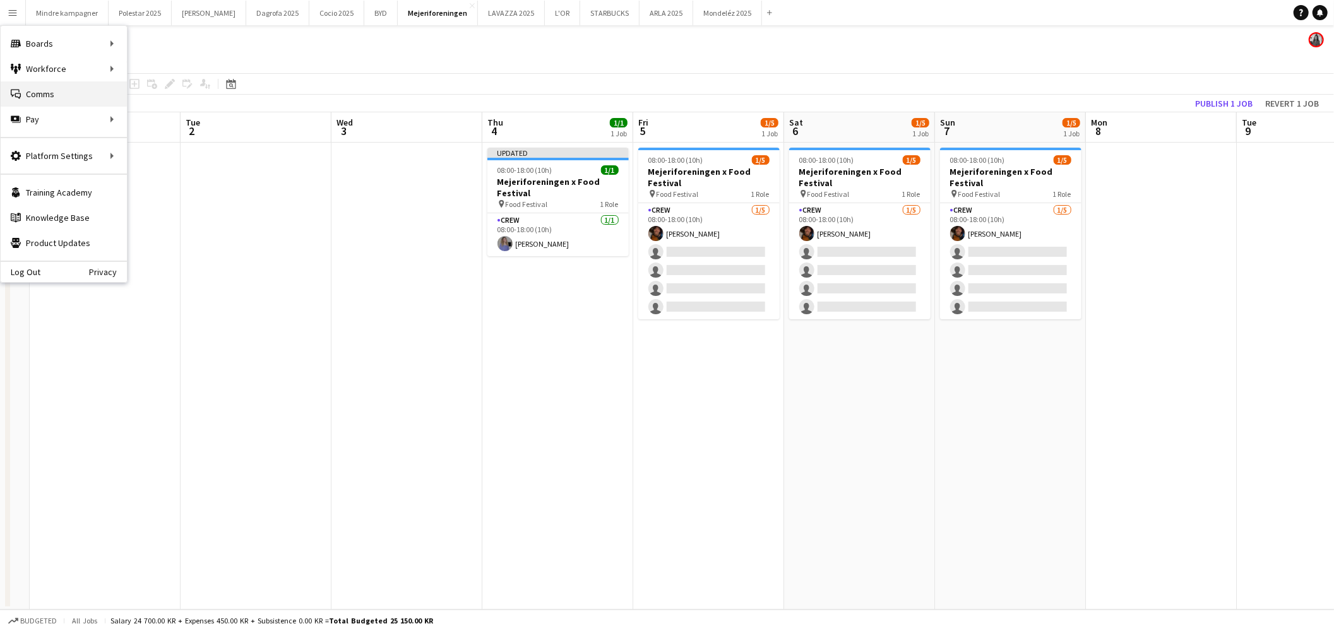
click at [45, 93] on link "Comms Comms" at bounding box center [64, 93] width 126 height 25
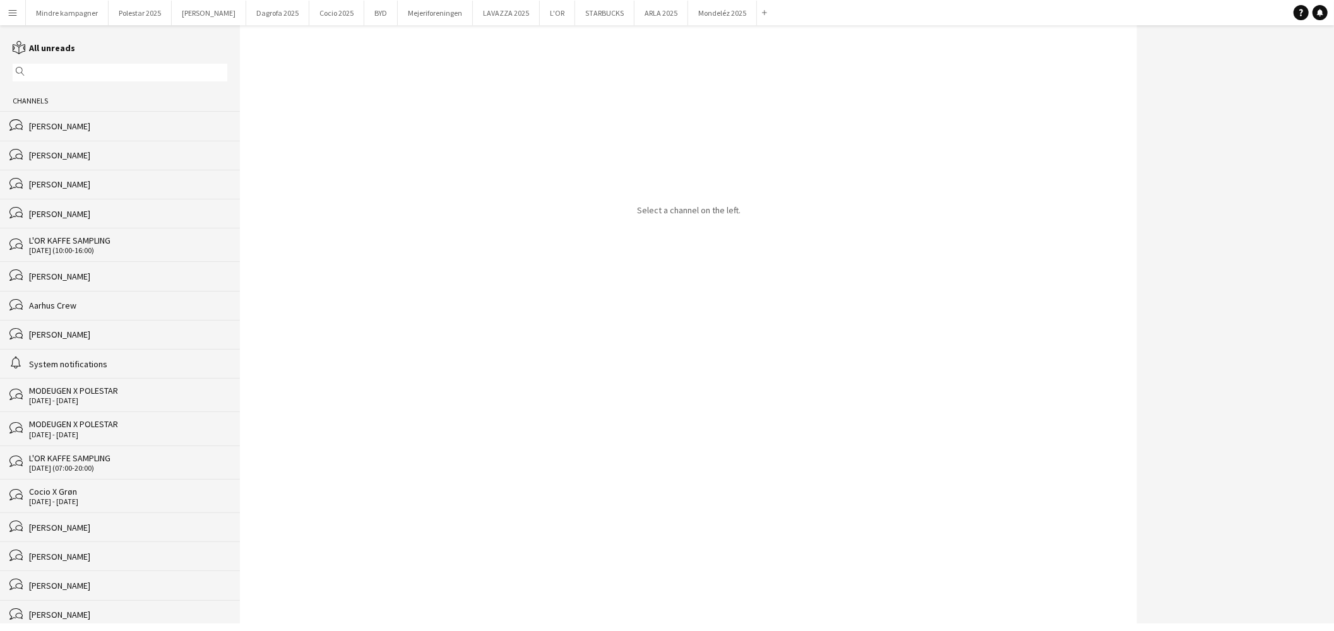
click at [96, 340] on div "[PERSON_NAME]" at bounding box center [128, 334] width 198 height 11
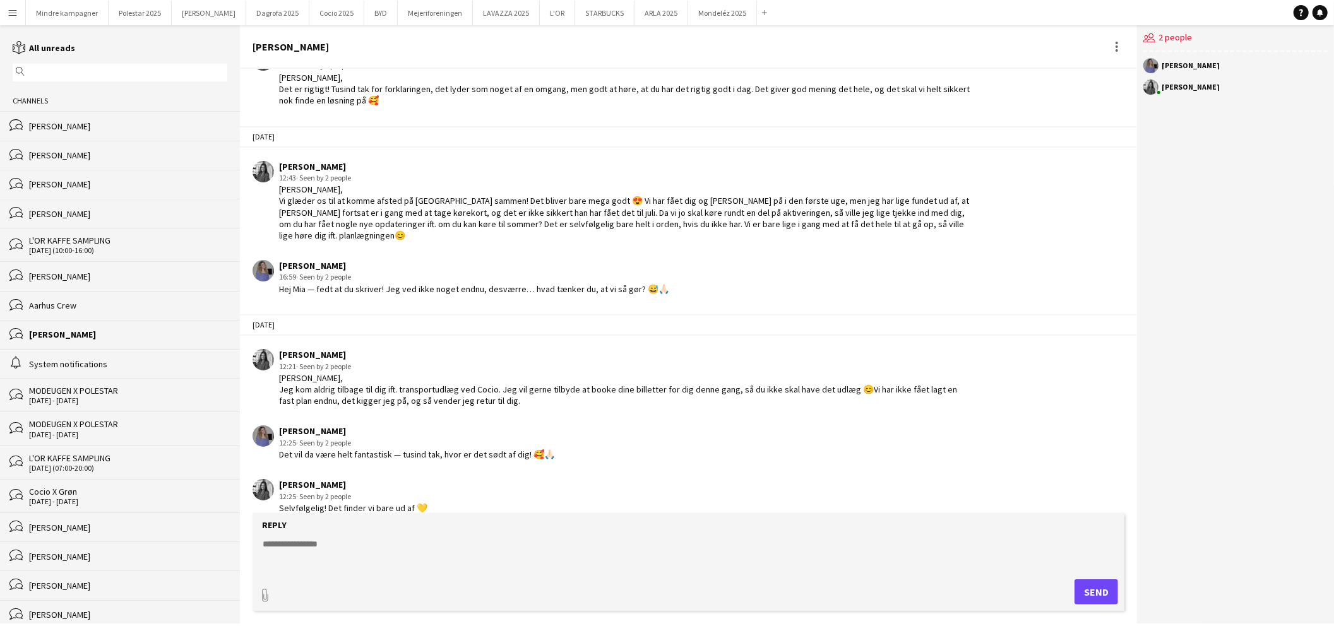
scroll to position [1725, 0]
